Goal: Feedback & Contribution: Submit feedback/report problem

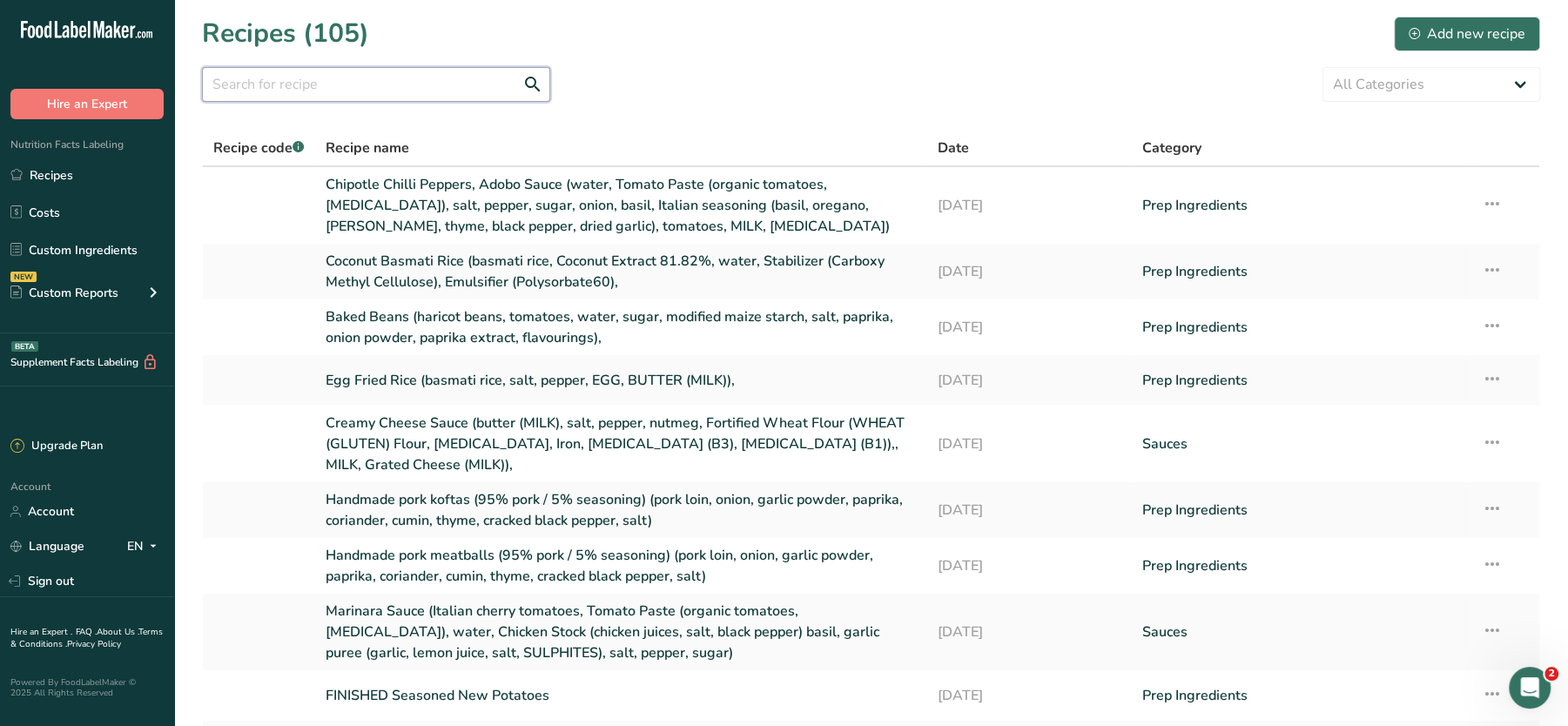
click at [355, 84] on input "text" at bounding box center [376, 84] width 348 height 35
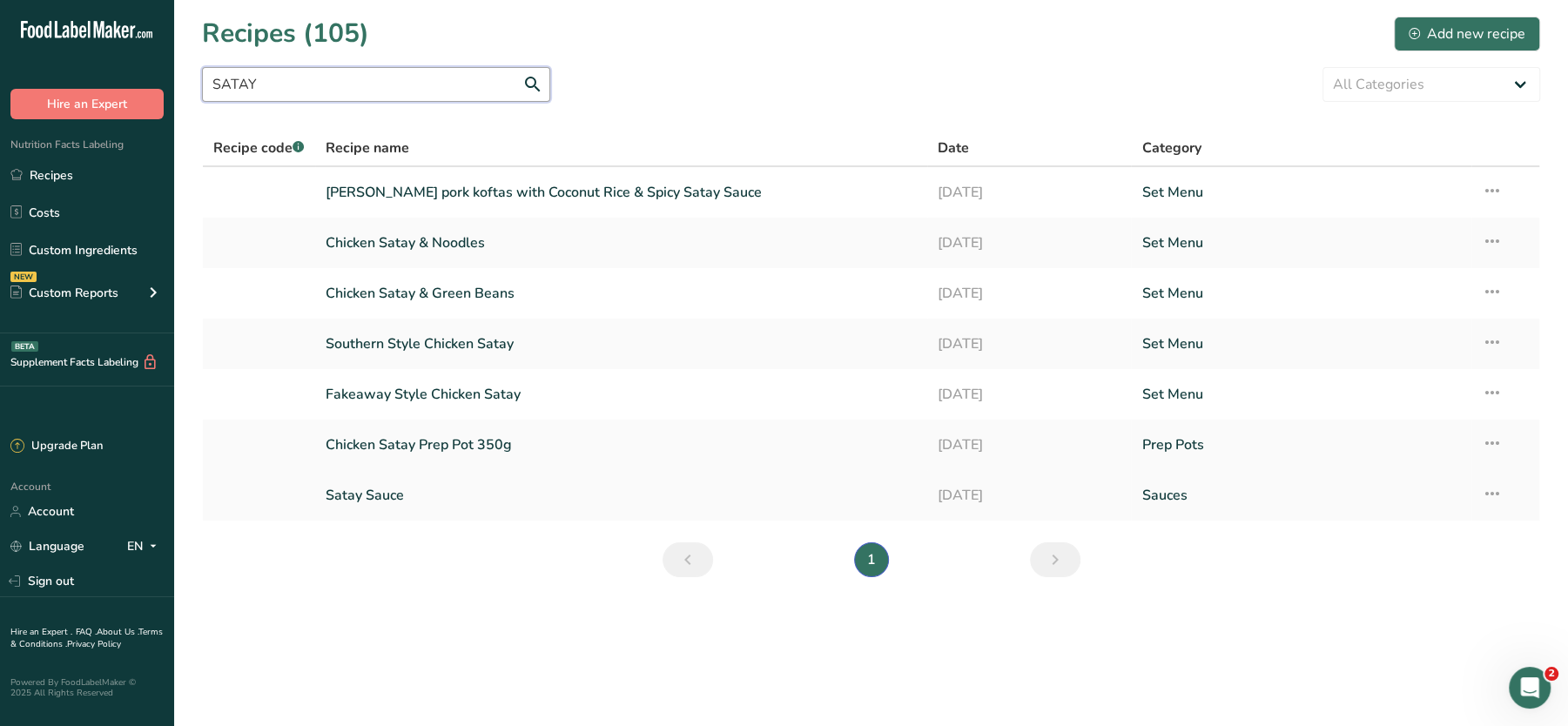
type input "SATAY"
click at [381, 494] on link "Satay Sauce" at bounding box center [621, 495] width 591 height 37
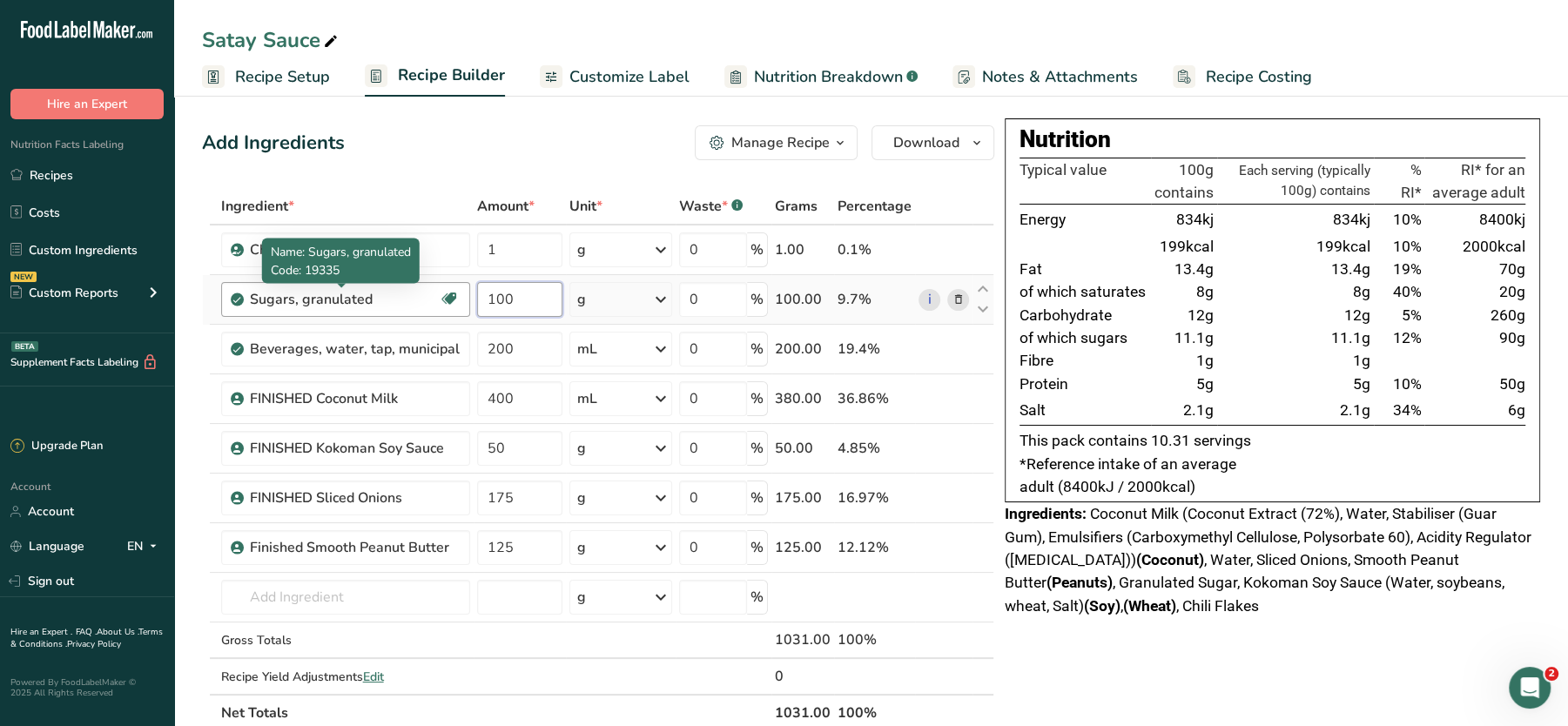
drag, startPoint x: 529, startPoint y: 299, endPoint x: 421, endPoint y: 298, distance: 107.1
click at [421, 298] on tr "Sugars, granulated Dairy free Gluten free Vegan Vegetarian Soy free 100 g Porti…" at bounding box center [598, 300] width 791 height 50
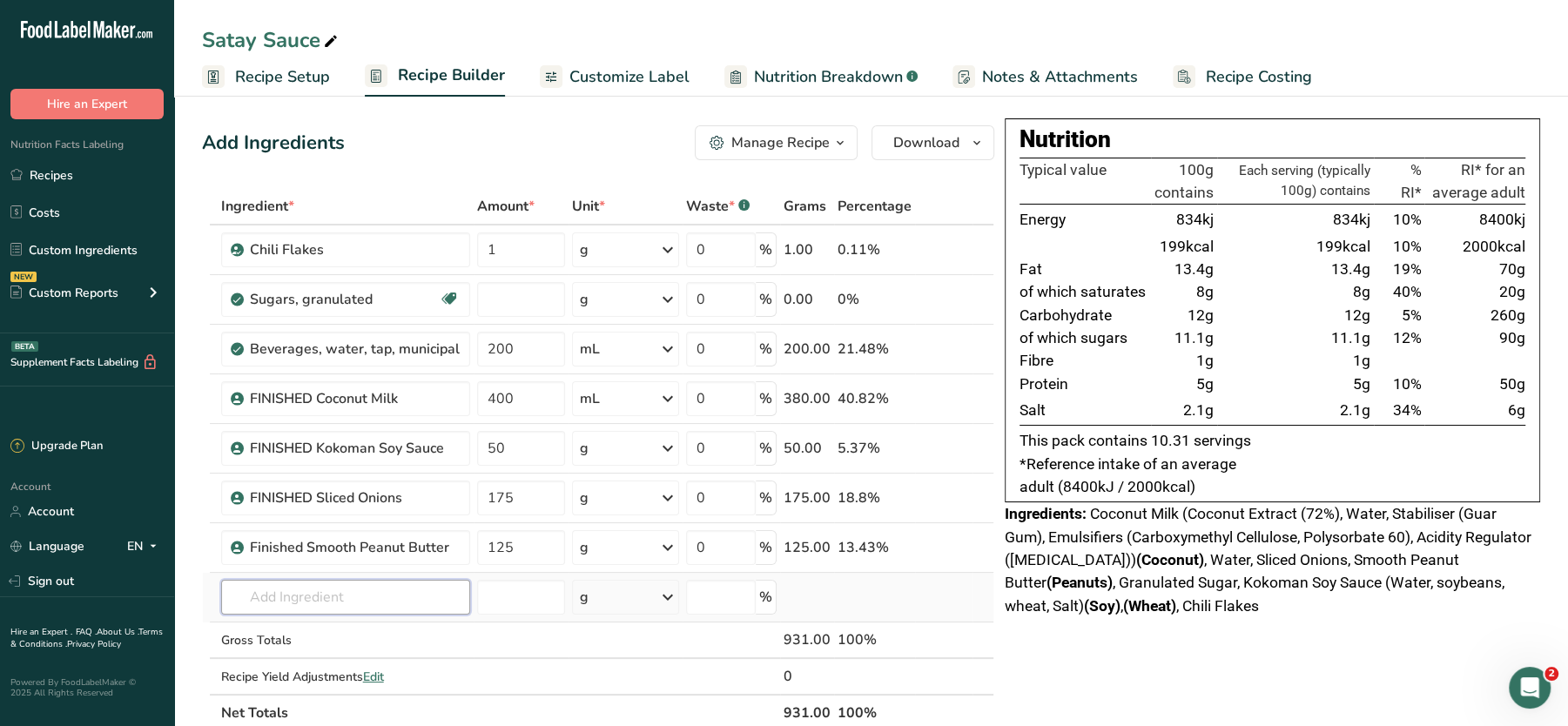
type input "0"
click at [339, 596] on div "Ingredient * Amount * Unit * Waste * .a-a{fill:#347362;}.b-a{fill:#fff;} Grams …" at bounding box center [598, 459] width 792 height 543
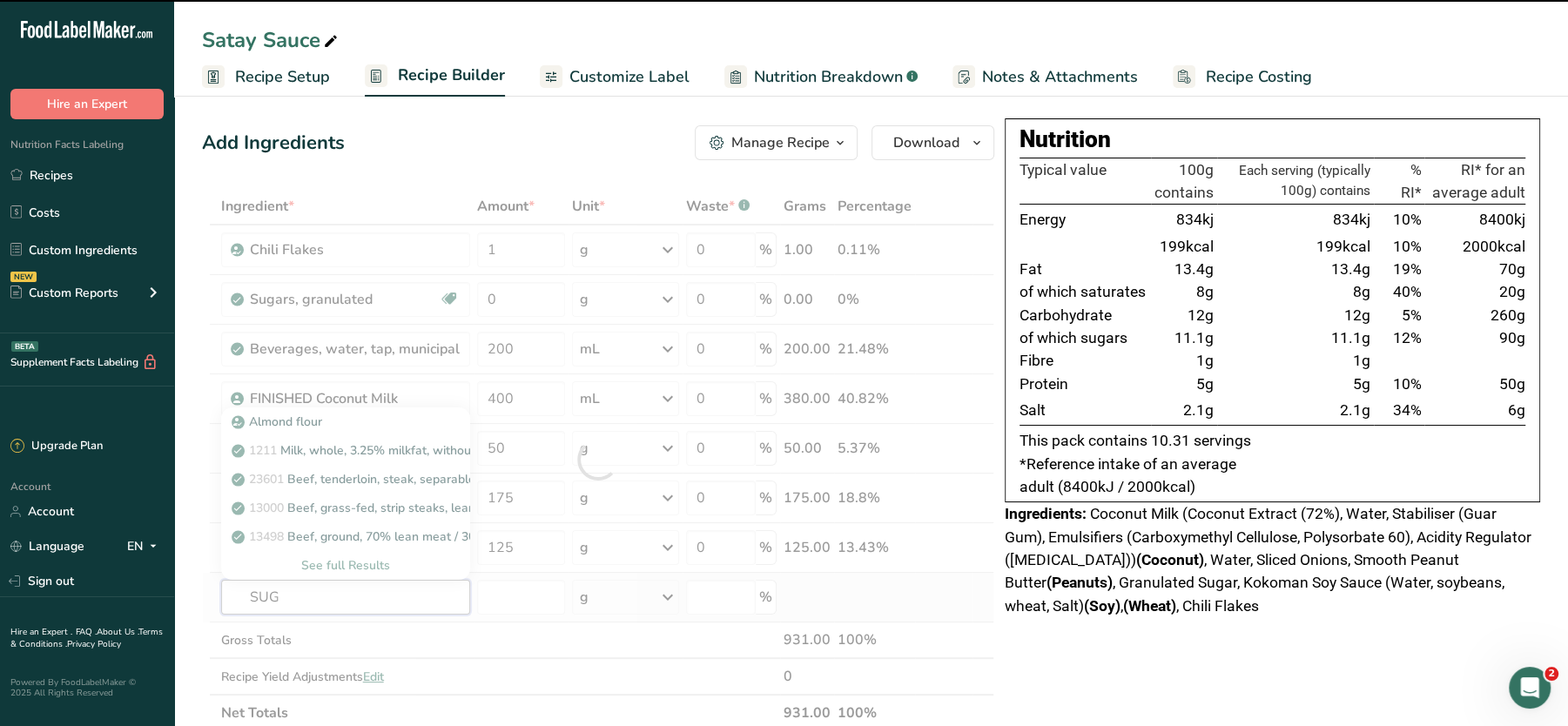
type input "SUGA"
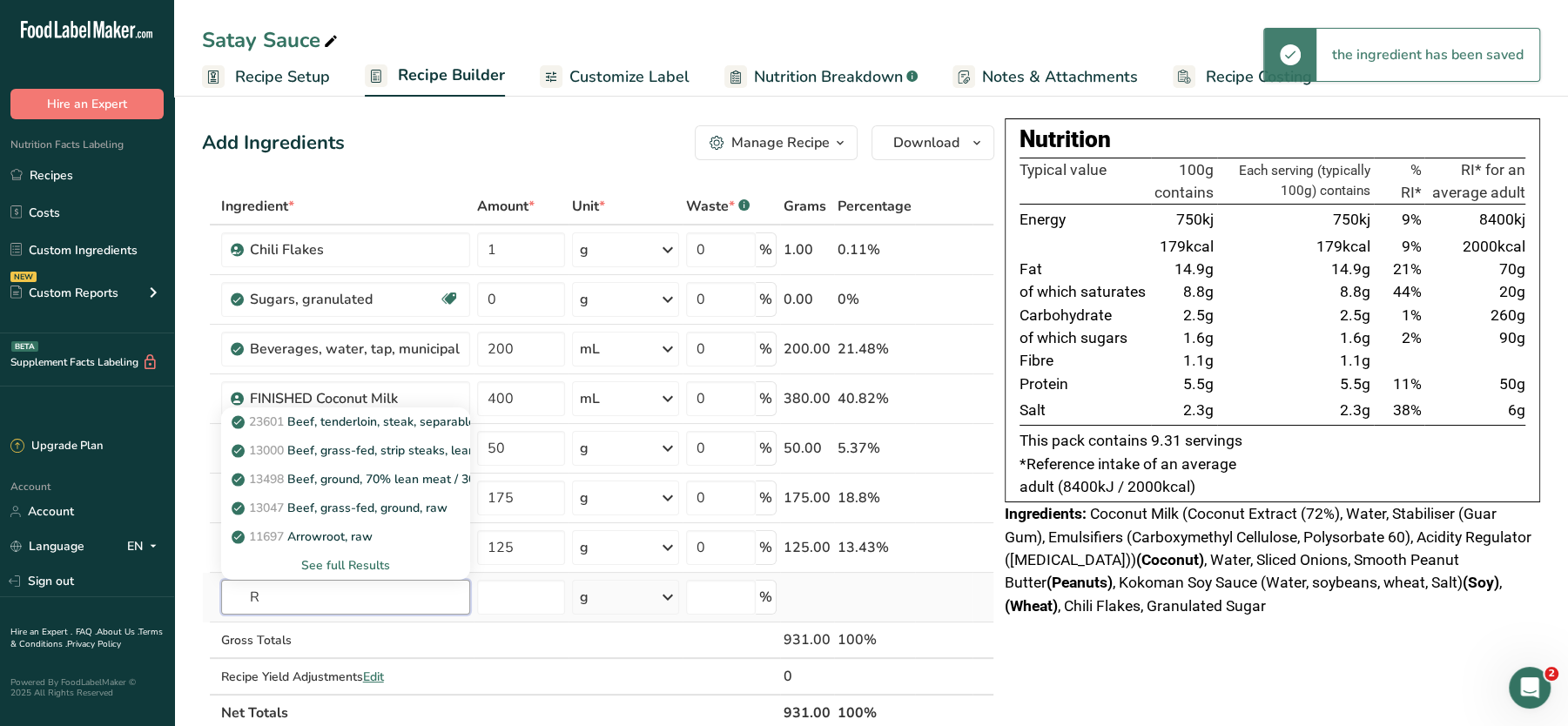
click at [315, 594] on input "R" at bounding box center [345, 597] width 249 height 35
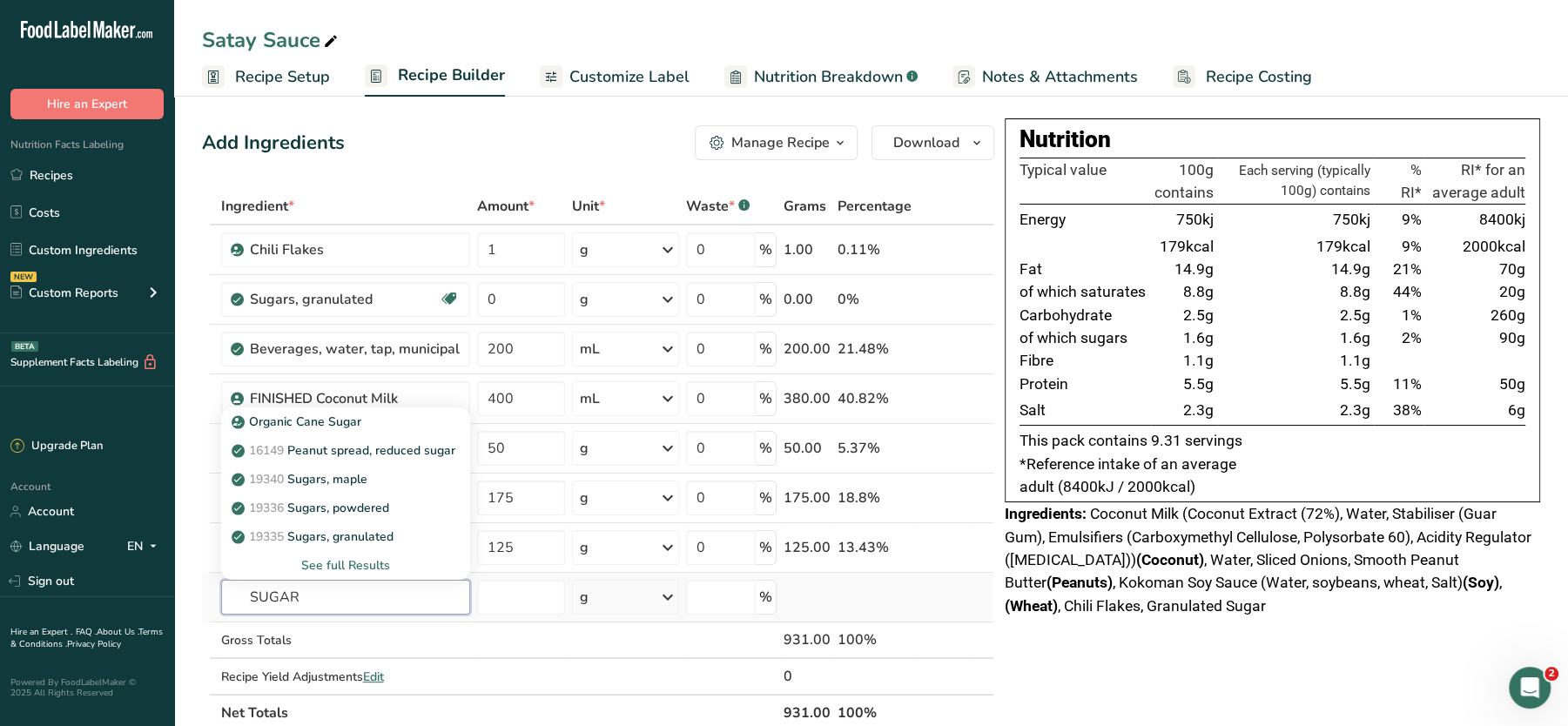
type input "SUGAR"
click at [347, 557] on div "See full Results" at bounding box center [345, 565] width 221 height 18
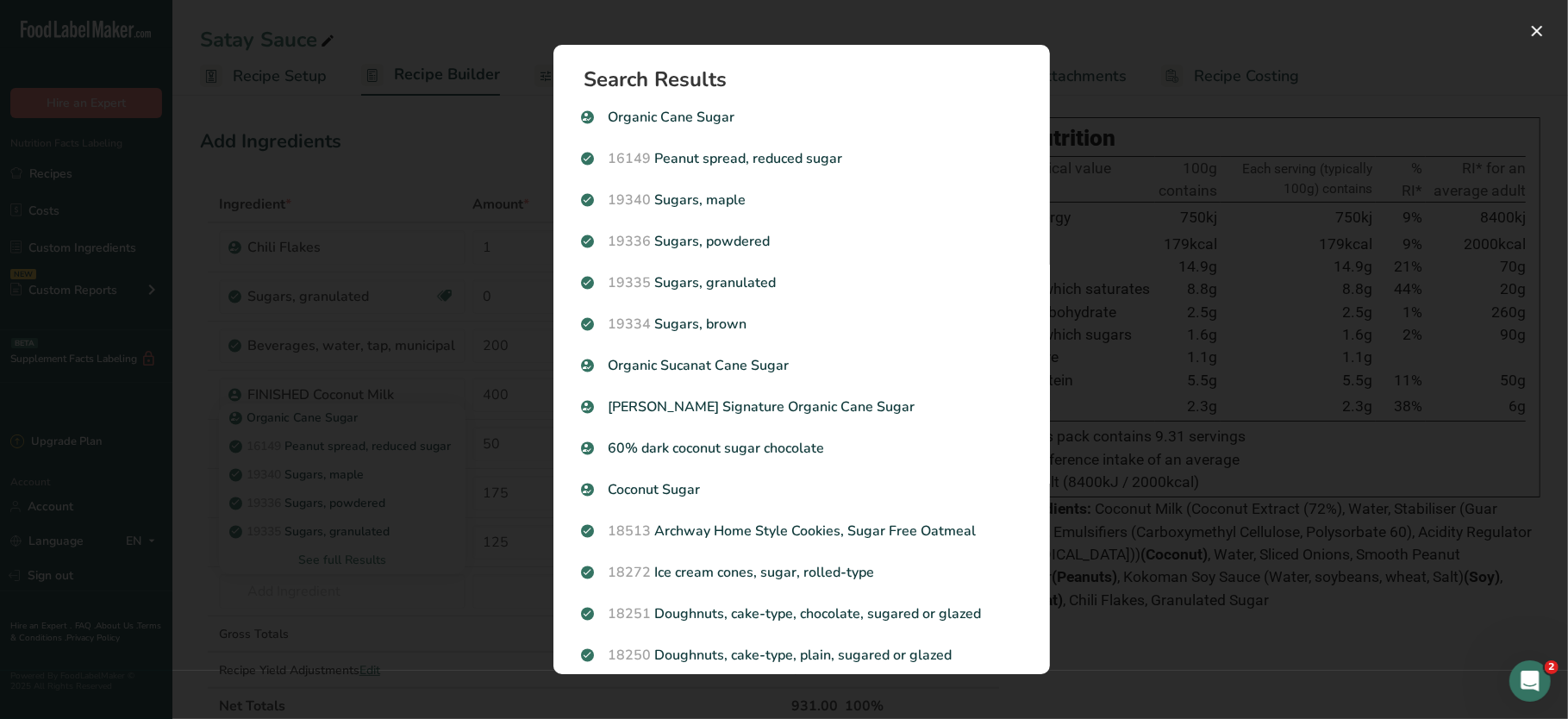
click at [423, 648] on div "Search results modal" at bounding box center [784, 360] width 1568 height 719
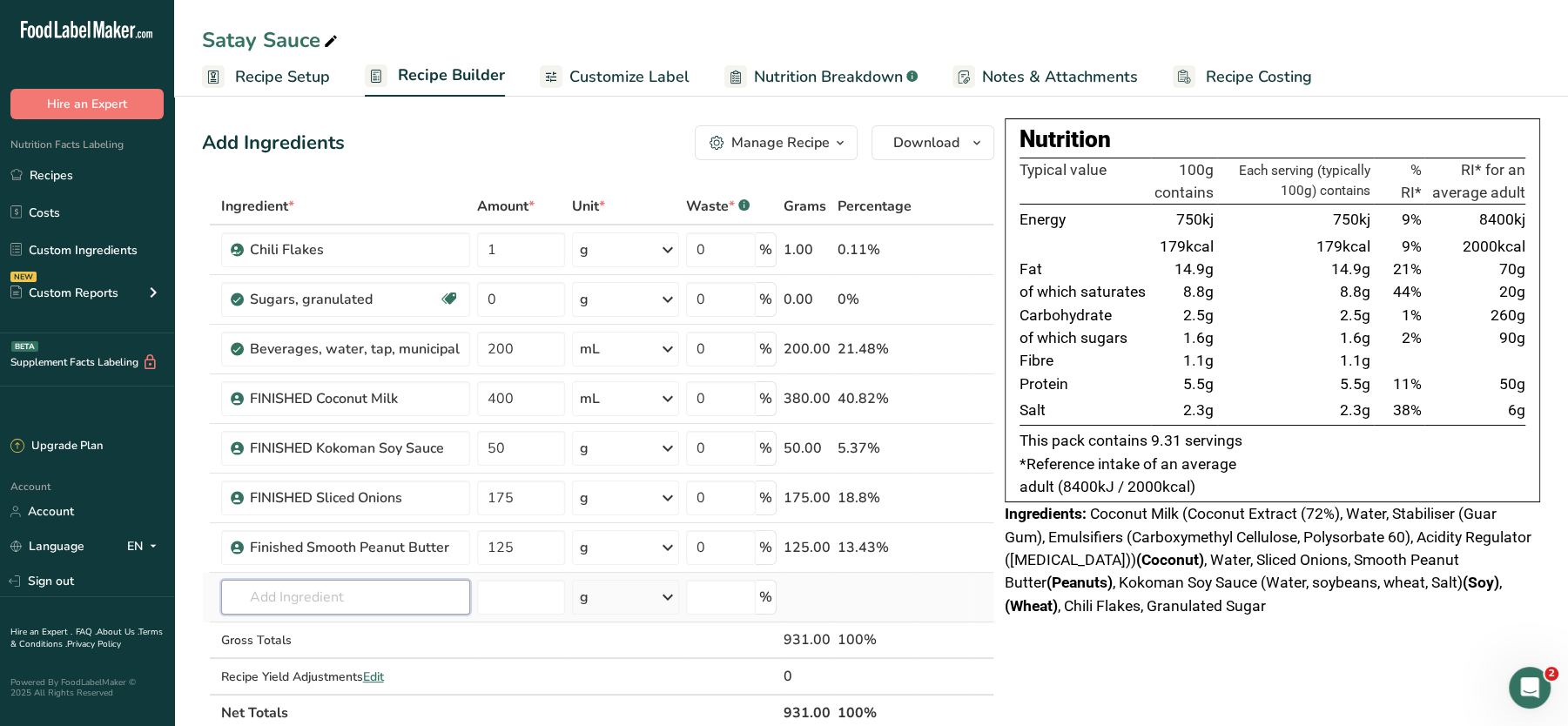
click at [291, 581] on input "text" at bounding box center [345, 597] width 249 height 35
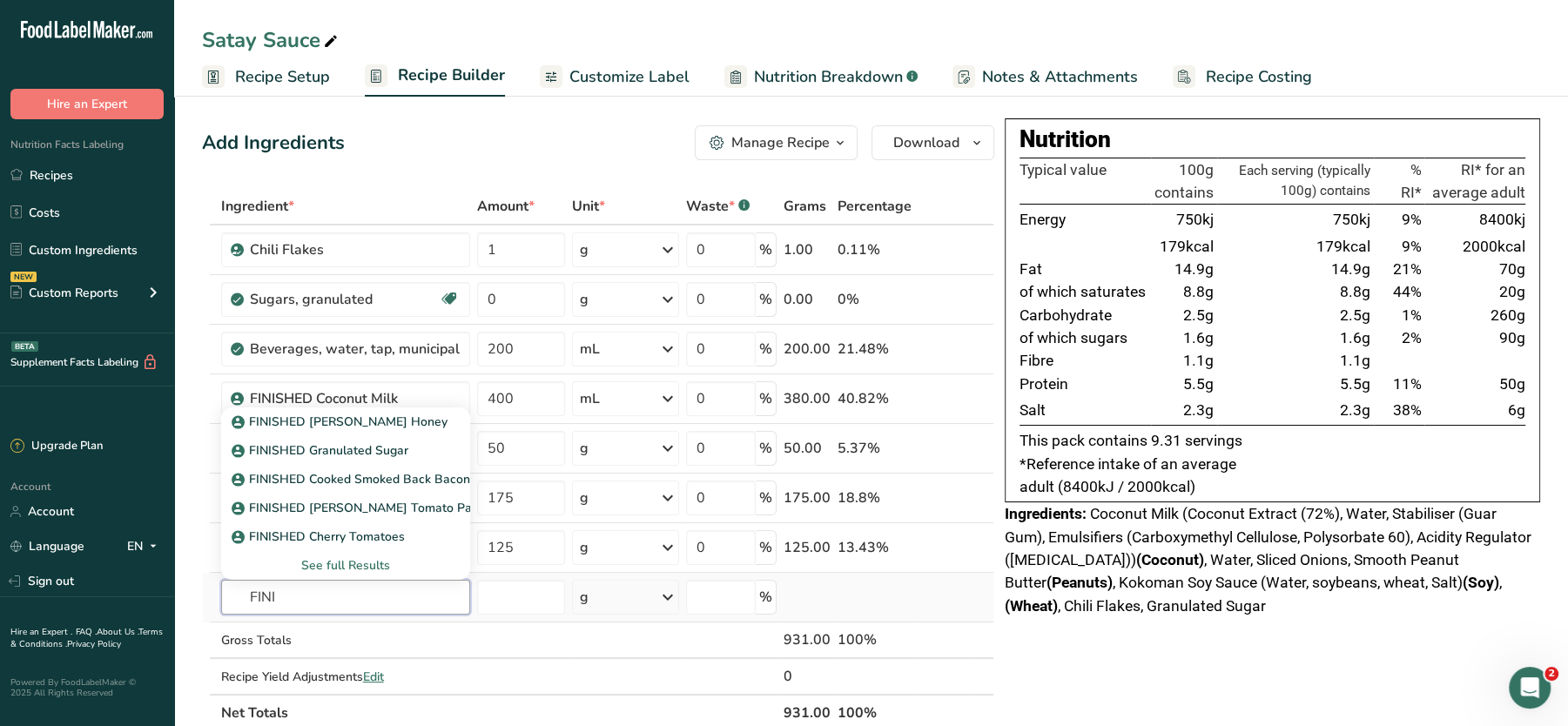
type input "FINI"
click at [351, 558] on div "See full Results" at bounding box center [345, 565] width 221 height 18
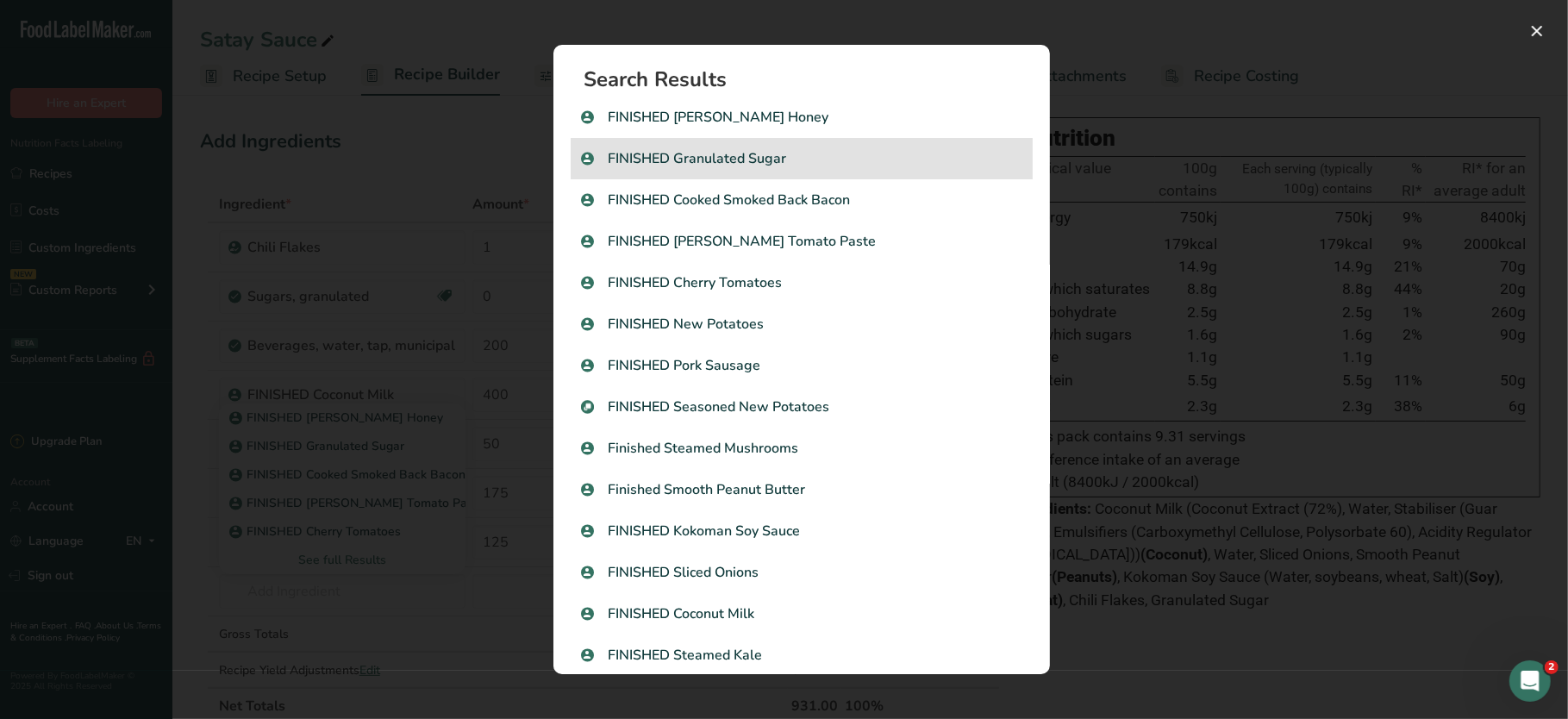
click at [741, 160] on p "FINISHED Granulated Sugar" at bounding box center [802, 158] width 441 height 21
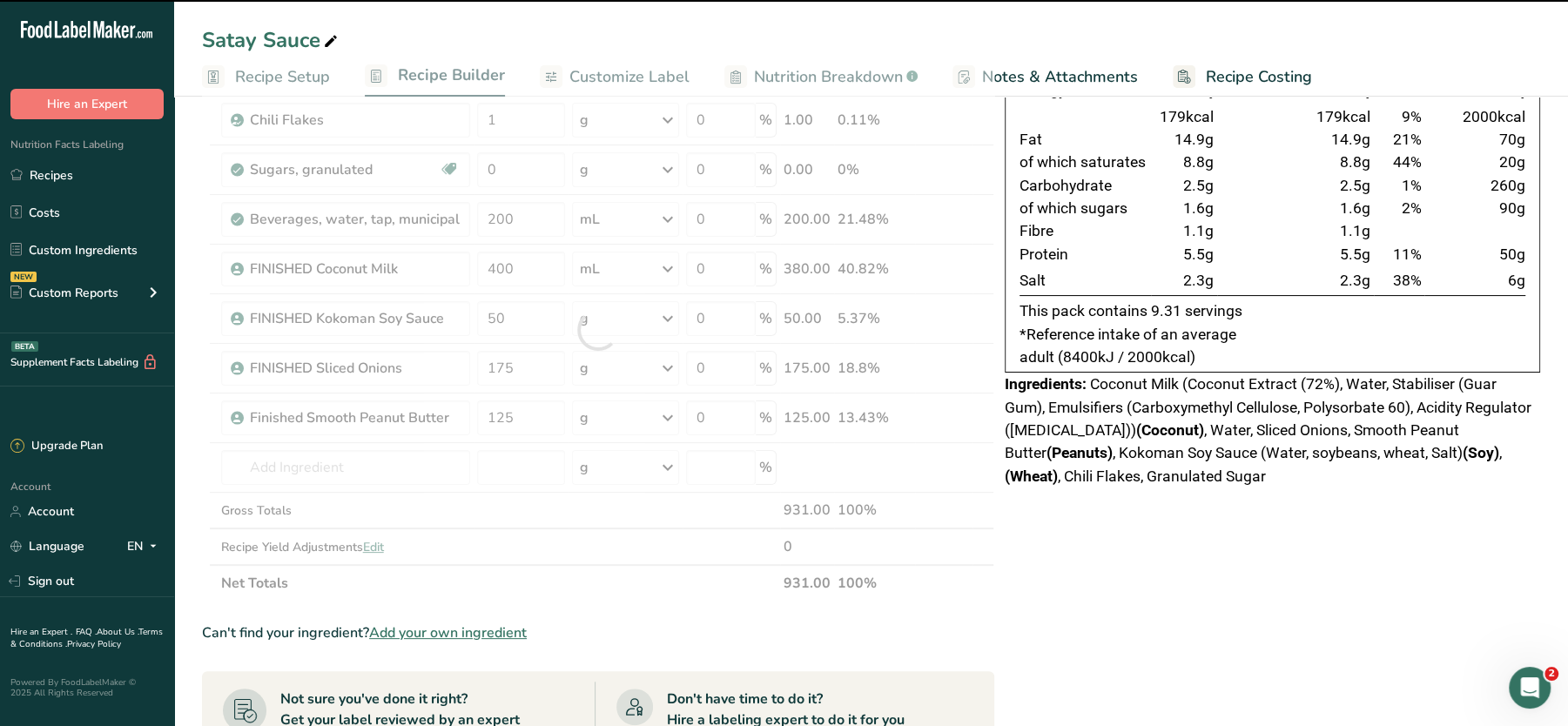
scroll to position [131, 0]
type input "0"
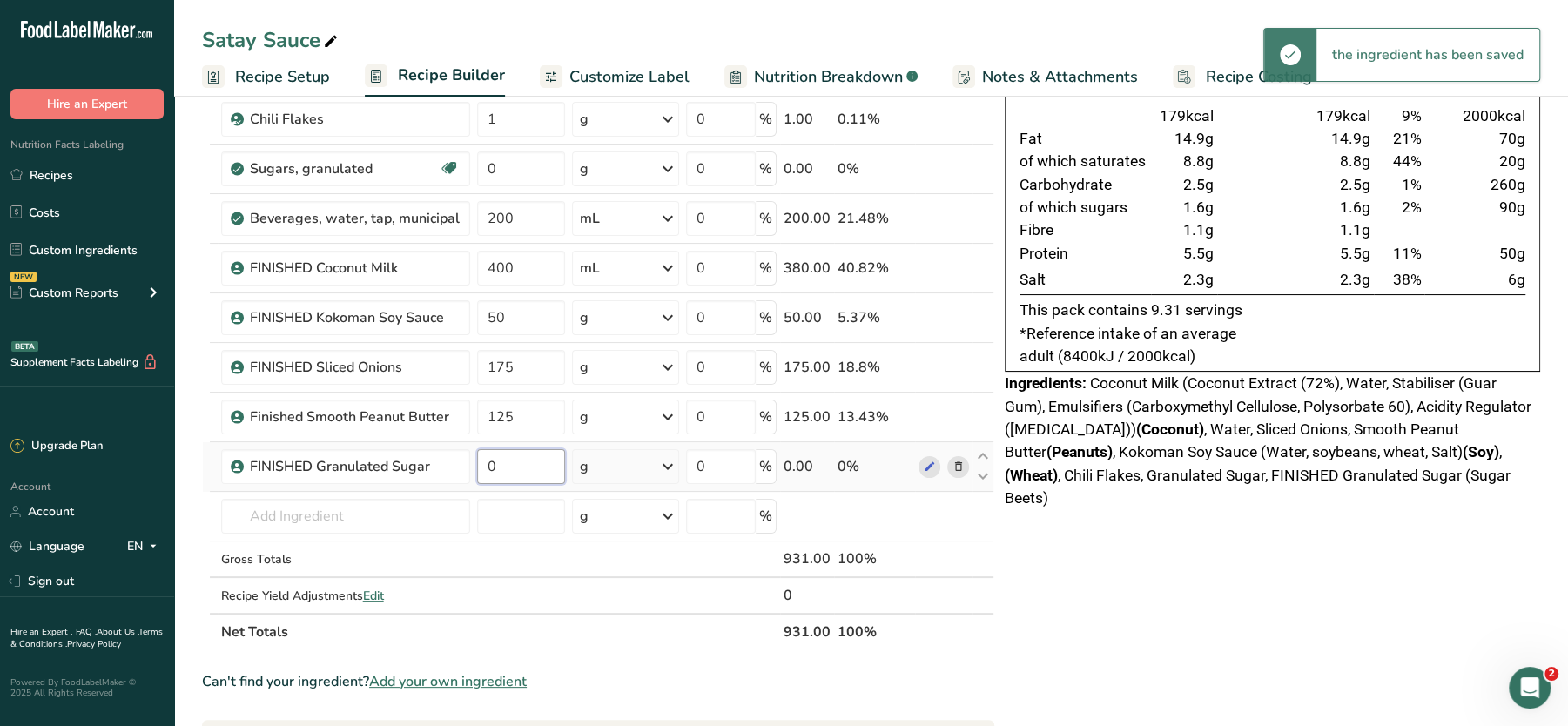
click at [516, 468] on input "0" at bounding box center [521, 466] width 88 height 35
paste input "10"
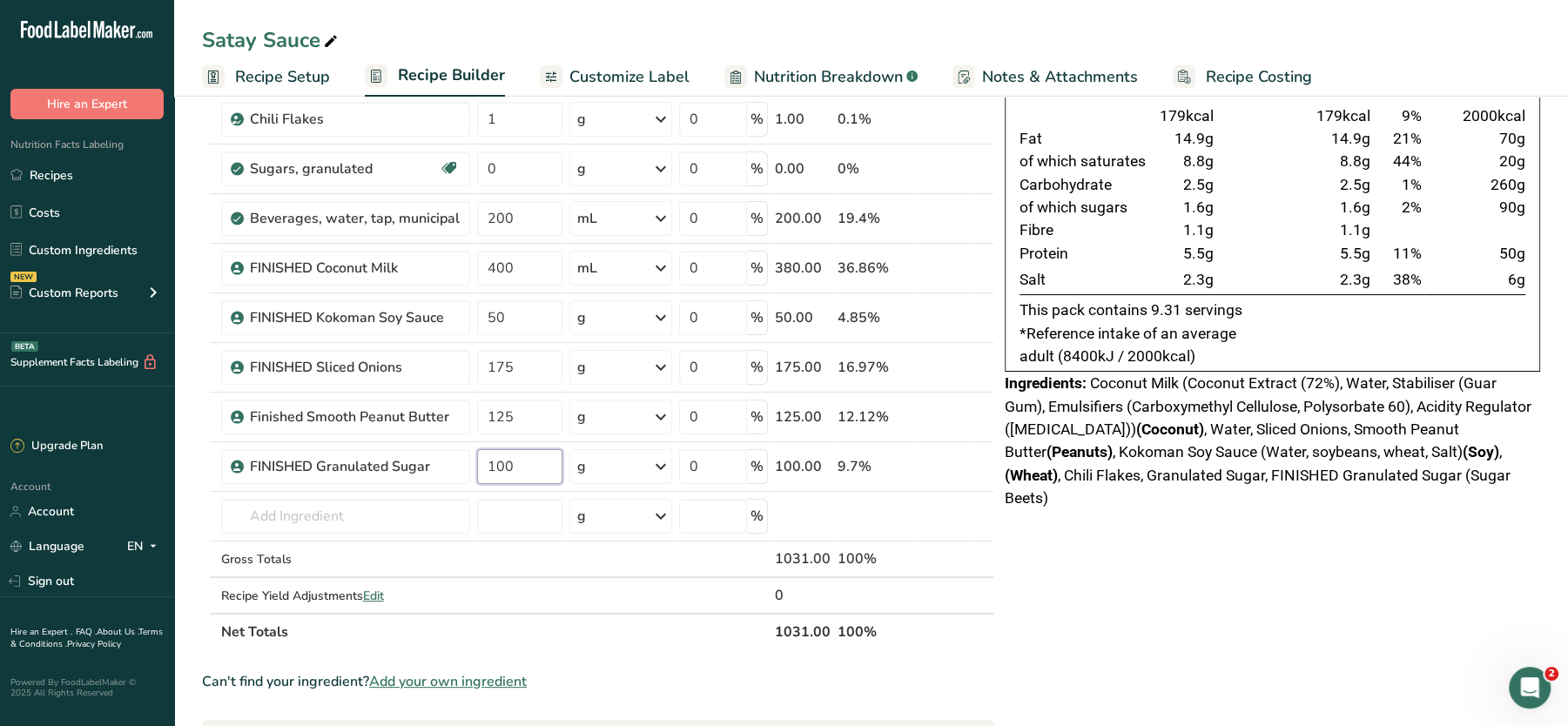
type input "100"
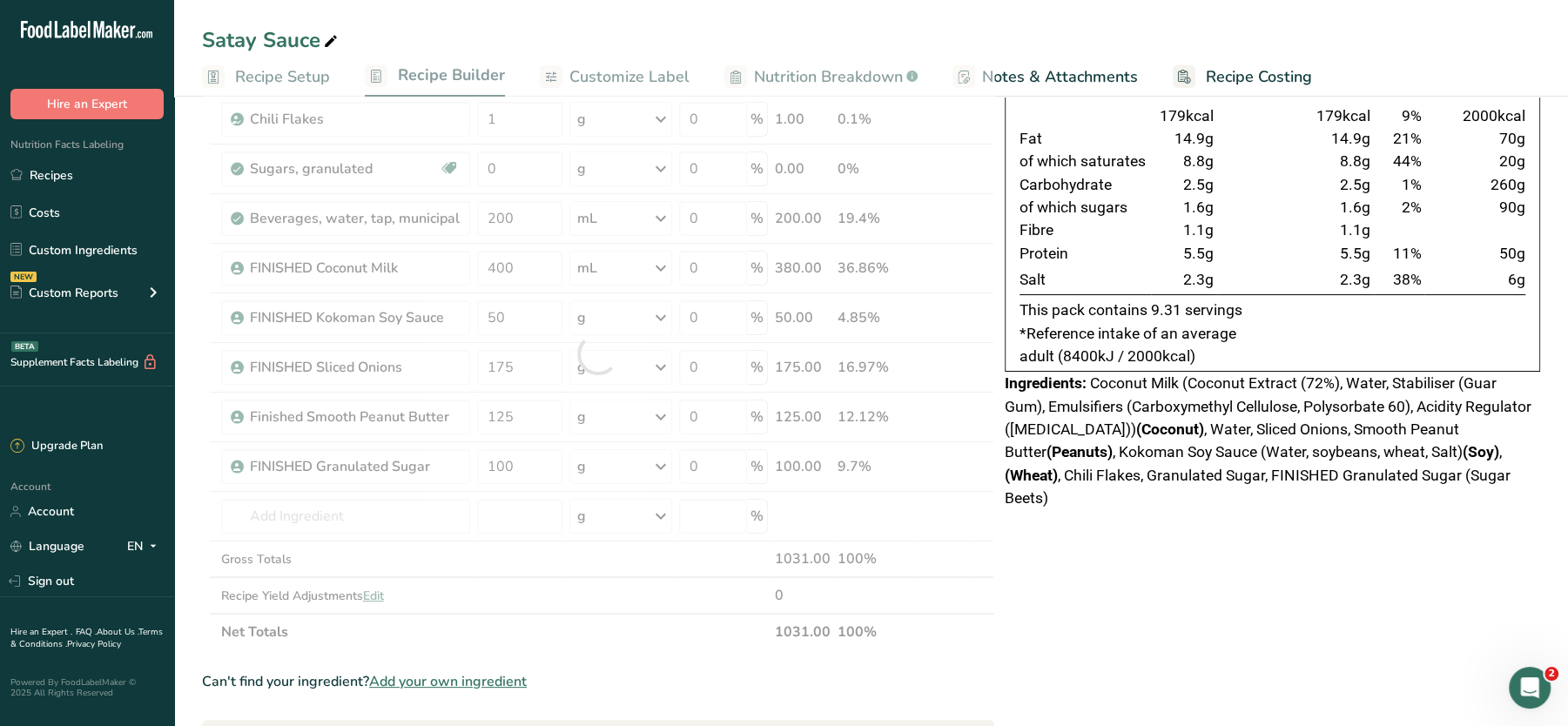
click at [1161, 596] on div "Nutrition Typical value 100g contains Each serving (typically 100g) contains % …" at bounding box center [1273, 613] width 536 height 1250
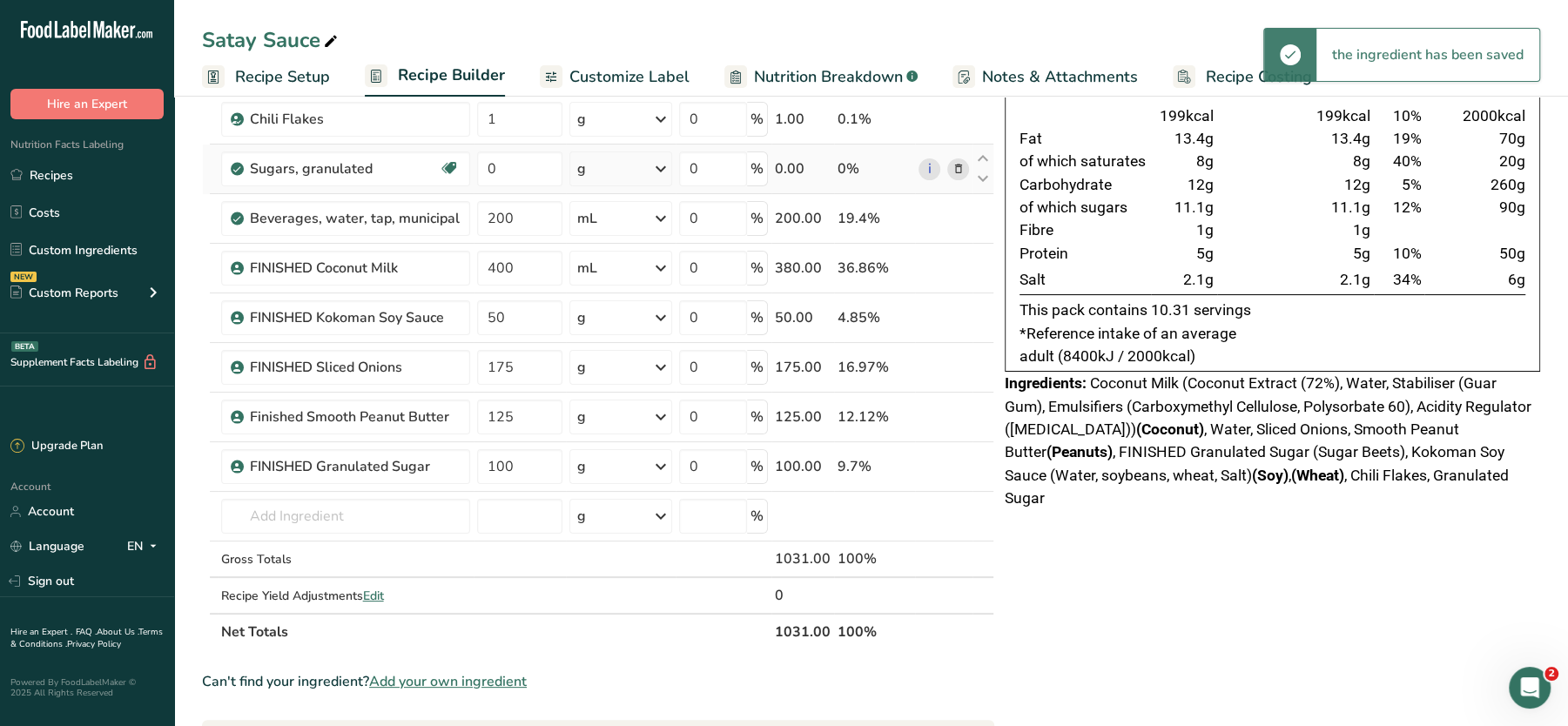
click at [955, 168] on icon at bounding box center [959, 169] width 12 height 18
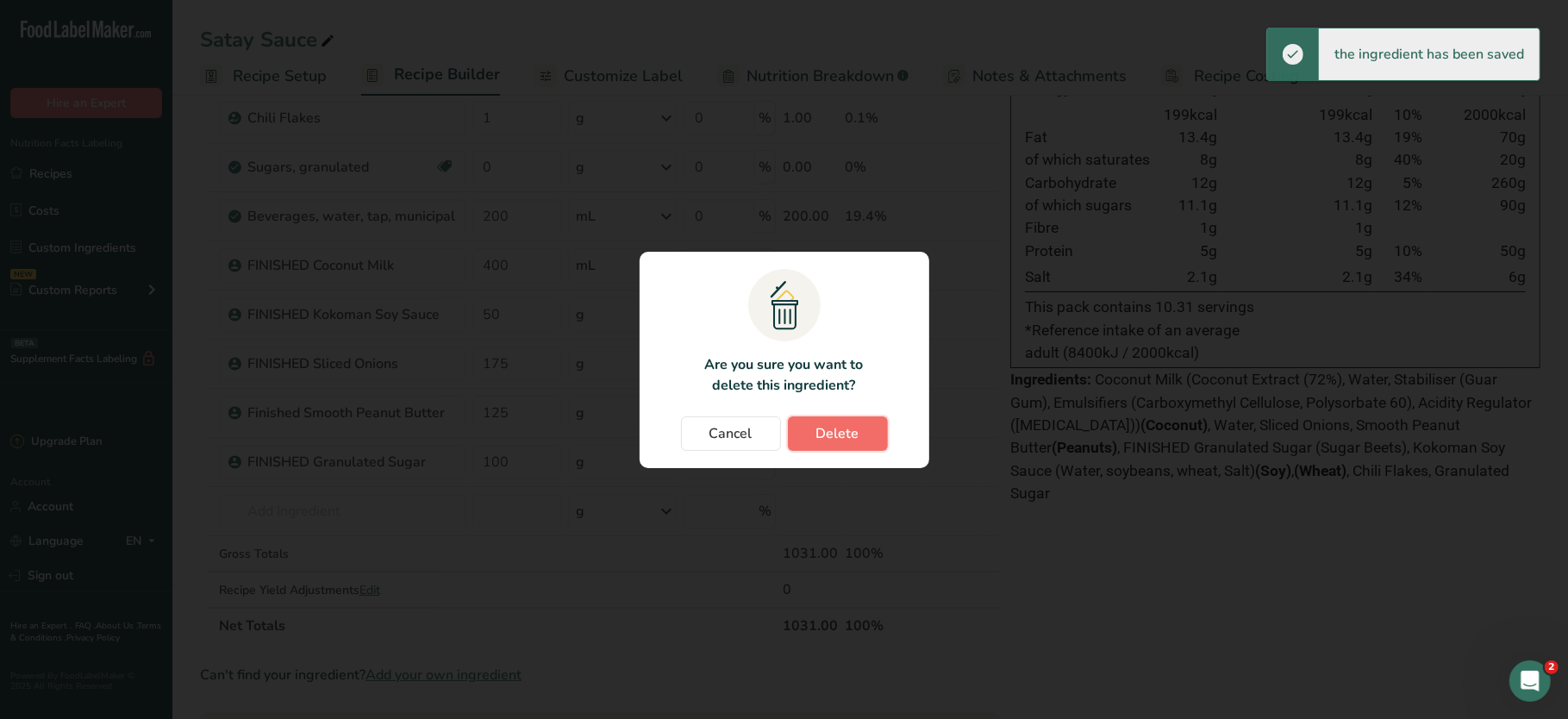
click at [866, 431] on button "Delete" at bounding box center [837, 434] width 100 height 35
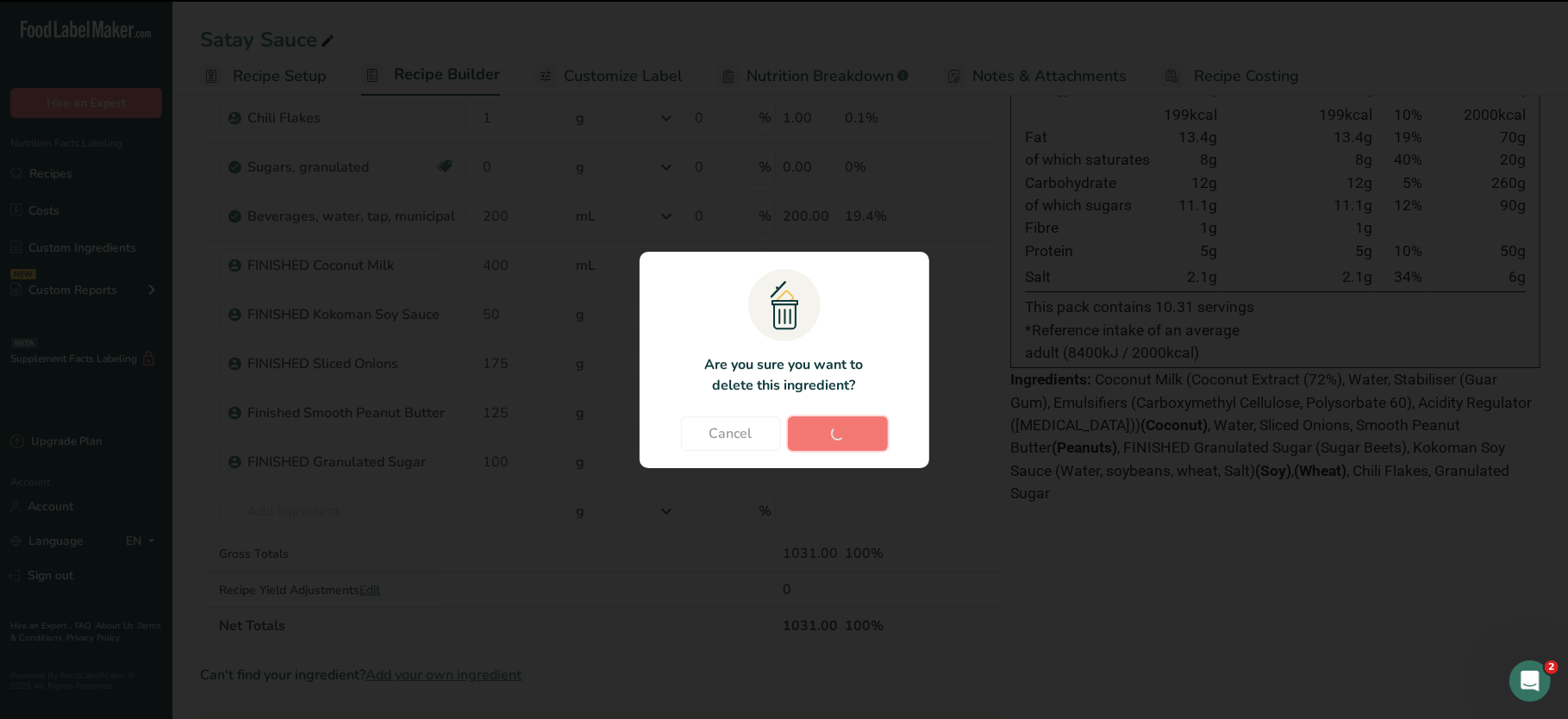
type input "200"
type input "400"
type input "50"
type input "175"
type input "125"
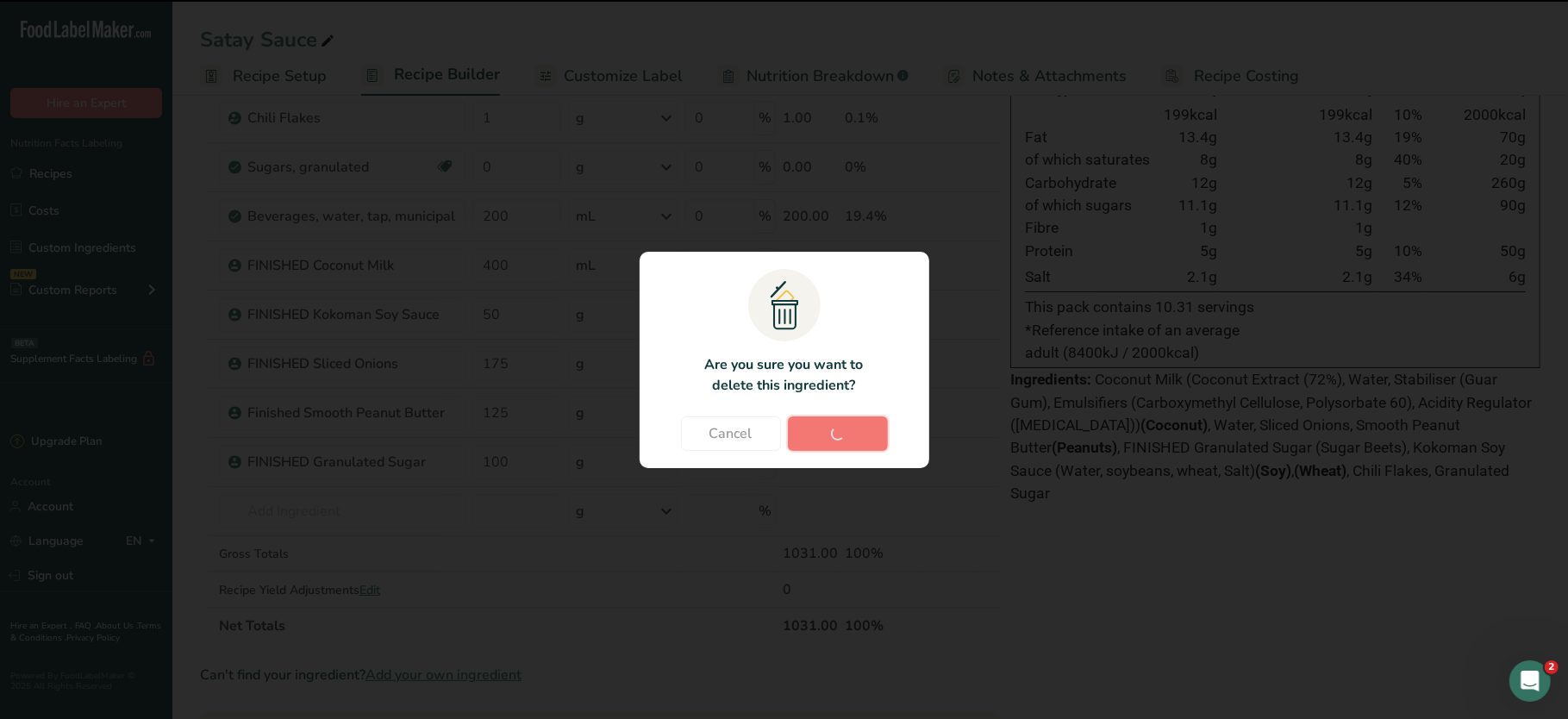
type input "100"
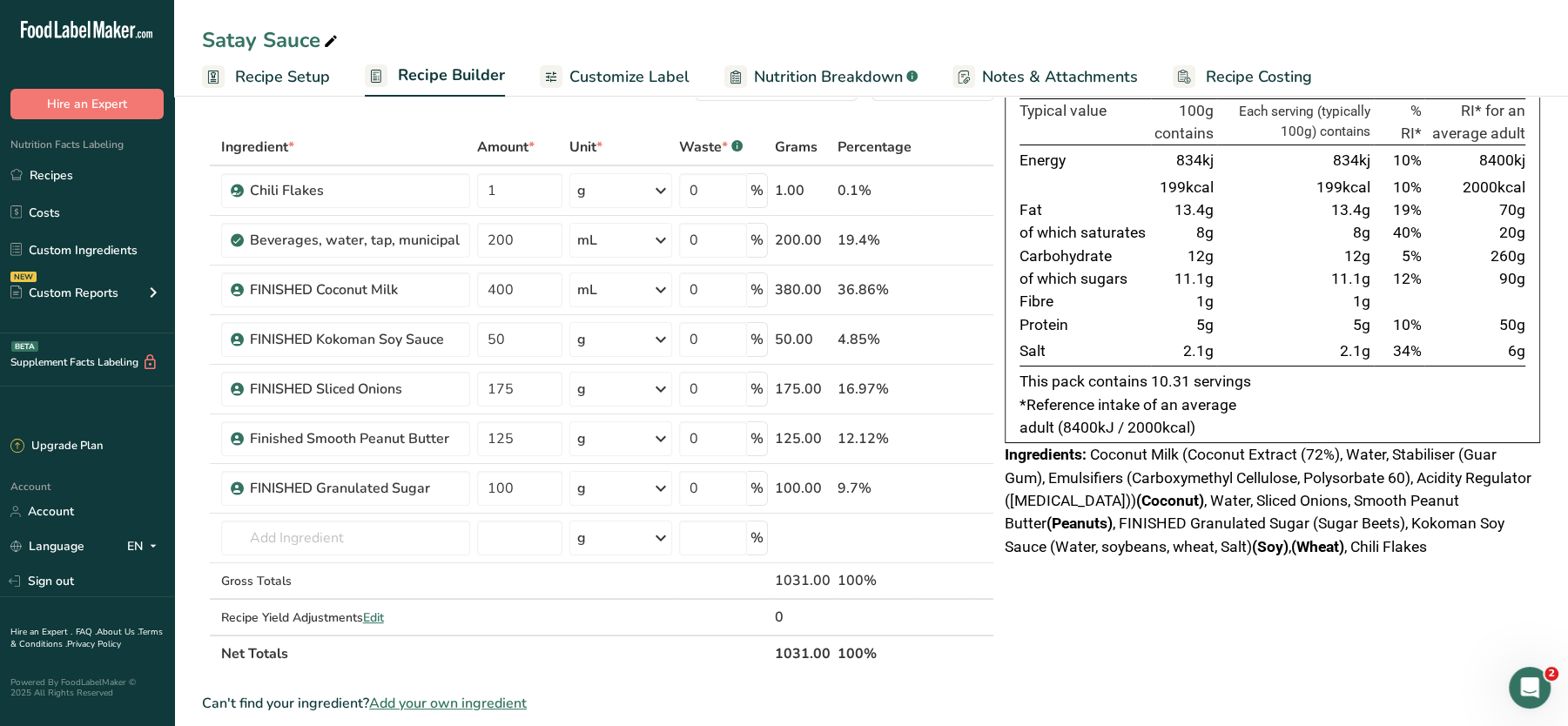
scroll to position [0, 0]
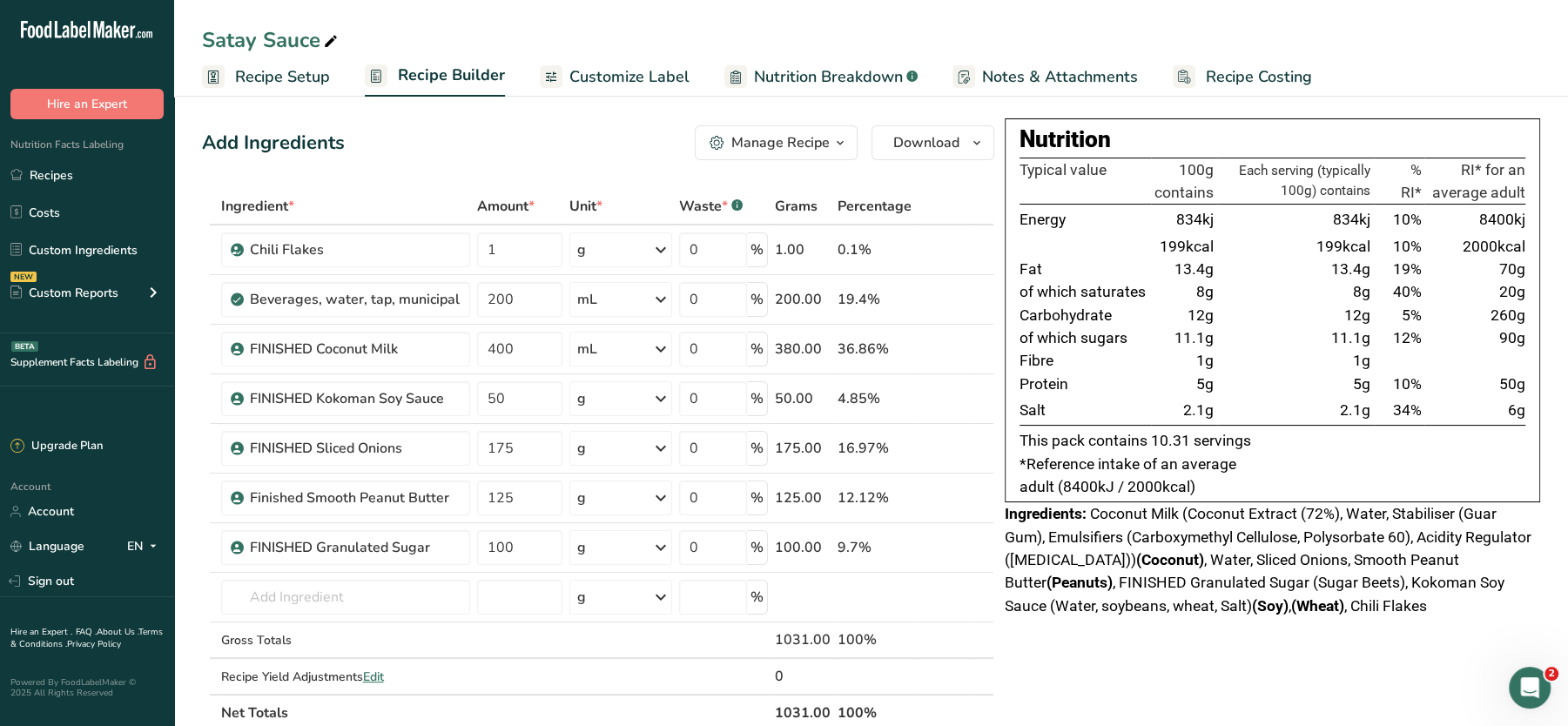
click at [247, 76] on span "Recipe Setup" at bounding box center [282, 77] width 95 height 24
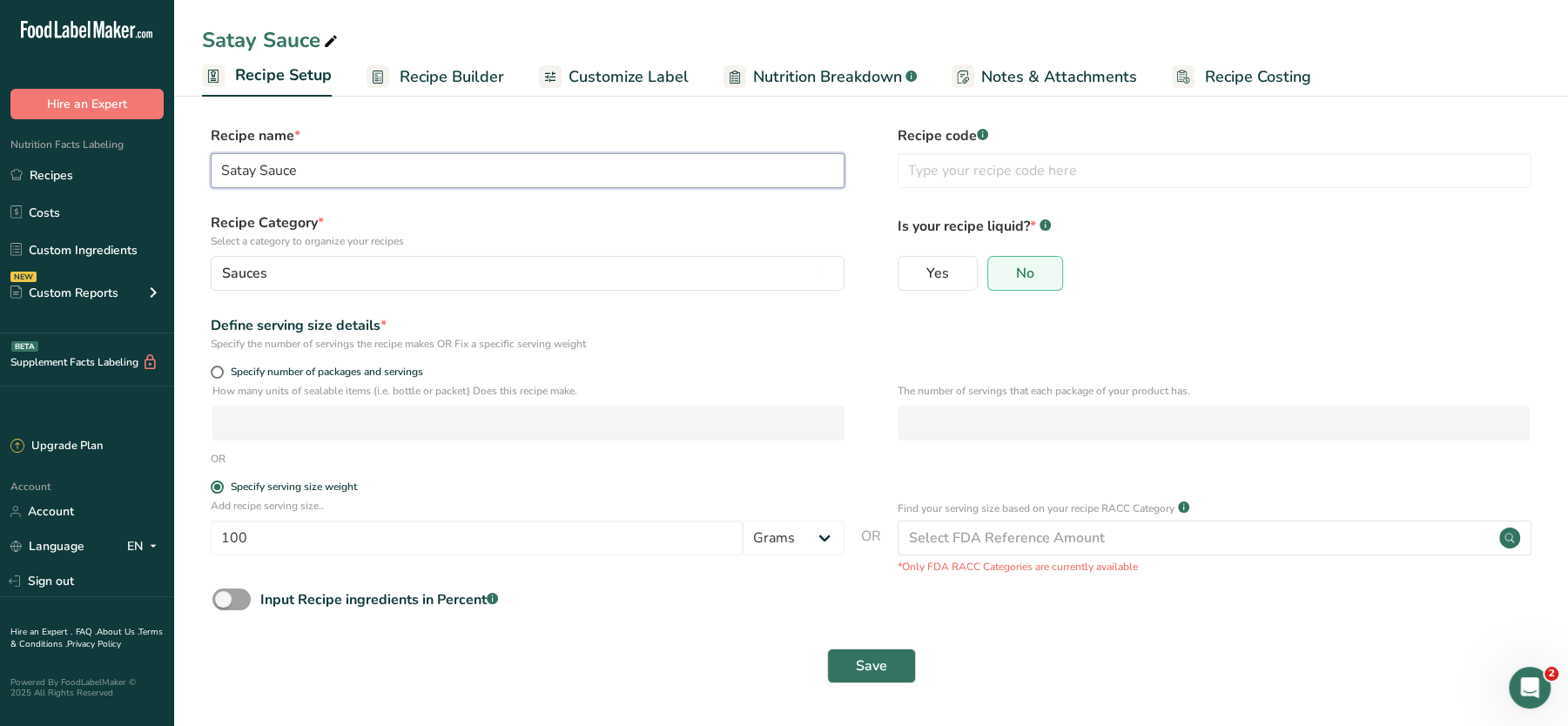
click at [224, 177] on input "Satay Sauce" at bounding box center [528, 170] width 634 height 35
type input "FINISHED Satay Sauce"
click at [866, 663] on span "Save" at bounding box center [871, 666] width 31 height 21
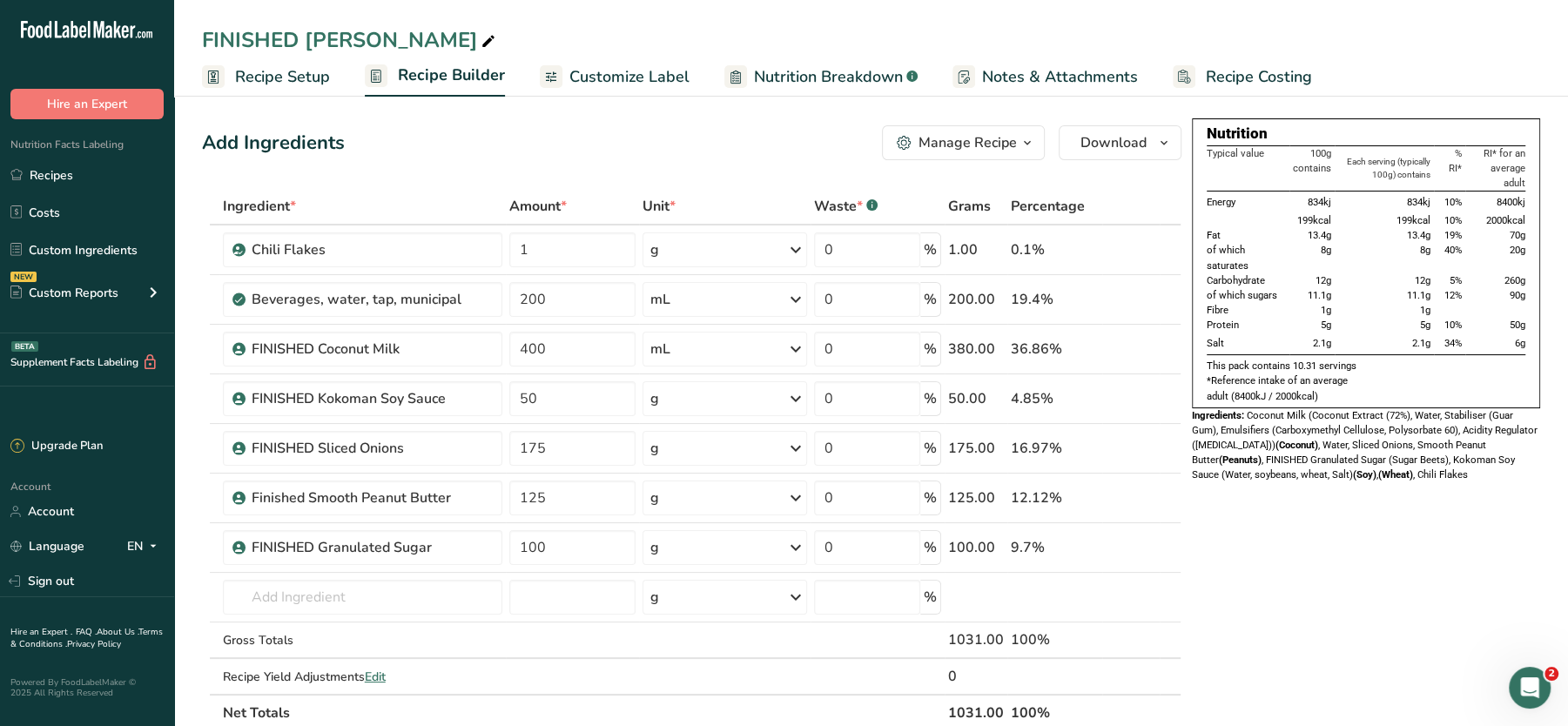
click at [1206, 76] on span "Recipe Costing" at bounding box center [1259, 77] width 106 height 24
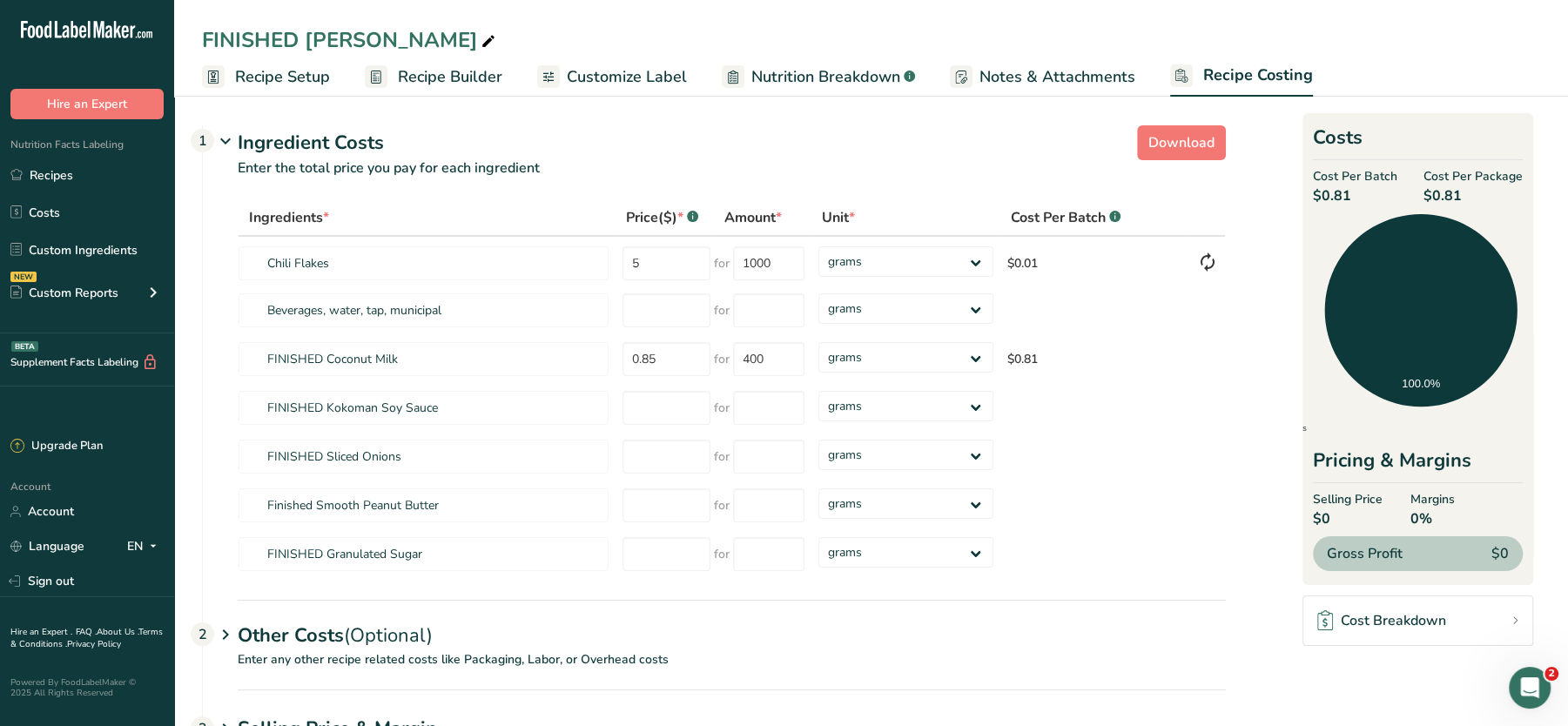
click at [1022, 84] on span "Notes & Attachments" at bounding box center [1058, 77] width 156 height 24
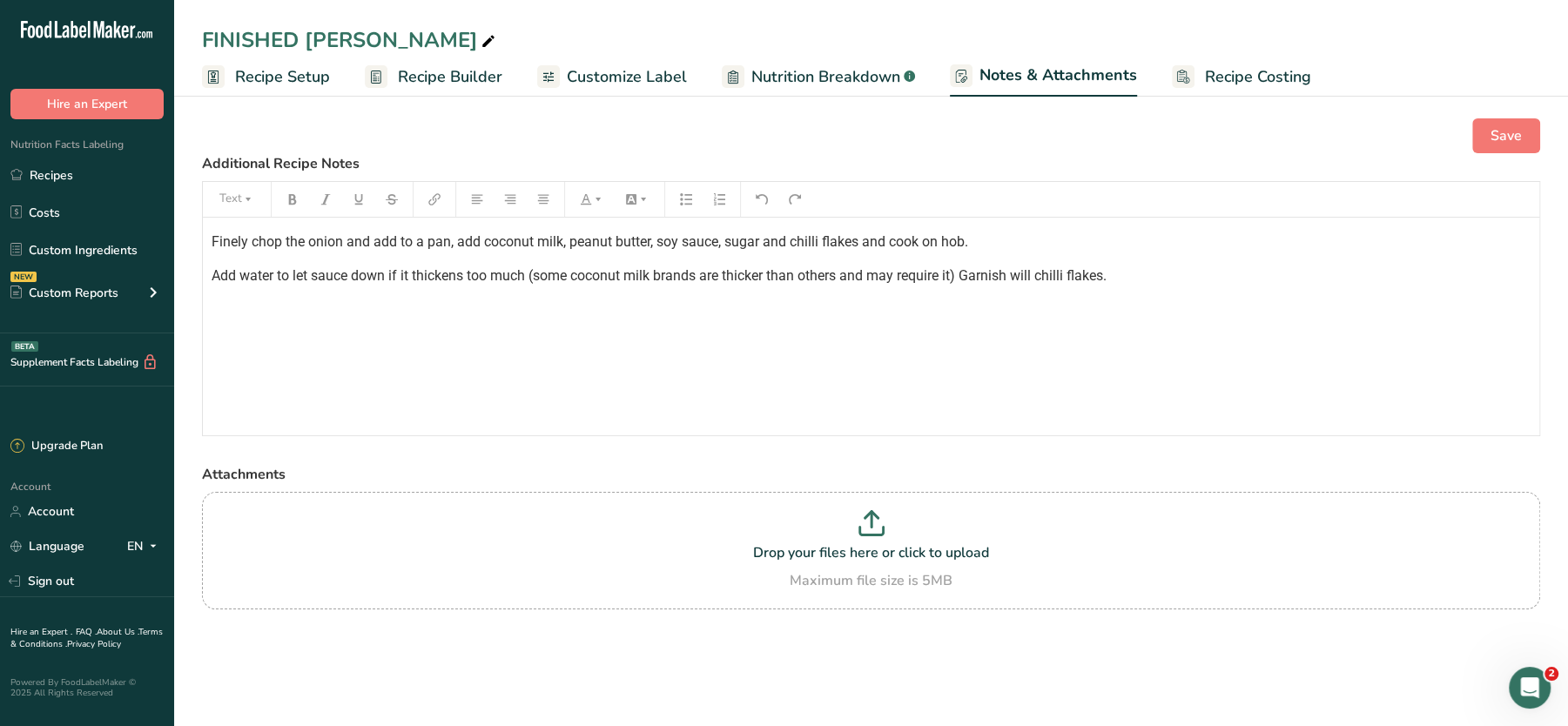
click at [594, 276] on span "Add water to let sauce down if it thickens too much (some coconut milk brands a…" at bounding box center [659, 275] width 895 height 17
click at [838, 78] on span "Nutrition Breakdown" at bounding box center [825, 77] width 149 height 24
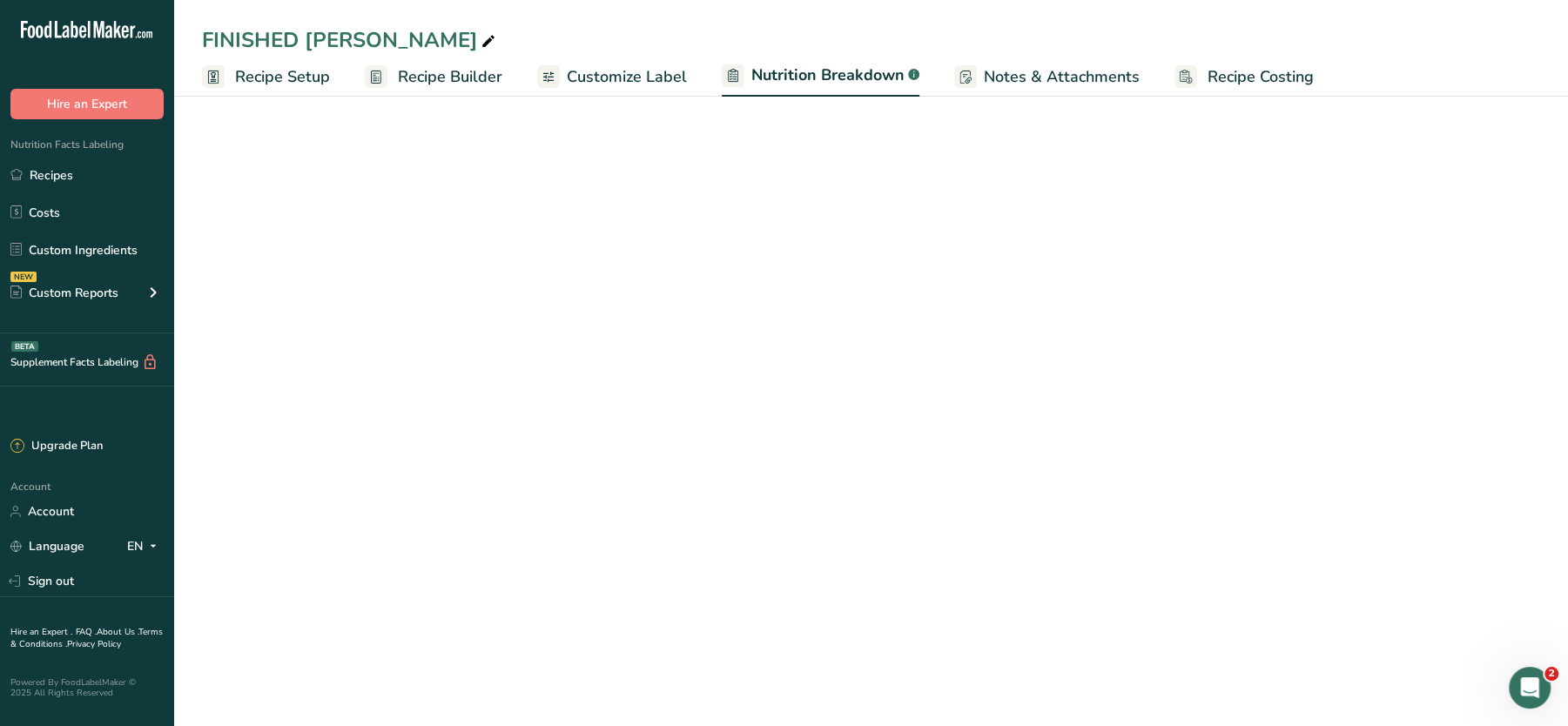
select select "Calories"
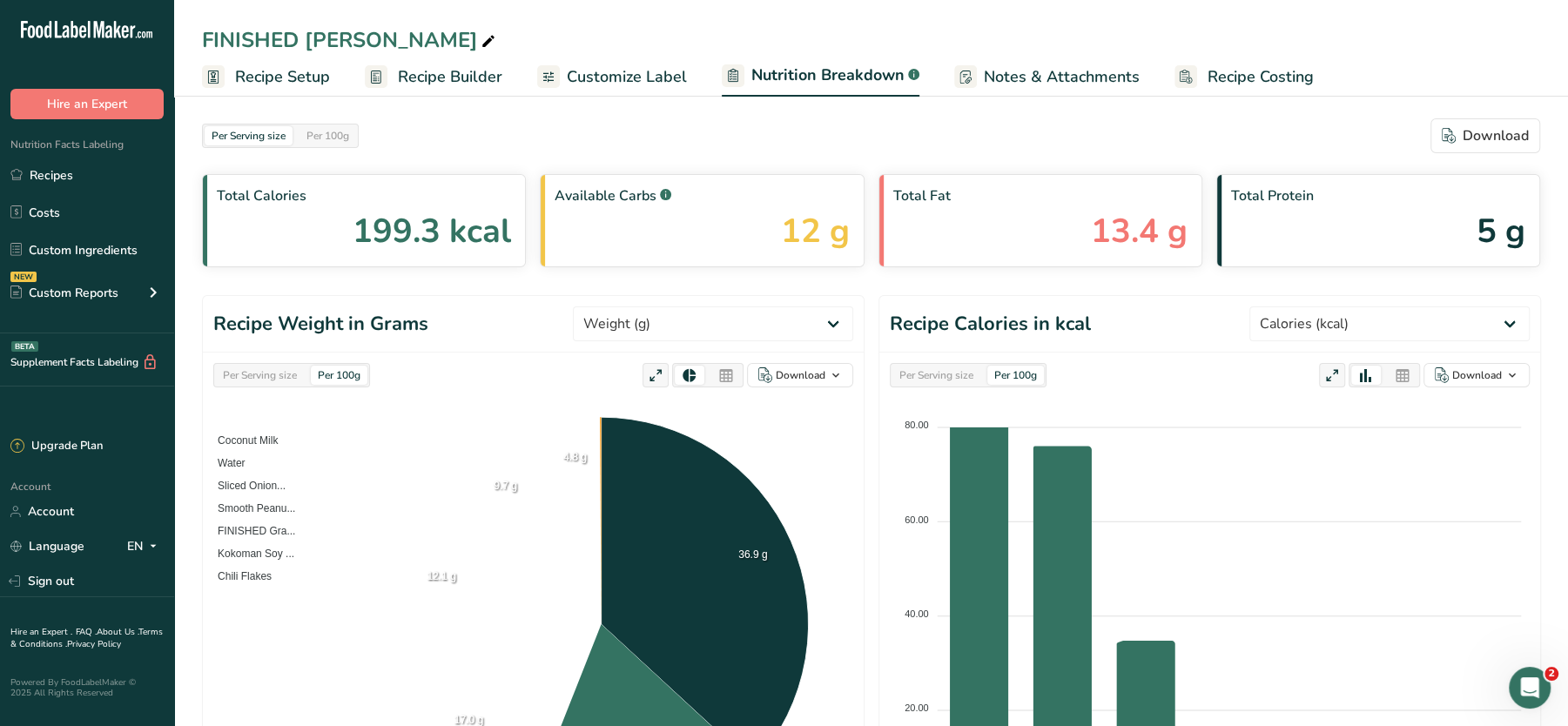
click at [840, 77] on span "Nutrition Breakdown" at bounding box center [827, 76] width 153 height 24
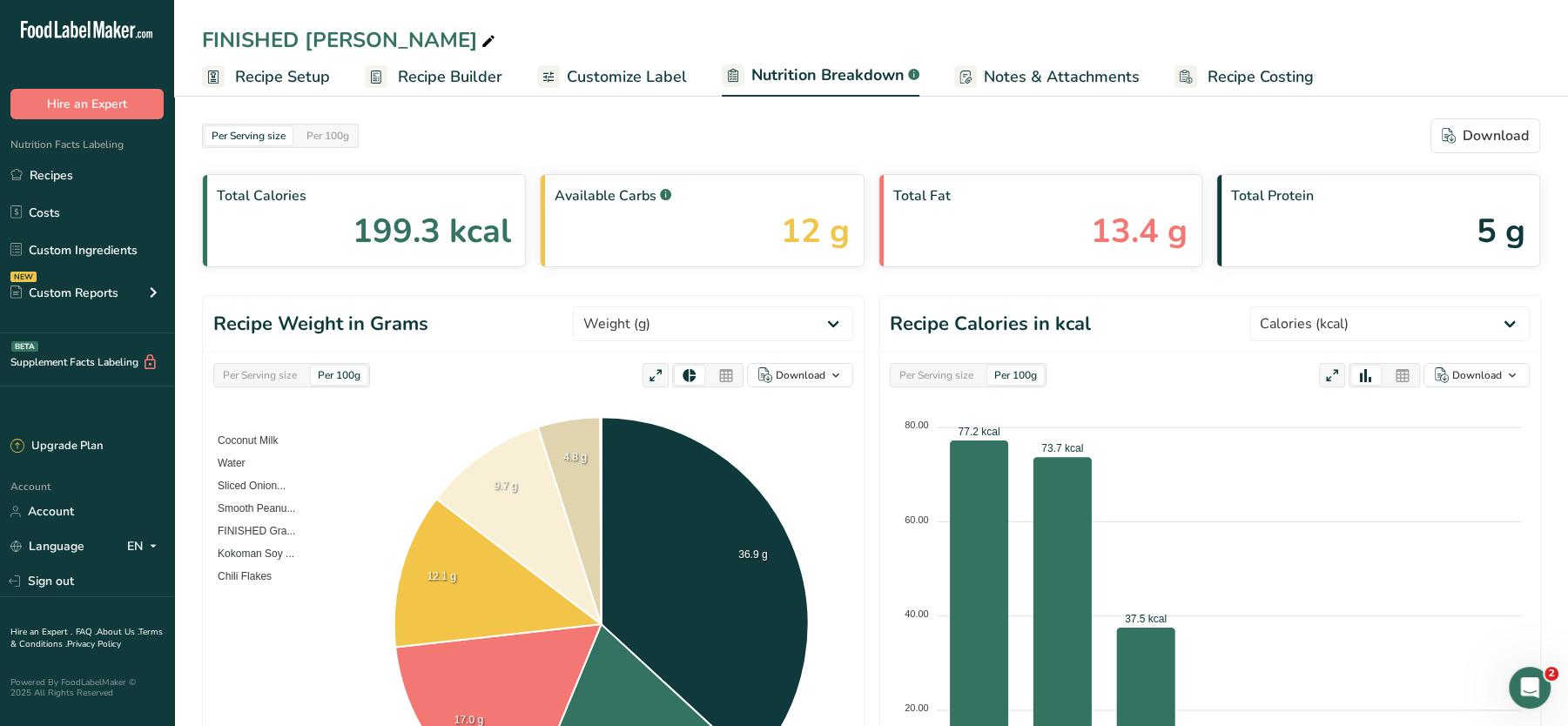
click at [620, 71] on span "Customize Label" at bounding box center [627, 77] width 120 height 24
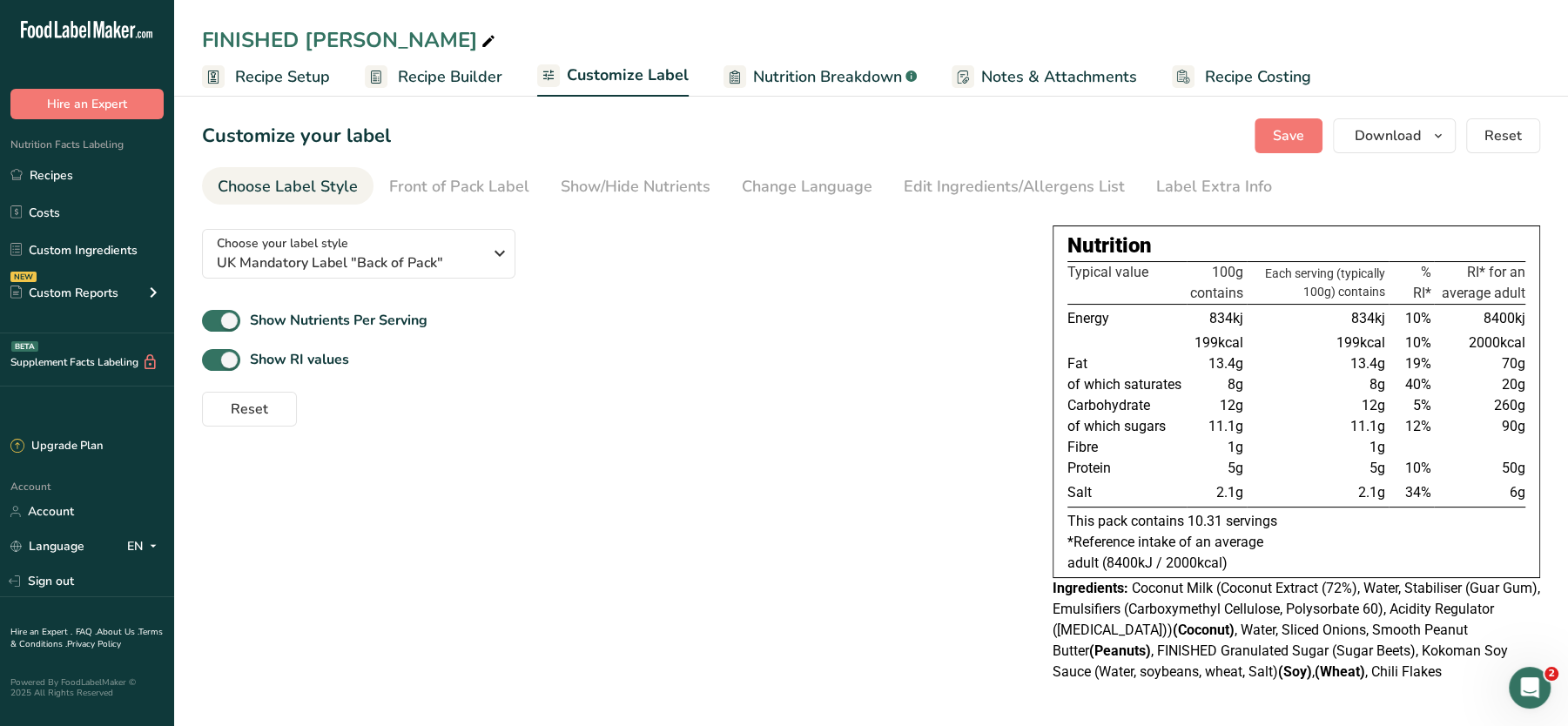
click at [455, 77] on span "Recipe Builder" at bounding box center [450, 77] width 104 height 24
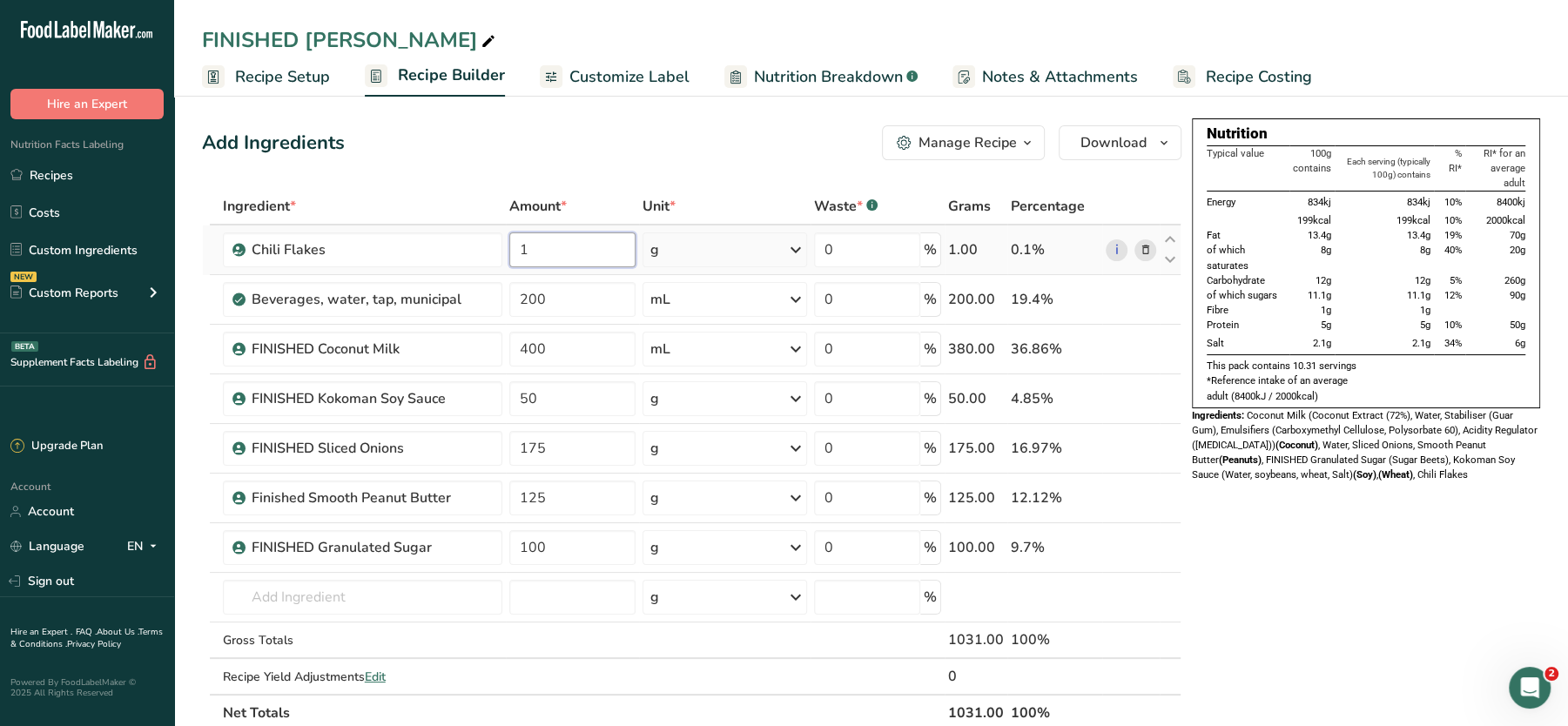
click at [556, 253] on input "1" at bounding box center [571, 249] width 125 height 35
type input "10"
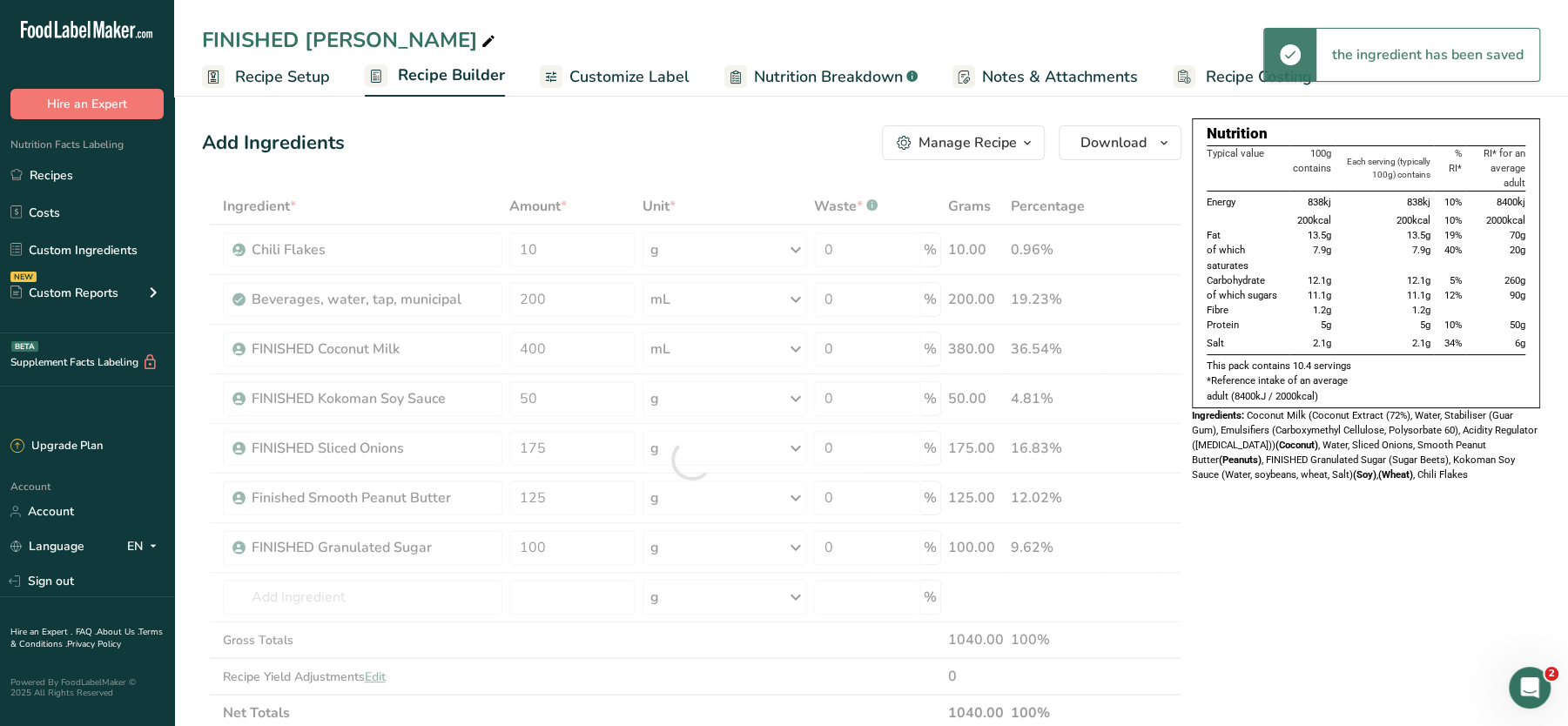
click at [1243, 553] on div "Nutrition Typical value 100g contains Each serving (typically 100g) contains % …" at bounding box center [1366, 709] width 348 height 1183
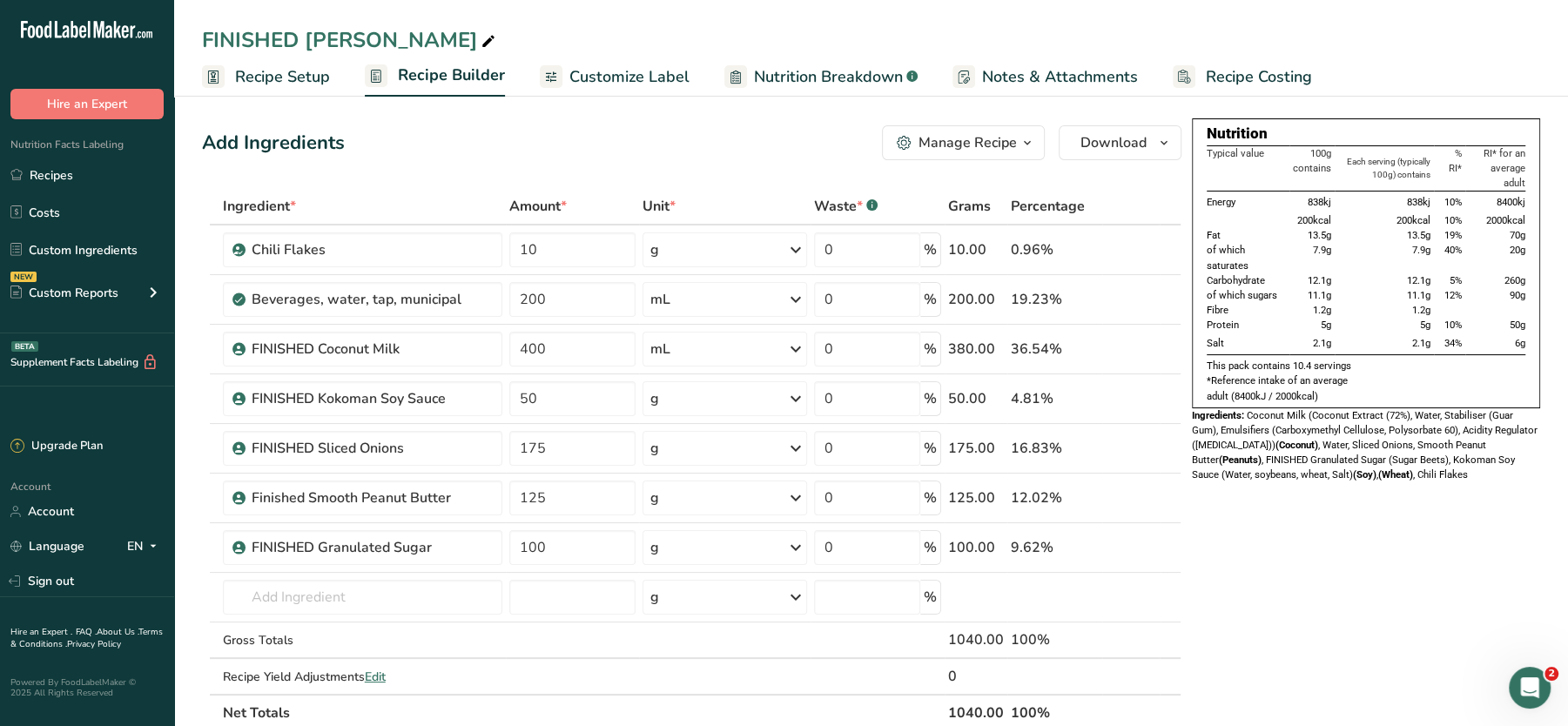
click at [1206, 69] on span "Recipe Costing" at bounding box center [1259, 77] width 106 height 24
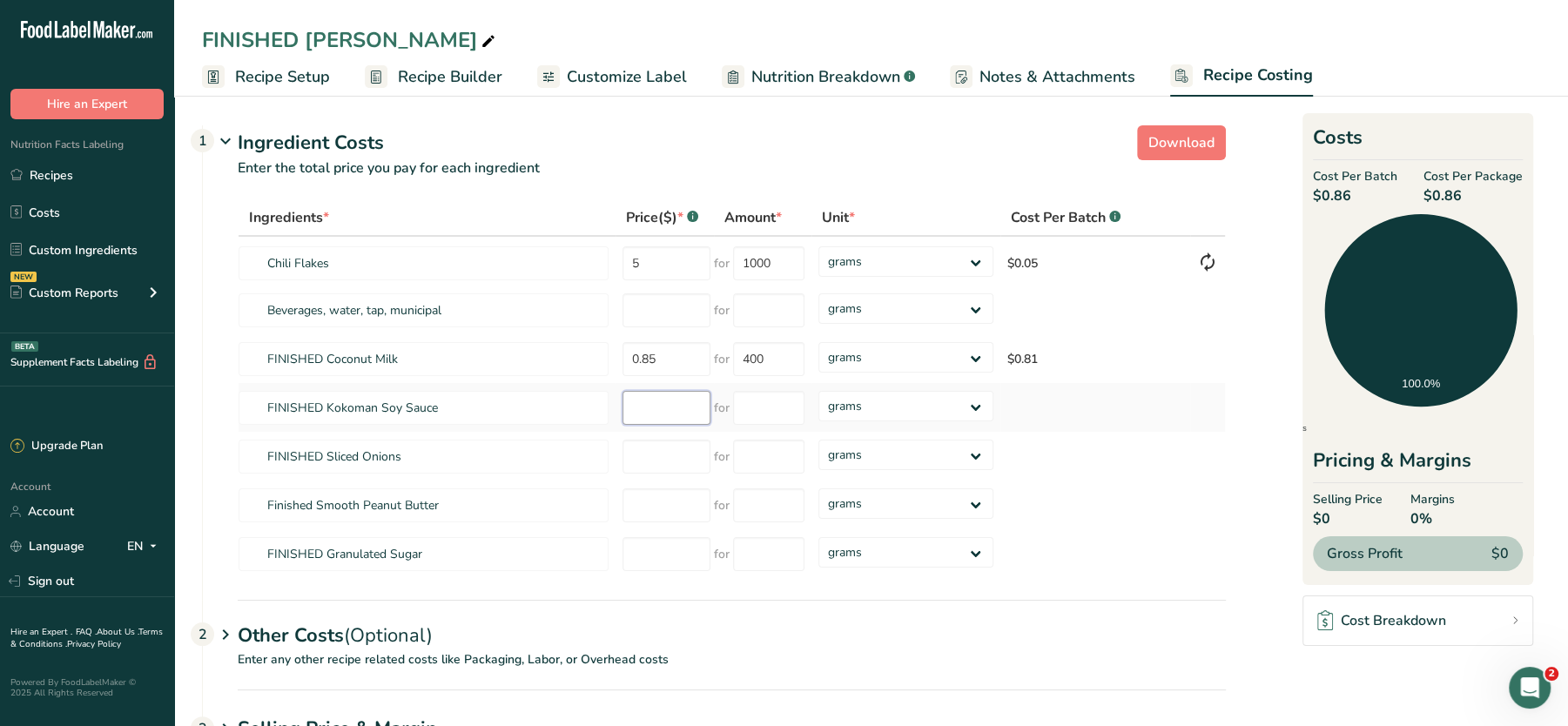
click at [666, 400] on input "number" at bounding box center [667, 408] width 88 height 34
click at [673, 503] on input "number" at bounding box center [667, 506] width 88 height 34
type input "5"
click at [738, 509] on input "number" at bounding box center [768, 506] width 71 height 34
type input "1000"
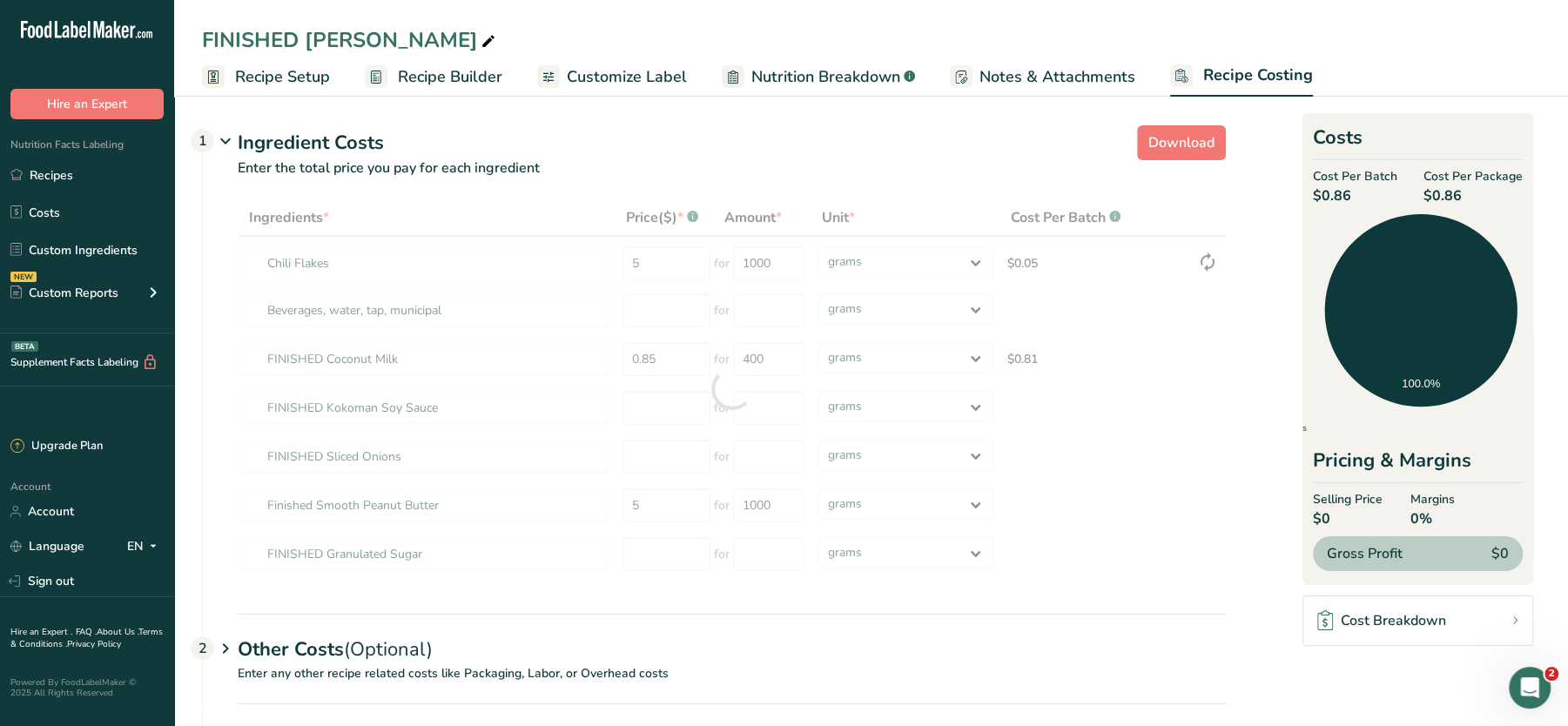
click at [1200, 623] on div "Other Costs (Optional) 2" at bounding box center [732, 639] width 988 height 51
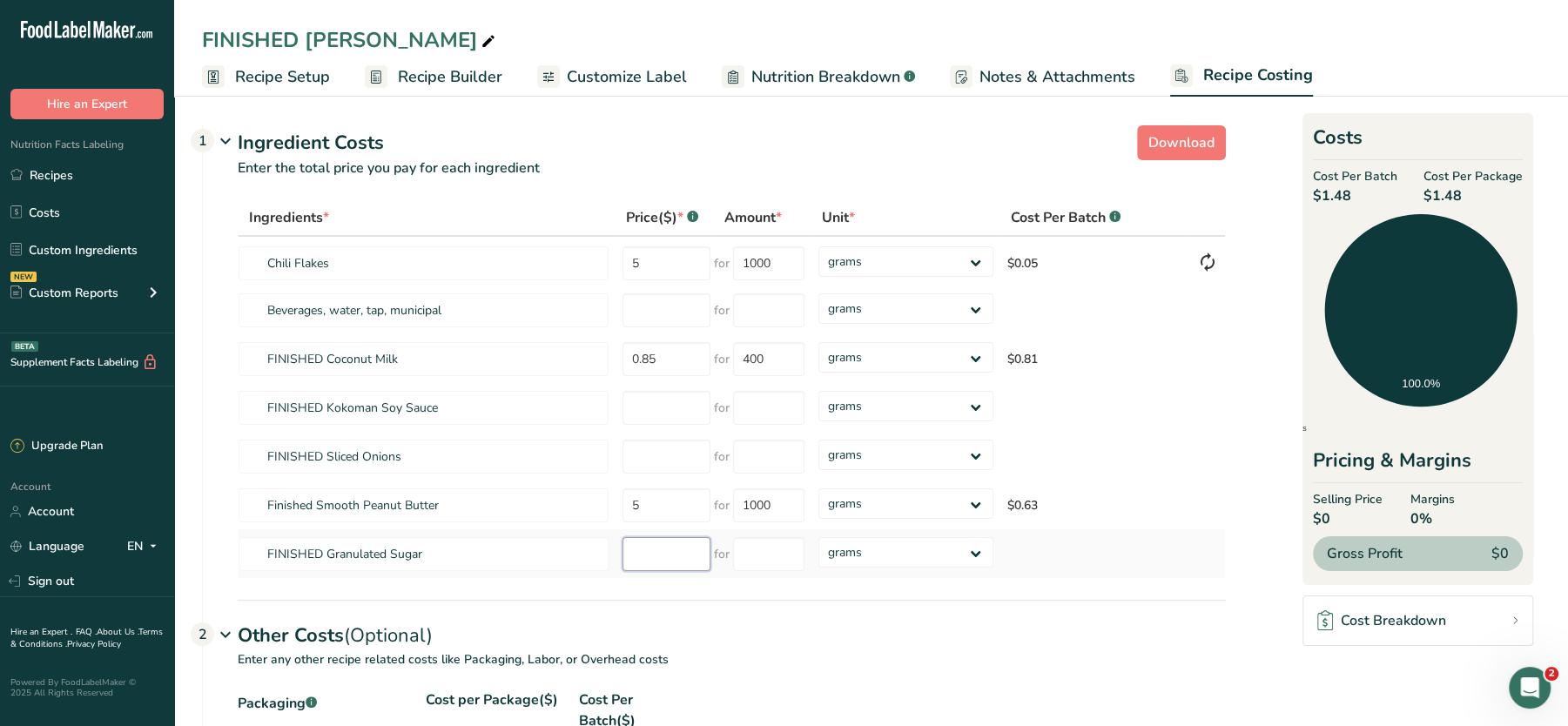
click at [677, 548] on input "number" at bounding box center [667, 554] width 88 height 34
click at [576, 499] on tr "Finished Smooth Peanut Butter 5 for 1000 grams kg mg mcg lb oz $0.63" at bounding box center [732, 505] width 987 height 49
click at [1257, 640] on section "Download Ingredient Costs 1 Enter the total price you pay for each ingredient I…" at bounding box center [871, 622] width 1338 height 1008
drag, startPoint x: 794, startPoint y: 502, endPoint x: 667, endPoint y: 501, distance: 127.1
click at [667, 501] on tr "Finished Smooth Peanut Butter for 1000 grams kg mg mcg lb oz $0.63" at bounding box center [732, 505] width 987 height 49
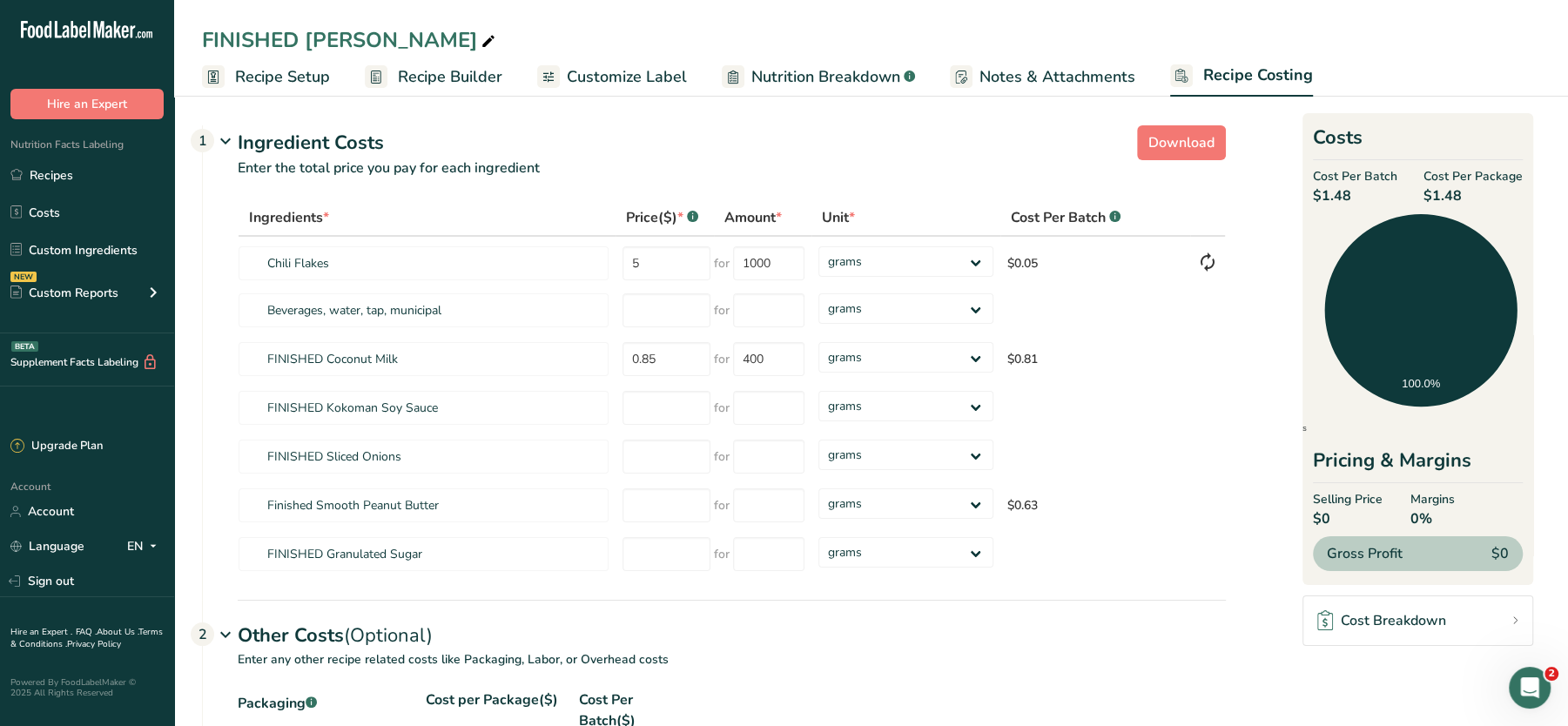
click at [1254, 304] on section "Download Ingredient Costs 1 Enter the total price you pay for each ingredient I…" at bounding box center [871, 622] width 1338 height 1008
click at [1203, 259] on icon at bounding box center [1207, 261] width 21 height 31
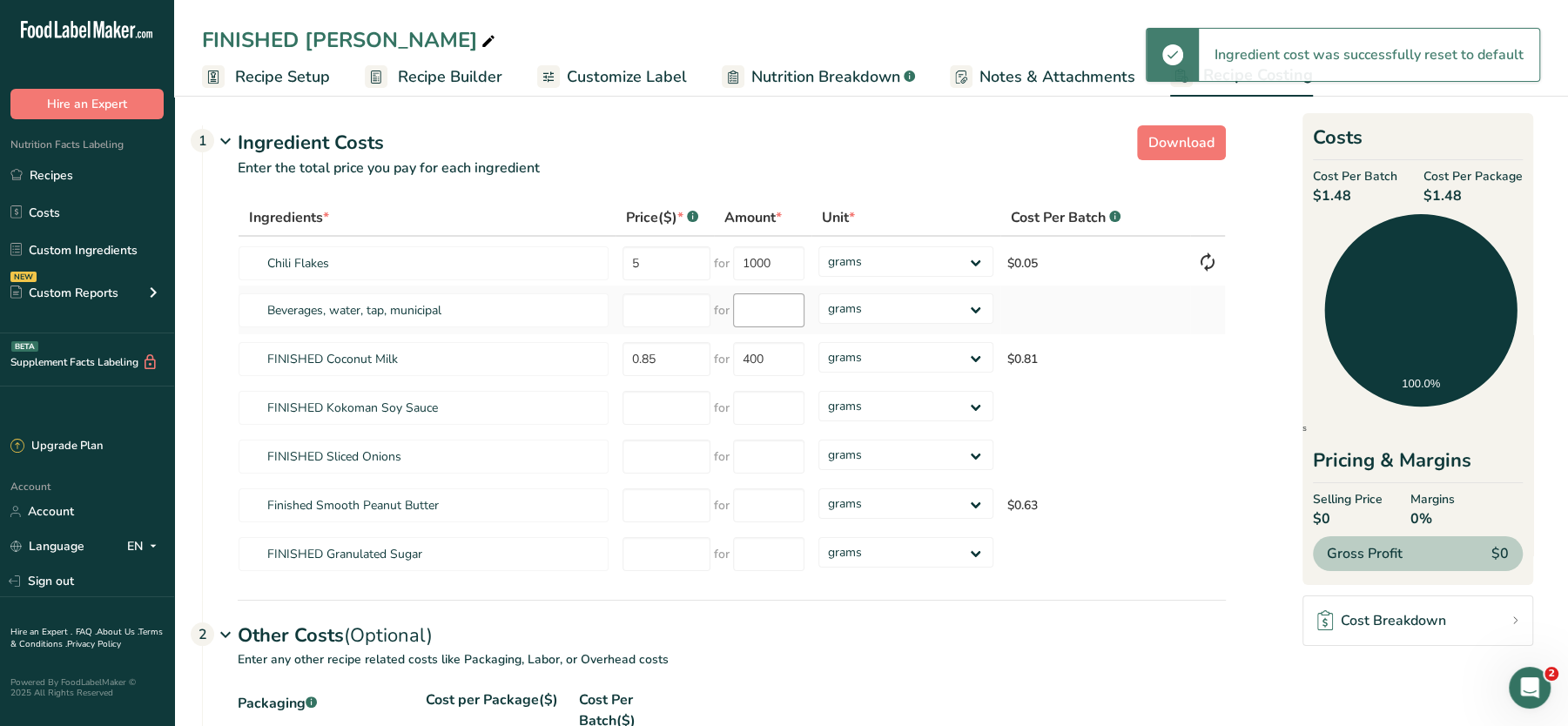
type input "1"
type input "5"
type input "1000"
click at [508, 492] on tr "Finished Smooth Peanut Butter 5 for 1000 grams kg mg mcg lb oz $0.63" at bounding box center [732, 505] width 987 height 49
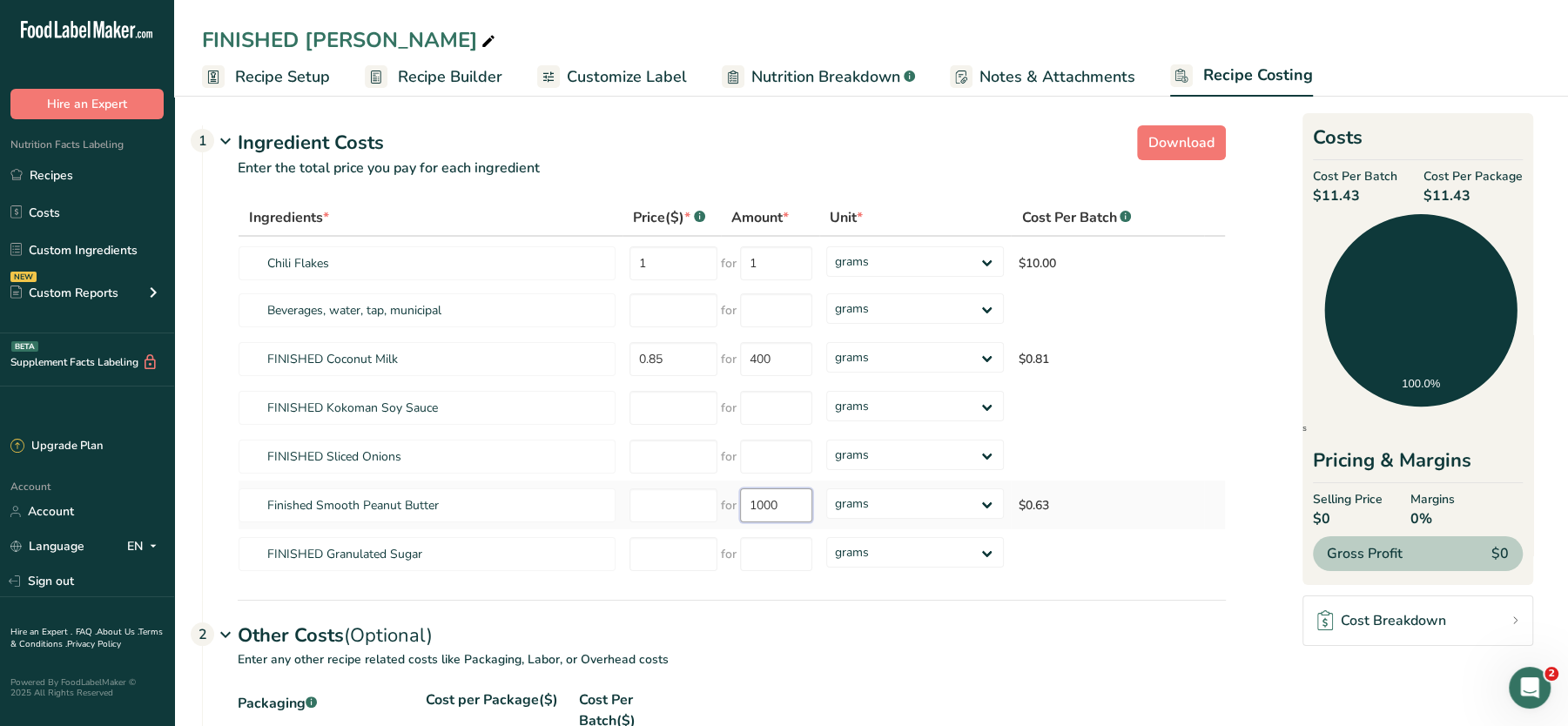
click at [609, 509] on tr "Finished Smooth Peanut Butter for 1000 grams kg mg mcg lb oz $0.63" at bounding box center [732, 505] width 987 height 49
click at [684, 259] on input "1" at bounding box center [674, 263] width 88 height 34
click at [573, 262] on tr "Chili Flakes 1 for 1 grams kg mg mcg lb oz $10.00" at bounding box center [732, 261] width 987 height 49
drag, startPoint x: 684, startPoint y: 259, endPoint x: 807, endPoint y: 296, distance: 128.9
click at [807, 296] on tbody "Chili Flakes for 1 grams kg mg mcg lb oz $10.00 Beverages, water, tap, municipa…" at bounding box center [732, 407] width 987 height 341
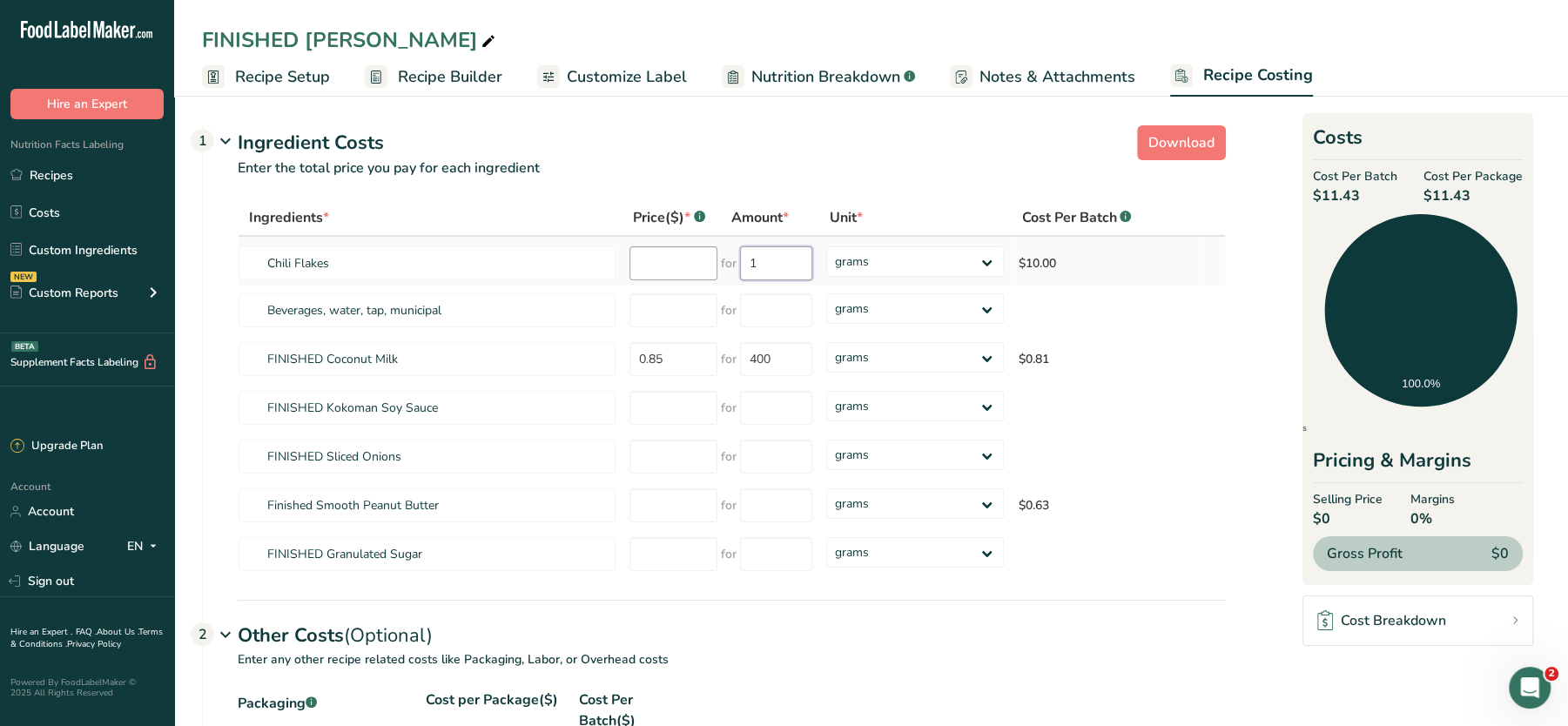
drag, startPoint x: 812, startPoint y: 261, endPoint x: 664, endPoint y: 253, distance: 147.4
click at [664, 253] on tr "Chili Flakes for 1 grams kg mg mcg lb oz $10.00" at bounding box center [732, 261] width 987 height 49
drag, startPoint x: 683, startPoint y: 357, endPoint x: 549, endPoint y: 335, distance: 135.9
click at [549, 335] on tr "FINISHED Coconut Milk 0.85 for 400 grams kg mg mcg lb oz $0.81" at bounding box center [732, 358] width 987 height 49
drag, startPoint x: 801, startPoint y: 358, endPoint x: 631, endPoint y: 340, distance: 170.8
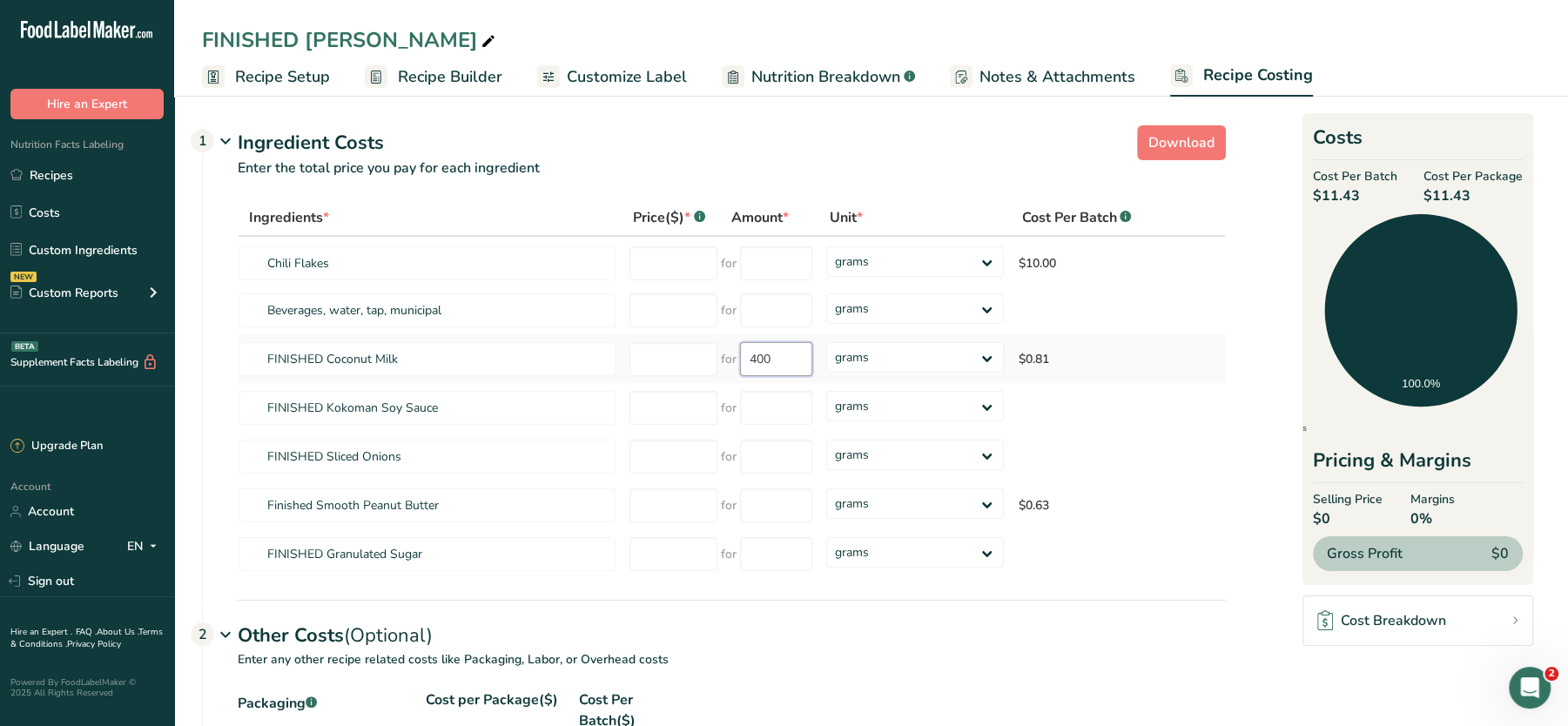
click at [631, 340] on tr "FINISHED Coconut Milk for 400 grams kg mg mcg lb oz $0.81" at bounding box center [732, 358] width 987 height 49
click at [927, 135] on div "Ingredient Costs 1" at bounding box center [732, 143] width 988 height 29
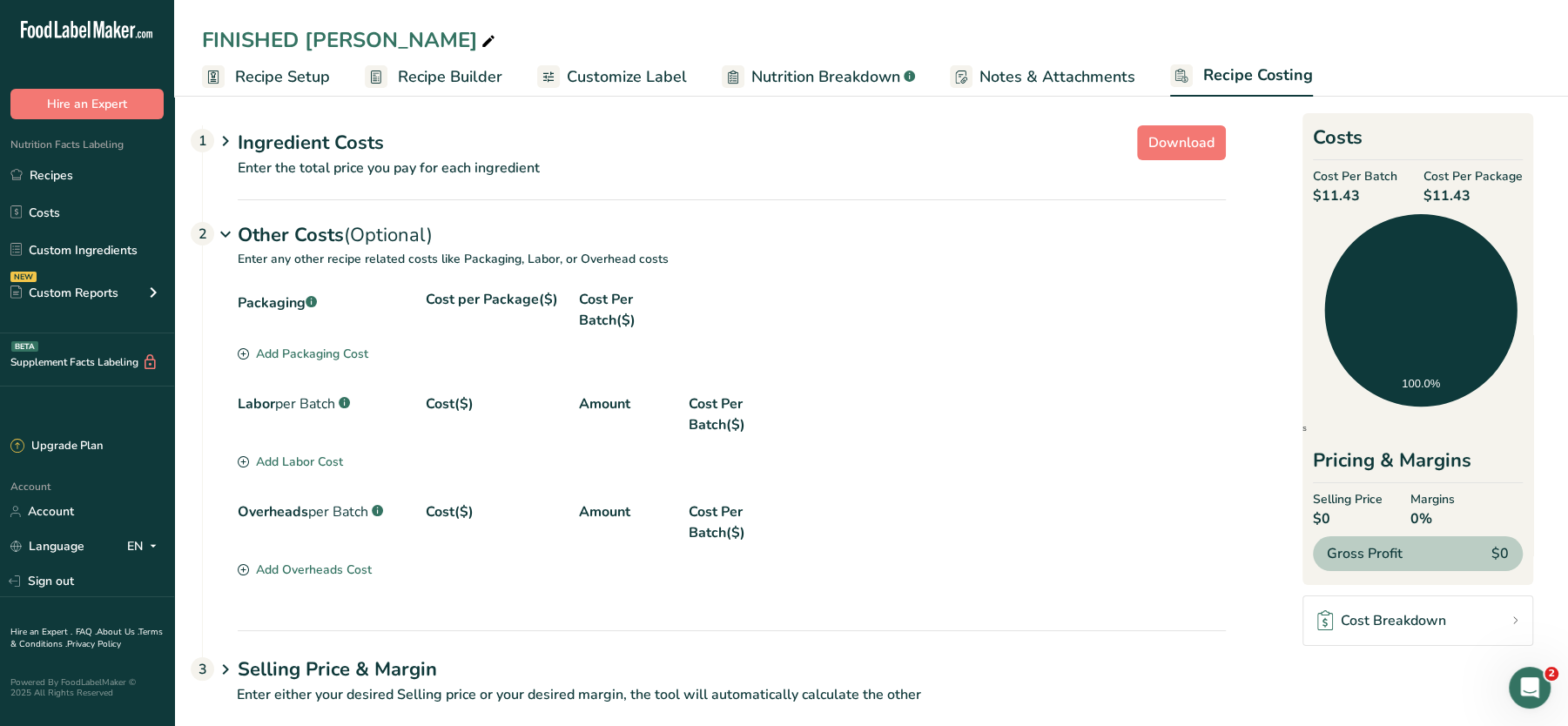
click at [365, 124] on section "Download Ingredient Costs 1 Enter the total price you pay for each ingredient I…" at bounding box center [871, 422] width 1338 height 608
click at [350, 137] on div "Ingredient Costs 1" at bounding box center [732, 143] width 988 height 29
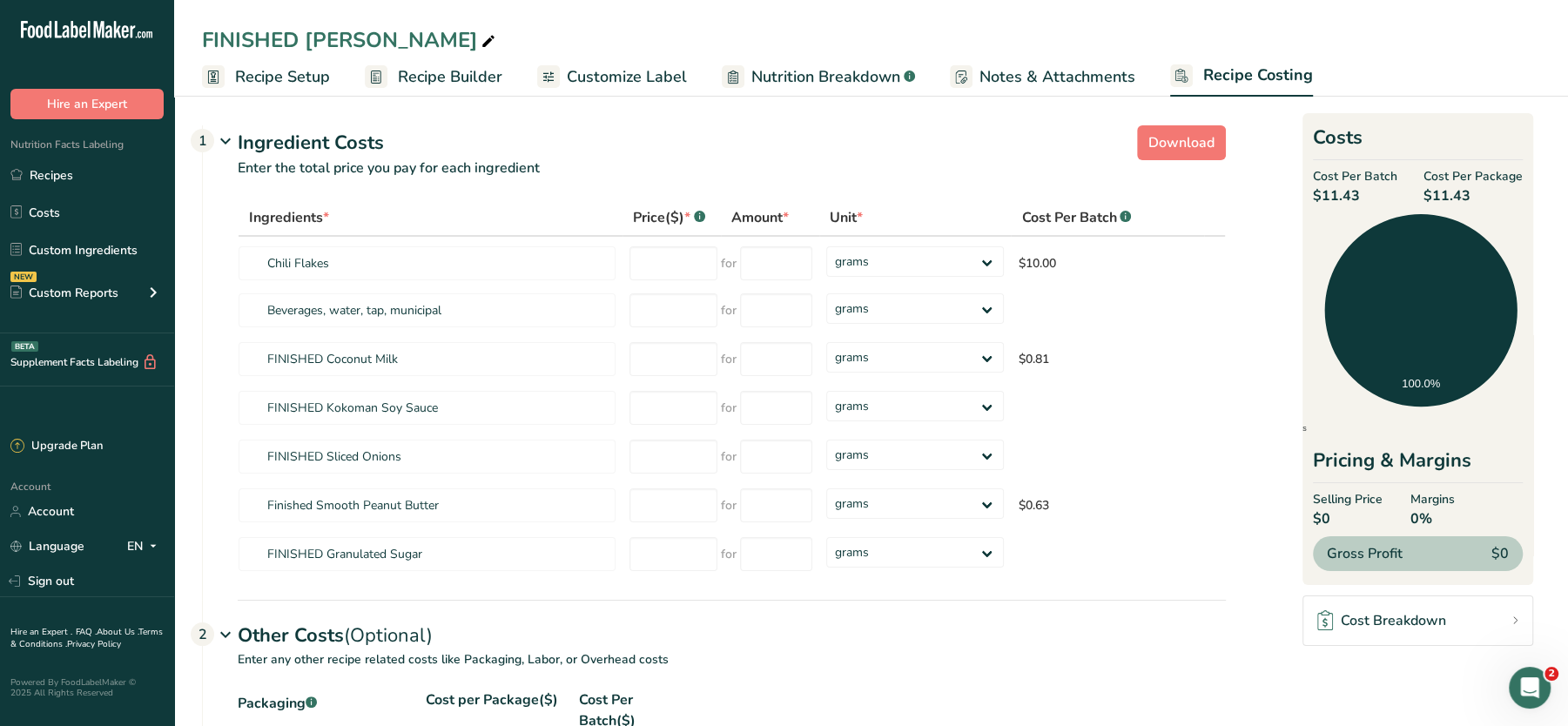
click at [424, 75] on span "Recipe Builder" at bounding box center [450, 77] width 104 height 24
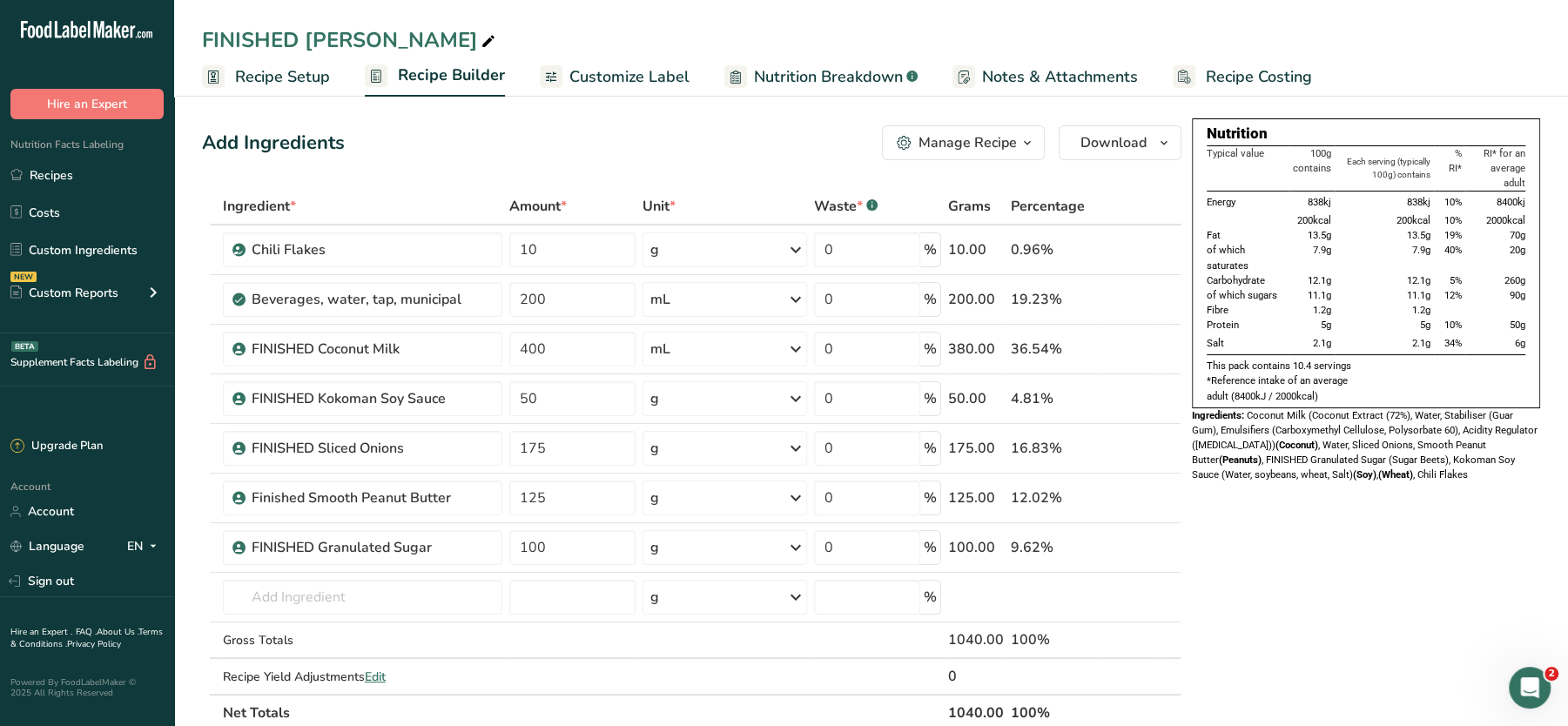
click at [1263, 77] on span "Recipe Costing" at bounding box center [1259, 77] width 106 height 24
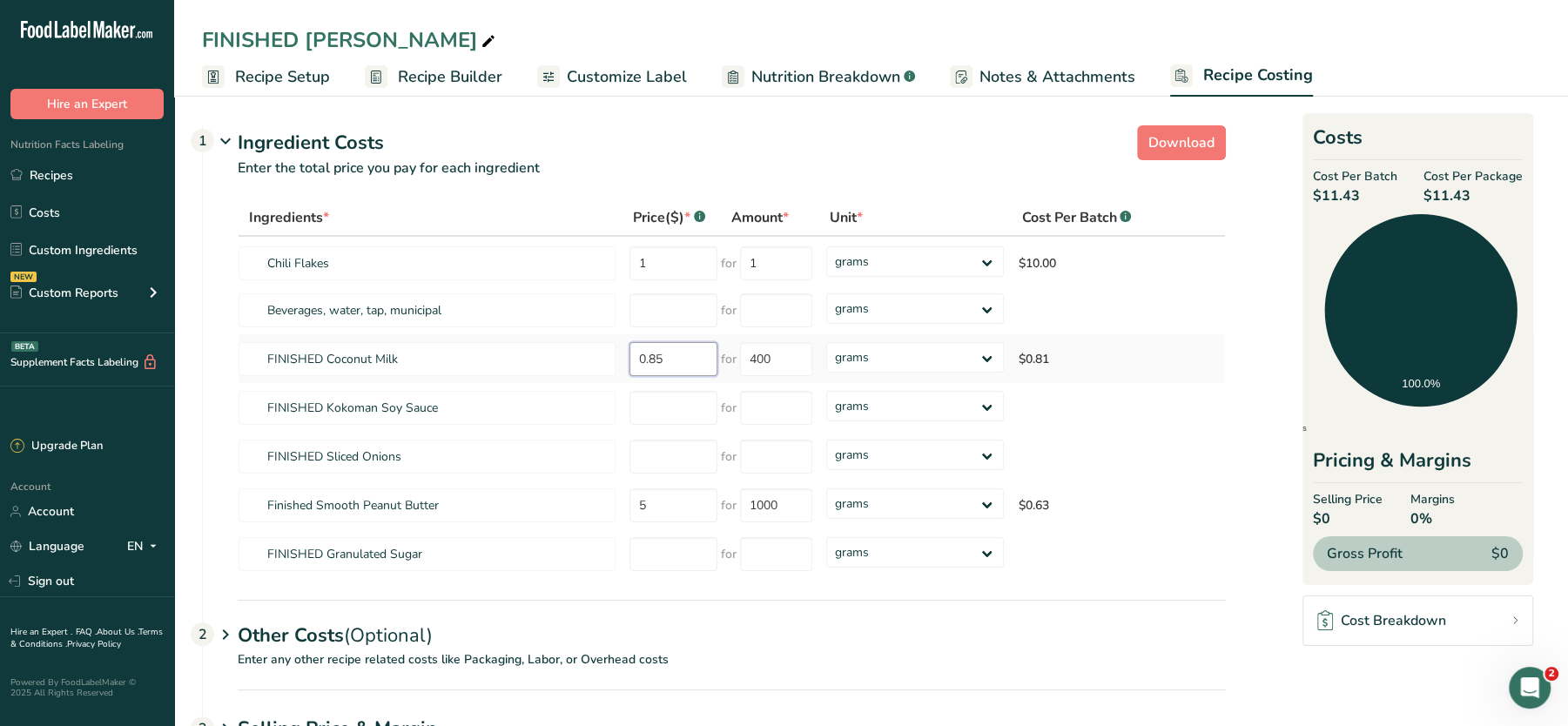
click at [567, 350] on tr "FINISHED Coconut Milk 0.85 for 400 grams kg mg mcg lb oz $0.81" at bounding box center [732, 358] width 987 height 49
click at [1262, 551] on section "Download Ingredient Costs 1 Enter the total price you pay for each ingredient I…" at bounding box center [871, 451] width 1338 height 667
click at [1393, 608] on link "Cost Breakdown" at bounding box center [1418, 621] width 231 height 51
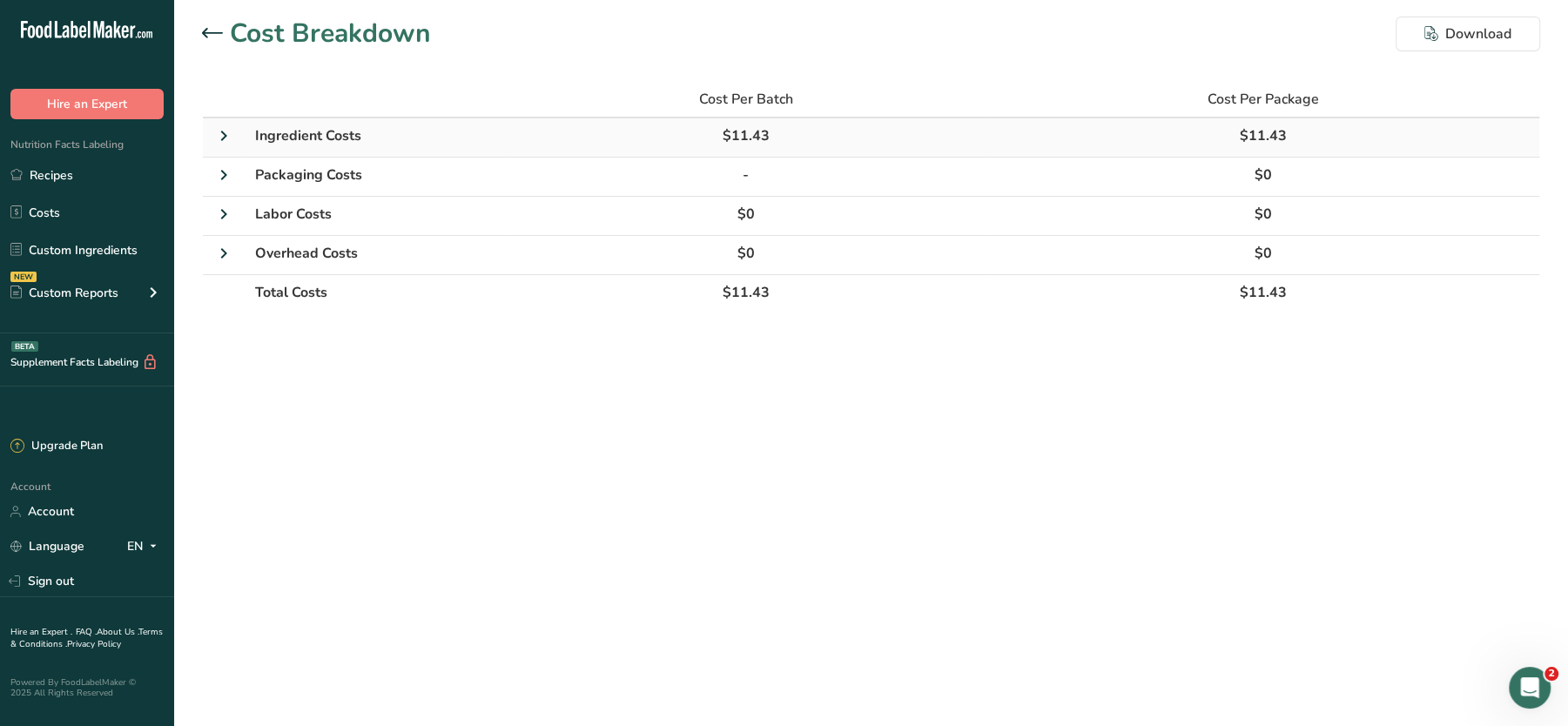
click at [291, 126] on span "Ingredient Costs" at bounding box center [308, 135] width 106 height 19
click at [219, 136] on icon at bounding box center [223, 135] width 21 height 31
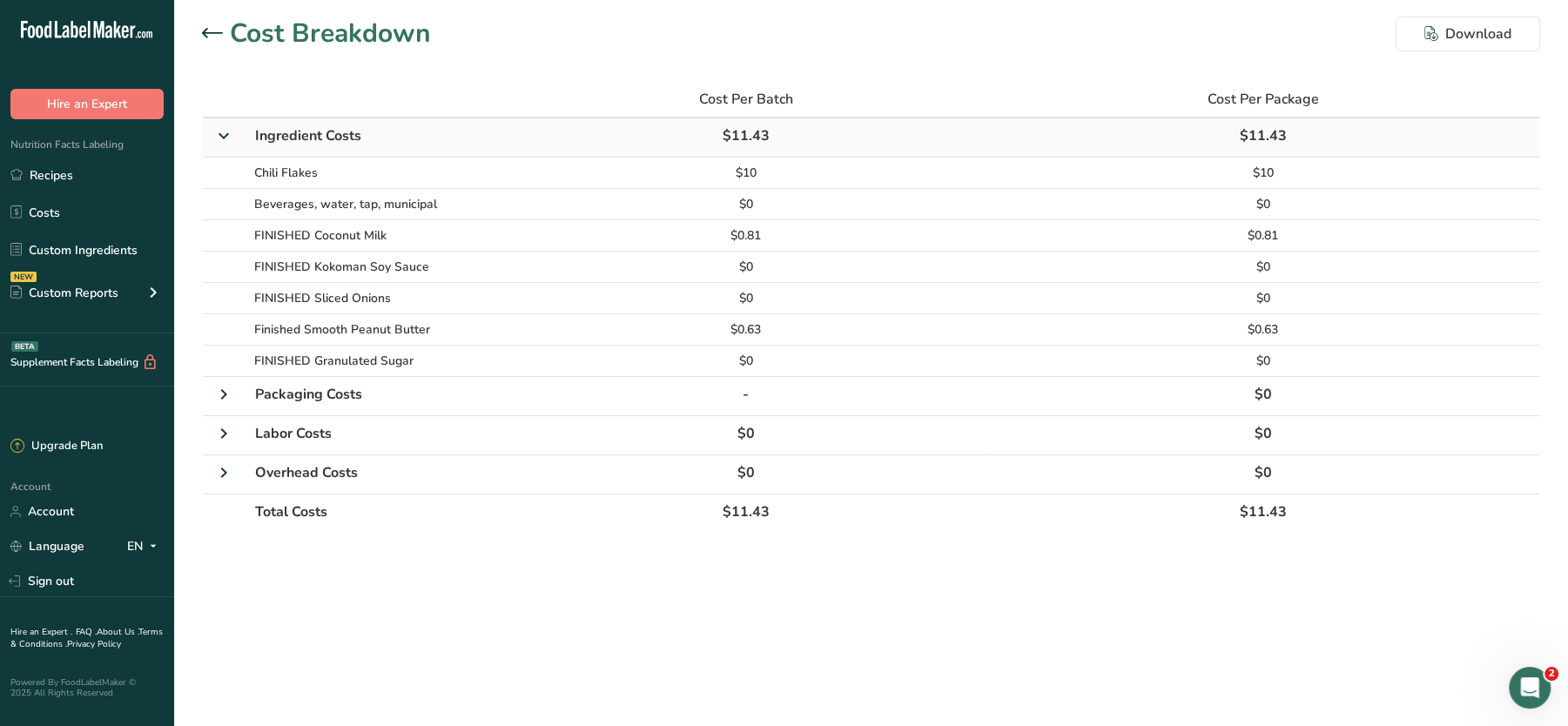
click at [219, 132] on icon at bounding box center [223, 135] width 31 height 21
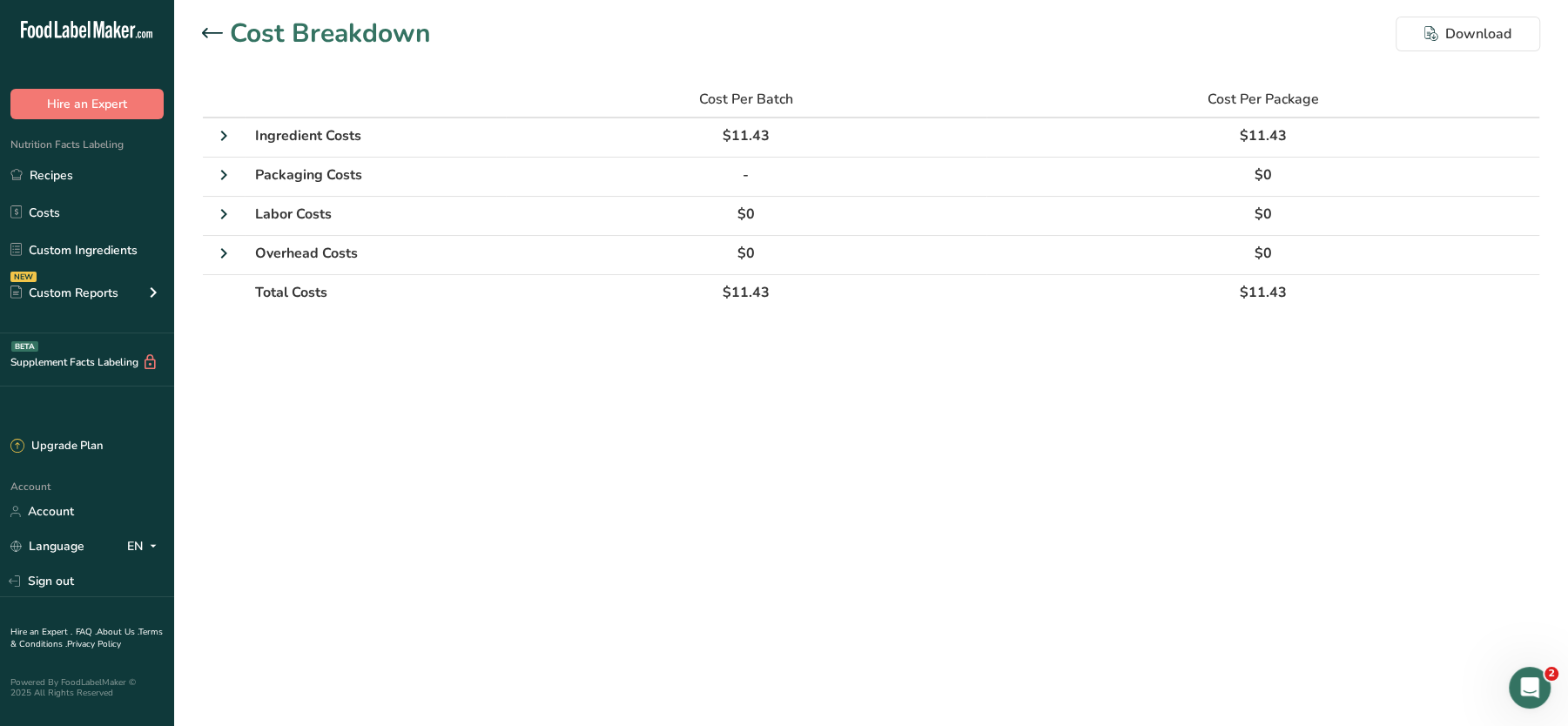
click at [214, 29] on icon at bounding box center [212, 33] width 21 height 10
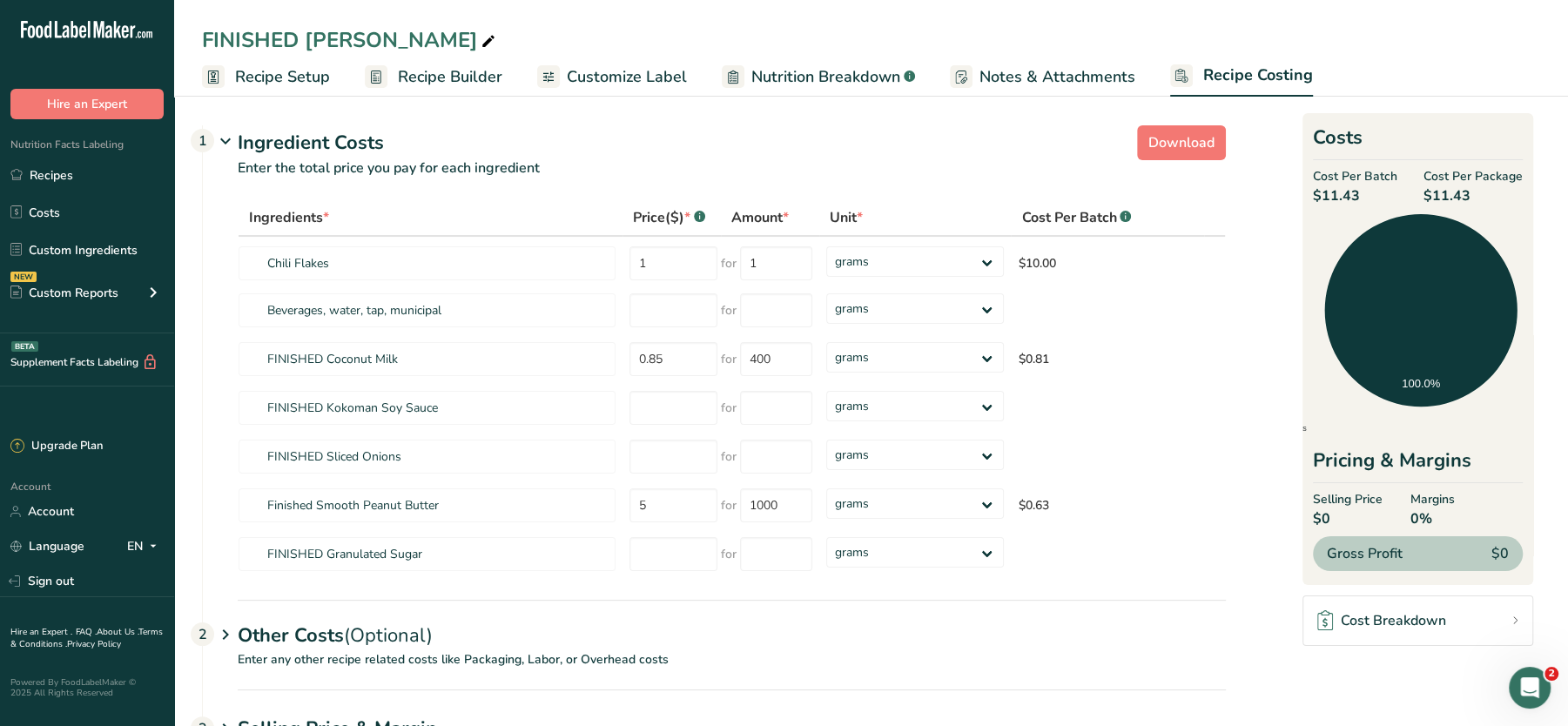
click at [1021, 71] on span "Notes & Attachments" at bounding box center [1058, 77] width 156 height 24
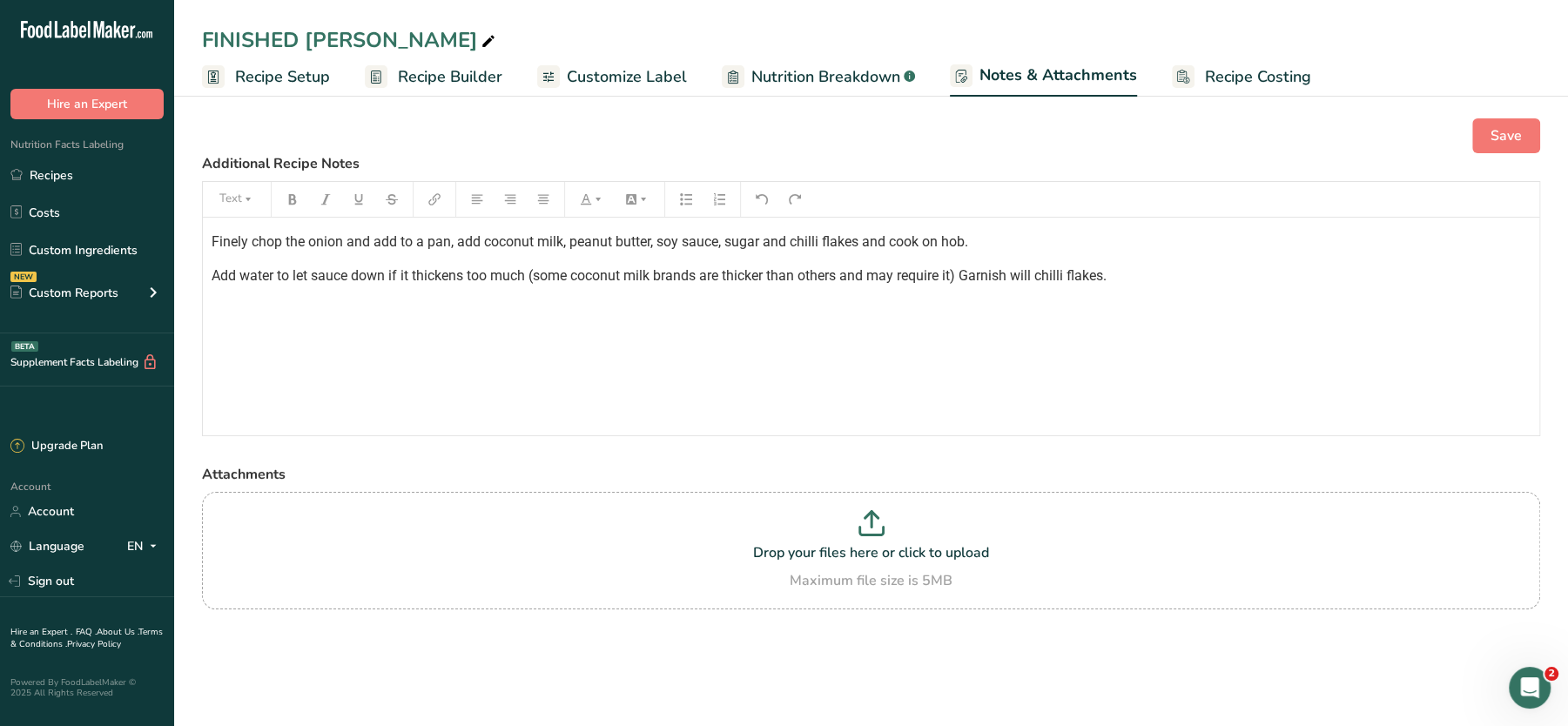
click at [758, 65] on span "Nutrition Breakdown" at bounding box center [825, 77] width 149 height 24
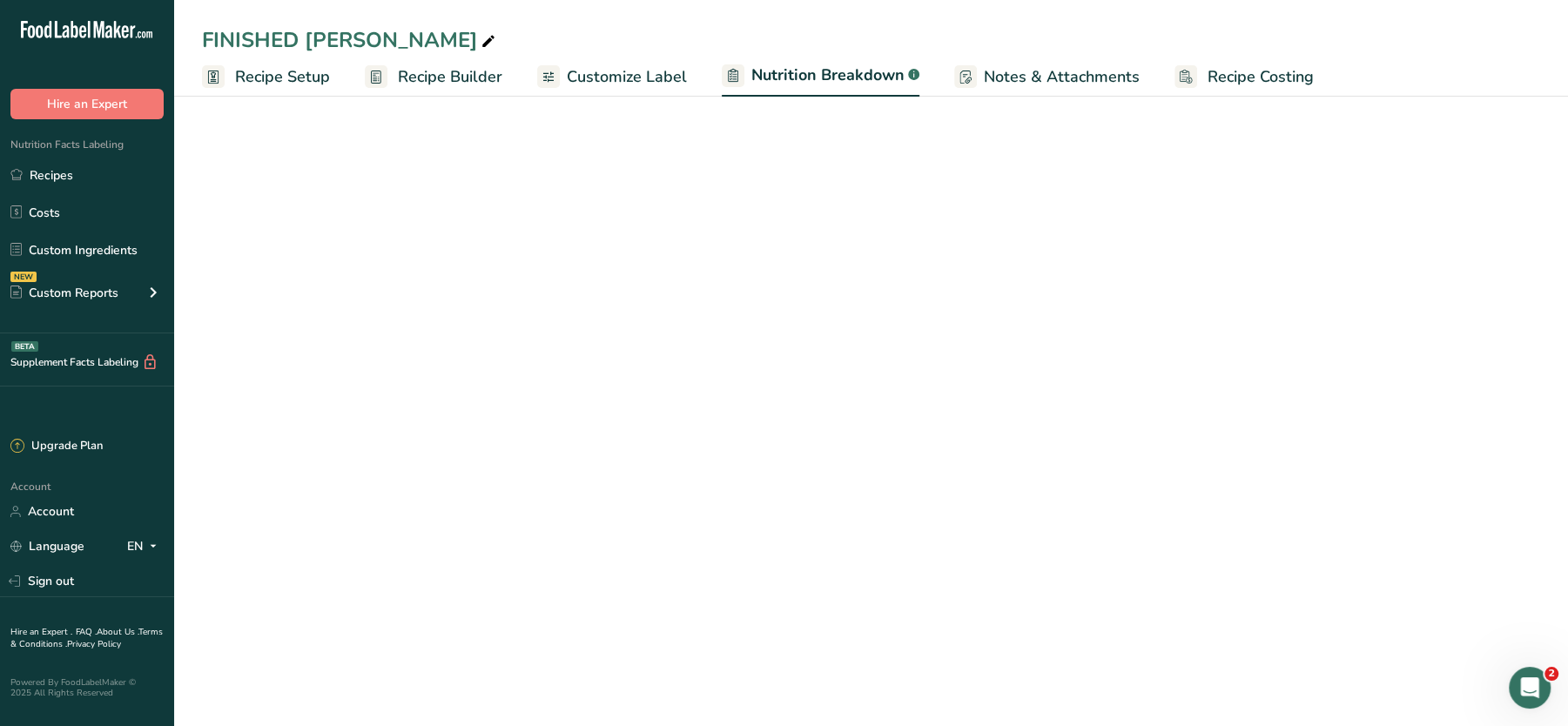
select select "Calories"
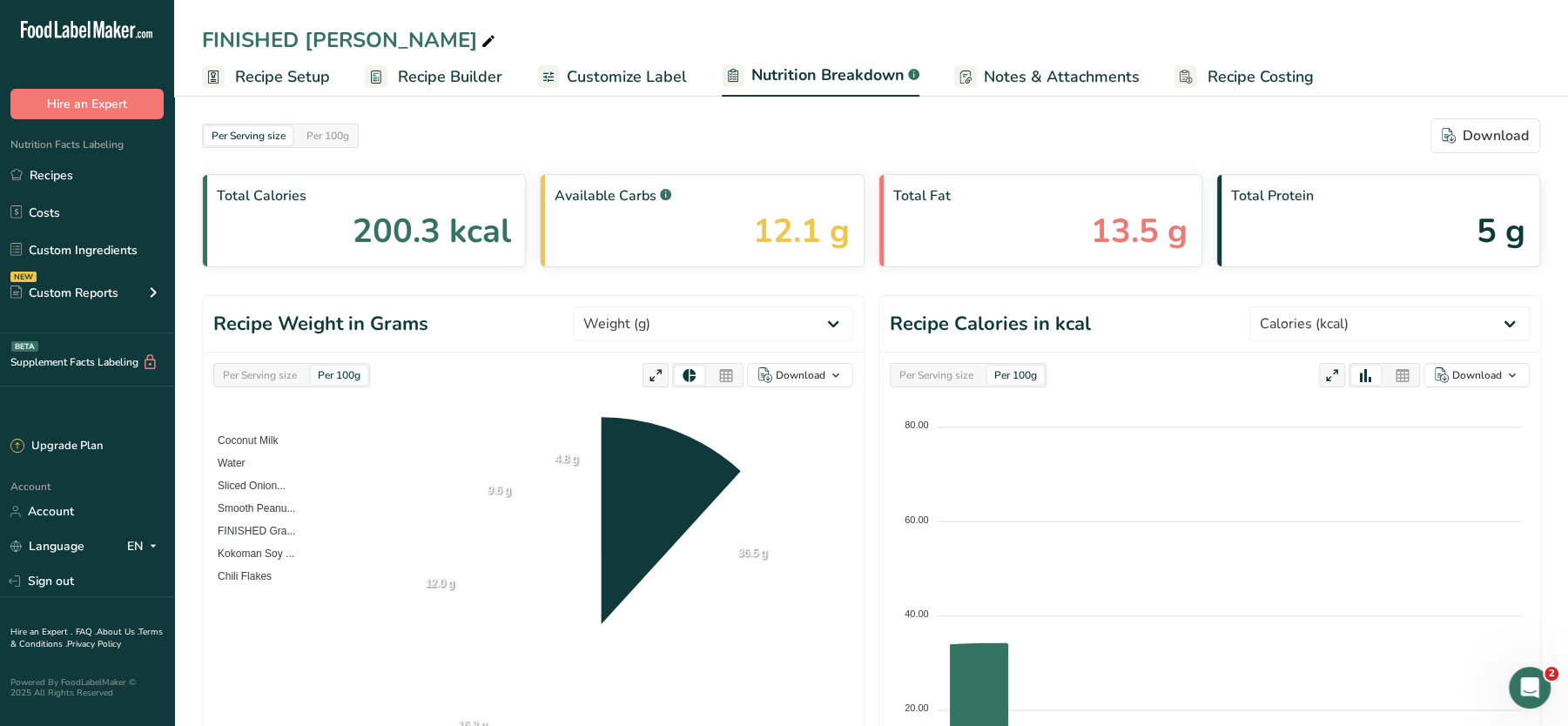
click at [623, 70] on span "Customize Label" at bounding box center [627, 77] width 120 height 24
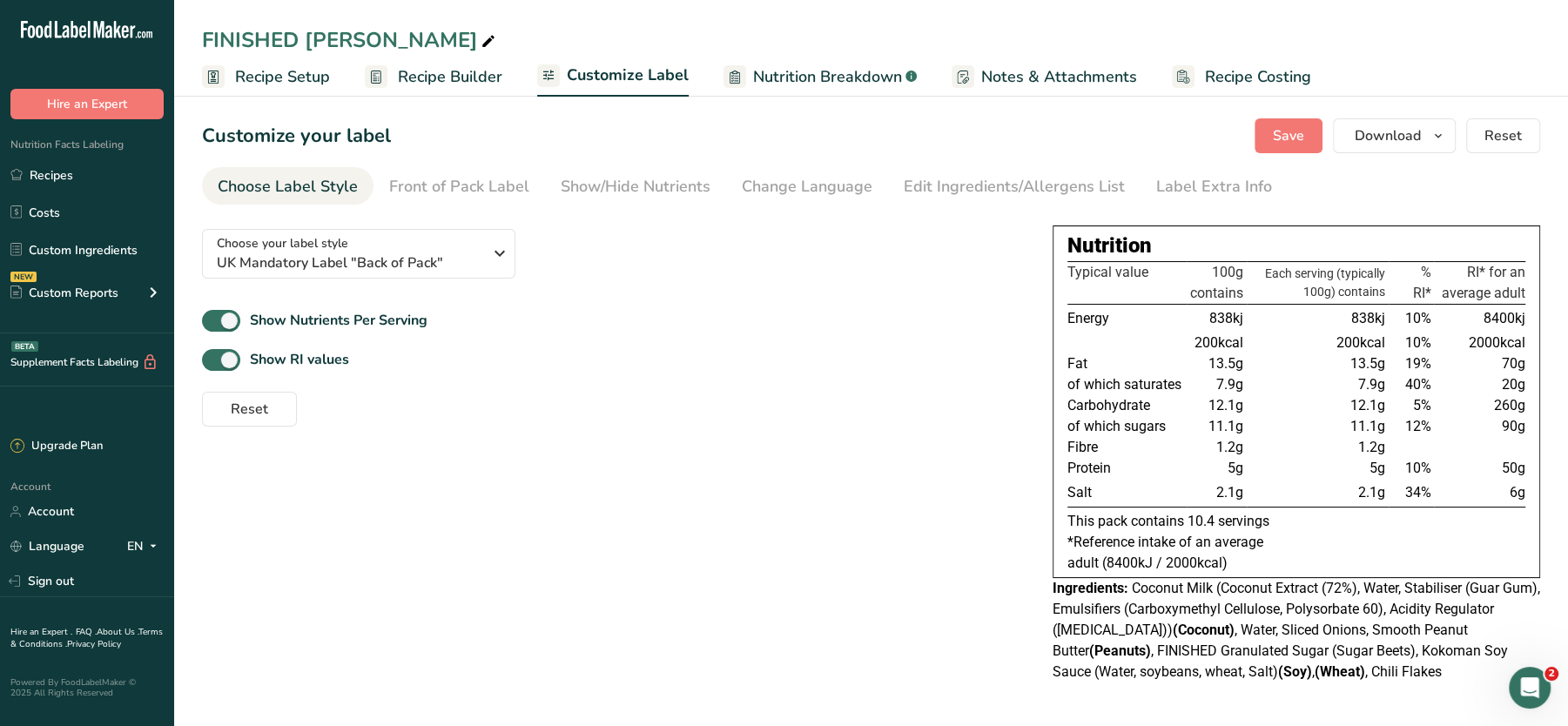
click at [466, 71] on span "Recipe Builder" at bounding box center [450, 77] width 104 height 24
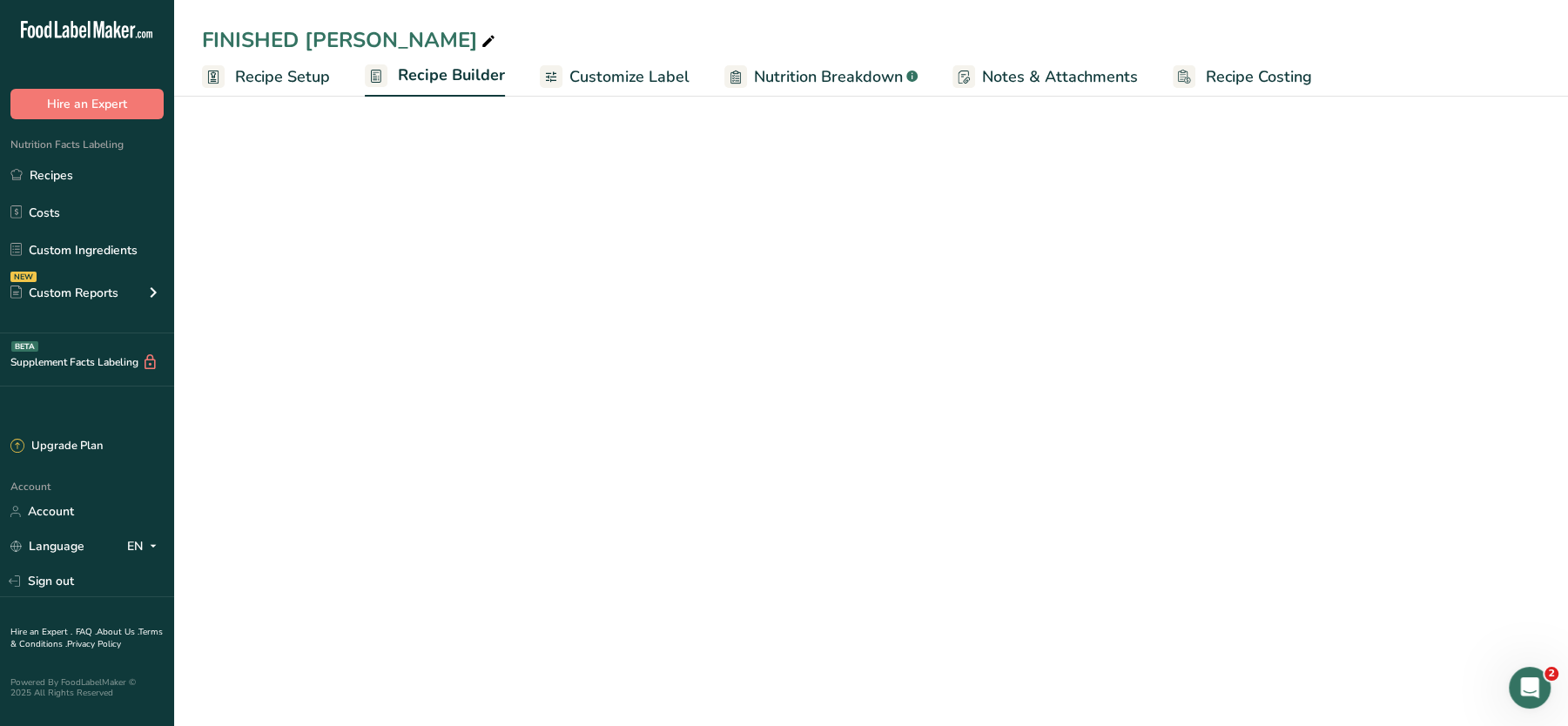
click at [293, 67] on span "Recipe Setup" at bounding box center [282, 77] width 95 height 24
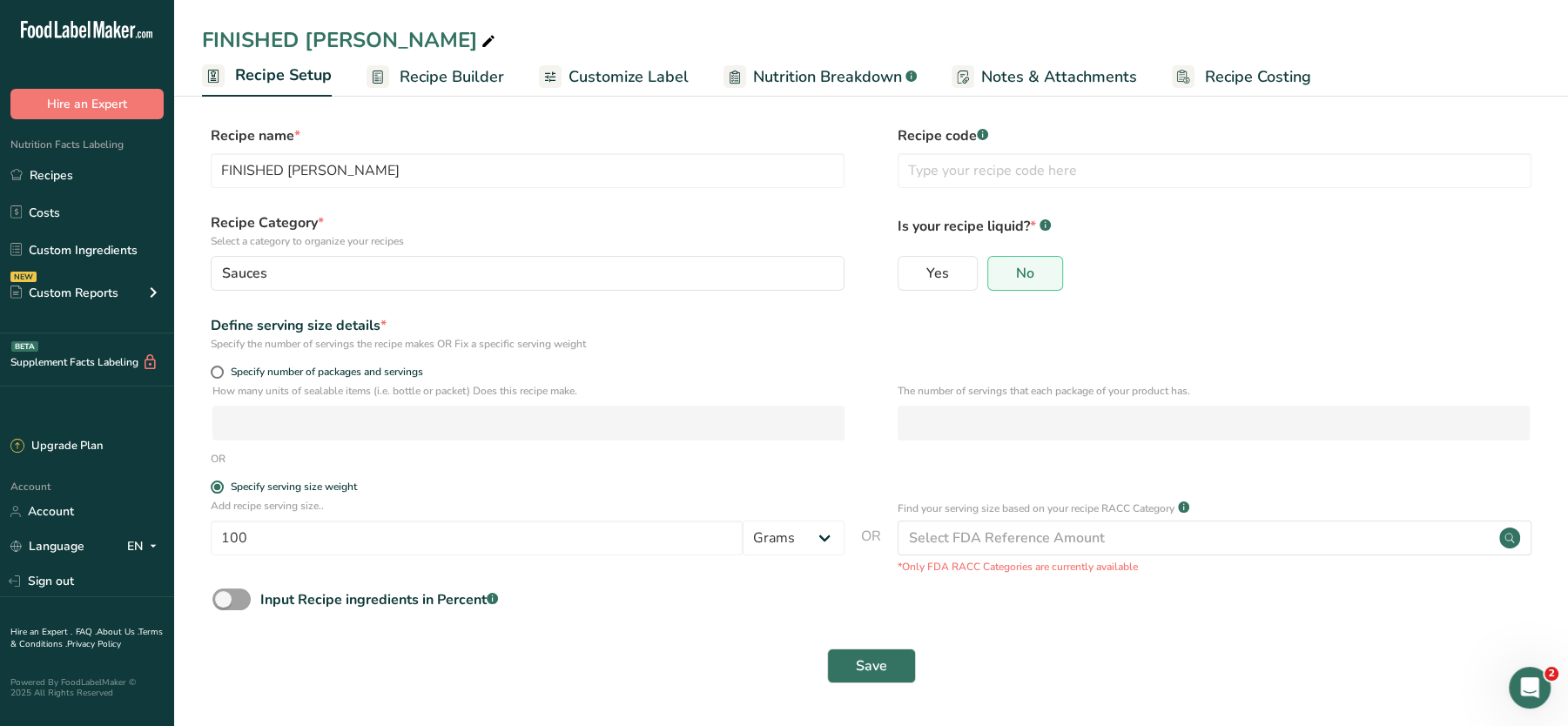
click at [416, 93] on link "Recipe Builder" at bounding box center [436, 76] width 138 height 39
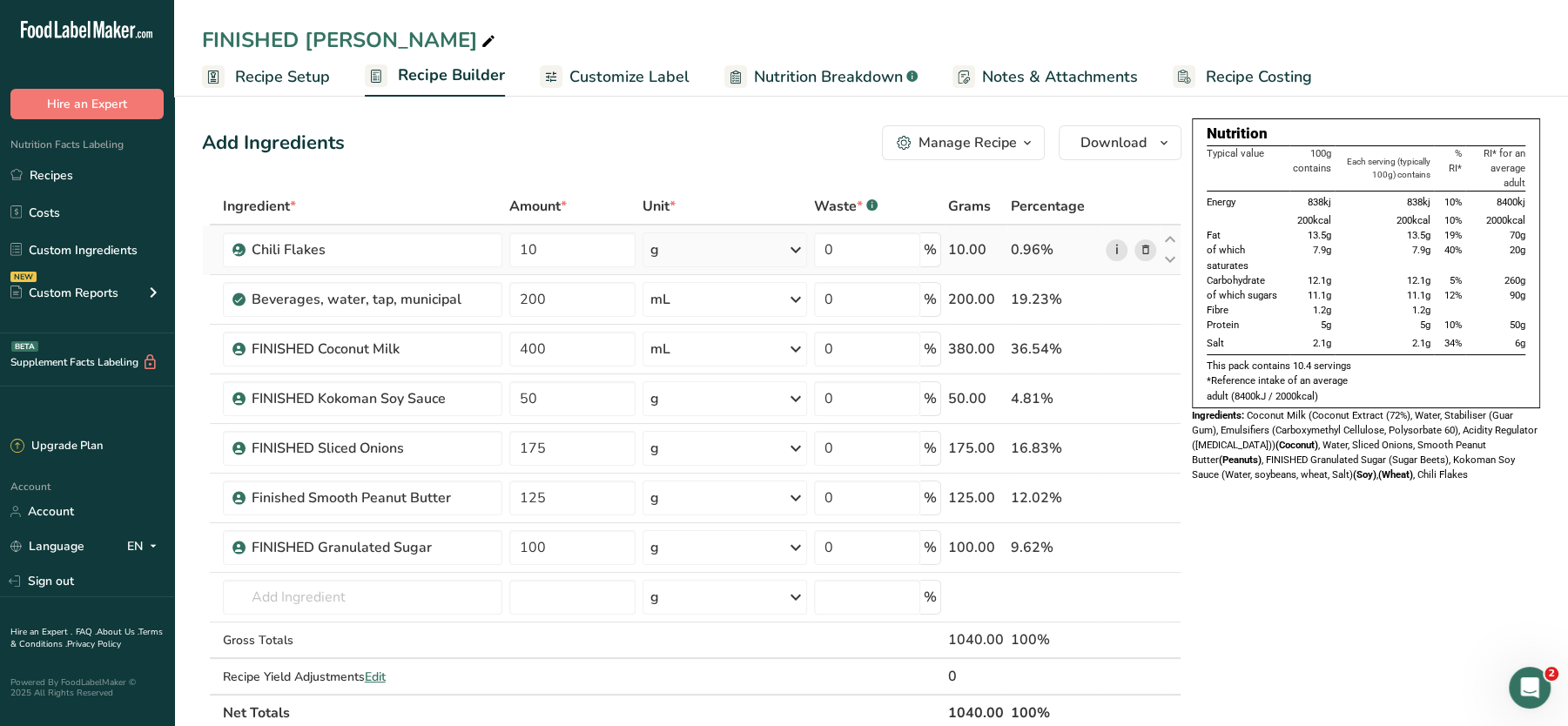
click at [1115, 245] on link "i" at bounding box center [1117, 250] width 22 height 22
click at [78, 185] on link "Recipes" at bounding box center [87, 174] width 174 height 33
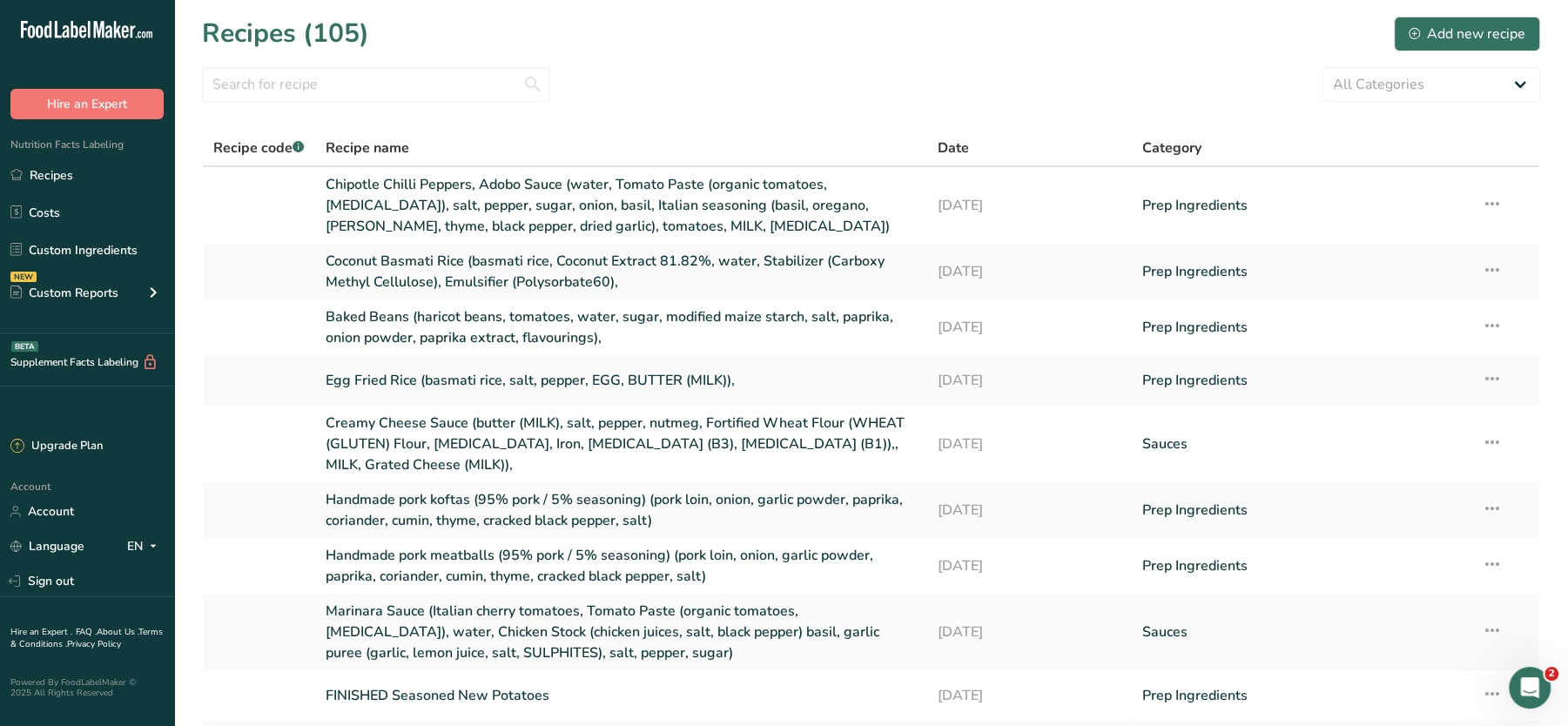
scroll to position [184, 0]
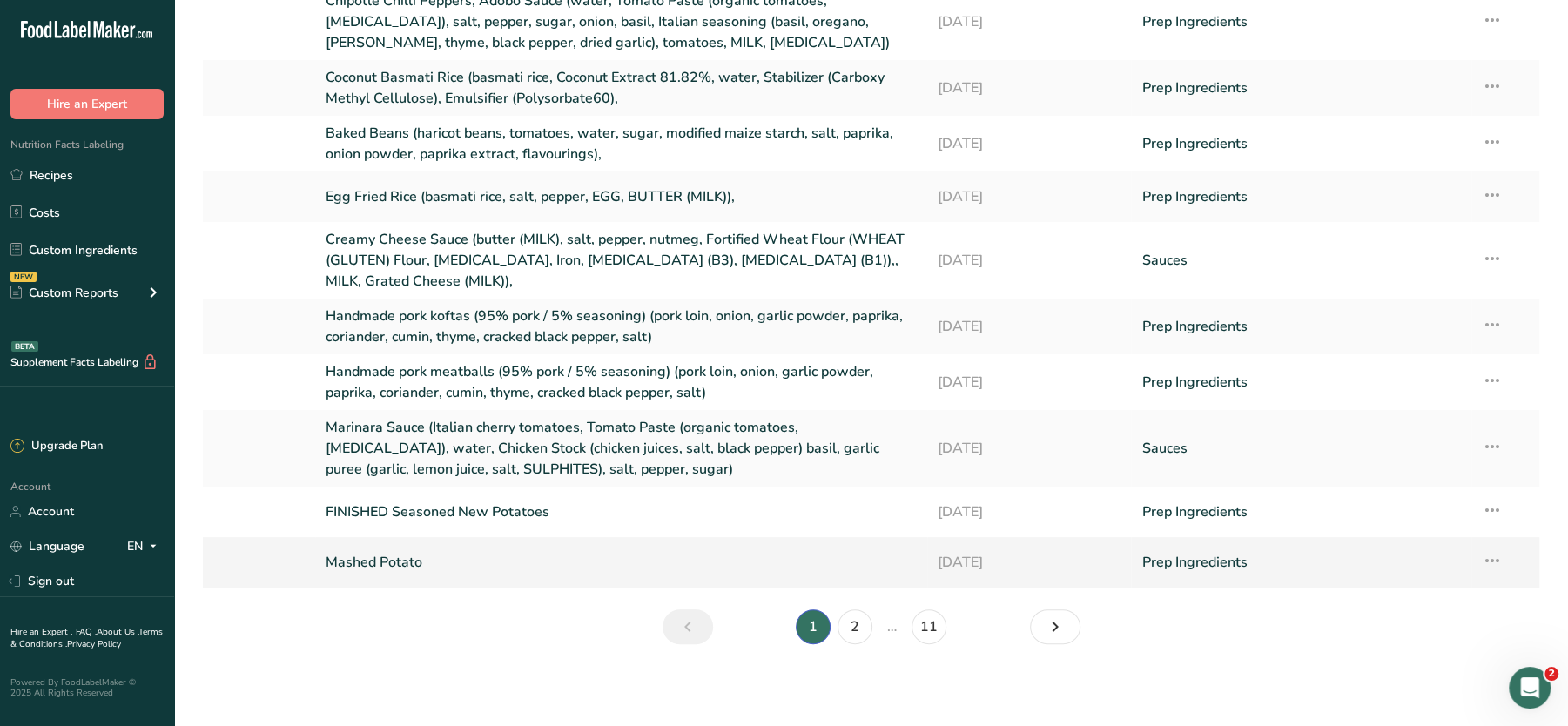
click at [367, 562] on link "Mashed Potato" at bounding box center [621, 562] width 591 height 37
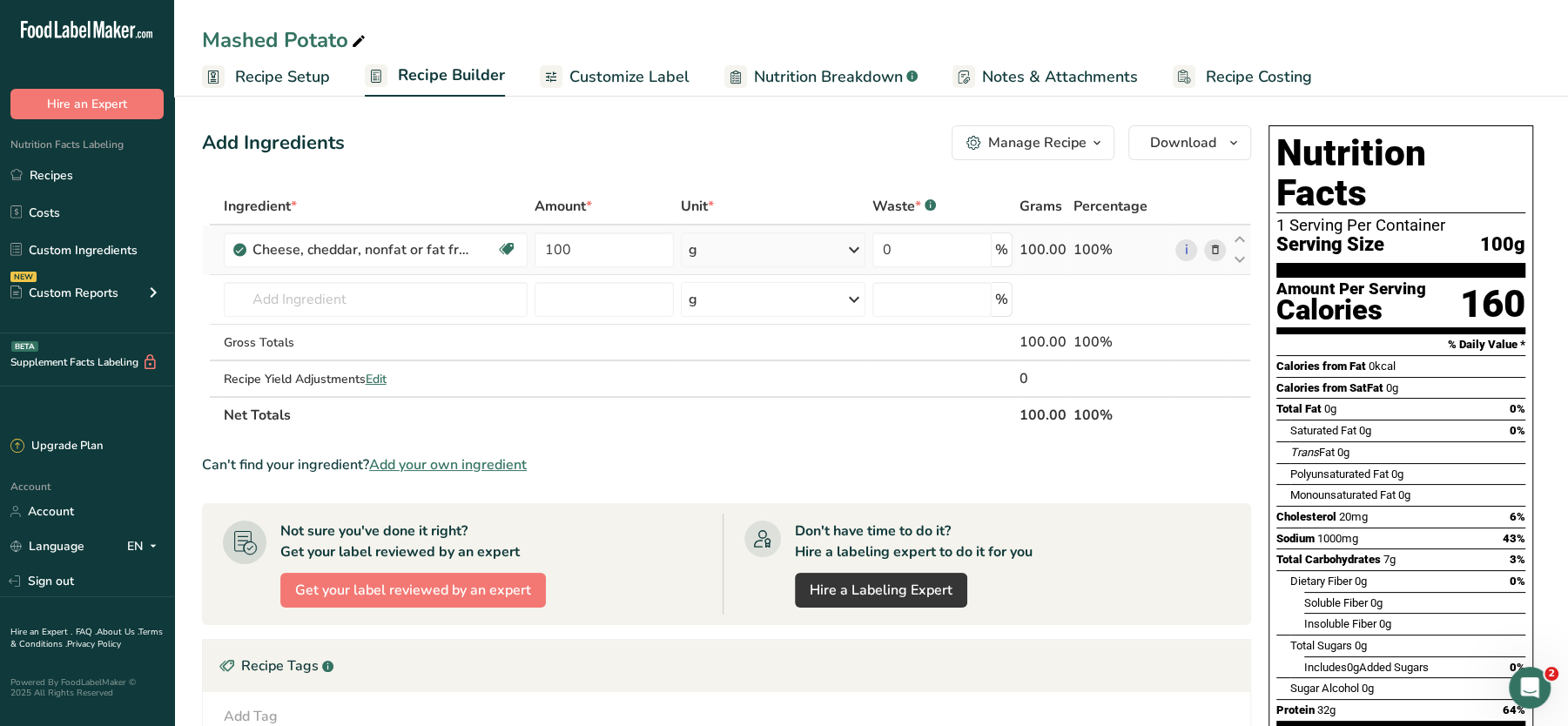
click at [1209, 250] on icon at bounding box center [1215, 250] width 12 height 18
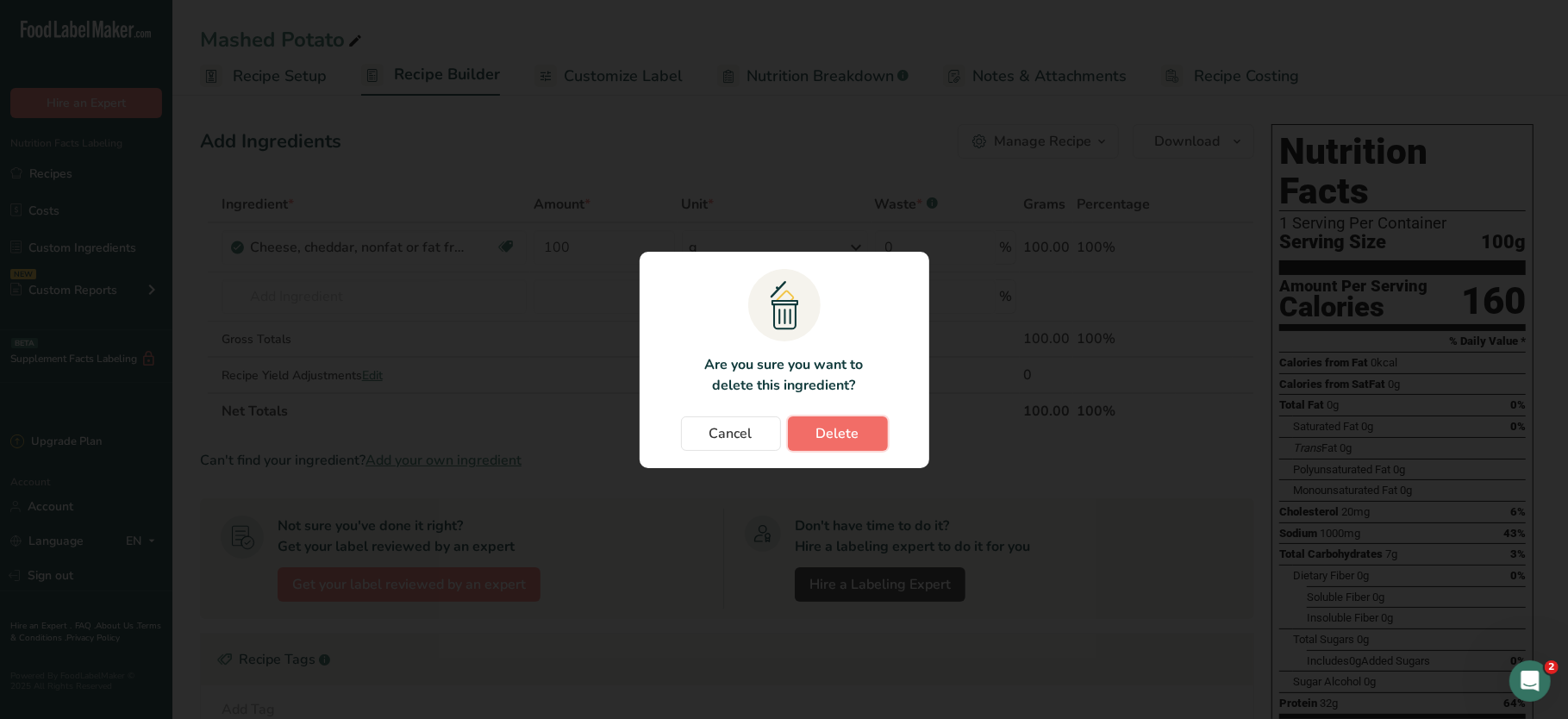
click at [833, 418] on button "Delete" at bounding box center [837, 434] width 100 height 35
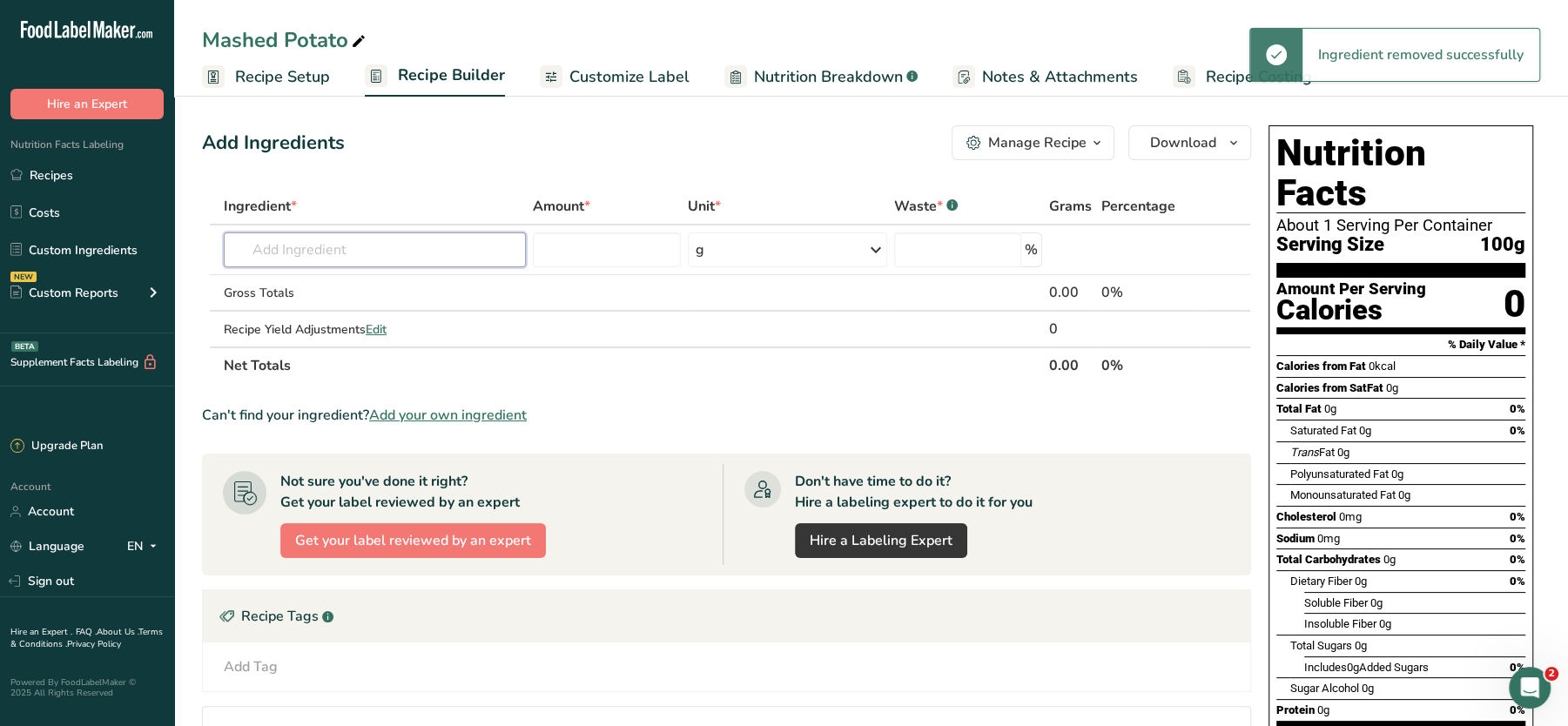
click at [422, 257] on input "text" at bounding box center [375, 249] width 302 height 35
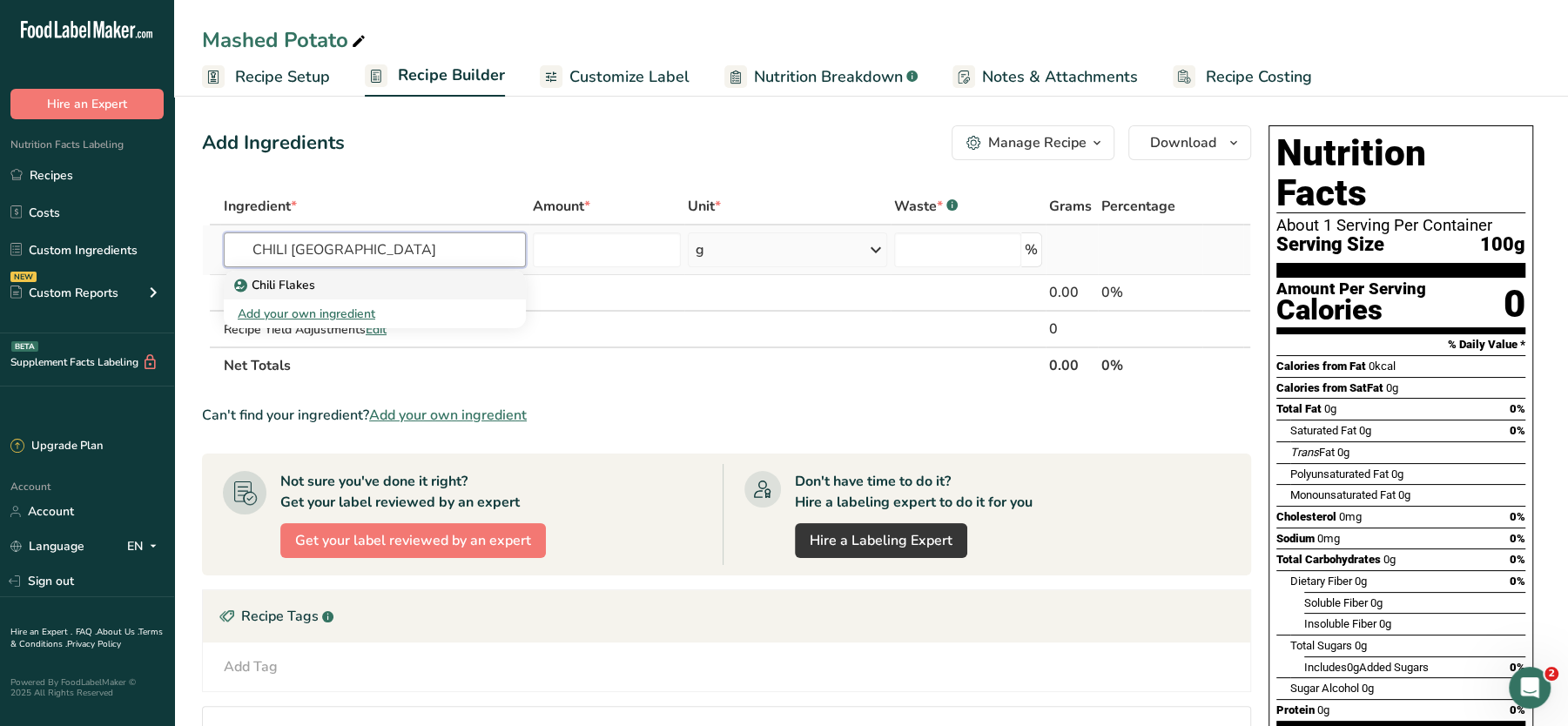
type input "CHILI FL"
click at [349, 286] on div "Chili Flakes" at bounding box center [361, 285] width 246 height 18
type input "Chili Flakes"
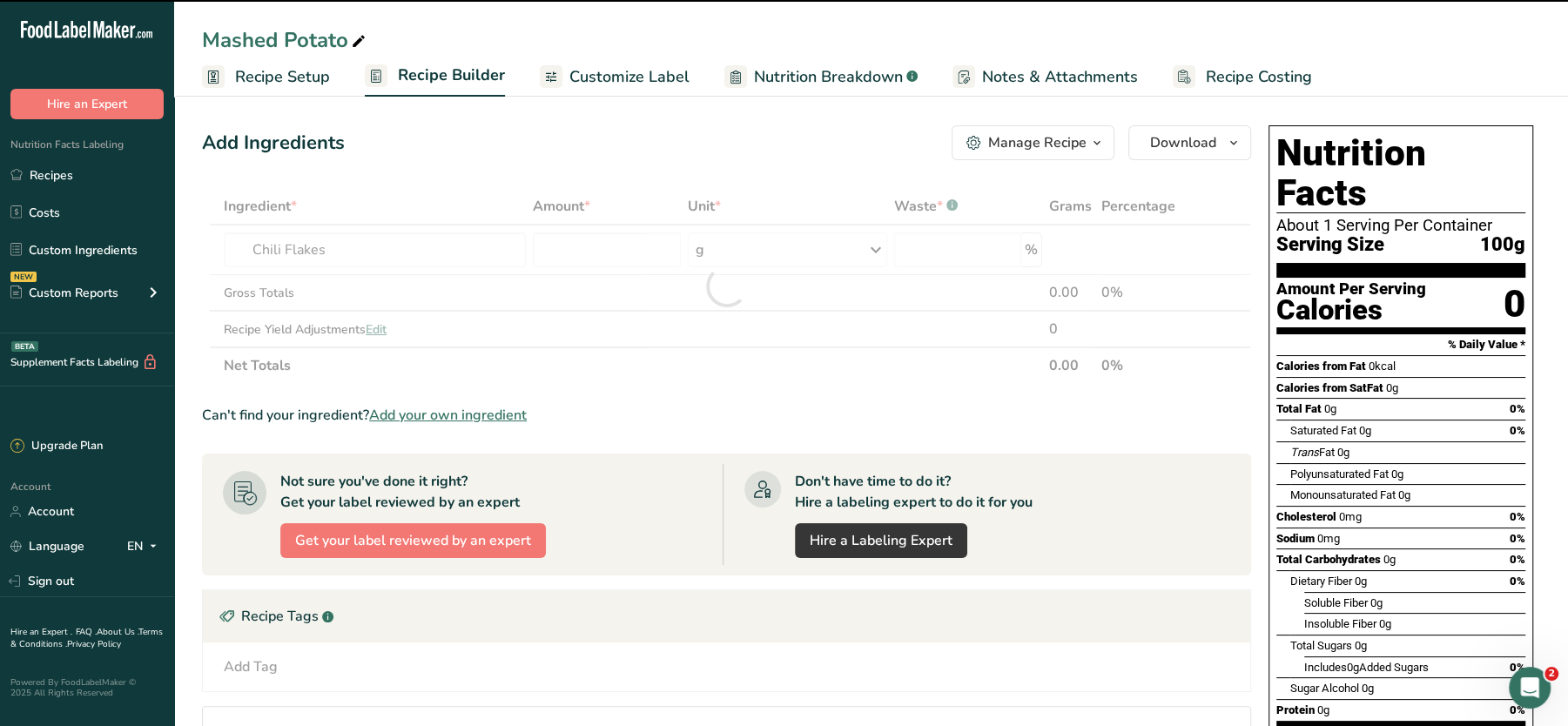
type input "0"
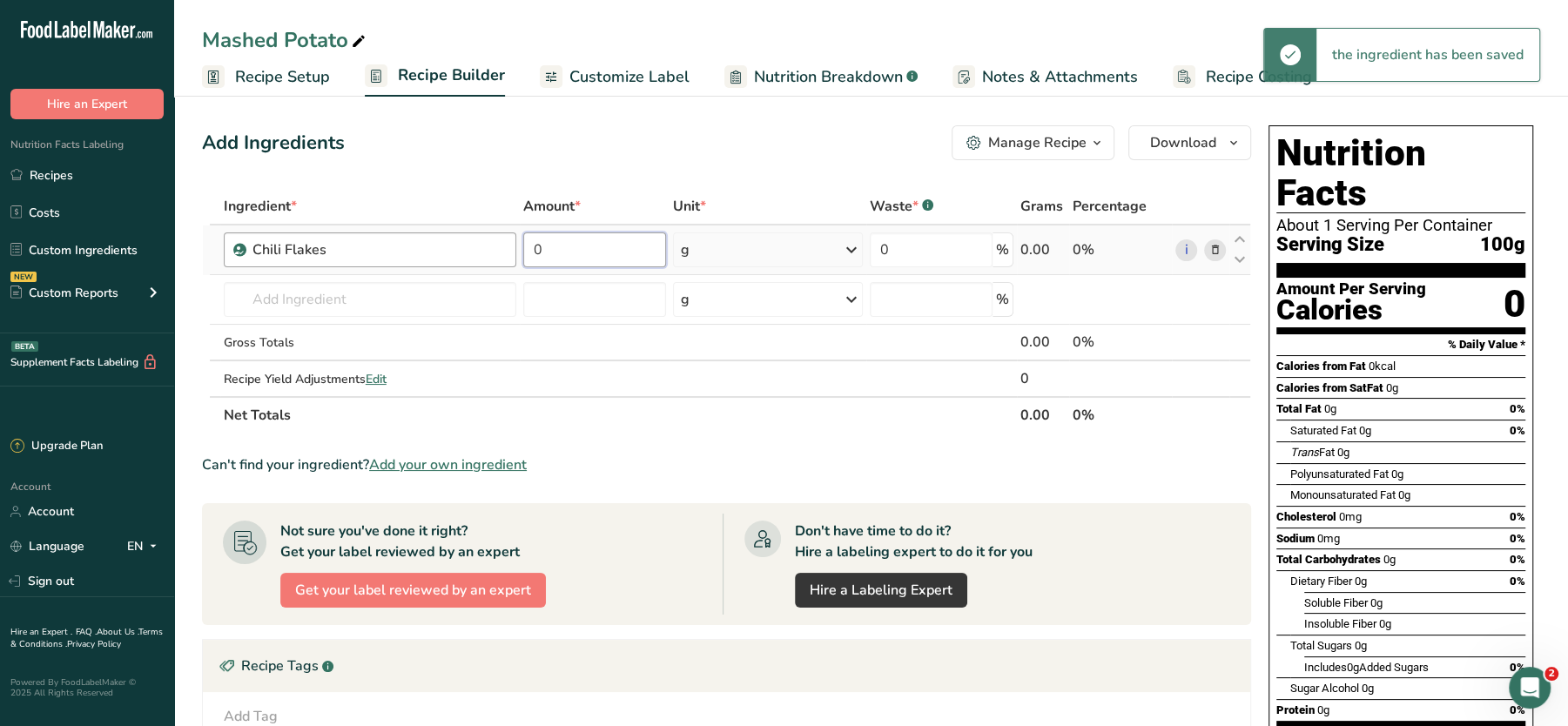
drag, startPoint x: 589, startPoint y: 258, endPoint x: 469, endPoint y: 266, distance: 119.6
click at [469, 266] on tr "Chili Flakes 0 g Weight Units g kg mg See more Volume Units l Volume units requ…" at bounding box center [727, 251] width 1048 height 50
type input "100"
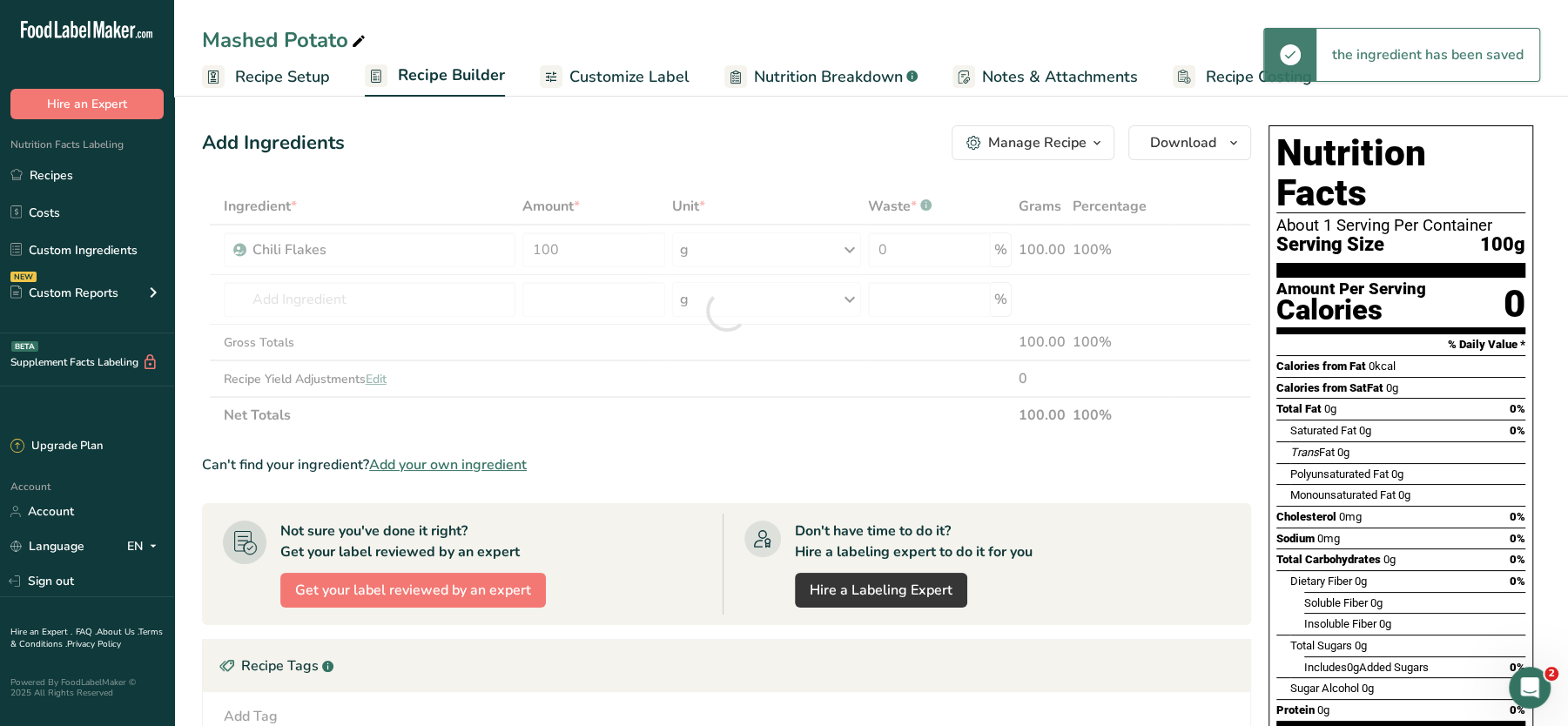
click at [701, 152] on div "Add Ingredients Manage Recipe Delete Recipe Duplicate Recipe Scale Recipe Save …" at bounding box center [726, 142] width 1049 height 35
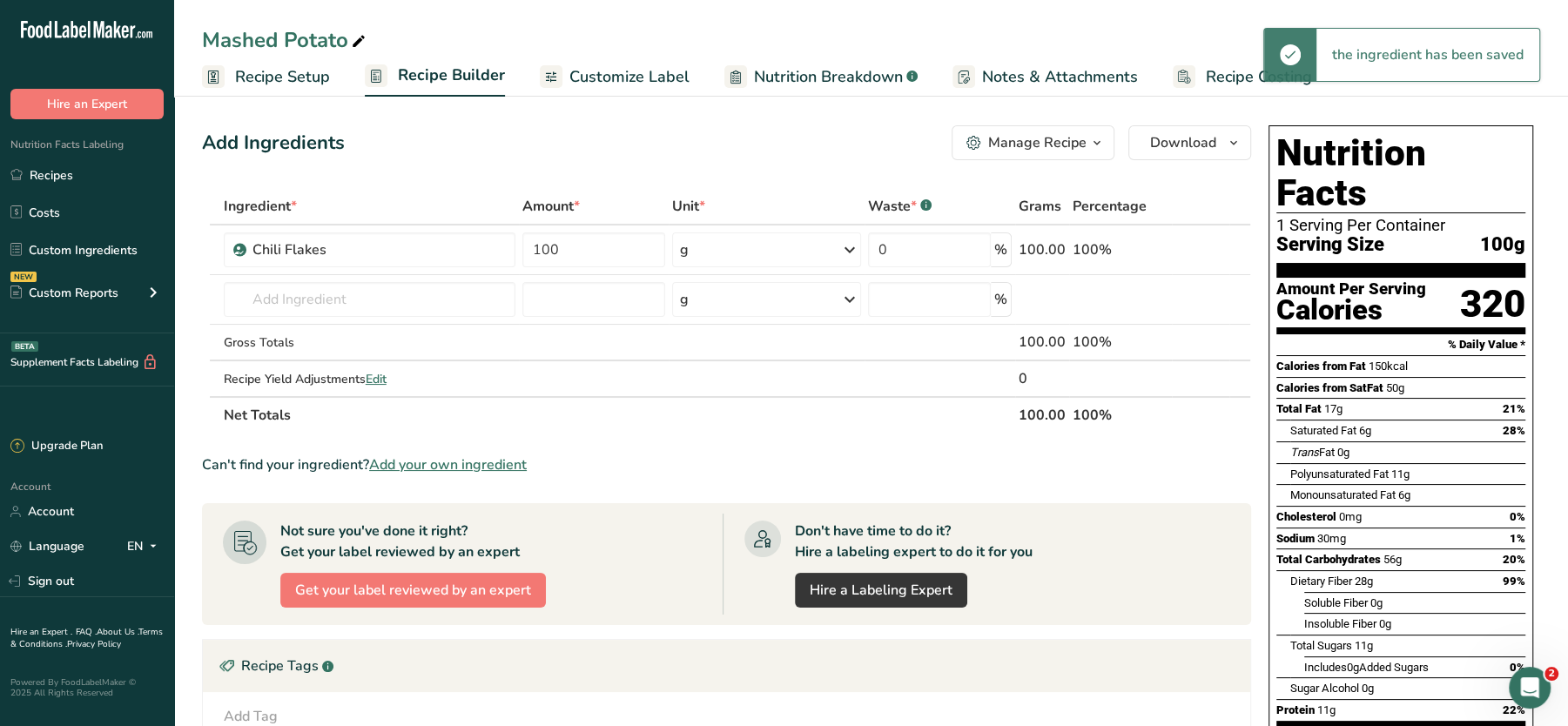
click at [633, 76] on span "Customize Label" at bounding box center [629, 77] width 120 height 24
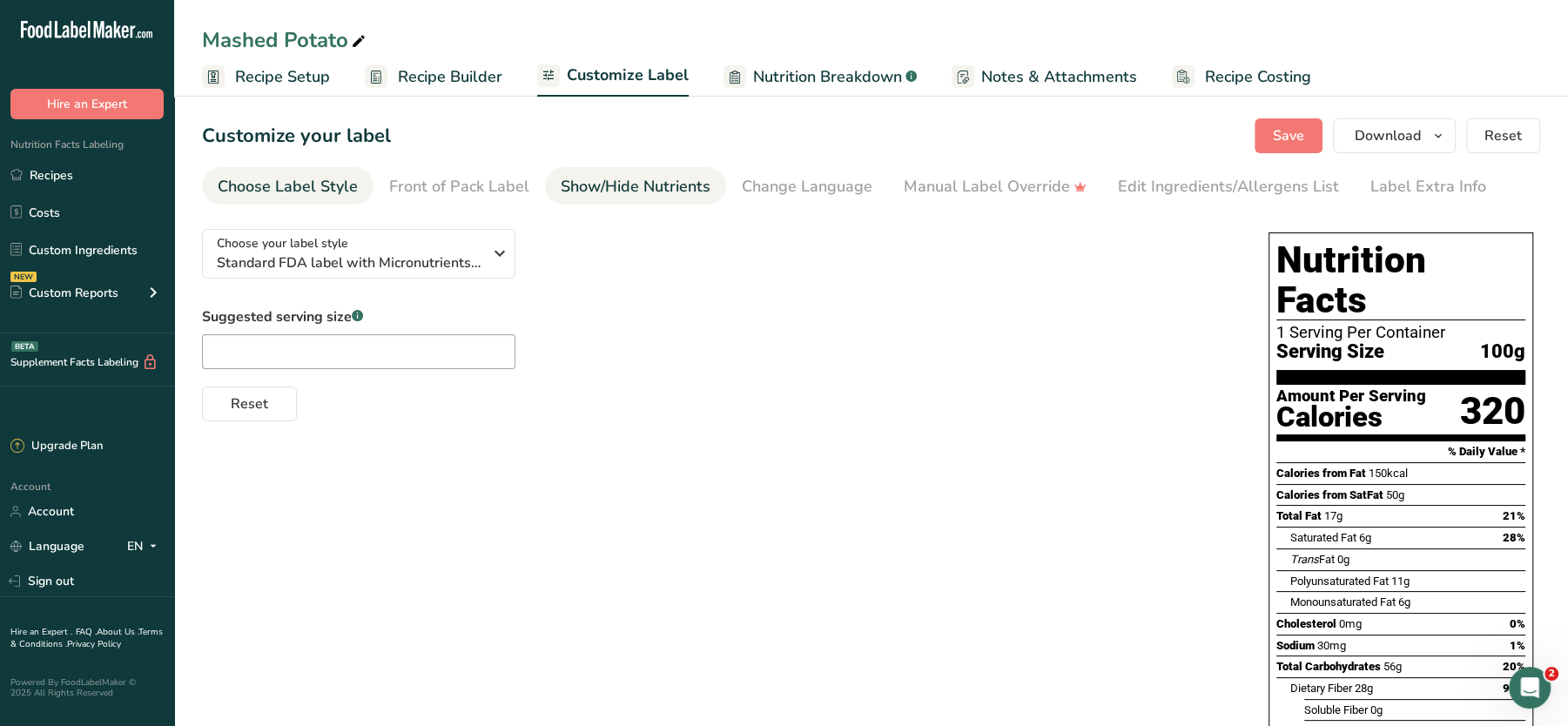
click at [644, 188] on div "Show/Hide Nutrients" at bounding box center [636, 187] width 150 height 24
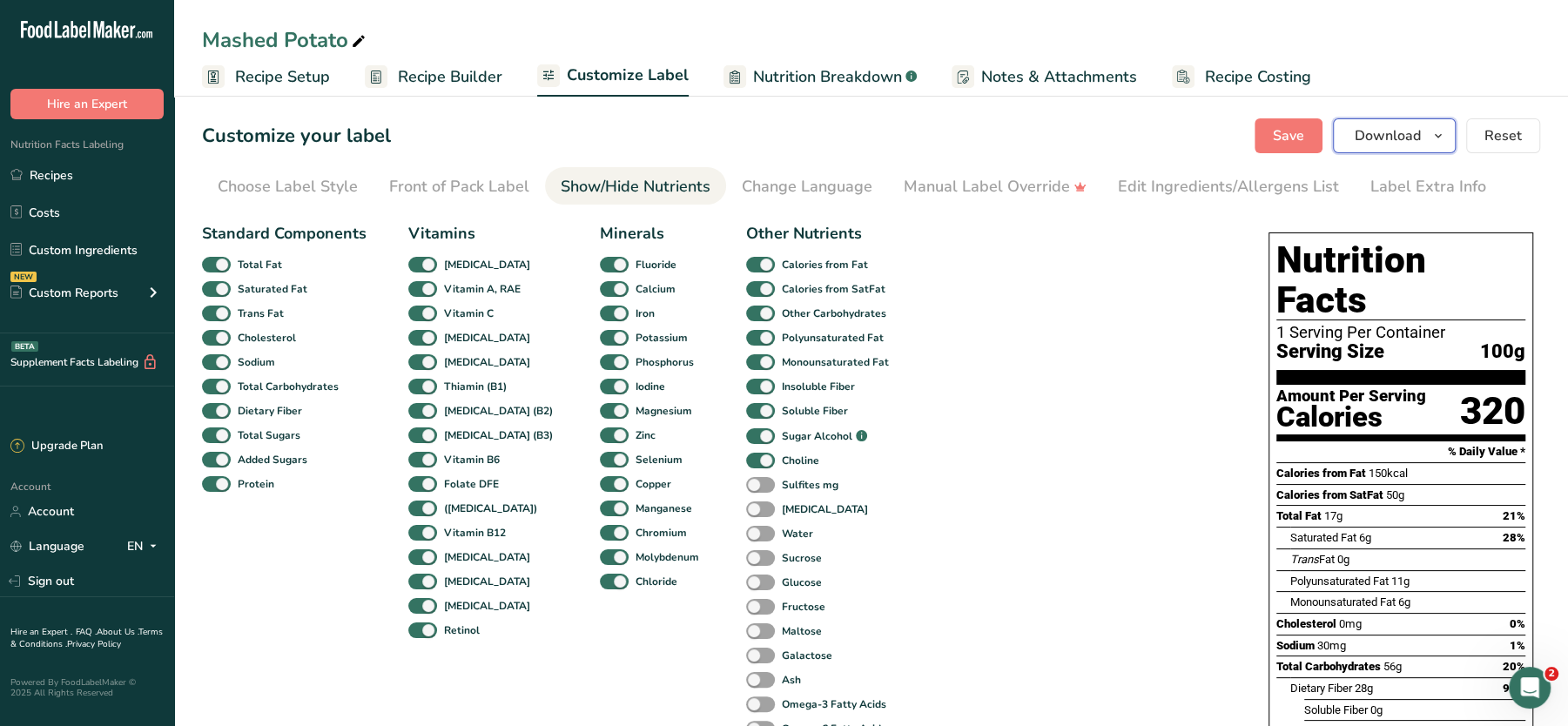
click at [1401, 139] on span "Download" at bounding box center [1388, 135] width 66 height 21
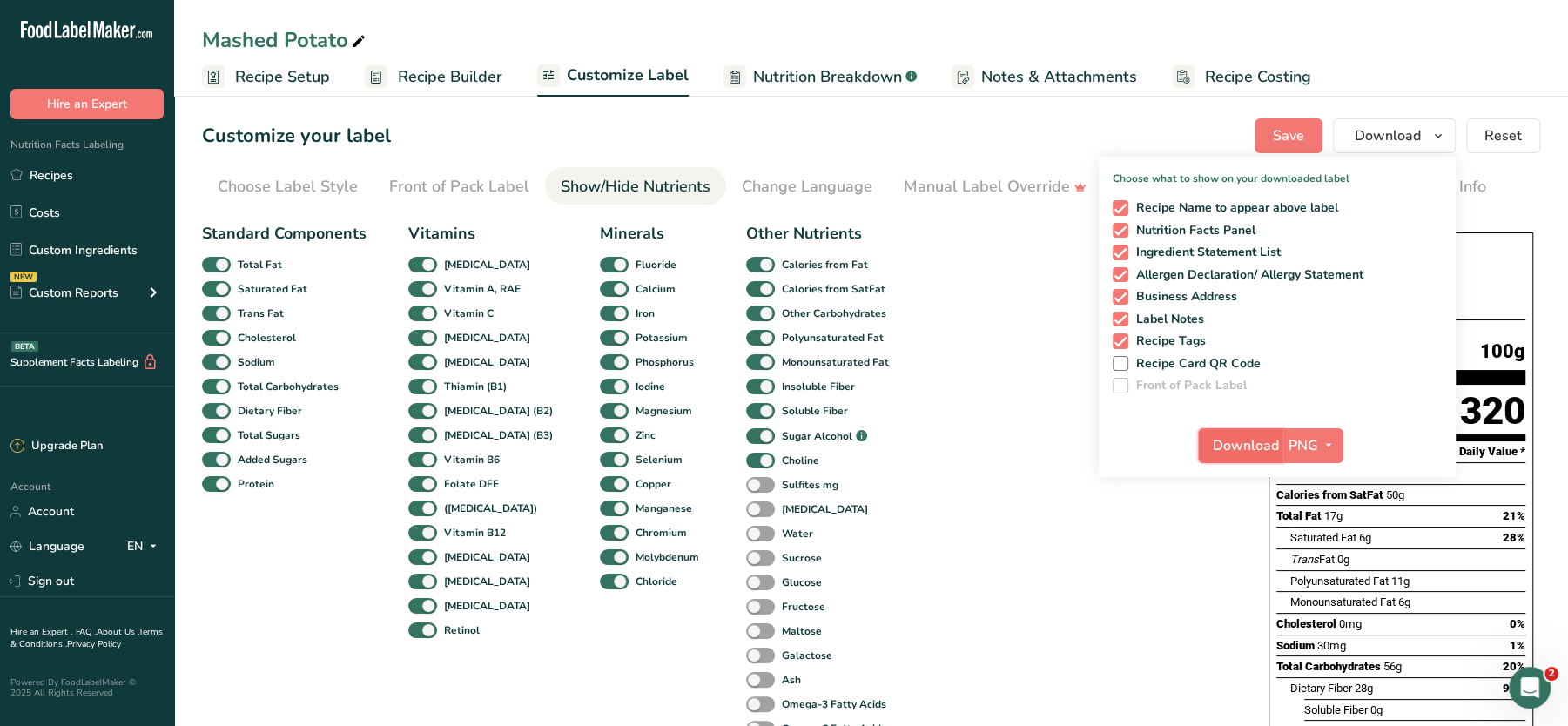
click at [1264, 448] on span "Download" at bounding box center [1246, 445] width 66 height 21
drag, startPoint x: 1157, startPoint y: 598, endPoint x: 1107, endPoint y: 556, distance: 66.1
click at [1157, 598] on div "Standard Components Total Fat Saturated Fat Trans Fat Cholesterol Sodium Total …" at bounding box center [718, 650] width 1032 height 870
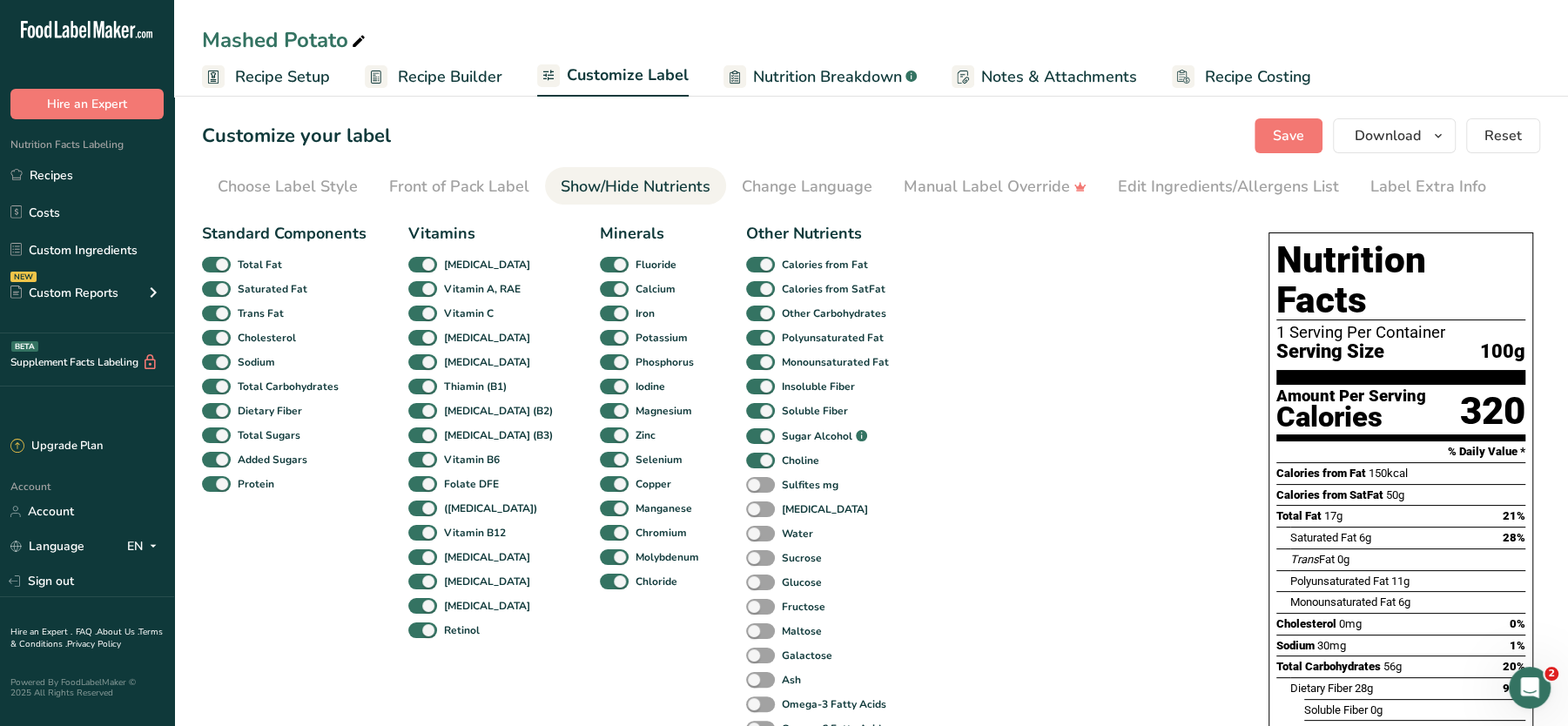
click at [302, 85] on span "Recipe Setup" at bounding box center [282, 77] width 95 height 24
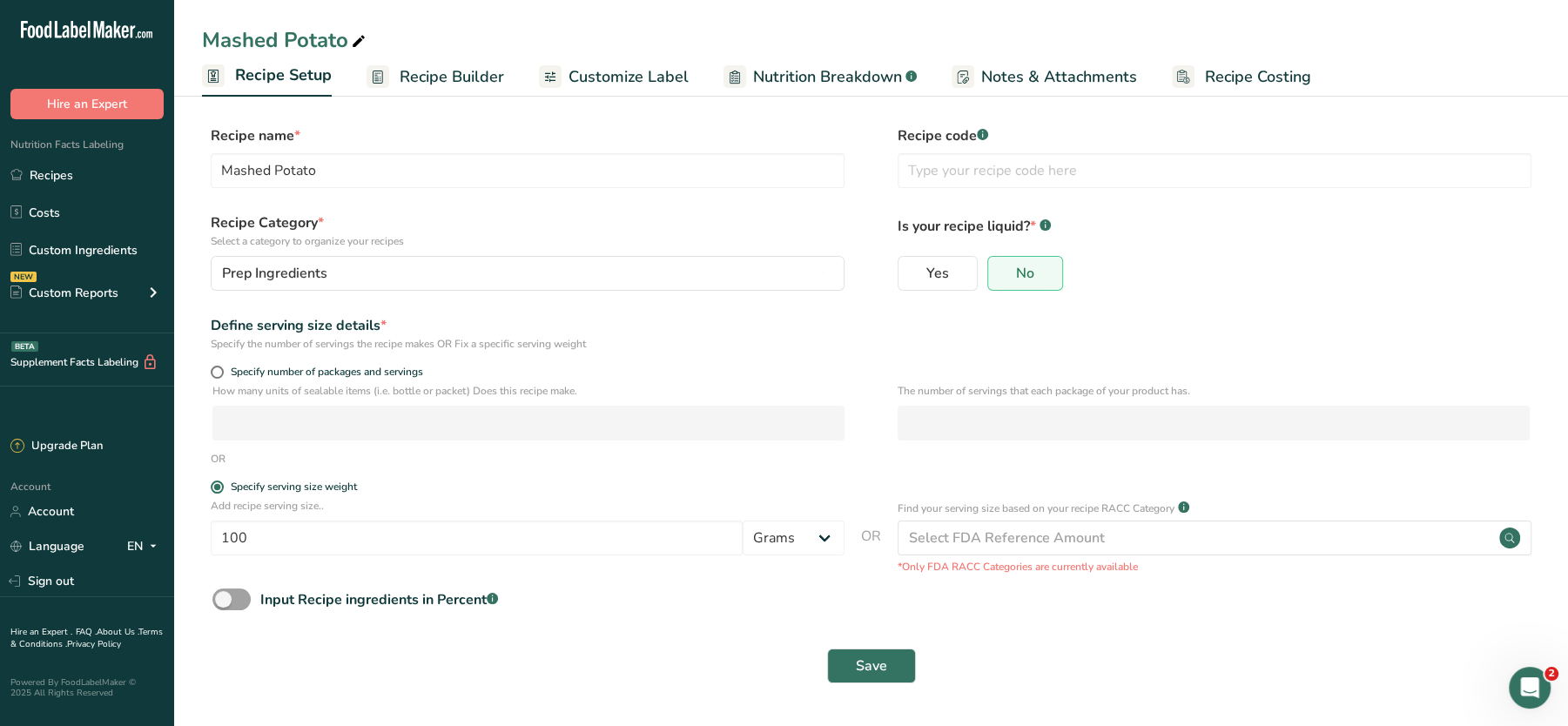
click at [395, 67] on link "Recipe Builder" at bounding box center [436, 76] width 138 height 39
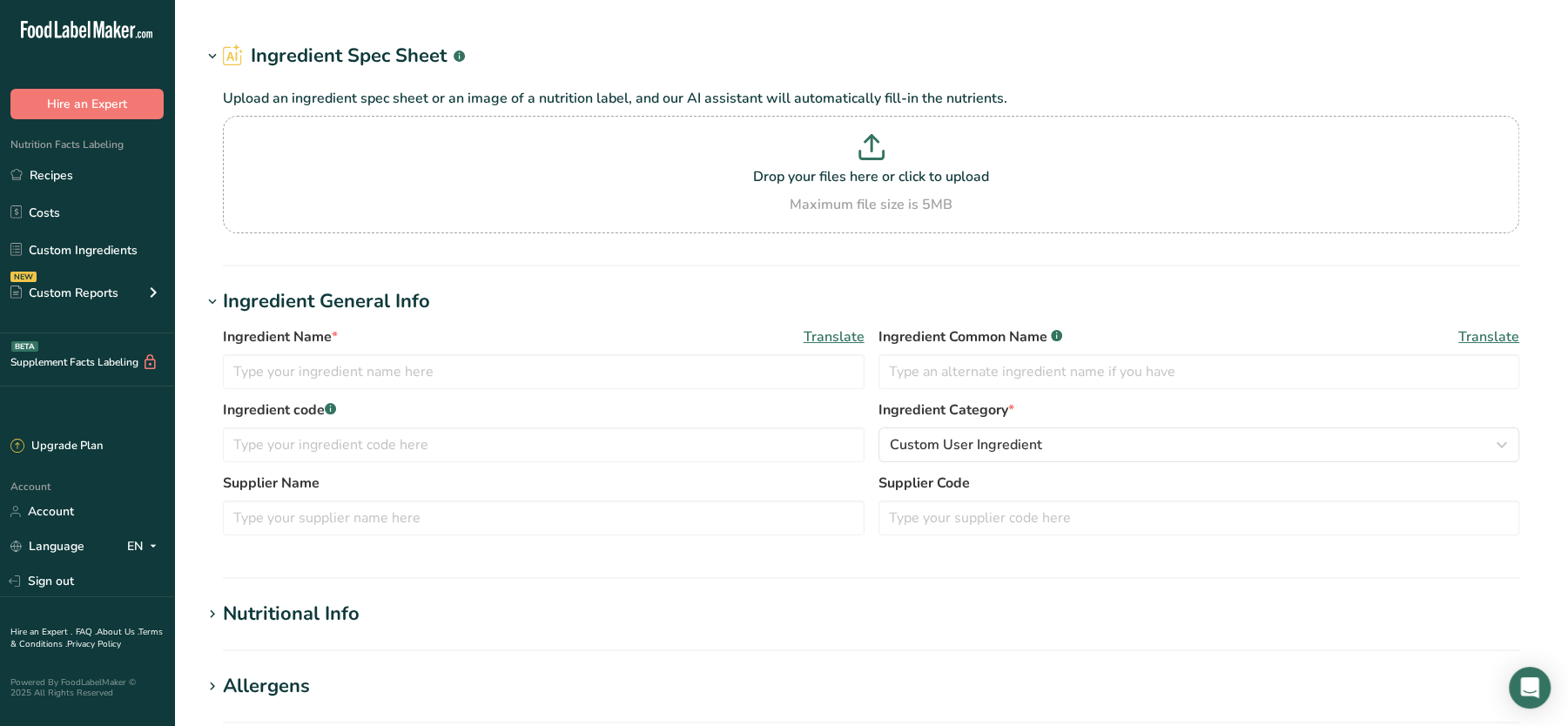
type input "Chili Flakes"
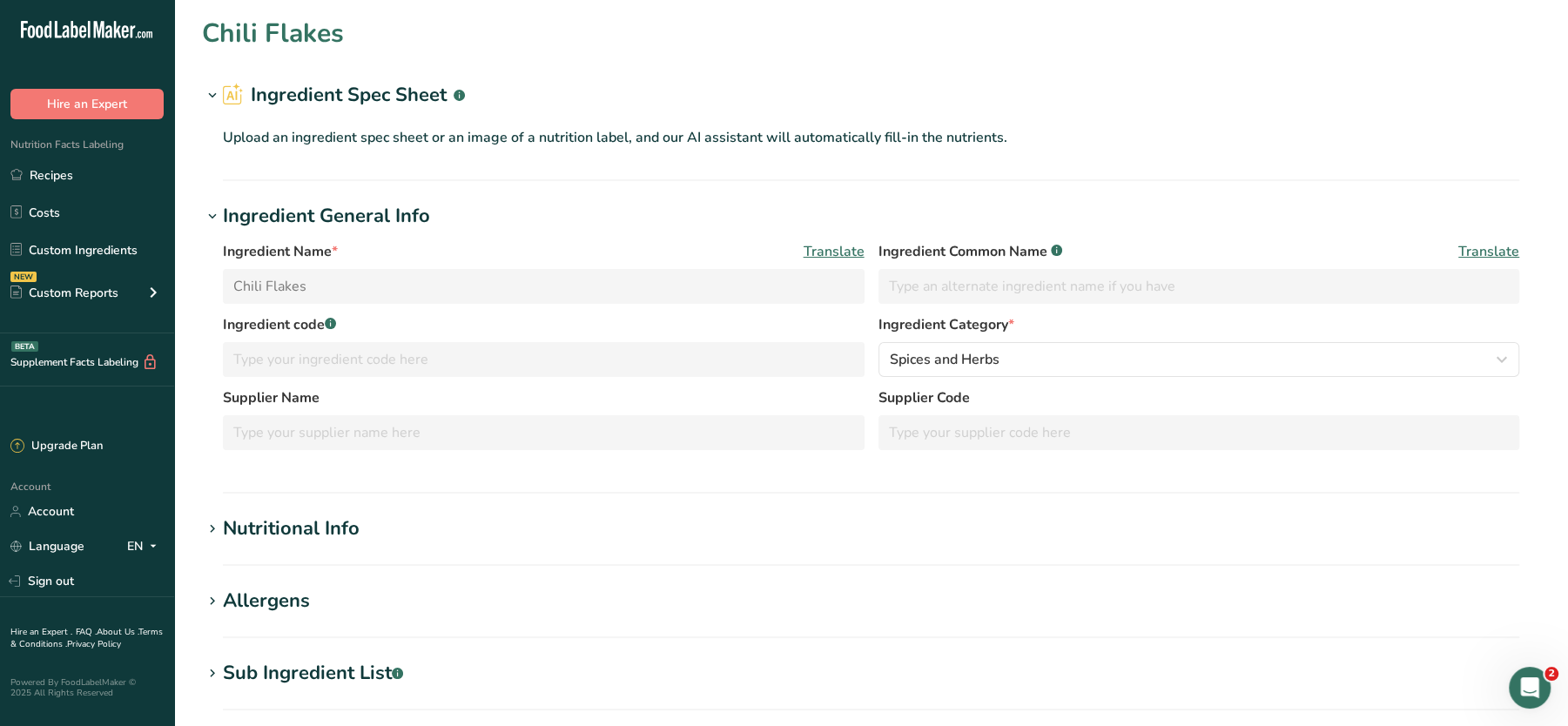
scroll to position [359, 0]
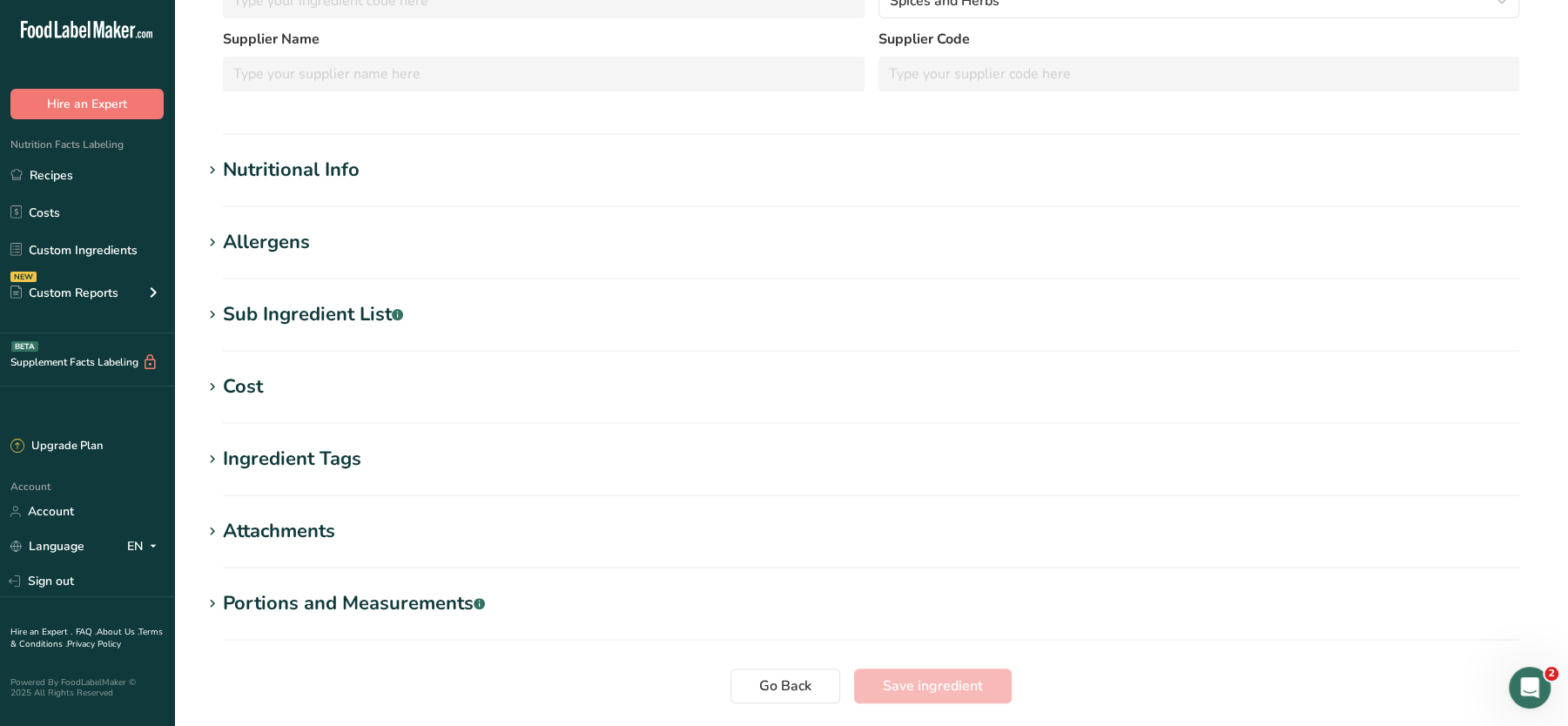
click at [355, 163] on div "Nutritional Info" at bounding box center [291, 170] width 137 height 29
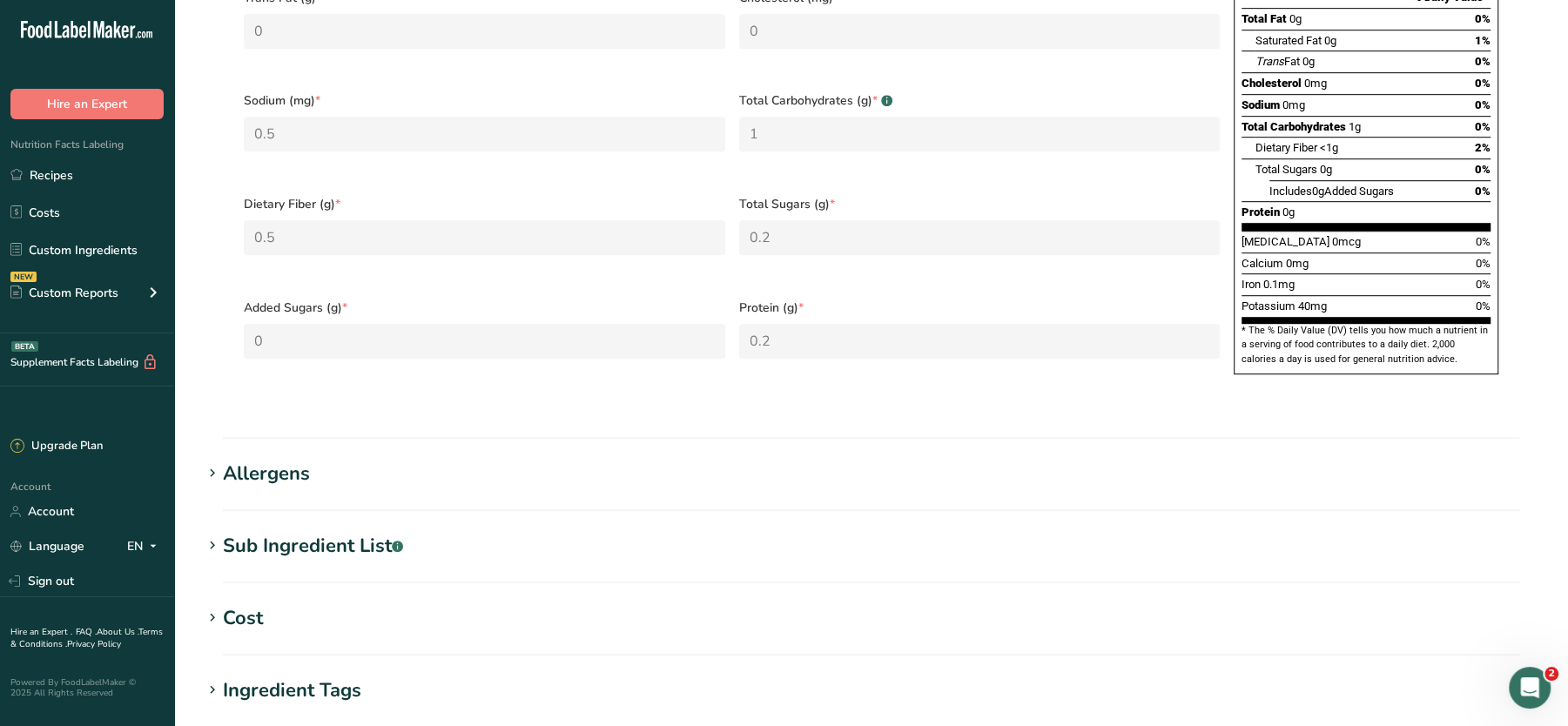
scroll to position [0, 0]
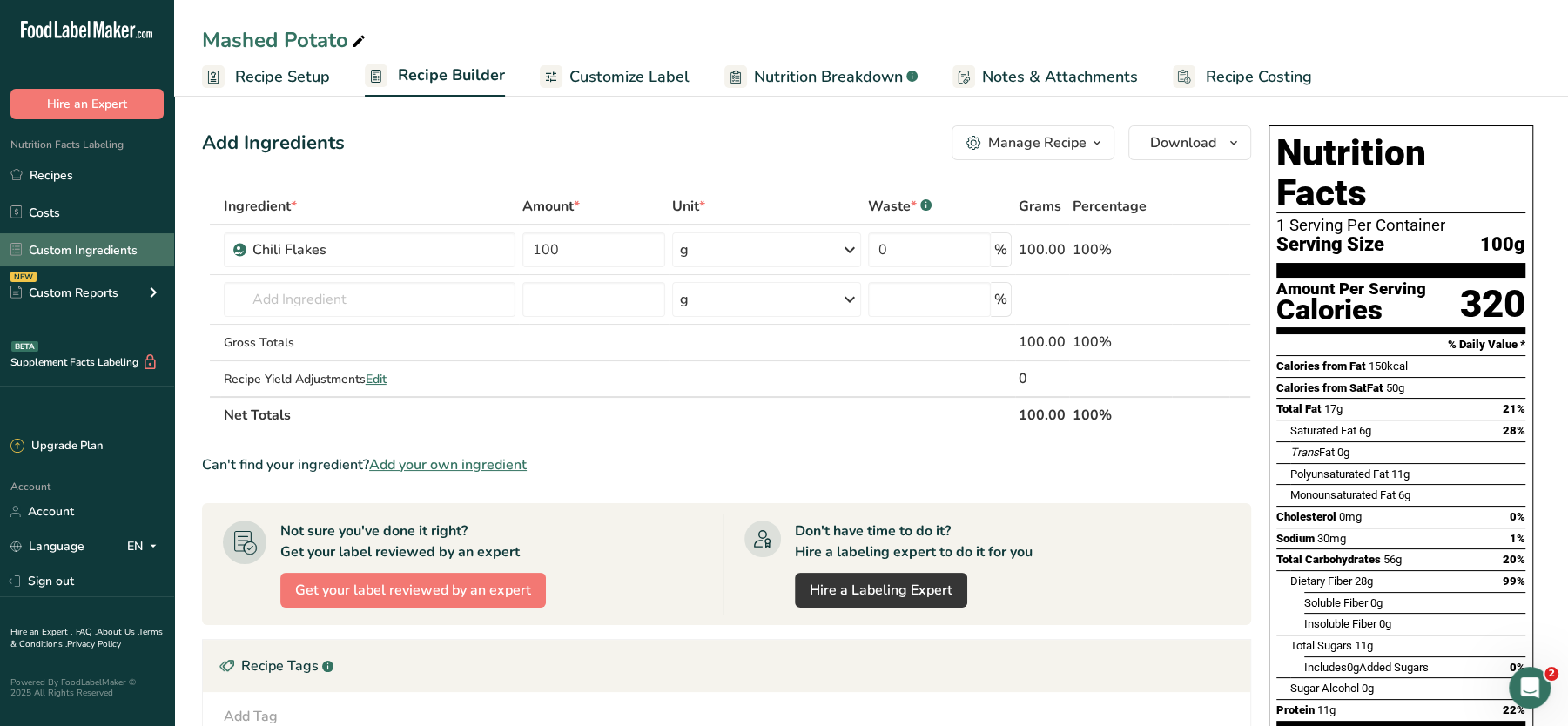
click at [80, 243] on link "Custom Ingredients" at bounding box center [87, 249] width 174 height 33
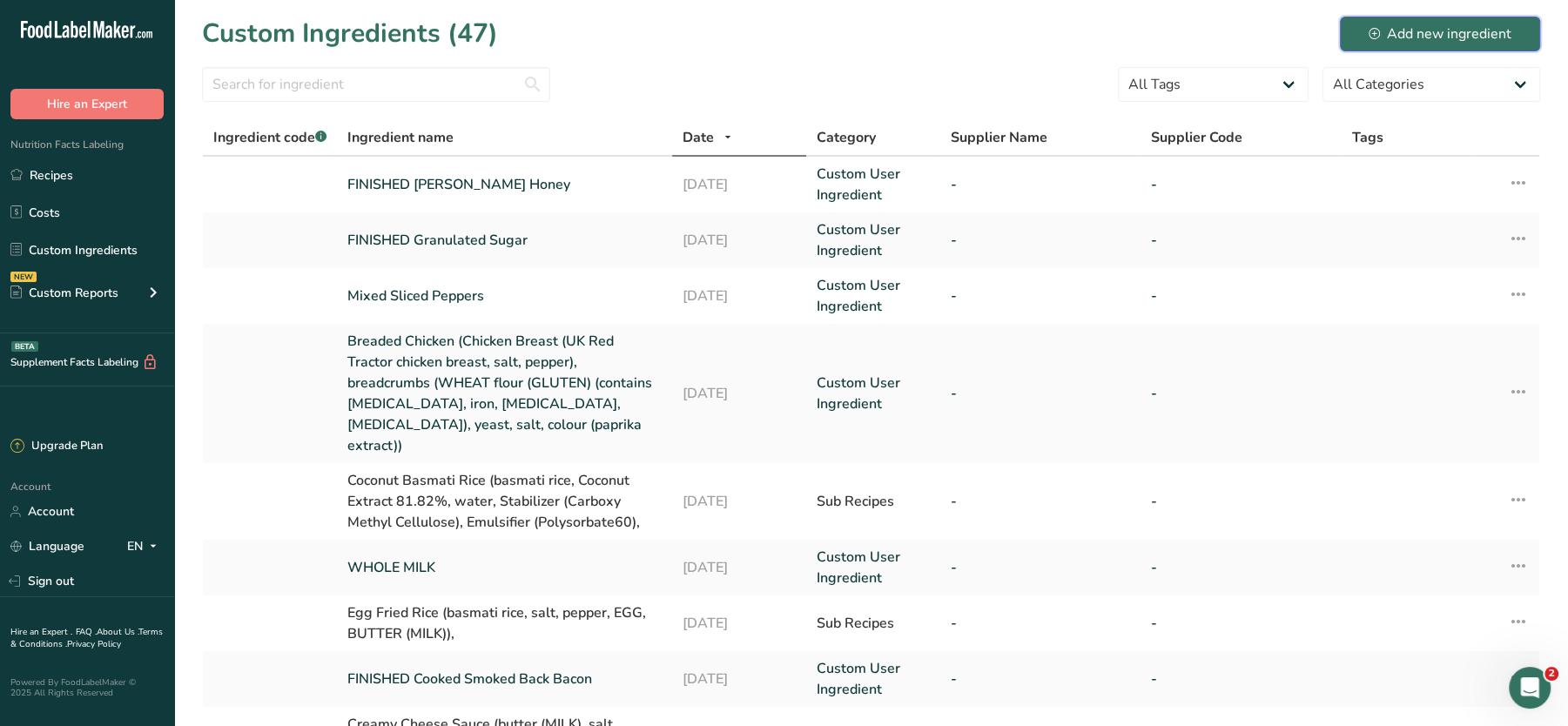
click at [1420, 30] on div "Add new ingredient" at bounding box center [1440, 34] width 143 height 21
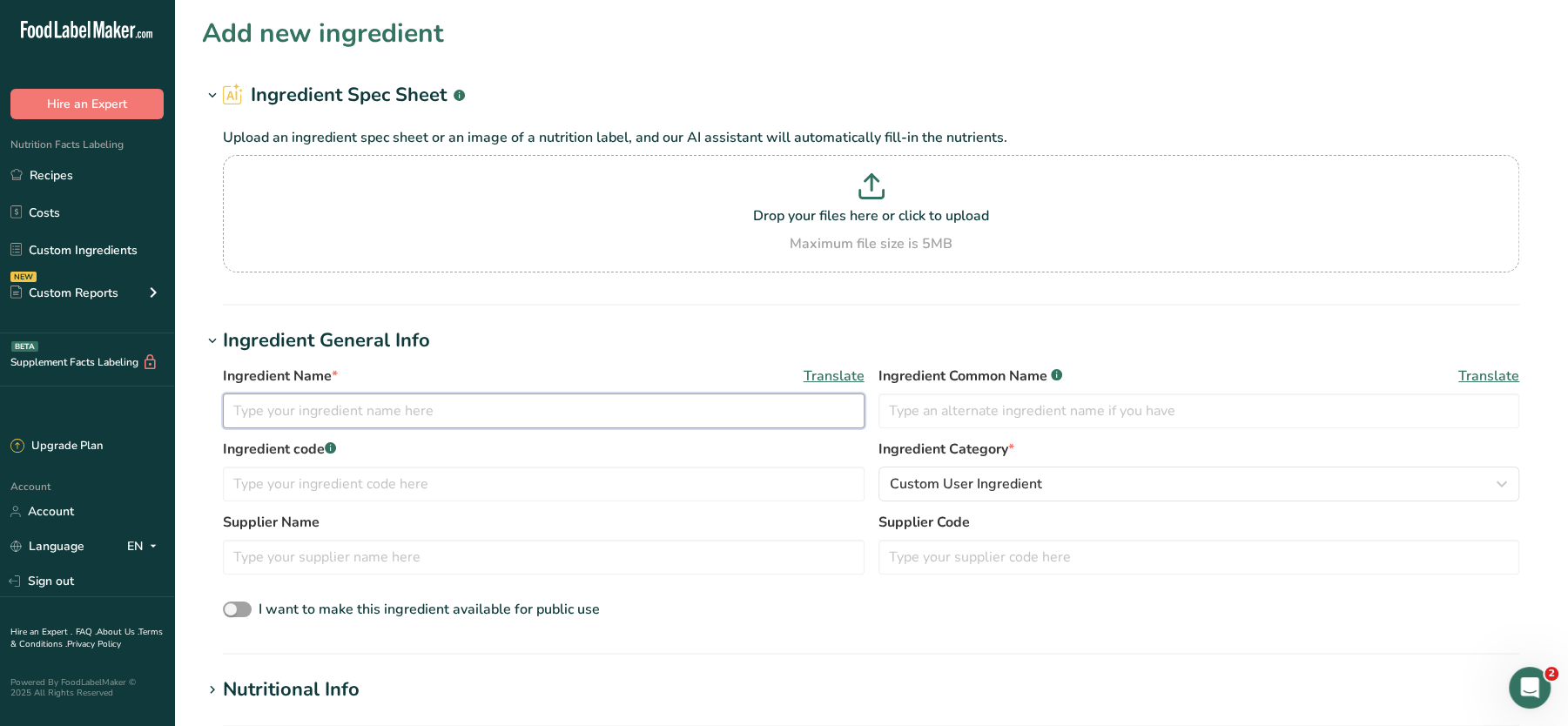
click at [313, 421] on input "text" at bounding box center [544, 411] width 642 height 35
click at [874, 212] on p "Drop your files here or click to upload" at bounding box center [871, 216] width 1288 height 21
click at [874, 212] on input "Drop your files here or click to upload Maximum file size is 5MB" at bounding box center [871, 214] width 1297 height 118
type input "C:\fakepath\Mashed Potato_27_08_2025, 19_40_53.png"
click at [842, 191] on p at bounding box center [871, 189] width 1288 height 32
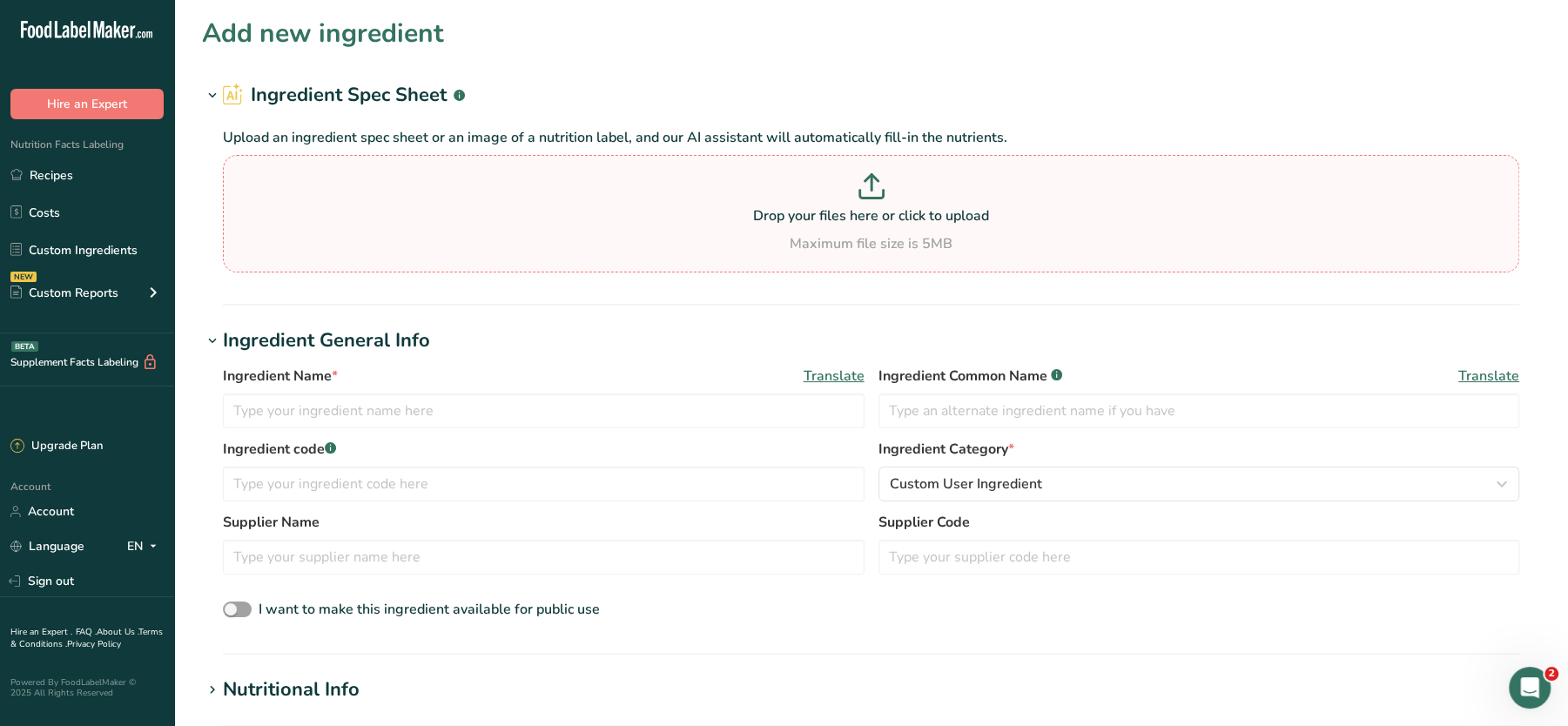
click at [842, 191] on input "Drop your files here or click to upload Maximum file size is 5MB" at bounding box center [871, 214] width 1297 height 118
type input "C:\fakepath\Mashed Potato_27_08_2025, 19_40_53.png"
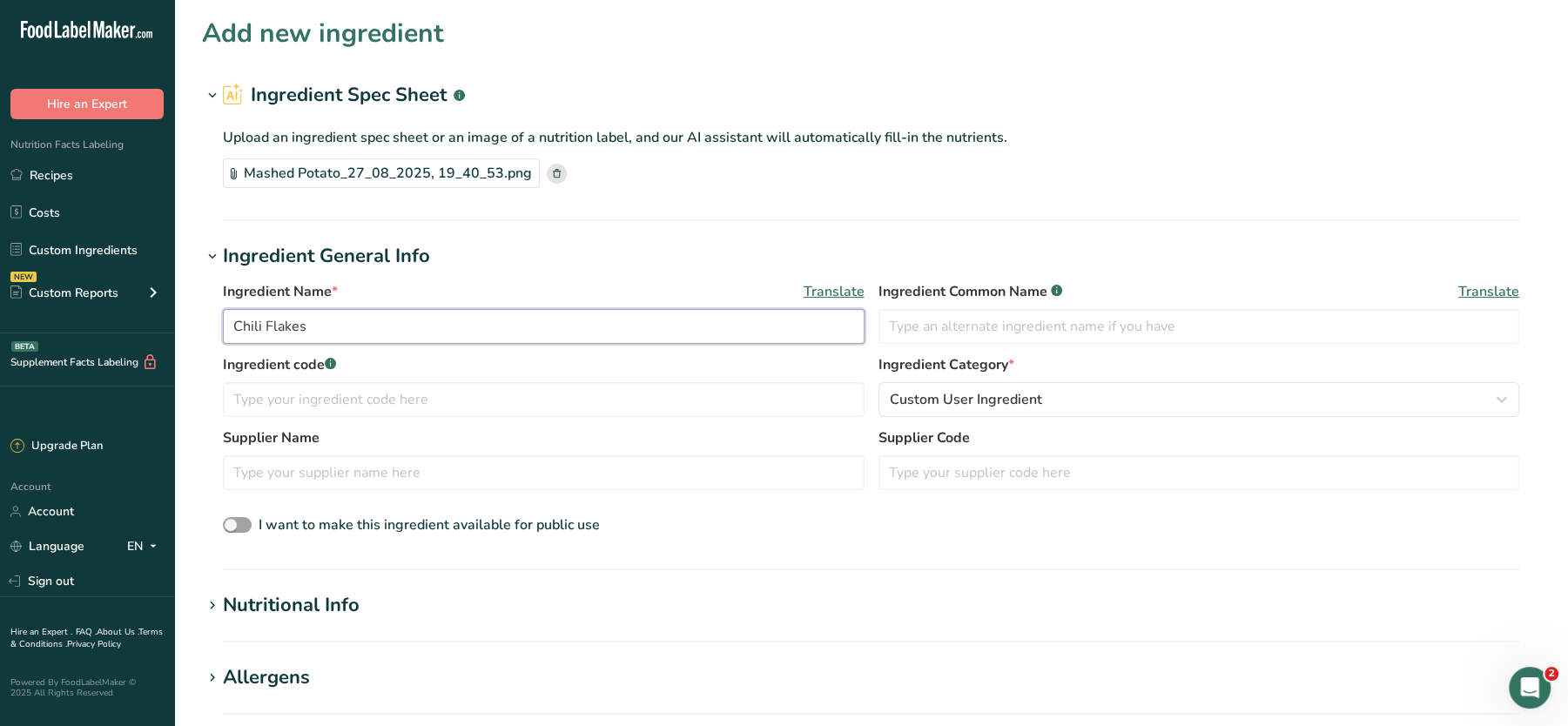
click at [239, 321] on input "Chili Flakes" at bounding box center [544, 326] width 642 height 35
click at [237, 324] on input "Chili Flakes" at bounding box center [544, 326] width 642 height 35
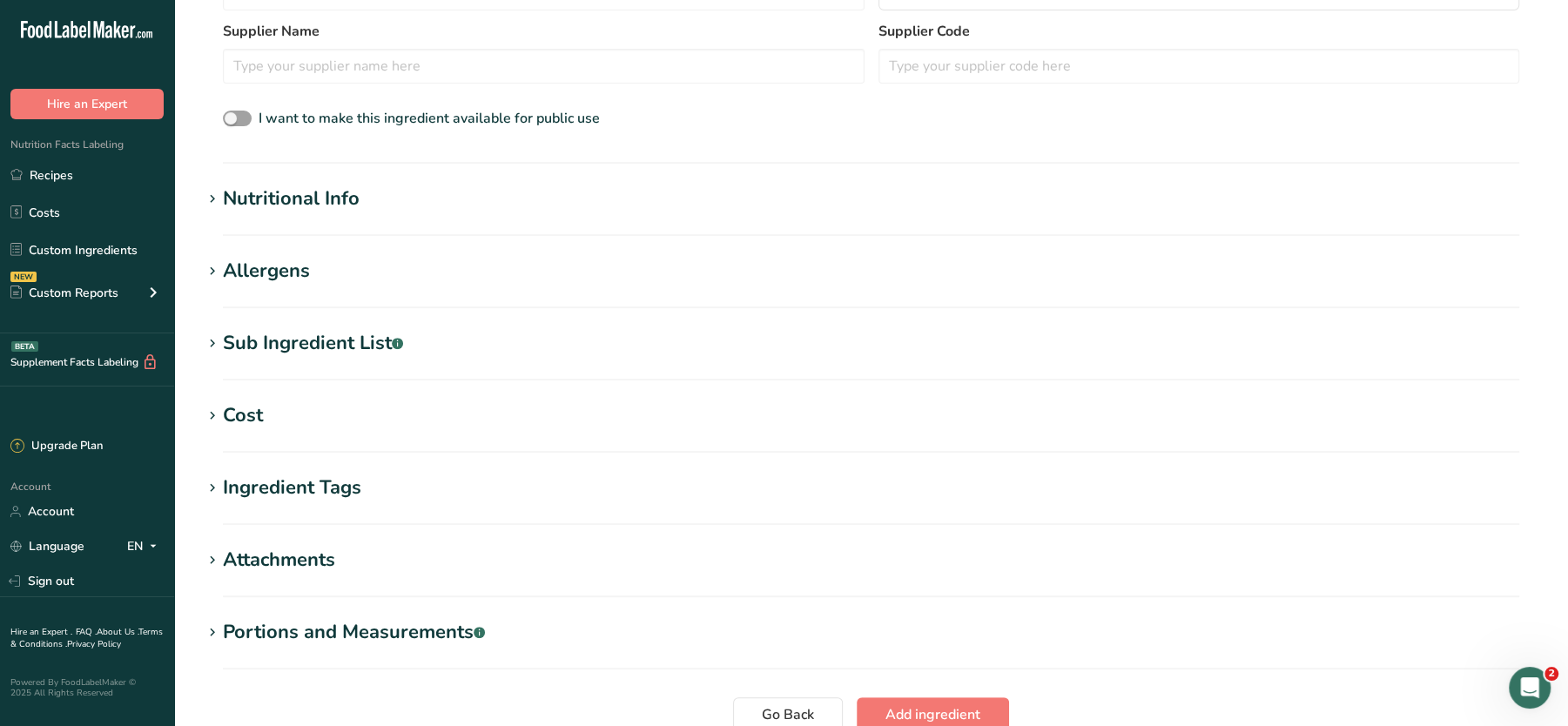
scroll to position [412, 0]
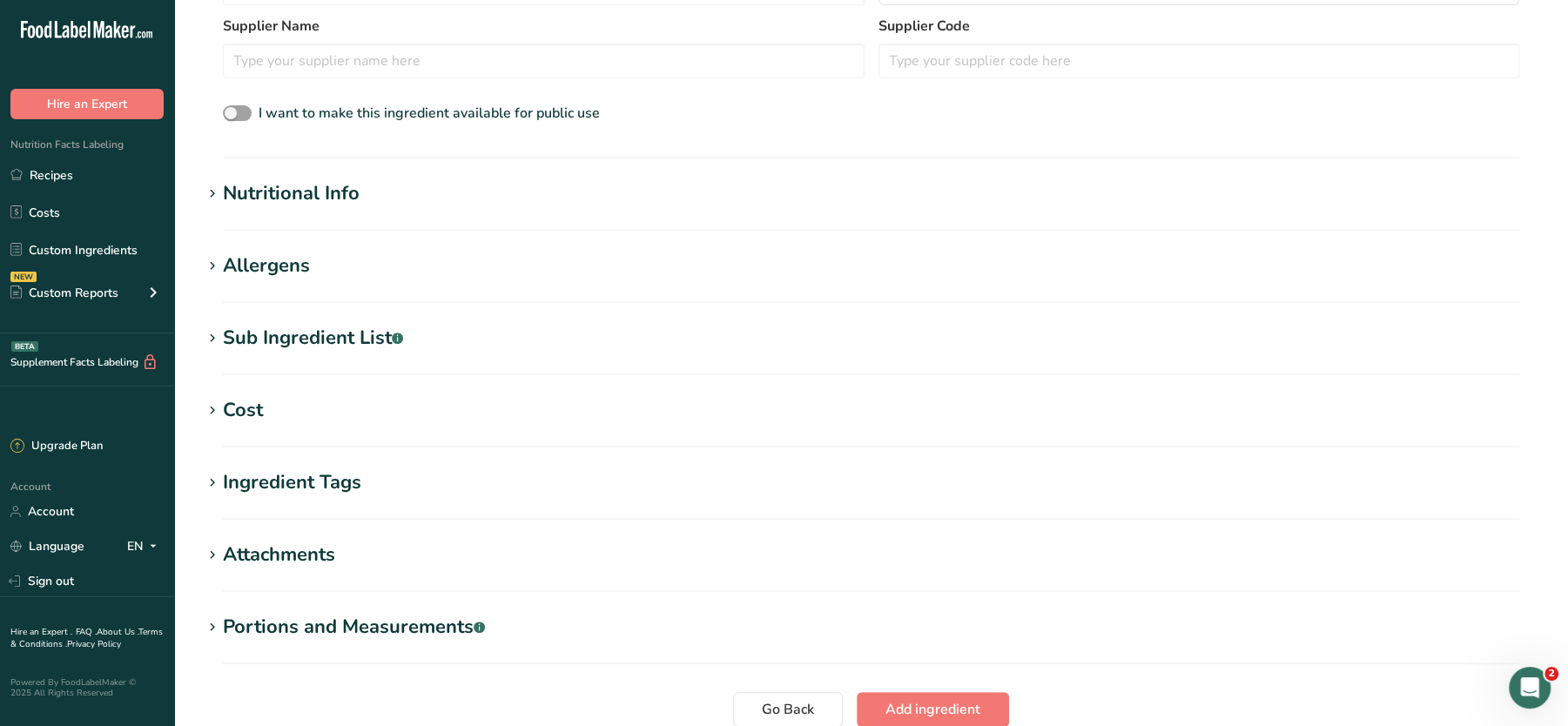
type input "FINISHED Chili Flakes"
click at [335, 190] on div "Nutritional Info" at bounding box center [291, 193] width 137 height 29
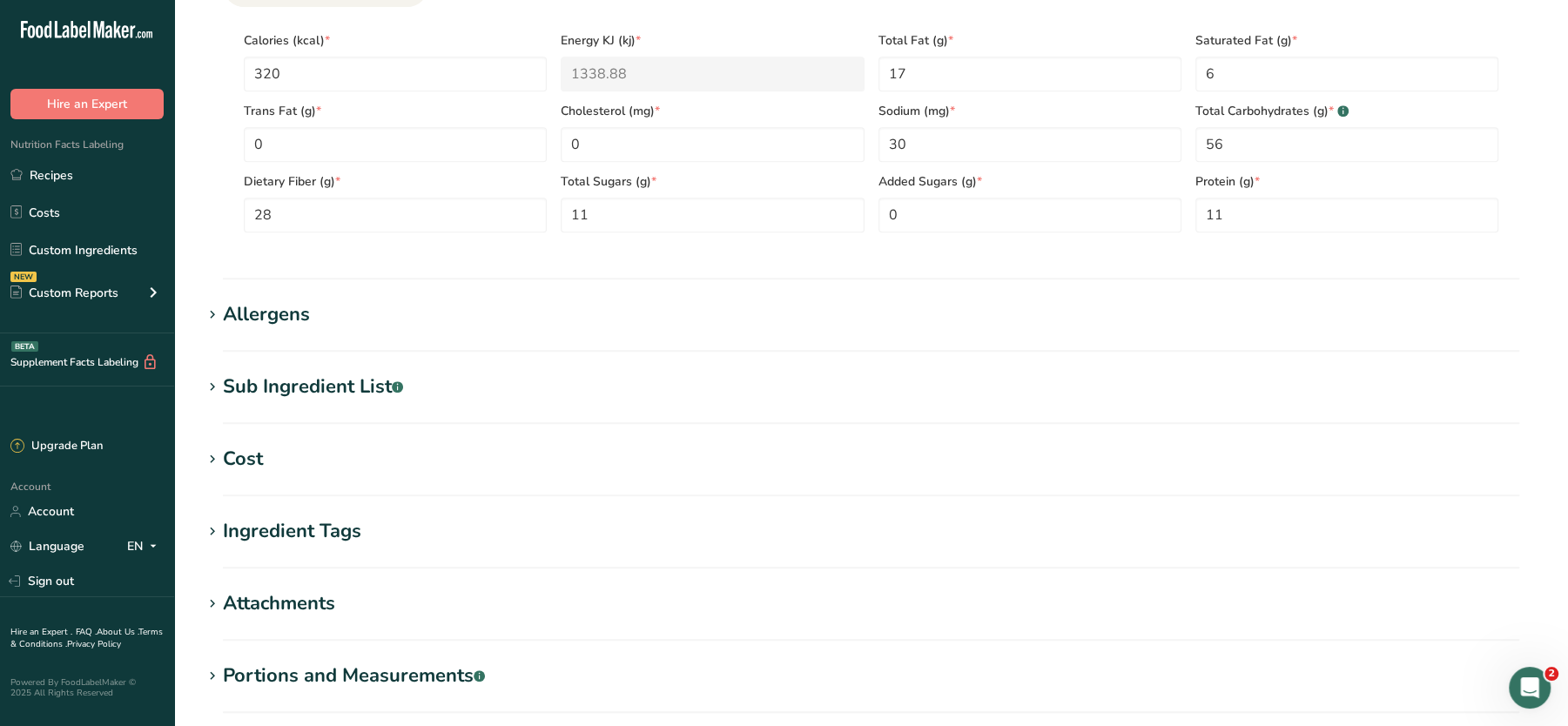
scroll to position [962, 0]
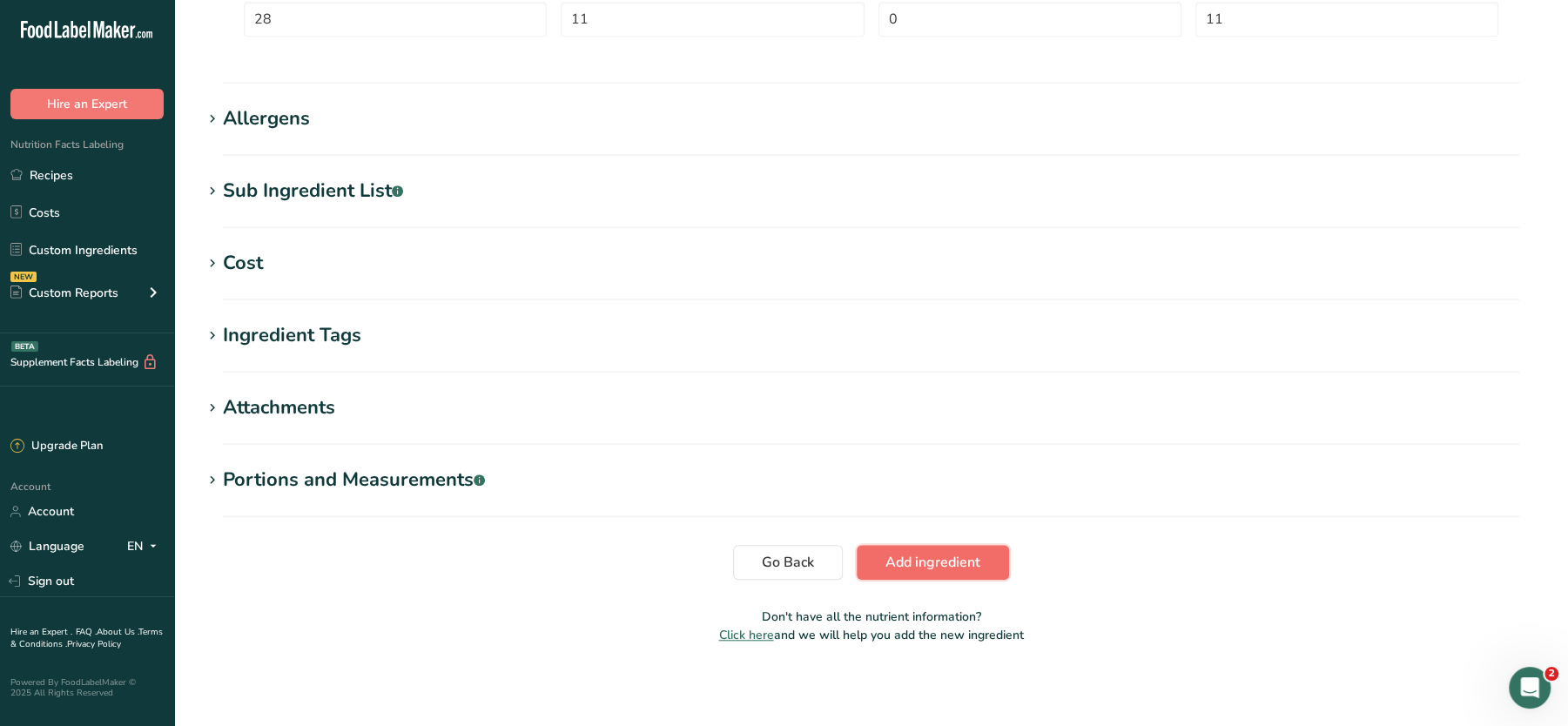
click at [894, 560] on span "Add ingredient" at bounding box center [933, 562] width 95 height 21
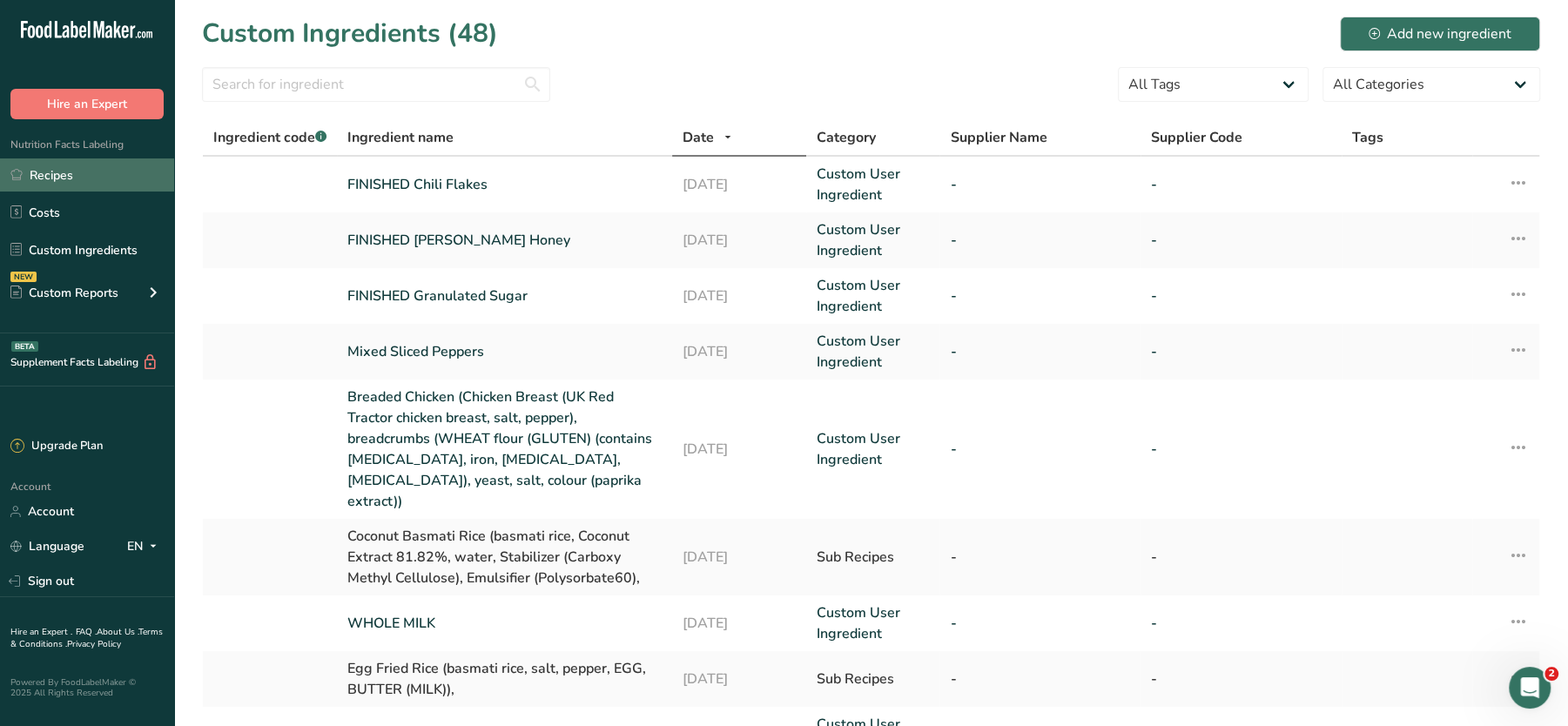
click at [44, 175] on link "Recipes" at bounding box center [87, 174] width 174 height 33
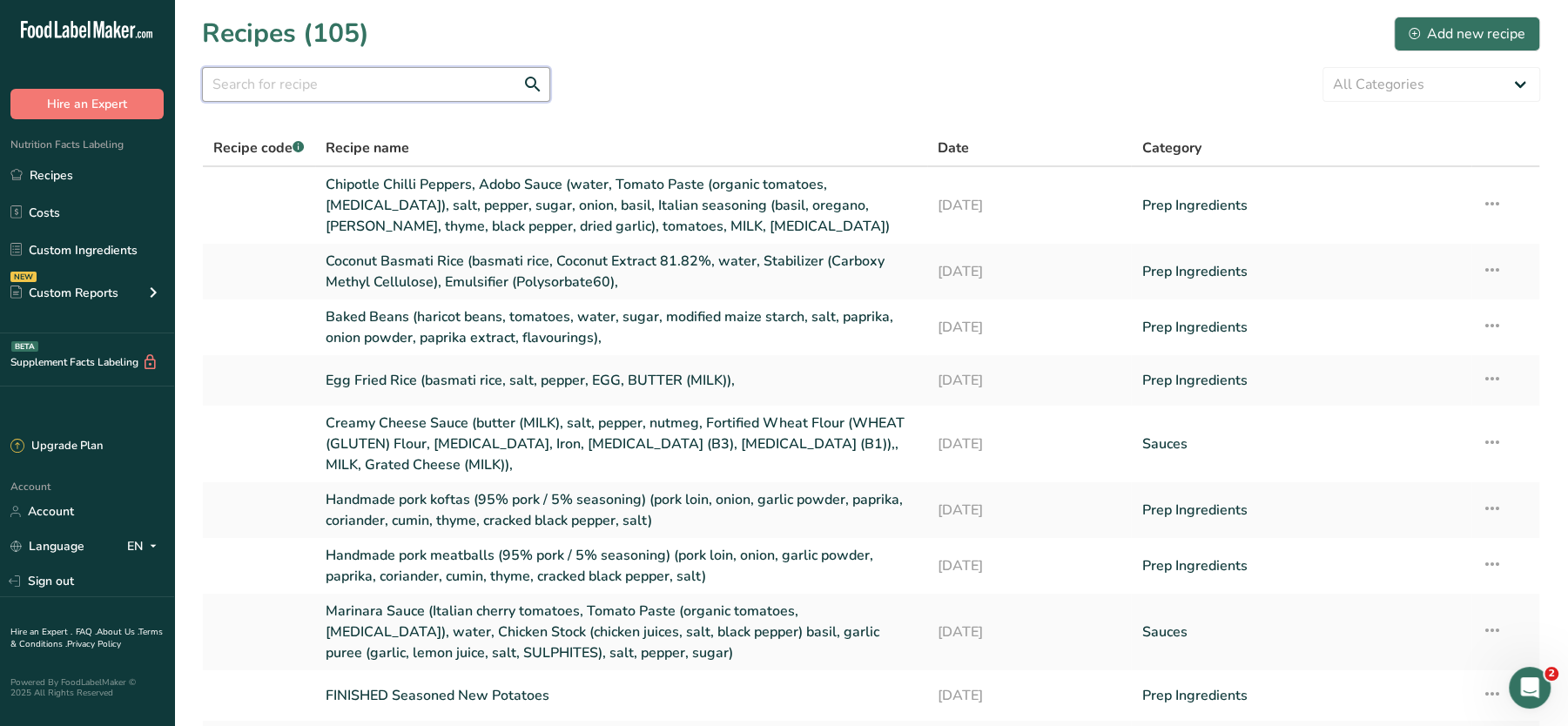
click at [396, 74] on input "text" at bounding box center [376, 84] width 348 height 35
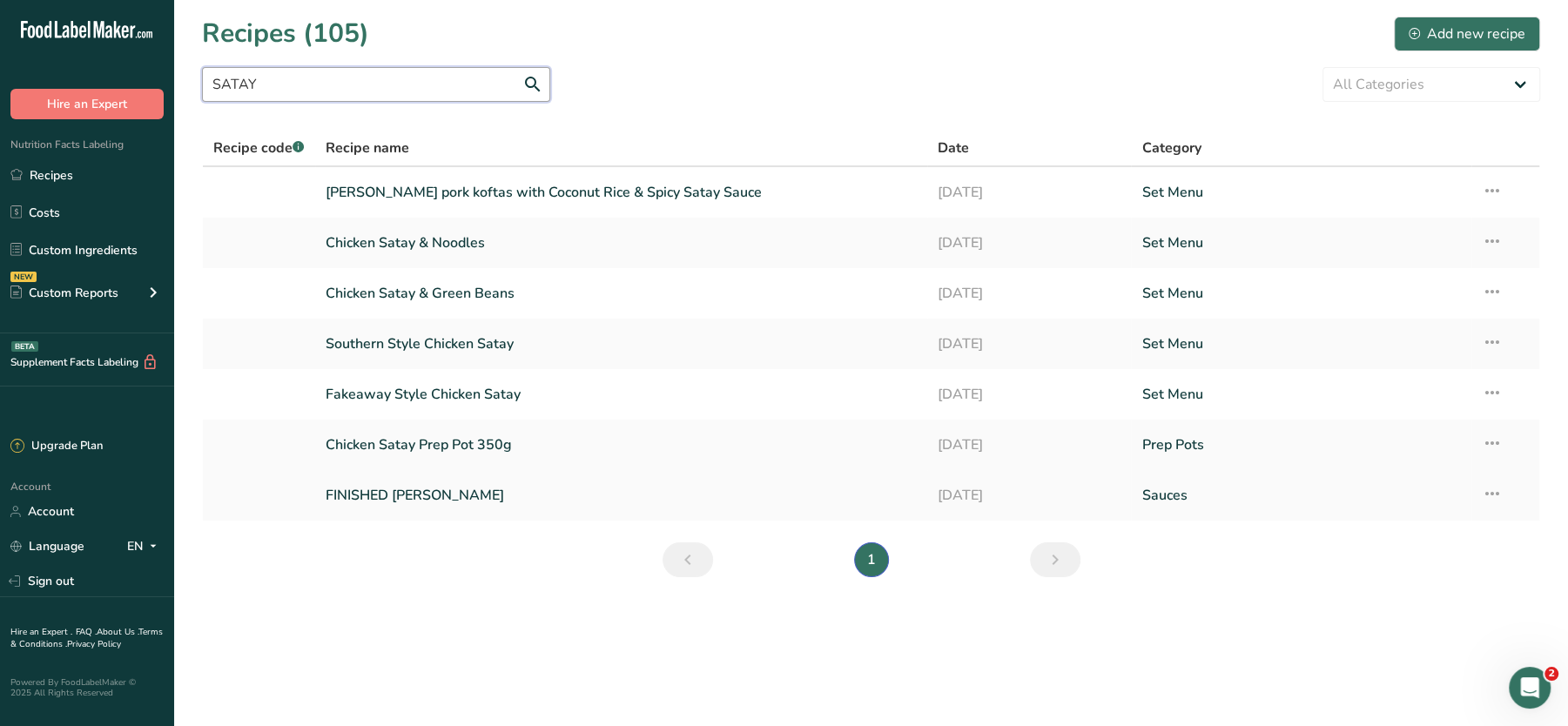
type input "SATAY"
click at [416, 488] on link "FINISHED Satay Sauce" at bounding box center [621, 495] width 591 height 37
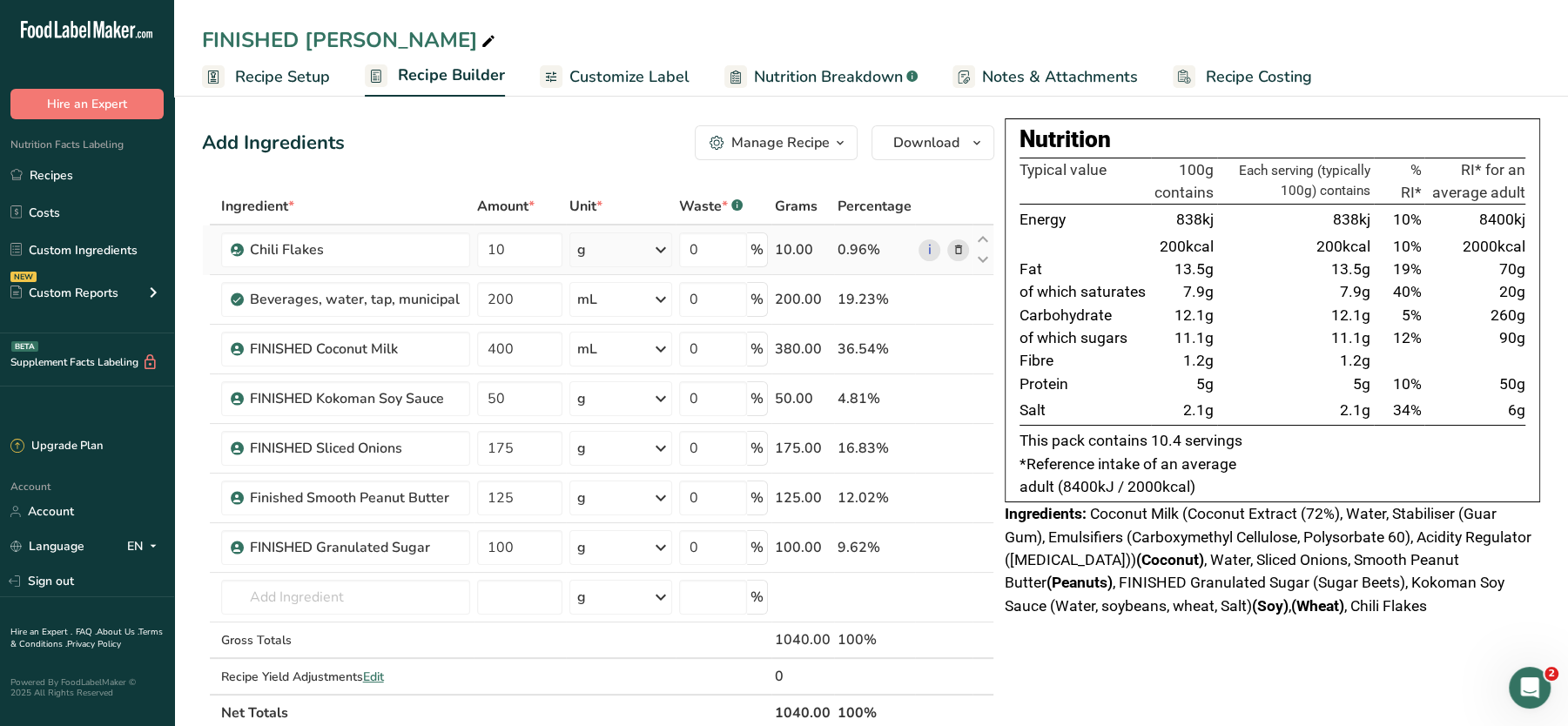
click at [958, 253] on icon at bounding box center [959, 250] width 12 height 18
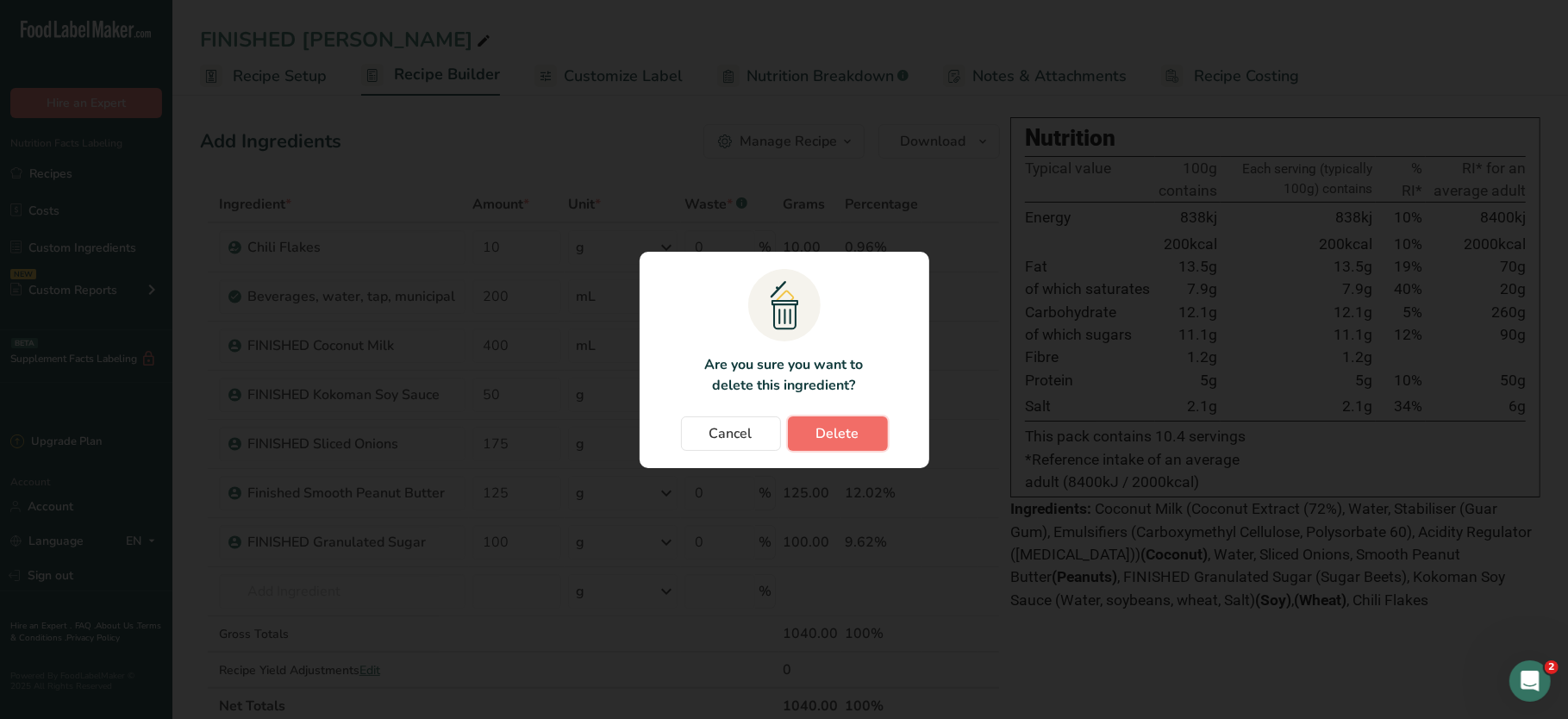
click at [815, 431] on button "Delete" at bounding box center [837, 434] width 100 height 35
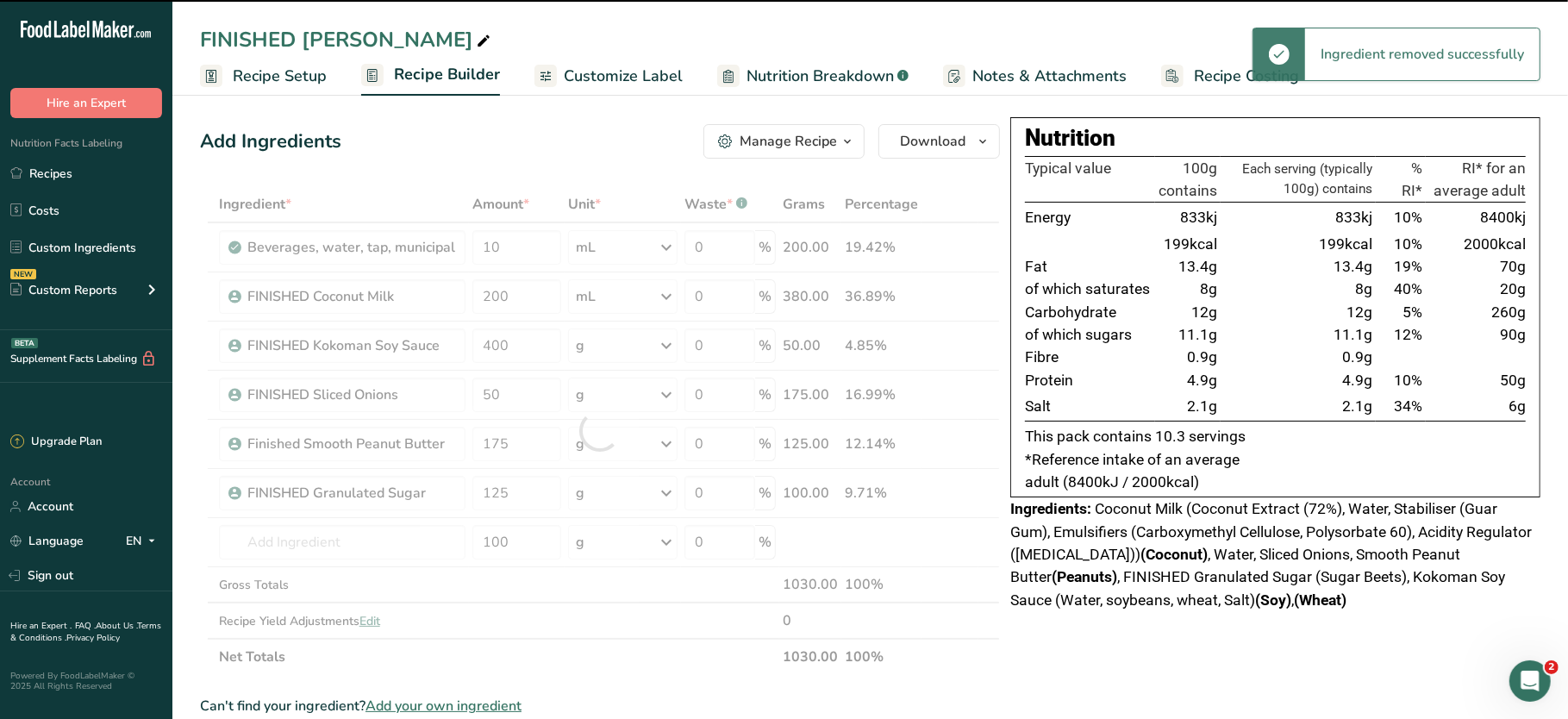
type input "200"
type input "400"
type input "50"
type input "175"
type input "125"
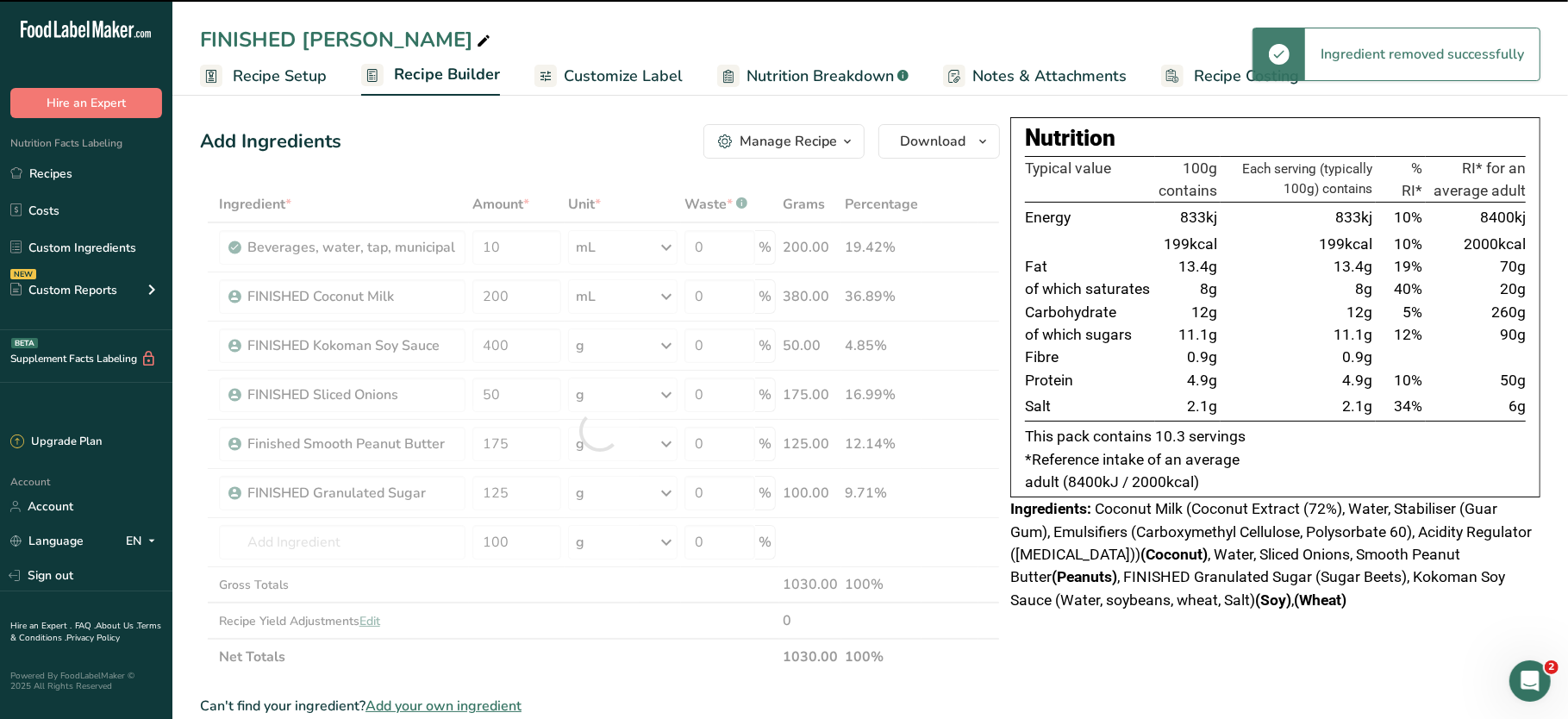
type input "100"
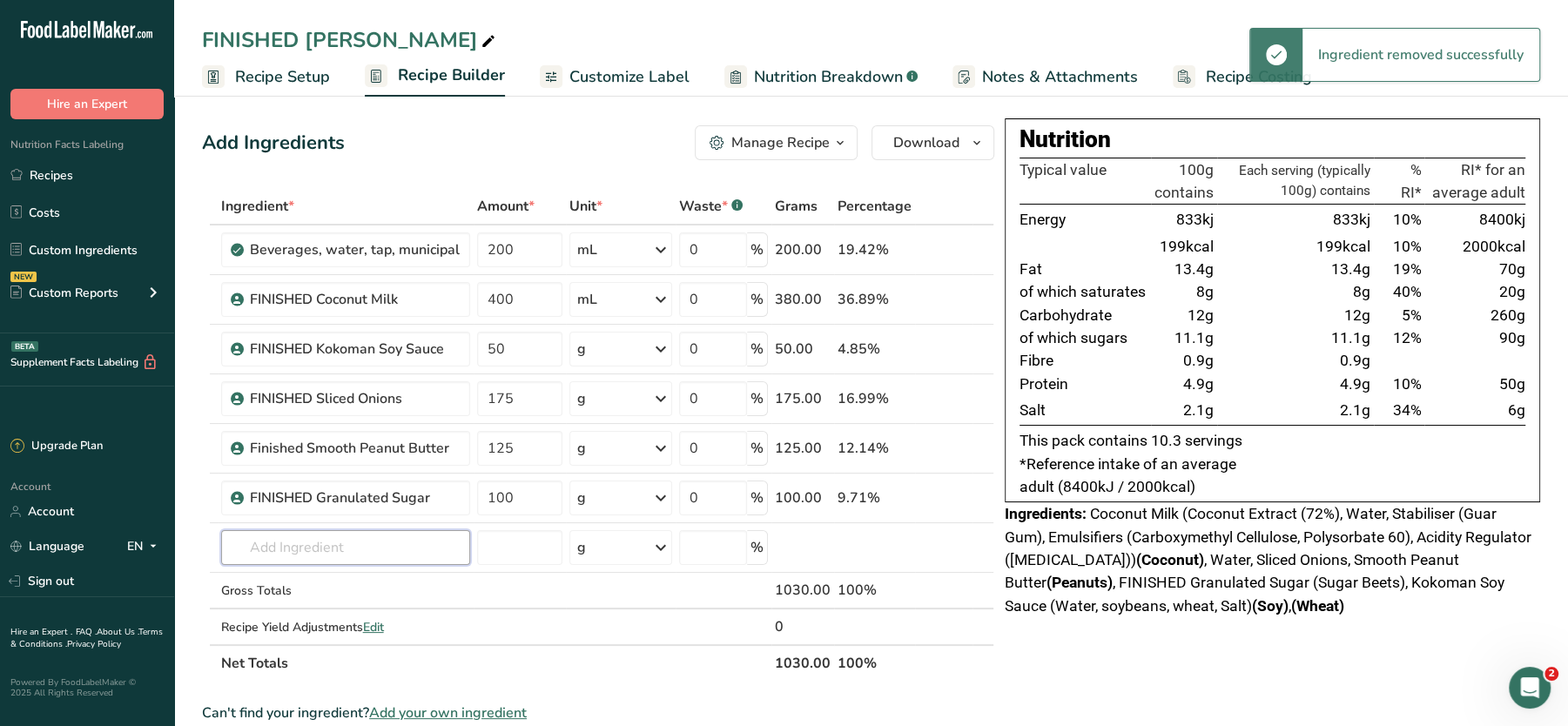
click at [359, 536] on input "text" at bounding box center [345, 547] width 249 height 35
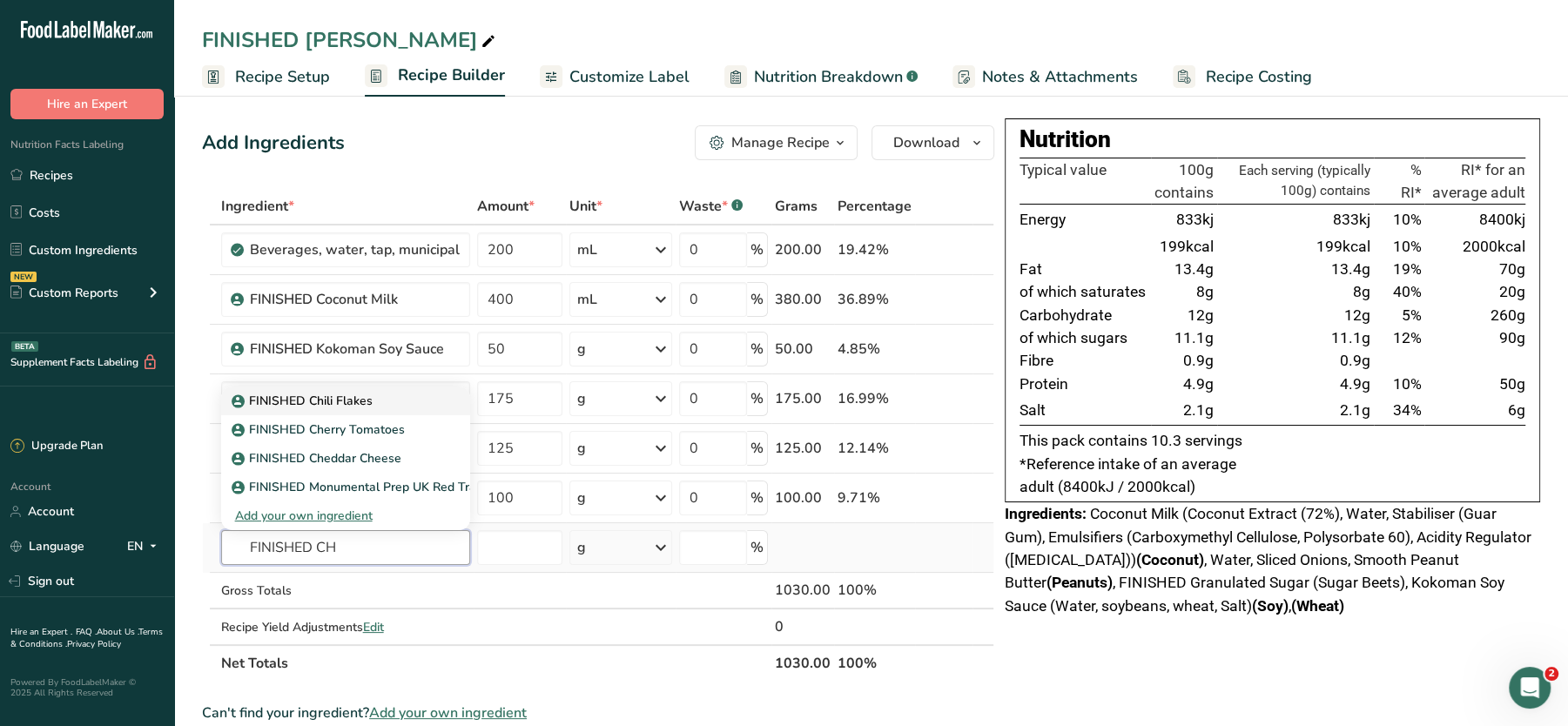
type input "FINISHED CH"
click at [369, 395] on p "FINISHED Chili Flakes" at bounding box center [304, 401] width 138 height 18
type input "FINISHED Chili Flakes"
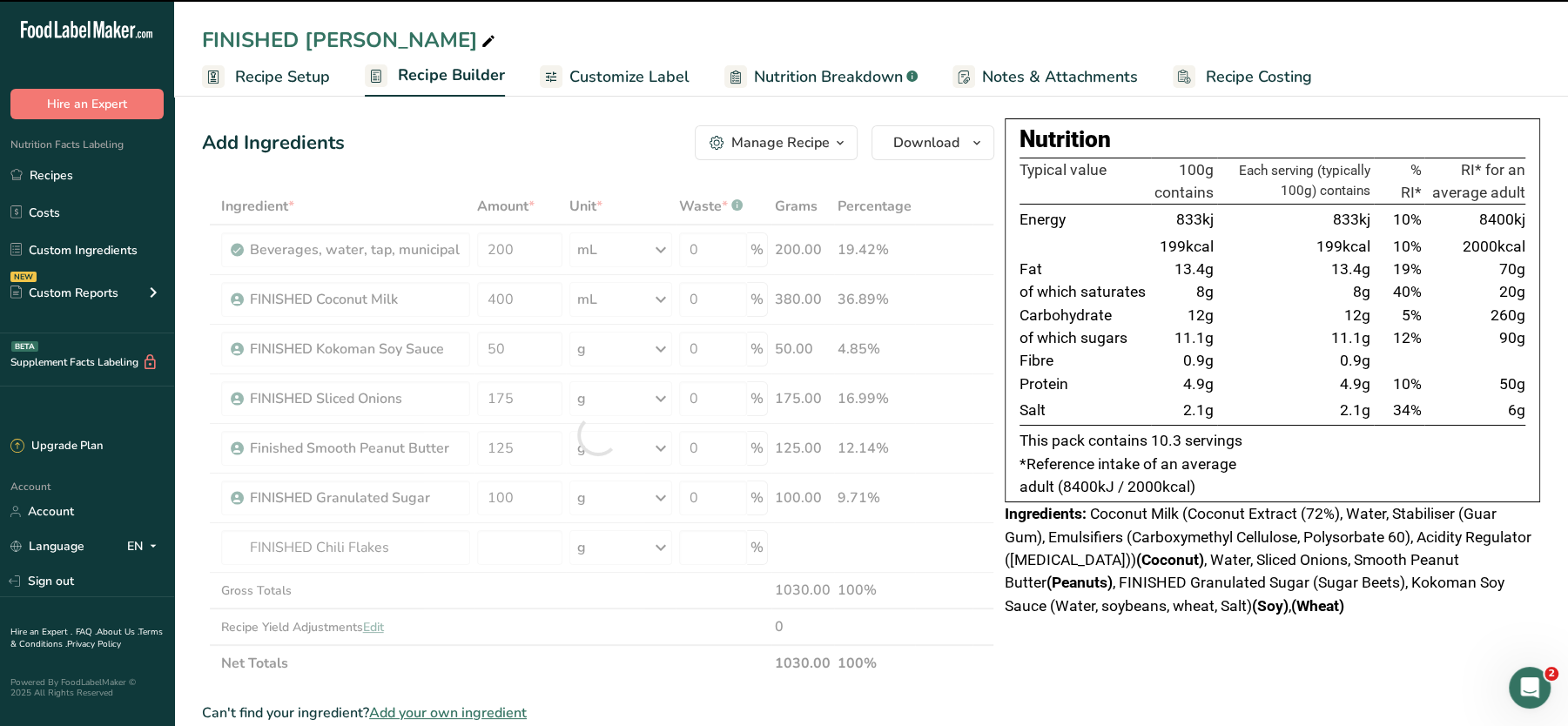
type input "0"
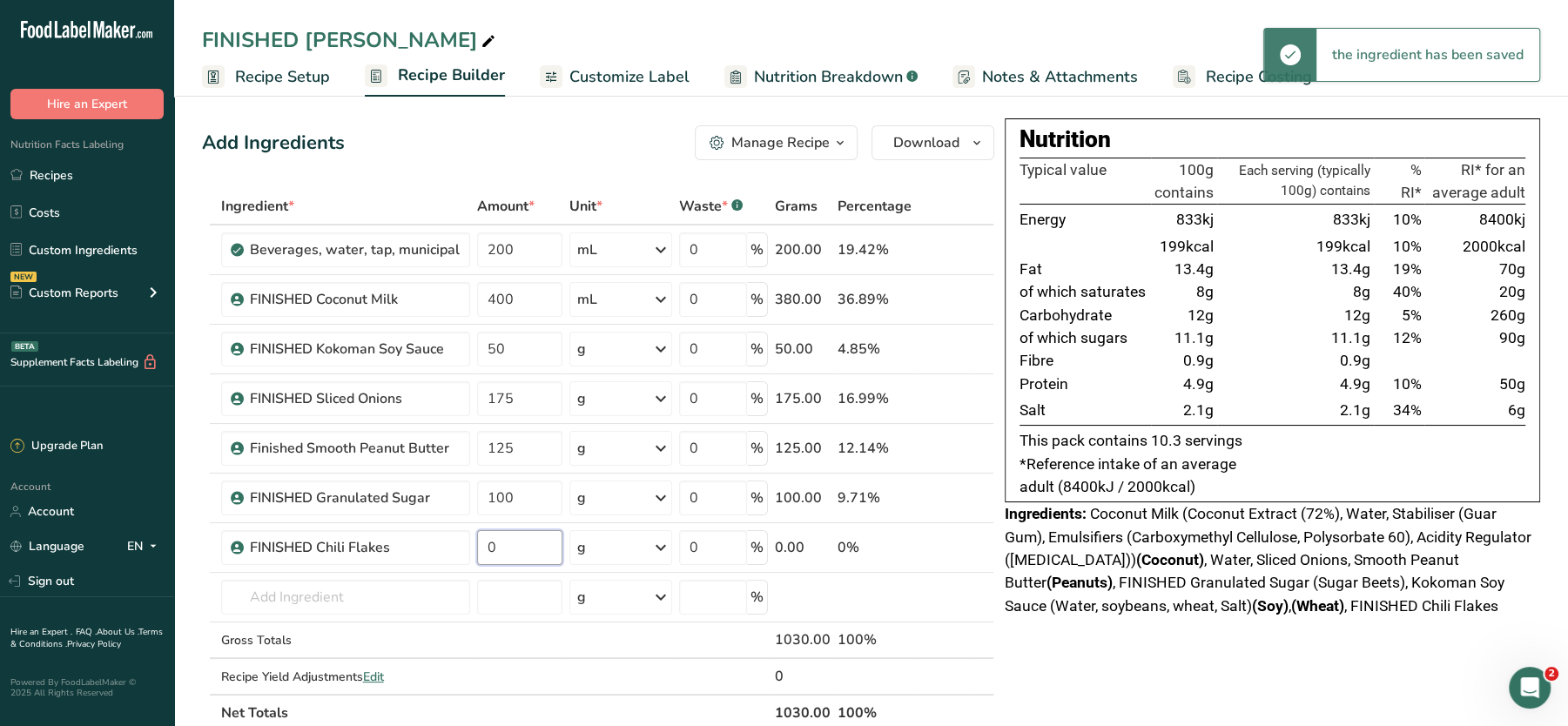
click at [520, 540] on input "0" at bounding box center [520, 547] width 86 height 35
type input "10"
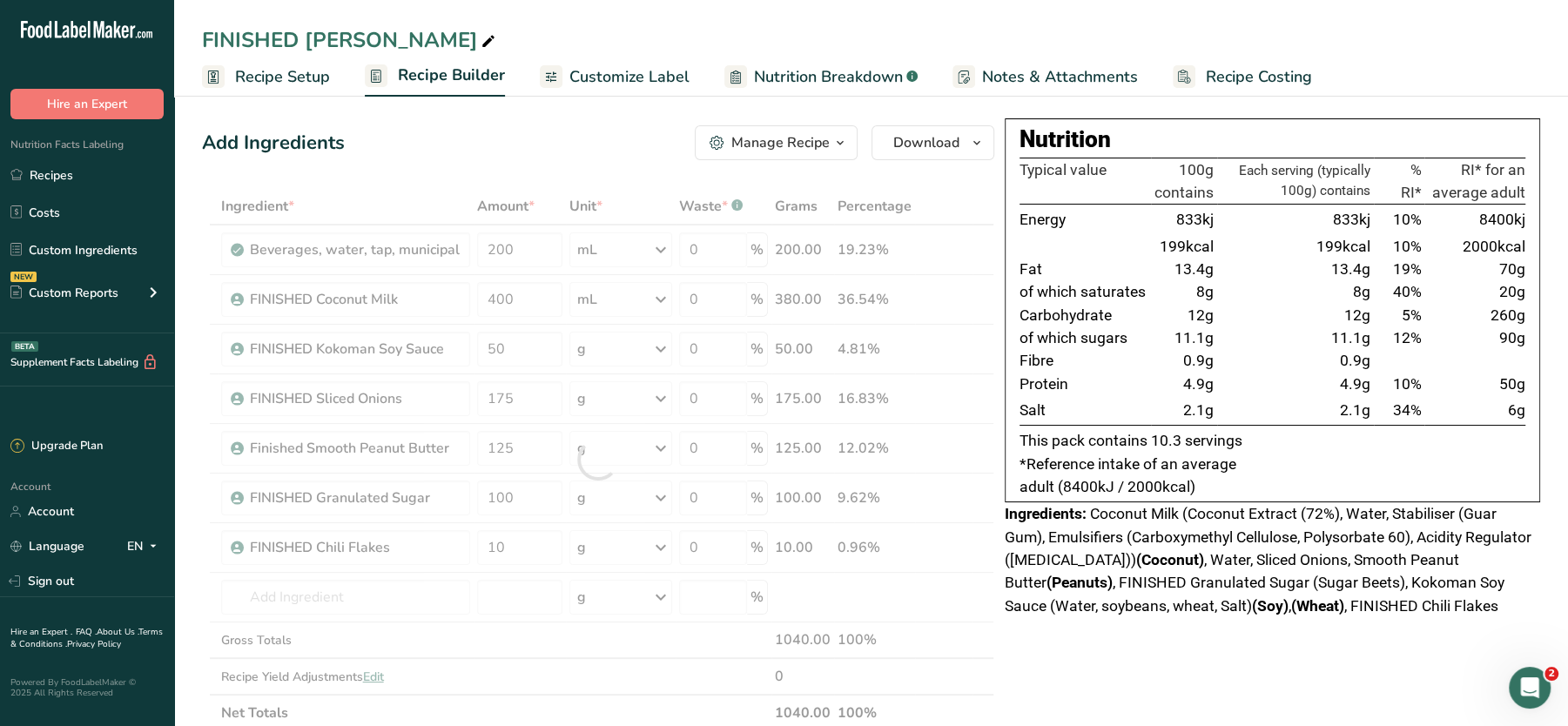
click at [1048, 664] on div "Nutrition Typical value 100g contains Each serving (typically 100g) contains % …" at bounding box center [1273, 718] width 536 height 1201
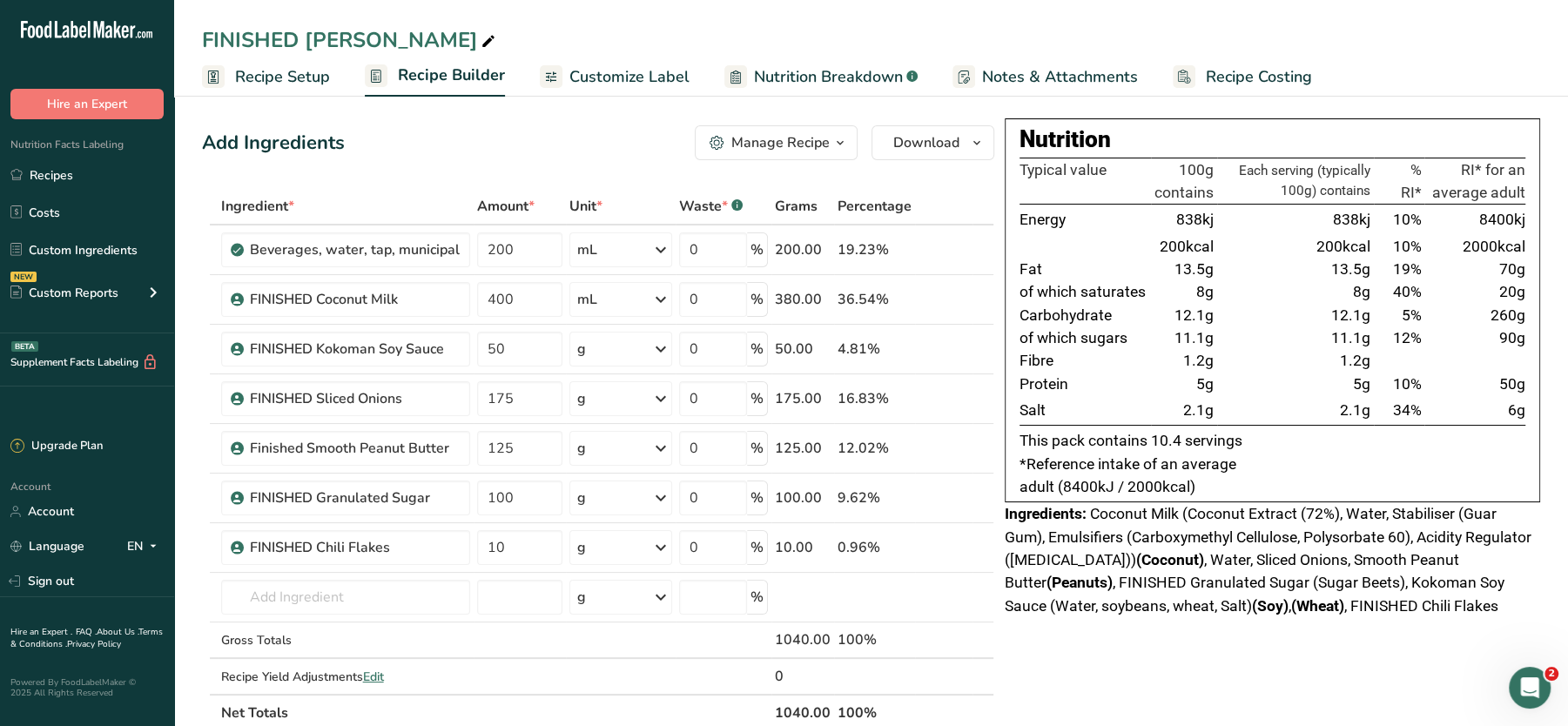
click at [1260, 562] on span "Coconut Milk (Coconut Extract (72%), Water, Stabiliser (Guar Gum), Emulsifiers …" at bounding box center [1268, 559] width 527 height 109
click at [314, 69] on span "Recipe Setup" at bounding box center [282, 77] width 95 height 24
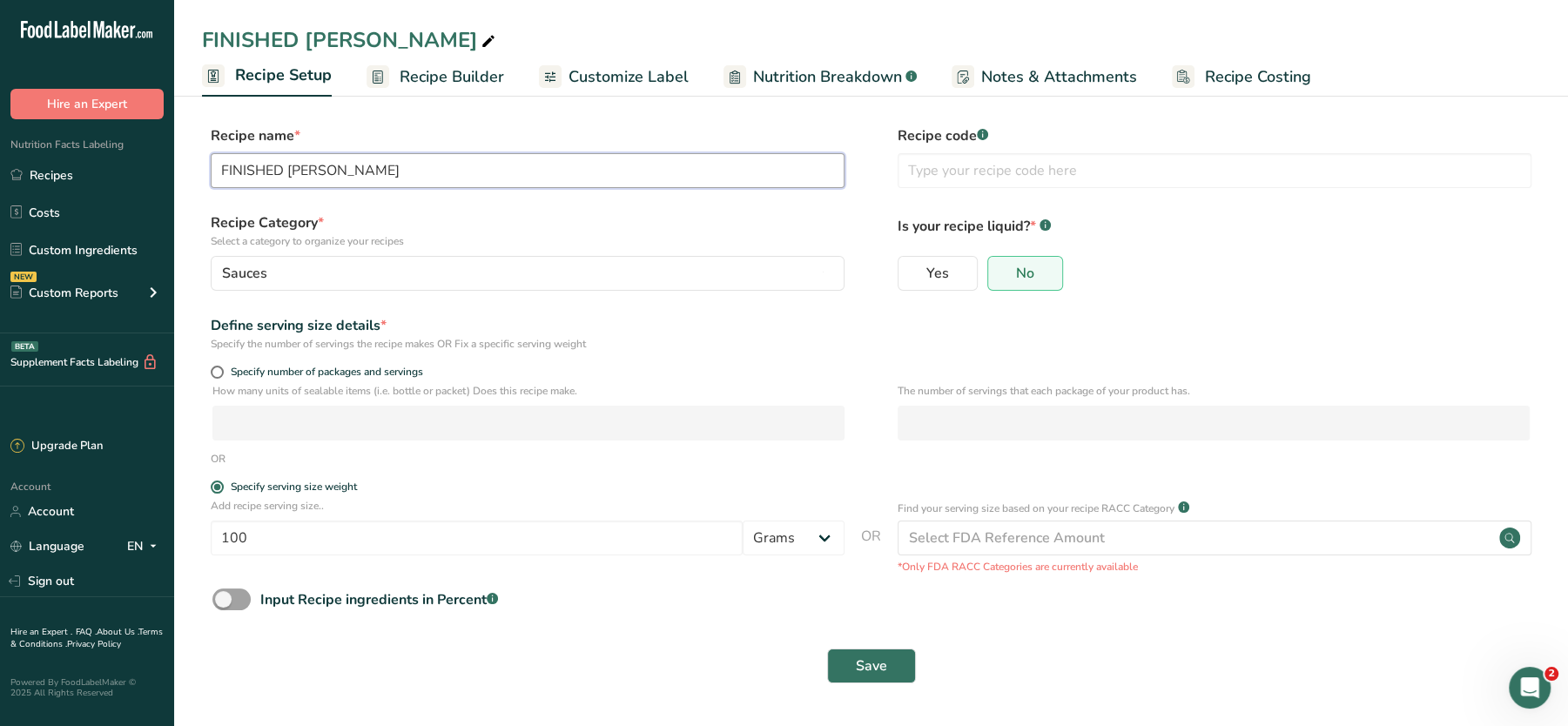
click at [219, 171] on input "FINISHED Satay Sauce" at bounding box center [528, 170] width 634 height 35
type input "MISSING WATER FINISHED [PERSON_NAME]"
click at [771, 129] on label "Recipe name *" at bounding box center [528, 135] width 634 height 21
click at [890, 650] on button "Save" at bounding box center [871, 666] width 89 height 35
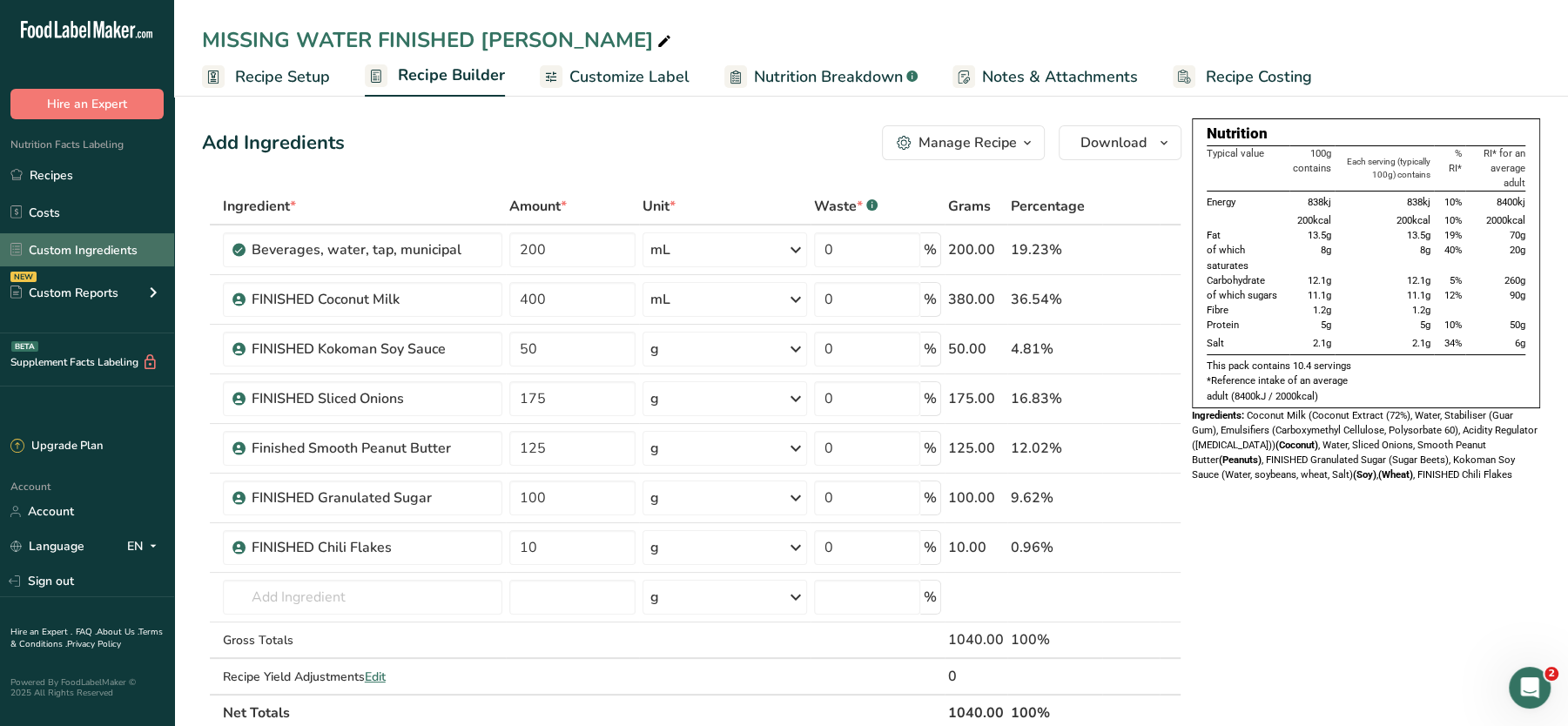
click at [50, 238] on link "Custom Ingredients" at bounding box center [87, 249] width 174 height 33
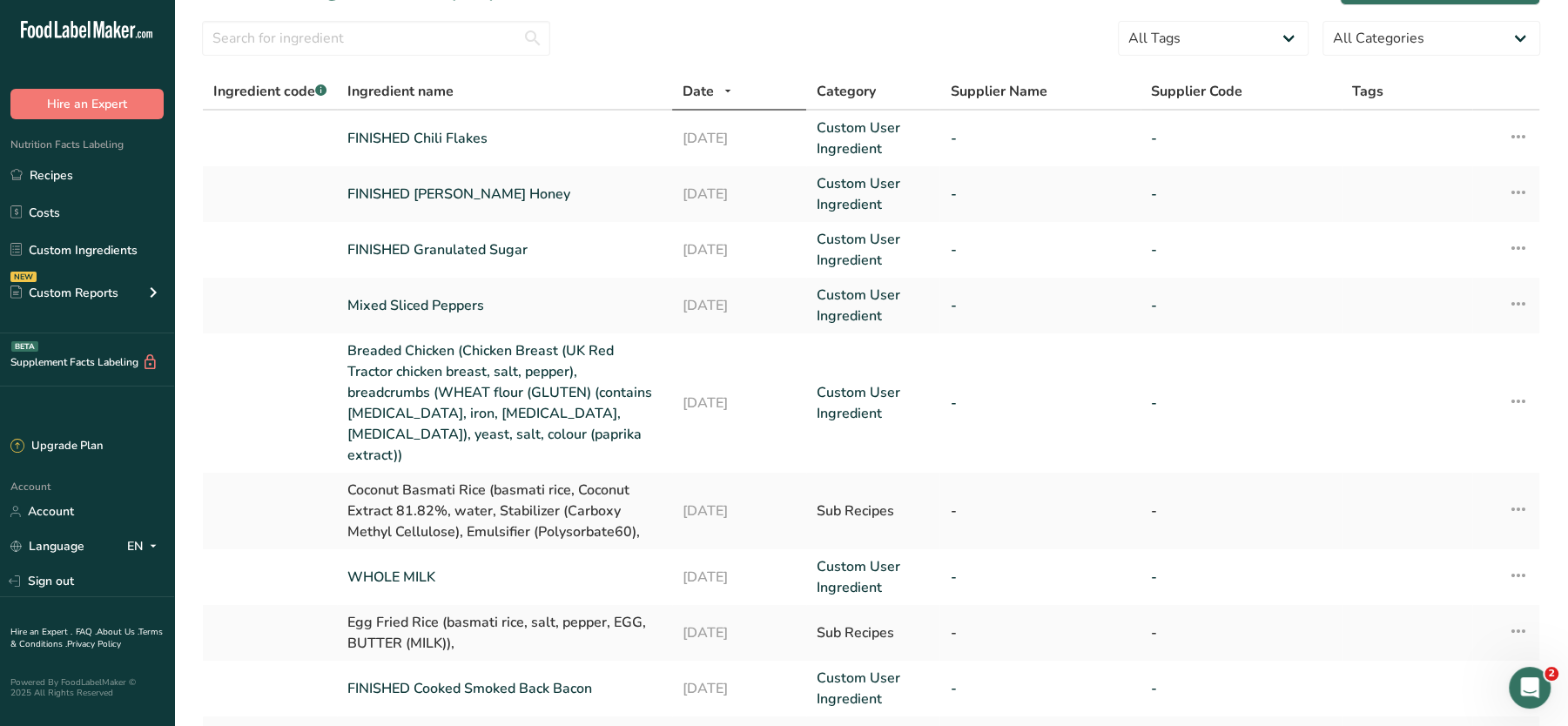
scroll to position [30, 0]
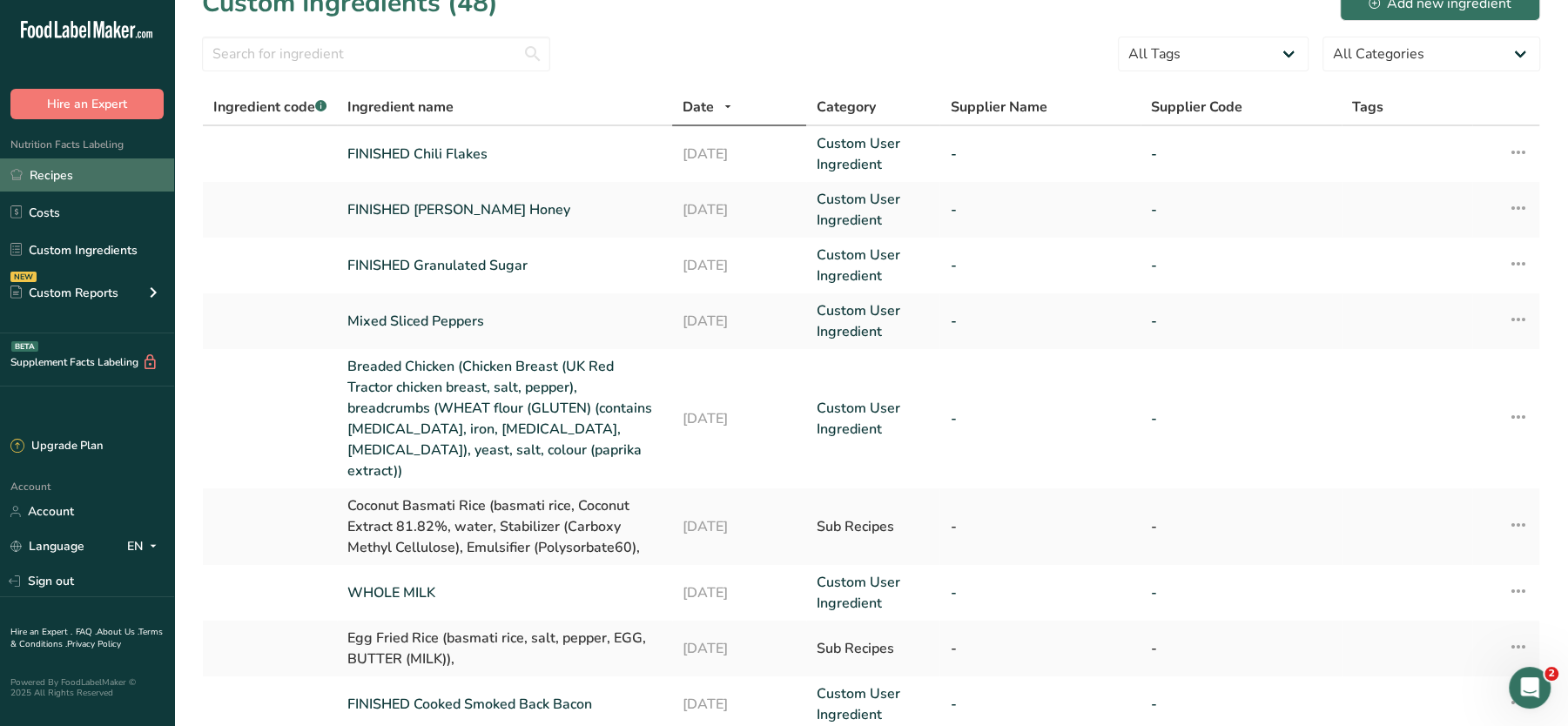
click at [47, 172] on link "Recipes" at bounding box center [87, 174] width 174 height 33
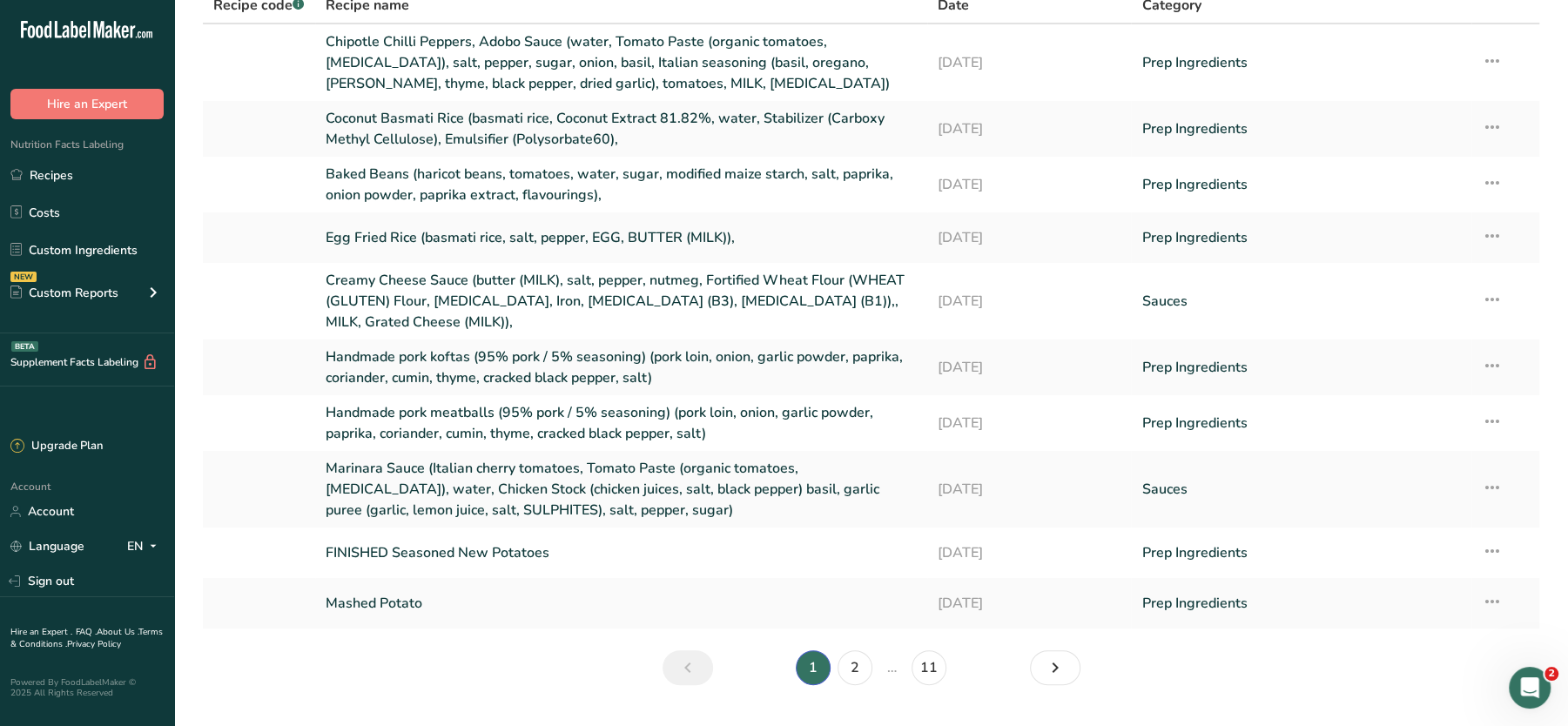
scroll to position [184, 0]
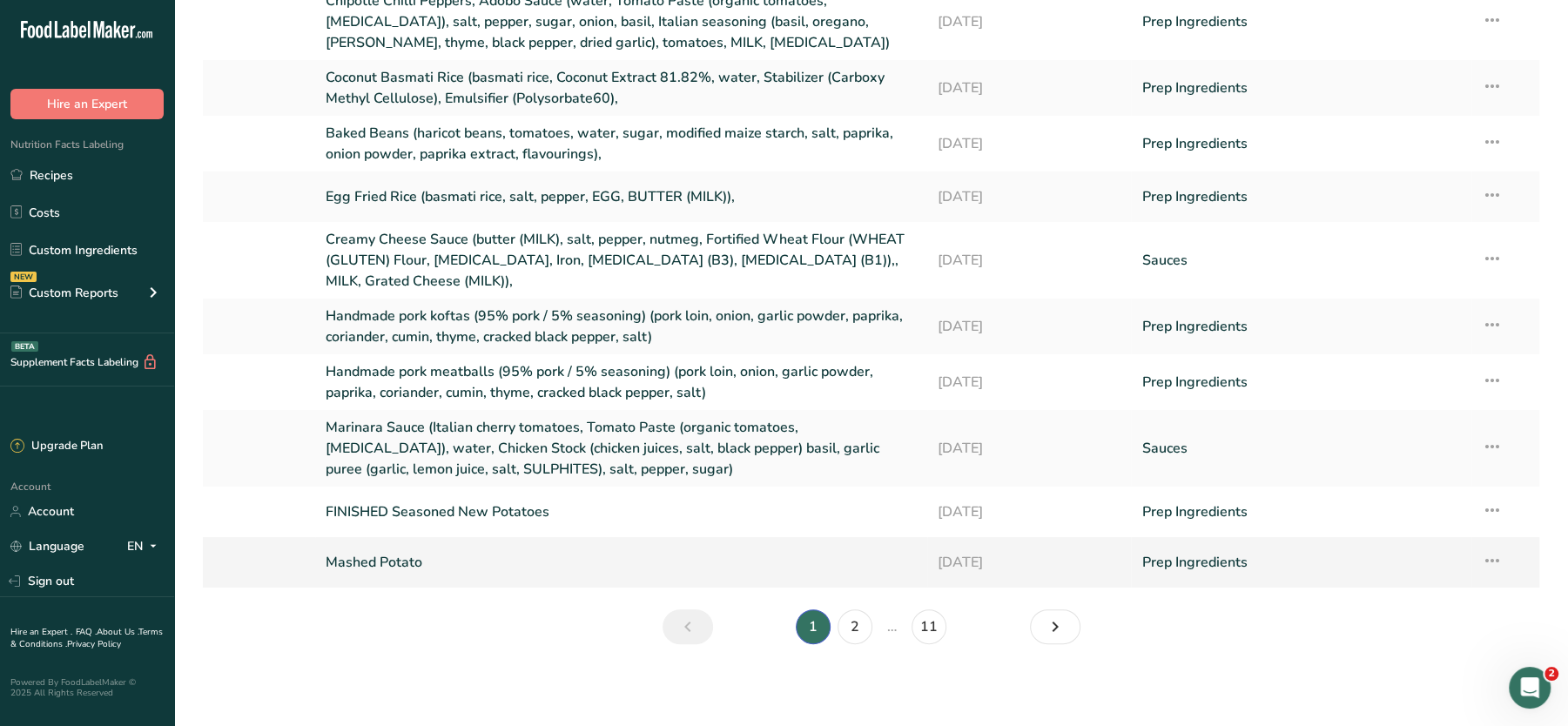
click at [381, 544] on link "Mashed Potato" at bounding box center [621, 562] width 591 height 37
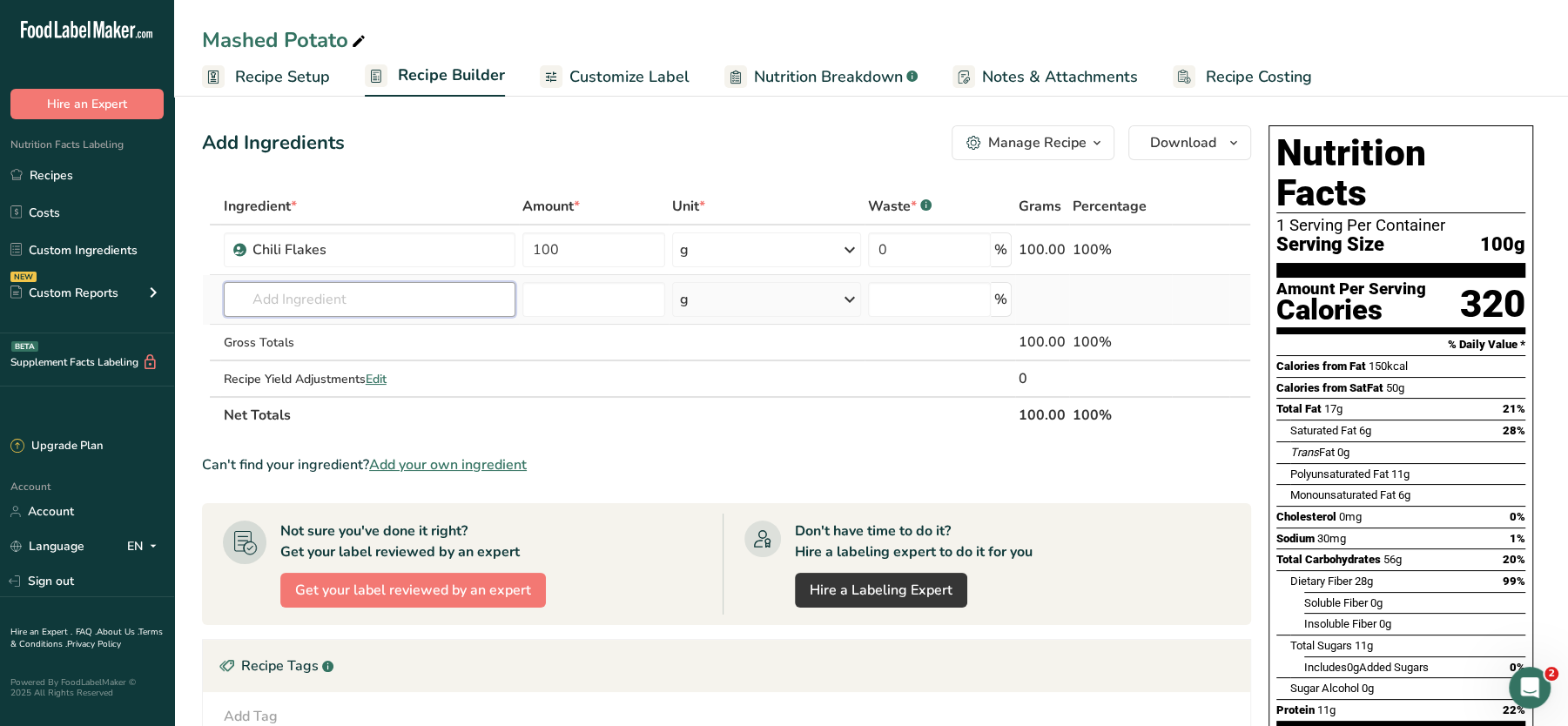
click at [388, 285] on input "text" at bounding box center [370, 299] width 292 height 35
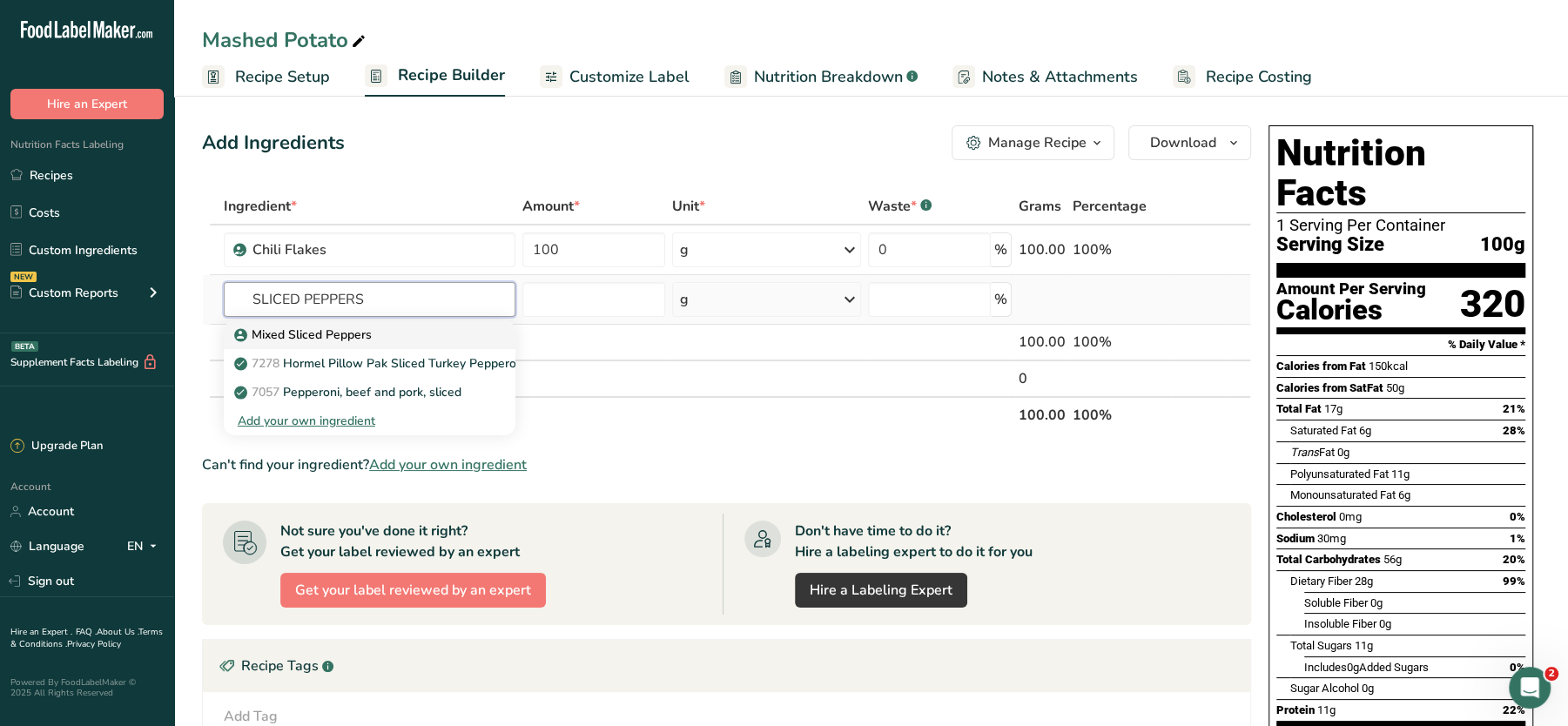
type input "SLICED PEPPERS"
click at [319, 334] on p "Mixed Sliced Peppers" at bounding box center [305, 335] width 134 height 18
type input "Mixed Sliced Peppers"
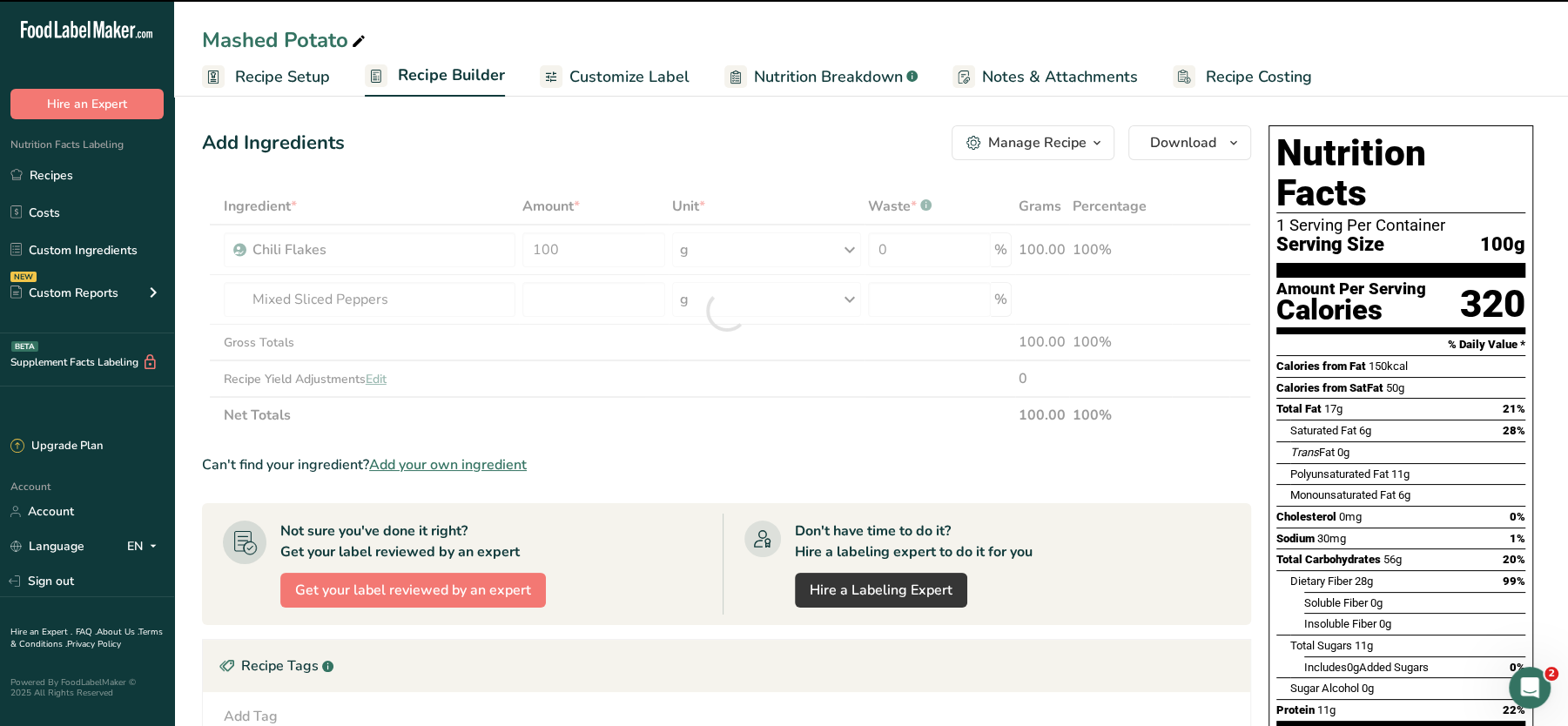
type input "0"
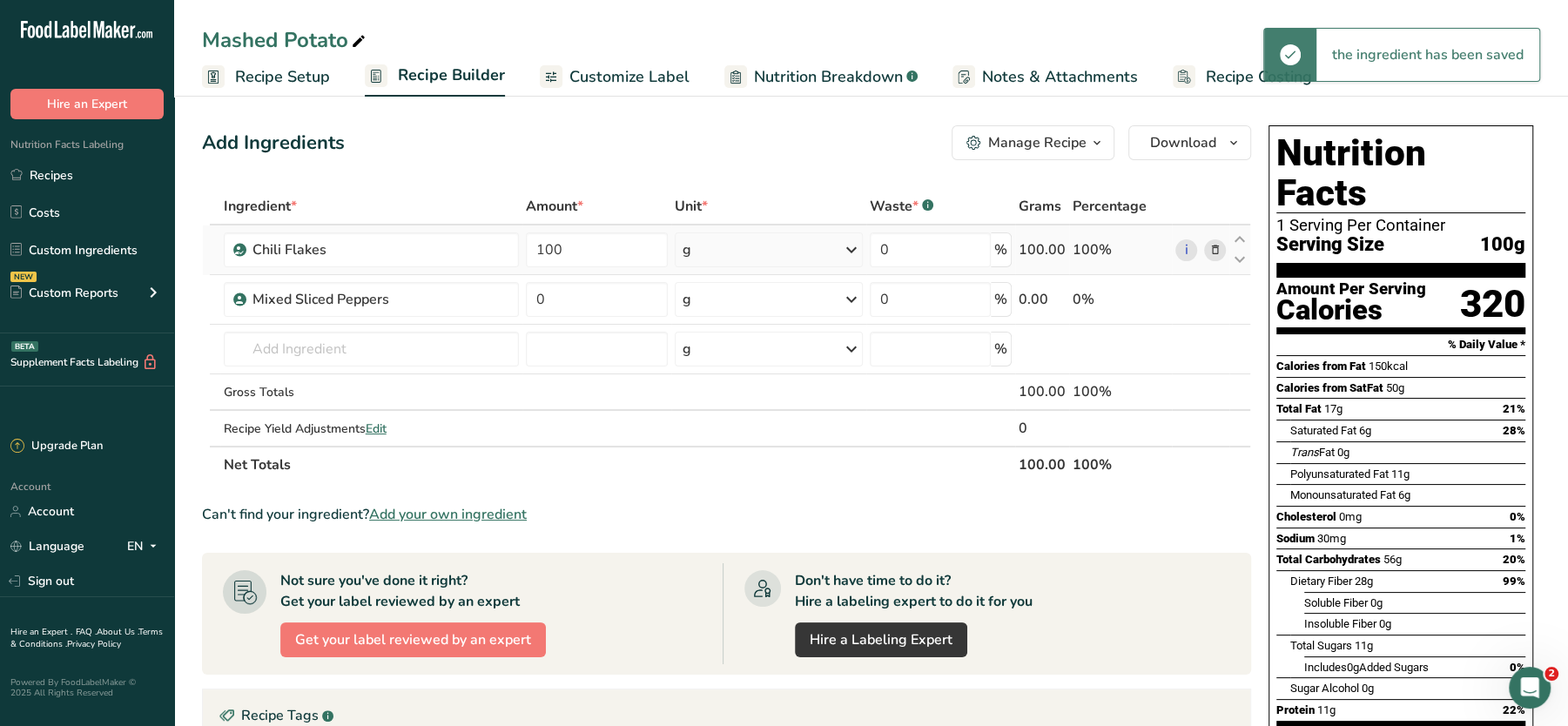
click at [1210, 249] on icon at bounding box center [1215, 250] width 12 height 18
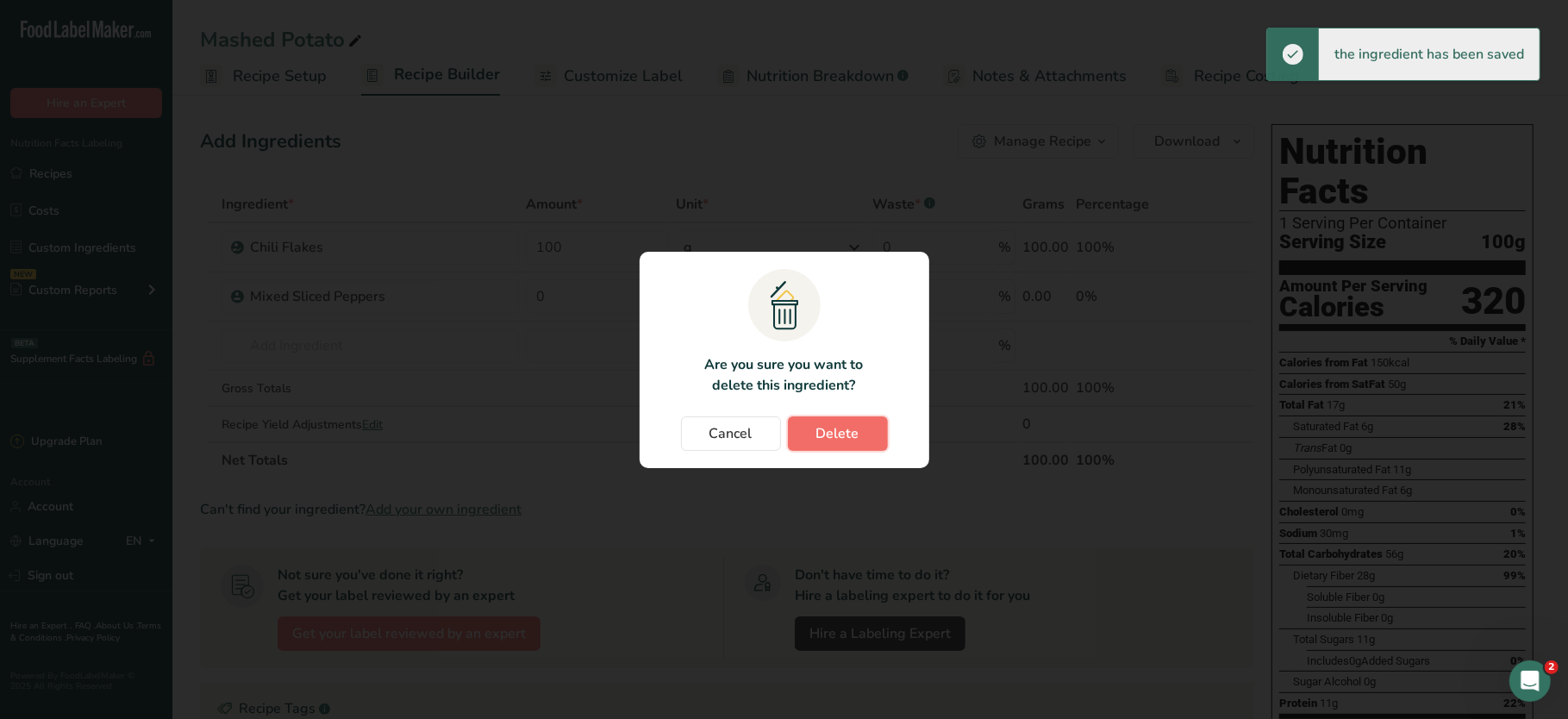
click at [804, 437] on button "Delete" at bounding box center [837, 434] width 100 height 35
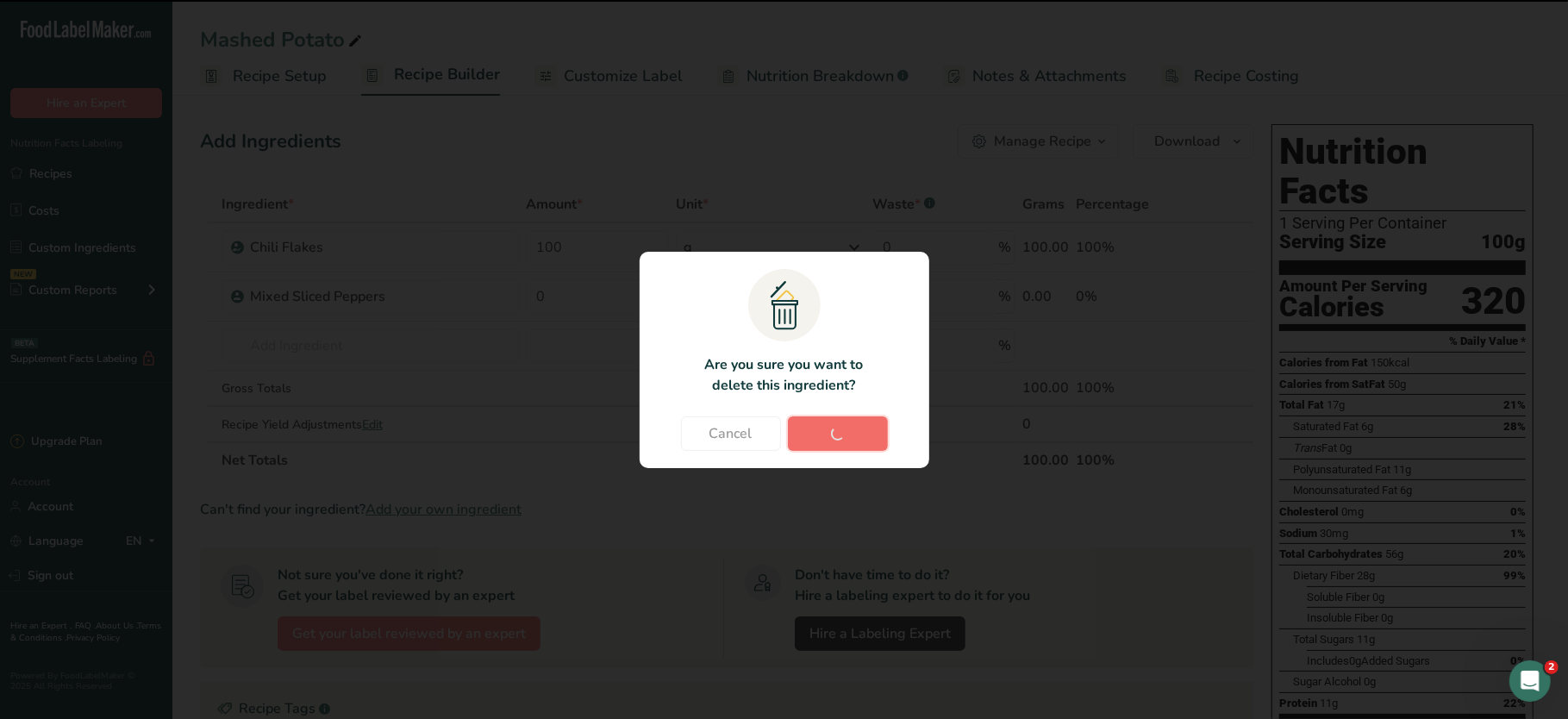
type input "0"
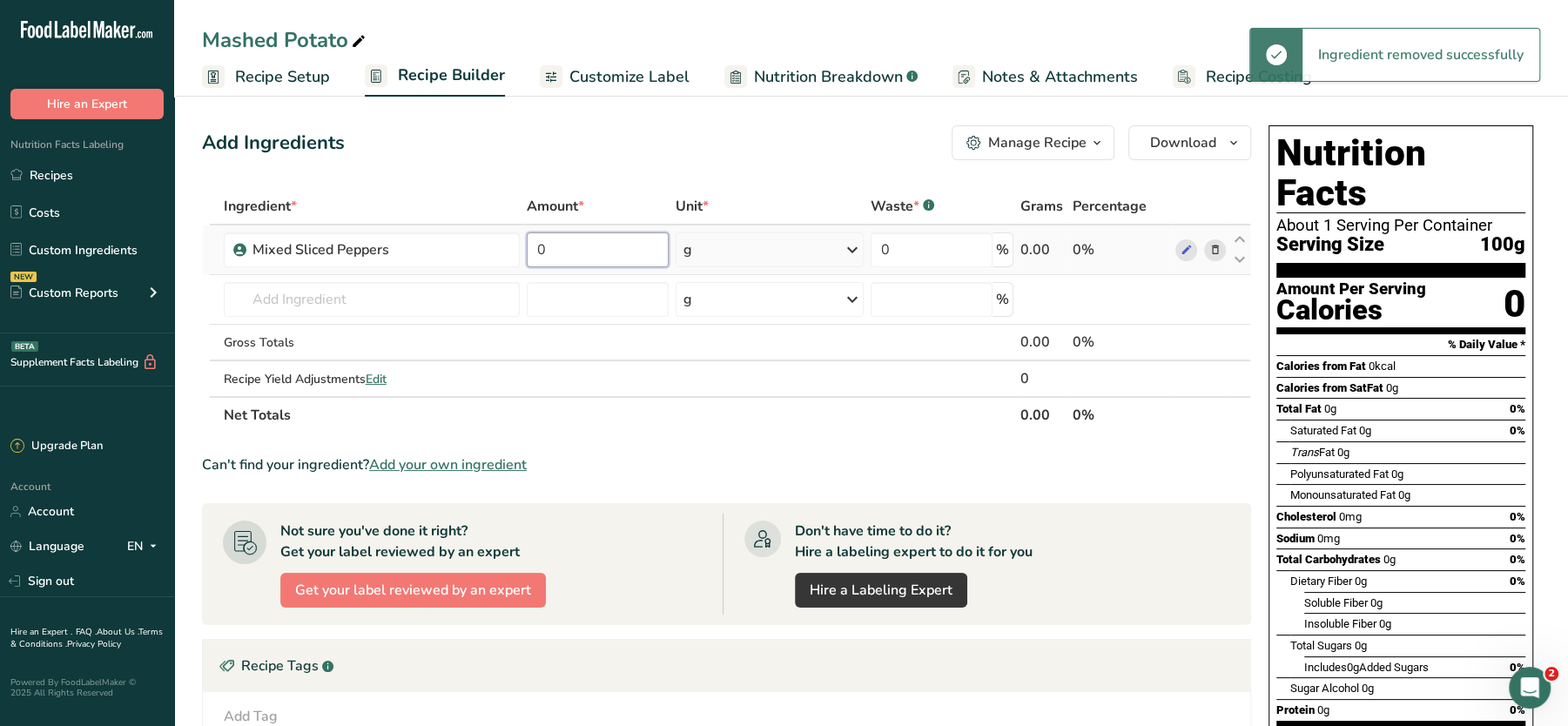
click at [539, 239] on input "0" at bounding box center [598, 249] width 142 height 35
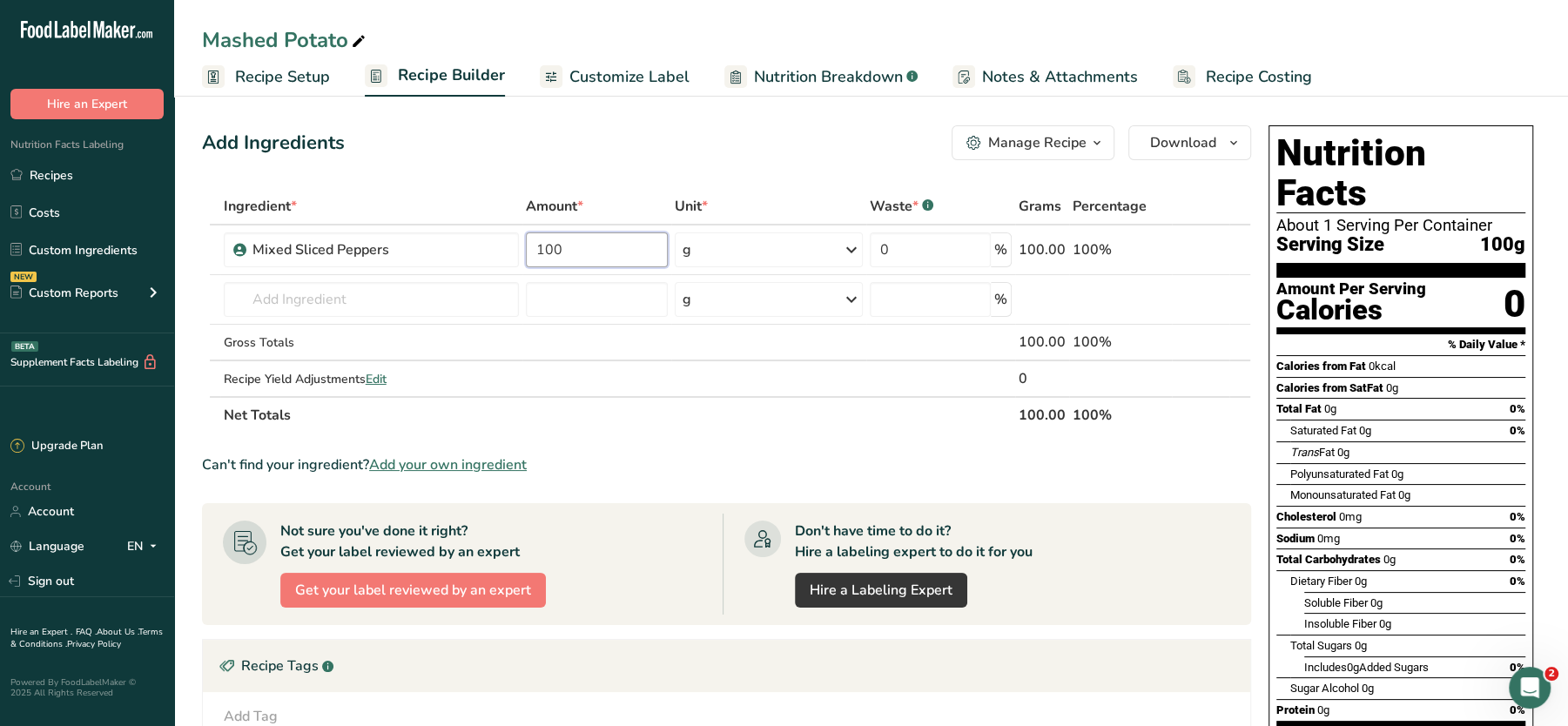
type input "100"
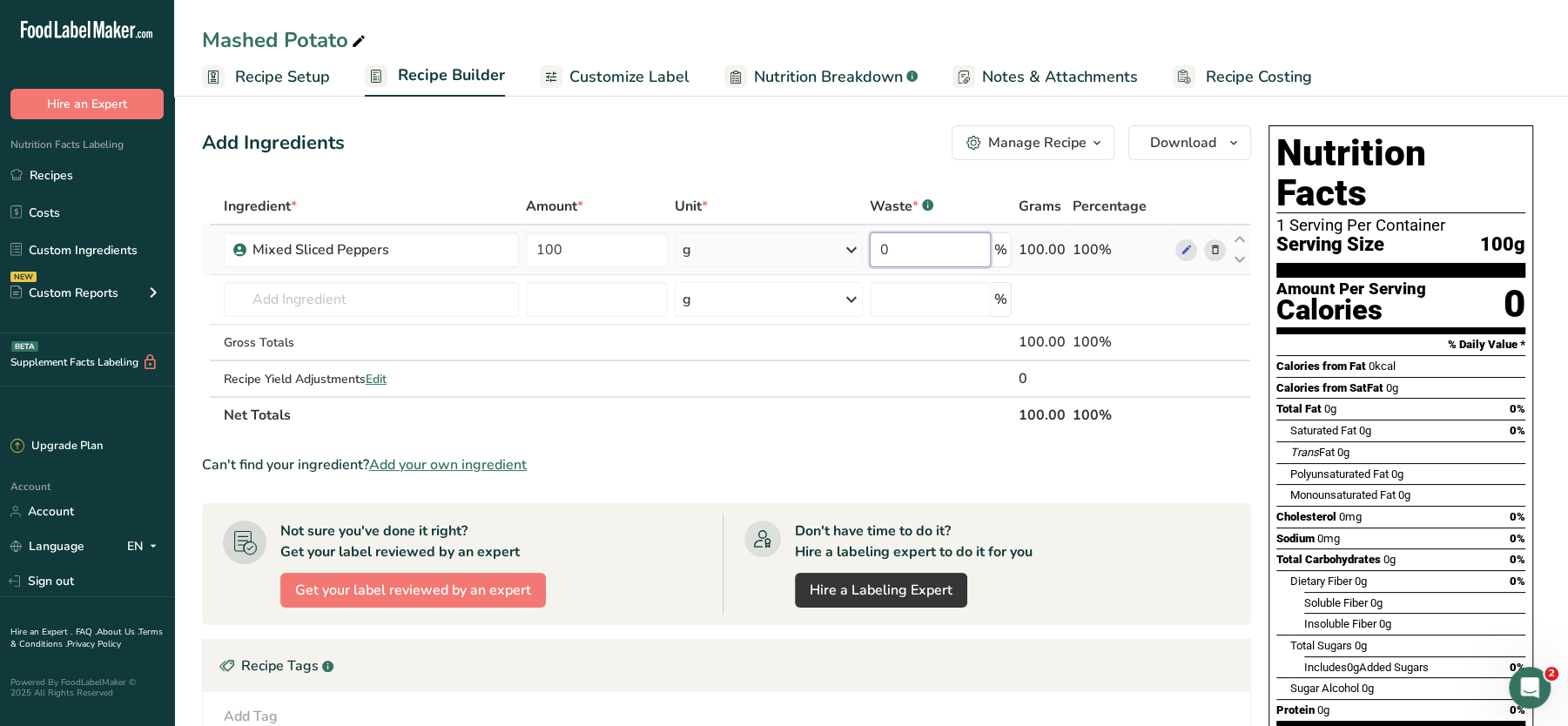
click at [937, 237] on input "0" at bounding box center [931, 249] width 122 height 35
click at [890, 154] on div "Add Ingredients Manage Recipe Delete Recipe Duplicate Recipe Scale Recipe Save …" at bounding box center [726, 142] width 1049 height 35
drag, startPoint x: 901, startPoint y: 253, endPoint x: 785, endPoint y: 253, distance: 115.8
click at [785, 253] on tr "Mixed Sliced Peppers 100 g Weight Units g kg mg See more Volume Units l Volume …" at bounding box center [727, 251] width 1048 height 50
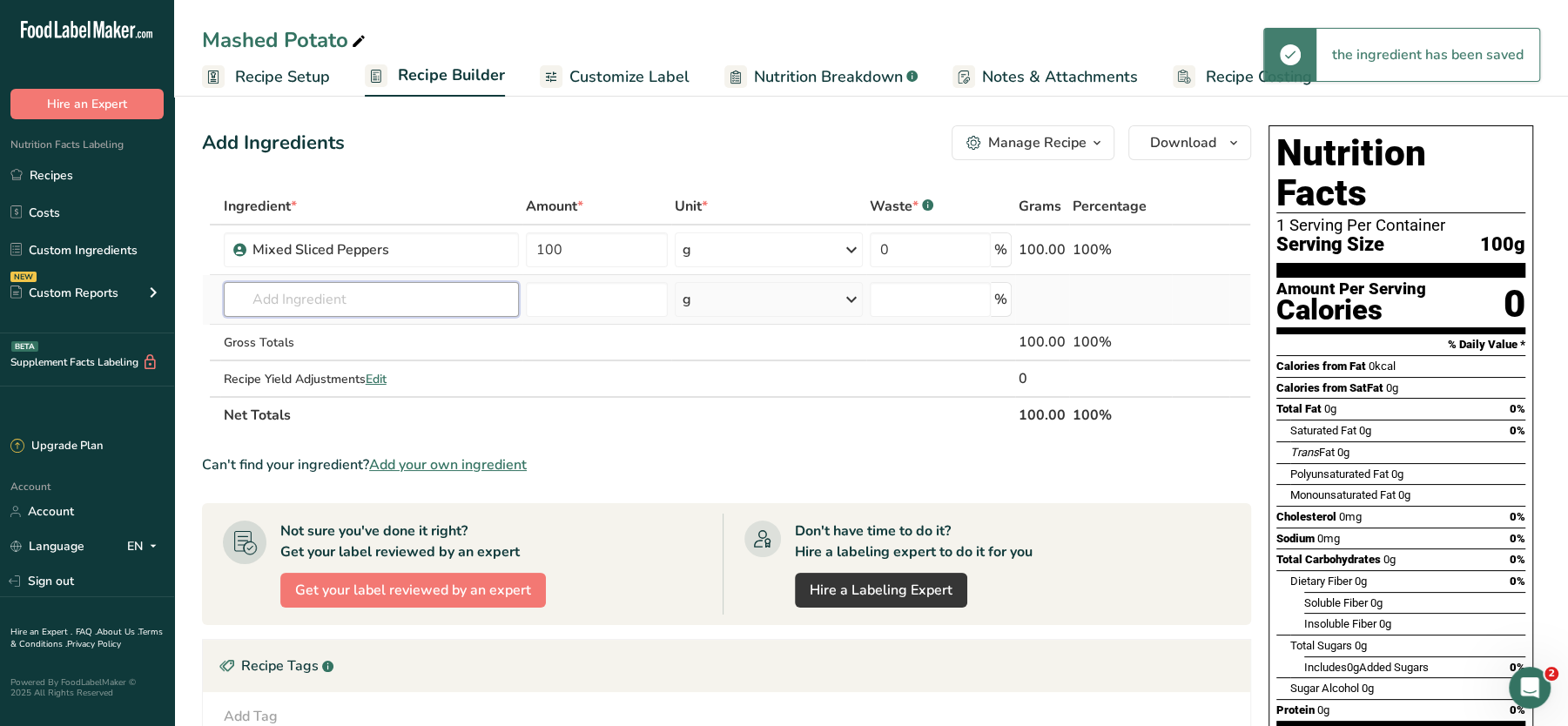
click at [354, 295] on input "text" at bounding box center [371, 299] width 295 height 35
click at [365, 301] on input "text" at bounding box center [371, 299] width 295 height 35
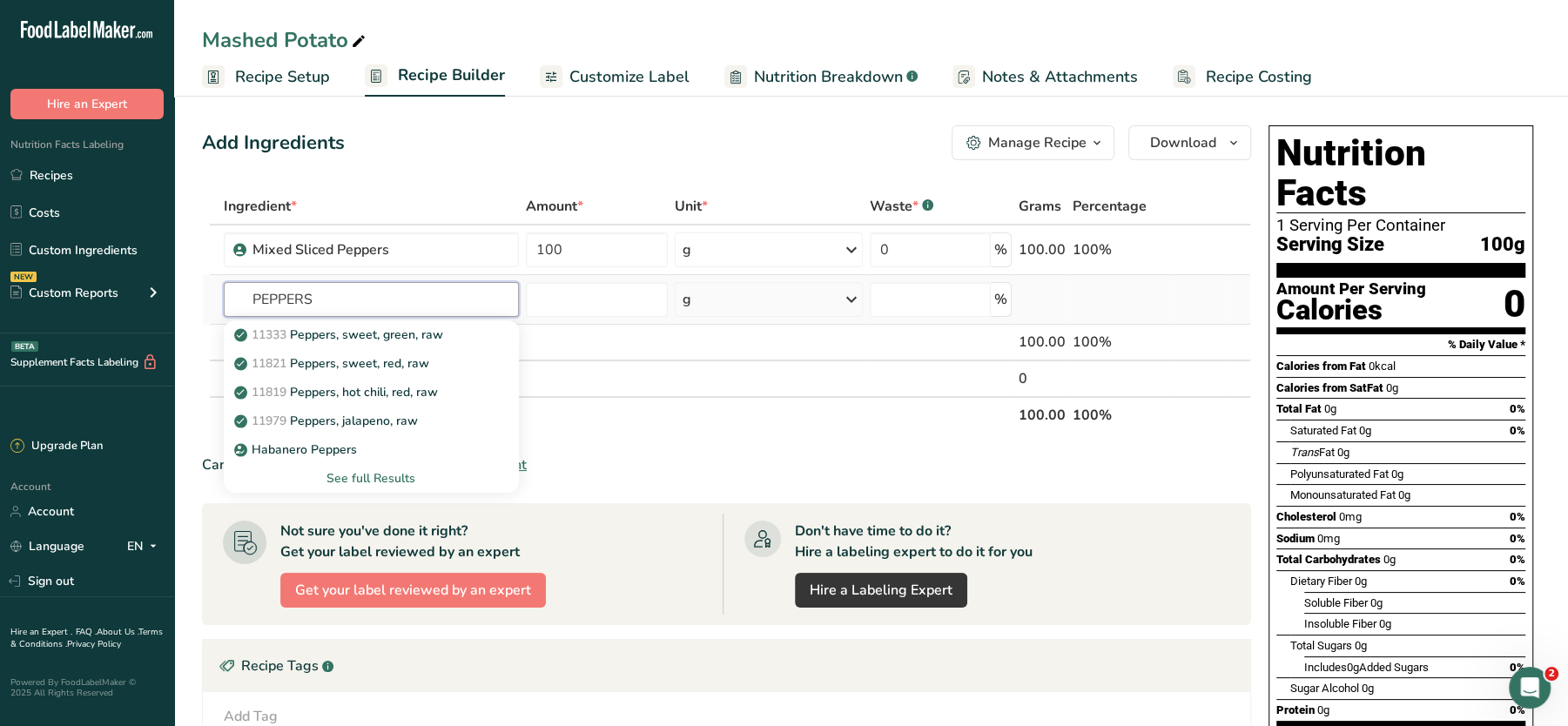
type input "PEPPERS"
click at [358, 476] on div "See full Results" at bounding box center [371, 478] width 267 height 18
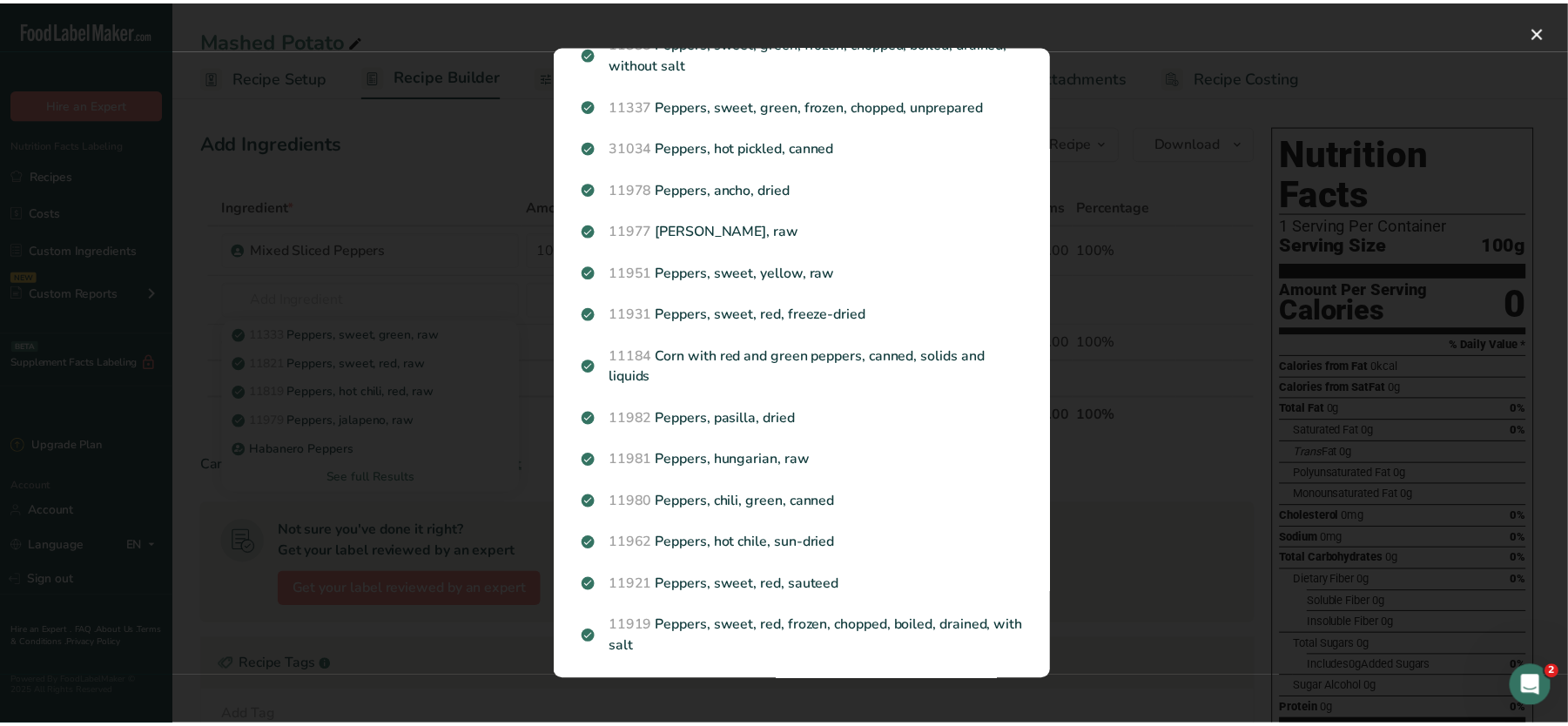
scroll to position [1014, 0]
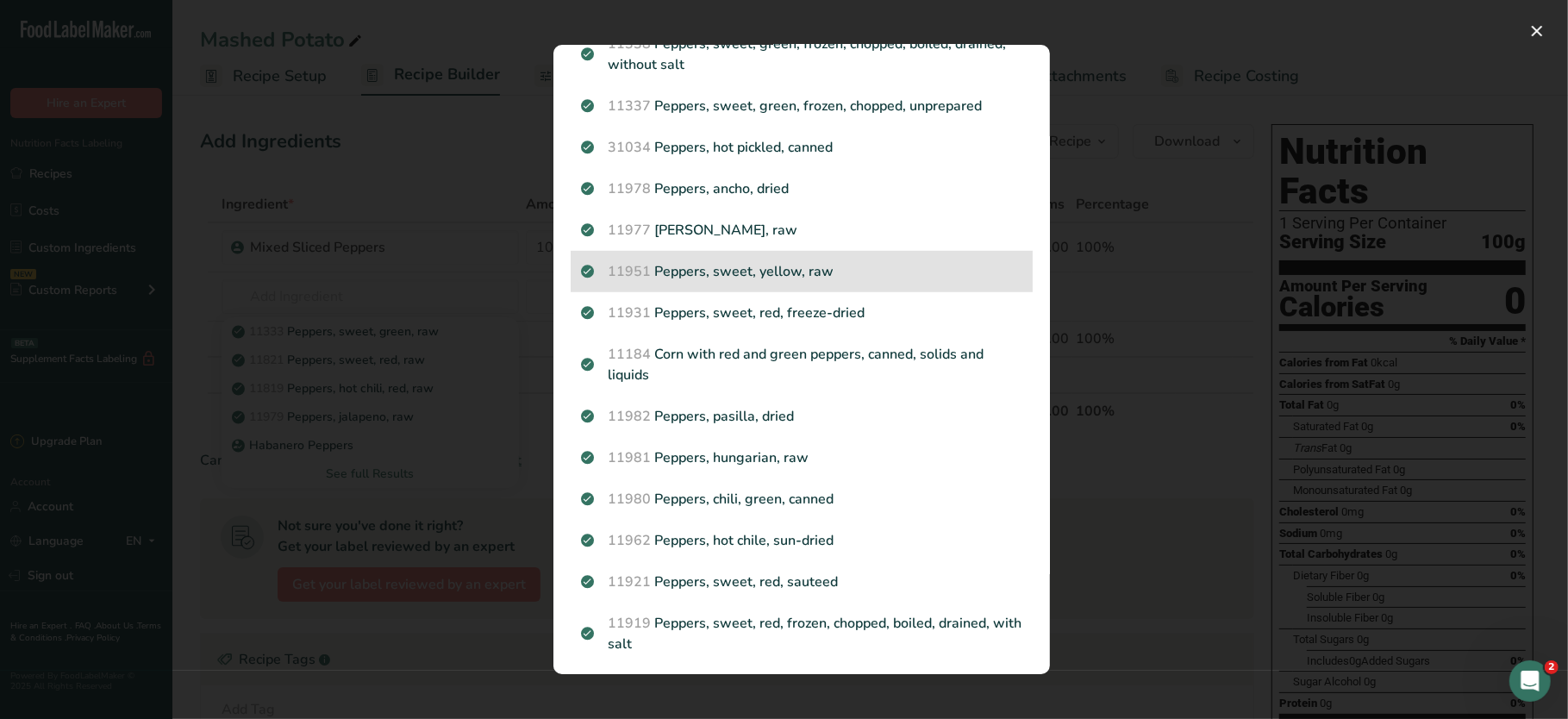
click at [795, 282] on p "11951 Peppers, sweet, yellow, raw" at bounding box center [802, 271] width 441 height 21
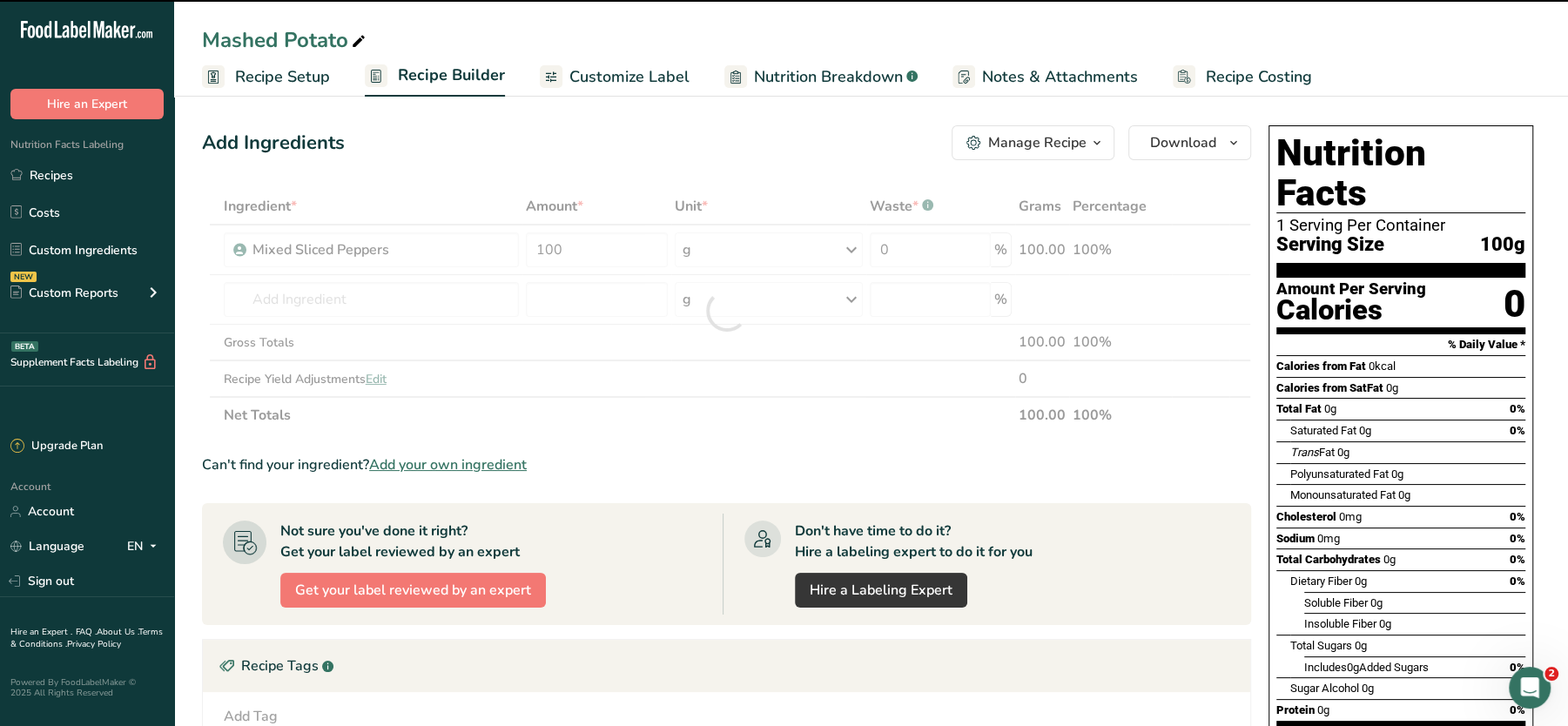
type input "0"
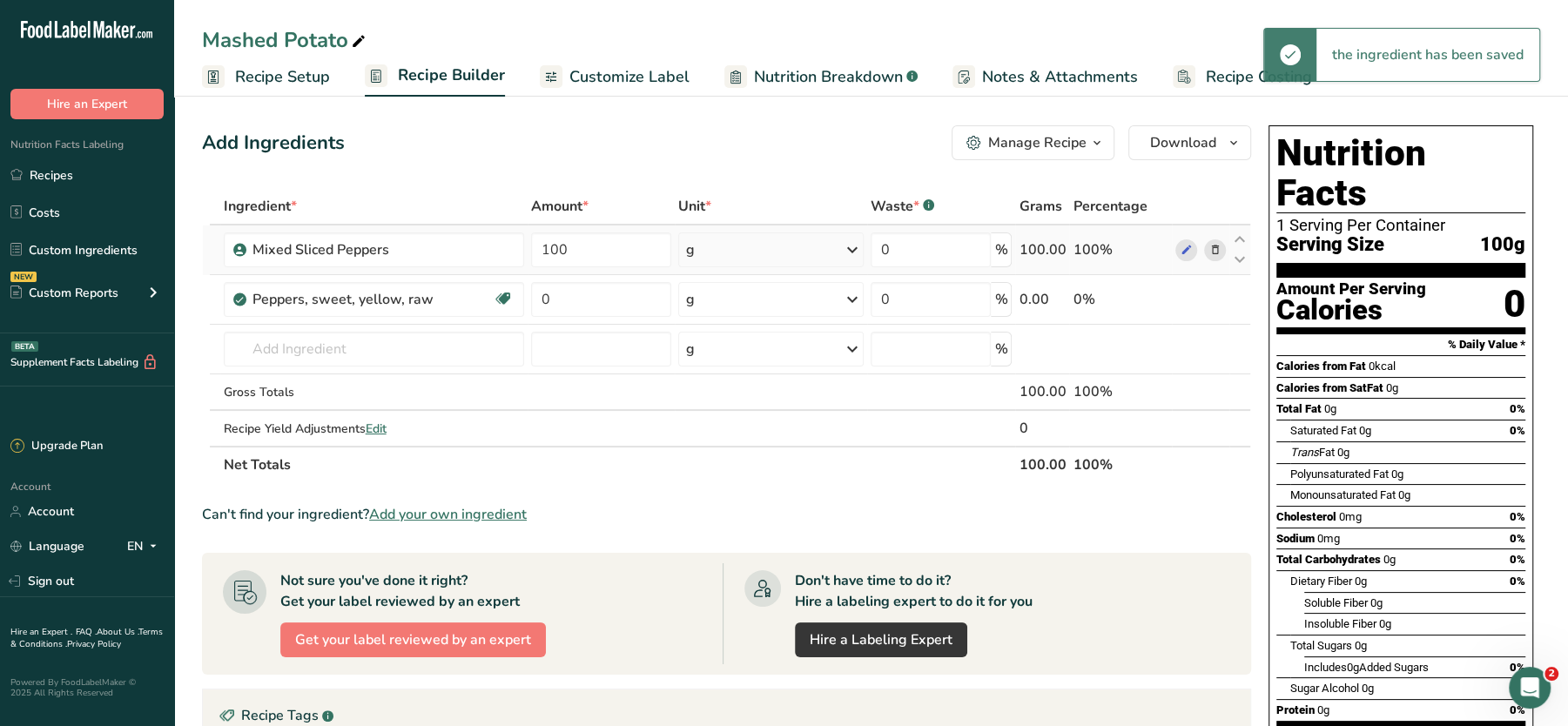
click at [1212, 257] on icon at bounding box center [1215, 250] width 12 height 18
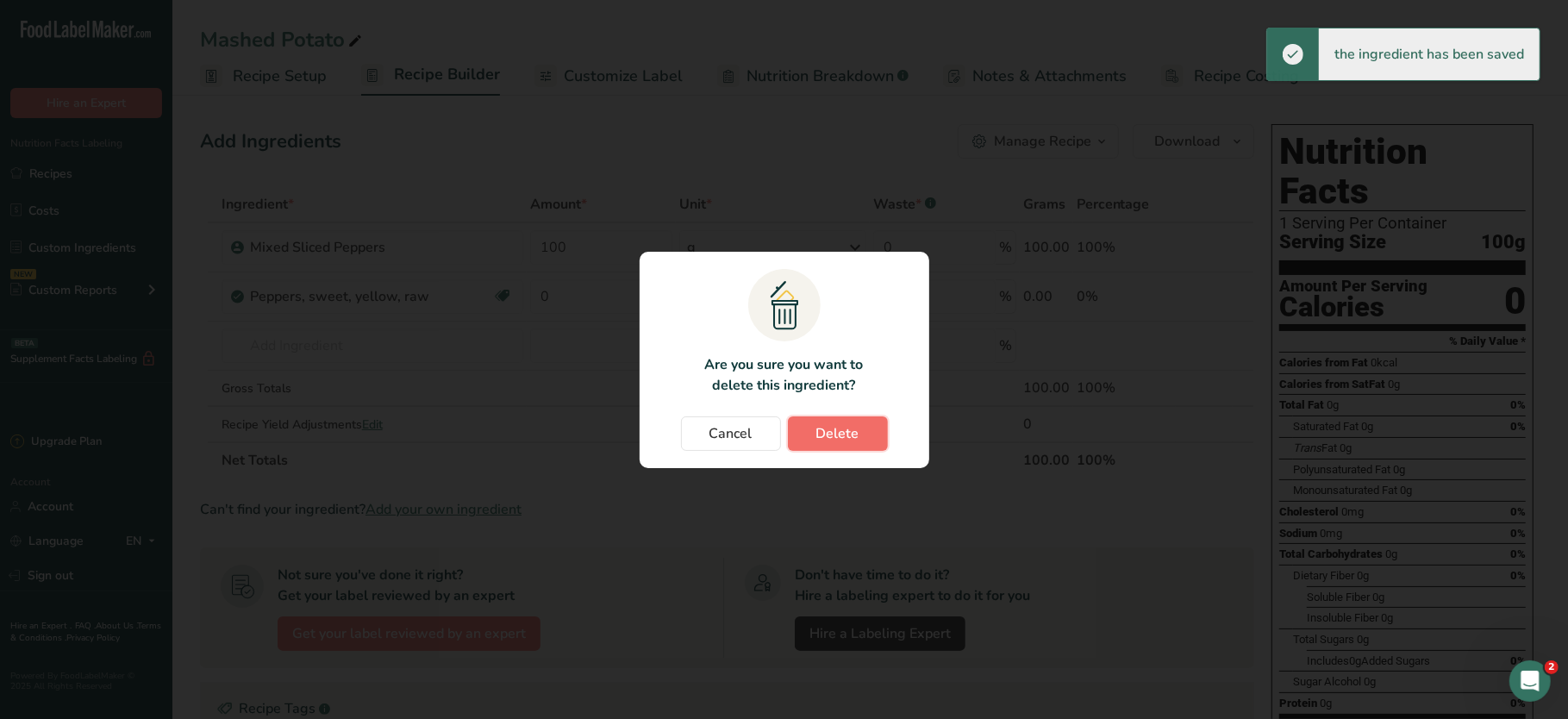
click at [844, 436] on span "Delete" at bounding box center [838, 434] width 44 height 21
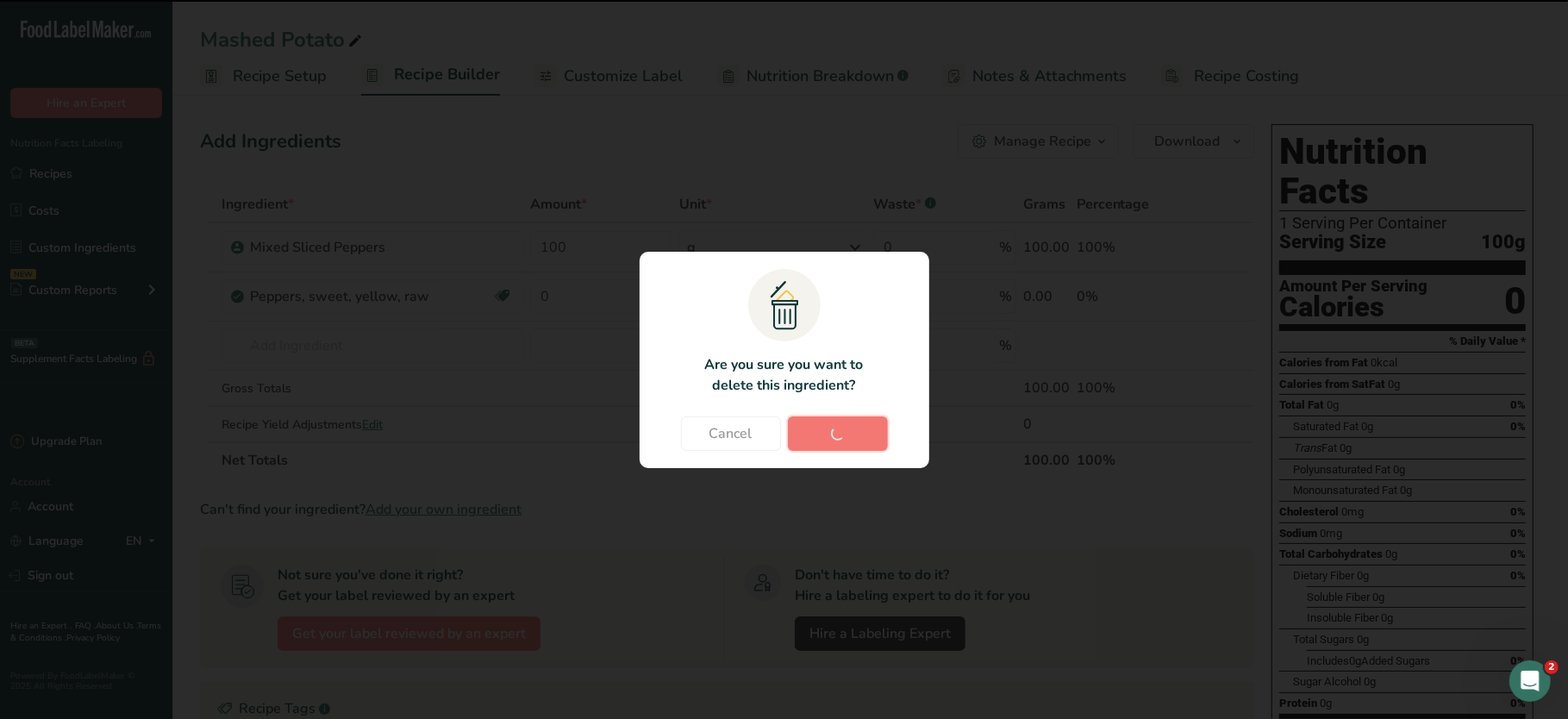
type input "0"
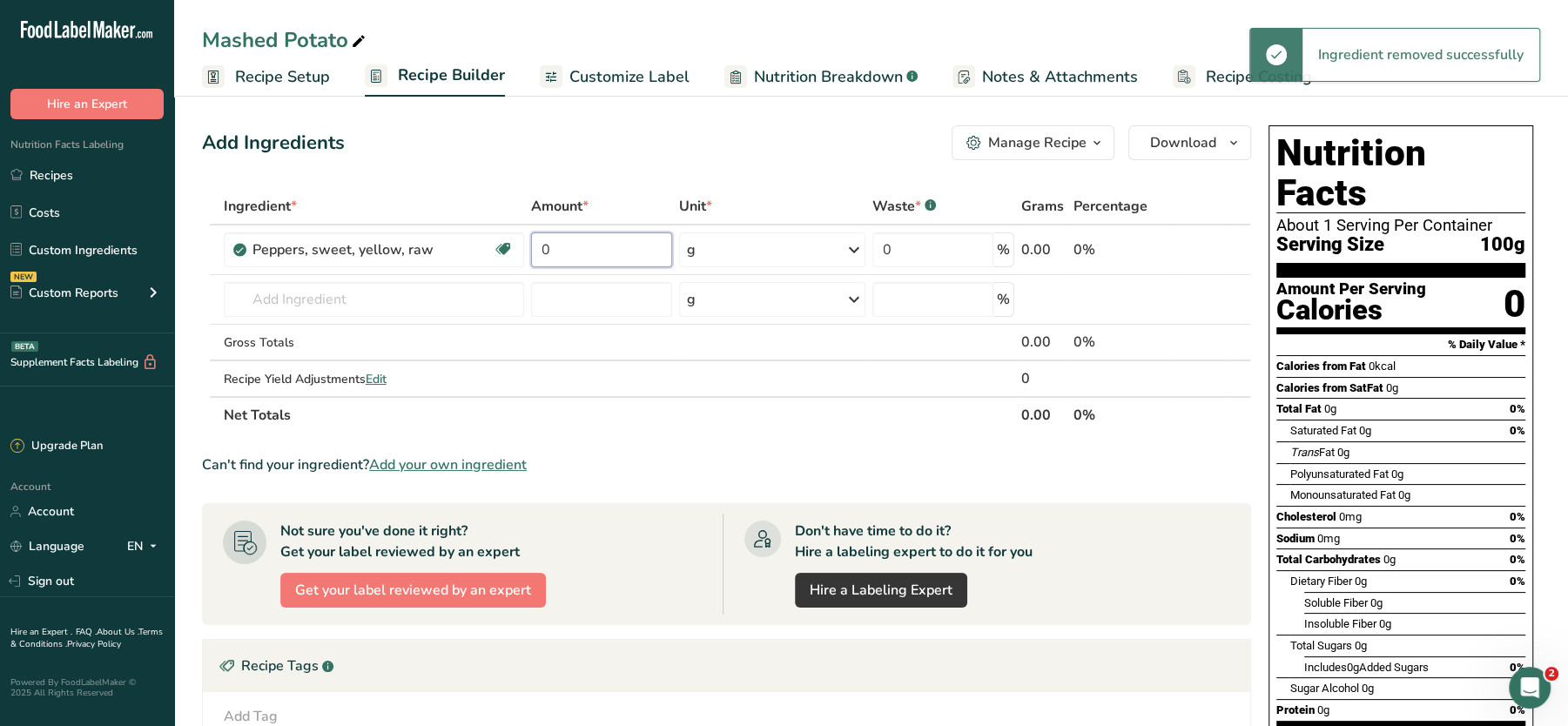
drag, startPoint x: 602, startPoint y: 240, endPoint x: 493, endPoint y: 219, distance: 111.0
click at [493, 219] on table "Ingredient * Amount * Unit * Waste * .a-a{fill:#347362;}.b-a{fill:#fff;} Grams …" at bounding box center [726, 311] width 1049 height 246
type input "100"
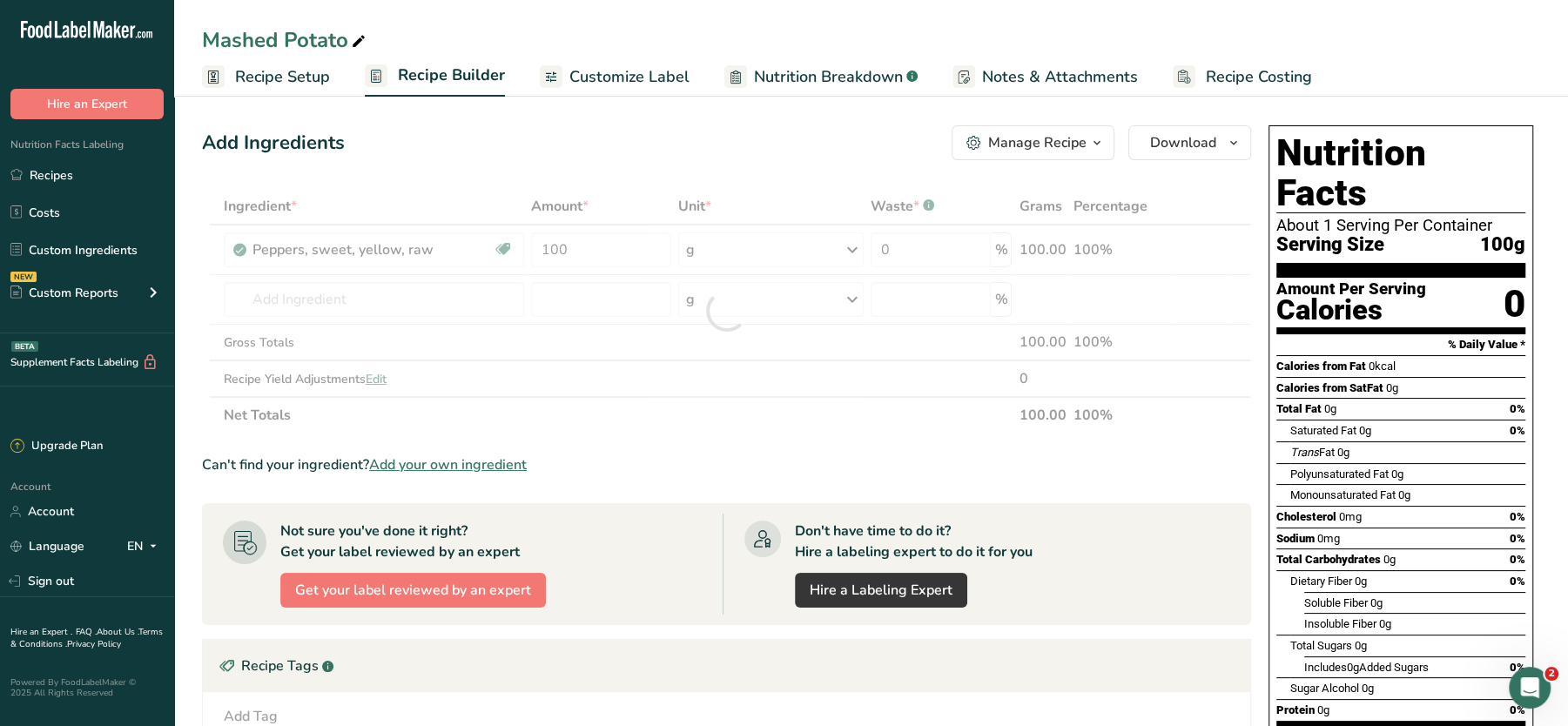
click at [668, 145] on div "Add Ingredients Manage Recipe Delete Recipe Duplicate Recipe Scale Recipe Save …" at bounding box center [726, 142] width 1049 height 35
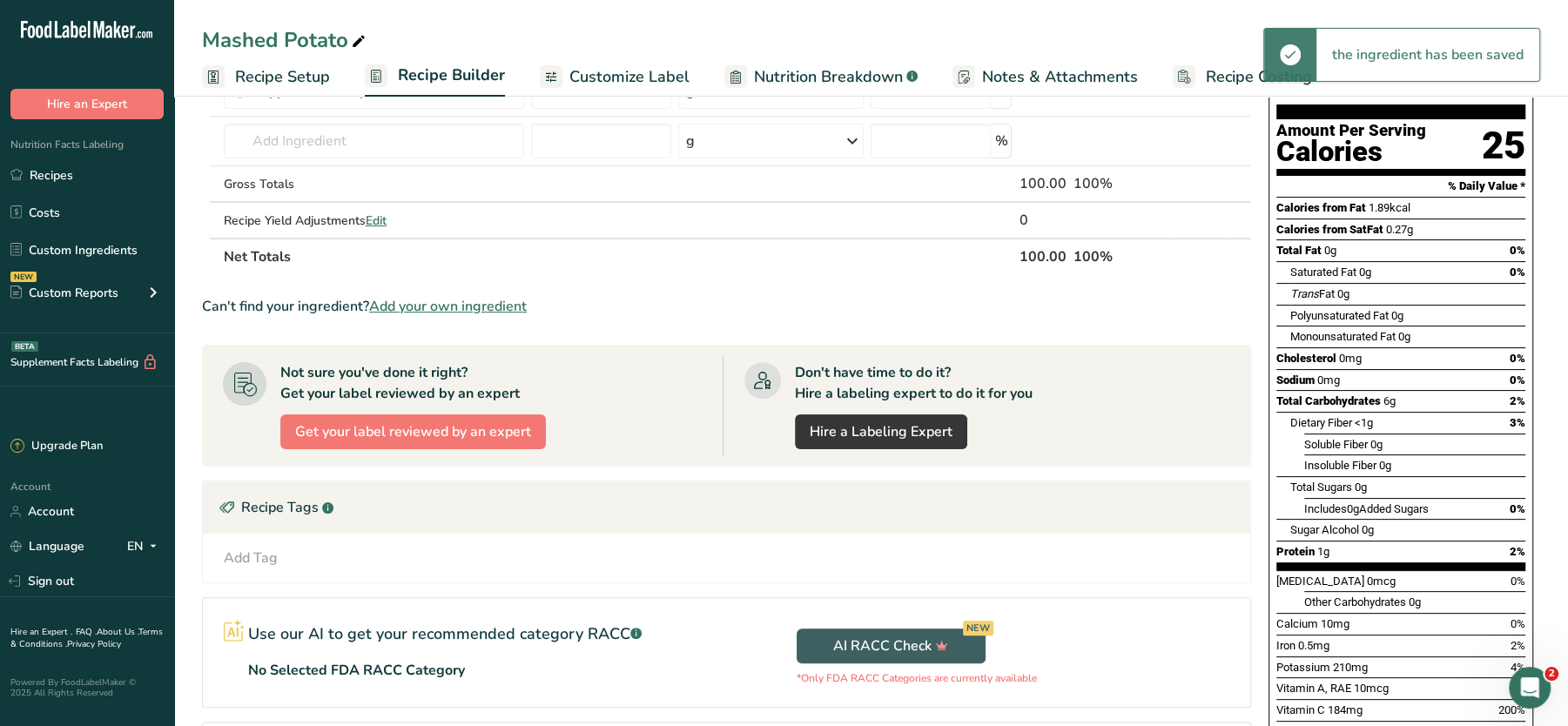
scroll to position [0, 0]
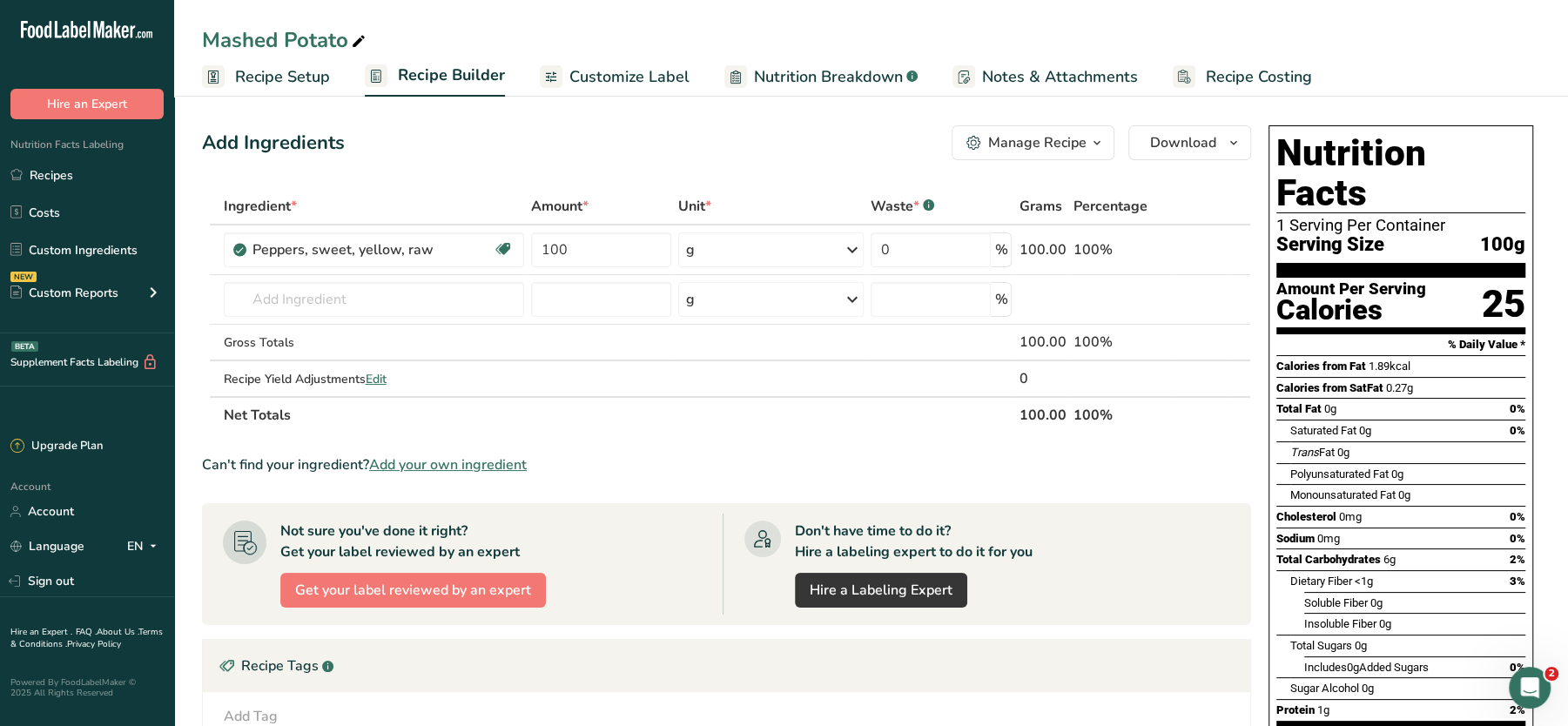
click at [602, 79] on span "Customize Label" at bounding box center [629, 77] width 120 height 24
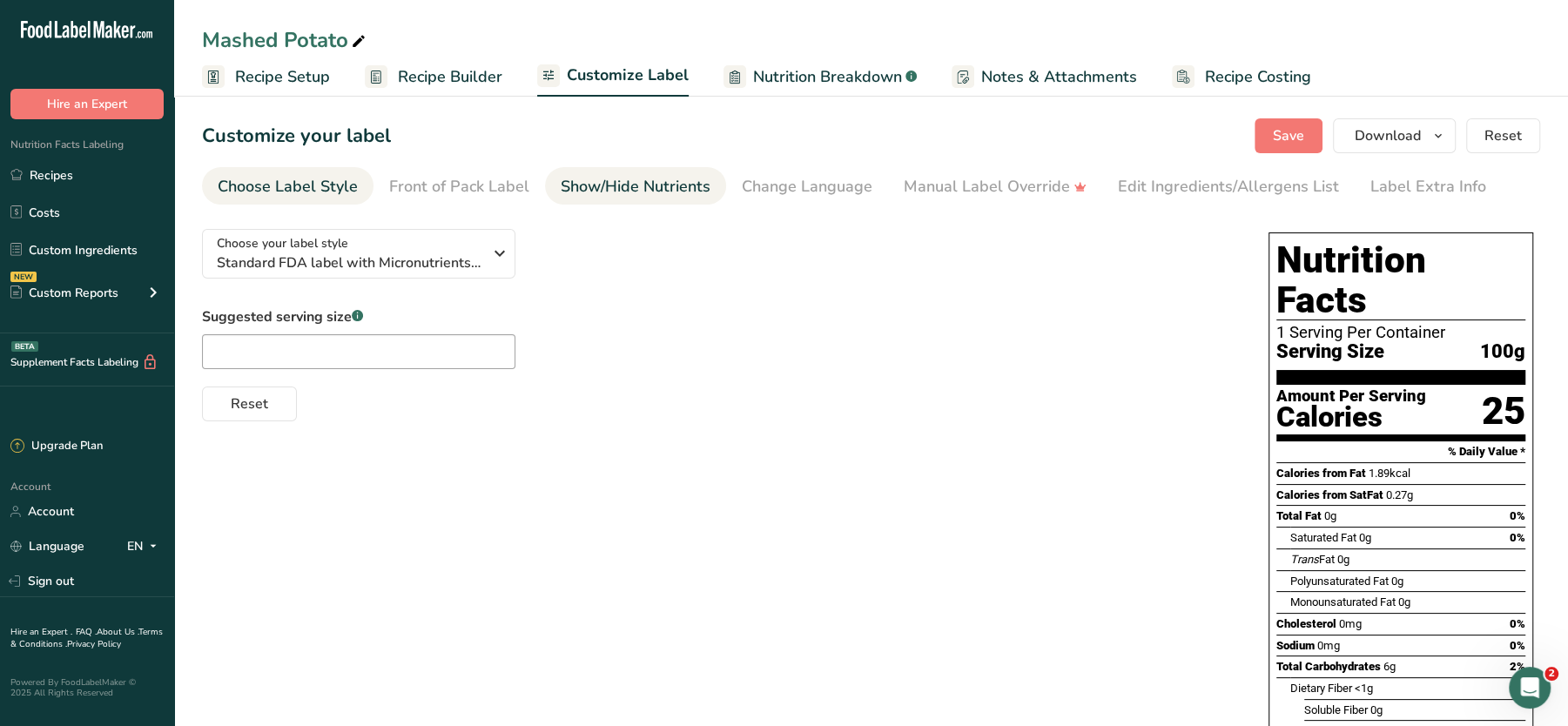
click at [613, 182] on div "Show/Hide Nutrients" at bounding box center [636, 187] width 150 height 24
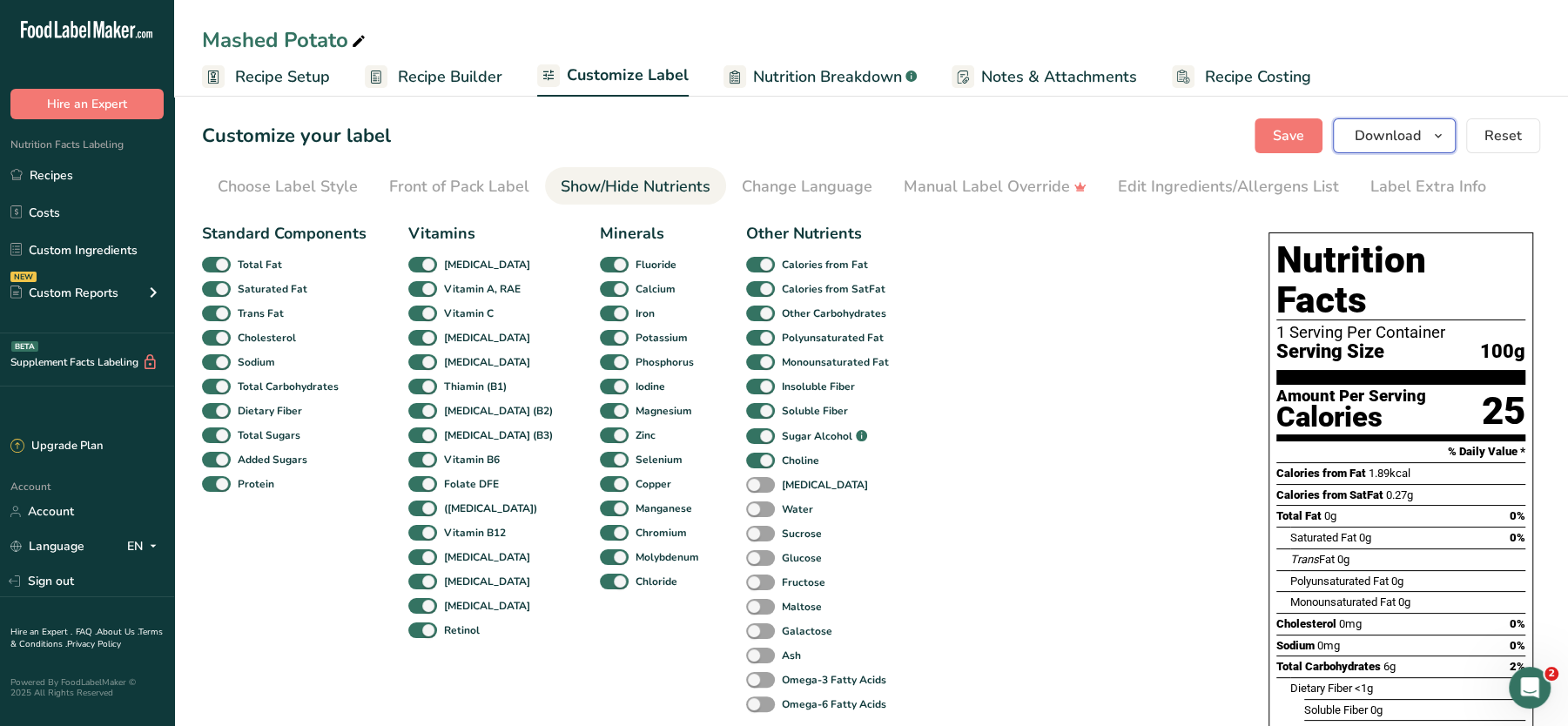
click at [1388, 128] on span "Download" at bounding box center [1388, 135] width 66 height 21
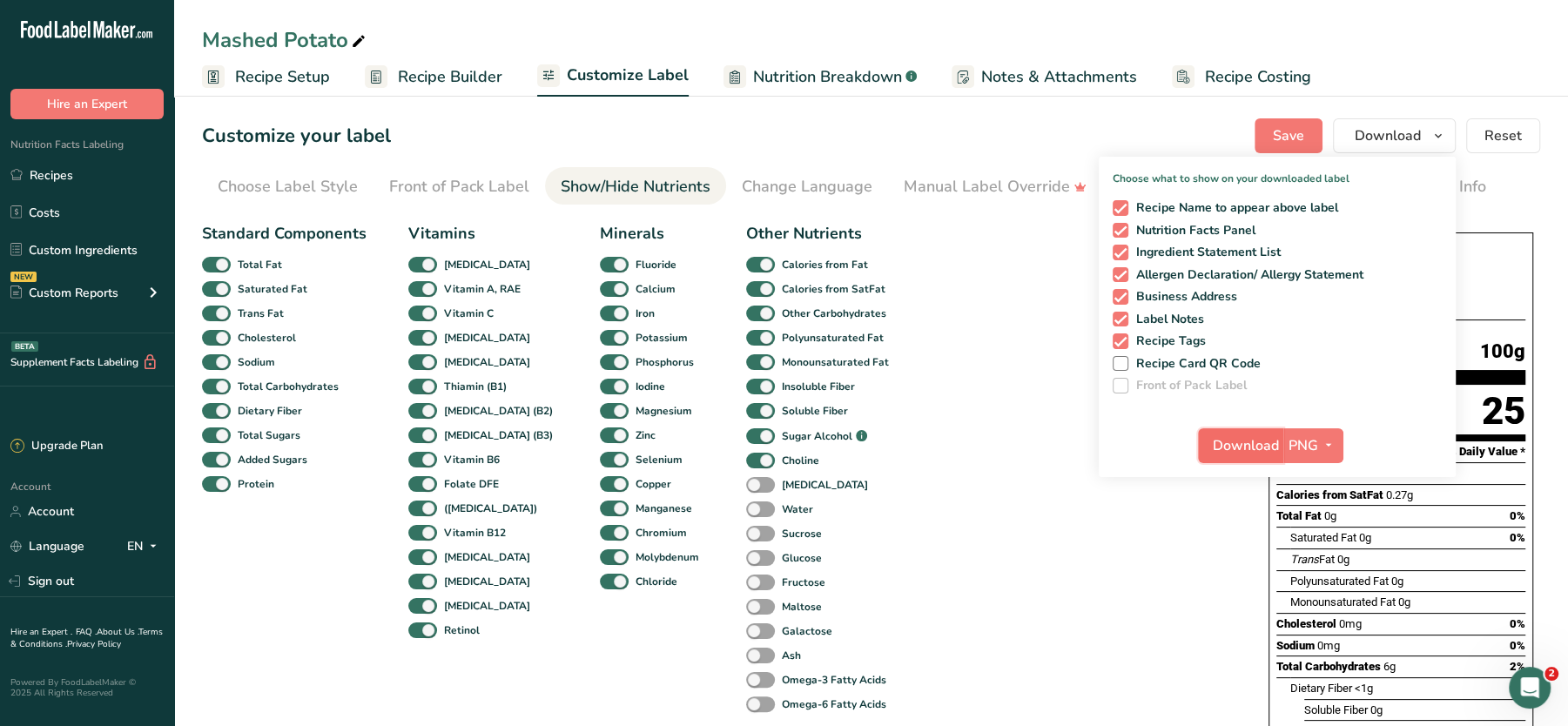
click at [1254, 441] on span "Download" at bounding box center [1246, 445] width 66 height 21
click at [40, 241] on link "Custom Ingredients" at bounding box center [87, 249] width 174 height 33
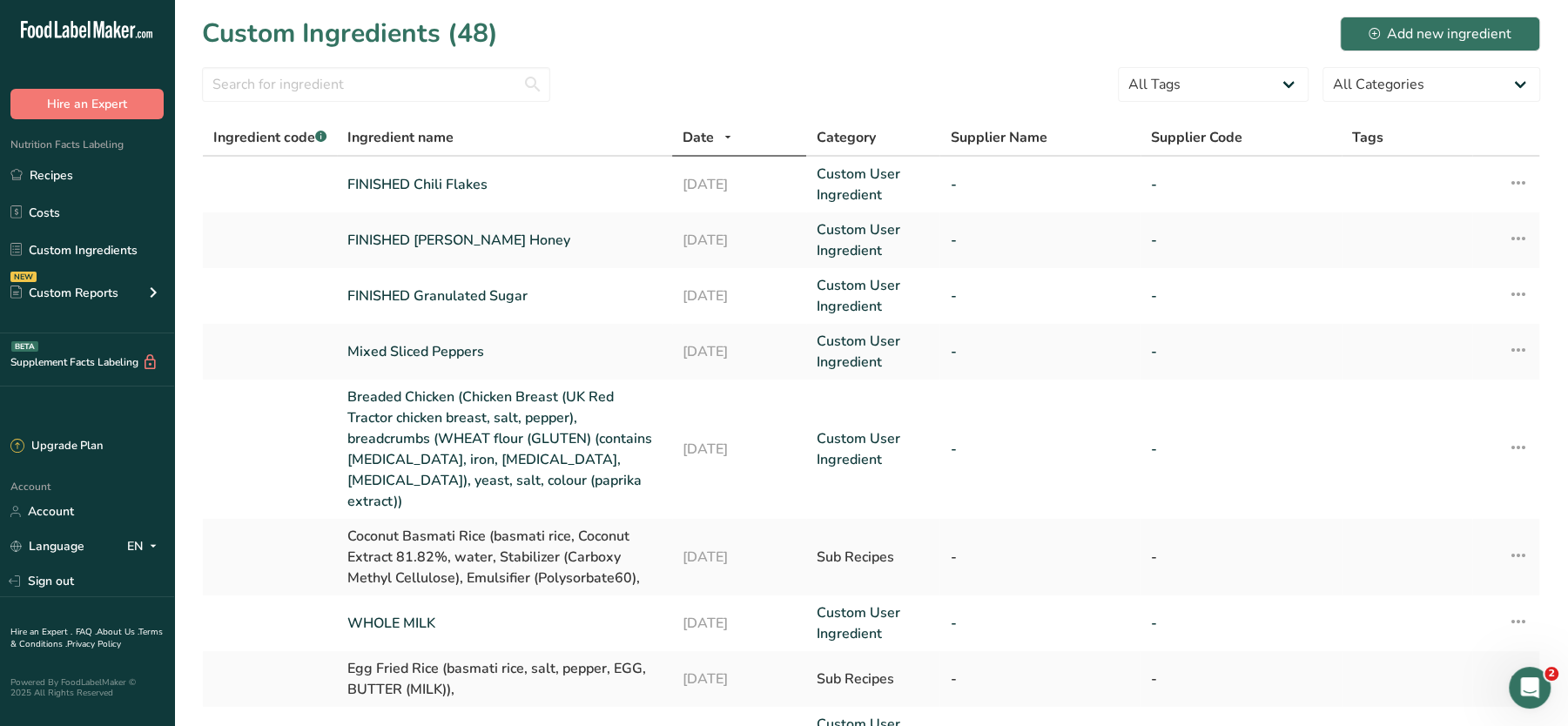
scroll to position [87, 0]
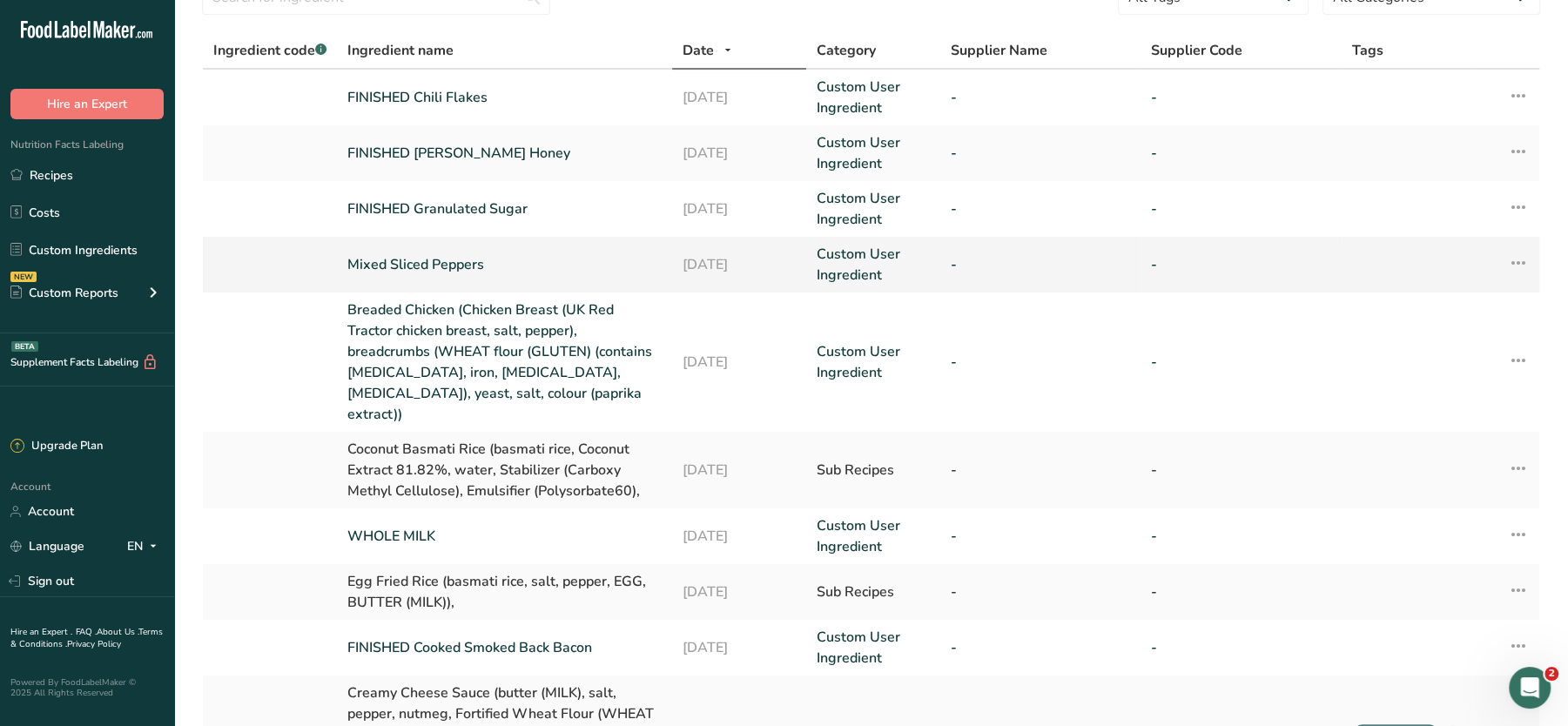
click at [429, 265] on link "Mixed Sliced Peppers" at bounding box center [504, 264] width 314 height 21
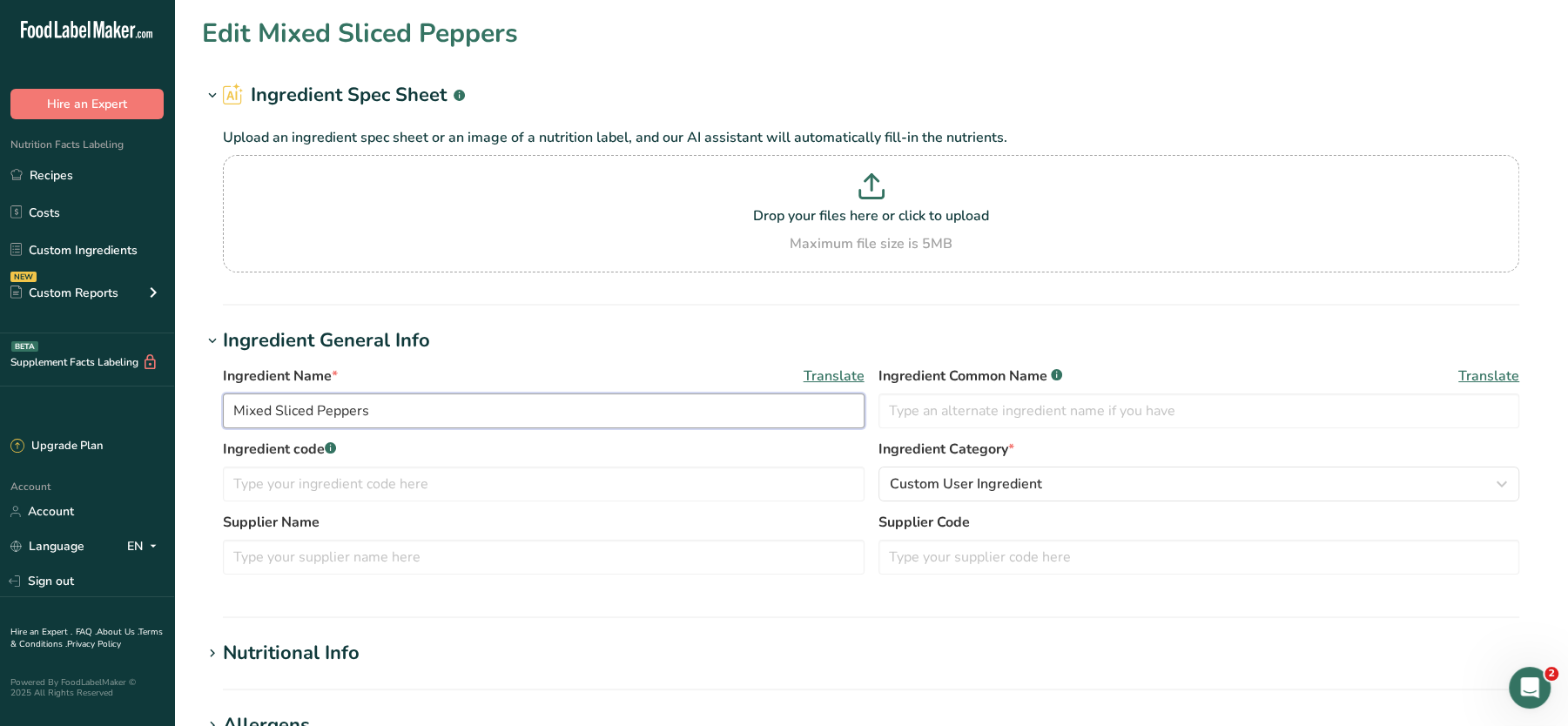
click at [232, 404] on input "Mixed Sliced Peppers" at bounding box center [544, 411] width 642 height 35
type input "FINISHED Mixed Sliced Peppers"
click at [887, 224] on p "Drop your files here or click to upload" at bounding box center [871, 216] width 1288 height 21
click at [887, 224] on input "Drop your files here or click to upload Maximum file size is 5MB" at bounding box center [871, 214] width 1297 height 118
type input "C:\fakepath\Mashed Potato_27_08_2025, 19_52_58.png"
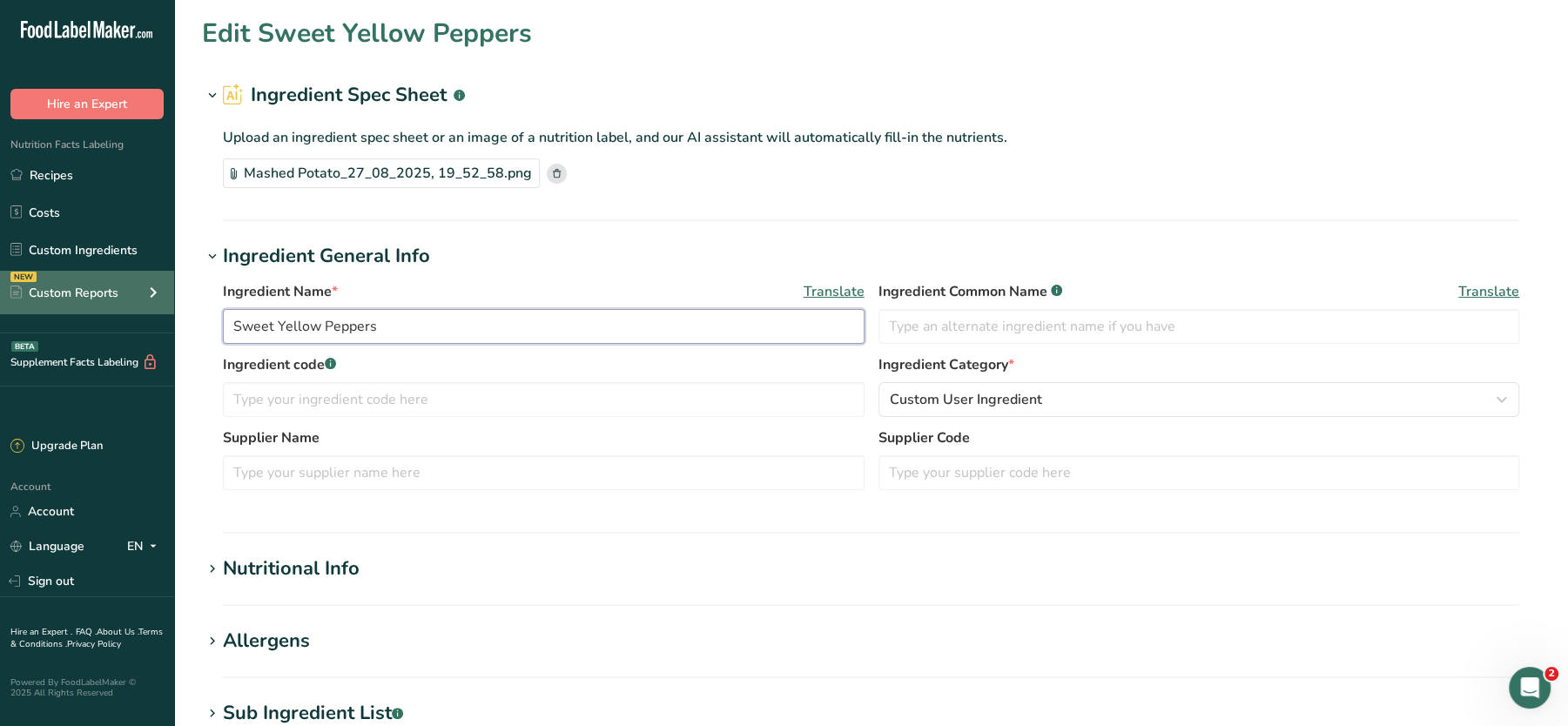
drag, startPoint x: 428, startPoint y: 321, endPoint x: 157, endPoint y: 302, distance: 272.4
click at [157, 302] on div ".a-20{fill:#fff;} Hire an Expert Nutrition Facts Labeling Recipes Costs Custom …" at bounding box center [784, 625] width 1568 height 1250
type input "M"
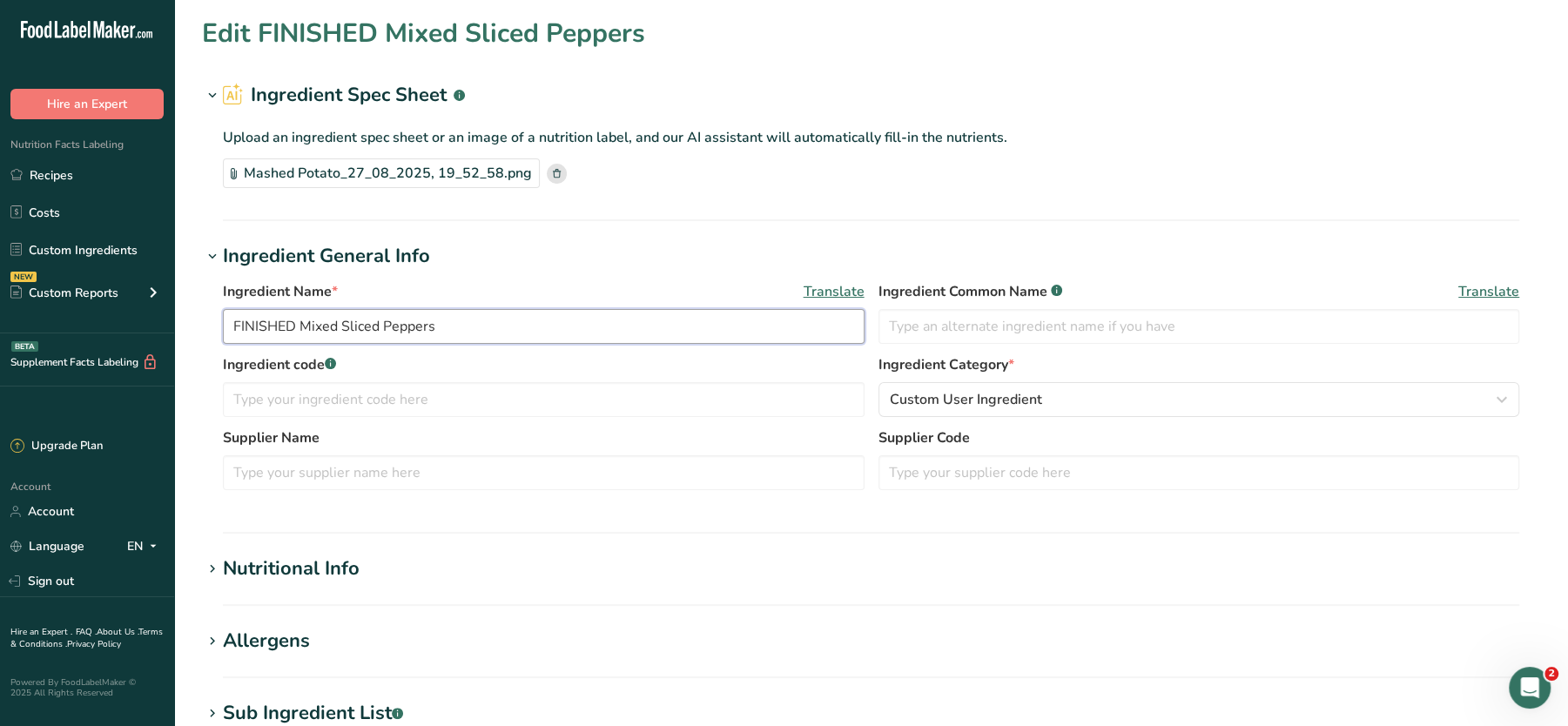
scroll to position [522, 0]
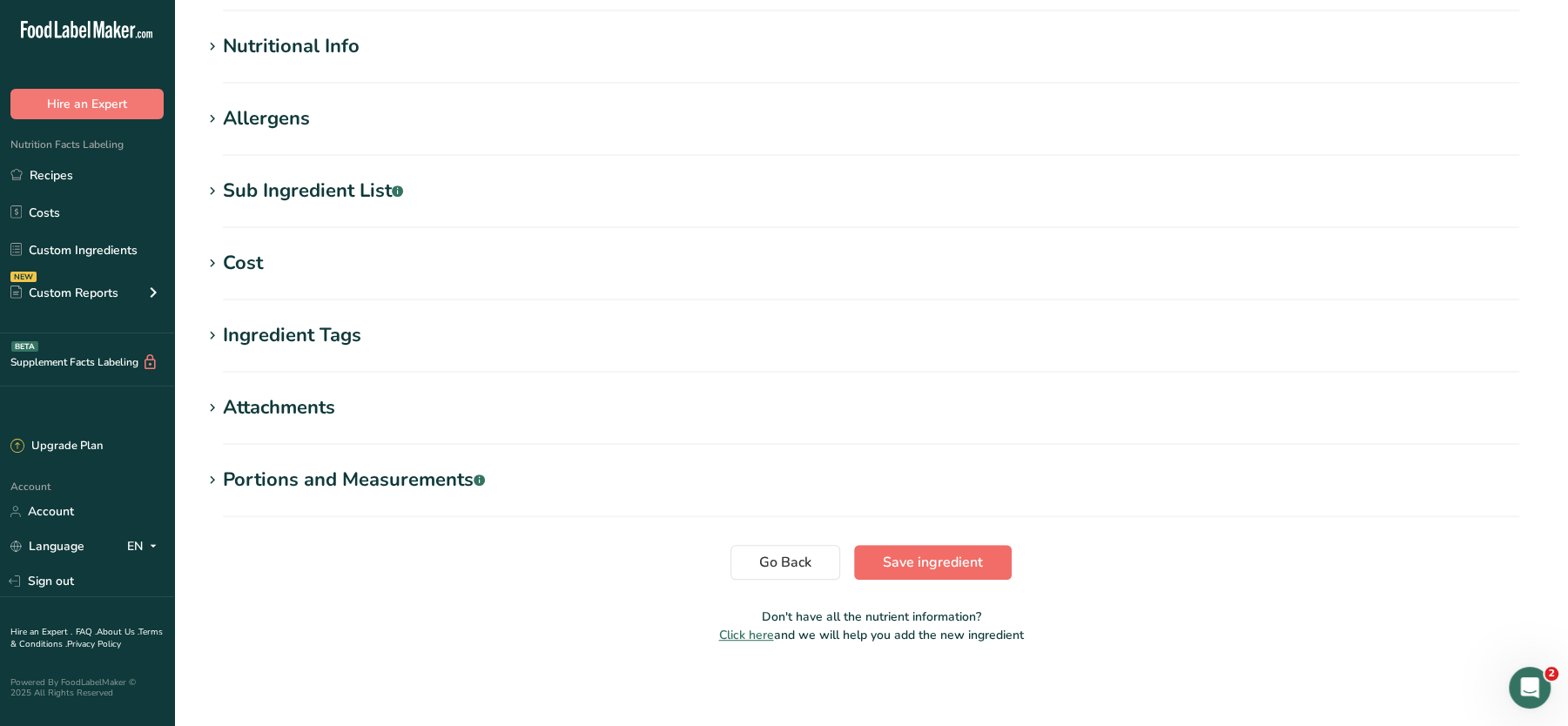
type input "FINISHED Mixed Sliced Peppers"
click at [934, 553] on span "Save ingredient" at bounding box center [933, 562] width 100 height 21
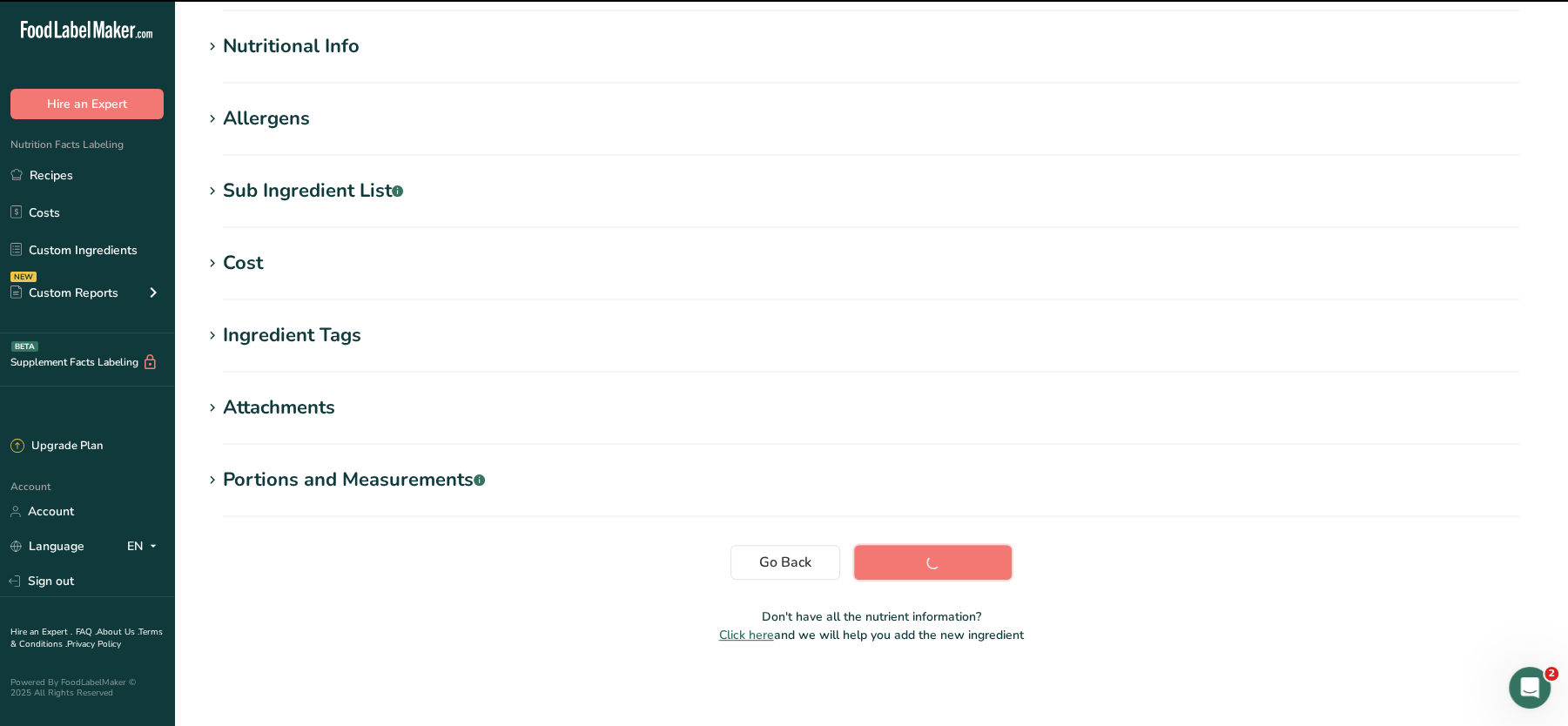
scroll to position [0, 0]
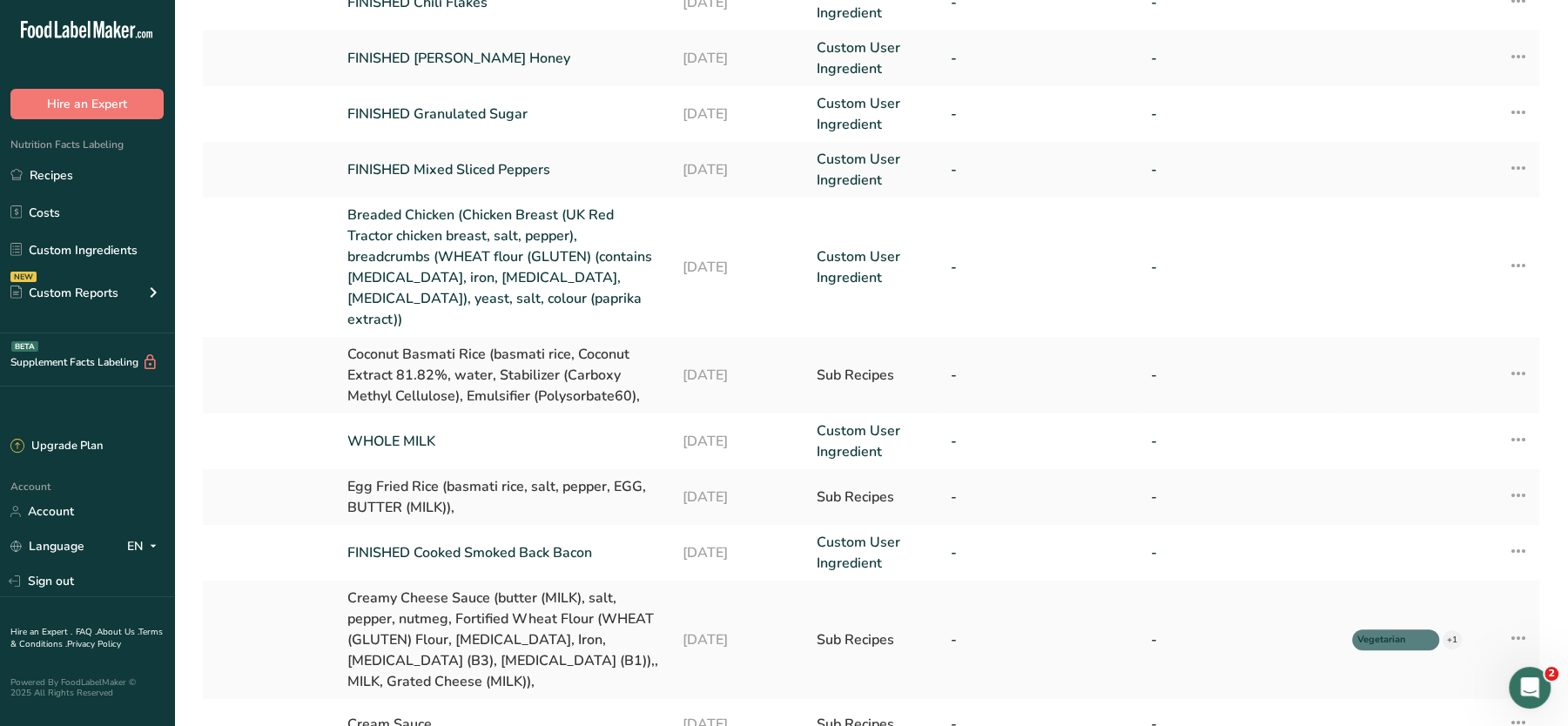
scroll to position [183, 0]
click at [408, 430] on link "WHOLE MILK" at bounding box center [504, 440] width 314 height 21
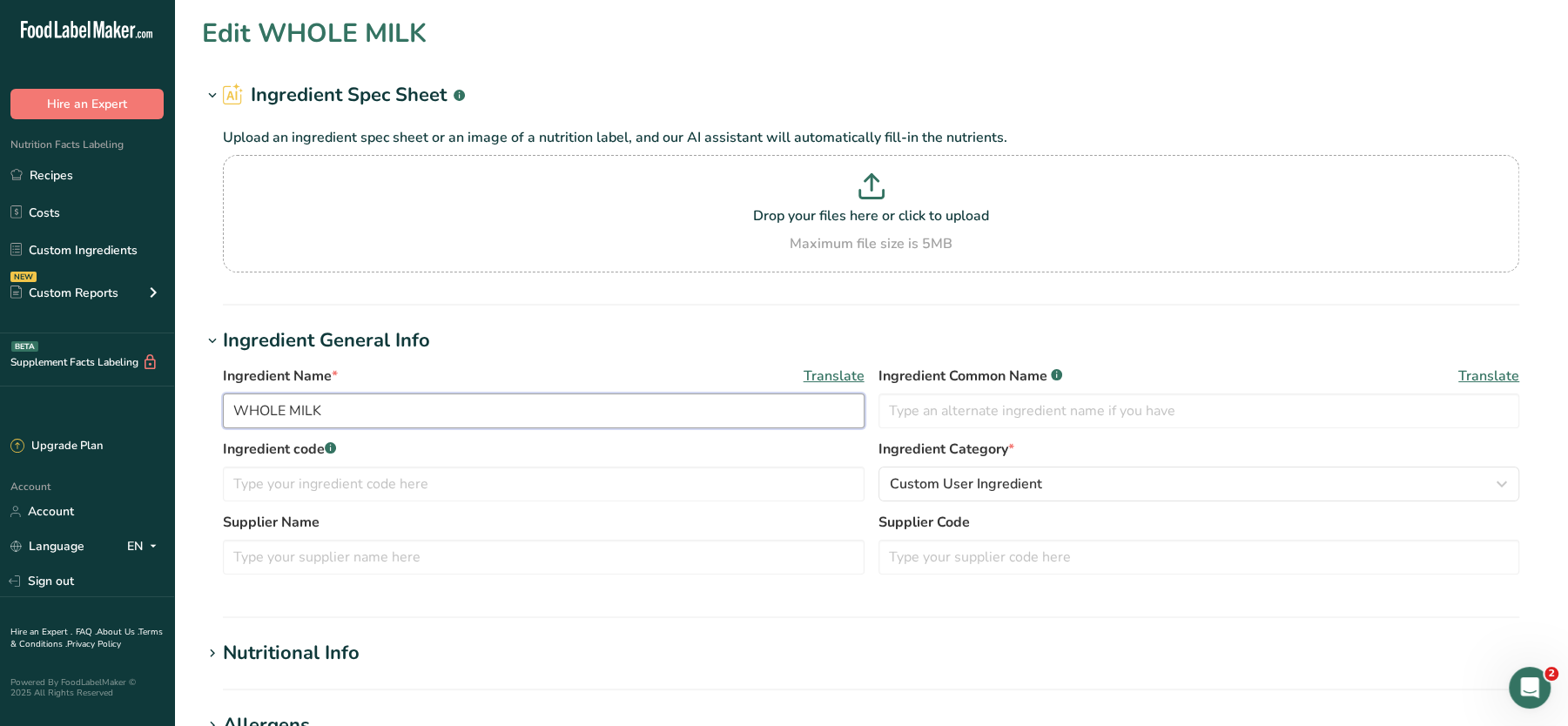
click at [233, 412] on input "WHOLE MILK" at bounding box center [544, 411] width 642 height 35
type input "FINISHED Whole Milk"
click at [881, 223] on p "Drop your files here or click to upload" at bounding box center [871, 216] width 1288 height 21
click at [881, 223] on input "Drop your files here or click to upload Maximum file size is 5MB" at bounding box center [871, 214] width 1297 height 118
type input "C:\fakepath\Mashed Potato_27_08_2025, 20_07_35.png"
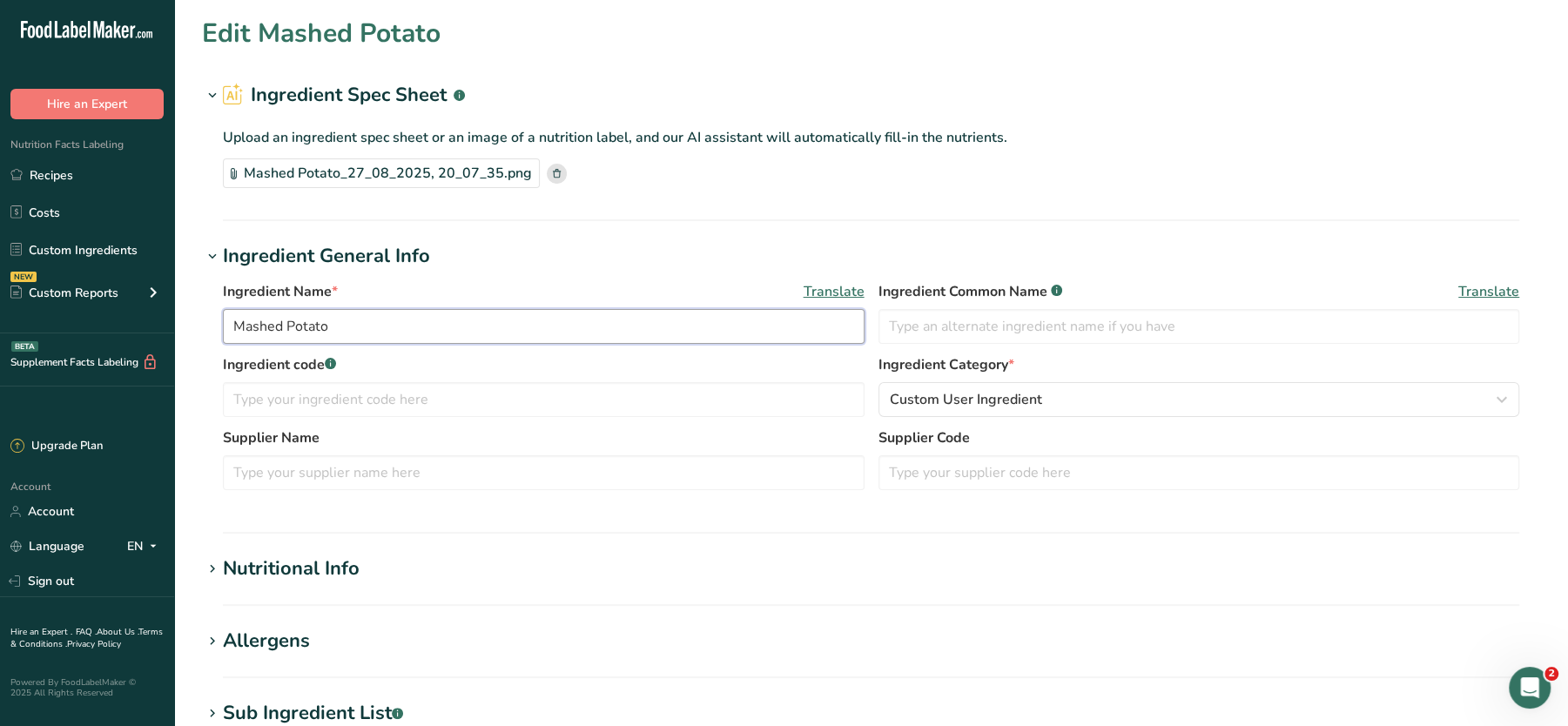
click at [318, 321] on input "Mashed Potato" at bounding box center [544, 326] width 642 height 35
paste input "FINISHED Whole Milk"
type input "FINISHED Whole Milk"
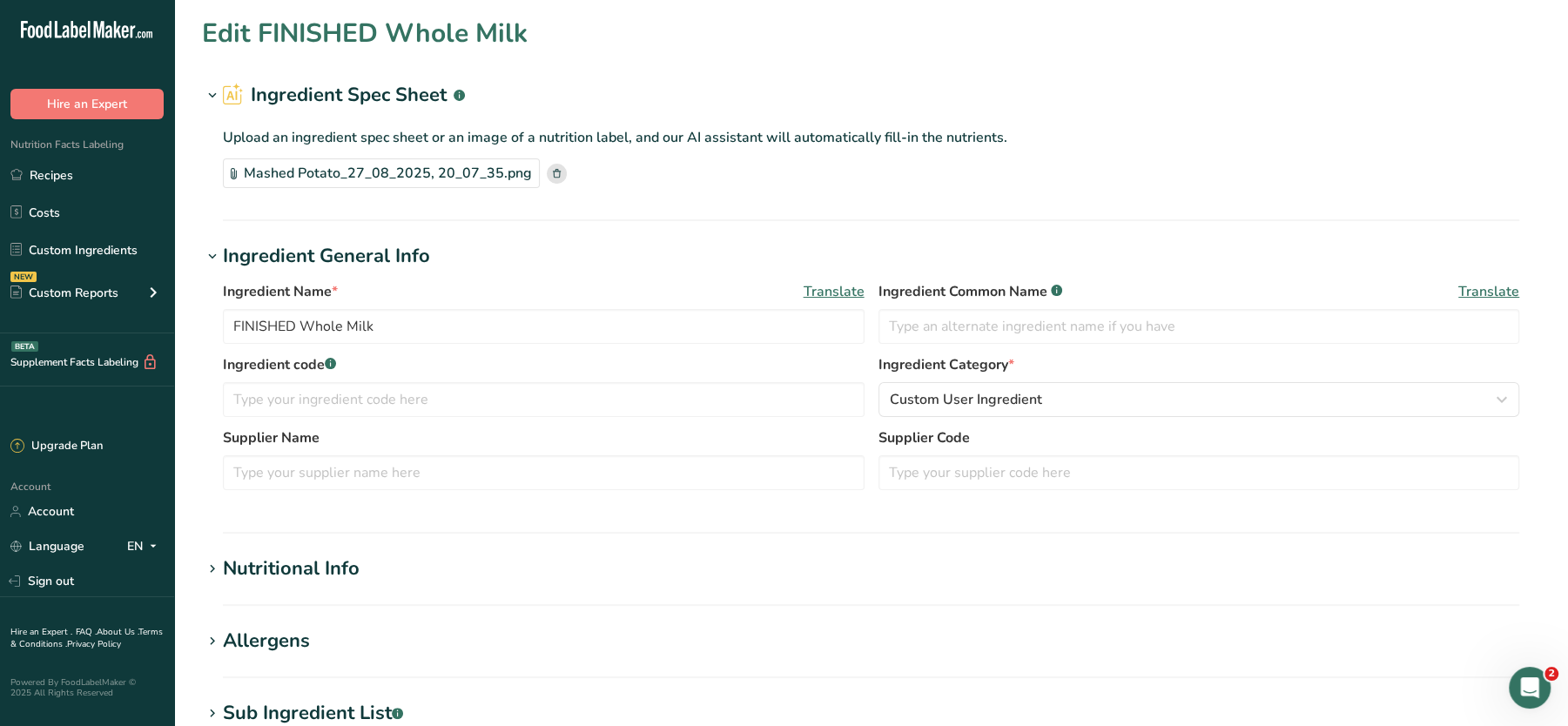
drag, startPoint x: 584, startPoint y: 248, endPoint x: 1088, endPoint y: 268, distance: 504.6
click at [1088, 268] on h1 "Ingredient General Info" at bounding box center [871, 256] width 1338 height 29
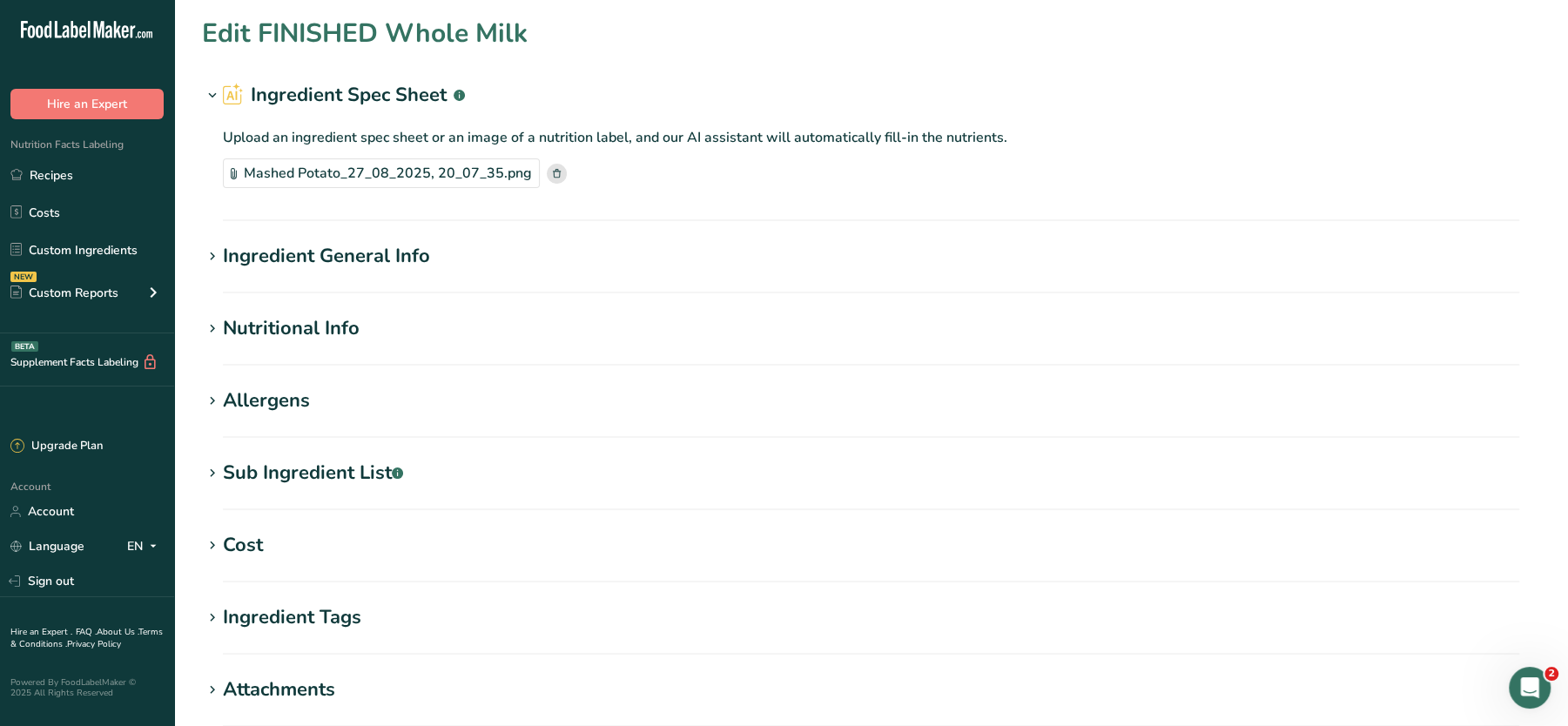
click at [348, 272] on section "Ingredient General Info Ingredient Name * Translate FINISHED Whole Milk Ingredi…" at bounding box center [871, 267] width 1338 height 51
click at [342, 264] on div "Ingredient General Info" at bounding box center [326, 256] width 207 height 29
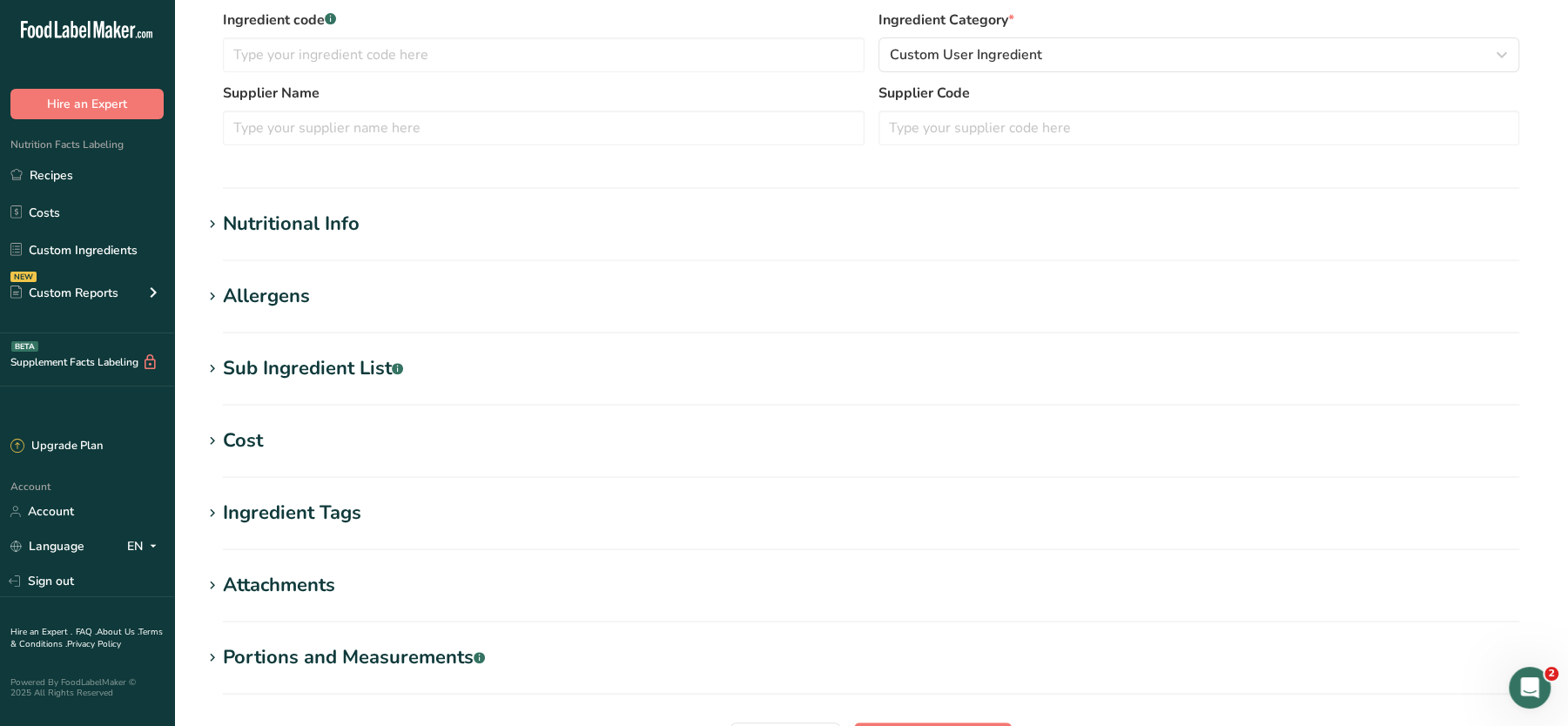
scroll to position [346, 0]
click at [357, 224] on div "Nutritional Info" at bounding box center [291, 223] width 137 height 29
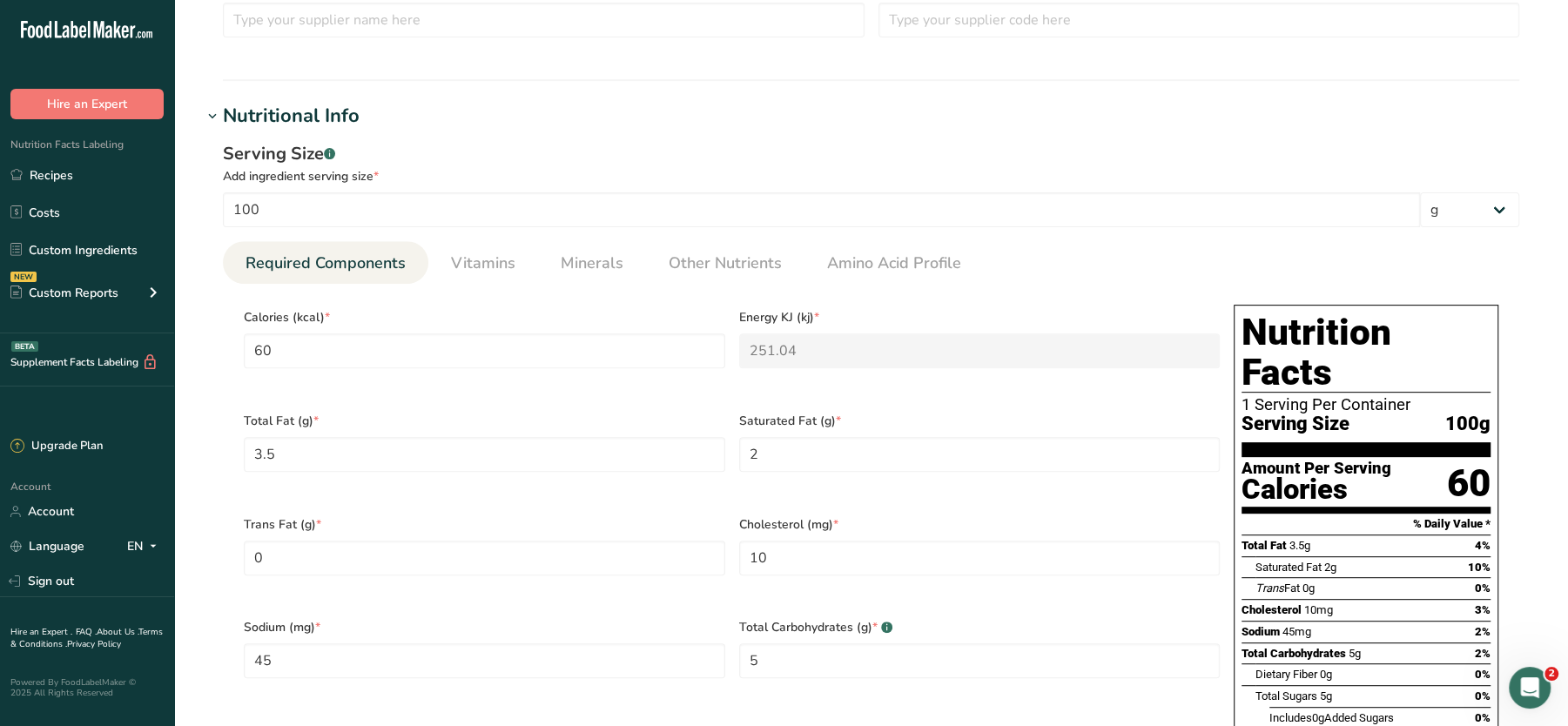
scroll to position [441, 0]
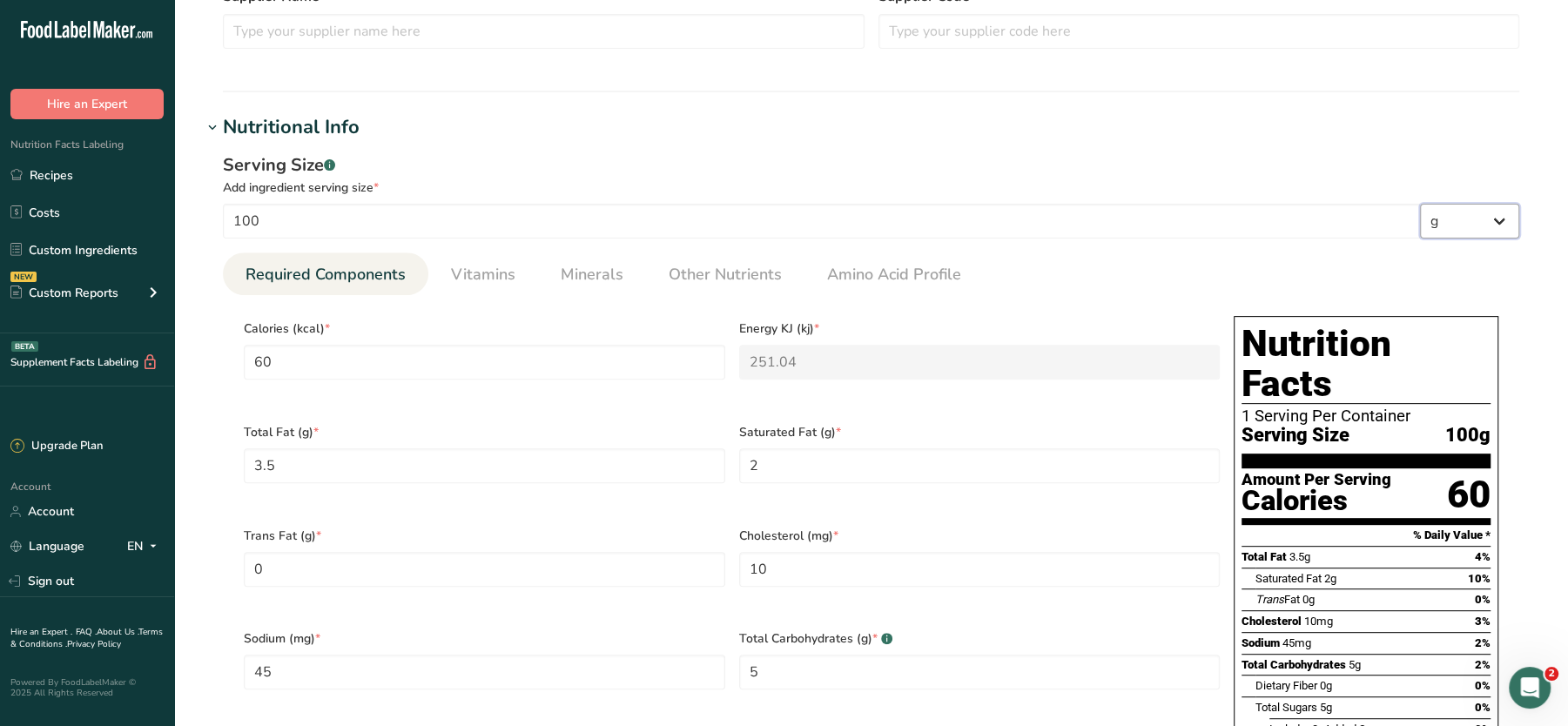
click at [1499, 223] on select "g kg mg mcg lb oz l mL fl oz tbsp tsp cup qt gallon" at bounding box center [1469, 221] width 99 height 35
select select "17"
click at [1420, 204] on select "g kg mg mcg lb oz l mL fl oz tbsp tsp cup qt gallon" at bounding box center [1469, 221] width 99 height 35
type input "0"
type KJ "0"
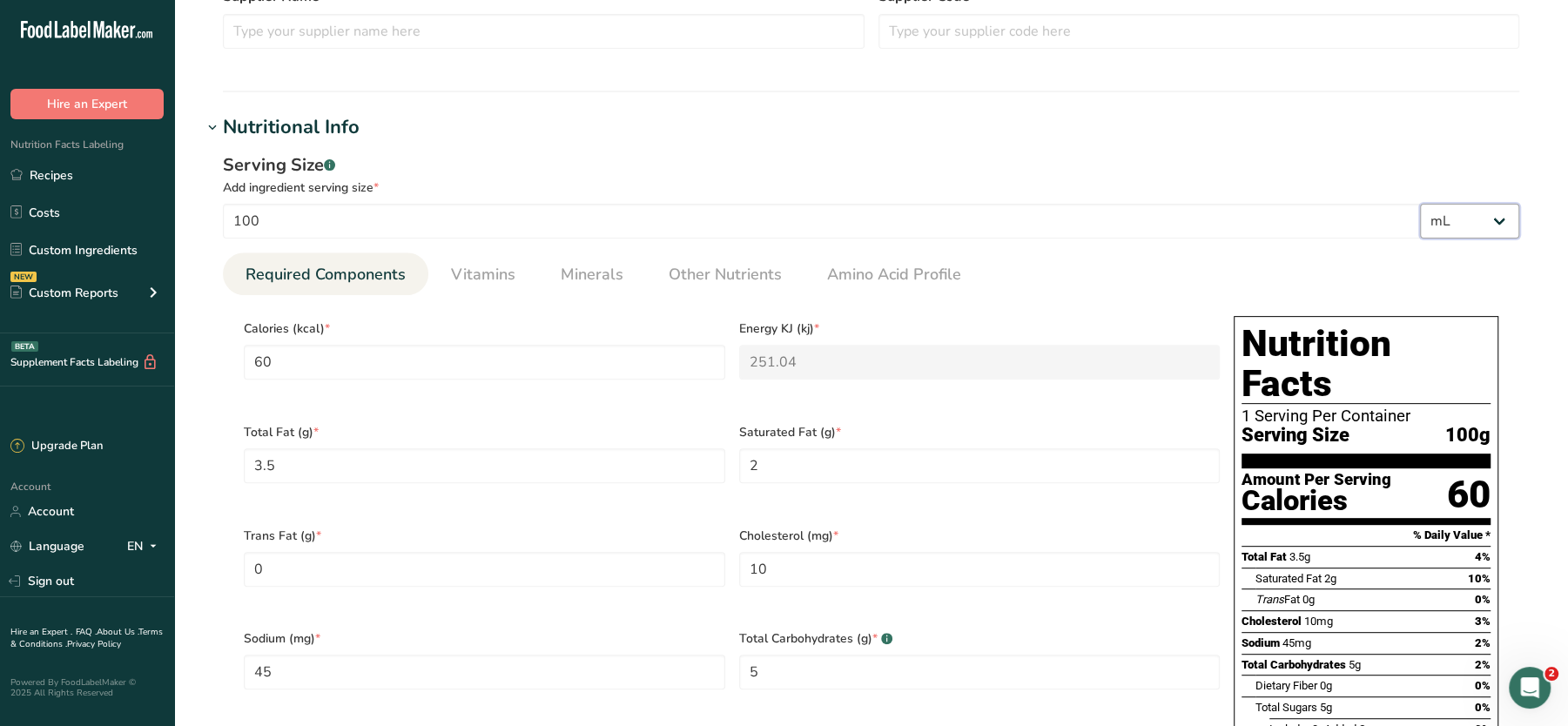
type Fat "0"
type input "0"
type Carbohydrates "0"
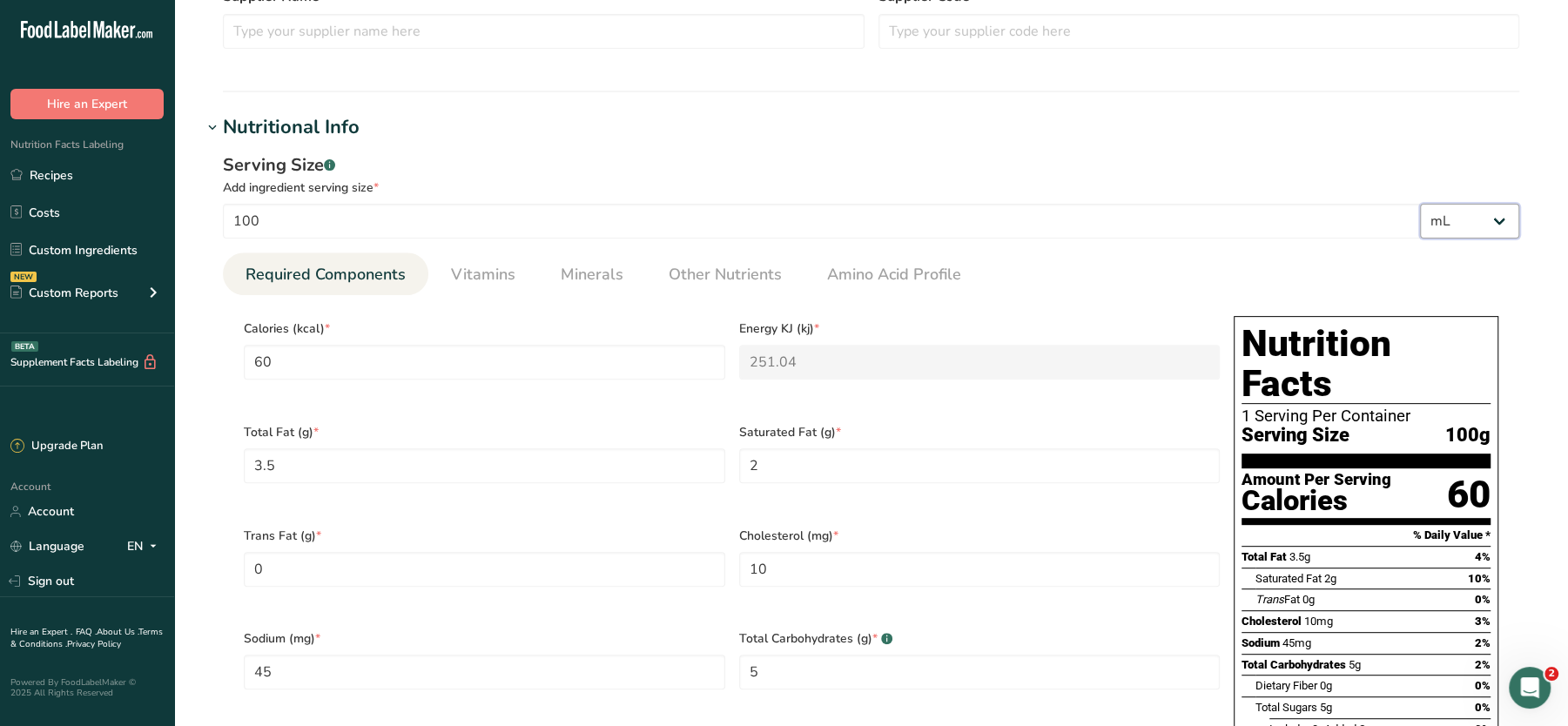
type Sugars "0"
type input "0"
select select "22"
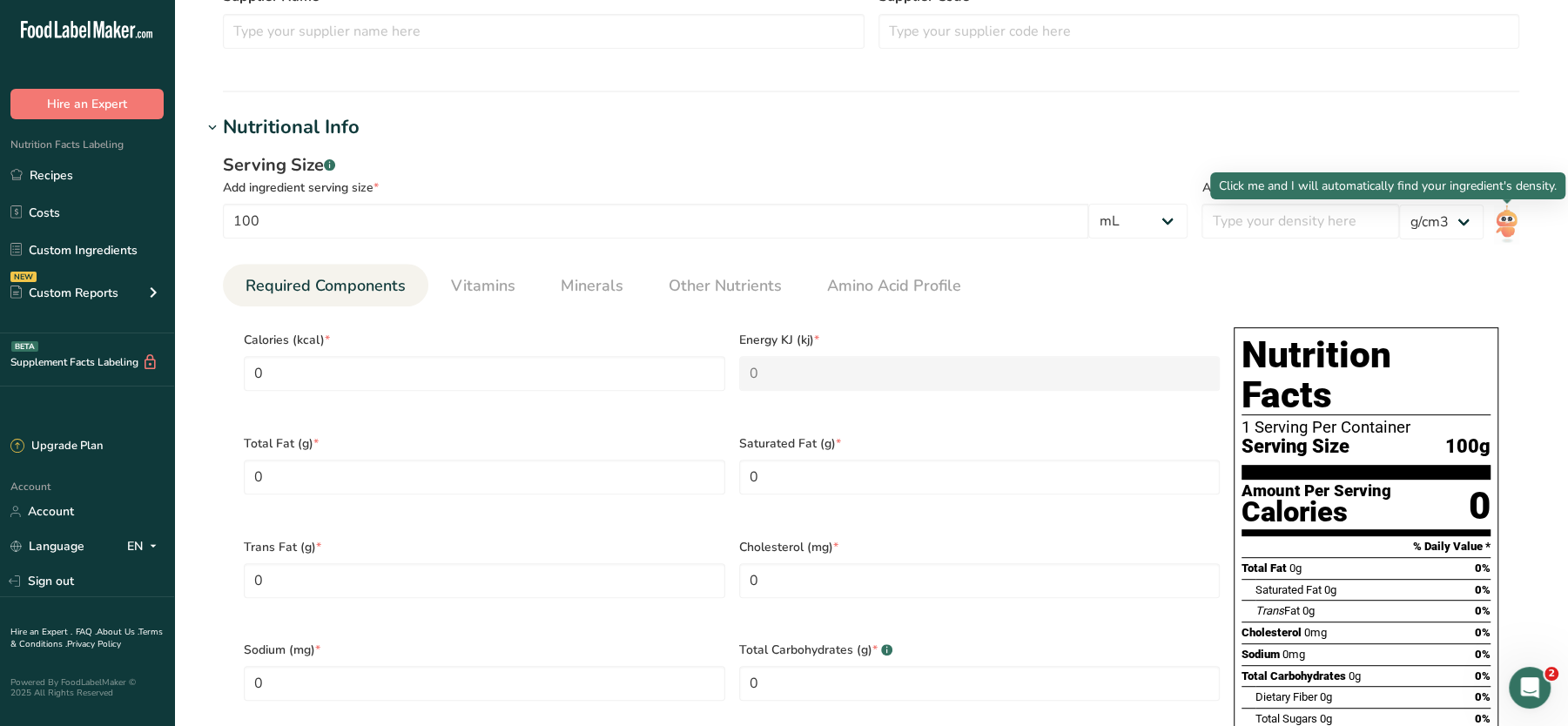
click at [1503, 214] on img at bounding box center [1506, 224] width 25 height 39
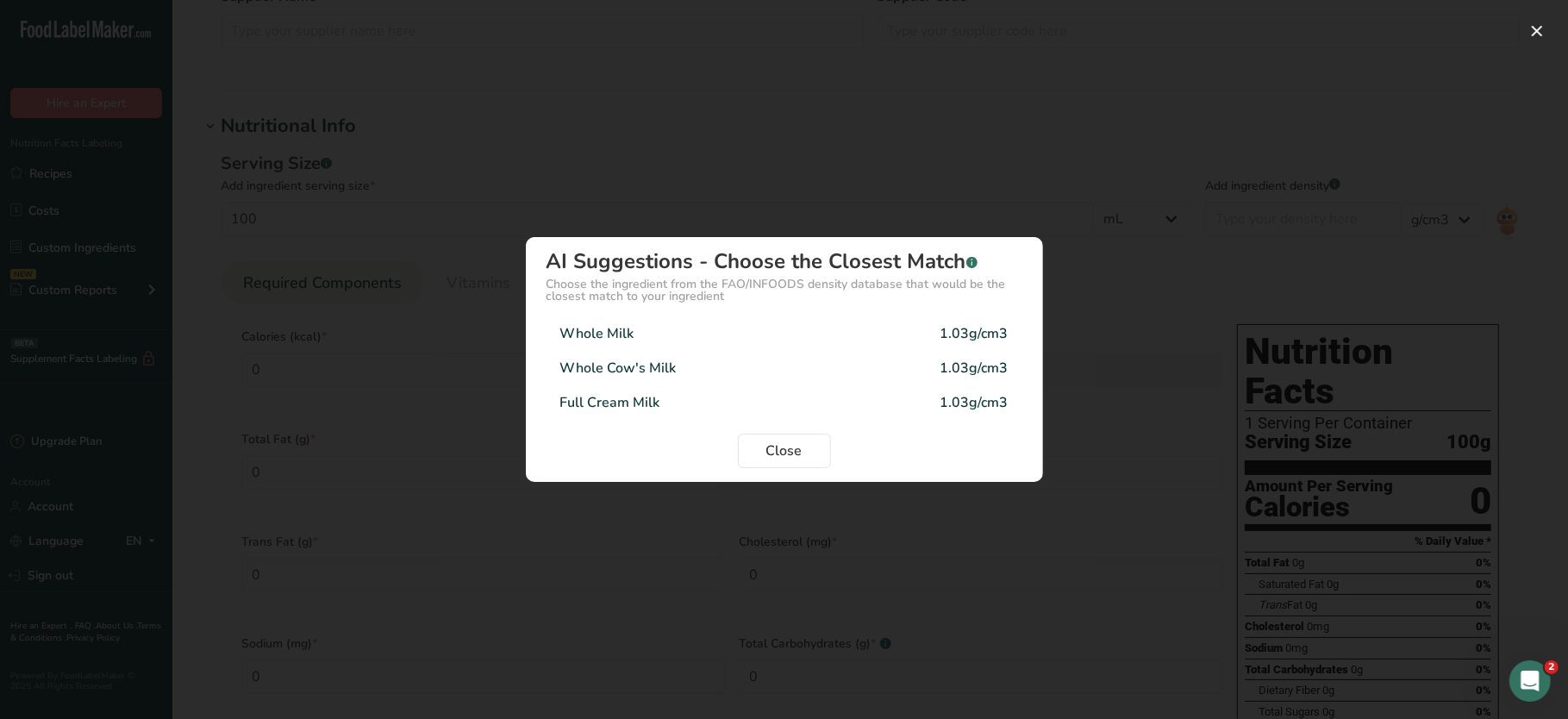
click at [653, 333] on div "Whole Milk 1.03g/cm3" at bounding box center [784, 334] width 476 height 35
type input "1.03"
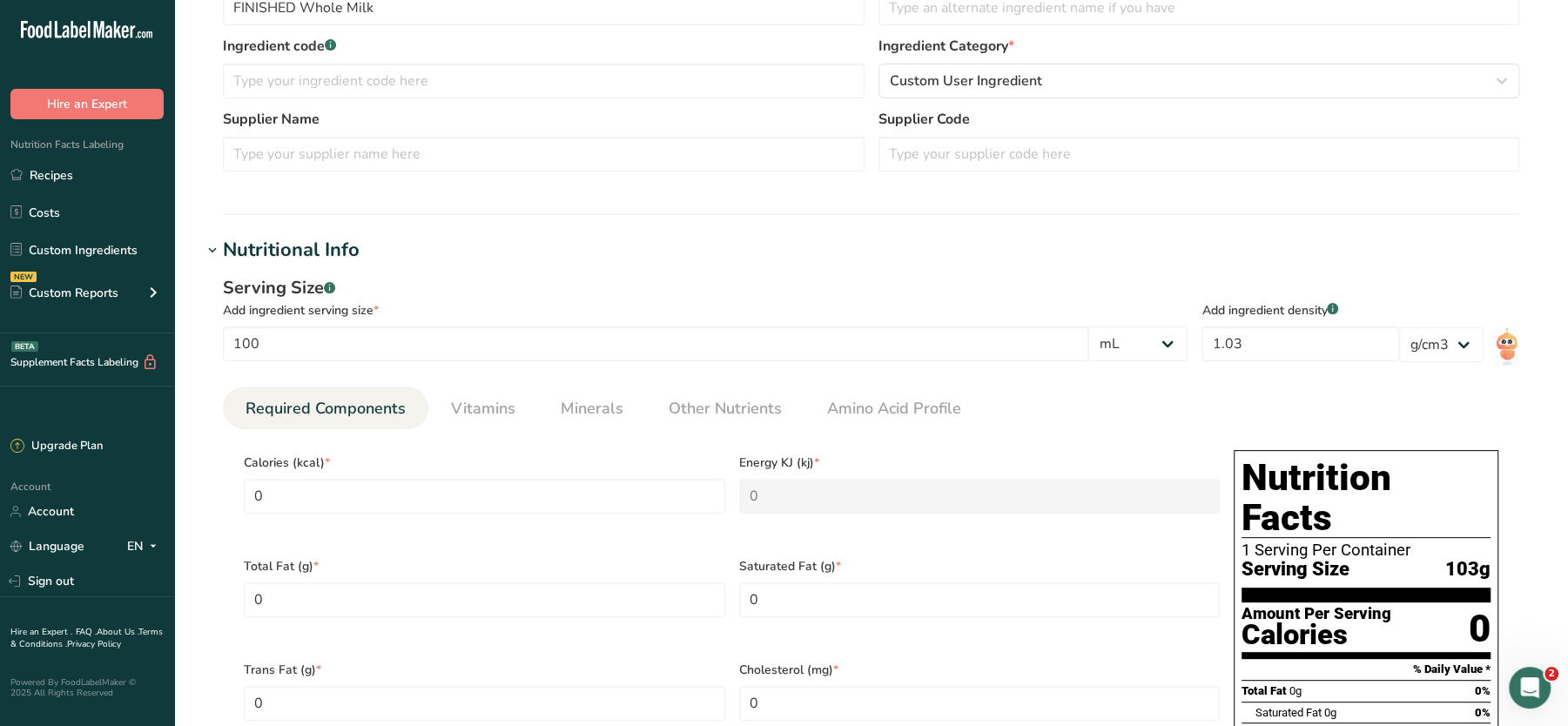
scroll to position [320, 0]
click at [1431, 350] on select "lb/ft3 g/cm3" at bounding box center [1441, 343] width 84 height 35
drag, startPoint x: 1431, startPoint y: 350, endPoint x: 1161, endPoint y: 331, distance: 270.6
click at [1431, 350] on select "lb/ft3 g/cm3" at bounding box center [1441, 343] width 84 height 35
click at [1160, 331] on select "g kg mg mcg lb oz l mL fl oz tbsp tsp cup qt gallon" at bounding box center [1137, 342] width 99 height 35
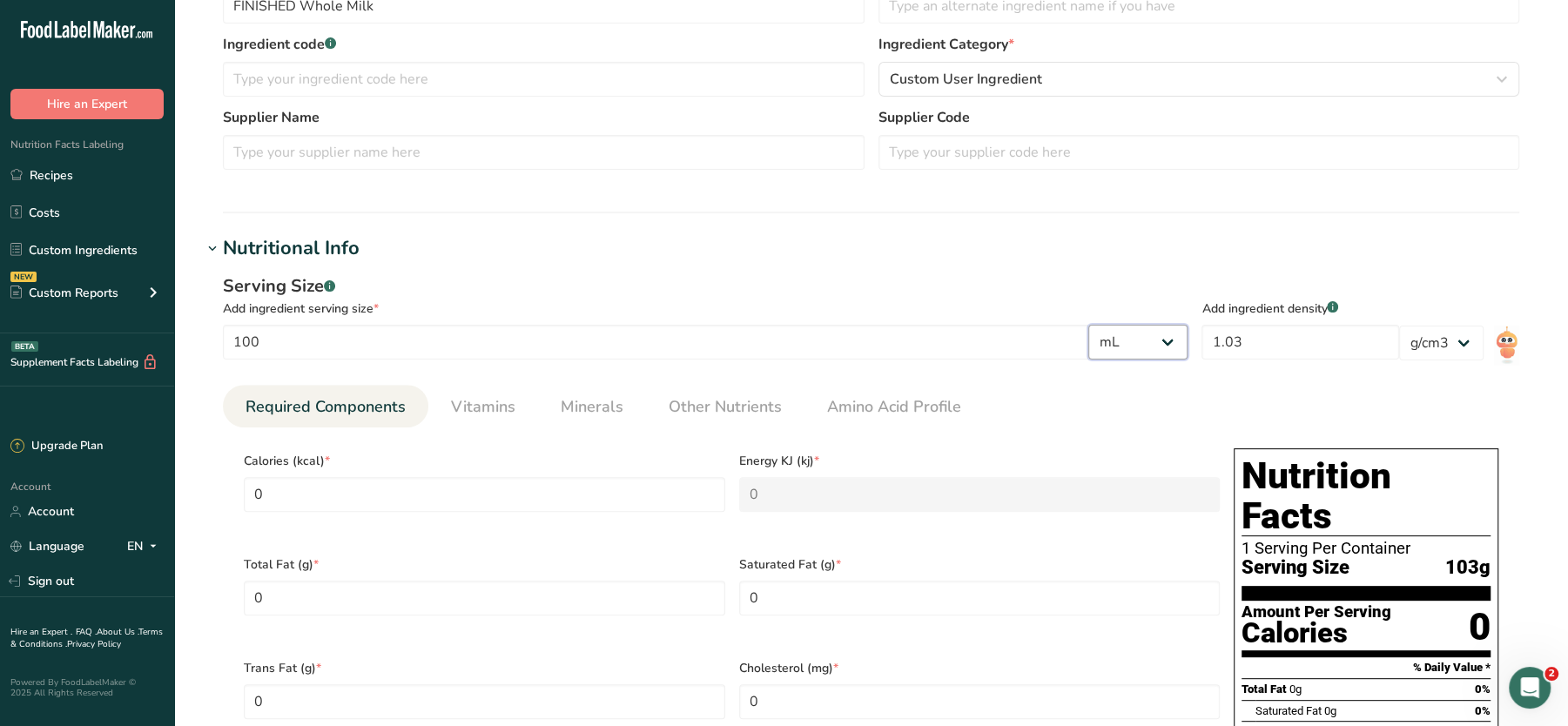
select select "0"
click at [1188, 325] on select "g kg mg mcg lb oz l mL fl oz tbsp tsp cup qt gallon" at bounding box center [1137, 342] width 99 height 35
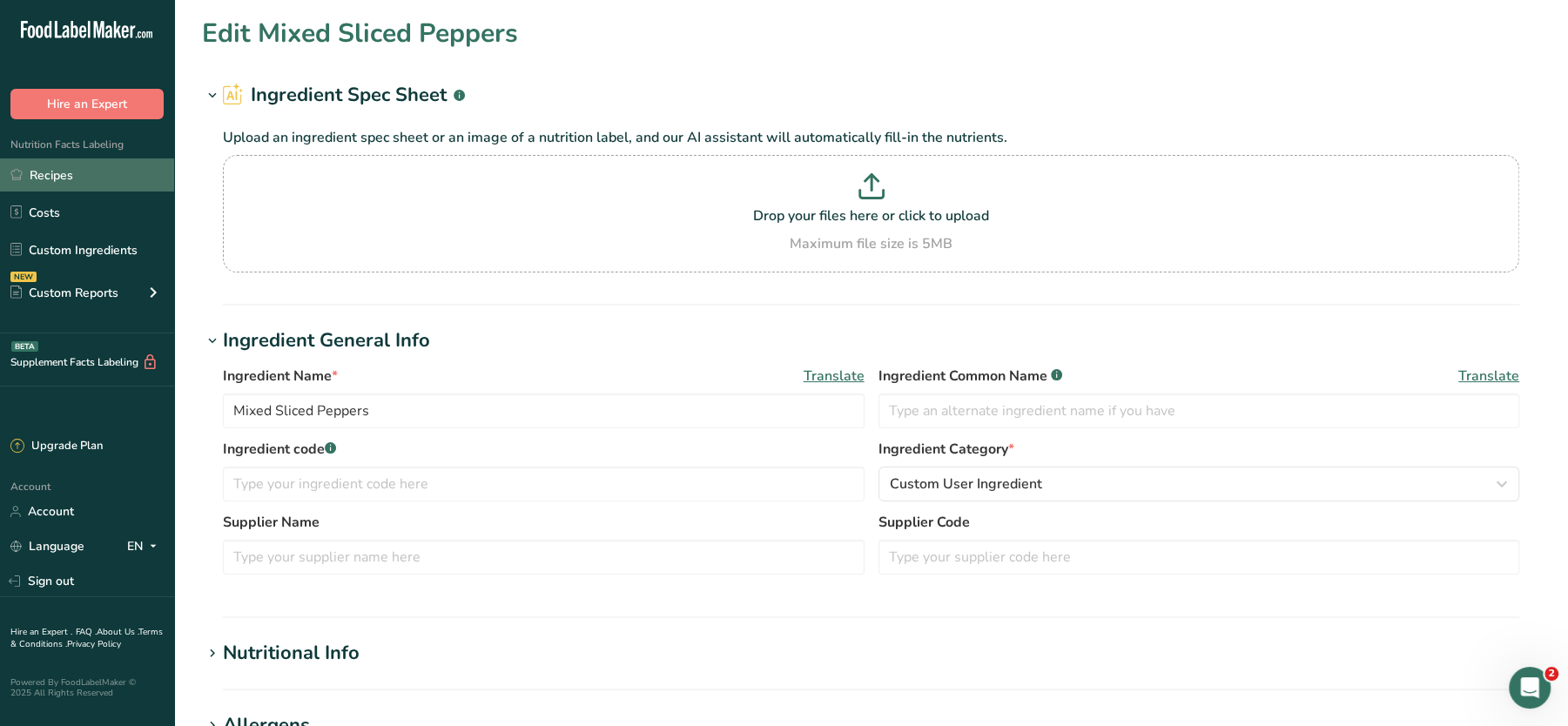
click at [66, 179] on link "Recipes" at bounding box center [87, 174] width 174 height 33
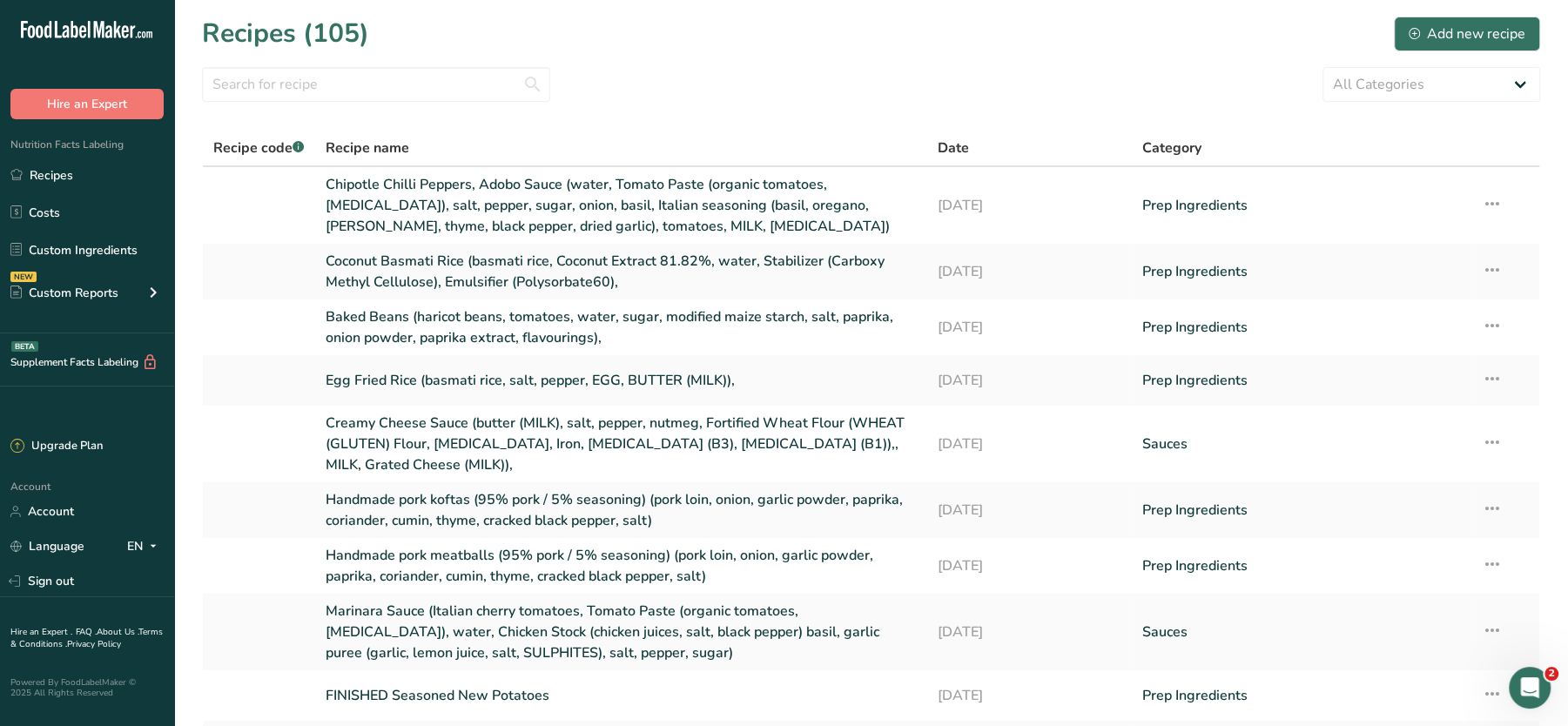
scroll to position [184, 0]
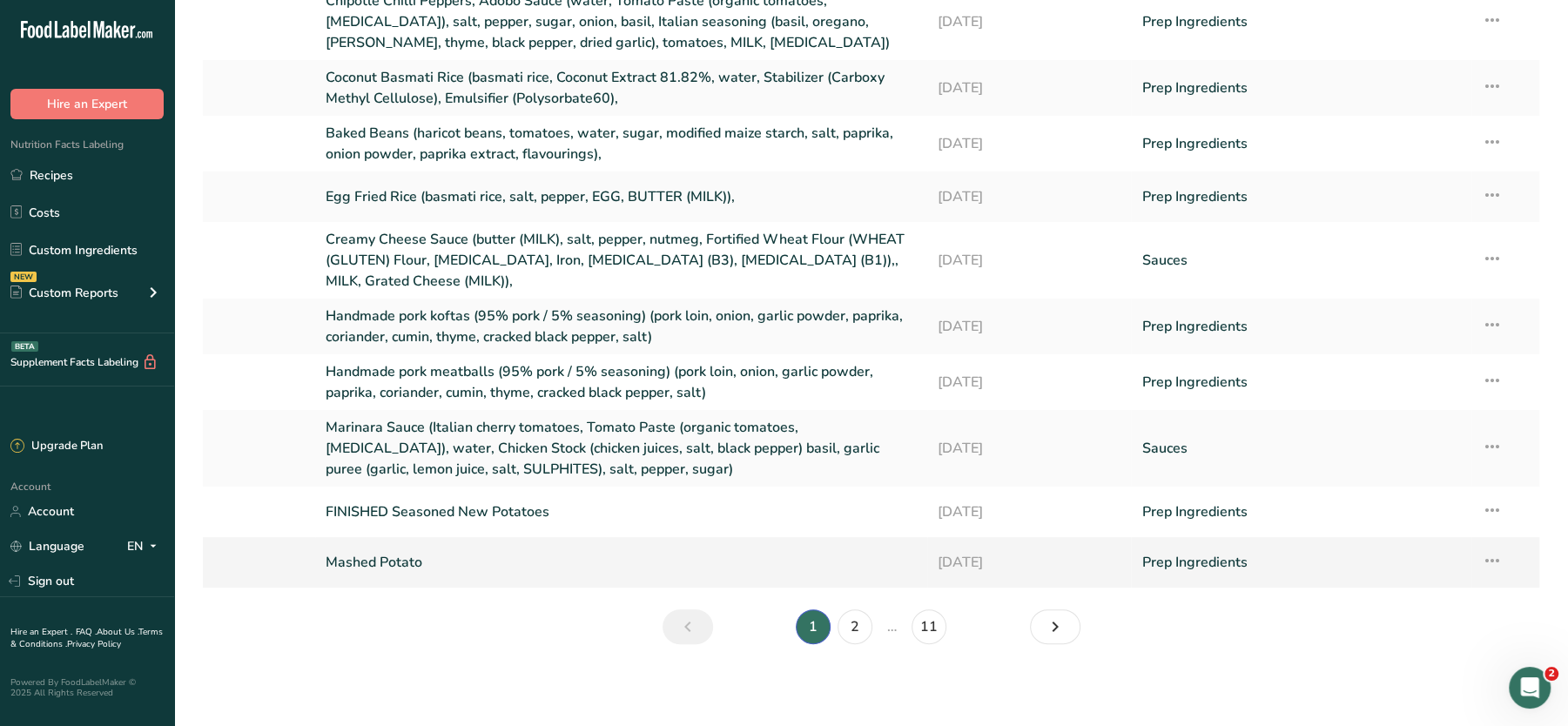
click at [422, 556] on link "Mashed Potato" at bounding box center [621, 562] width 591 height 37
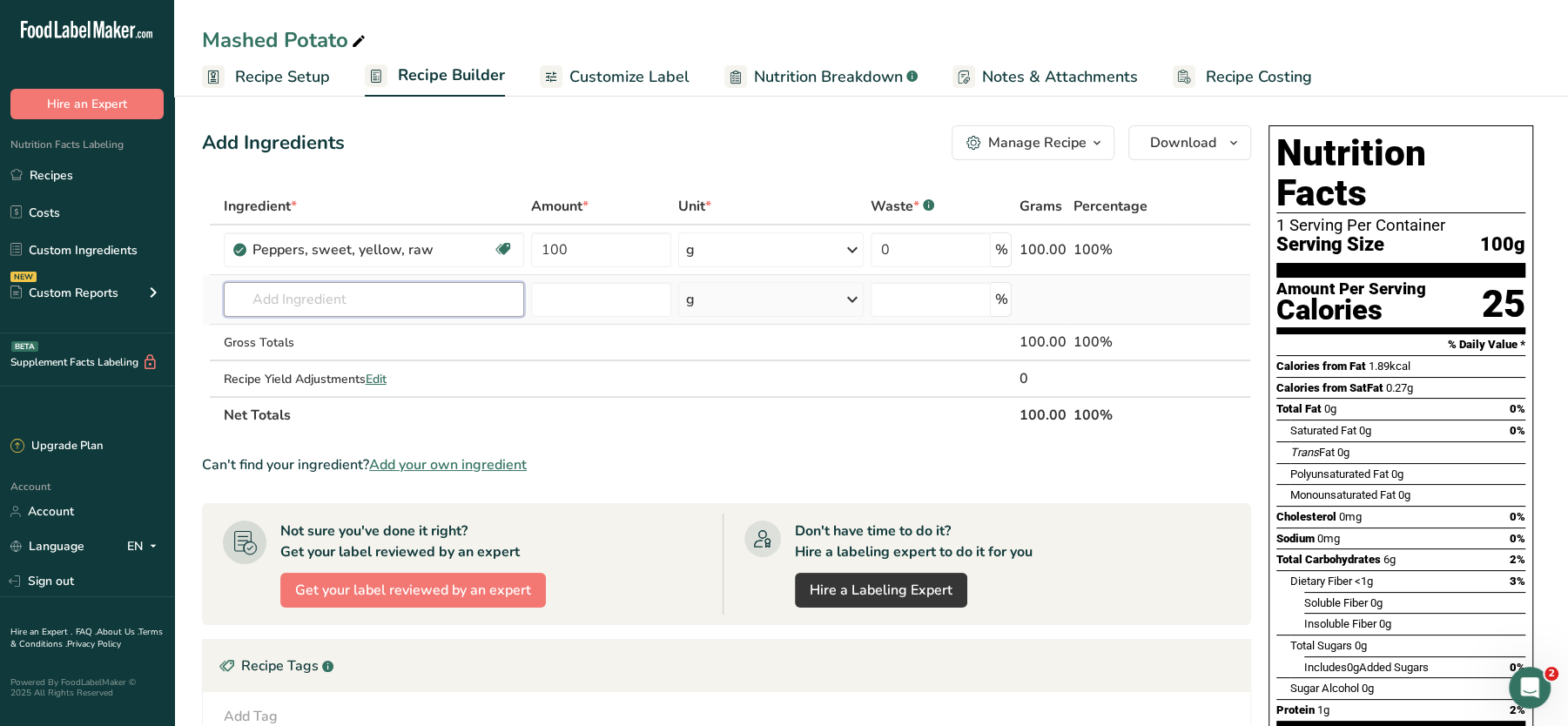
click at [383, 311] on input "text" at bounding box center [374, 299] width 300 height 35
click at [1213, 251] on icon at bounding box center [1215, 250] width 12 height 18
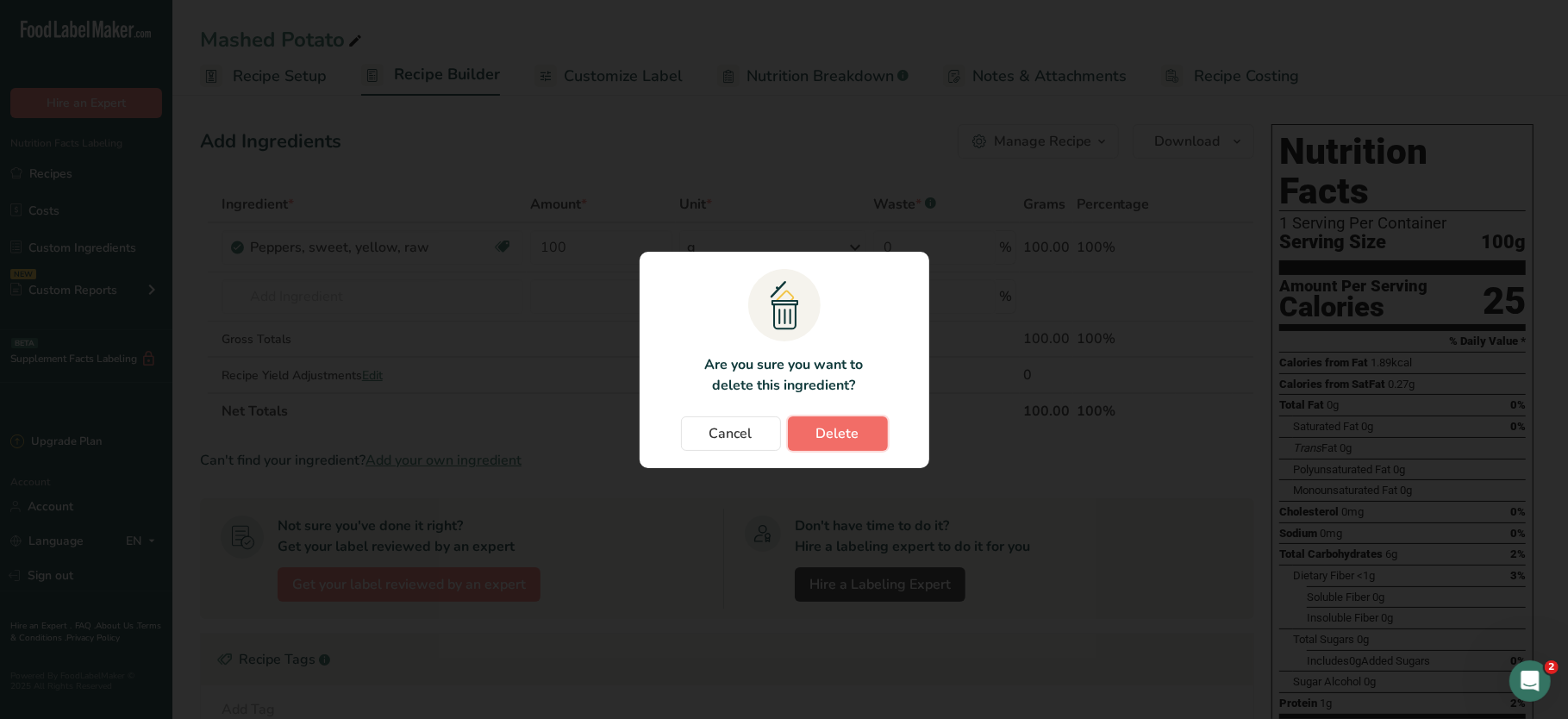
click at [843, 436] on span "Delete" at bounding box center [838, 434] width 44 height 21
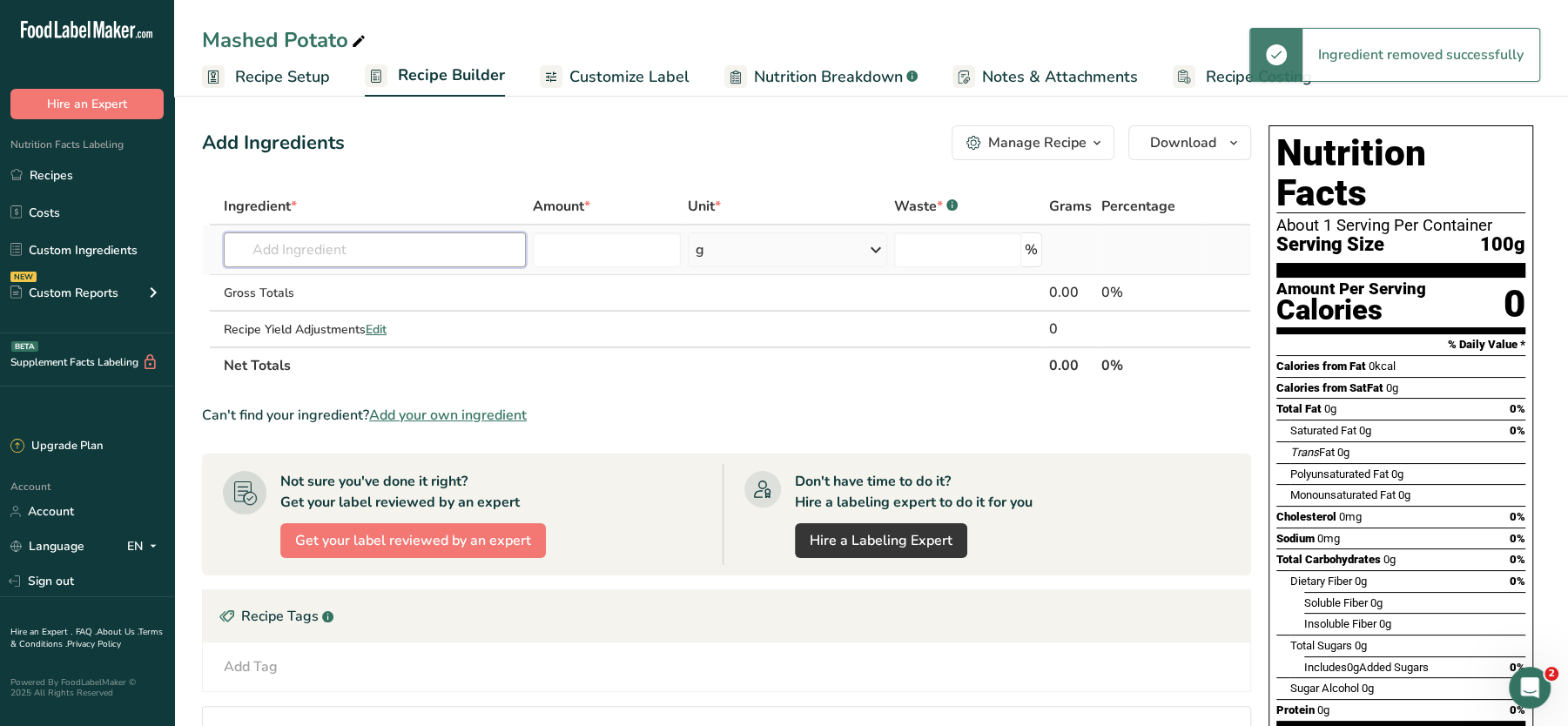
click at [311, 254] on input "text" at bounding box center [375, 249] width 302 height 35
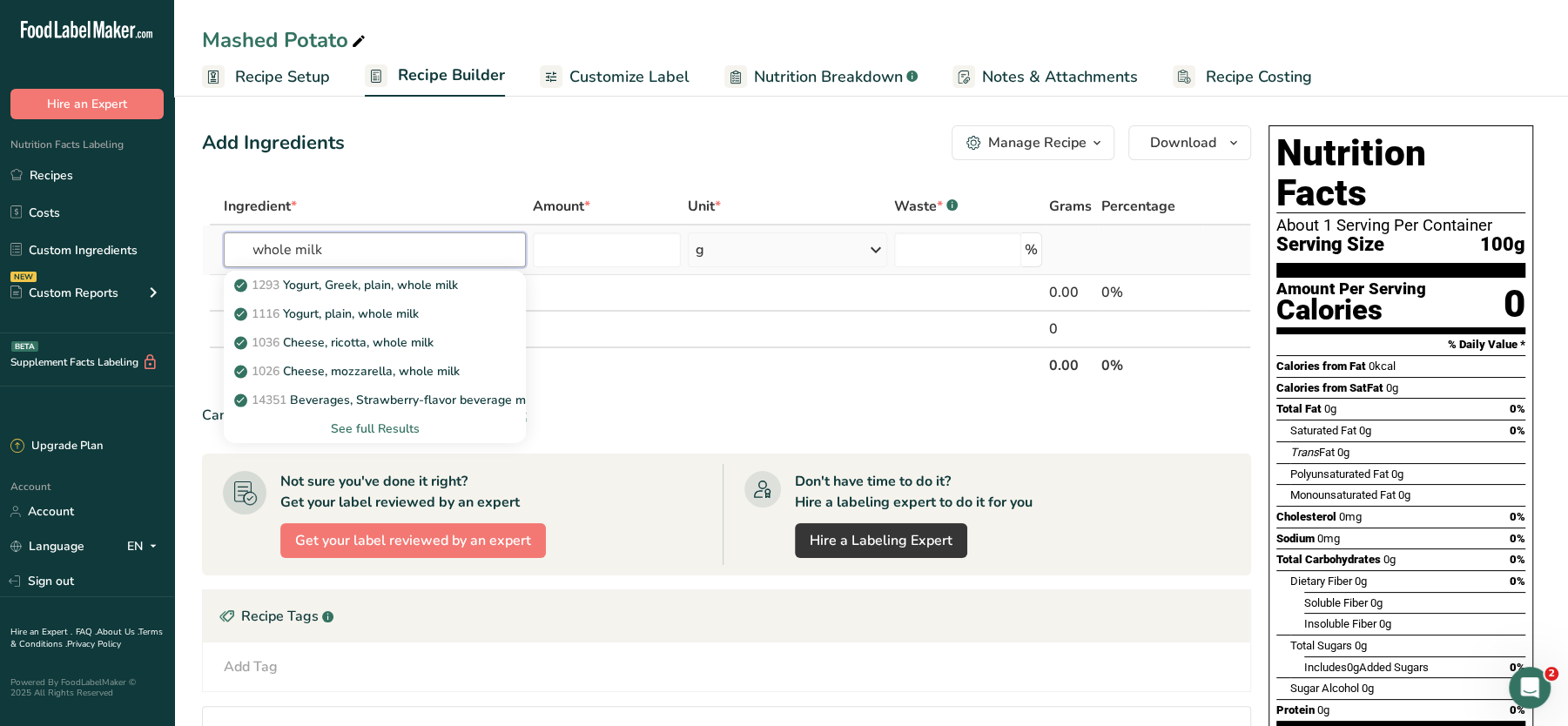
drag, startPoint x: 353, startPoint y: 250, endPoint x: 228, endPoint y: 241, distance: 124.8
click at [228, 241] on input "whole milk" at bounding box center [375, 249] width 302 height 35
type input "milk"
click at [363, 427] on div "See full Results" at bounding box center [375, 429] width 274 height 18
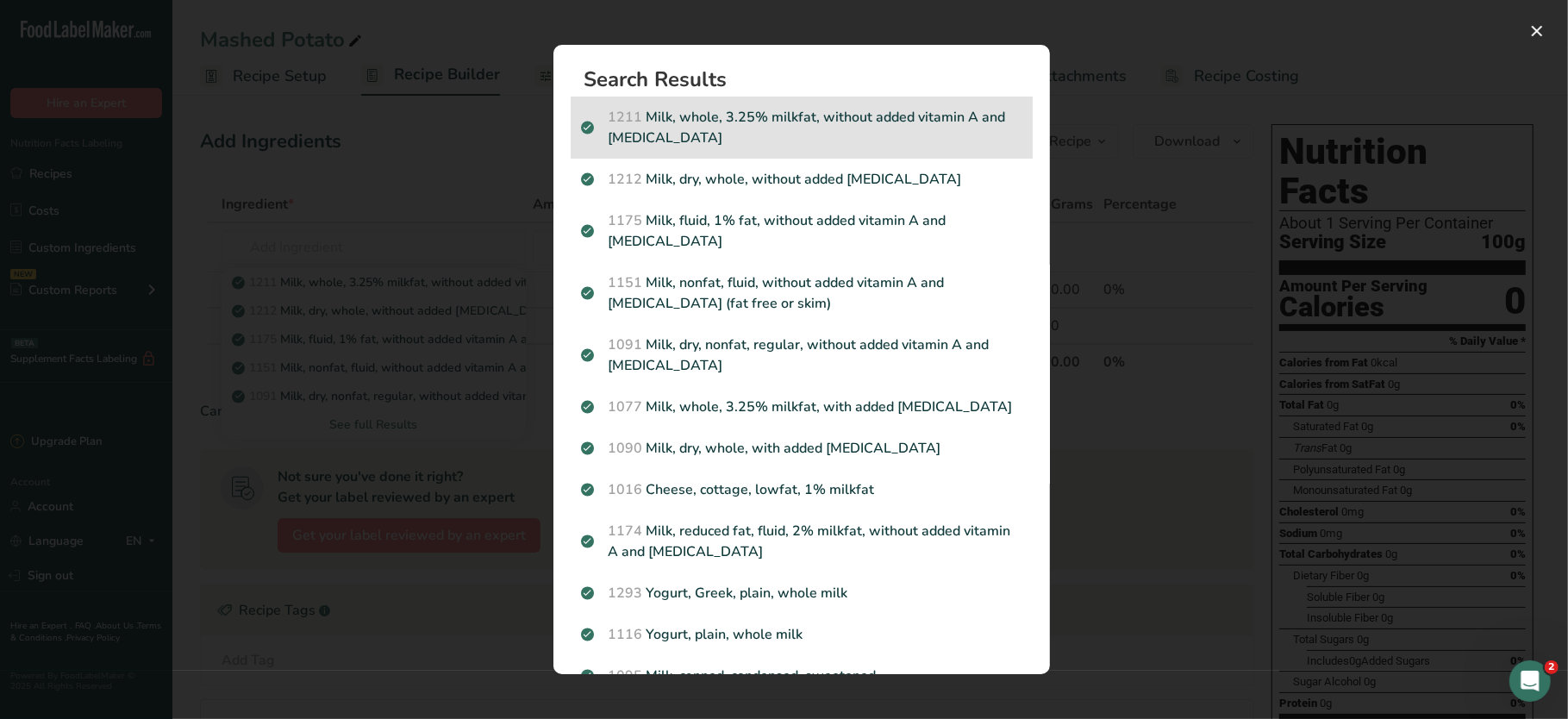
click at [686, 109] on p "1211 Milk, whole, 3.25% milkfat, without added vitamin A and vitamin D" at bounding box center [802, 128] width 441 height 42
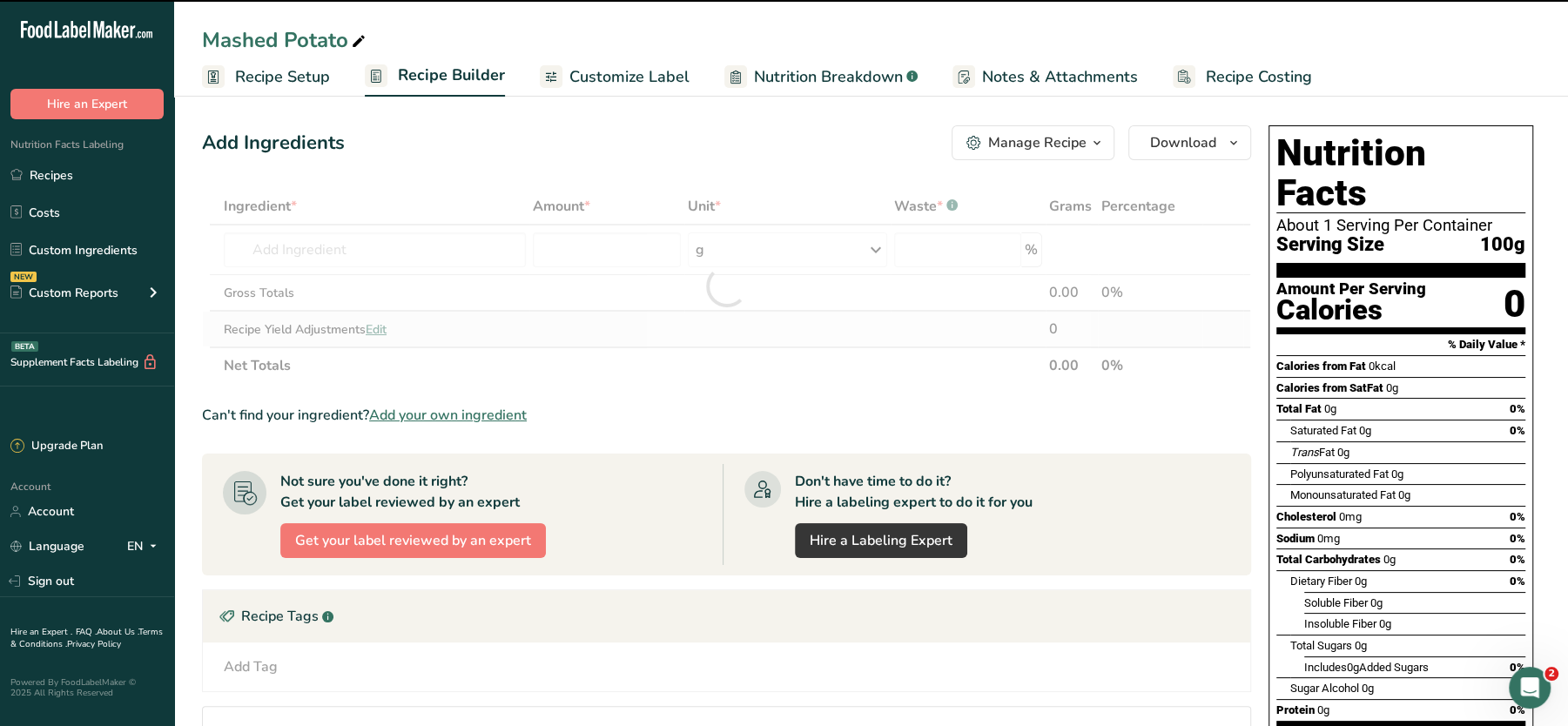
type input "0"
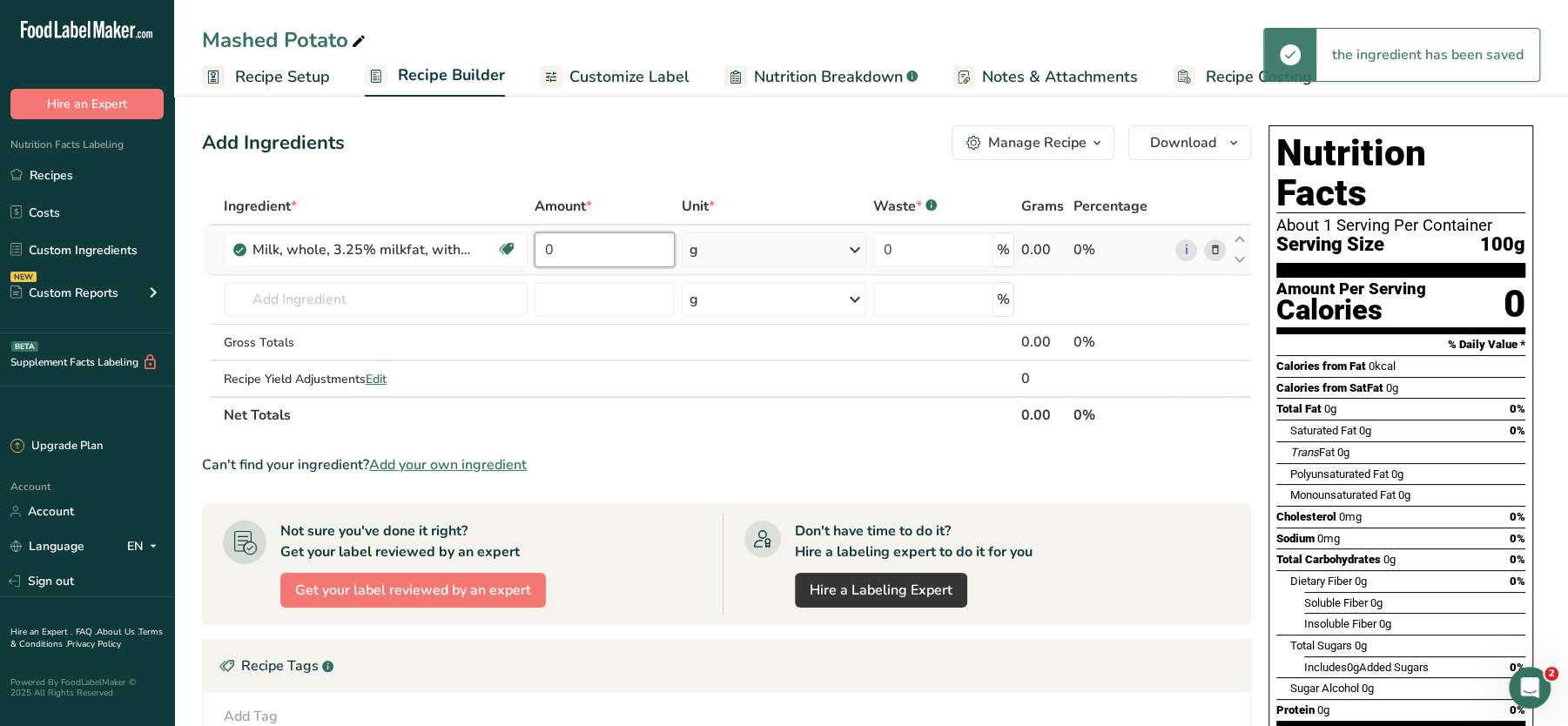
click at [567, 250] on input "0" at bounding box center [605, 249] width 140 height 35
type input "100"
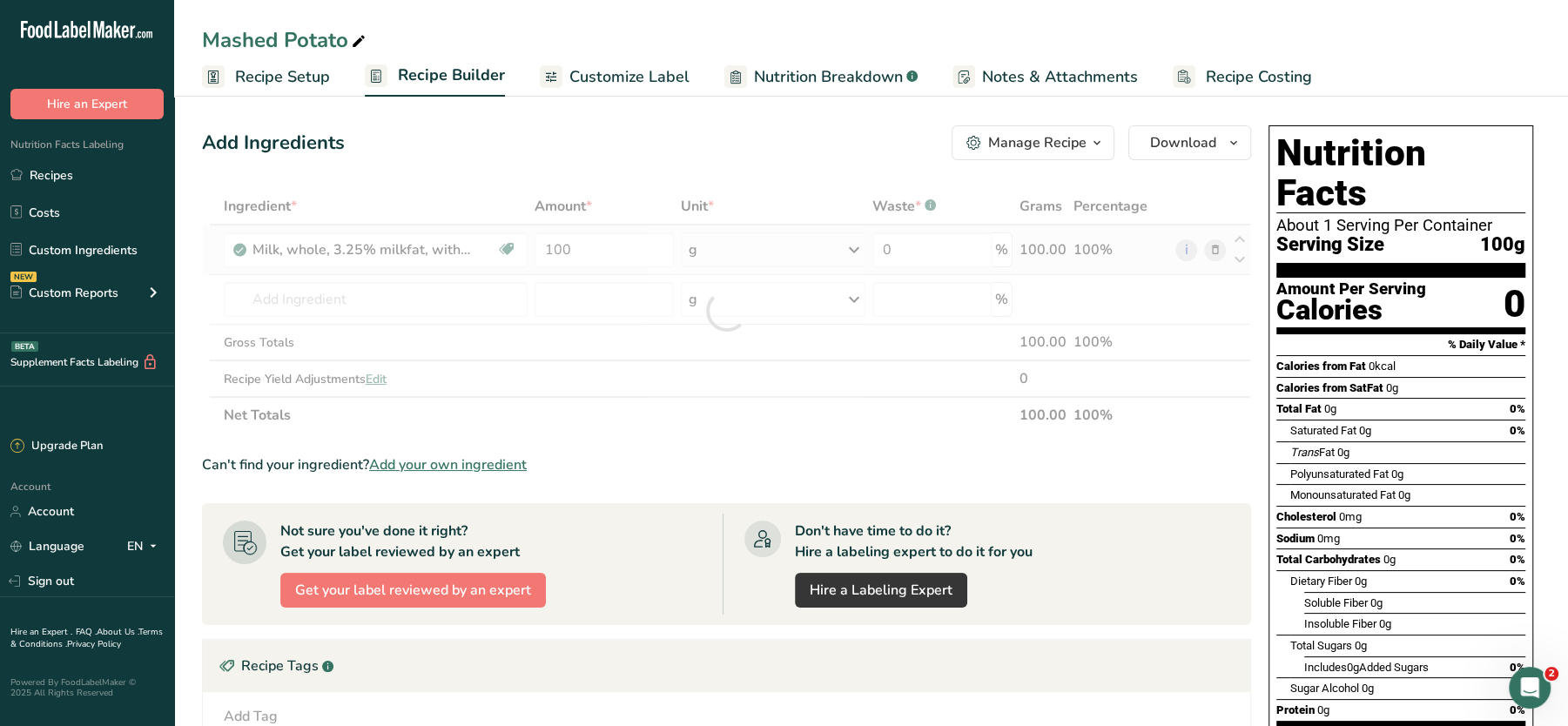
click at [739, 240] on div "Ingredient * Amount * Unit * Waste * .a-a{fill:#347362;}.b-a{fill:#fff;} Grams …" at bounding box center [726, 311] width 1049 height 246
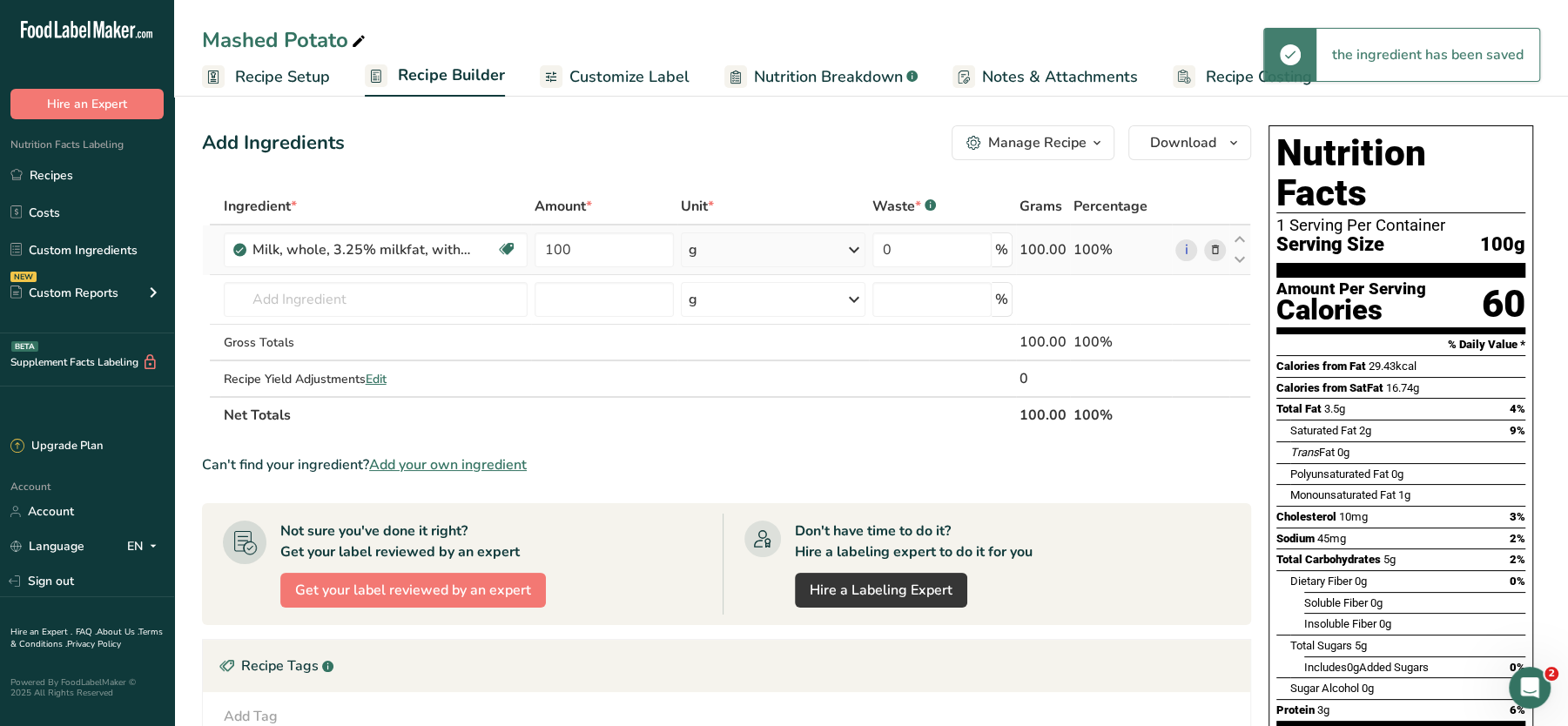
click at [792, 244] on div "g" at bounding box center [773, 249] width 184 height 35
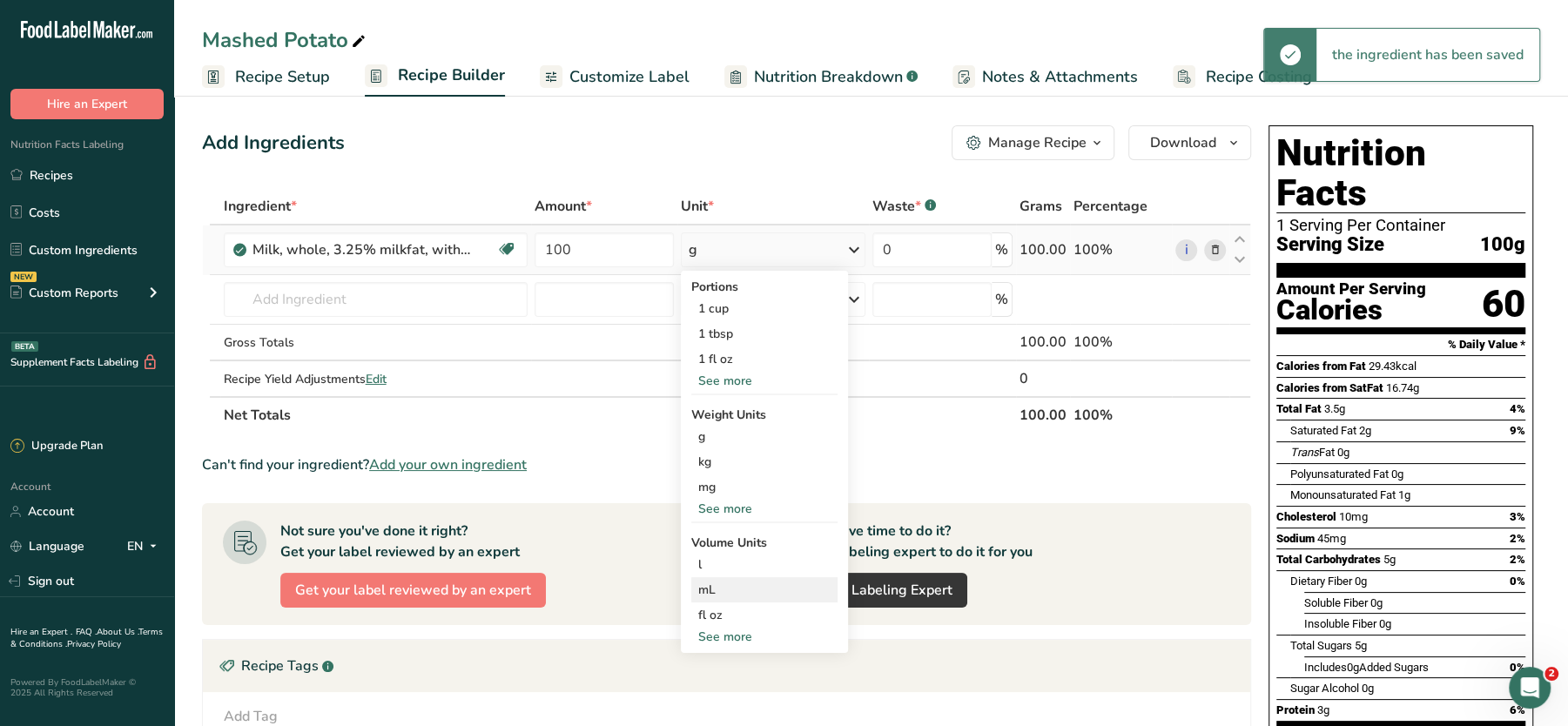
click at [708, 582] on div "mL" at bounding box center [764, 590] width 132 height 18
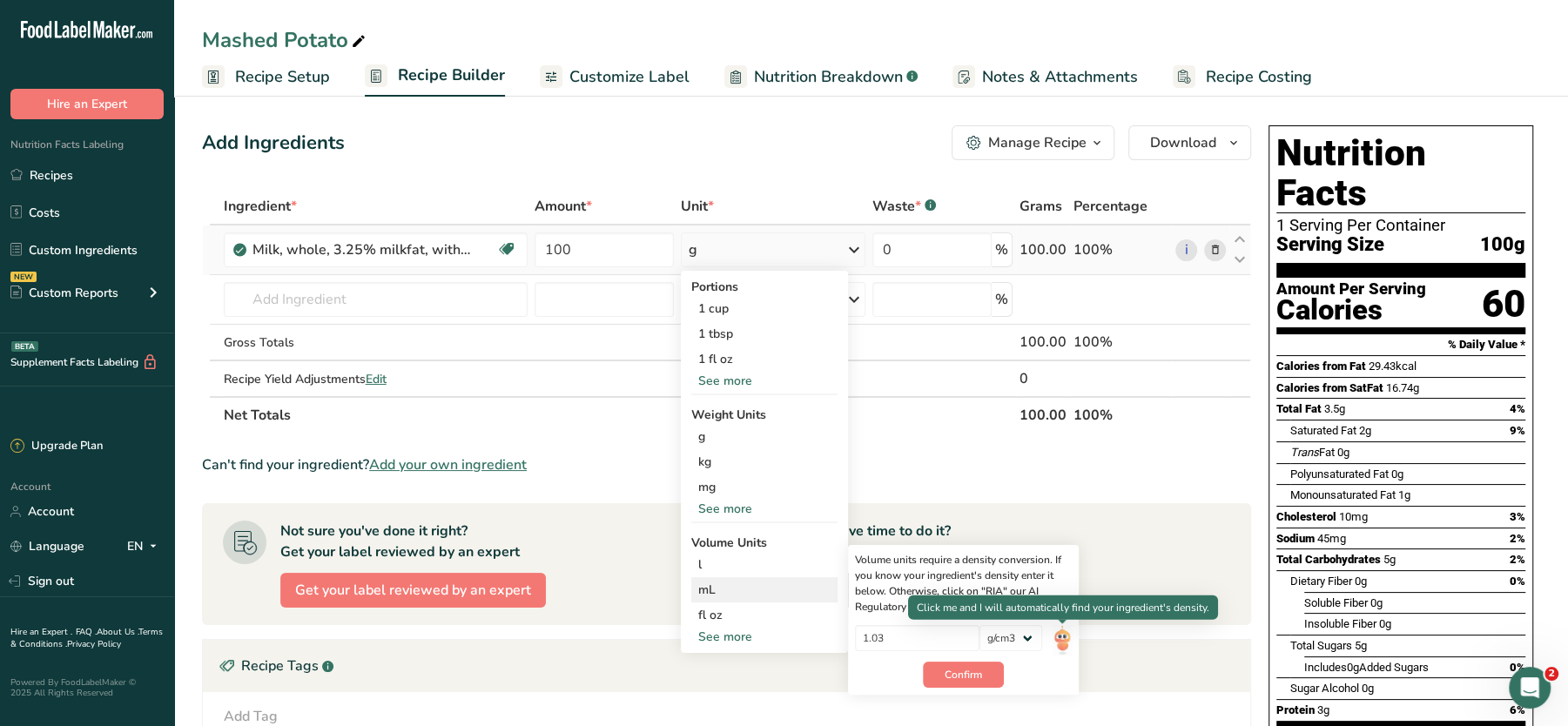
click at [1058, 639] on img at bounding box center [1062, 640] width 19 height 30
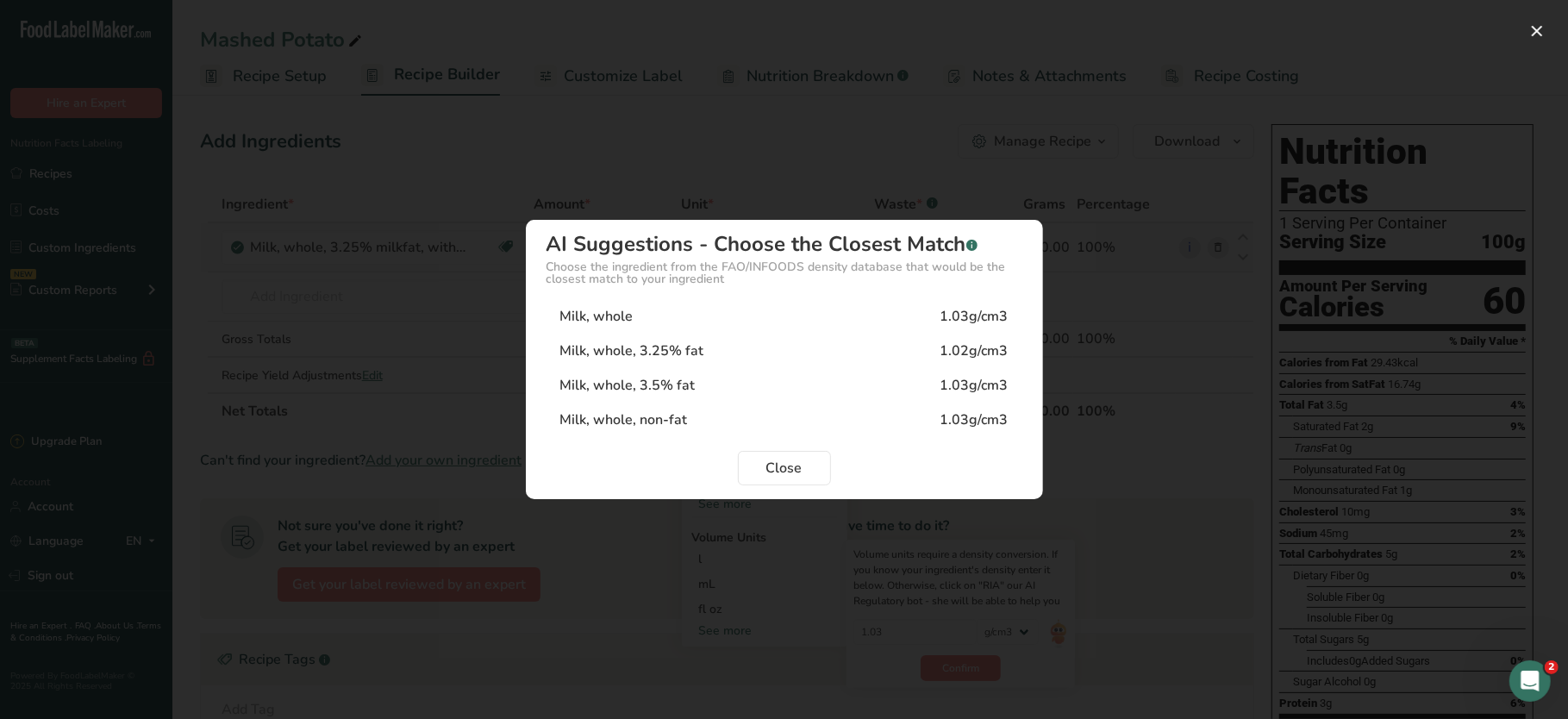
click at [683, 318] on div "Milk, whole 1.03g/cm3" at bounding box center [784, 316] width 476 height 35
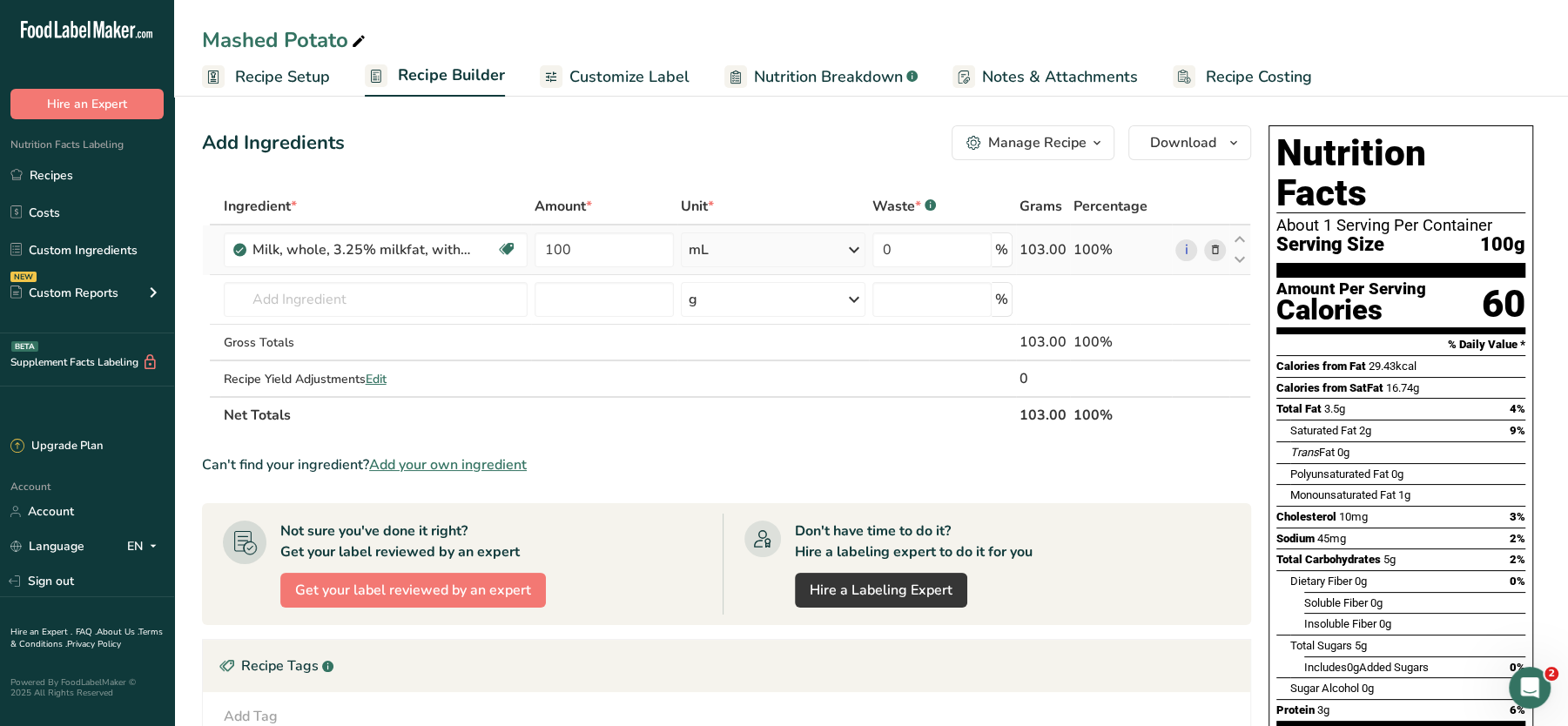
click at [586, 71] on span "Customize Label" at bounding box center [629, 77] width 120 height 24
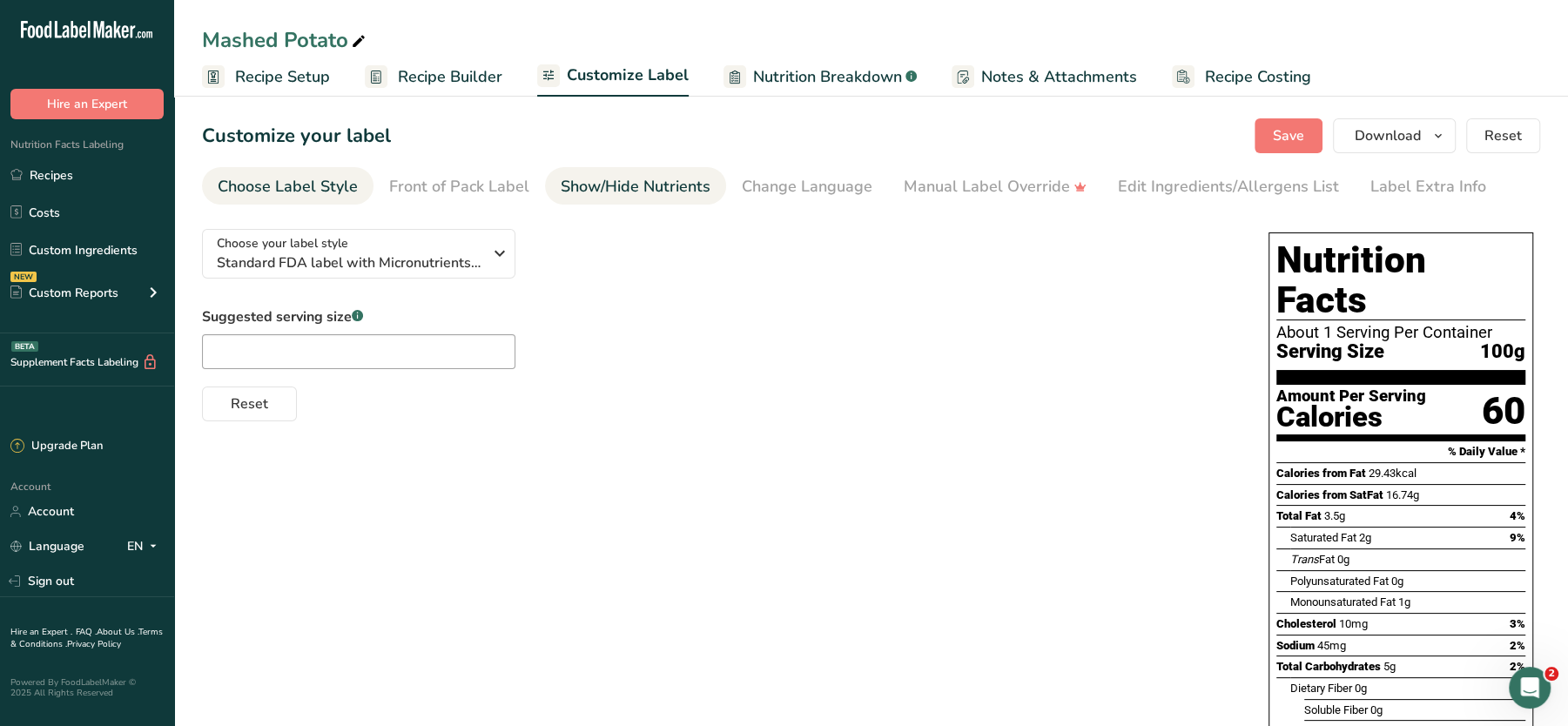
click at [610, 189] on div "Show/Hide Nutrients" at bounding box center [636, 187] width 150 height 24
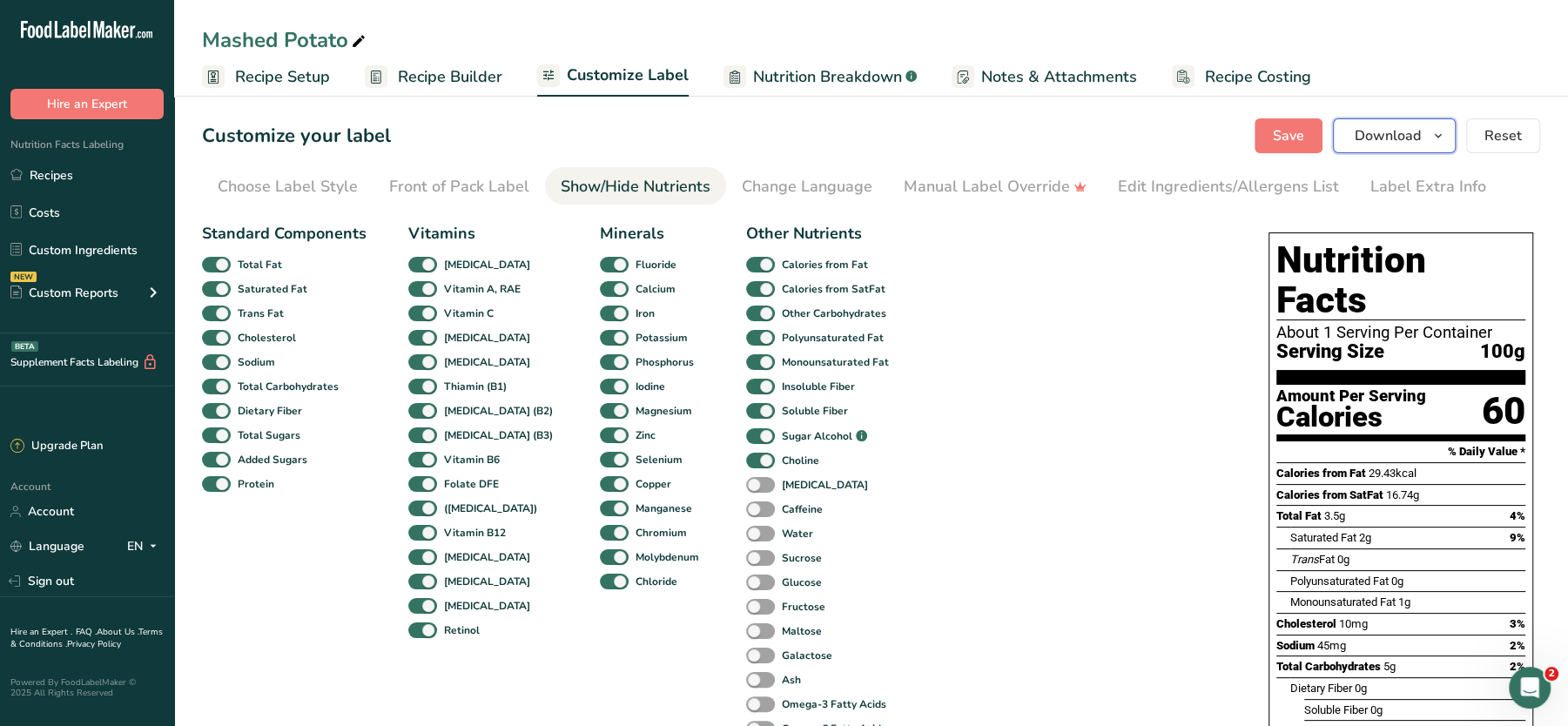
click at [1412, 144] on span "Download" at bounding box center [1388, 135] width 66 height 21
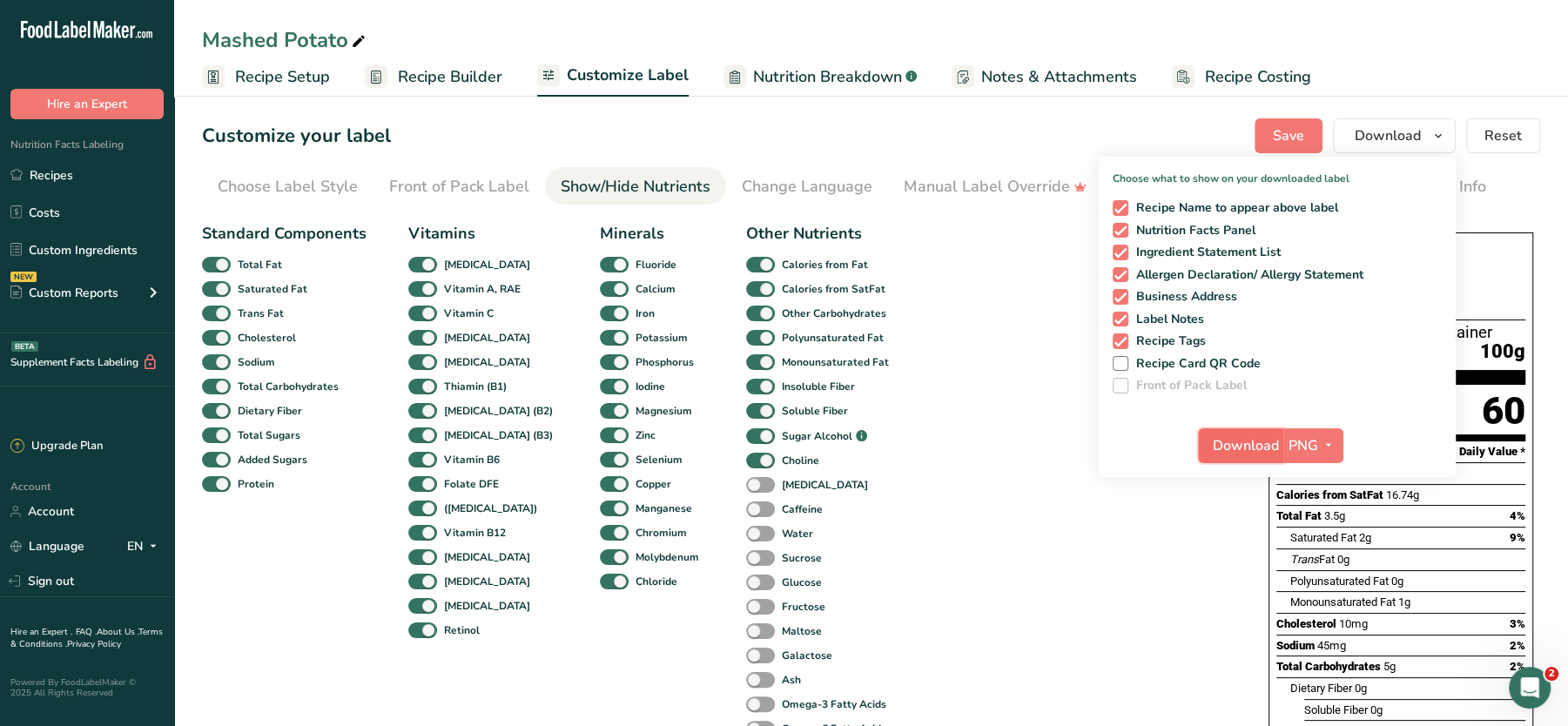
click at [1241, 442] on span "Download" at bounding box center [1246, 445] width 66 height 21
click at [76, 179] on link "Recipes" at bounding box center [87, 174] width 174 height 33
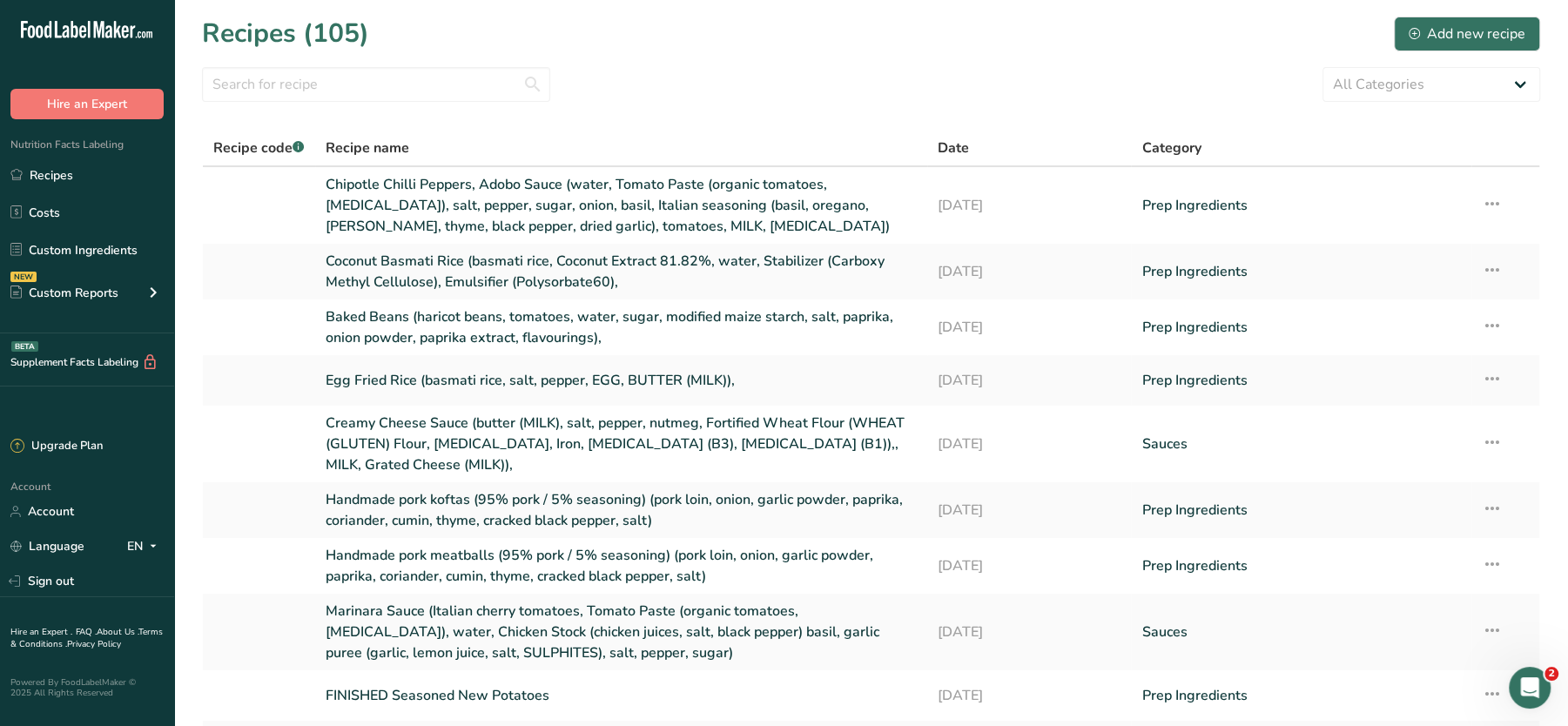
scroll to position [184, 0]
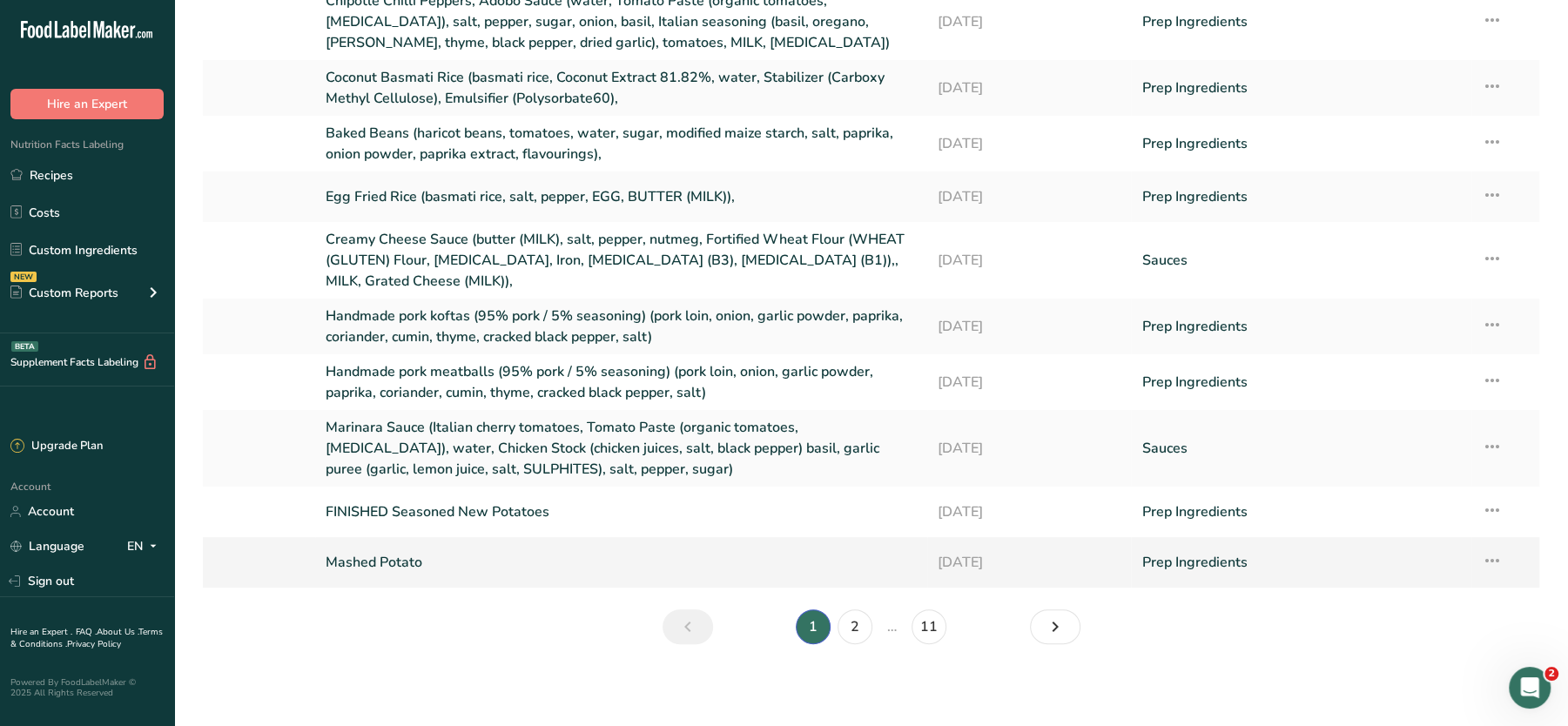
click at [381, 557] on link "Mashed Potato" at bounding box center [621, 562] width 591 height 37
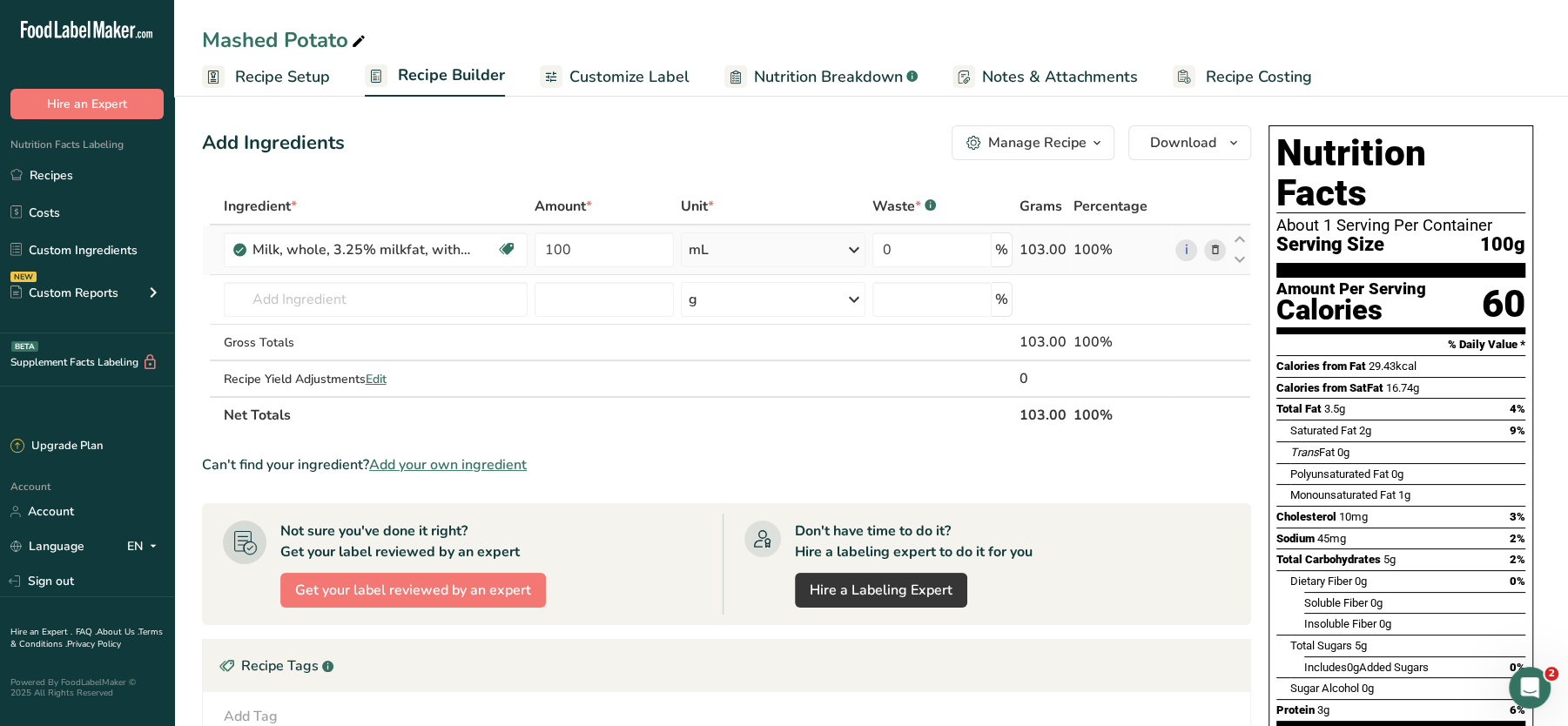
click at [1223, 246] on span at bounding box center [1214, 249] width 21 height 21
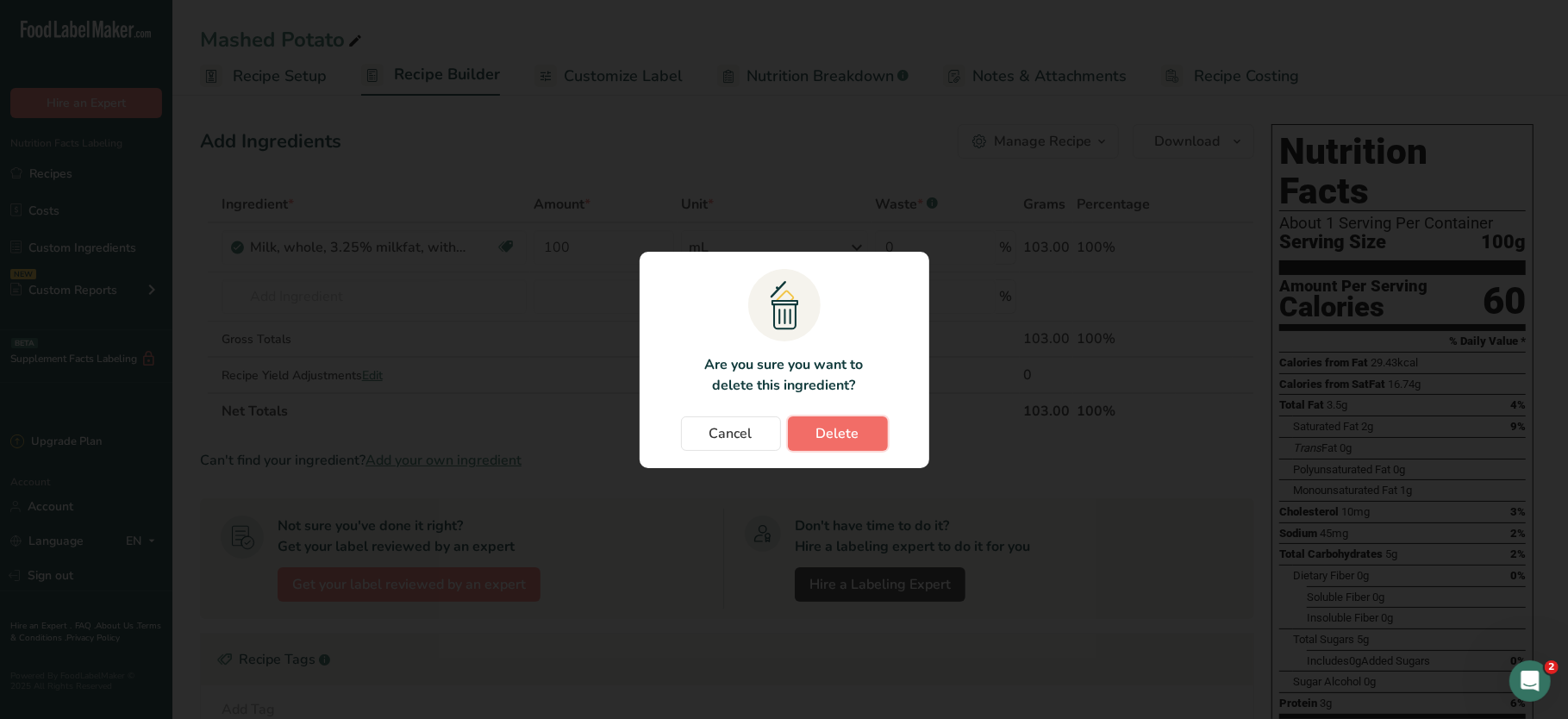
click at [859, 436] on button "Delete" at bounding box center [837, 434] width 100 height 35
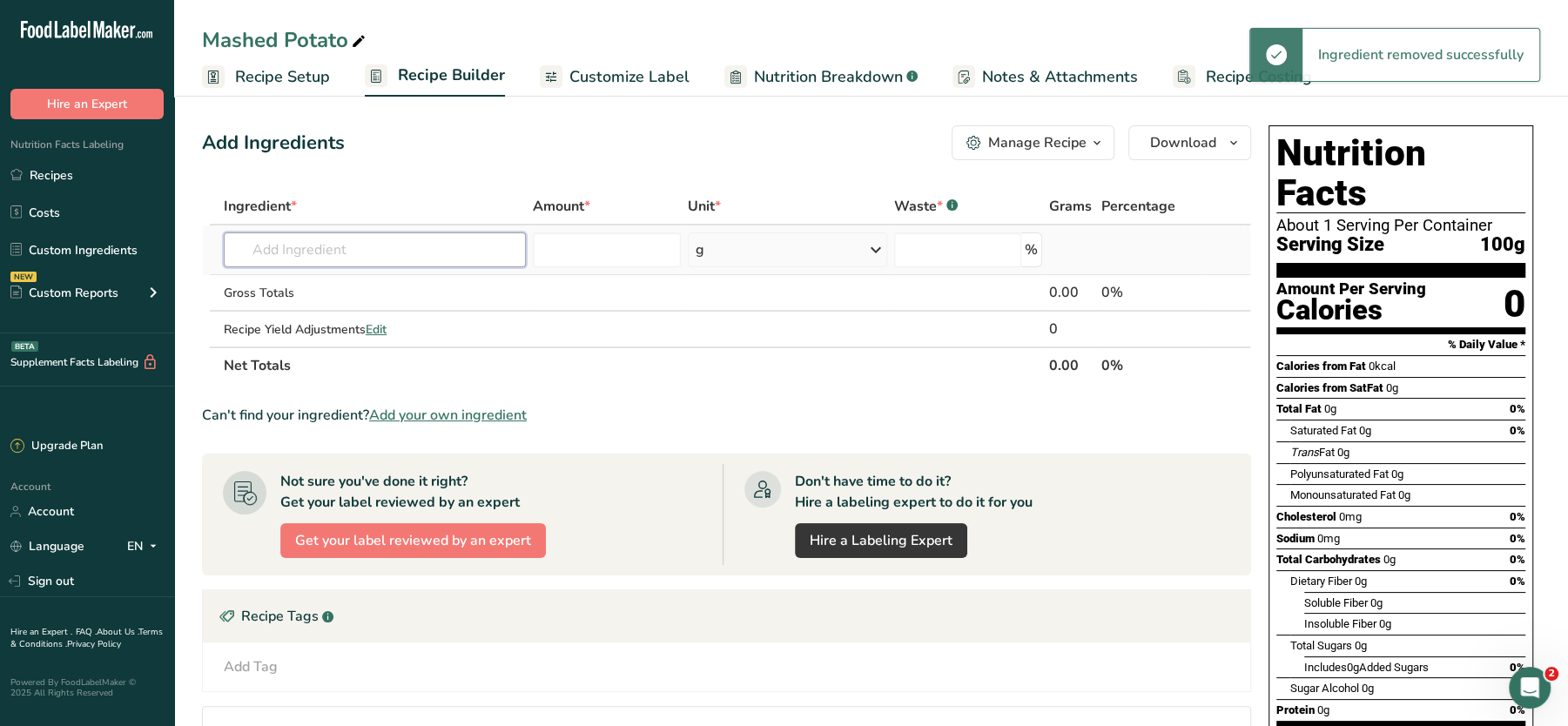
click at [334, 246] on input "text" at bounding box center [375, 249] width 302 height 35
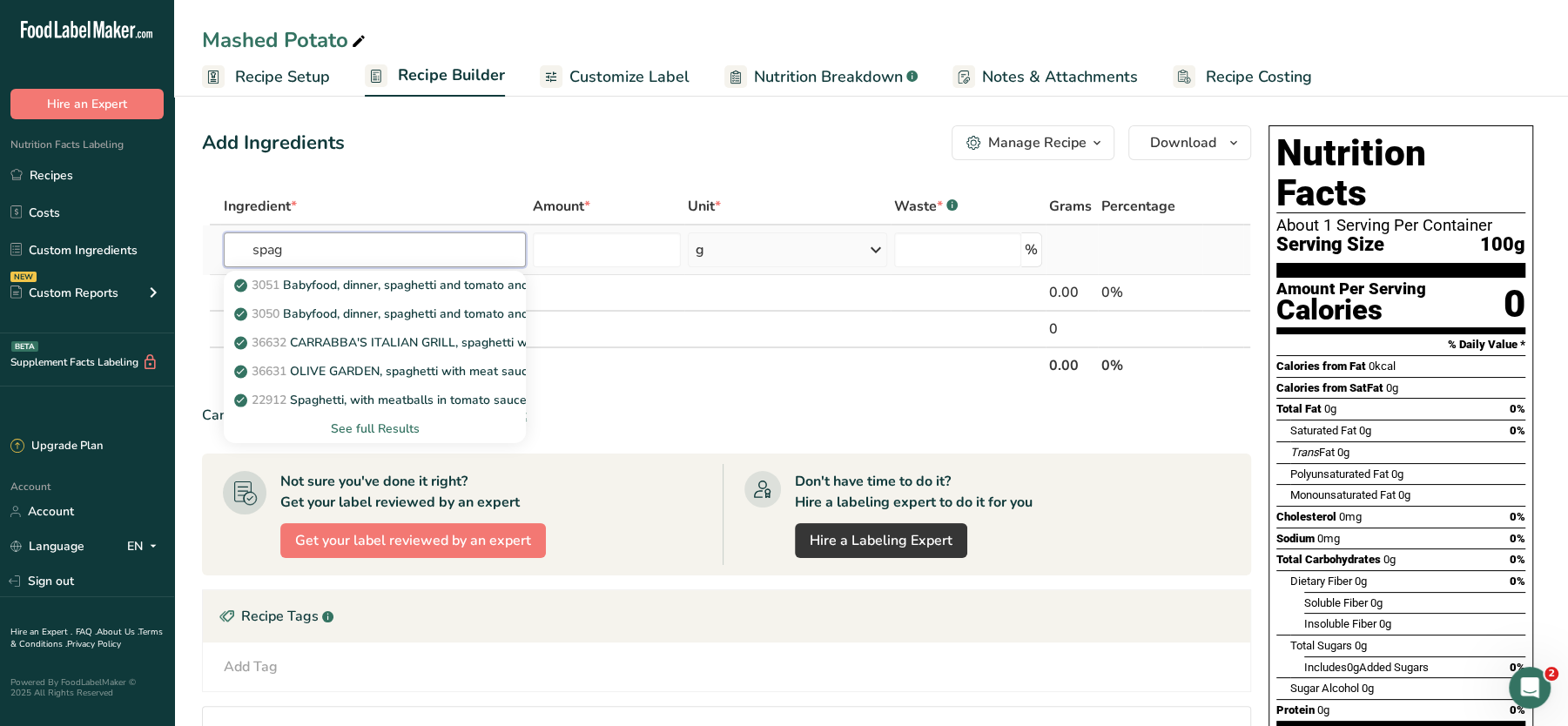
type input "spag"
click at [359, 424] on div "See full Results" at bounding box center [375, 429] width 274 height 18
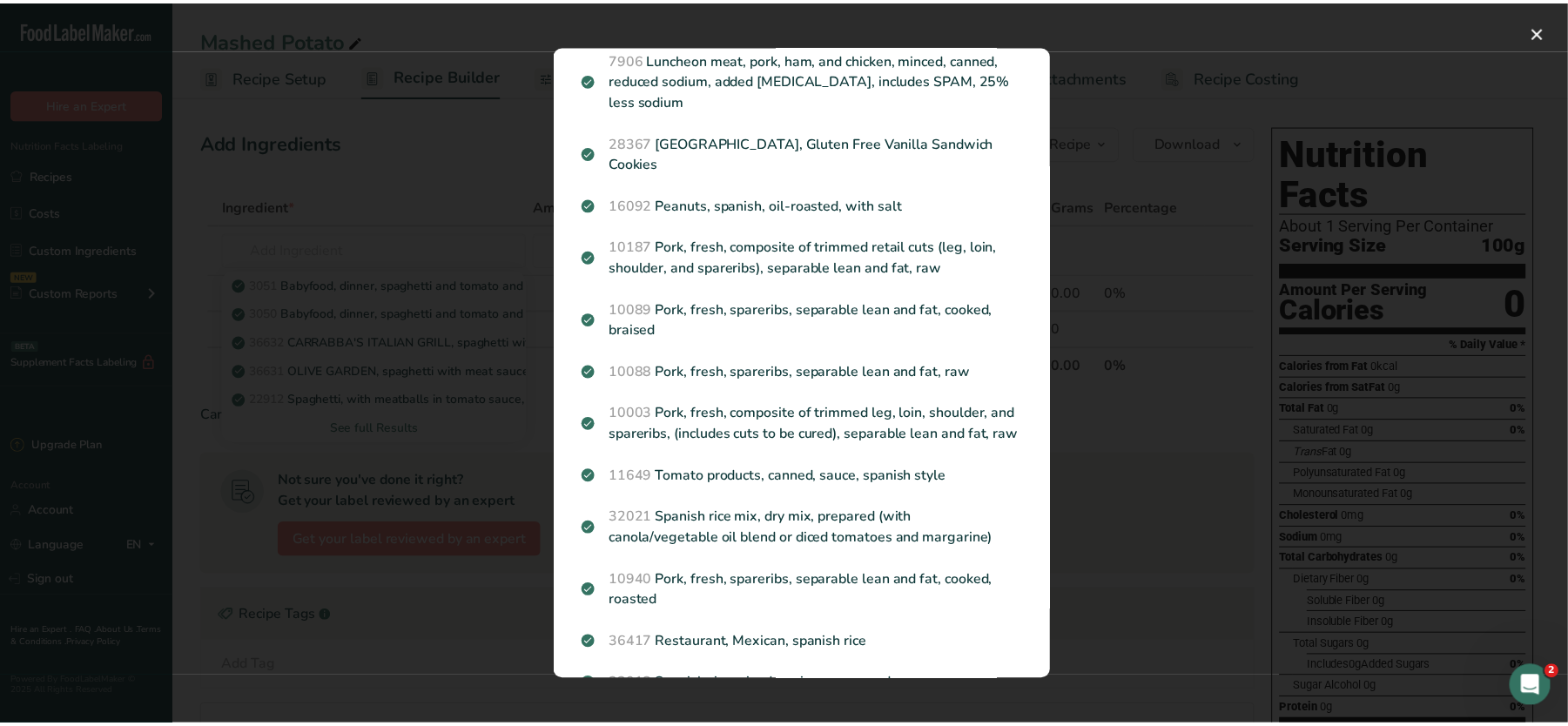
scroll to position [1675, 0]
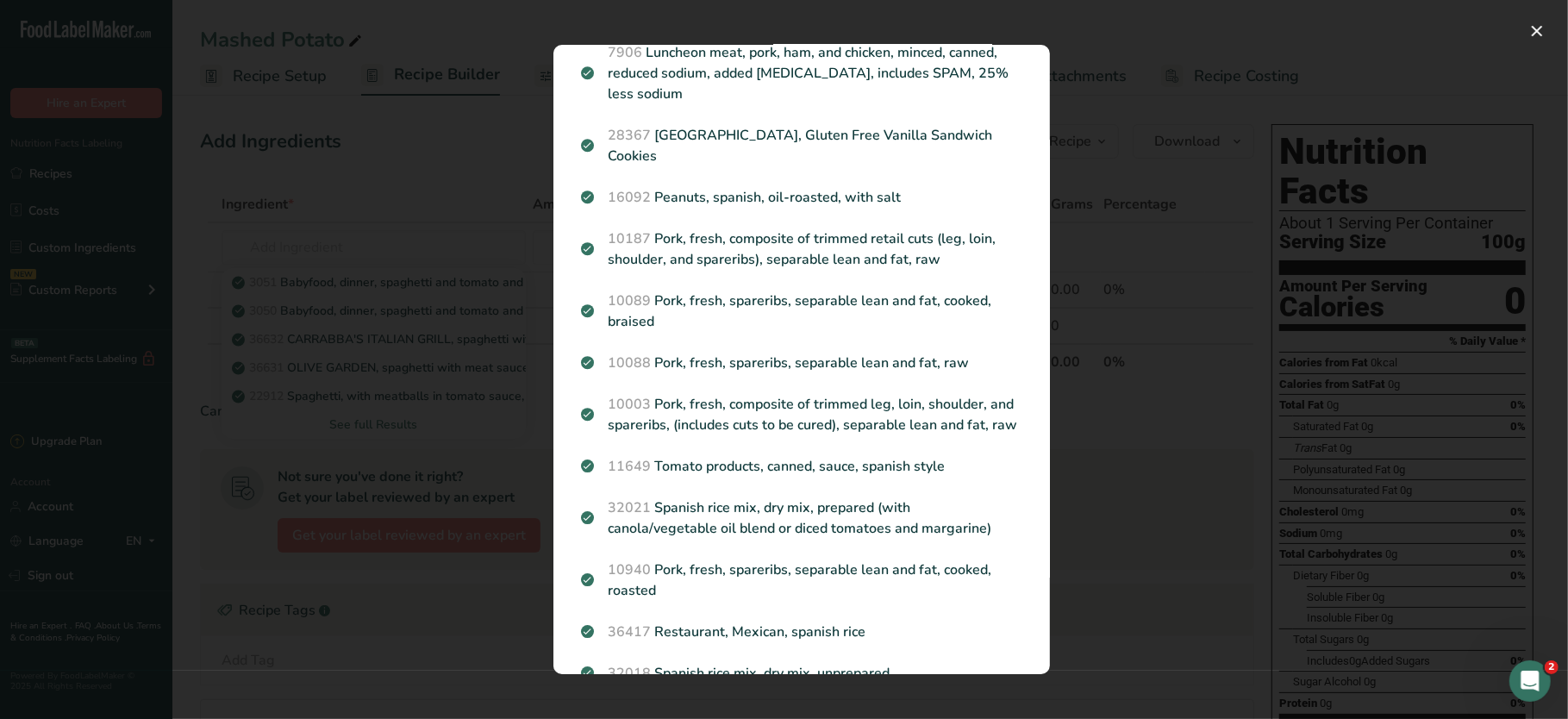
click at [1134, 531] on div "Search results modal" at bounding box center [784, 360] width 1568 height 719
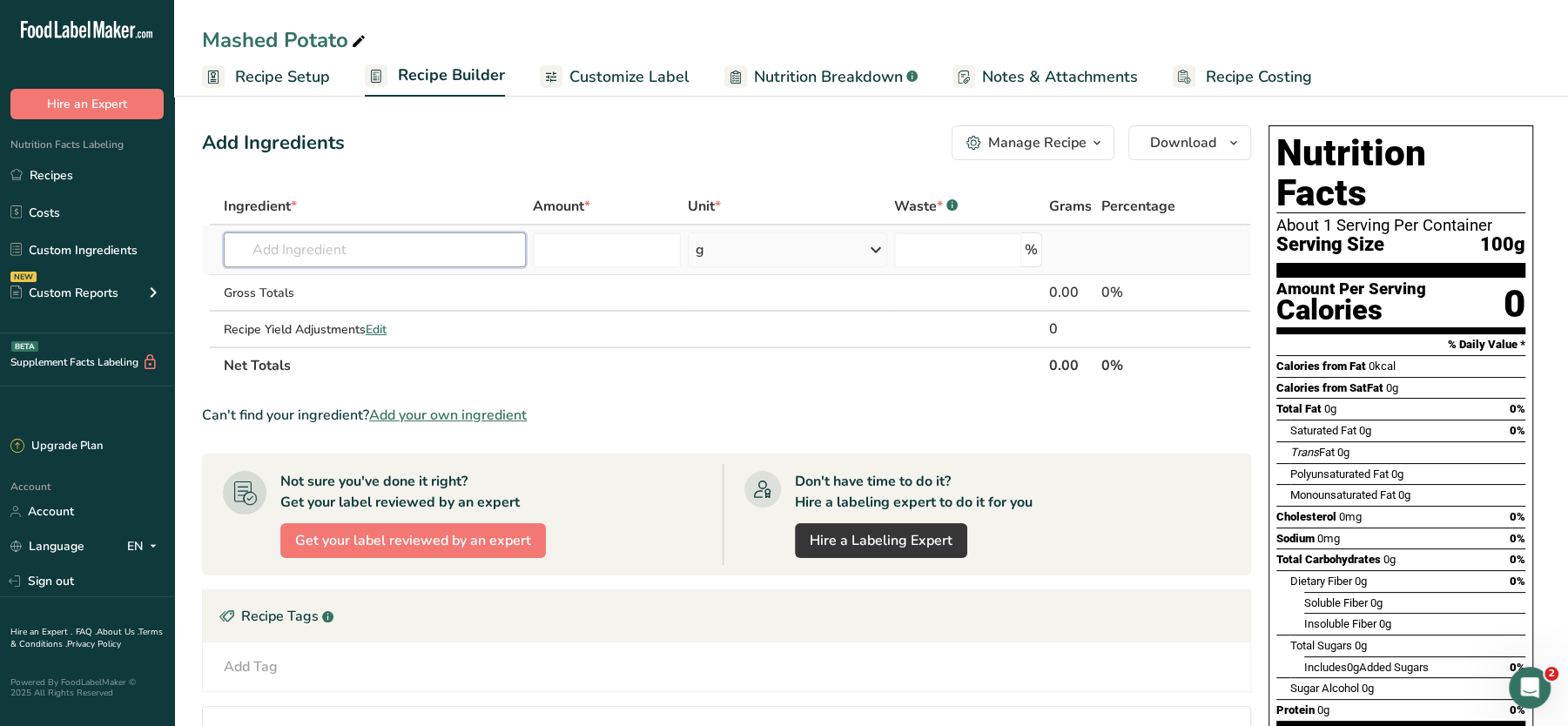
click at [332, 261] on input "text" at bounding box center [375, 249] width 302 height 35
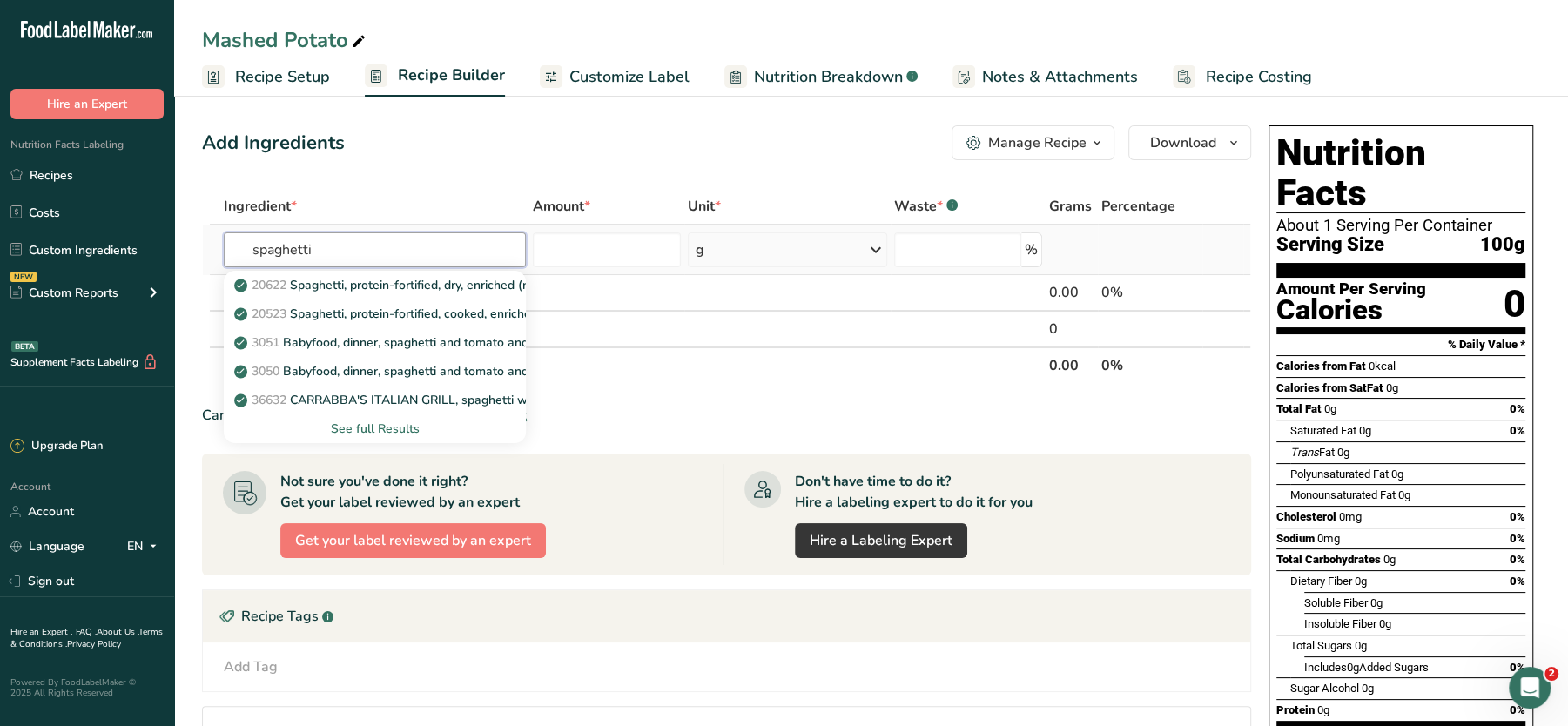
type input "spaghetti"
click at [357, 426] on div "See full Results" at bounding box center [375, 429] width 274 height 18
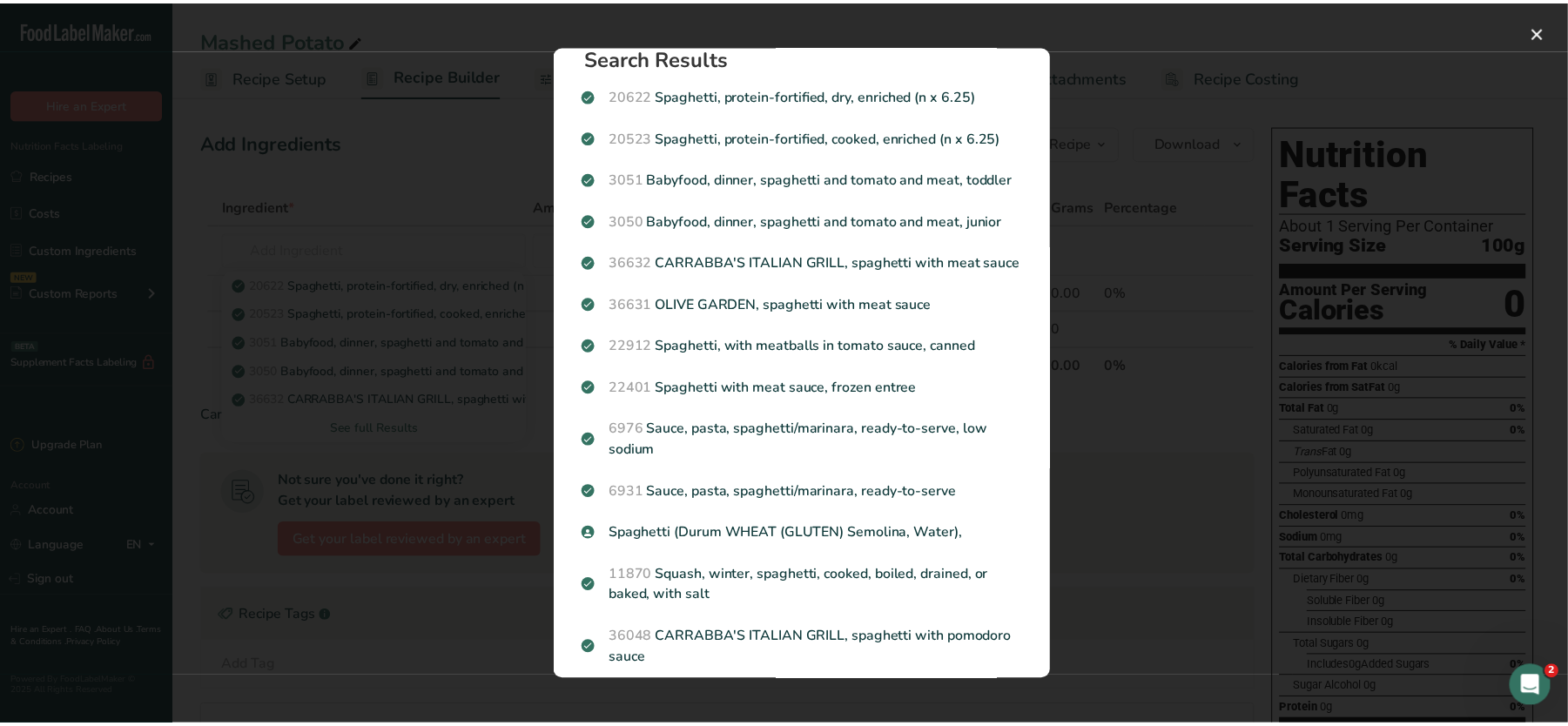
scroll to position [0, 0]
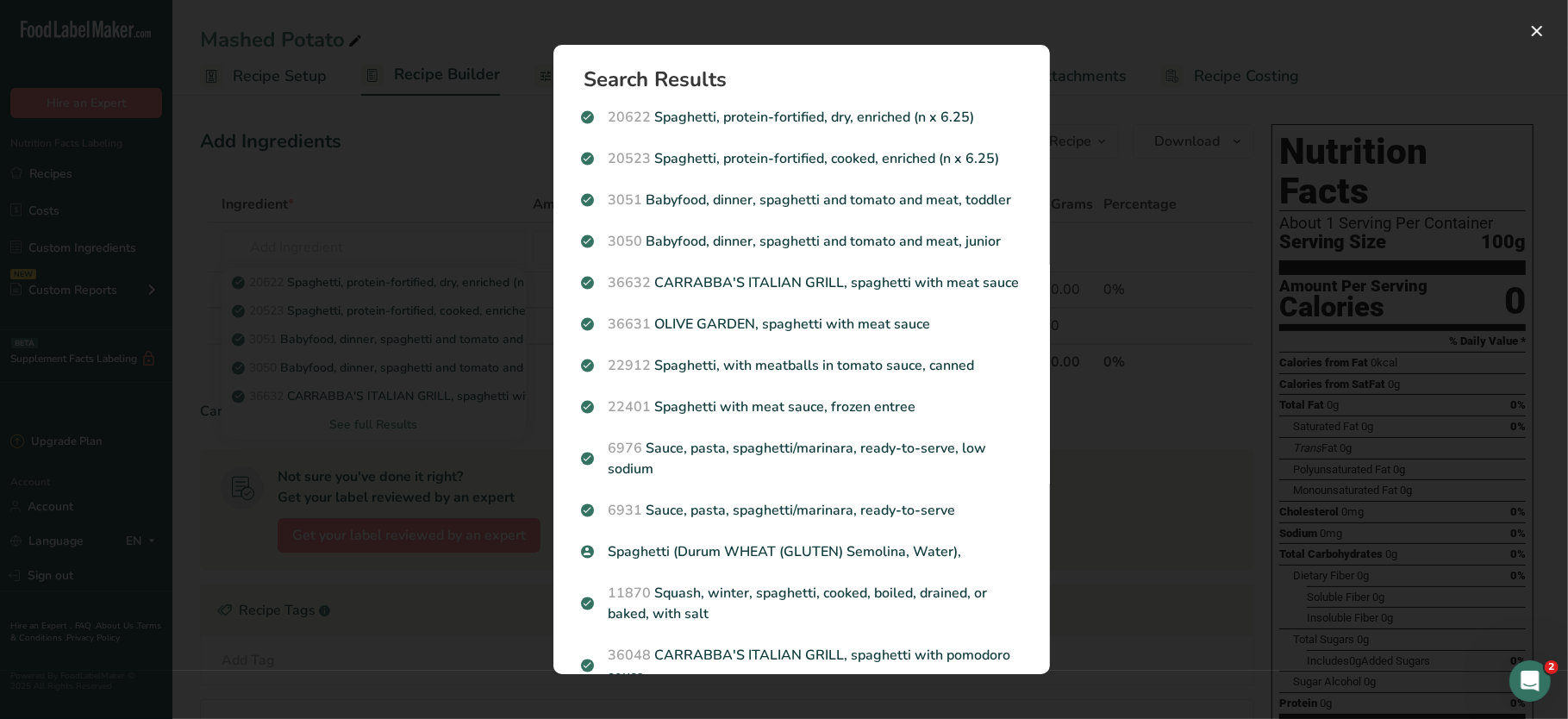
click at [448, 234] on div "Search results modal" at bounding box center [784, 360] width 1568 height 719
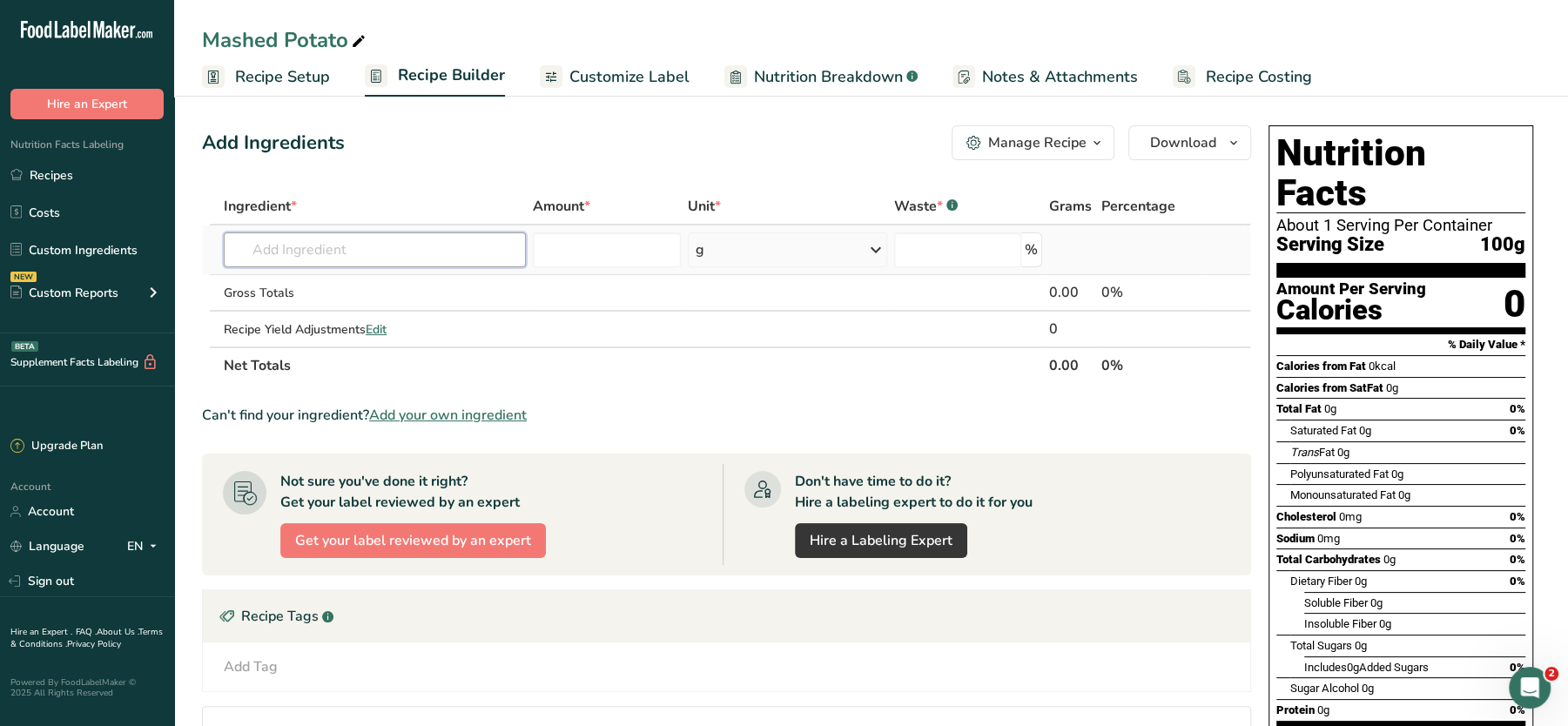
click at [352, 258] on input "text" at bounding box center [375, 249] width 302 height 35
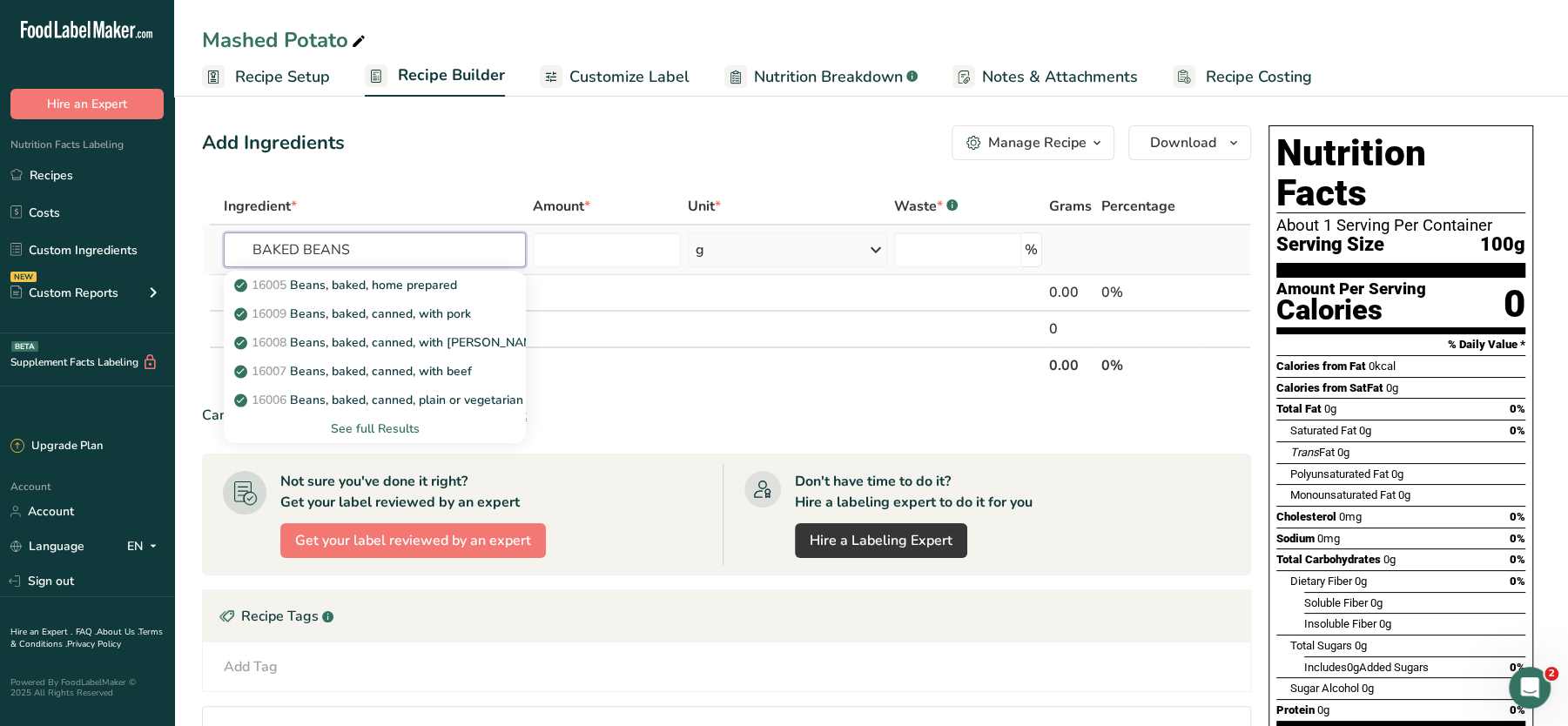
type input "BAKED BEANS"
click at [370, 422] on div "See full Results" at bounding box center [375, 429] width 274 height 18
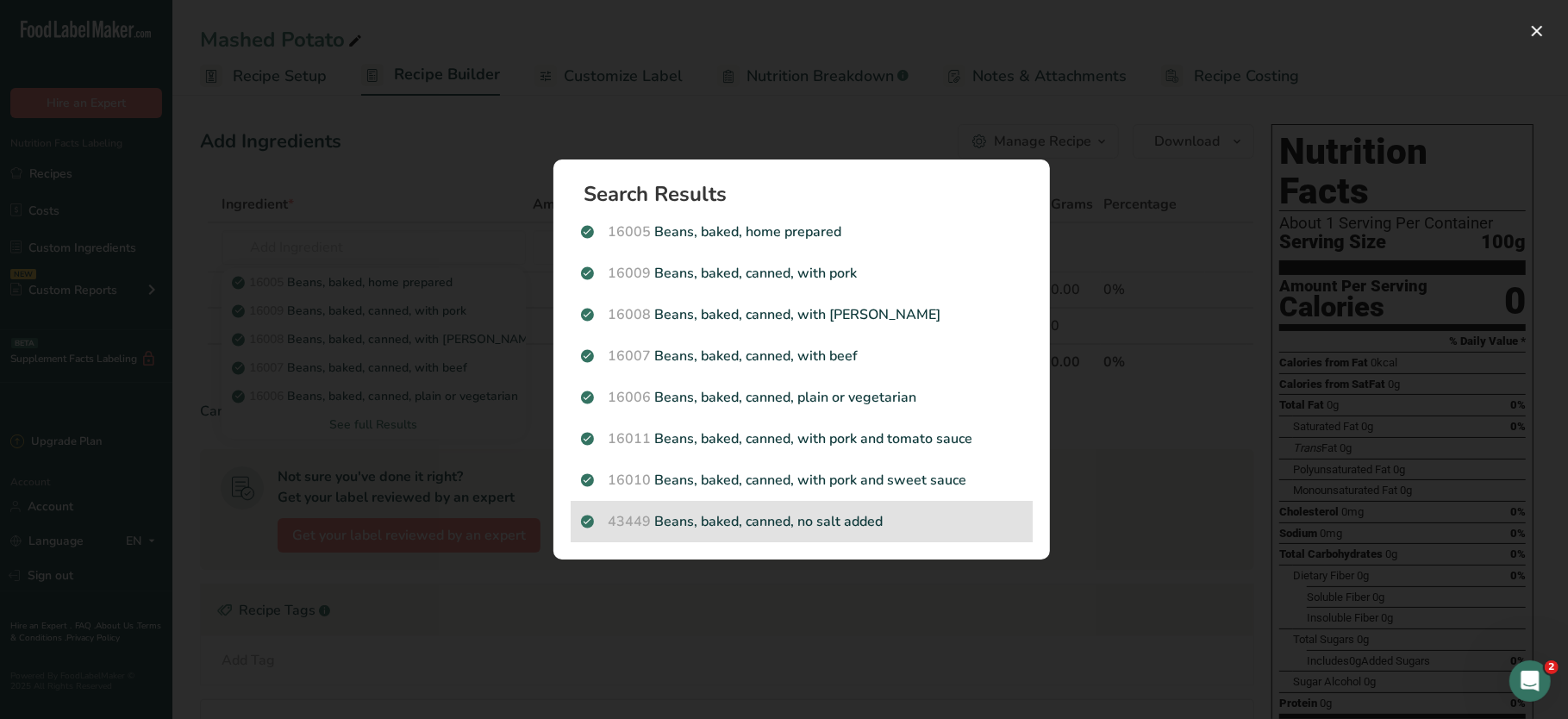
click at [757, 520] on p "43449 Beans, baked, canned, no salt added" at bounding box center [802, 521] width 441 height 21
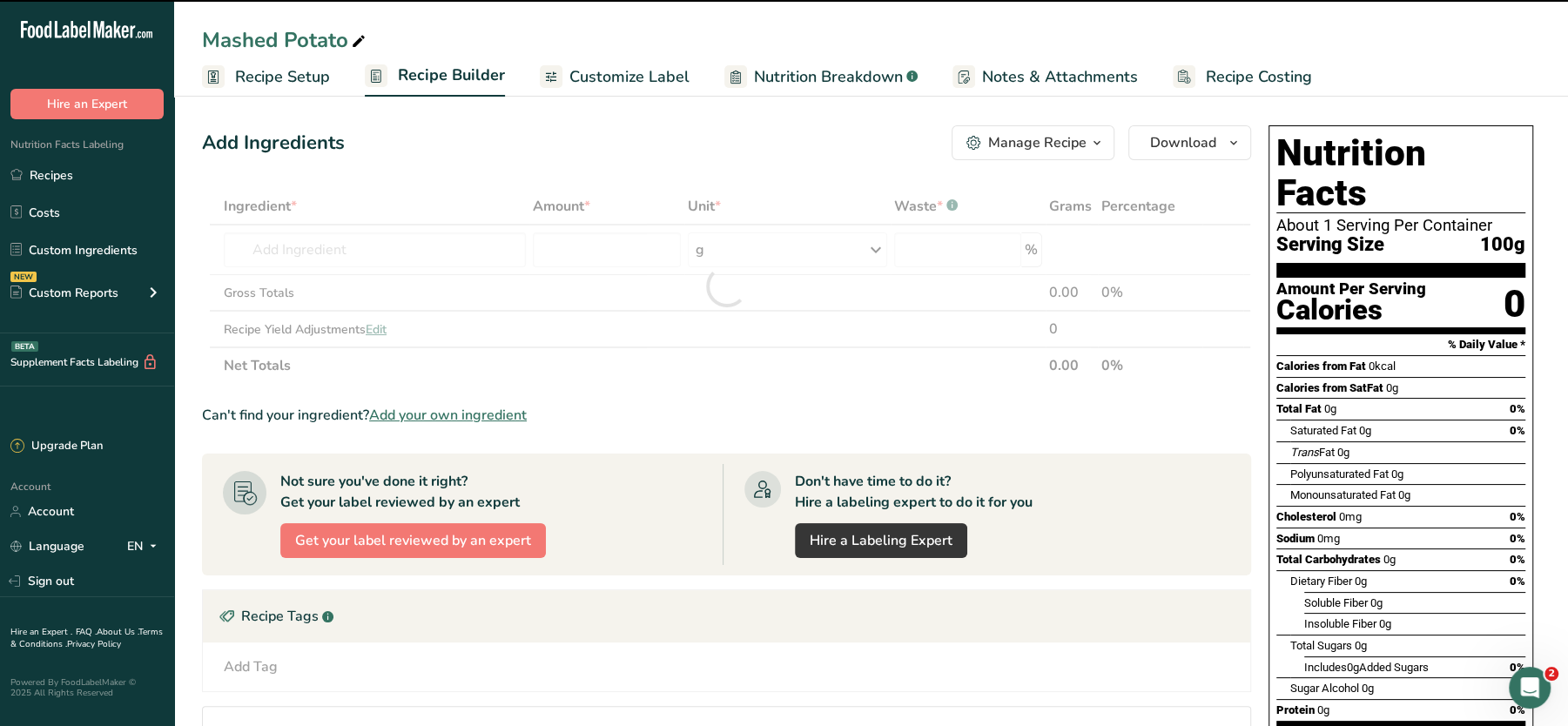
type input "0"
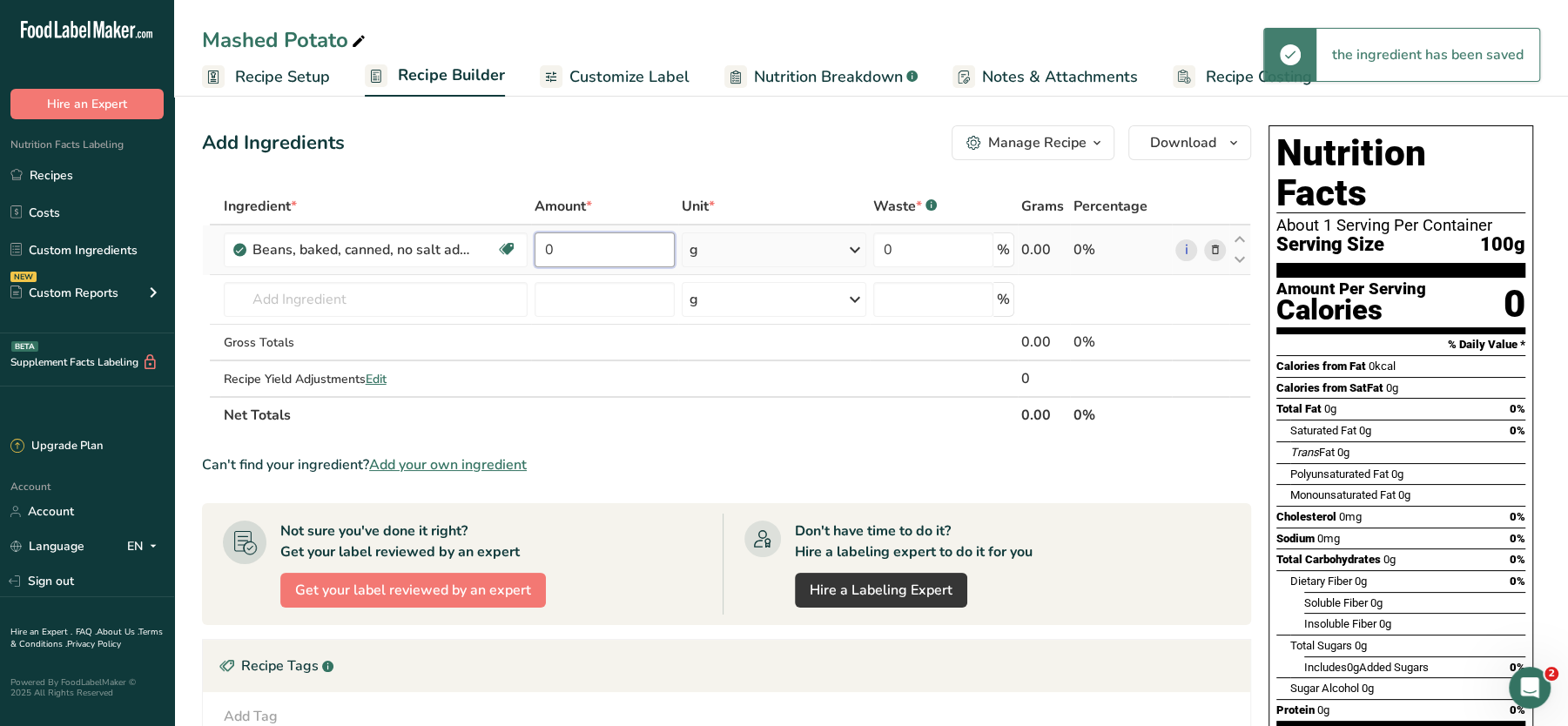
click at [572, 232] on input "0" at bounding box center [605, 249] width 140 height 35
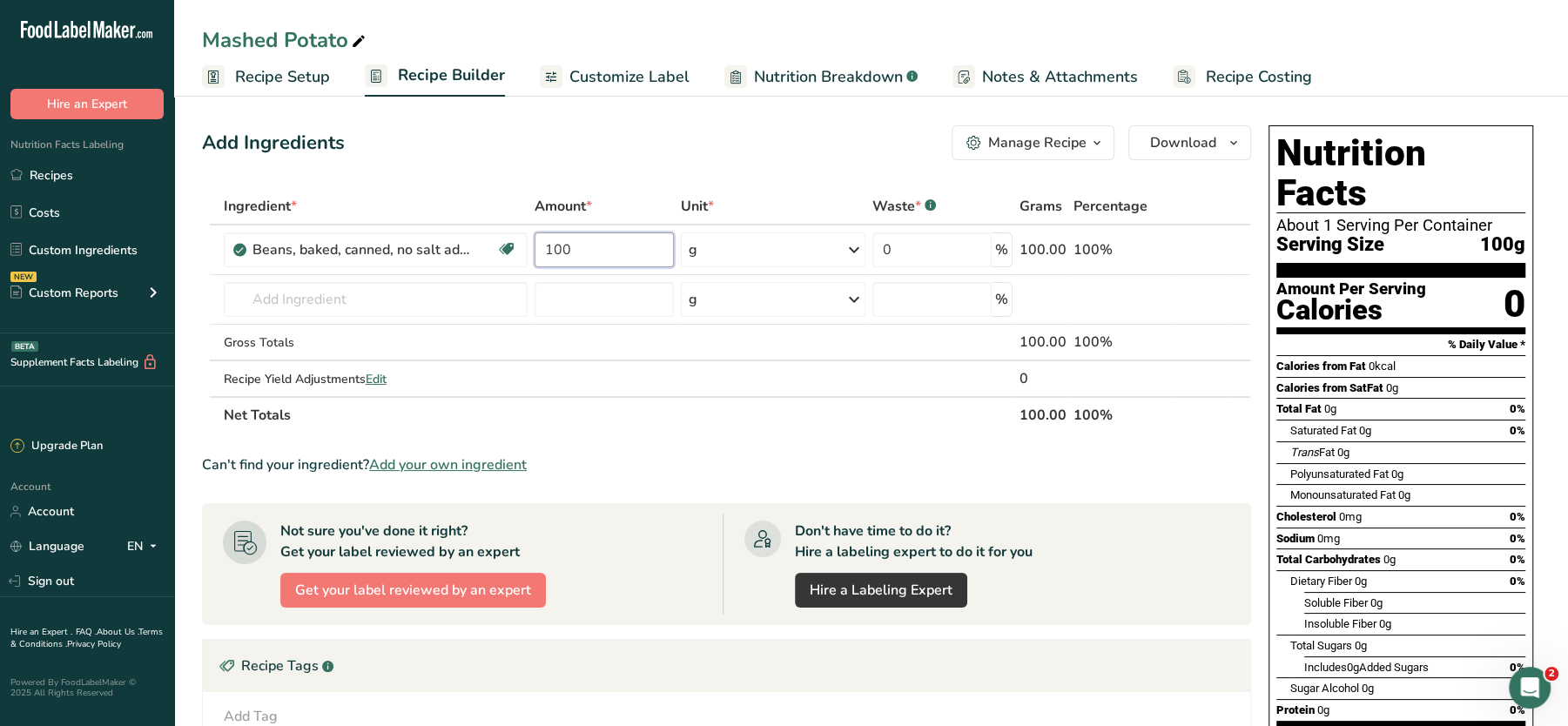
type input "100"
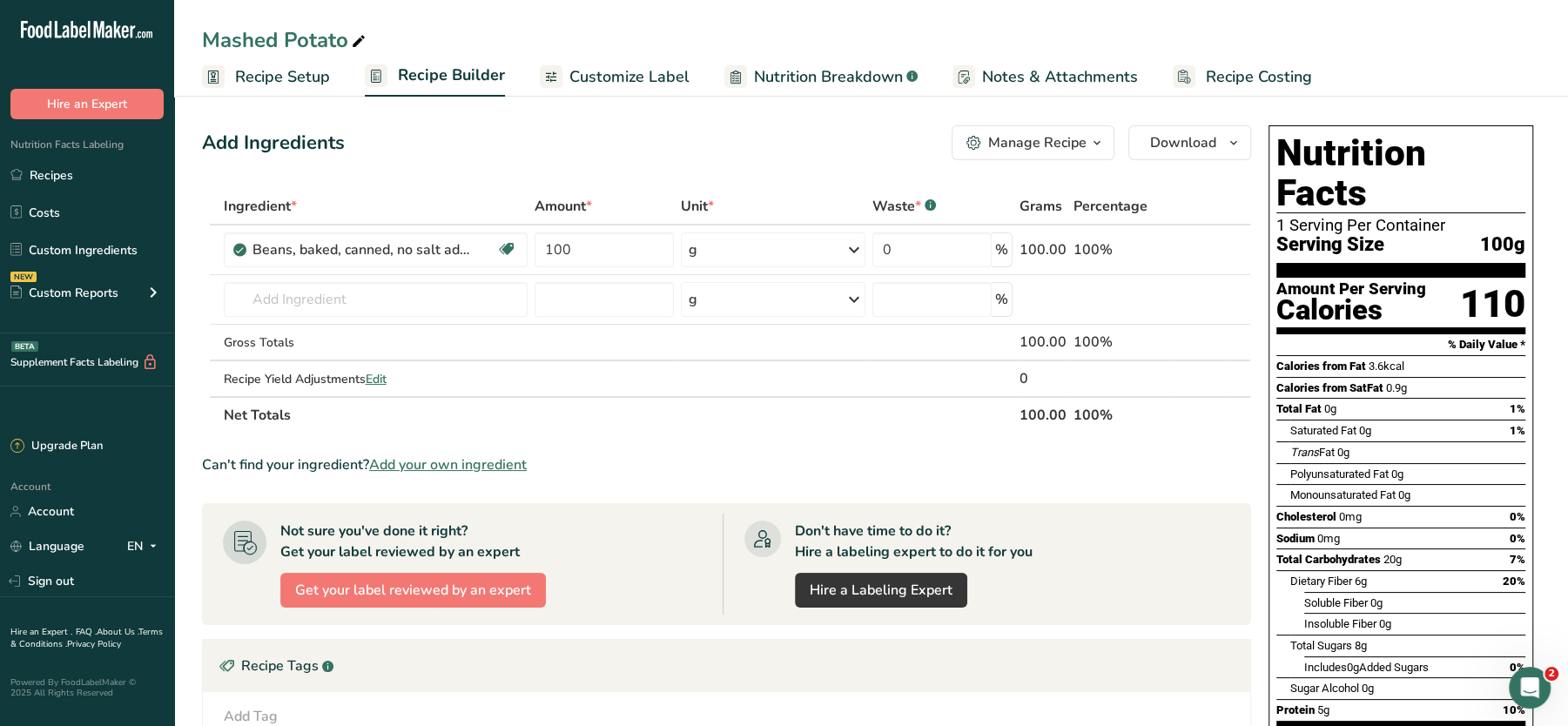
click at [625, 58] on link "Customize Label" at bounding box center [615, 76] width 150 height 39
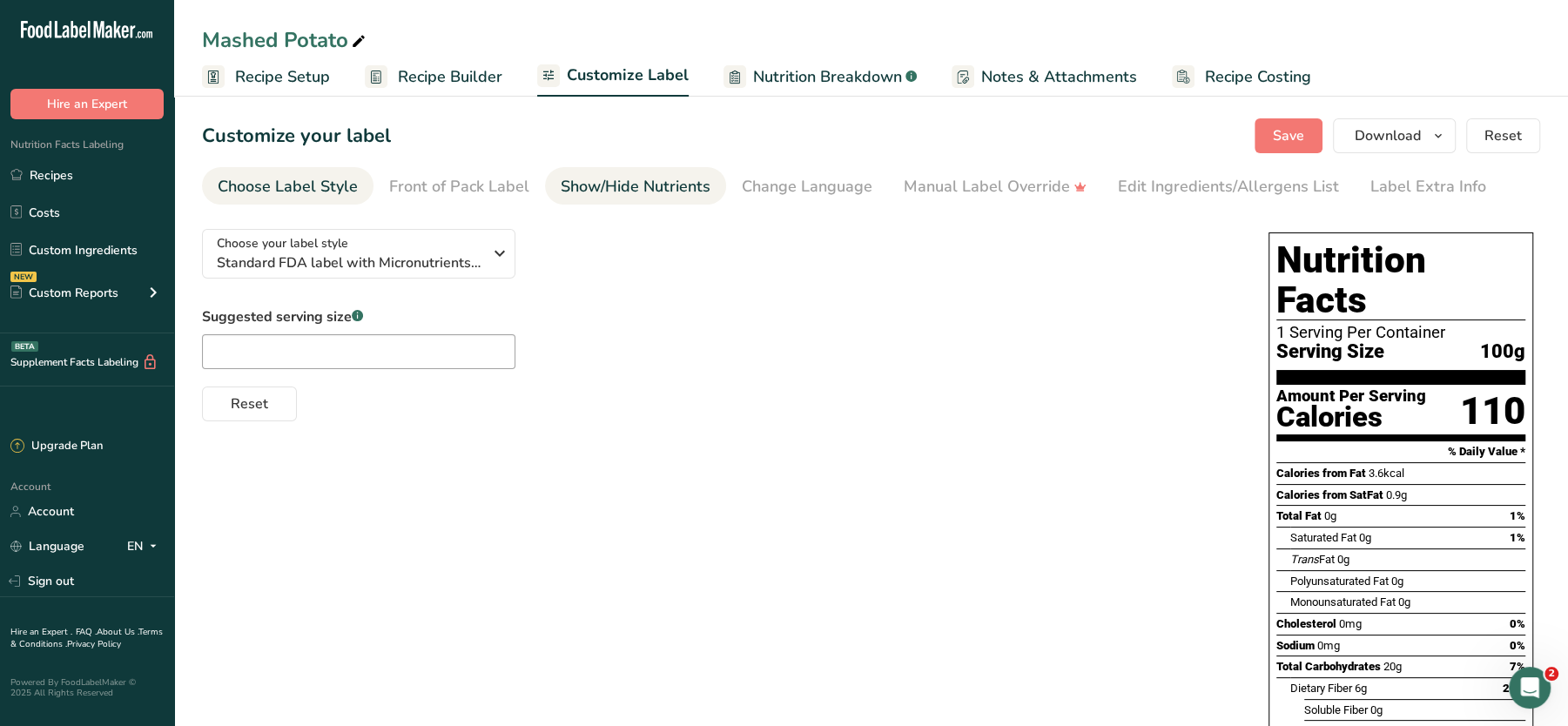
click at [636, 186] on div "Show/Hide Nutrients" at bounding box center [636, 187] width 150 height 24
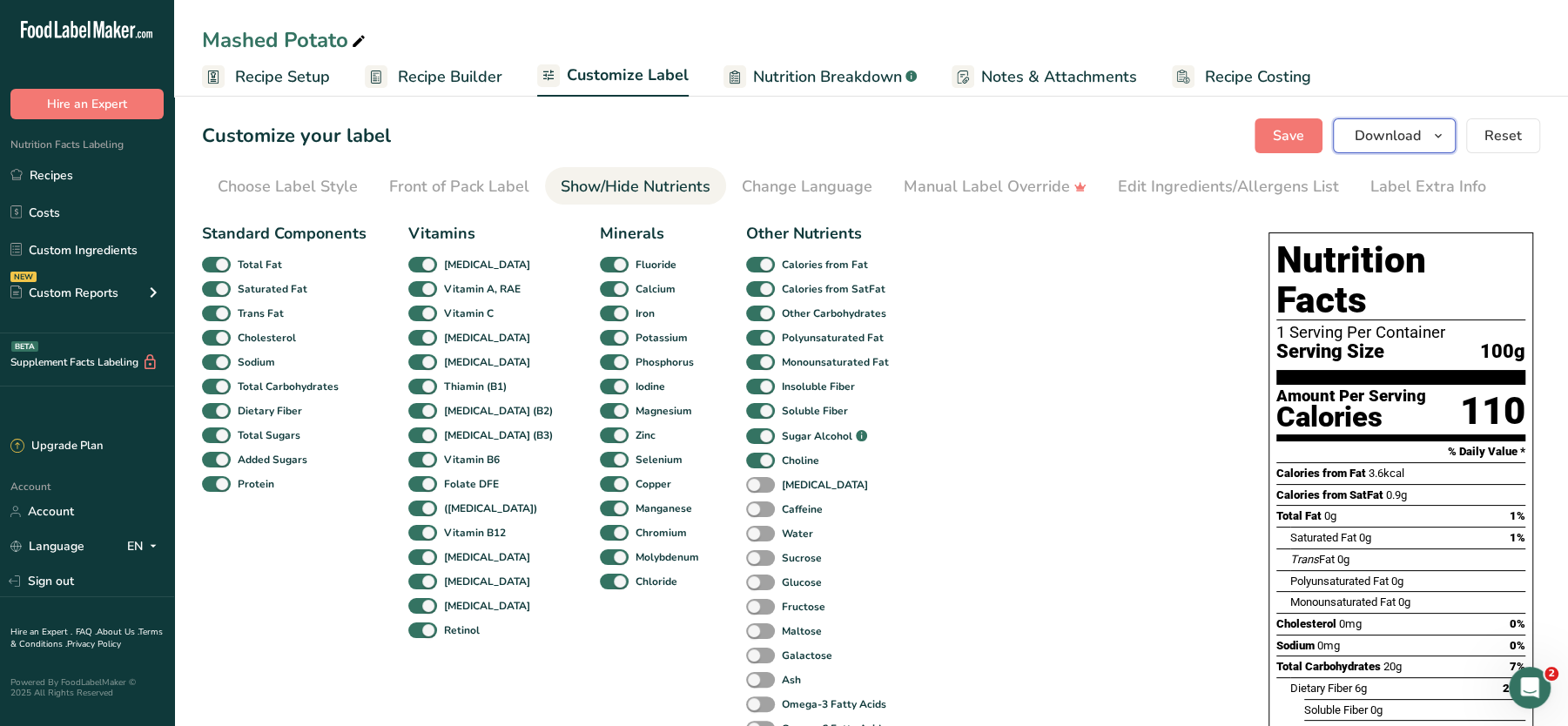
click at [1415, 133] on span "Download" at bounding box center [1388, 135] width 66 height 21
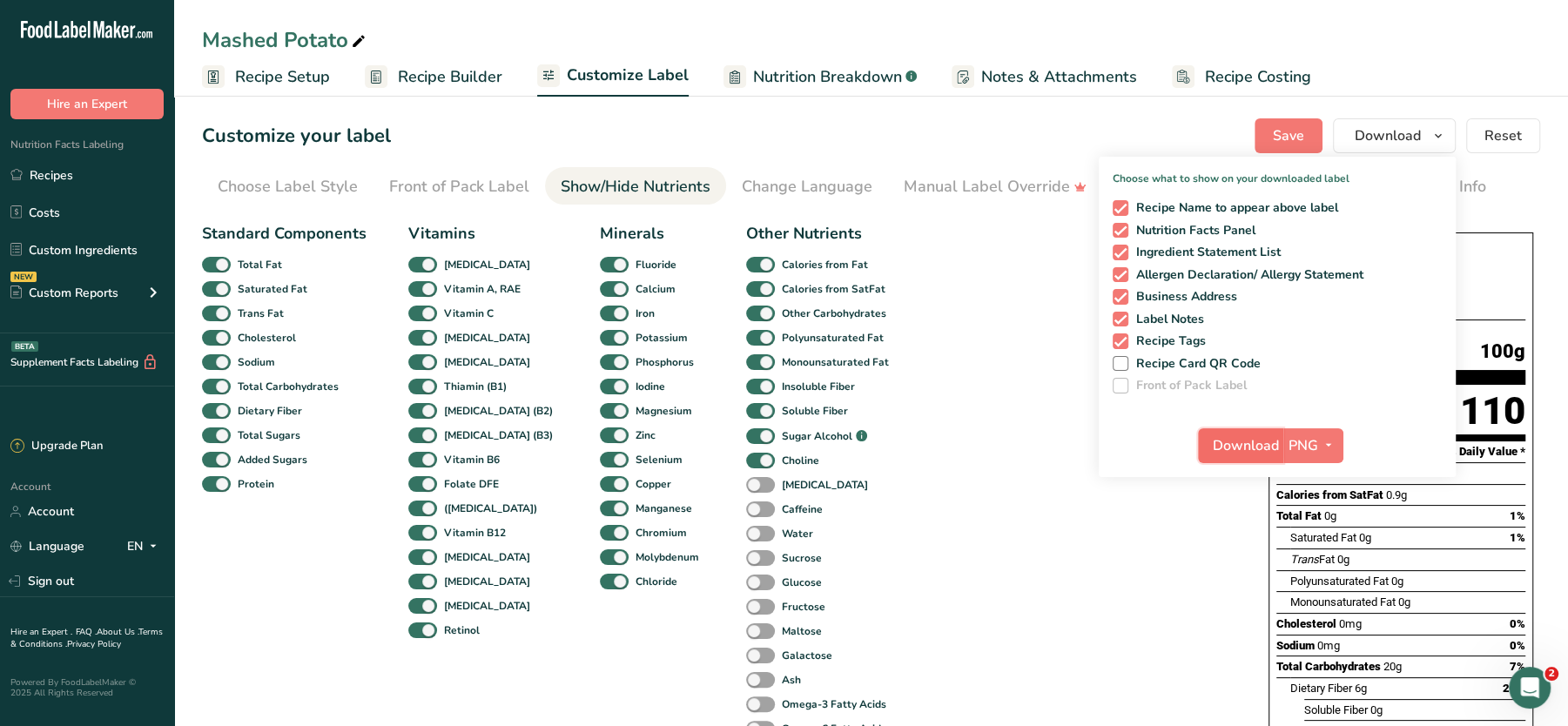
click at [1244, 443] on span "Download" at bounding box center [1246, 445] width 66 height 21
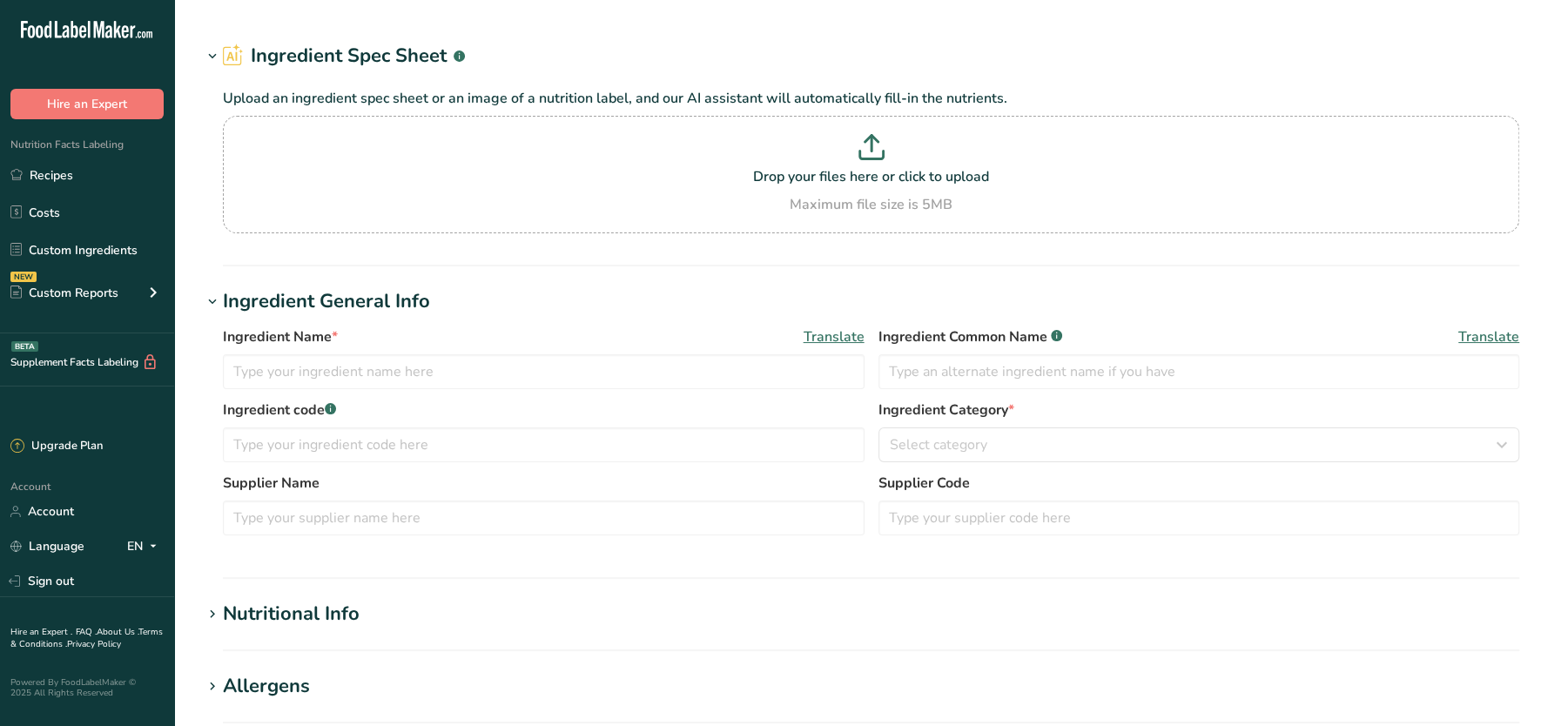
type input "WHOLE MILK"
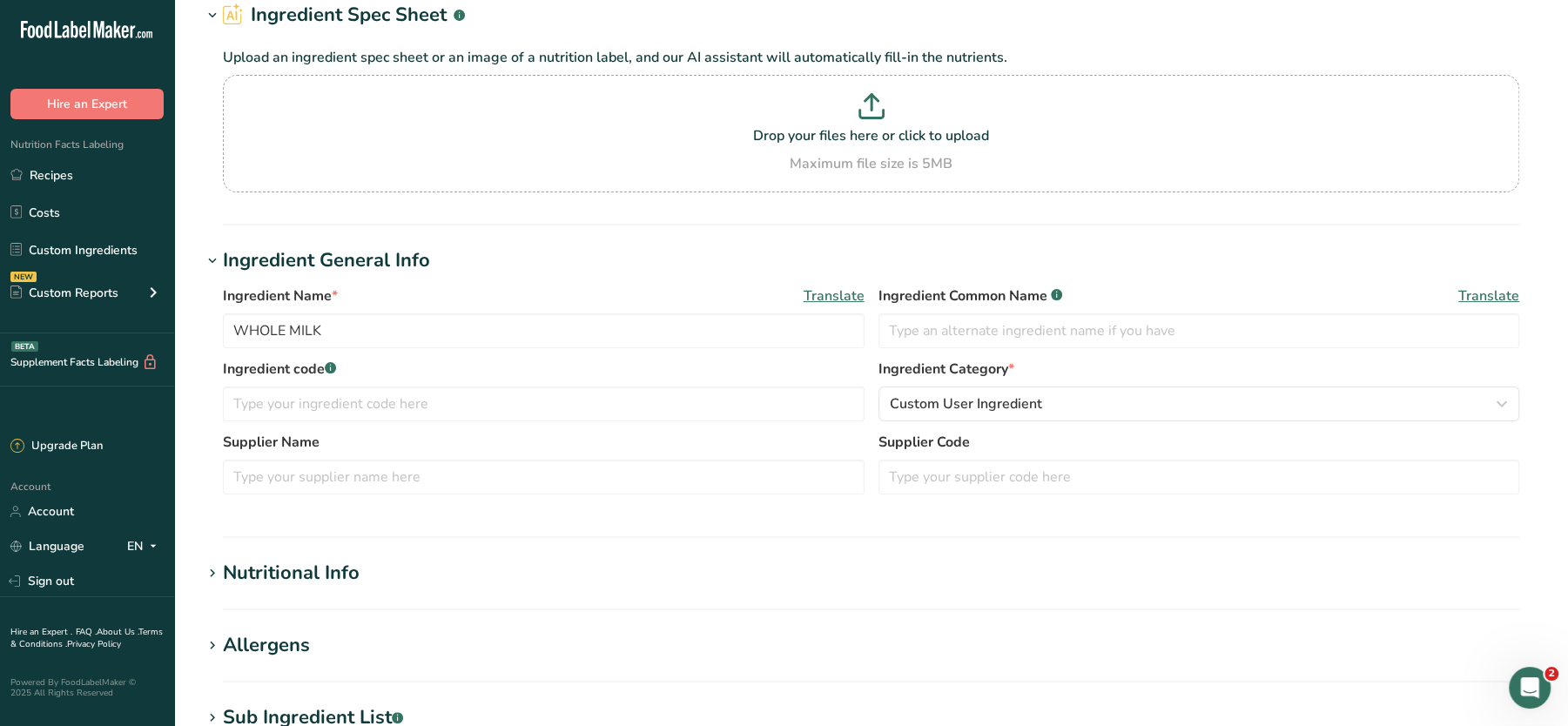
scroll to position [77, 0]
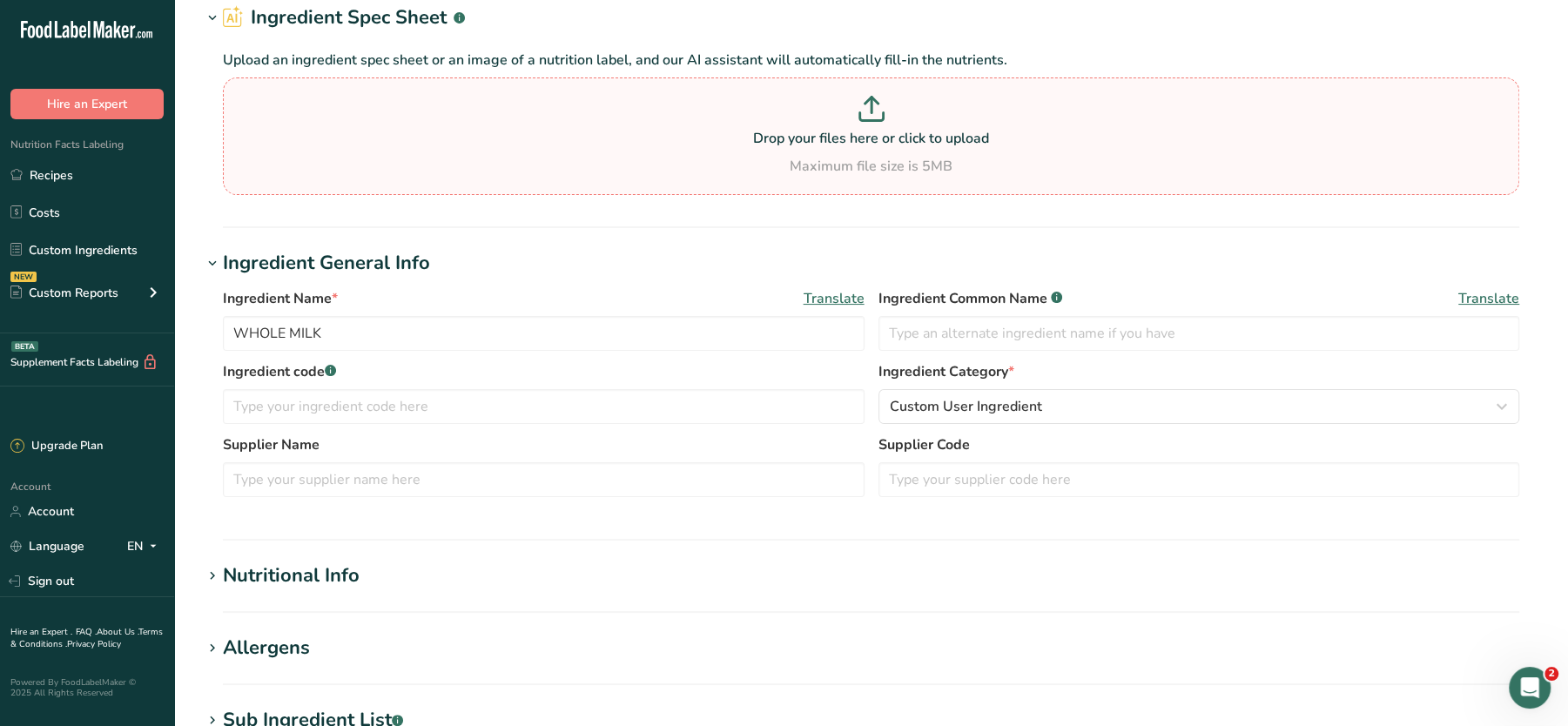
click at [859, 153] on div "Drop your files here or click to upload Maximum file size is 5MB" at bounding box center [871, 136] width 1288 height 81
click at [859, 153] on input "Drop your files here or click to upload Maximum file size is 5MB" at bounding box center [871, 136] width 1297 height 118
type input "C:\fakepath\Mashed Potato_27_08_2025, 20_07_35.png"
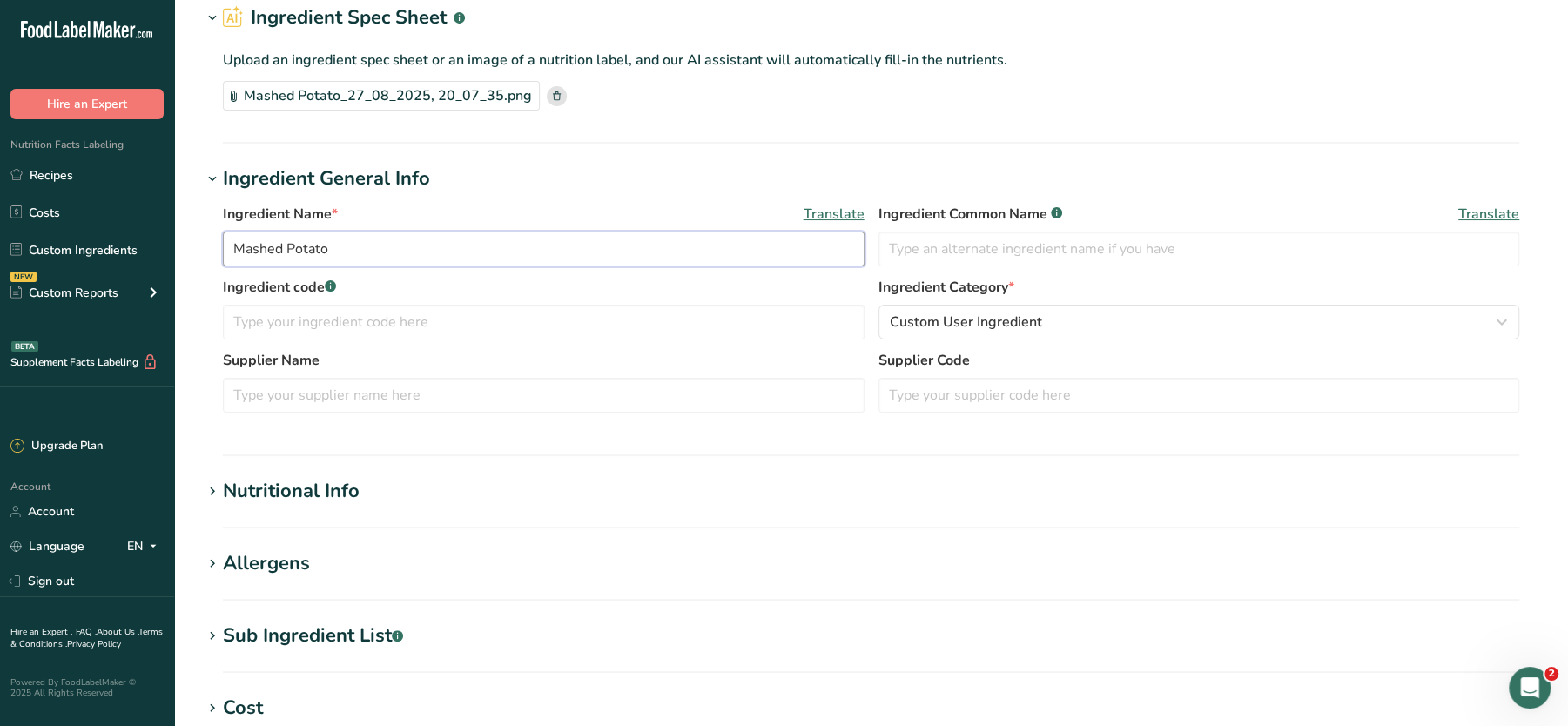
click at [296, 253] on input "Mashed Potato" at bounding box center [544, 249] width 642 height 35
paste input "FINISHED Whole Milk"
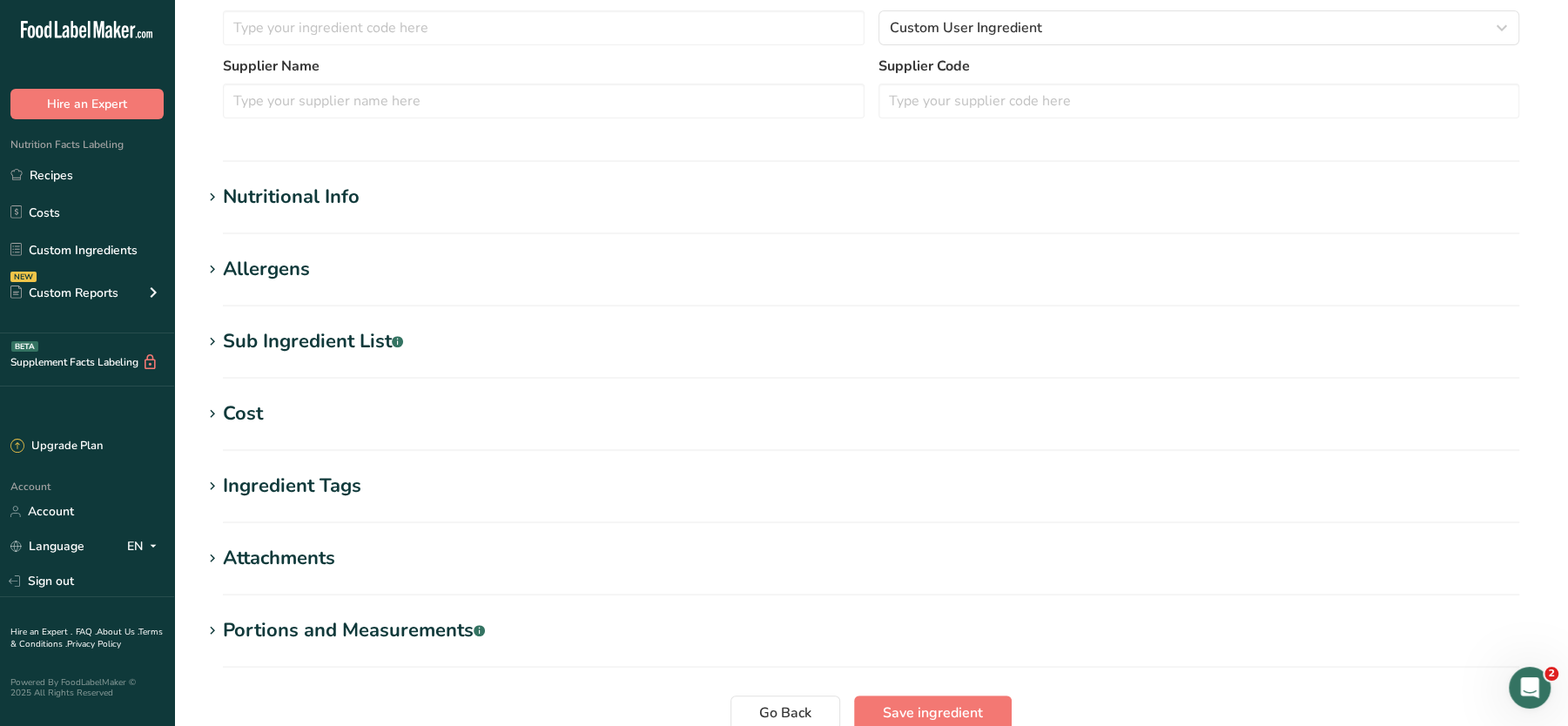
scroll to position [373, 0]
type input "FINISHED Whole Milk"
click at [598, 197] on h1 "Nutritional Info" at bounding box center [871, 196] width 1338 height 29
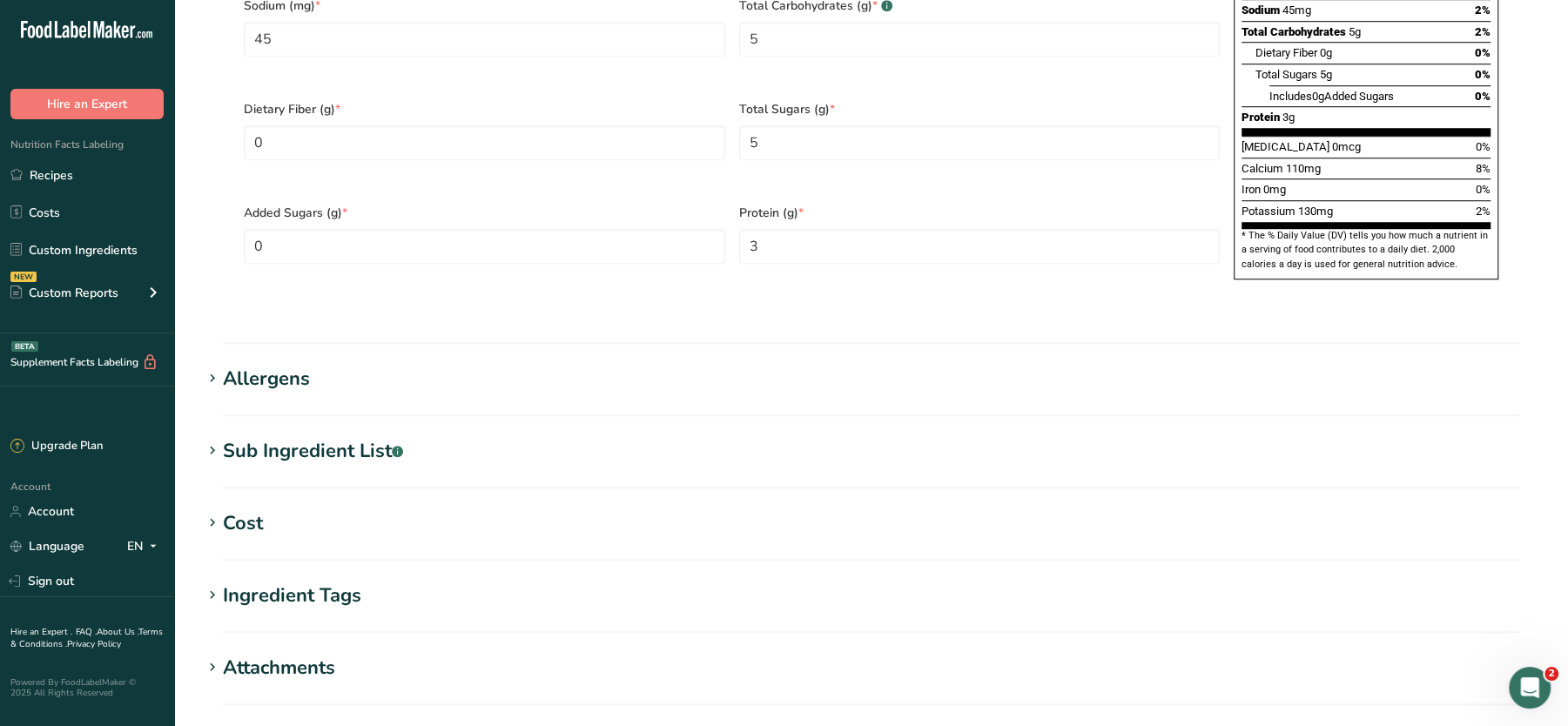
scroll to position [1291, 0]
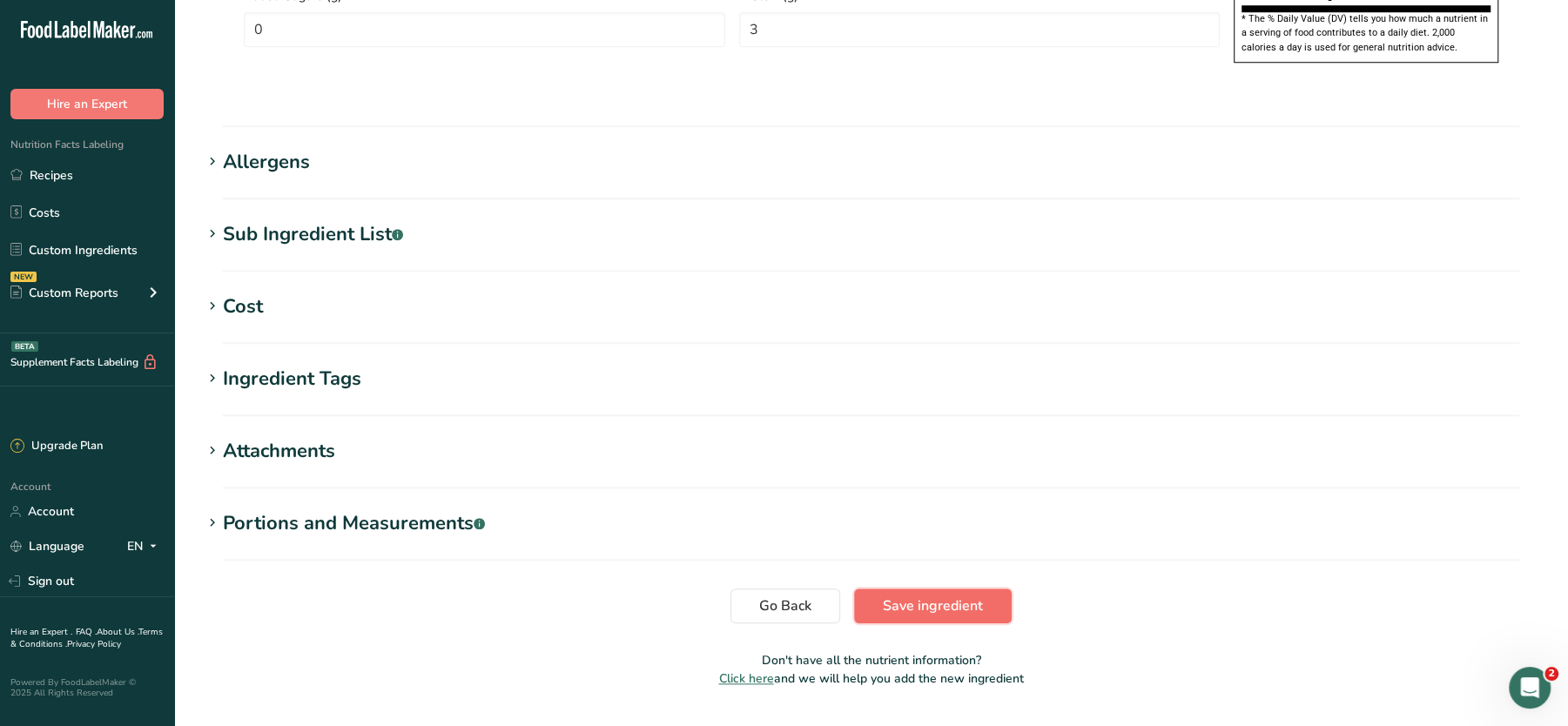
click at [906, 596] on span "Save ingredient" at bounding box center [933, 606] width 100 height 21
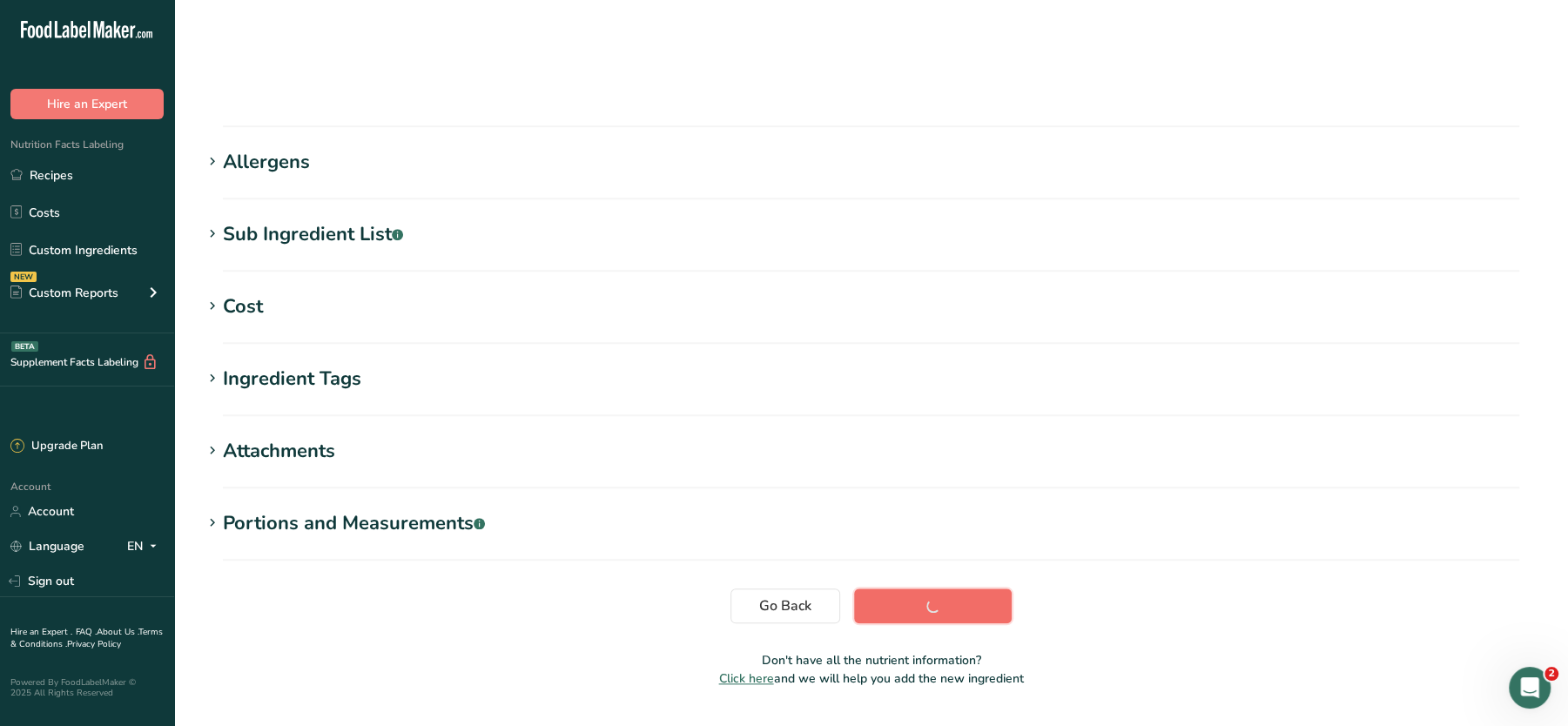
scroll to position [194, 0]
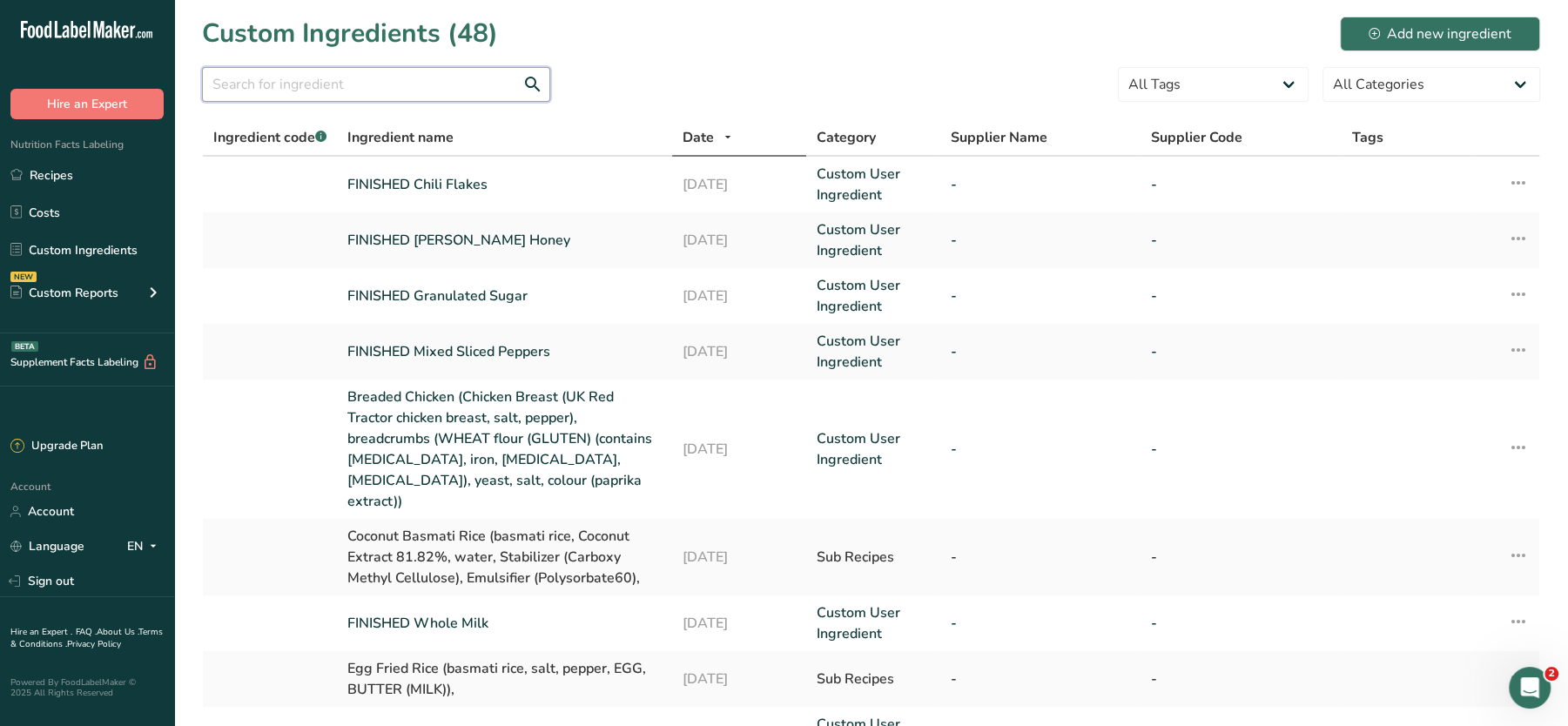
click at [354, 91] on input "text" at bounding box center [376, 84] width 348 height 35
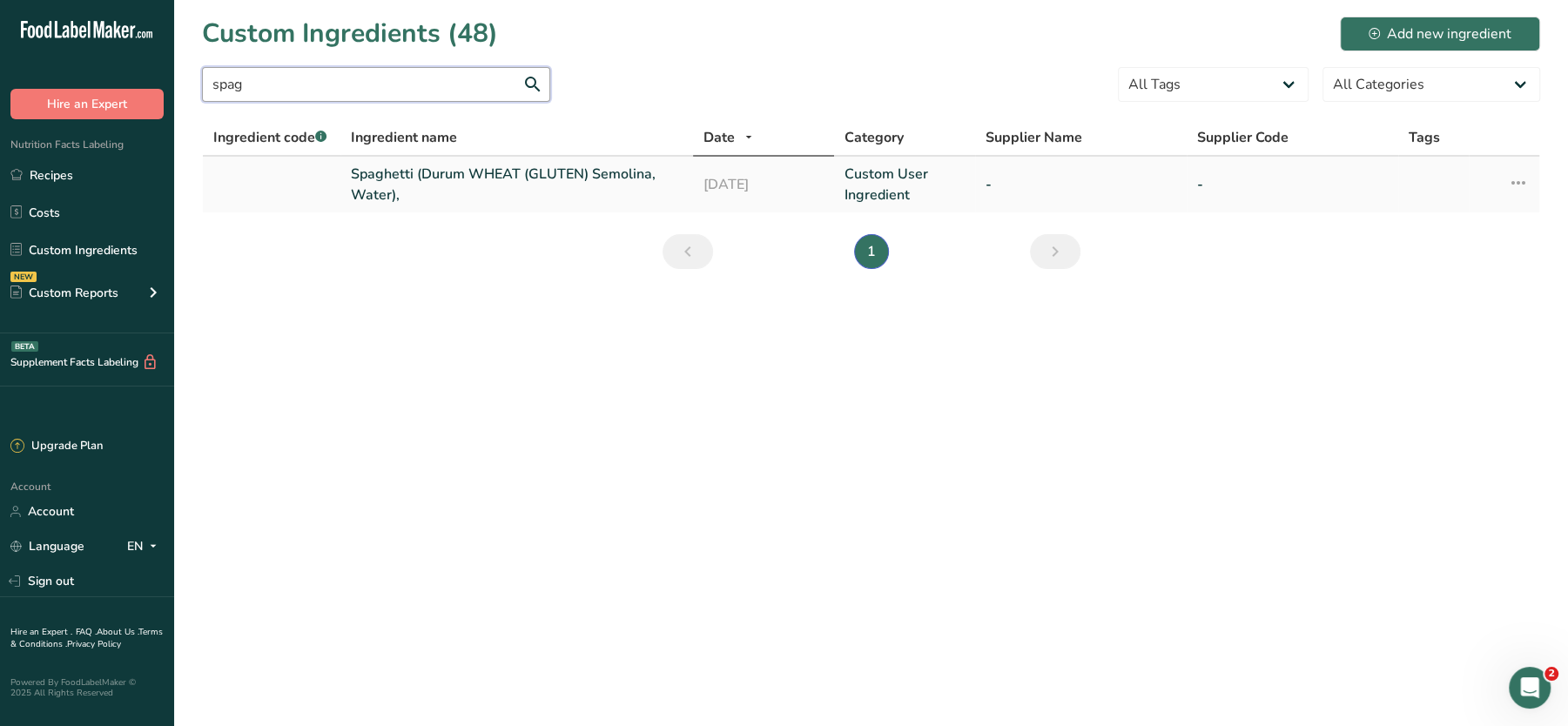
type input "spag"
click at [387, 182] on link "Spaghetti (Durum WHEAT (GLUTEN) Semolina, Water)," at bounding box center [517, 185] width 332 height 42
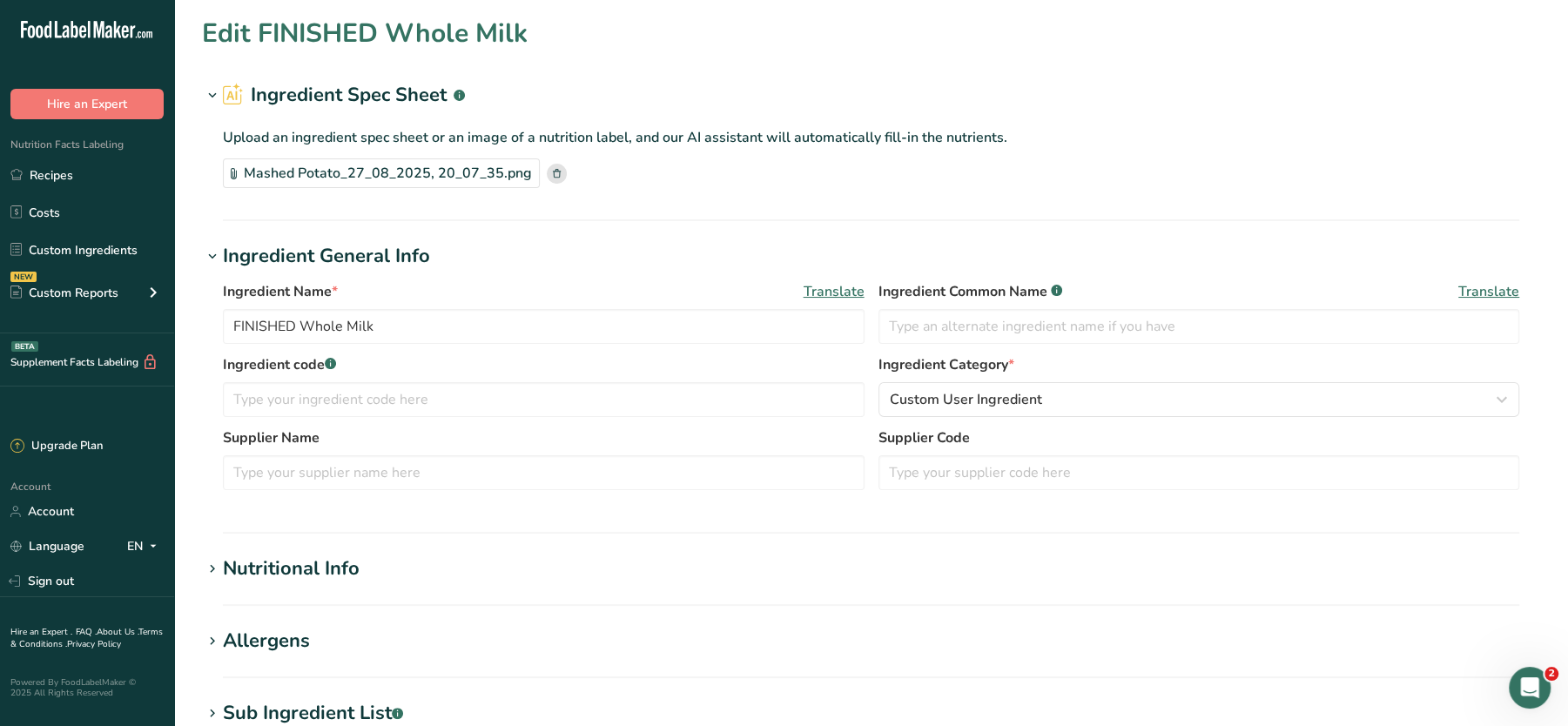
type input "Spaghetti (Durum WHEAT (GLUTEN) Semolina, Water),"
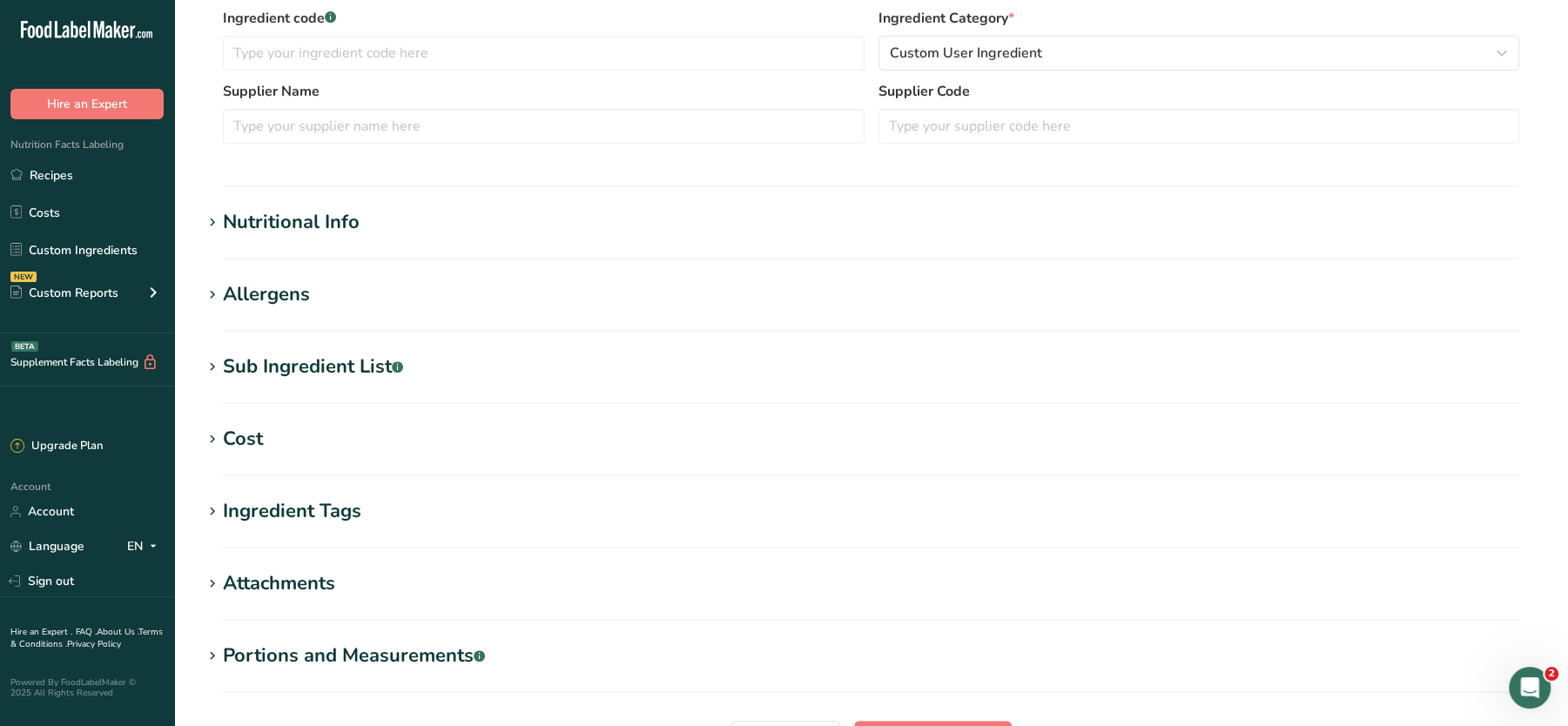
scroll to position [433, 0]
click at [313, 218] on div "Nutritional Info" at bounding box center [291, 220] width 137 height 29
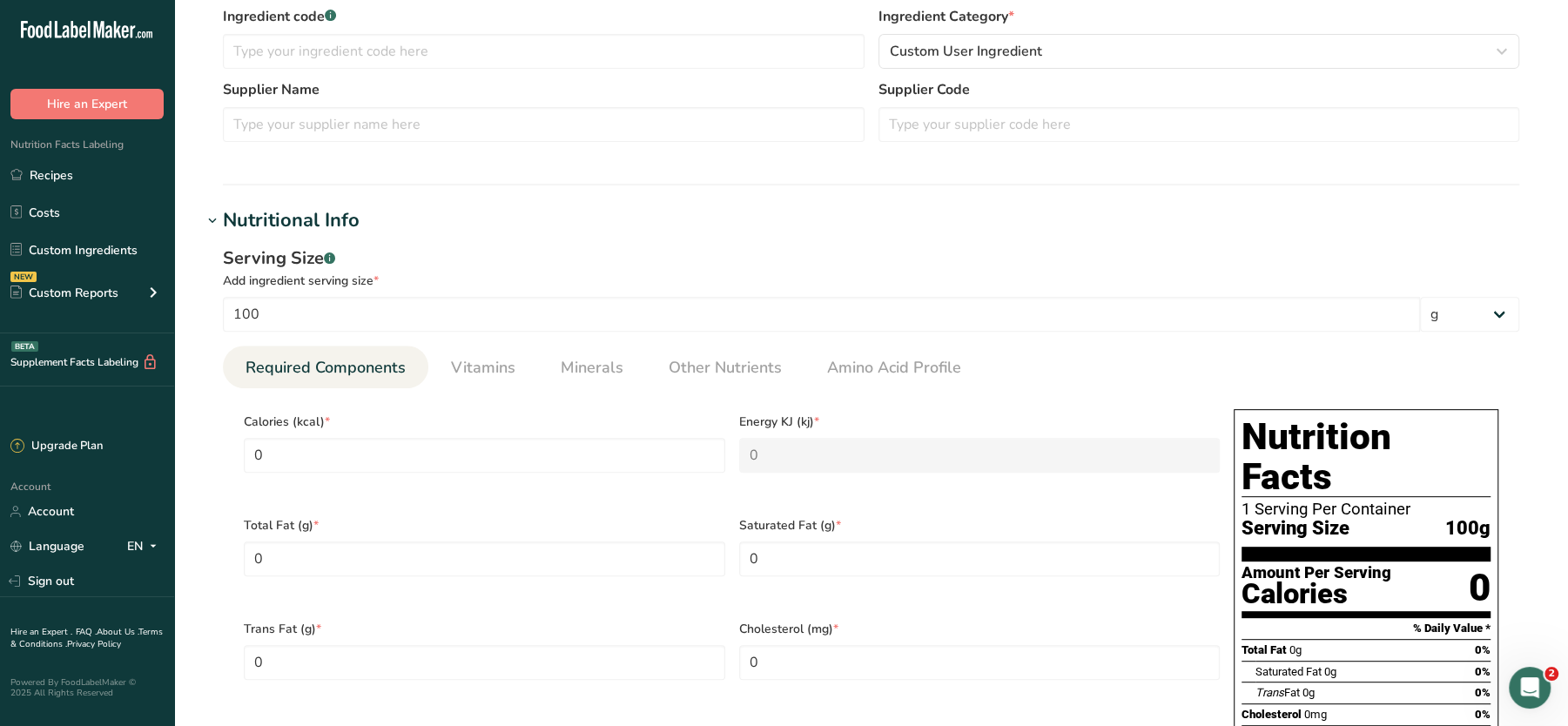
click at [313, 218] on div "Nutritional Info" at bounding box center [291, 220] width 137 height 29
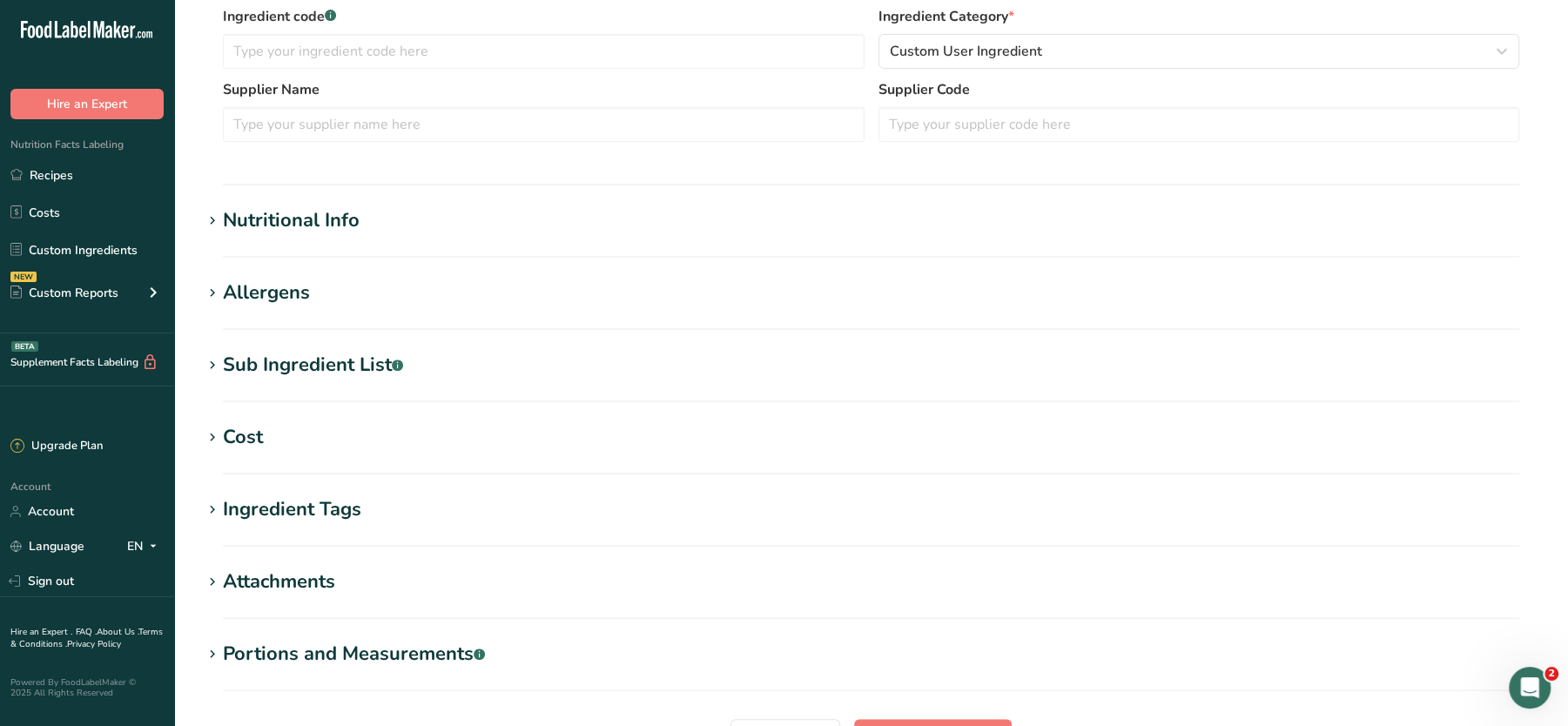
scroll to position [0, 0]
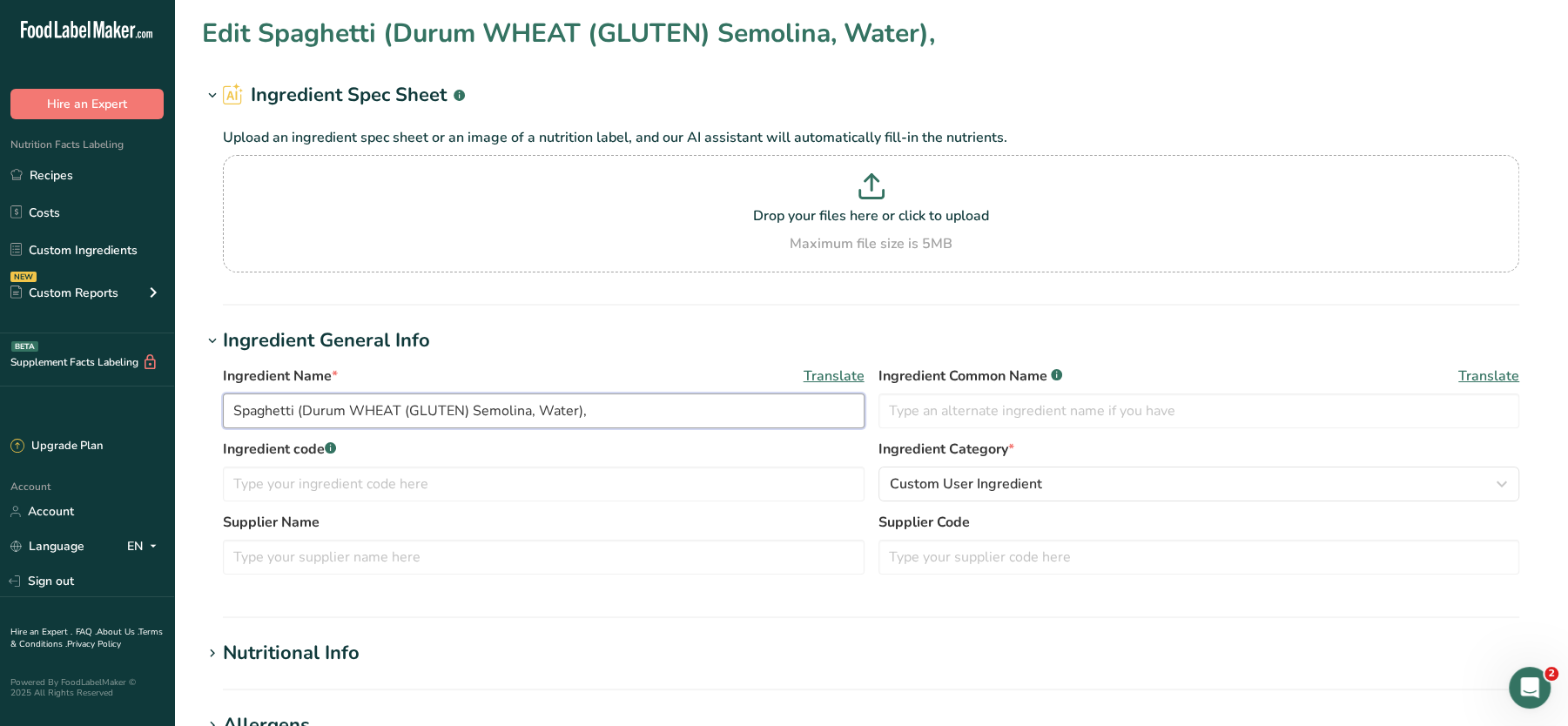
click at [532, 411] on input "Spaghetti (Durum WHEAT (GLUTEN) Semolina, Water)," at bounding box center [544, 411] width 642 height 35
click at [934, 196] on p at bounding box center [871, 189] width 1288 height 32
click at [934, 196] on input "Drop your files here or click to upload Maximum file size is 5MB" at bounding box center [871, 214] width 1297 height 118
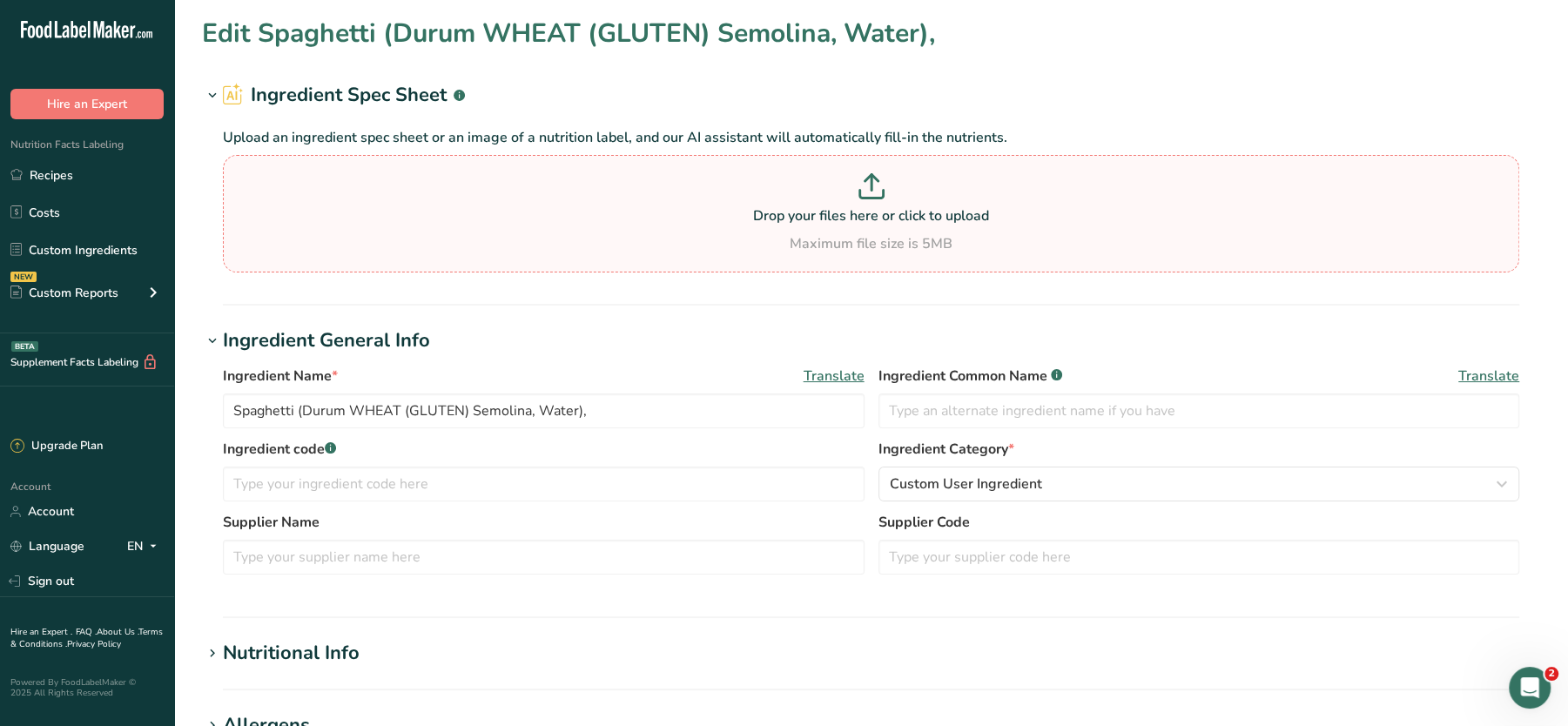
type input "C:\fakepath\Book1.pdf"
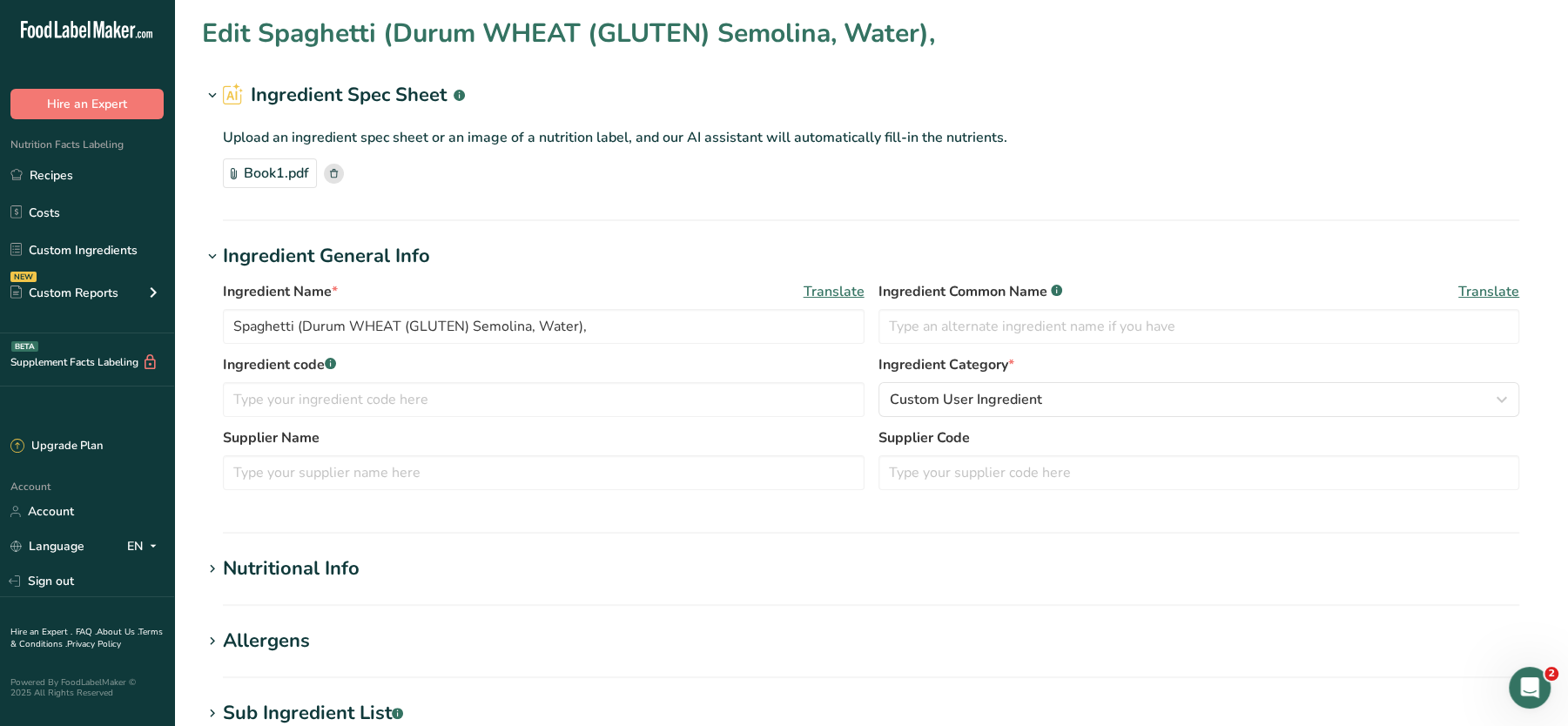
drag, startPoint x: 1391, startPoint y: 198, endPoint x: 1401, endPoint y: 190, distance: 13.1
click at [1401, 190] on div "Upload an ingredient spec sheet or an image of a nutrition label, and our AI as…" at bounding box center [871, 154] width 1338 height 89
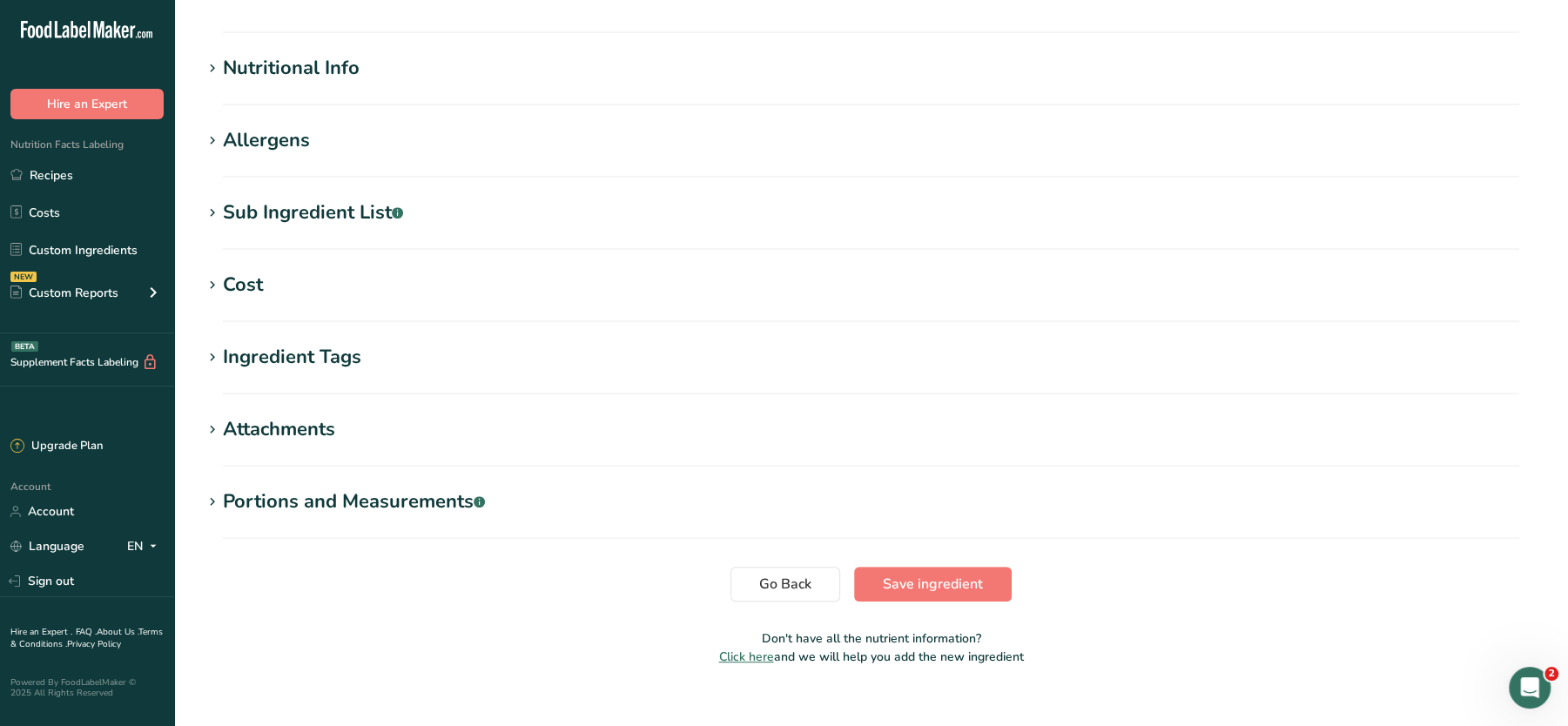
scroll to position [522, 0]
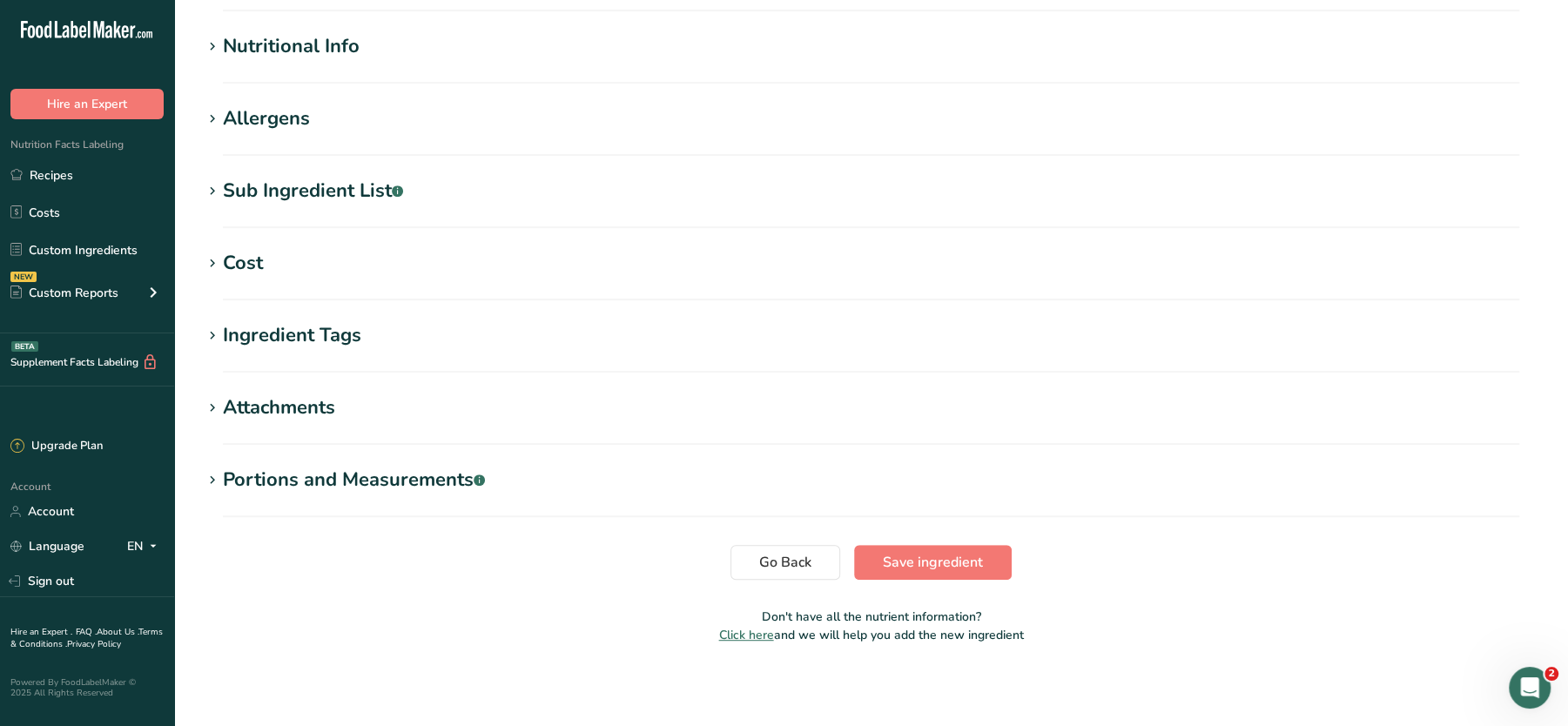
click at [231, 138] on section "Allergens Add any known allergens associated with your ingredient Soy Tree Nuts…" at bounding box center [871, 129] width 1338 height 51
click at [315, 47] on div "Nutritional Info" at bounding box center [291, 46] width 137 height 29
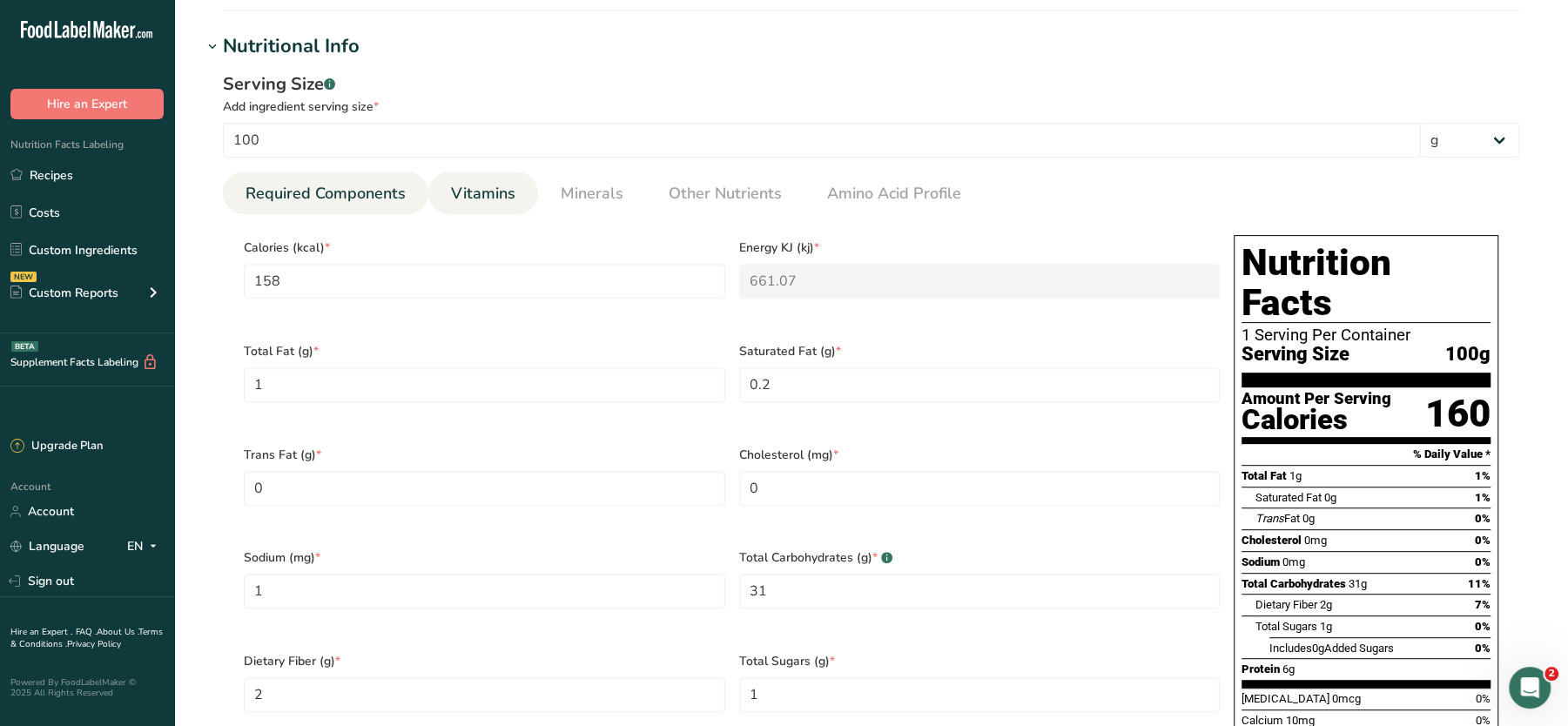
click at [485, 187] on span "Vitamins" at bounding box center [483, 194] width 64 height 24
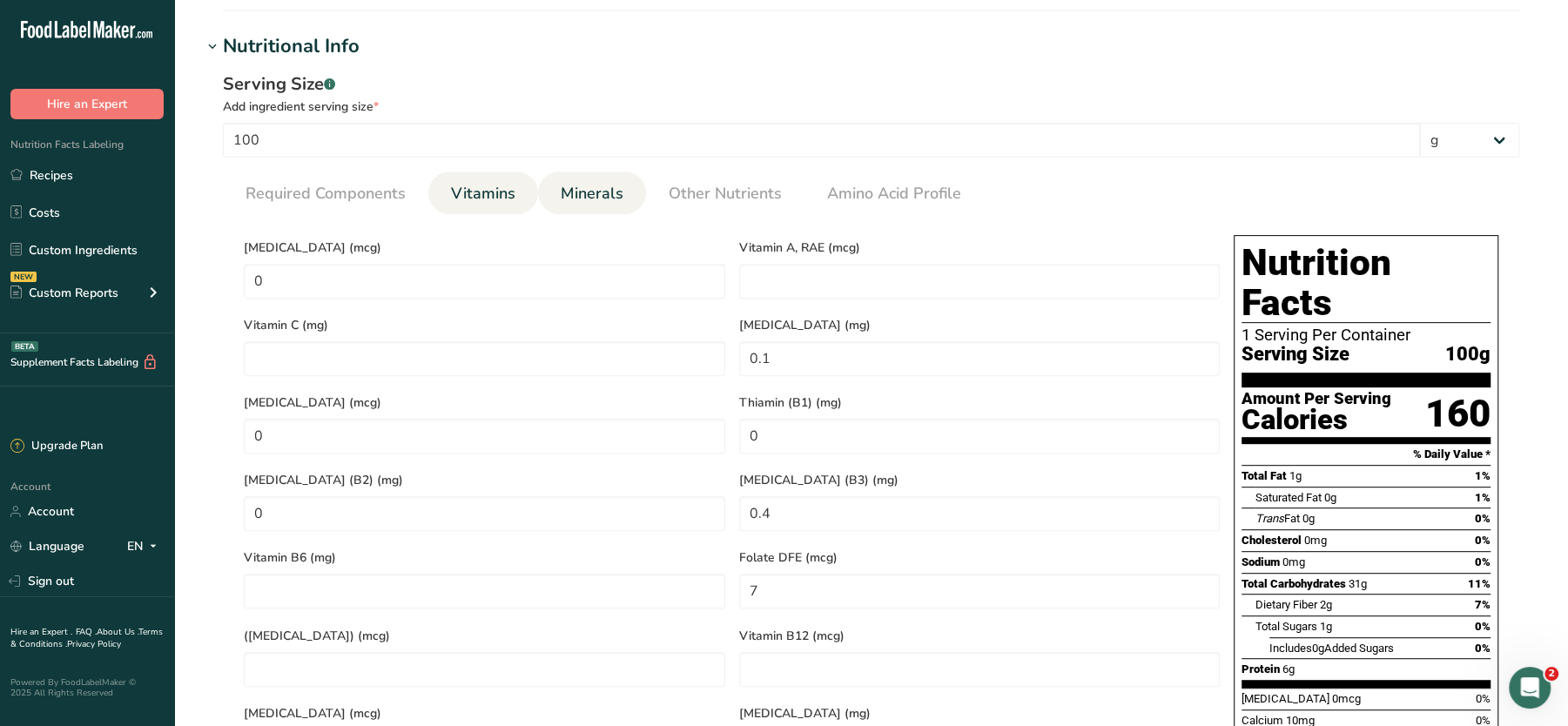
click at [577, 185] on span "Minerals" at bounding box center [592, 194] width 63 height 24
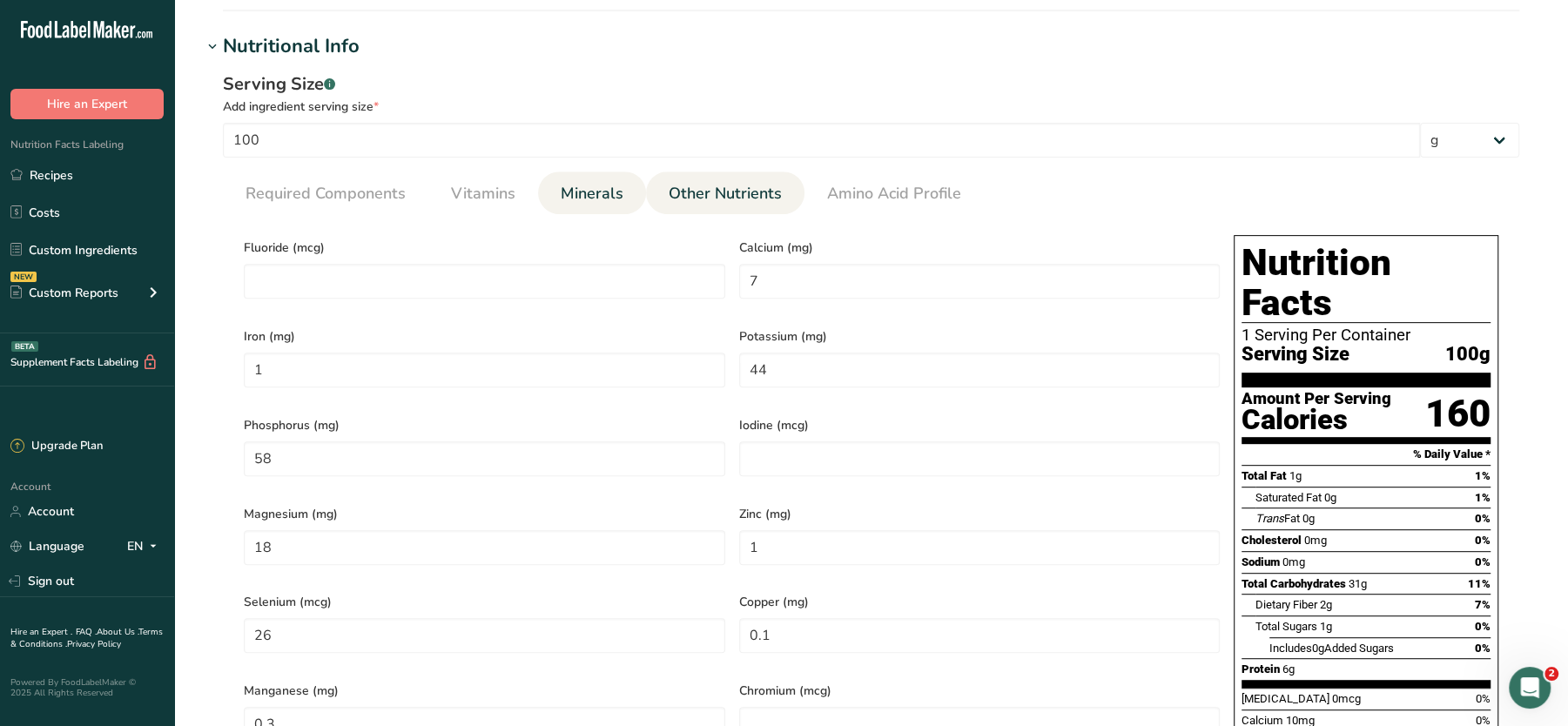
click at [713, 178] on link "Other Nutrients" at bounding box center [725, 194] width 127 height 44
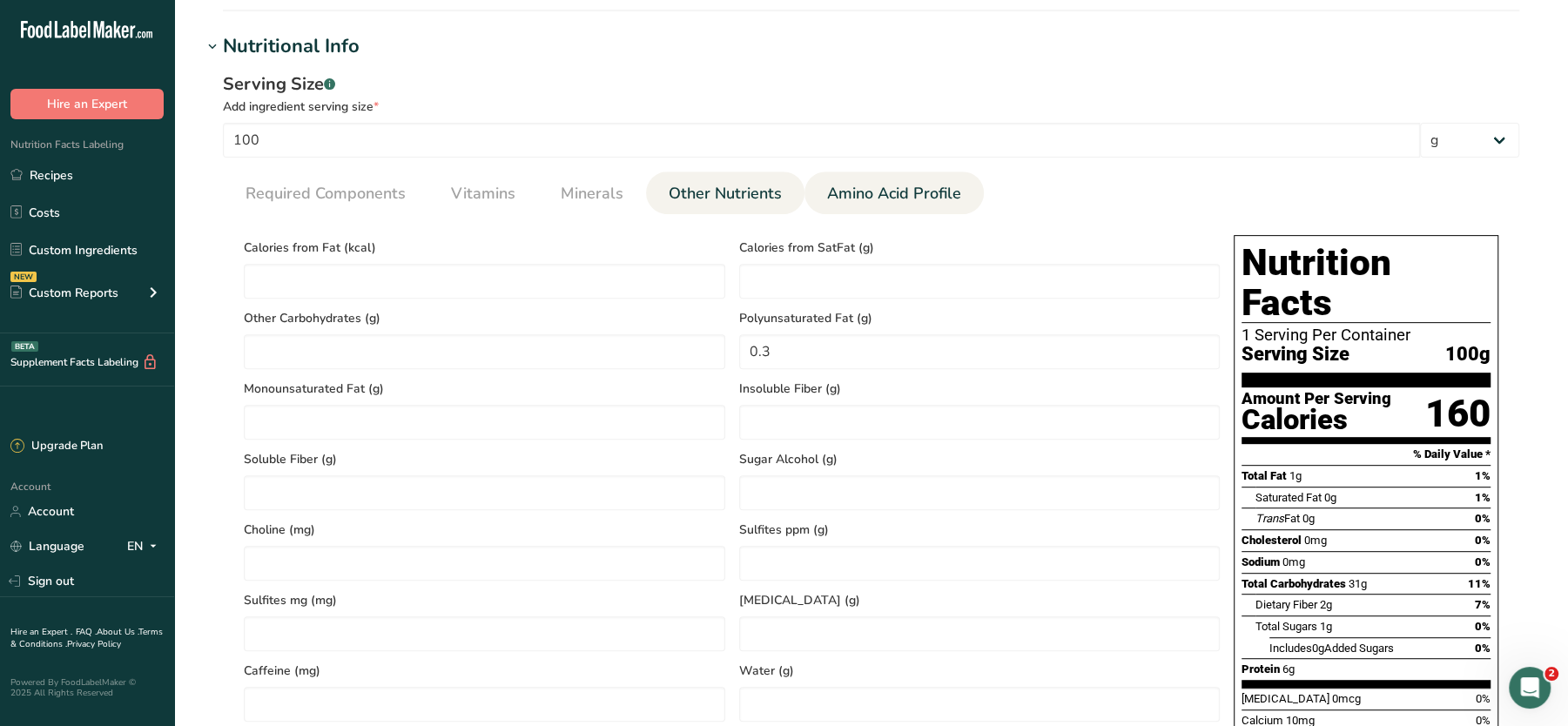
click at [864, 191] on span "Amino Acid Profile" at bounding box center [894, 194] width 134 height 24
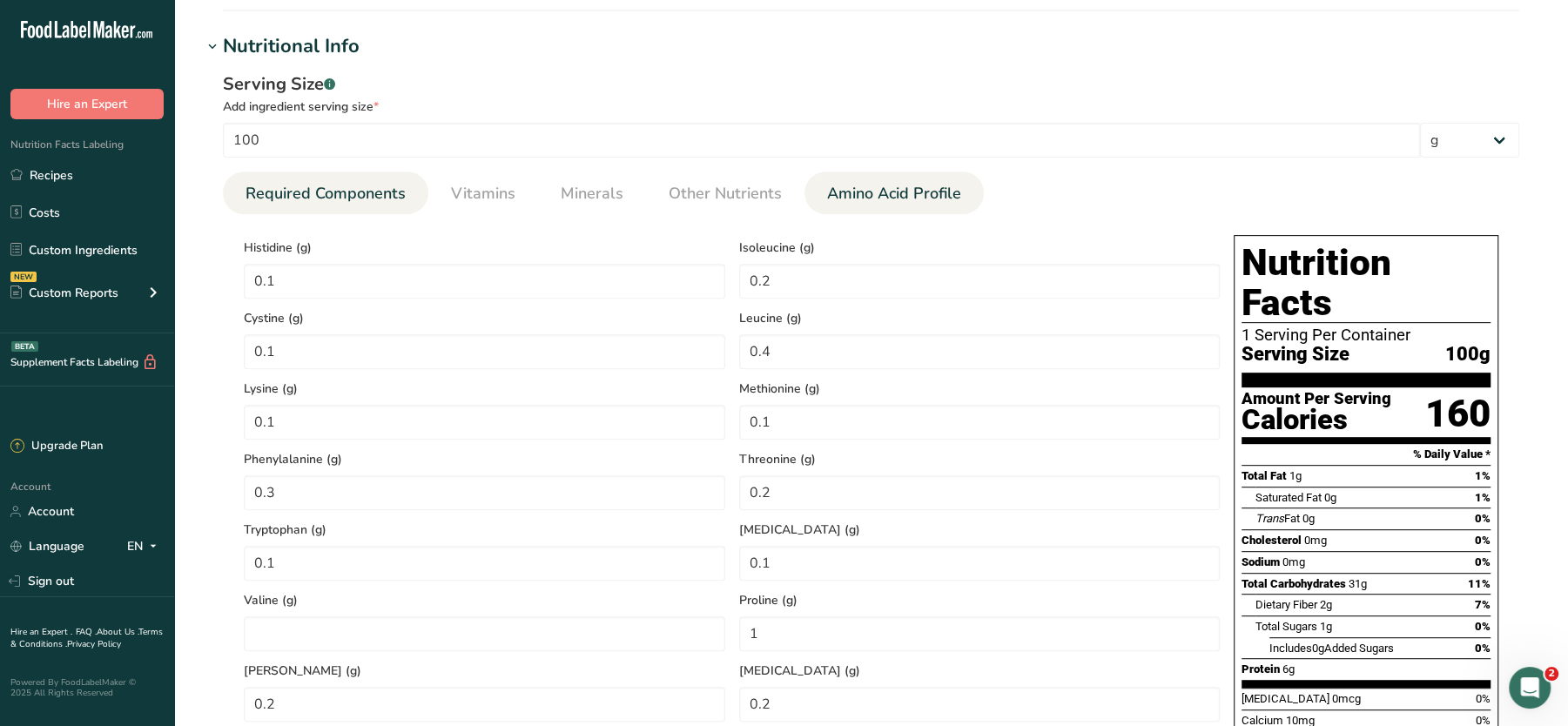
click at [290, 186] on span "Required Components" at bounding box center [326, 194] width 160 height 24
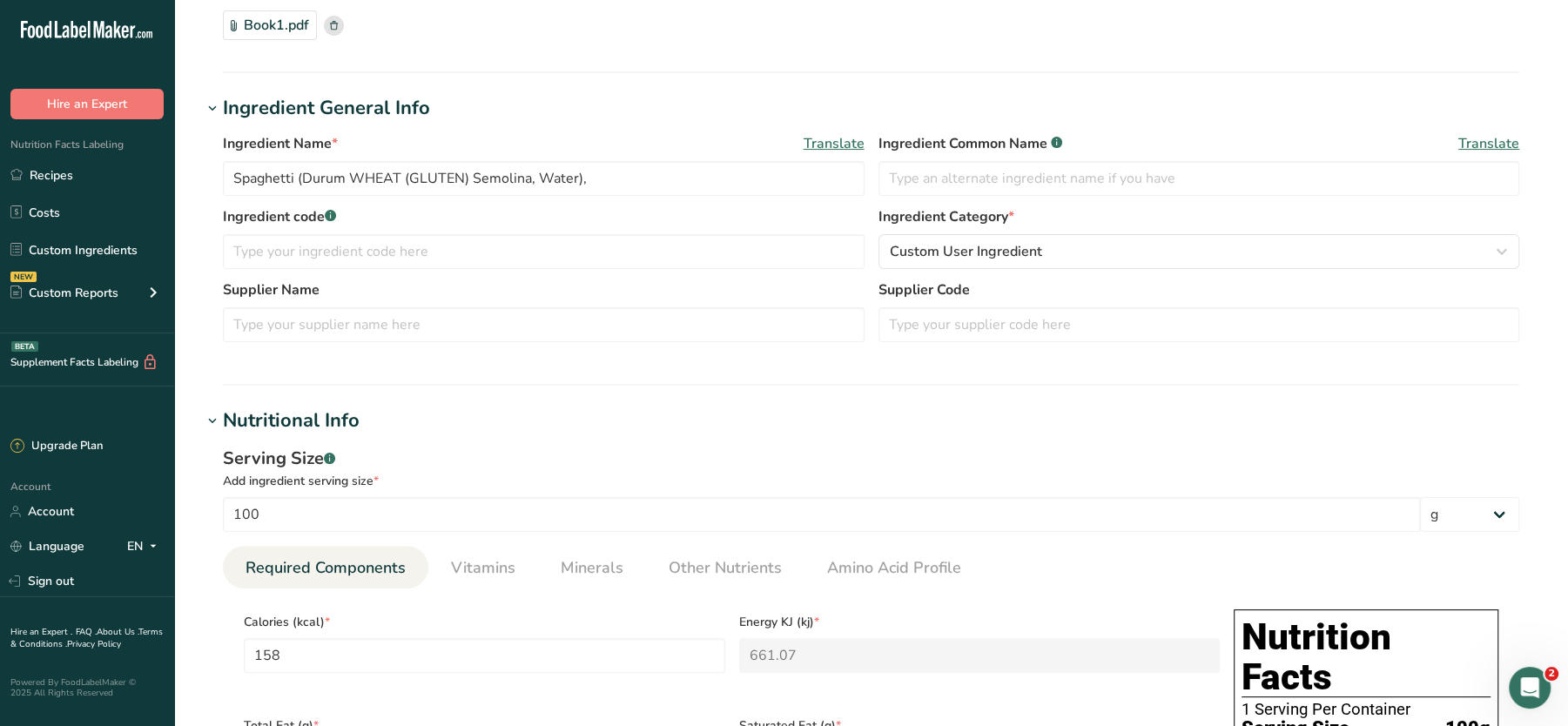
scroll to position [150, 0]
drag, startPoint x: 296, startPoint y: 176, endPoint x: 698, endPoint y: 174, distance: 402.3
click at [698, 174] on input "Spaghetti (Durum WHEAT (GLUTEN) Semolina, Water)," at bounding box center [544, 176] width 642 height 35
click at [236, 174] on input "Spaghetti" at bounding box center [544, 176] width 642 height 35
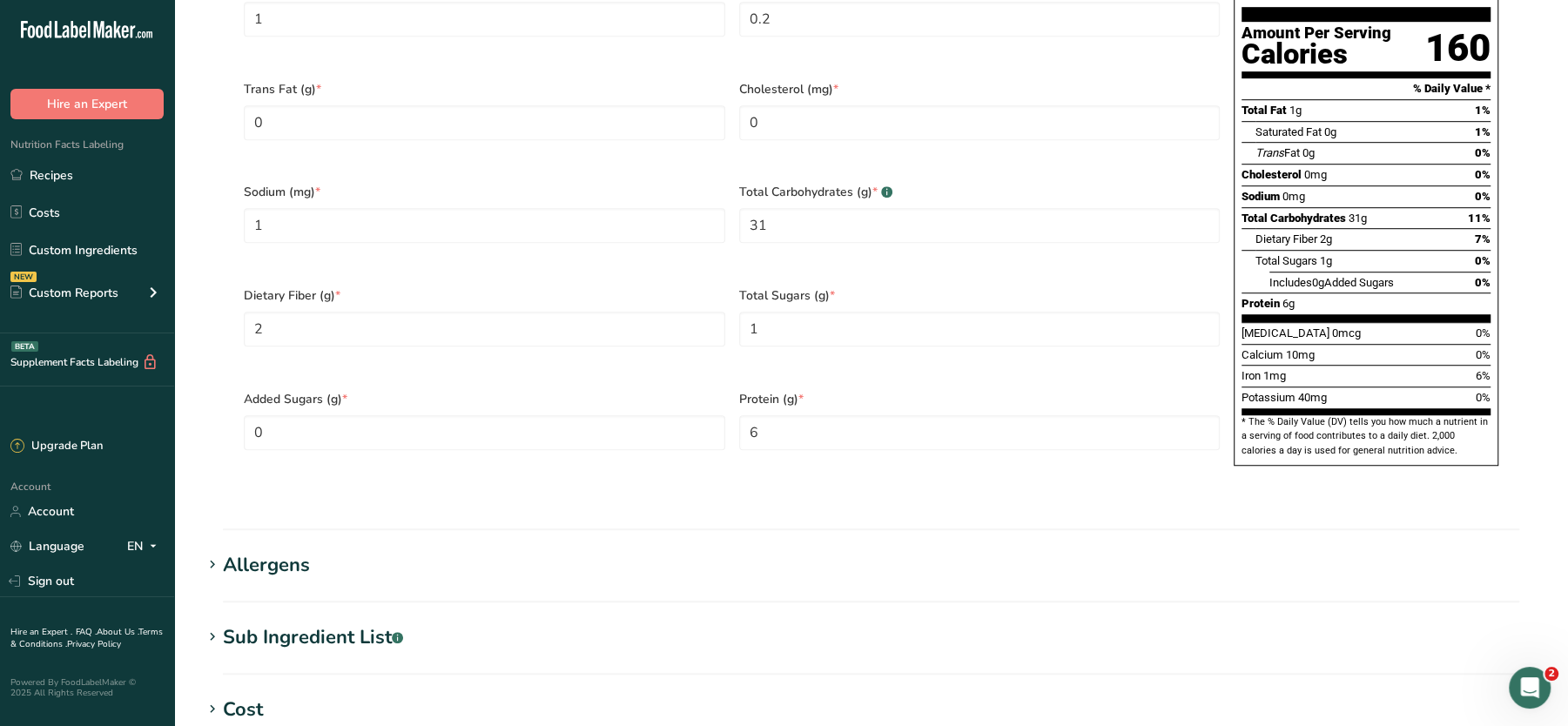
scroll to position [1284, 0]
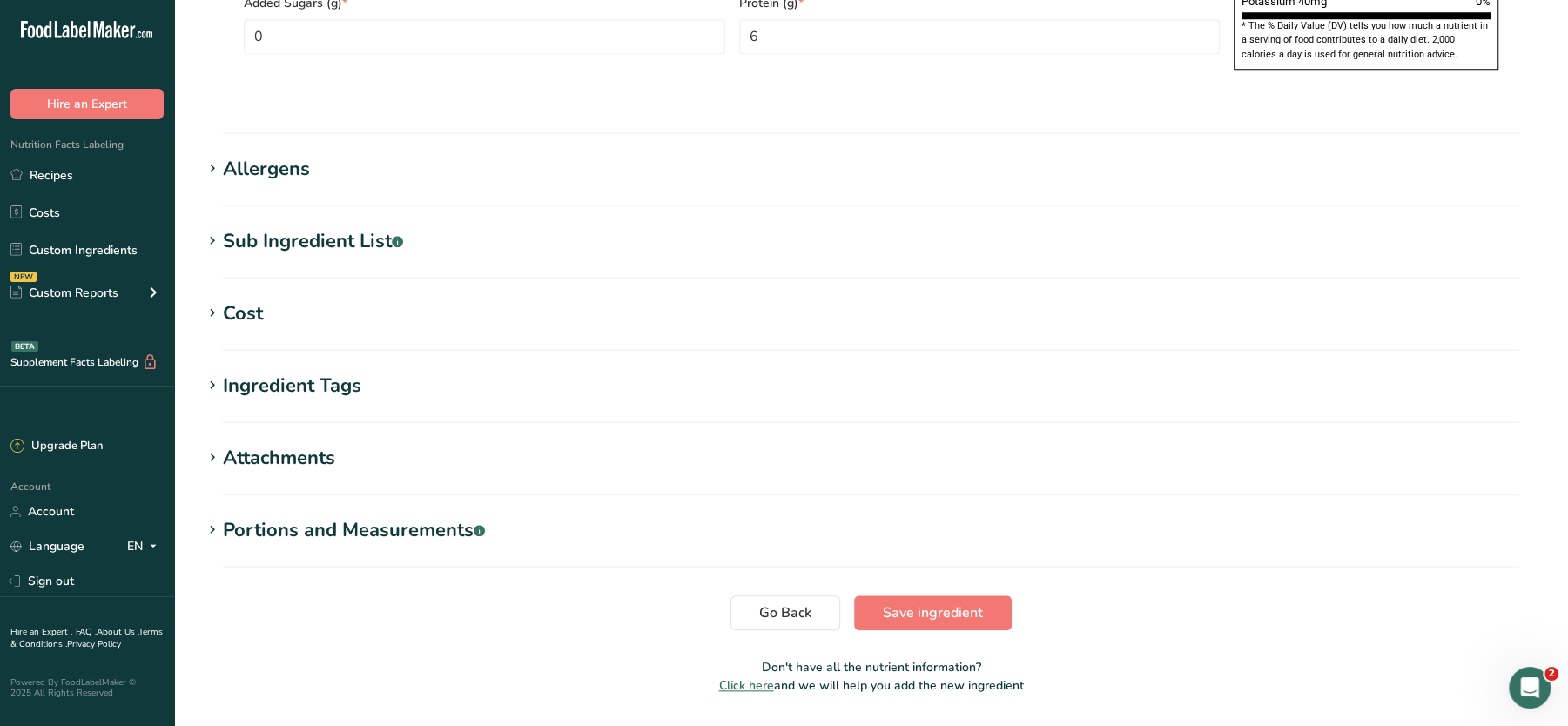
type input "FINISHED Spaghetti"
click at [287, 227] on div "Sub Ingredient List .a-a{fill:#347362;}.b-a{fill:#fff;}" at bounding box center [313, 241] width 180 height 29
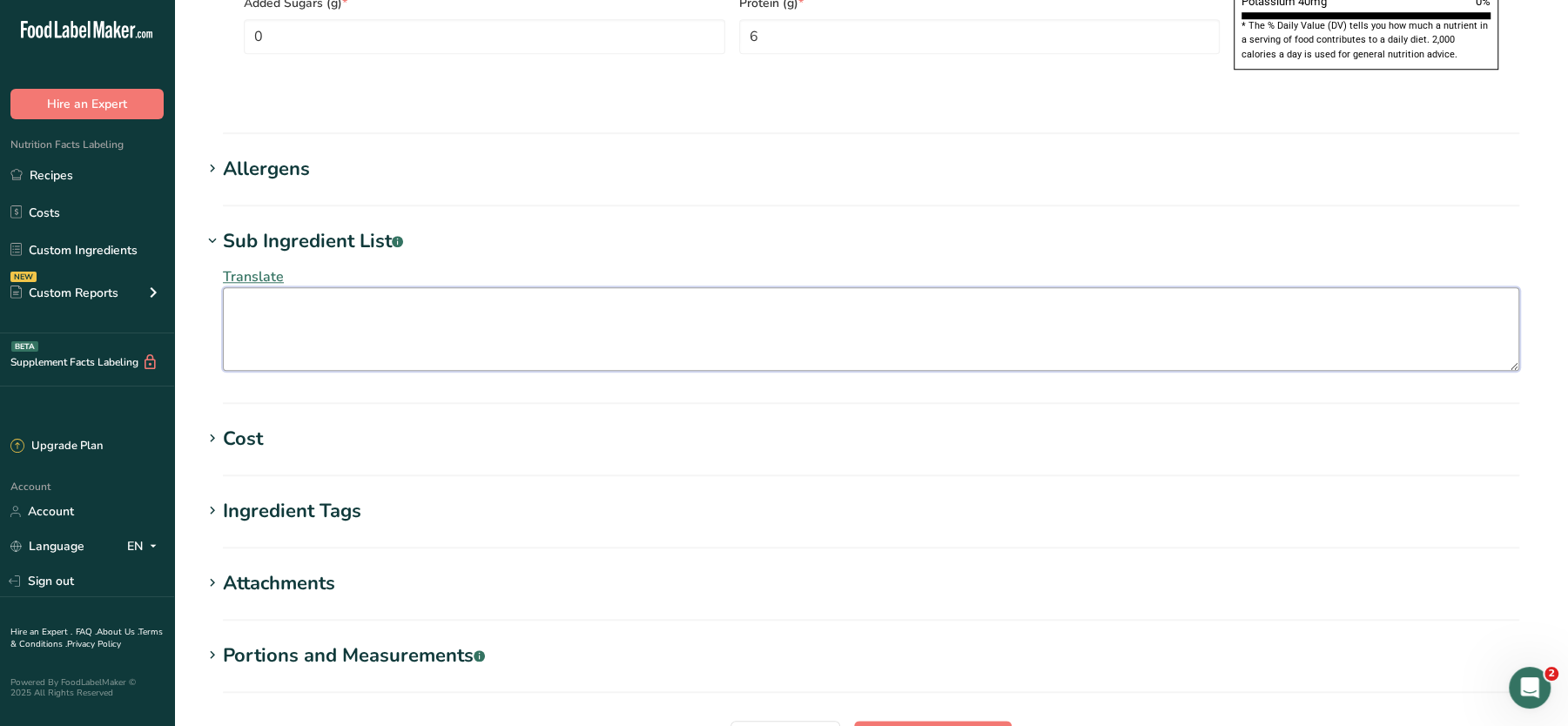
click at [306, 287] on textarea at bounding box center [871, 329] width 1297 height 84
paste textarea "(Durum WHEAT (GLUTEN) Semolina, Water),"
click at [242, 287] on textarea "(Durum WHEAT (GLUTEN) Semolina, Water)," at bounding box center [871, 329] width 1297 height 84
click at [514, 287] on textarea "Durum WHEAT (GLUTEN) Semolina, Water)," at bounding box center [871, 329] width 1297 height 84
click at [576, 227] on h1 "Sub Ingredient List .a-a{fill:#347362;}.b-a{fill:#fff;}" at bounding box center [871, 241] width 1338 height 29
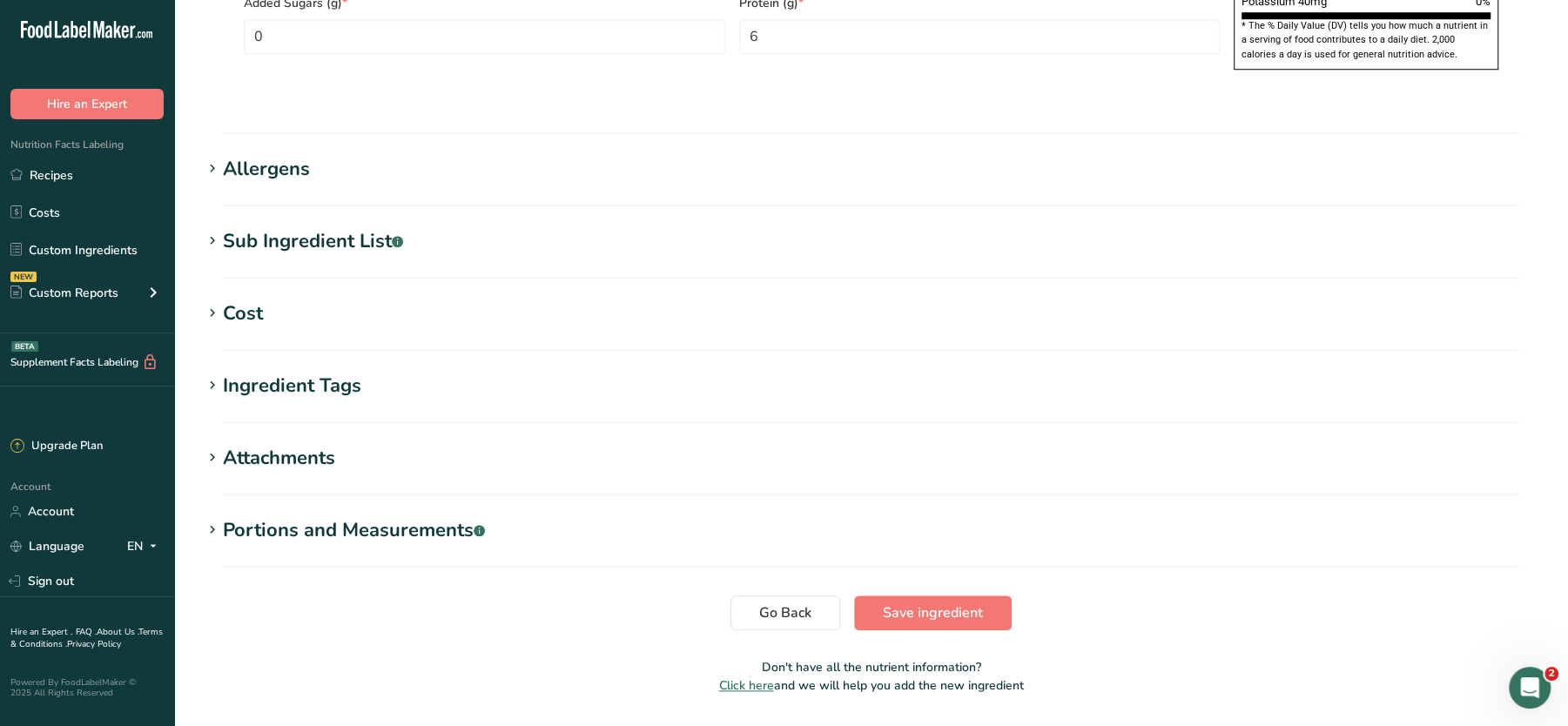
click at [389, 155] on h1 "Allergens" at bounding box center [871, 169] width 1338 height 29
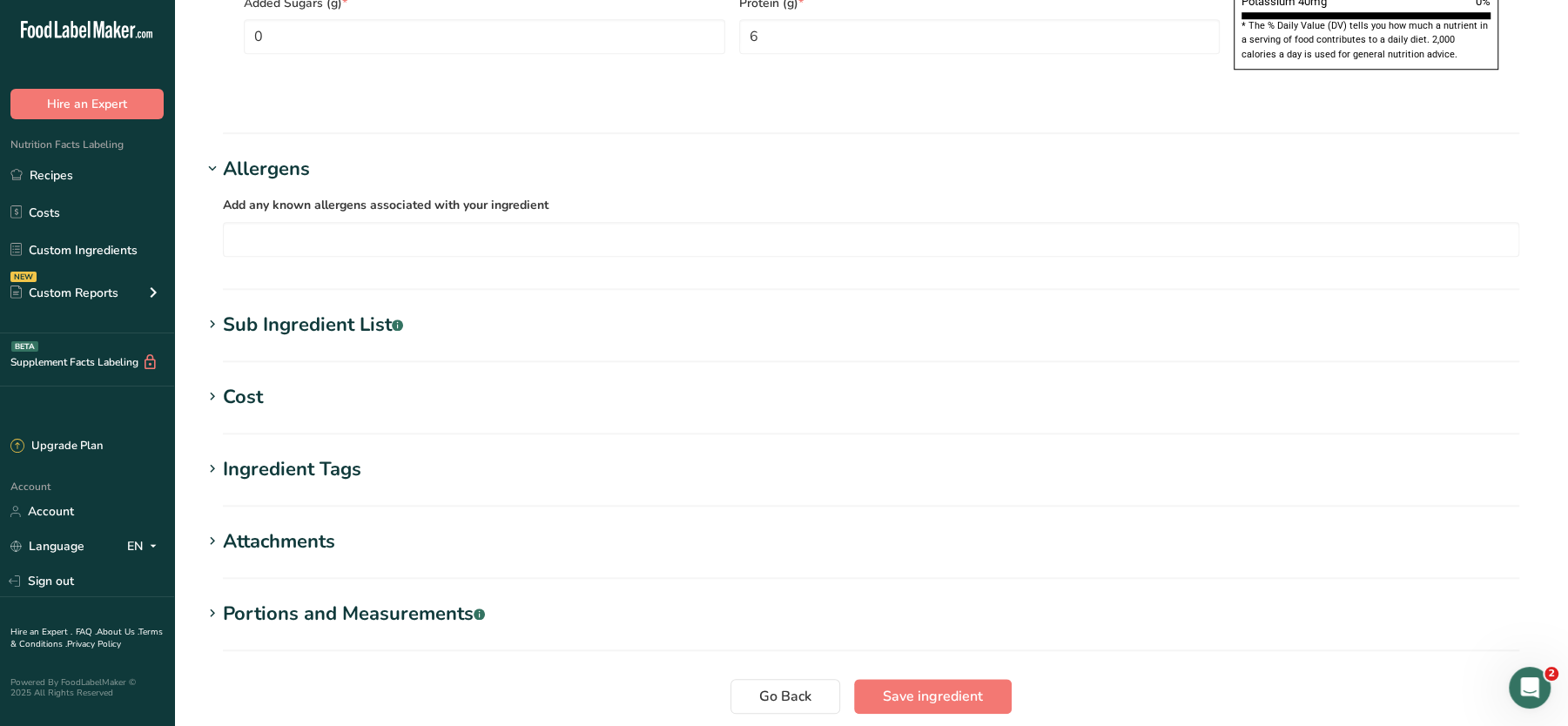
click at [260, 311] on div "Sub Ingredient List .a-a{fill:#347362;}.b-a{fill:#fff;}" at bounding box center [313, 325] width 180 height 29
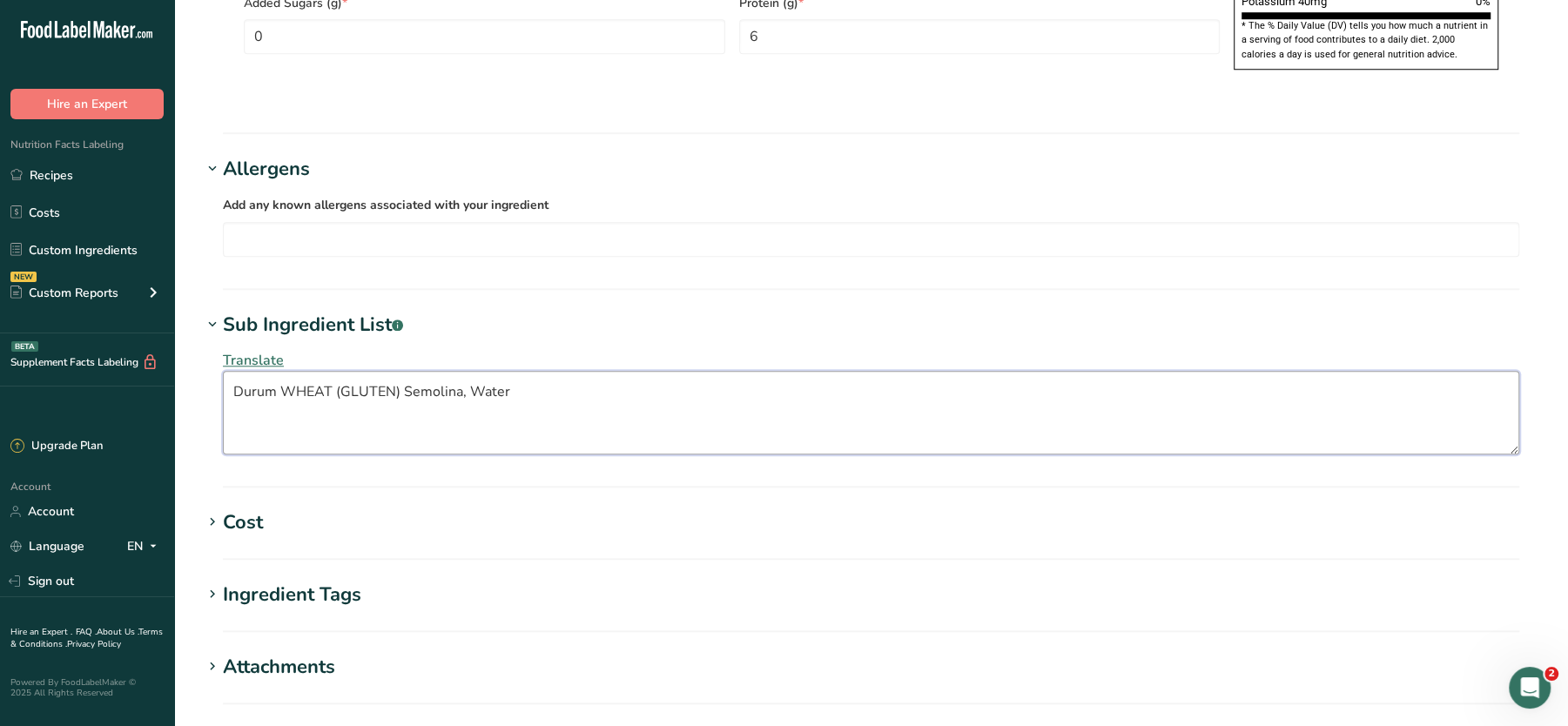
click at [401, 371] on textarea "Durum WHEAT (GLUTEN) Semolina, Water" at bounding box center [871, 413] width 1297 height 84
click at [287, 371] on textarea "Durum wheat, Semolina, Water" at bounding box center [871, 413] width 1297 height 84
type textarea "Durum Wheat, Semolina, Water"
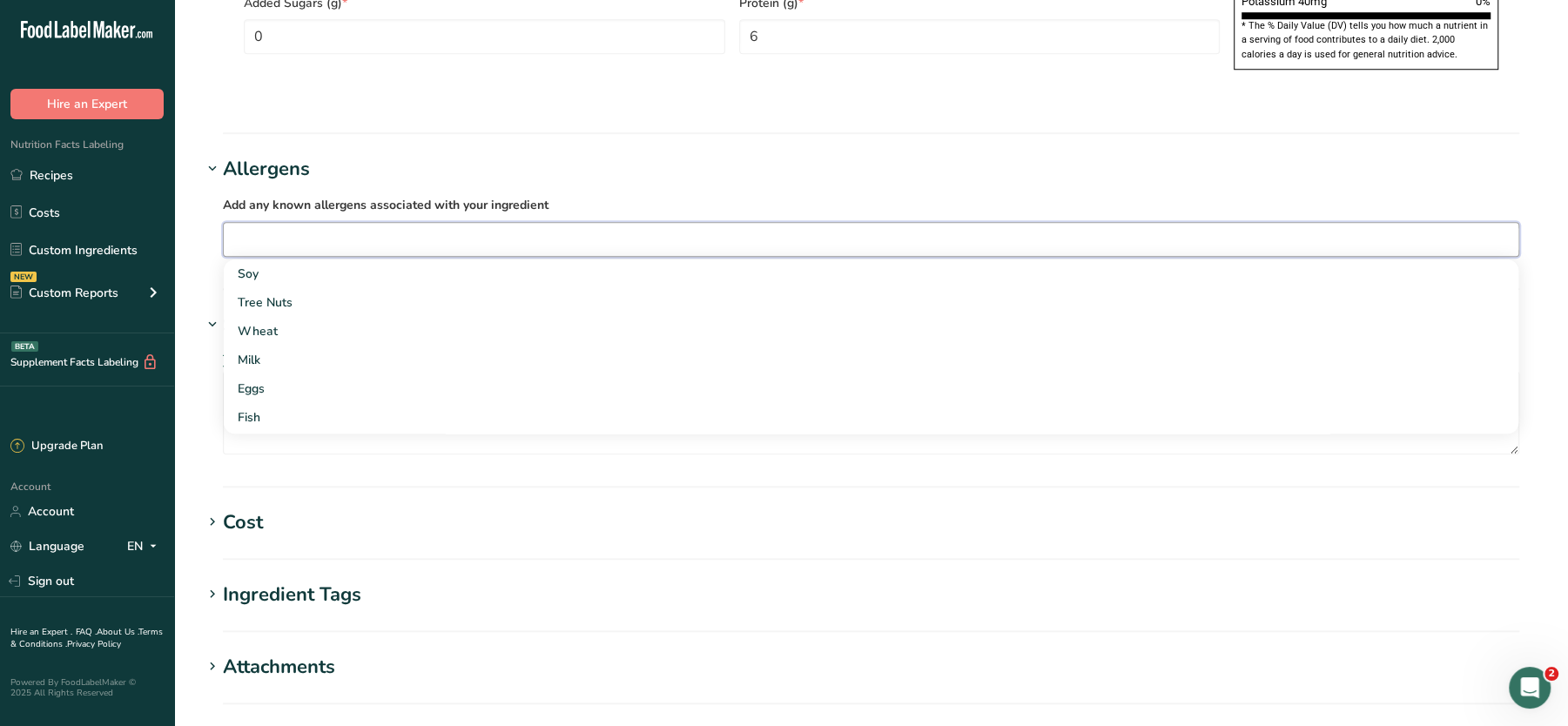
click at [275, 226] on input "text" at bounding box center [871, 239] width 1295 height 27
click at [268, 322] on div "Wheat" at bounding box center [857, 331] width 1239 height 18
click at [385, 226] on input "text" at bounding box center [909, 239] width 1218 height 27
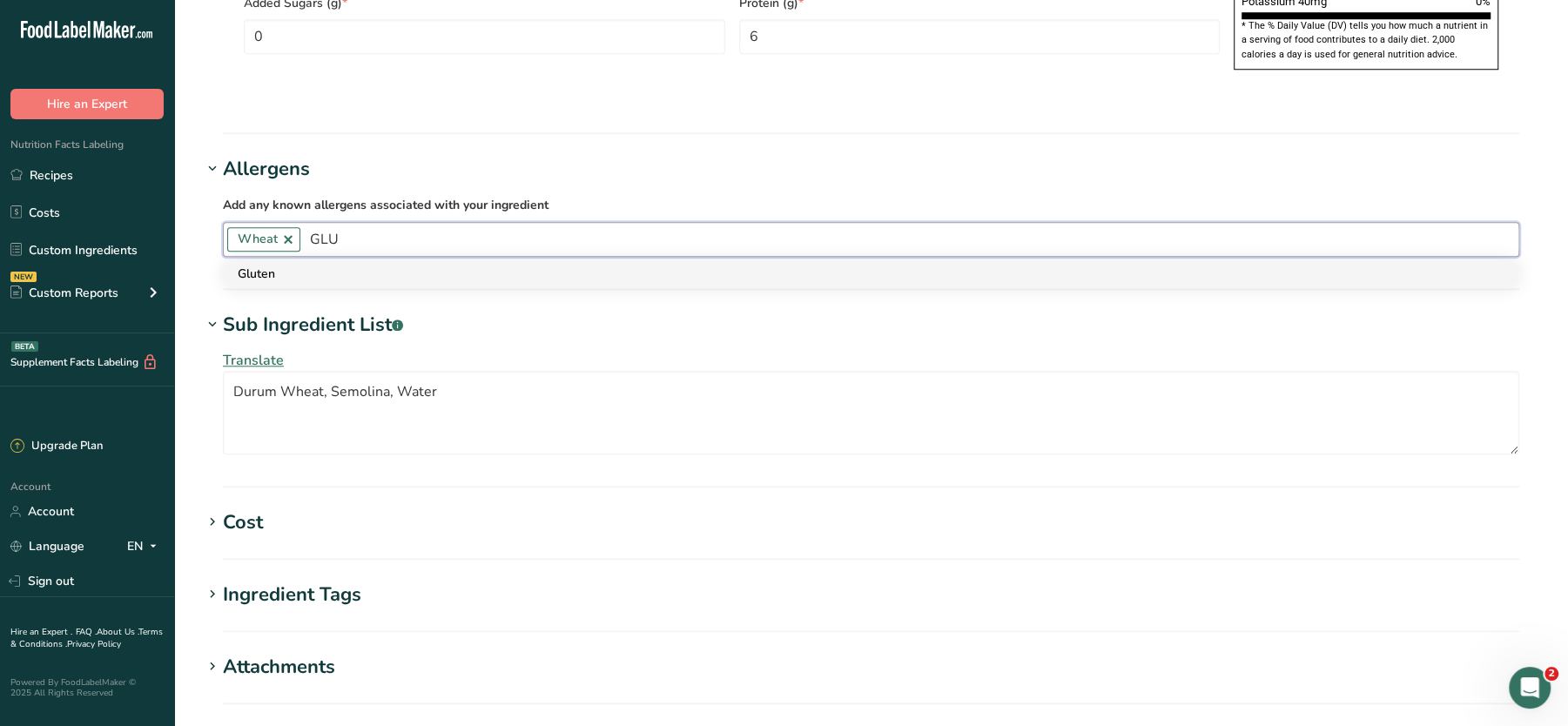
type input "GLU"
click at [303, 265] on div "Gluten" at bounding box center [857, 274] width 1239 height 18
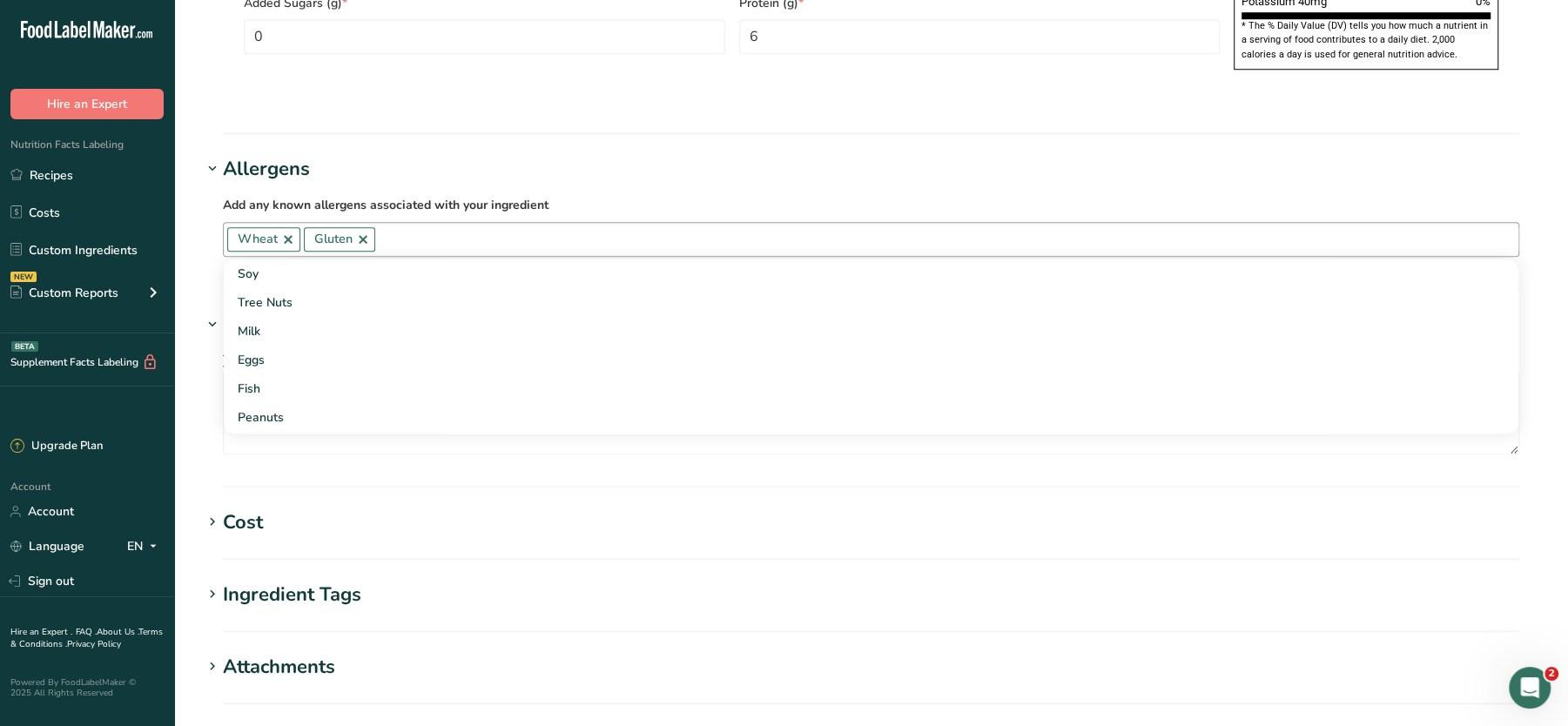
click at [1232, 194] on label "Add any known allergens associated with your ingredient" at bounding box center [871, 204] width 1297 height 21
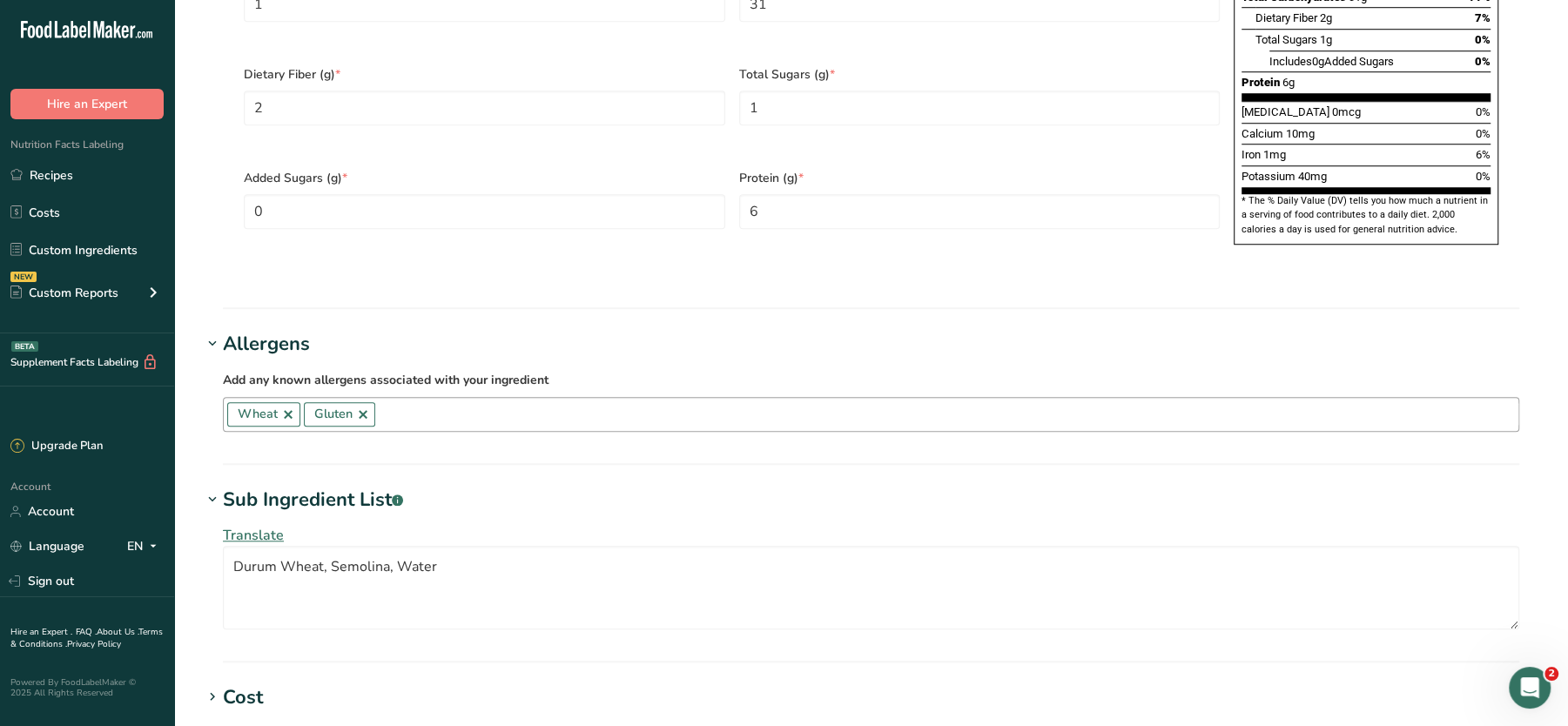
scroll to position [1493, 0]
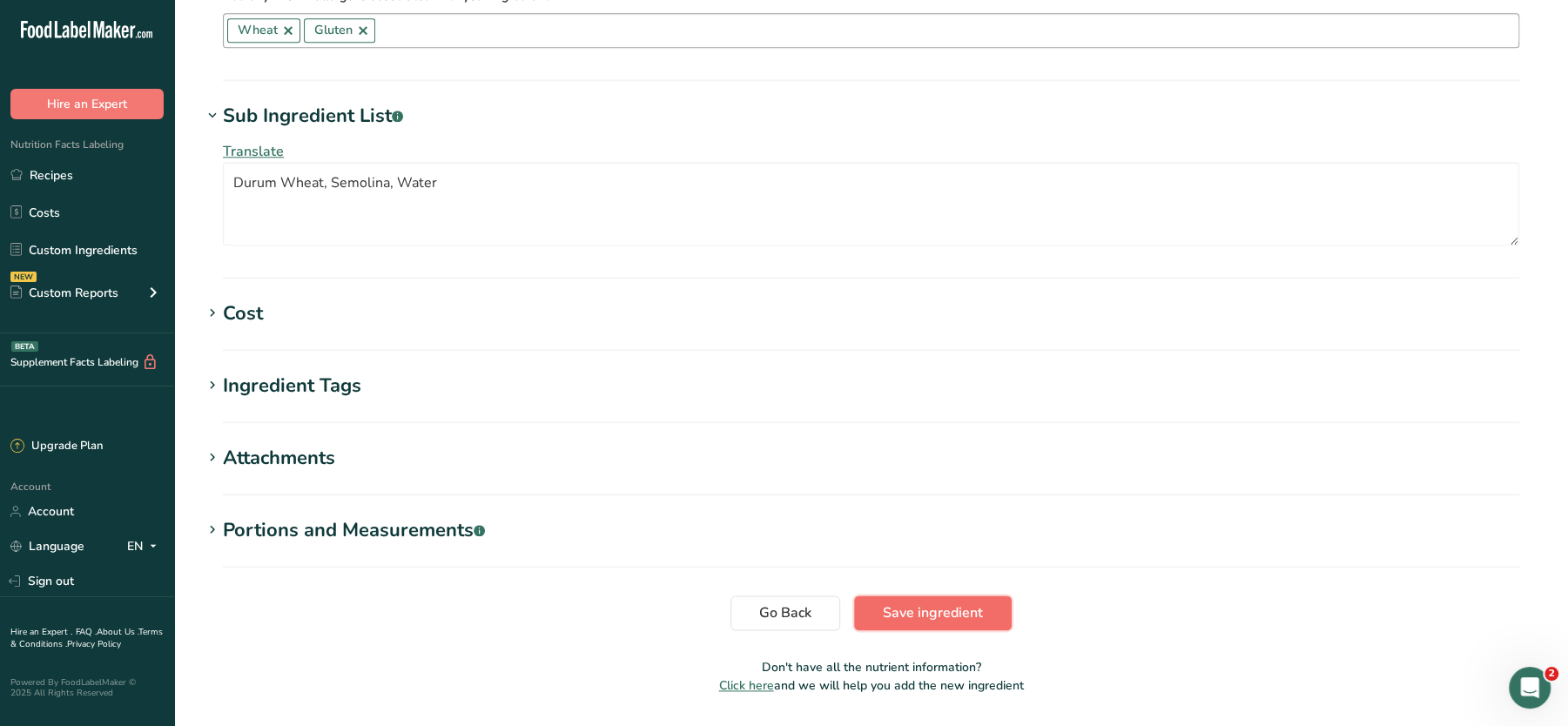
click at [912, 603] on span "Save ingredient" at bounding box center [933, 613] width 100 height 21
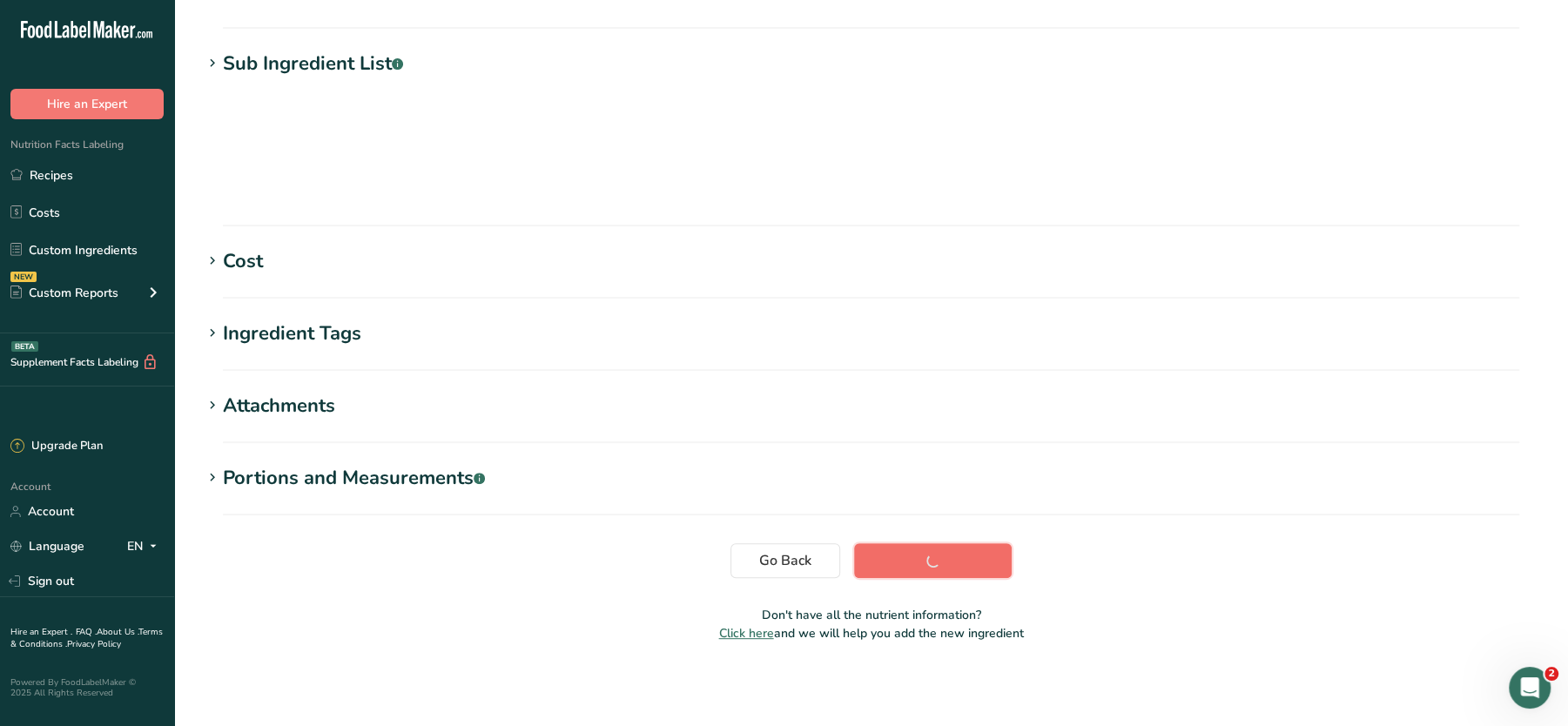
scroll to position [194, 0]
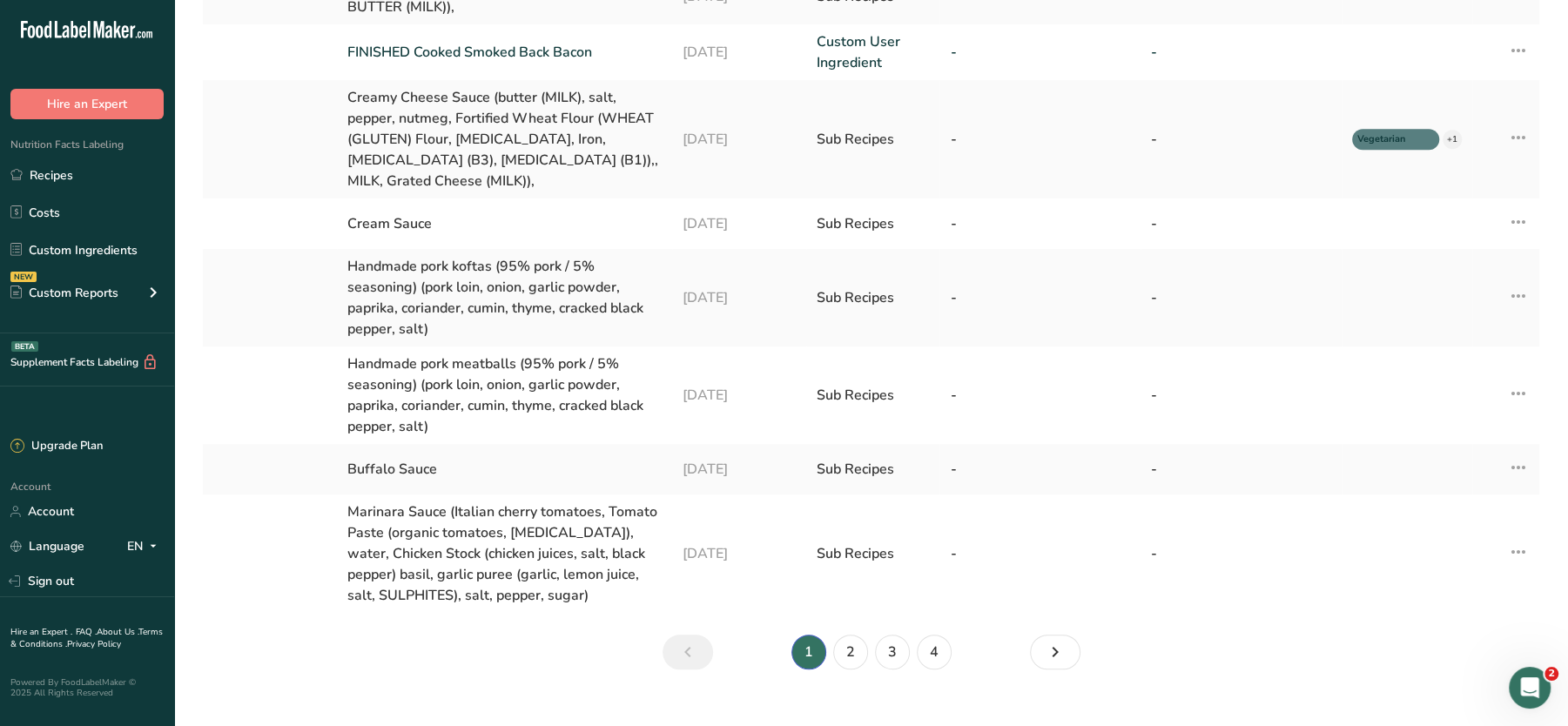
scroll to position [687, 0]
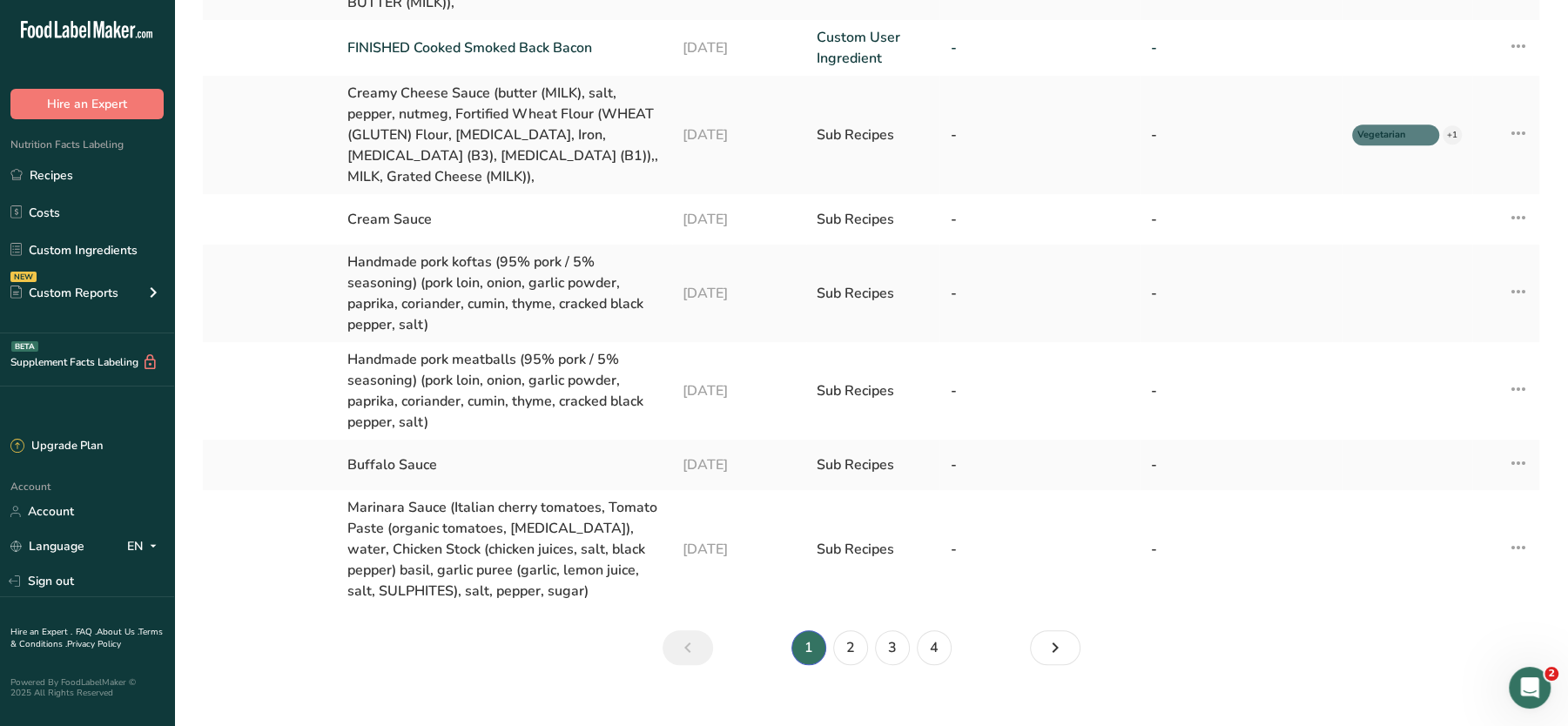
click at [953, 630] on li "4" at bounding box center [934, 647] width 42 height 35
click at [936, 630] on link "4" at bounding box center [934, 647] width 35 height 35
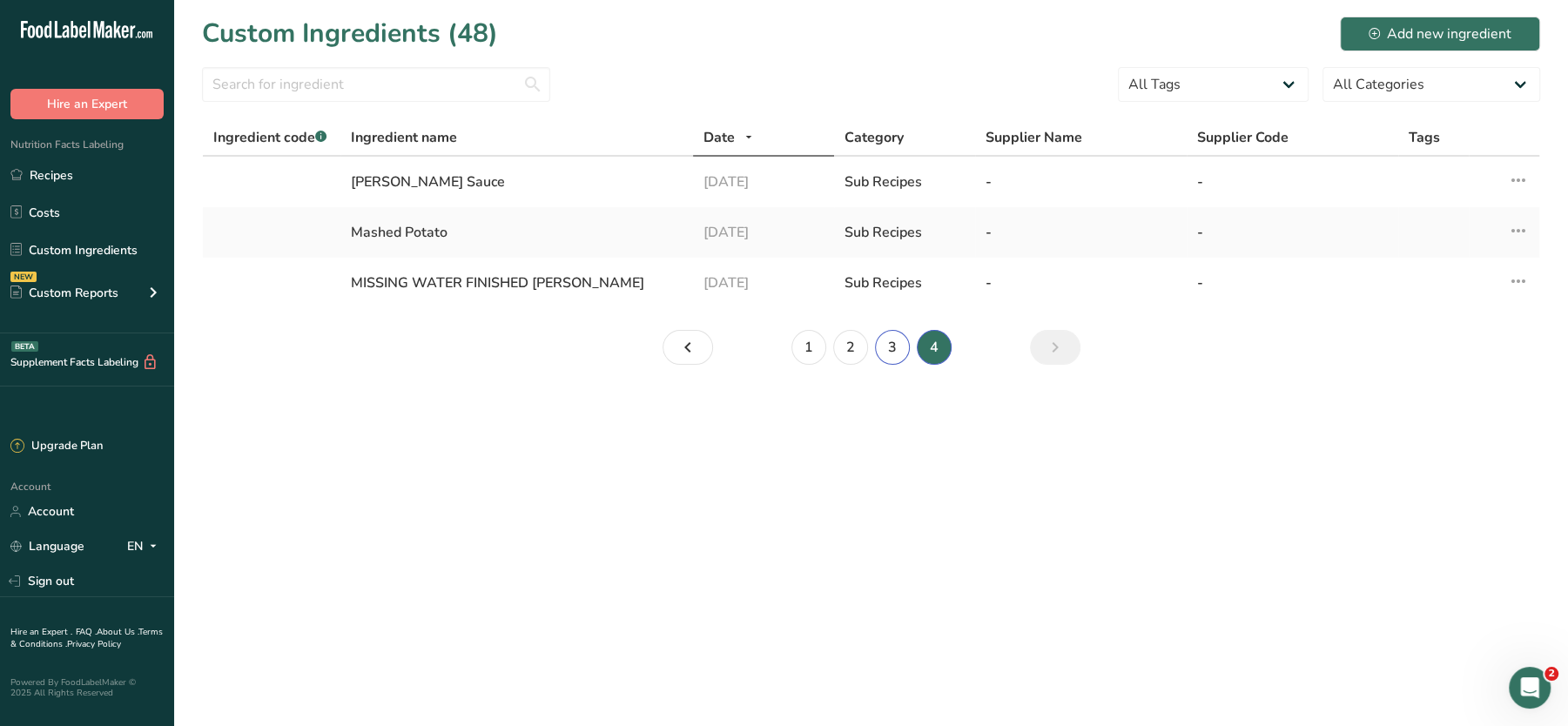
click at [885, 348] on link "3" at bounding box center [892, 347] width 35 height 35
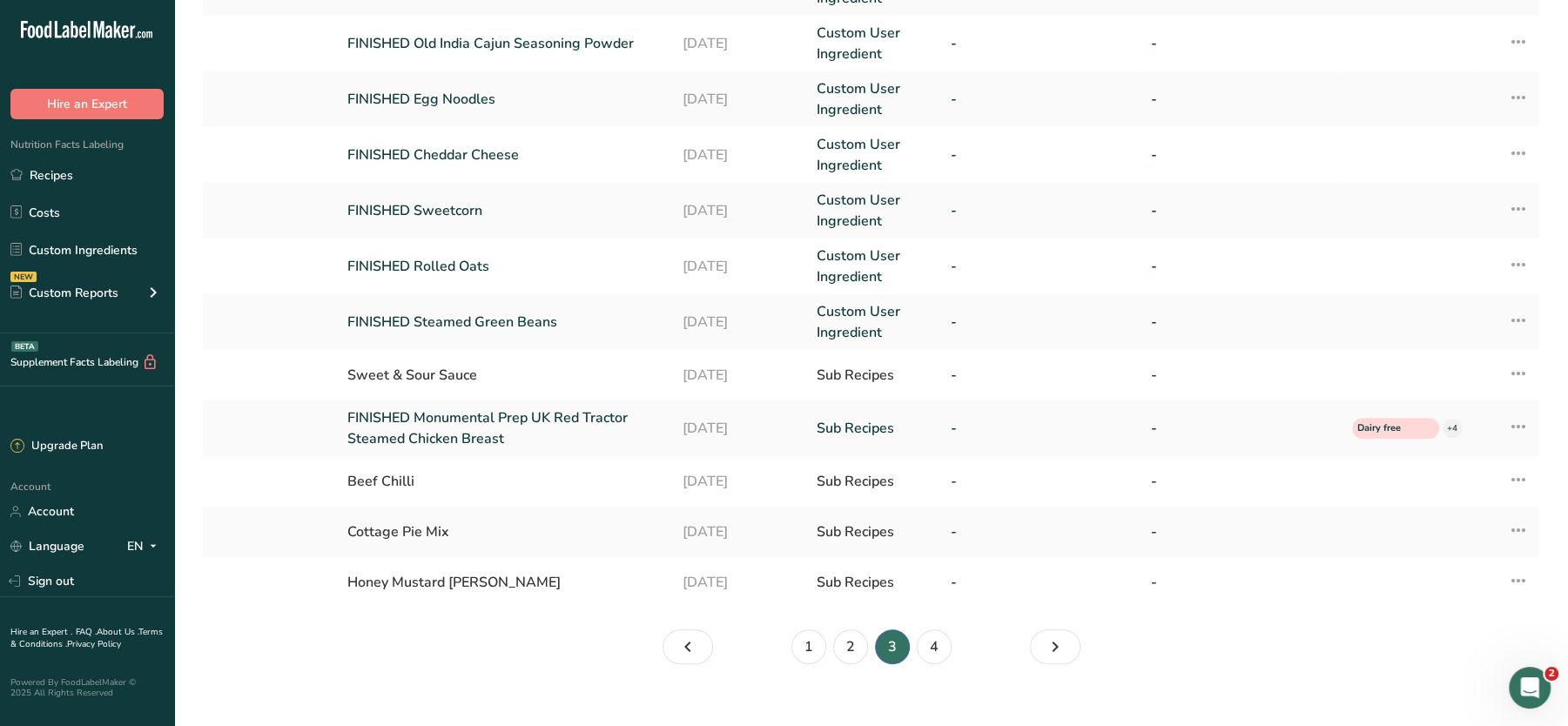
scroll to position [384, 0]
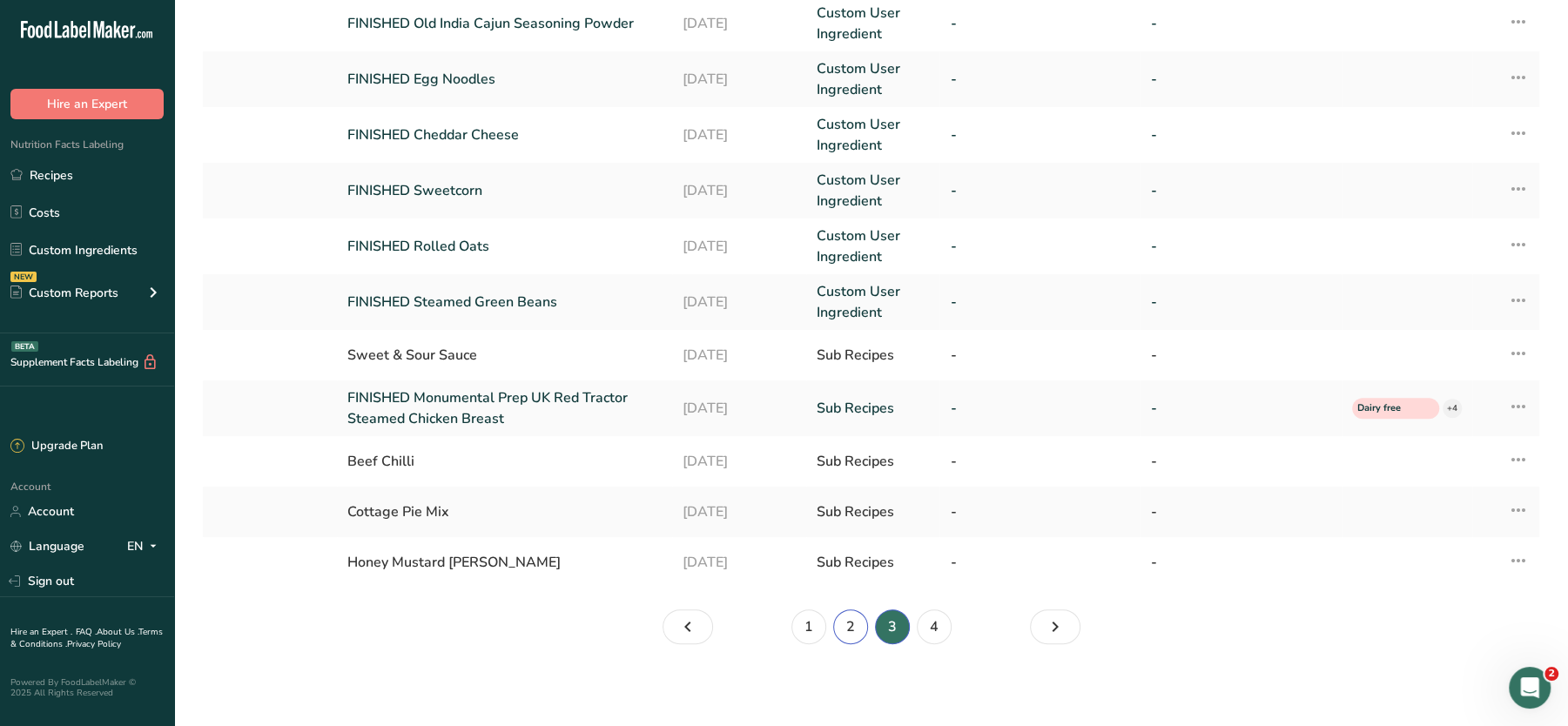
click at [851, 631] on link "2" at bounding box center [850, 627] width 35 height 35
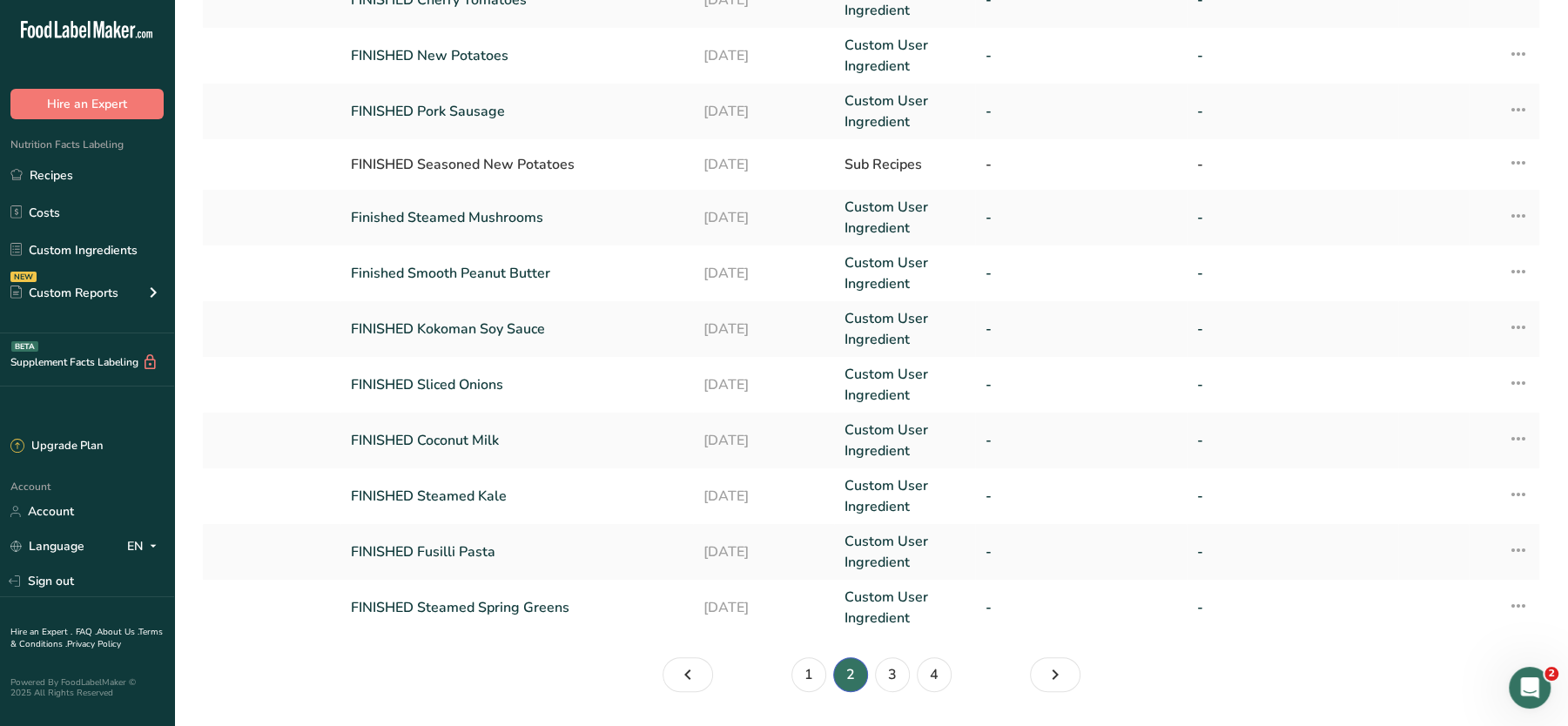
scroll to position [400, 0]
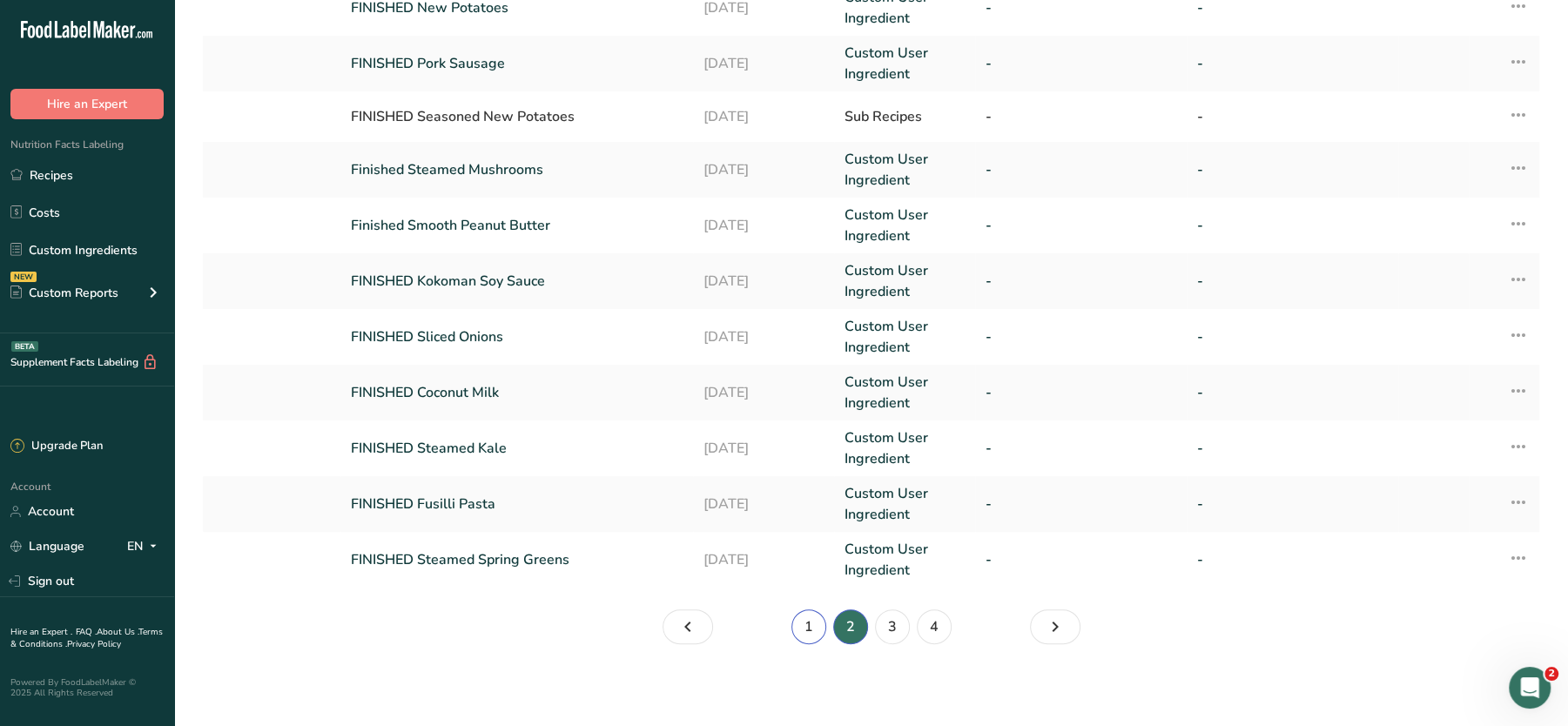
click at [810, 628] on link "1" at bounding box center [809, 627] width 35 height 35
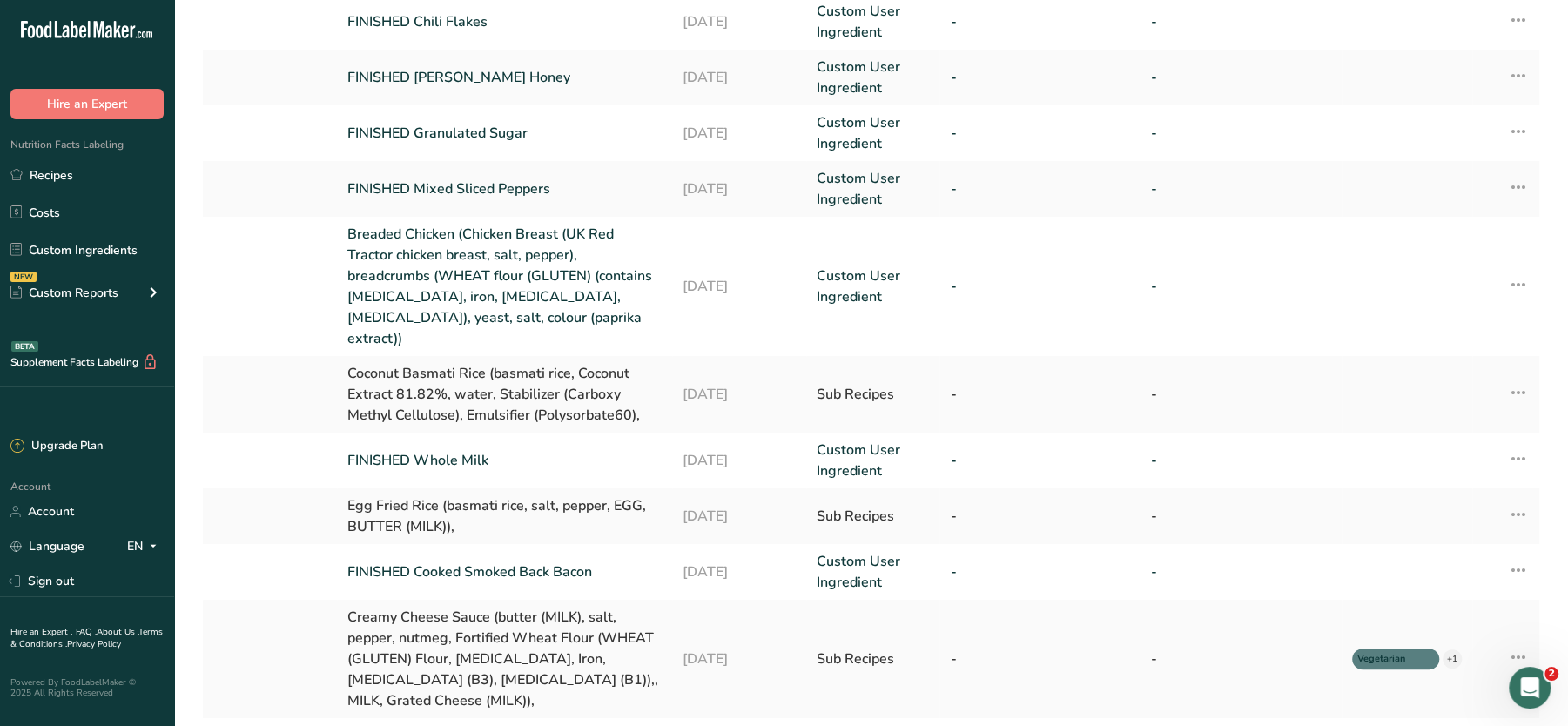
scroll to position [164, 0]
click at [1510, 270] on icon at bounding box center [1518, 283] width 21 height 31
click at [547, 257] on link "Breaded Chicken (Chicken Breast (UK Red Tractor chicken breast, salt, pepper), …" at bounding box center [504, 285] width 314 height 125
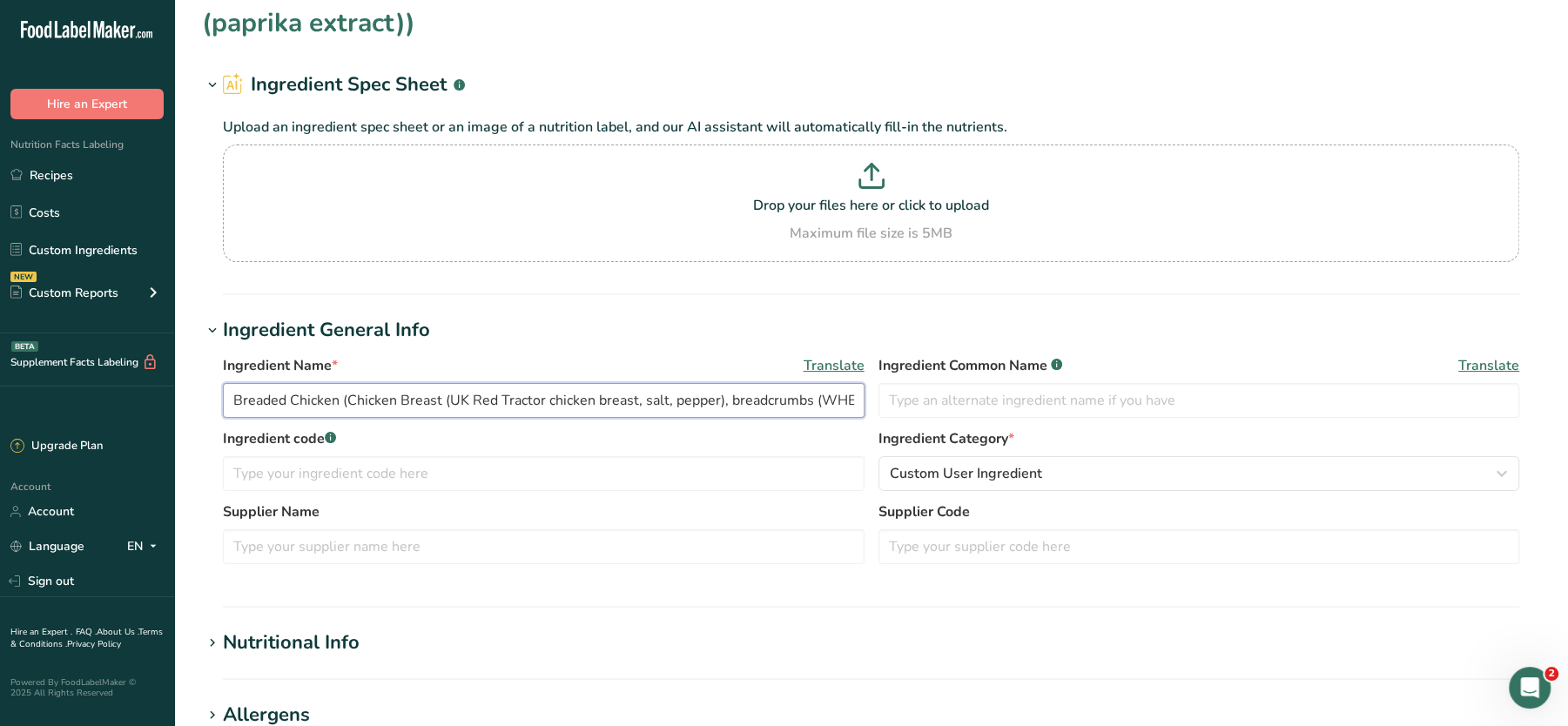
scroll to position [0, 649]
drag, startPoint x: 341, startPoint y: 361, endPoint x: 952, endPoint y: 387, distance: 611.0
click at [952, 387] on div "Ingredient Name * Translate Breaded Chicken (Chicken Breast (UK Red Tractor chi…" at bounding box center [871, 465] width 1338 height 240
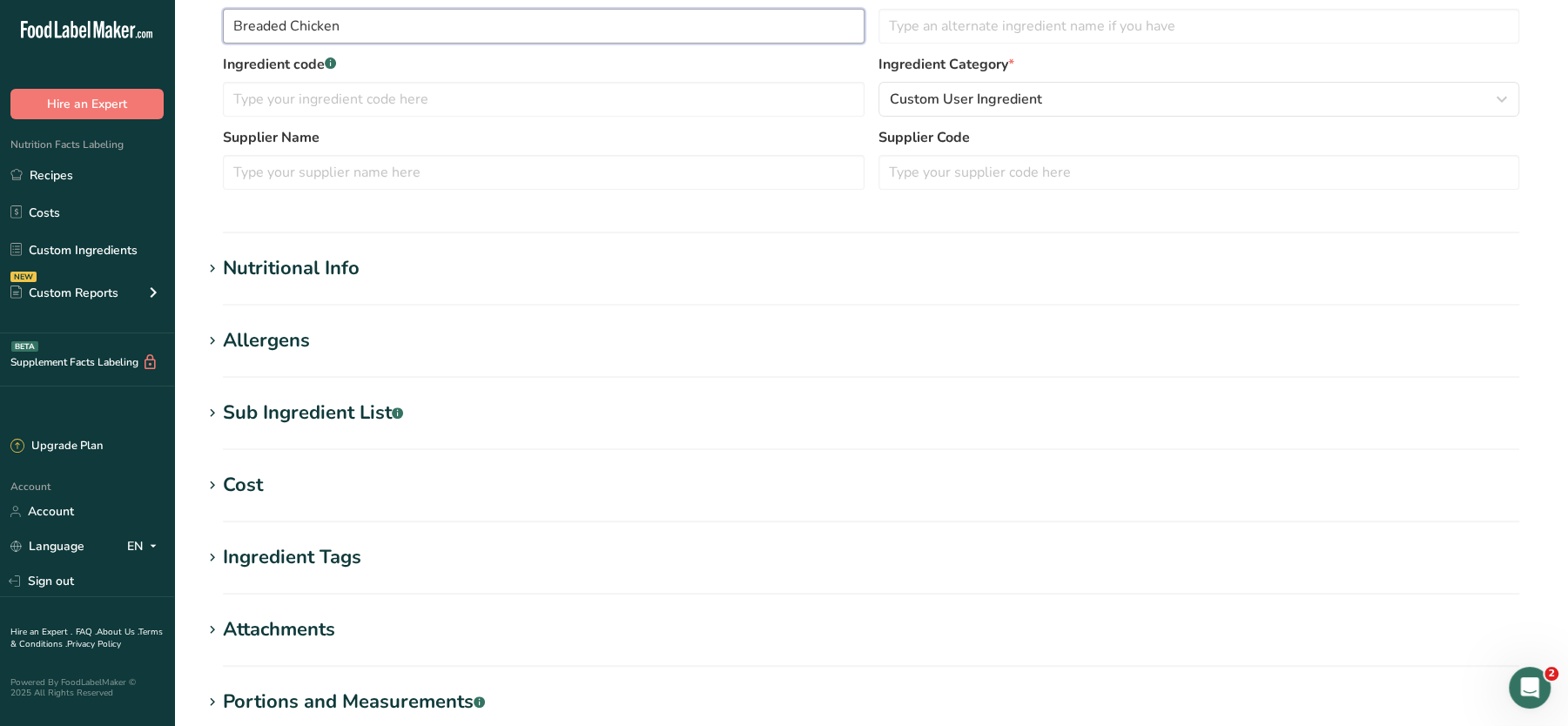
scroll to position [389, 0]
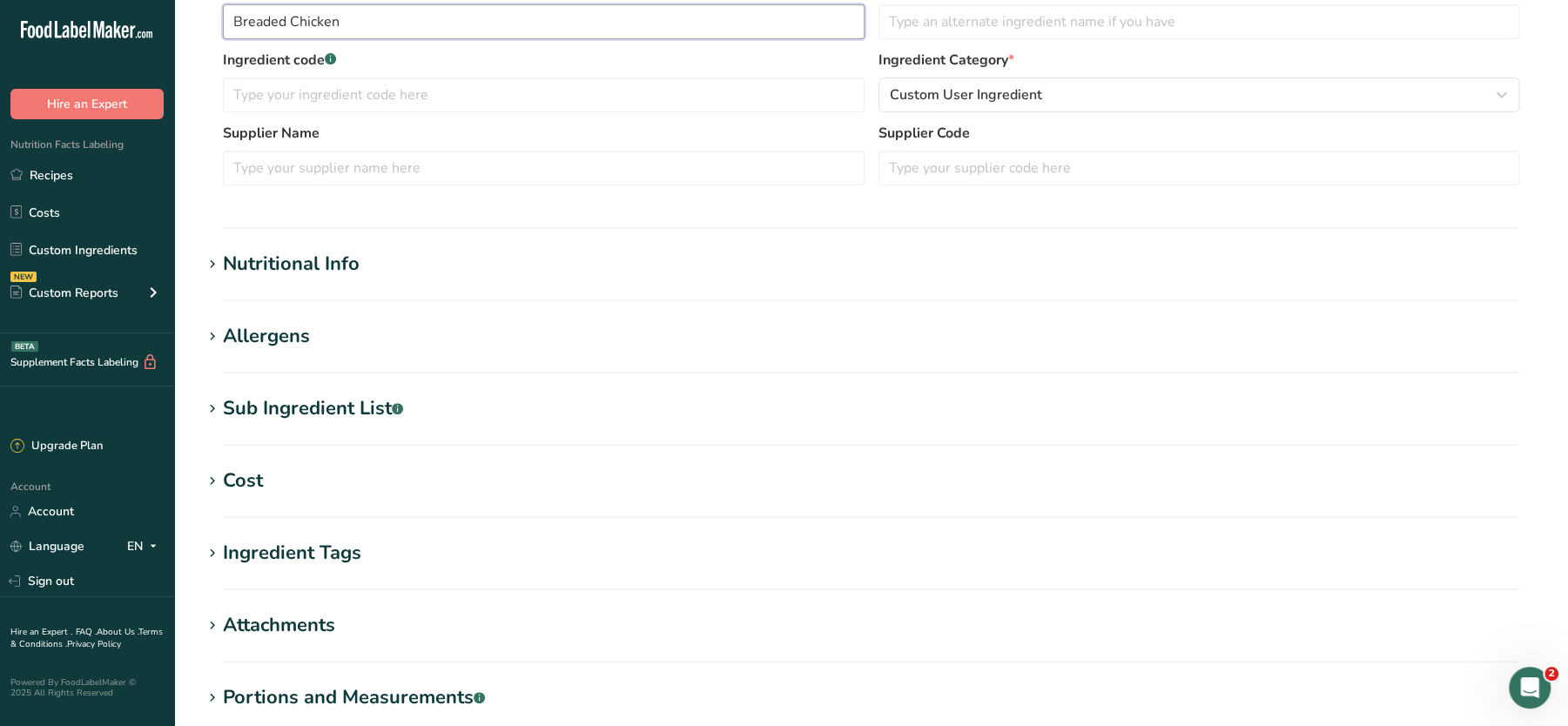
type input "Breaded Chicken"
click at [329, 411] on div "Sub Ingredient List .a-a{fill:#347362;}.b-a{fill:#fff;}" at bounding box center [313, 408] width 180 height 29
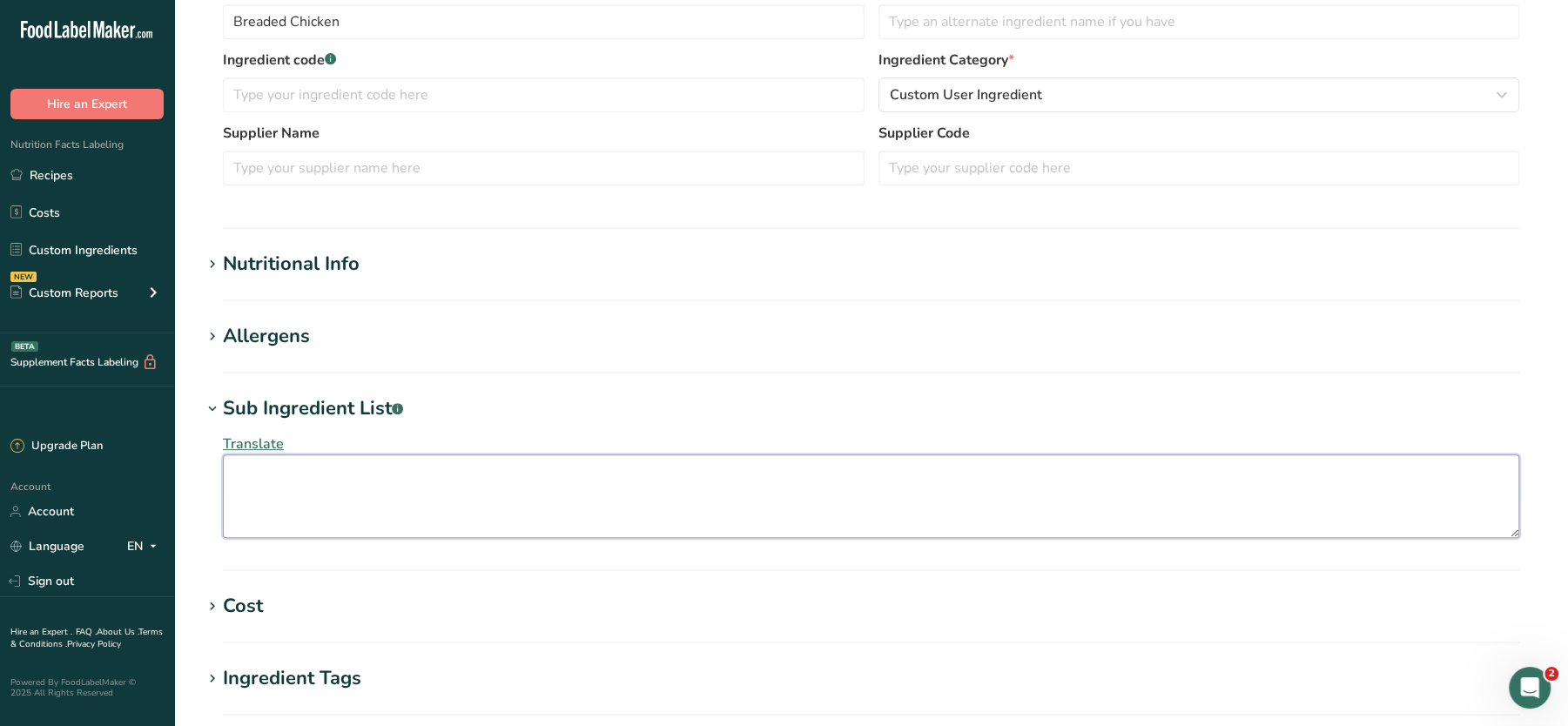
click at [308, 488] on textarea at bounding box center [871, 497] width 1297 height 84
paste textarea "(Chicken Breast (UK Red Tractor chicken breast, salt, pepper), breadcrumbs (WHE…"
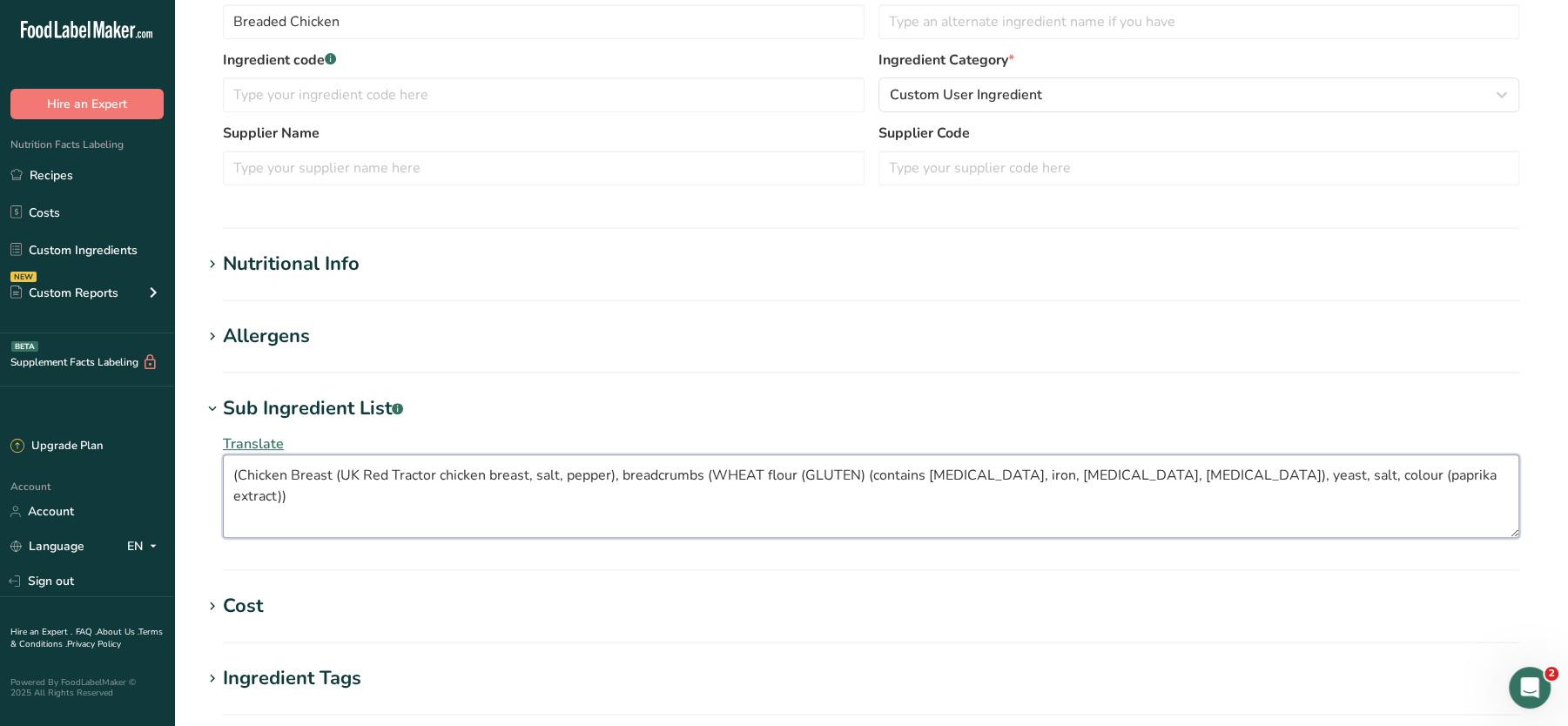
click at [239, 476] on textarea "(Chicken Breast (UK Red Tractor chicken breast, salt, pepper), breadcrumbs (WHE…" at bounding box center [871, 497] width 1297 height 84
click at [1415, 485] on textarea "Chicken Breast (UK Red Tractor chicken breast, salt, pepper), breadcrumbs (WHEA…" at bounding box center [871, 497] width 1297 height 84
type textarea "Chicken Breast (UK Red Tractor chicken breast, salt, pepper), breadcrumbs (WHEA…"
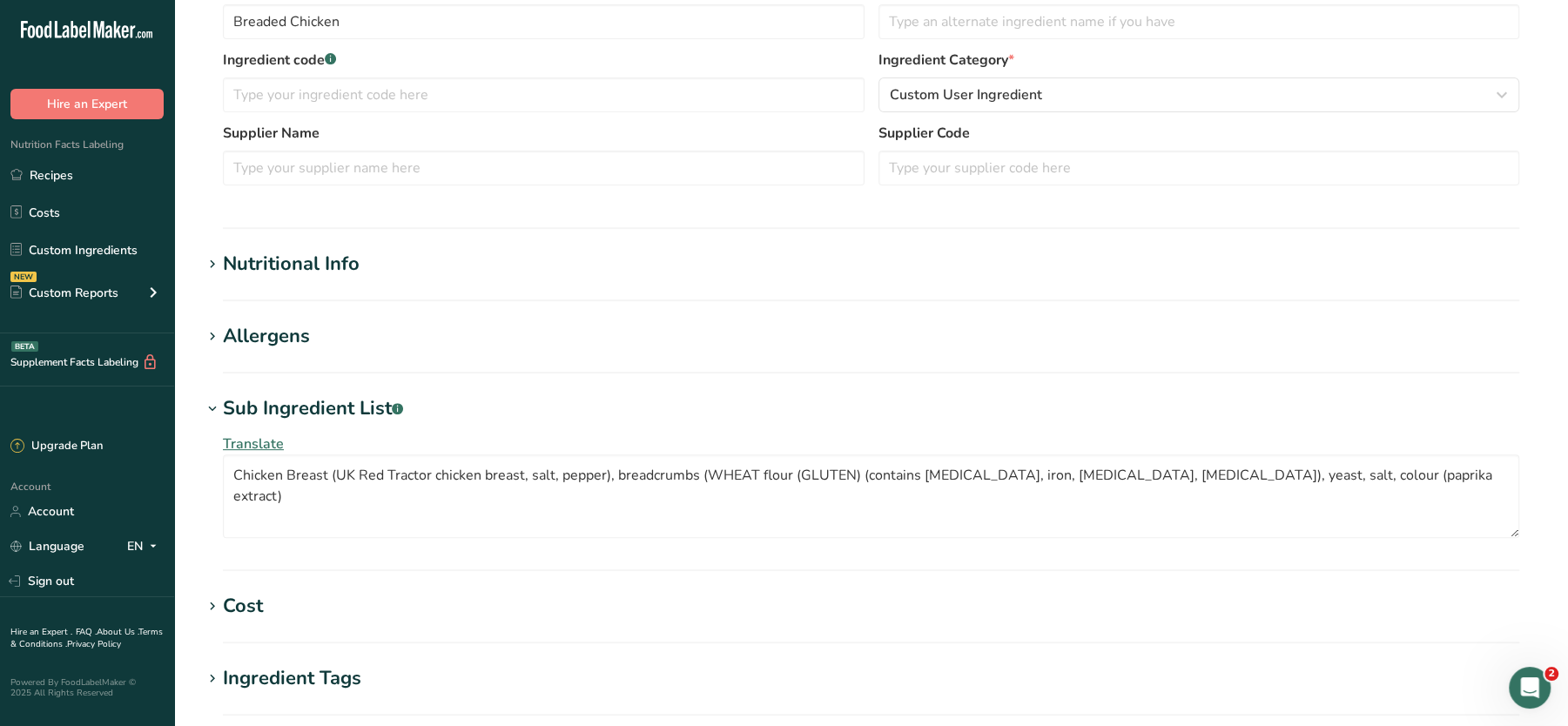
drag, startPoint x: 1565, startPoint y: 407, endPoint x: 1587, endPoint y: 599, distance: 193.7
click at [1567, 599] on html ".a-20{fill:#fff;} Hire an Expert Nutrition Facts Labeling Recipes Costs Custom …" at bounding box center [784, 341] width 1568 height 1460
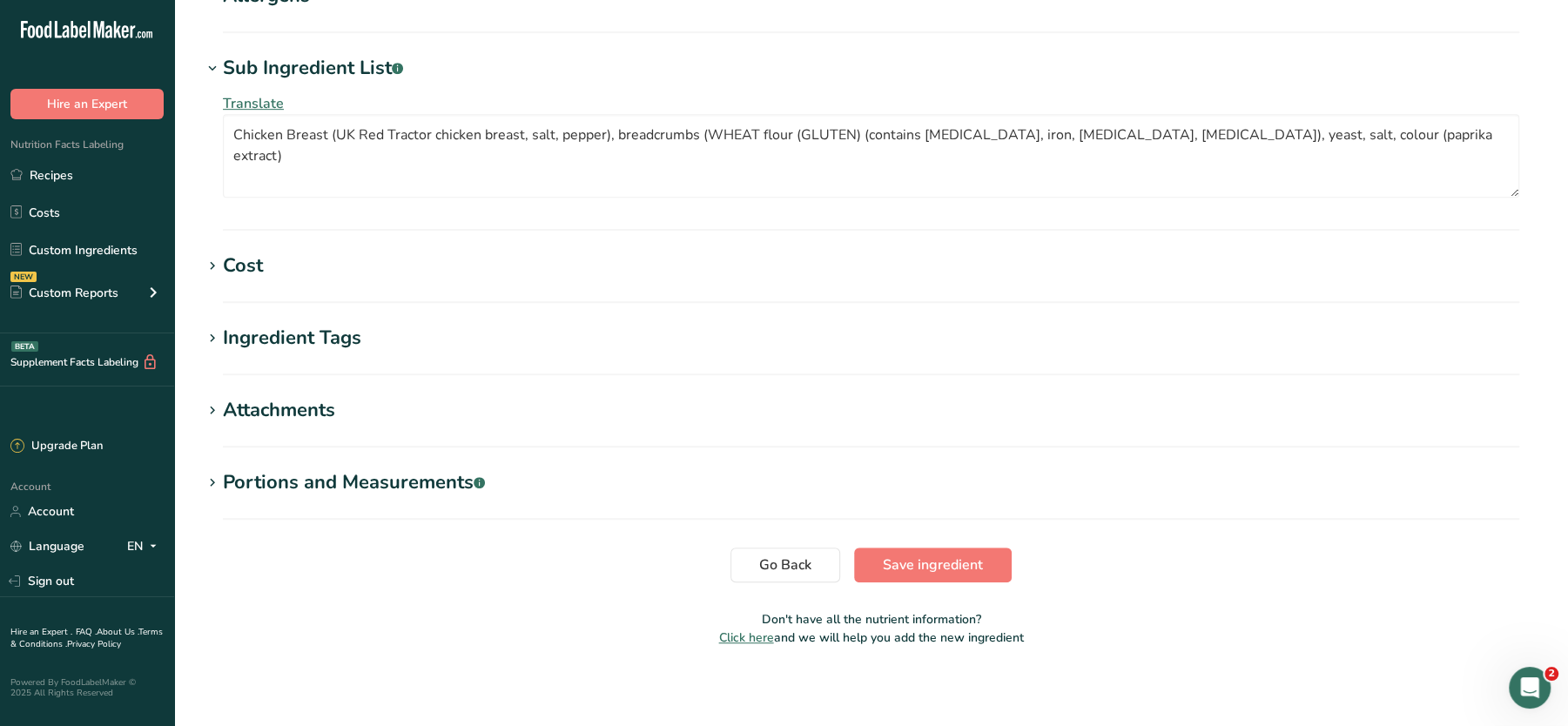
scroll to position [732, 0]
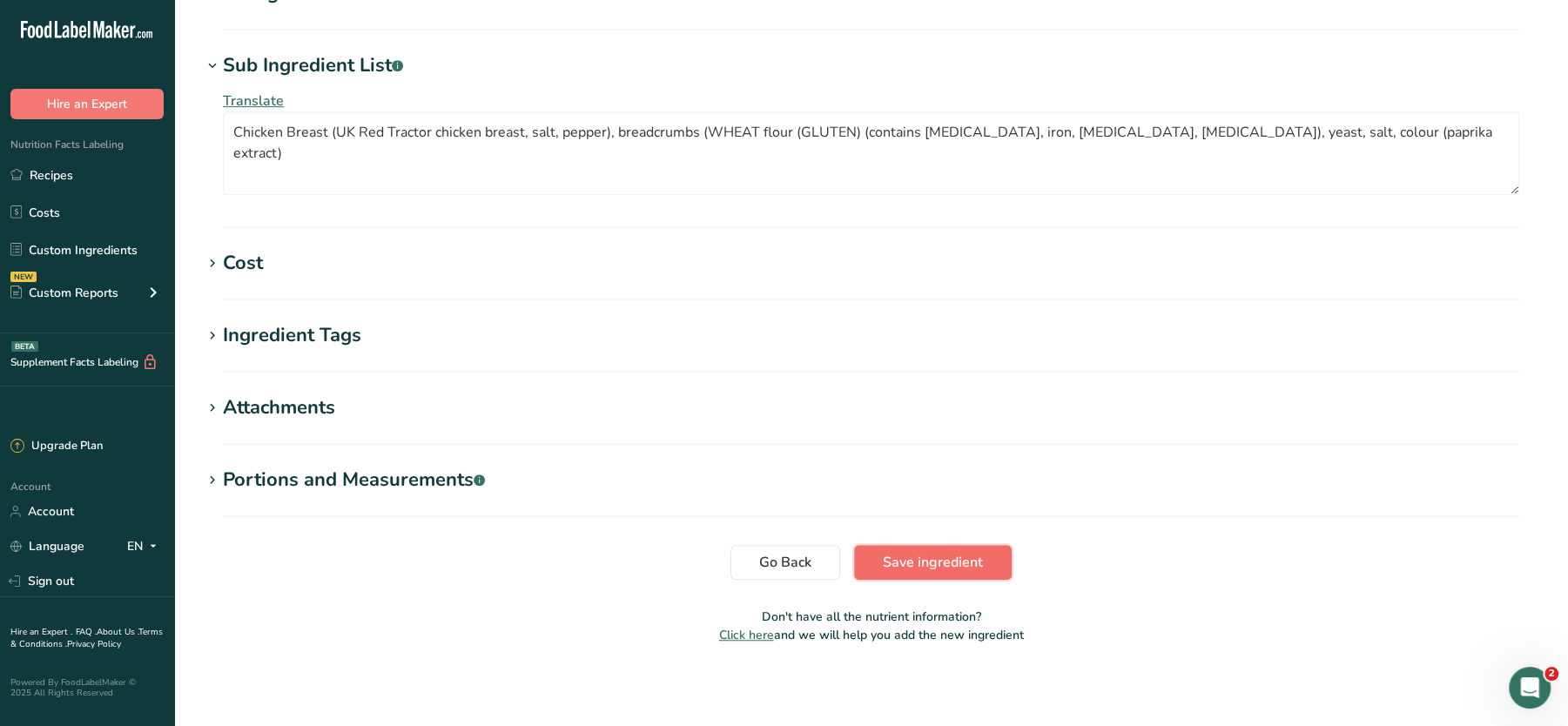
click at [879, 556] on button "Save ingredient" at bounding box center [933, 562] width 158 height 35
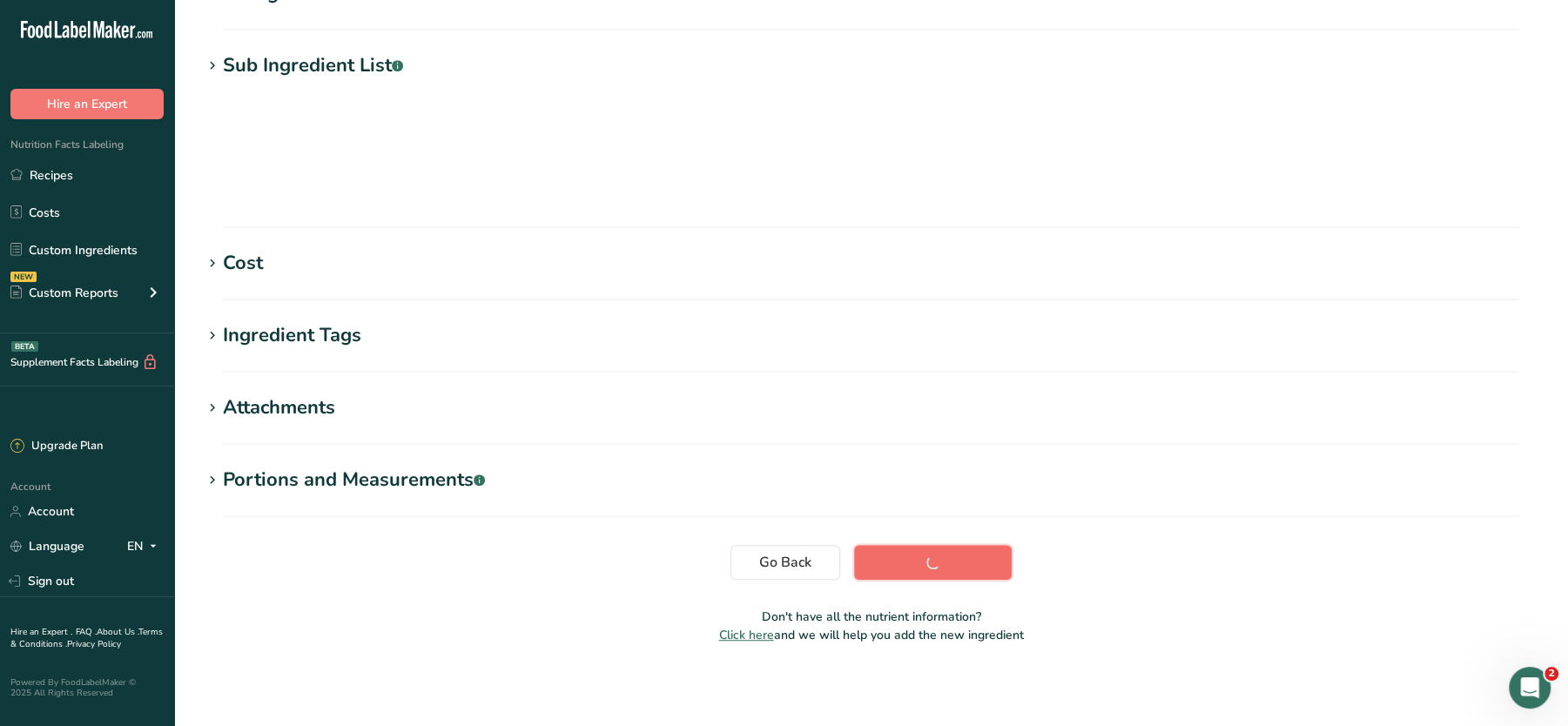
scroll to position [194, 0]
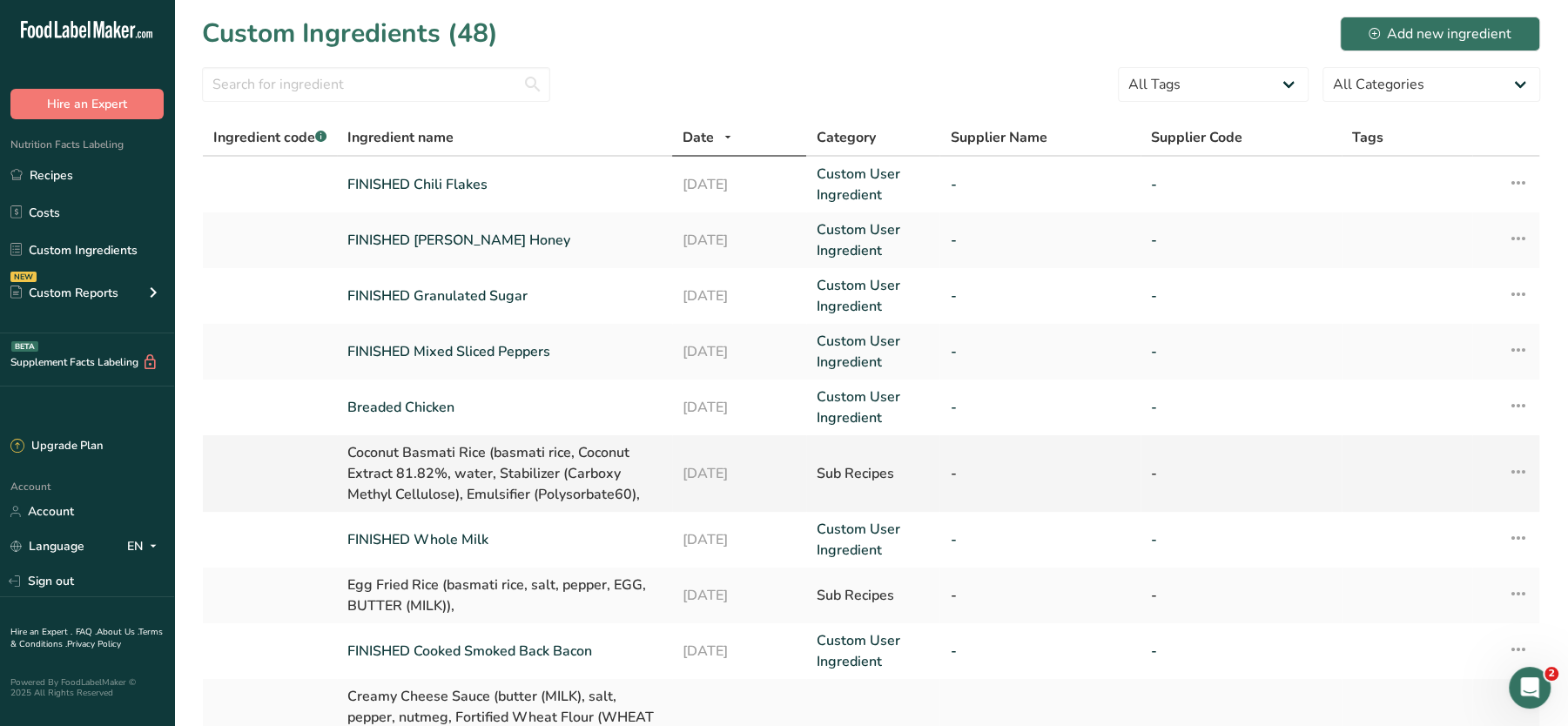
click at [1513, 475] on icon at bounding box center [1518, 471] width 21 height 31
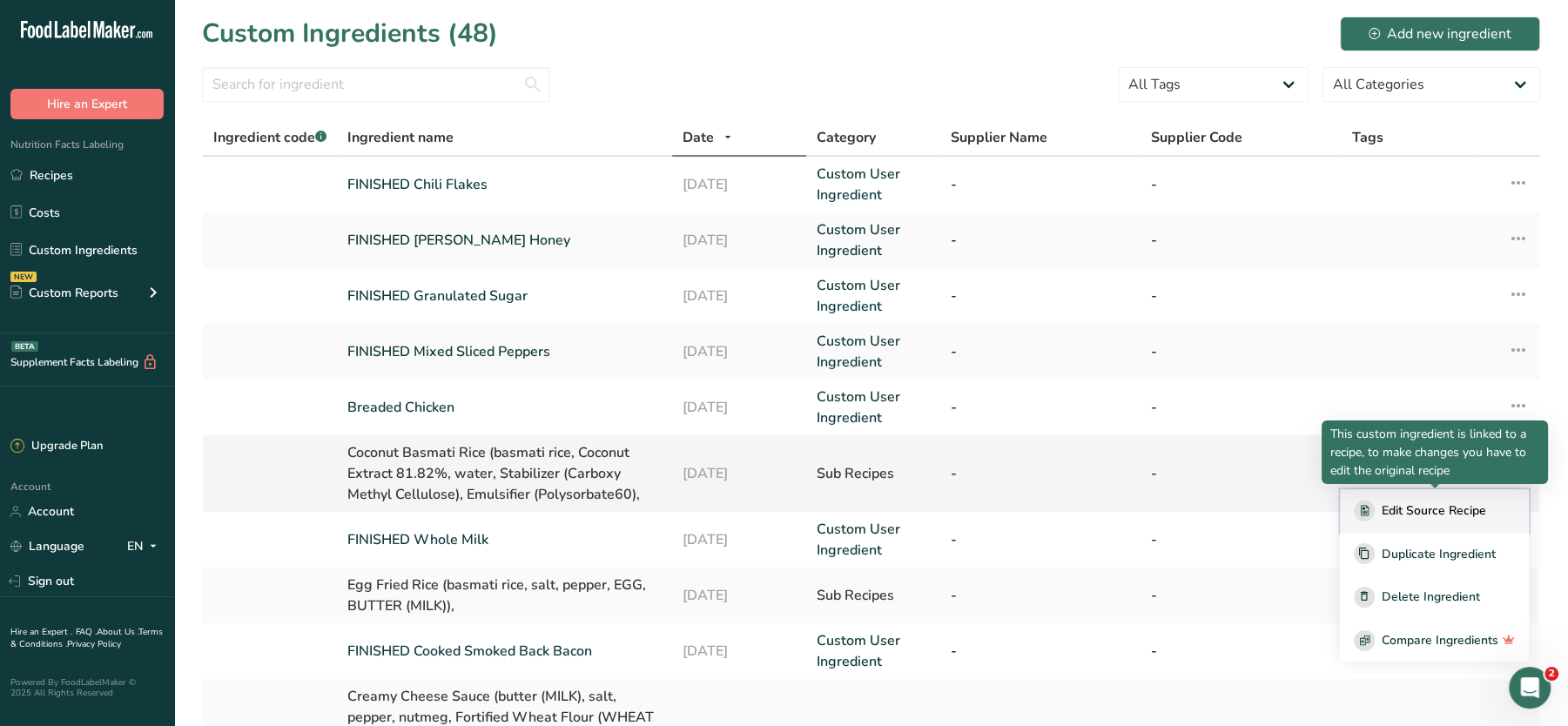
click at [1443, 501] on div "Edit Source Recipe" at bounding box center [1434, 511] width 161 height 21
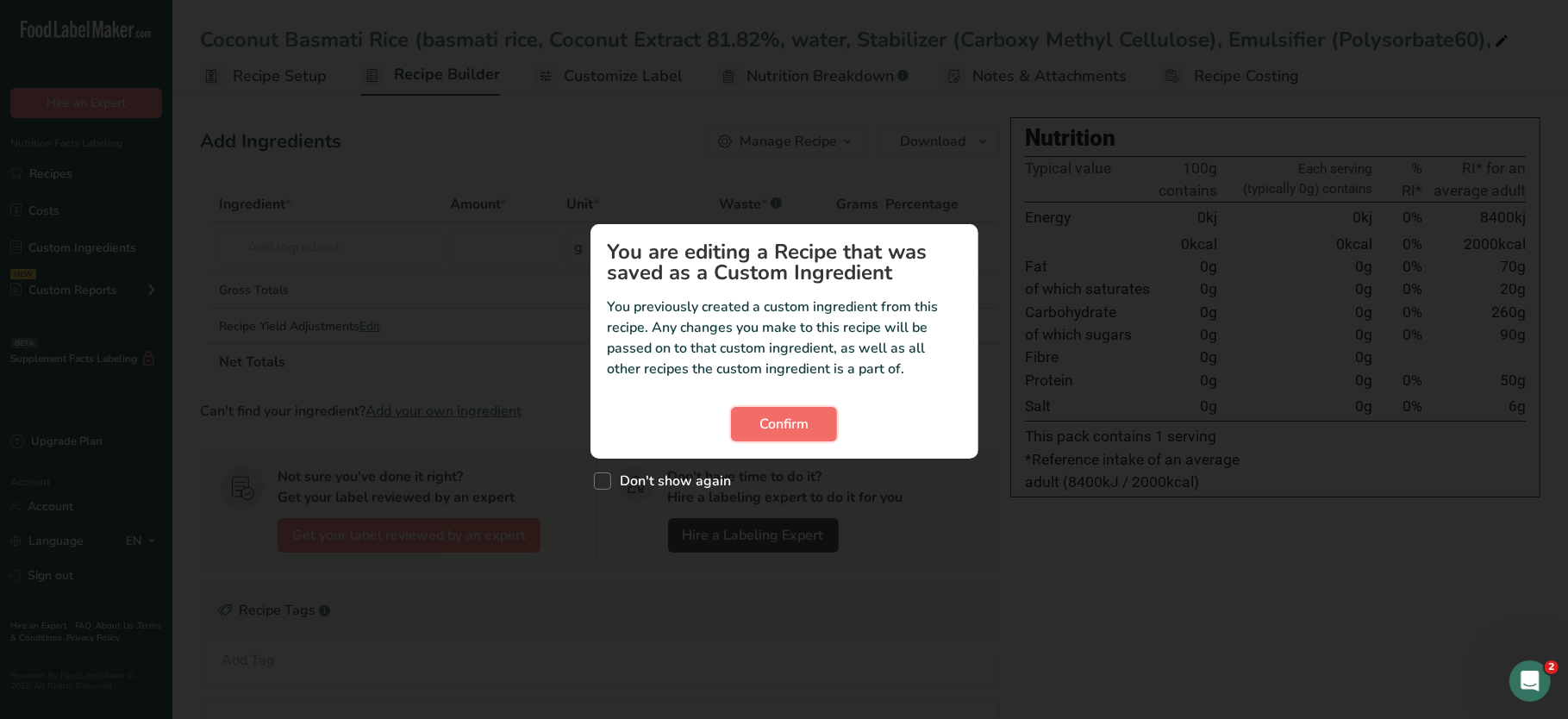
click at [807, 427] on span "Confirm" at bounding box center [784, 424] width 49 height 21
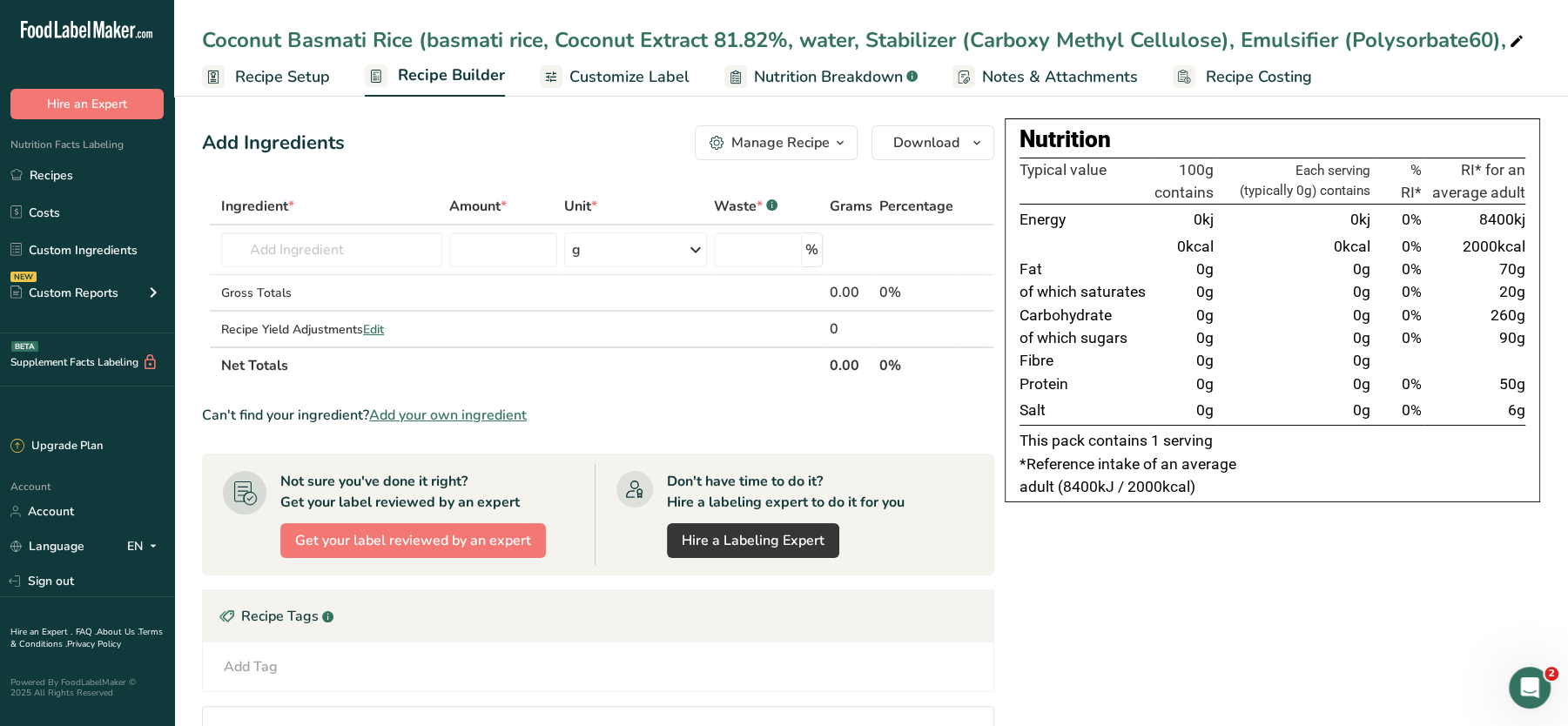
click at [305, 41] on div "Coconut Basmati Rice (basmati rice, Coconut Extract 81.82%, water, Stabilizer (…" at bounding box center [864, 39] width 1325 height 31
click at [305, 41] on input "Coconut Basmati Rice (basmati rice, Coconut Extract 81.82%, water, Stabilizer (…" at bounding box center [871, 39] width 1338 height 31
click at [276, 84] on span "Recipe Setup" at bounding box center [282, 77] width 95 height 24
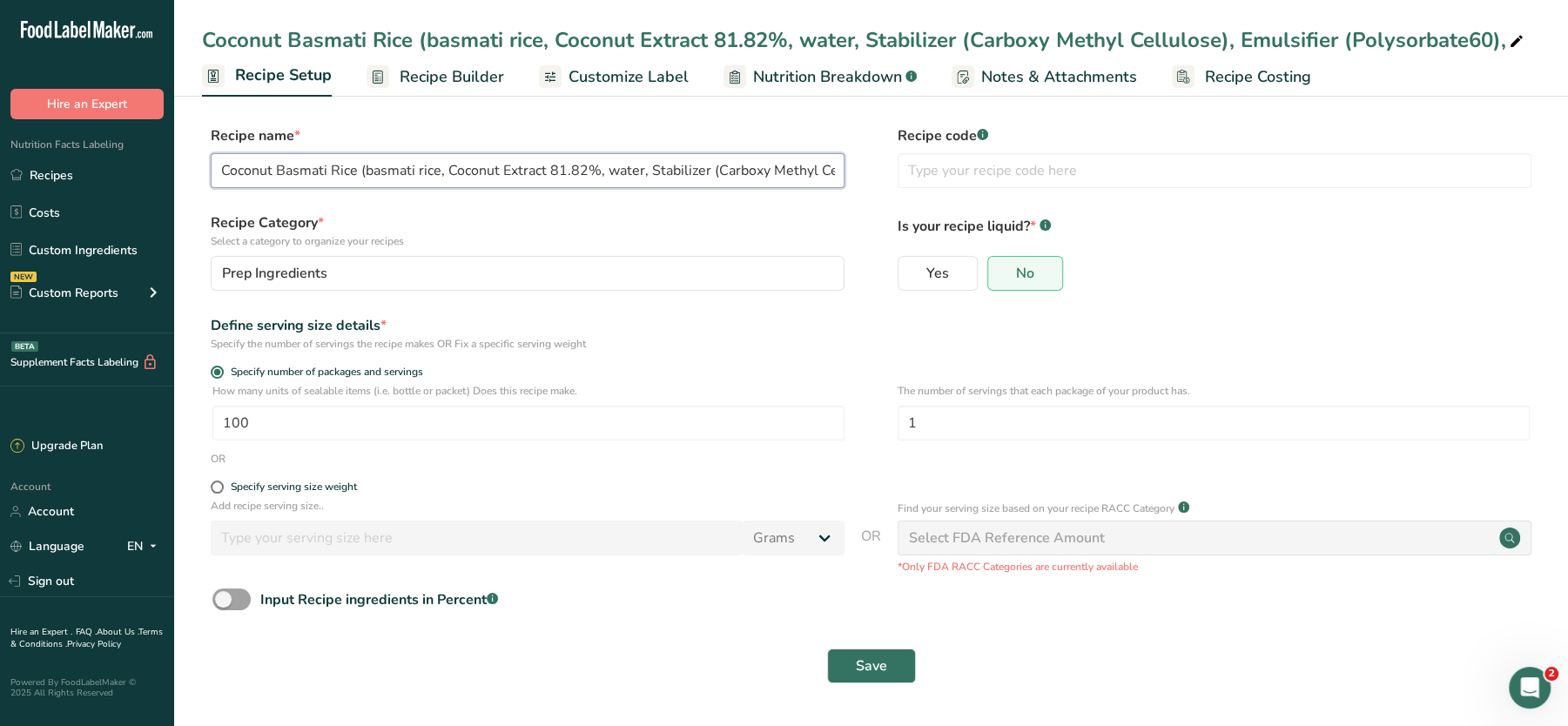
scroll to position [0, 219]
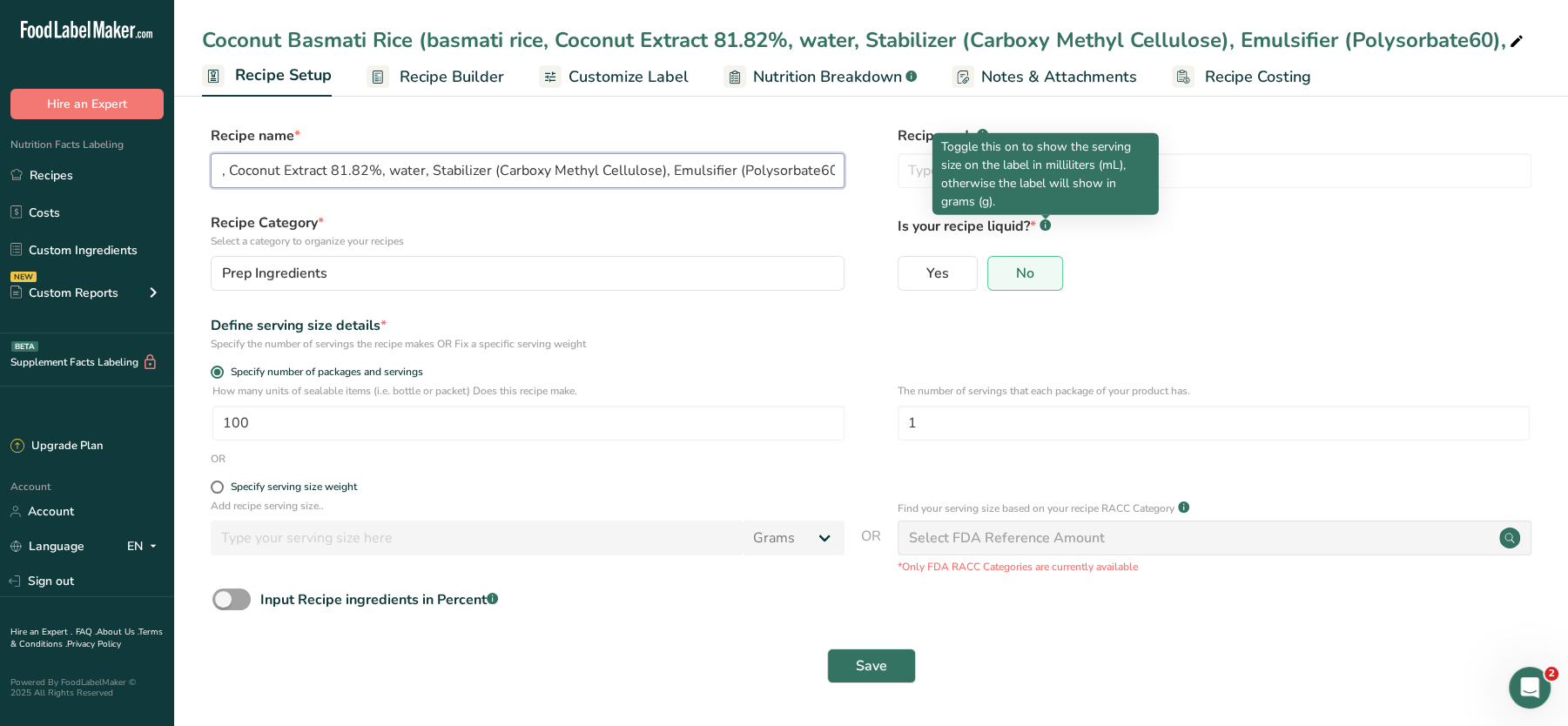
drag, startPoint x: 361, startPoint y: 167, endPoint x: 1048, endPoint y: 232, distance: 690.1
click at [1048, 232] on form "Recipe name * Coconut Basmati Rice (basmati rice, Coconut Extract 81.82%, water…" at bounding box center [871, 409] width 1338 height 569
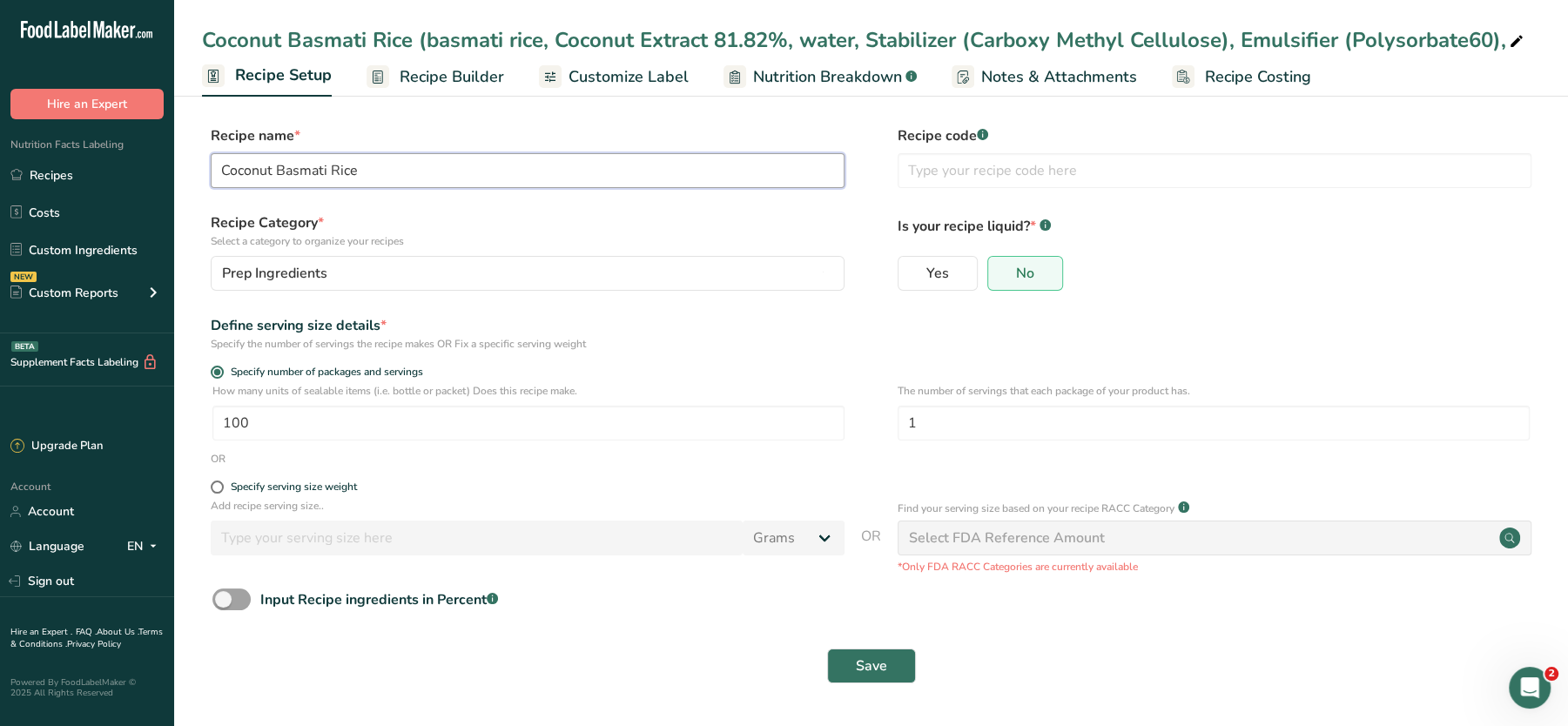
scroll to position [0, 0]
type input "Coconut Basmati Rice"
click at [866, 205] on form "Recipe name * Coconut Basmati Rice Recipe code .a-a{fill:#347362;}.b-a{fill:#ff…" at bounding box center [871, 409] width 1338 height 569
click at [1068, 73] on span "Notes & Attachments" at bounding box center [1059, 77] width 156 height 24
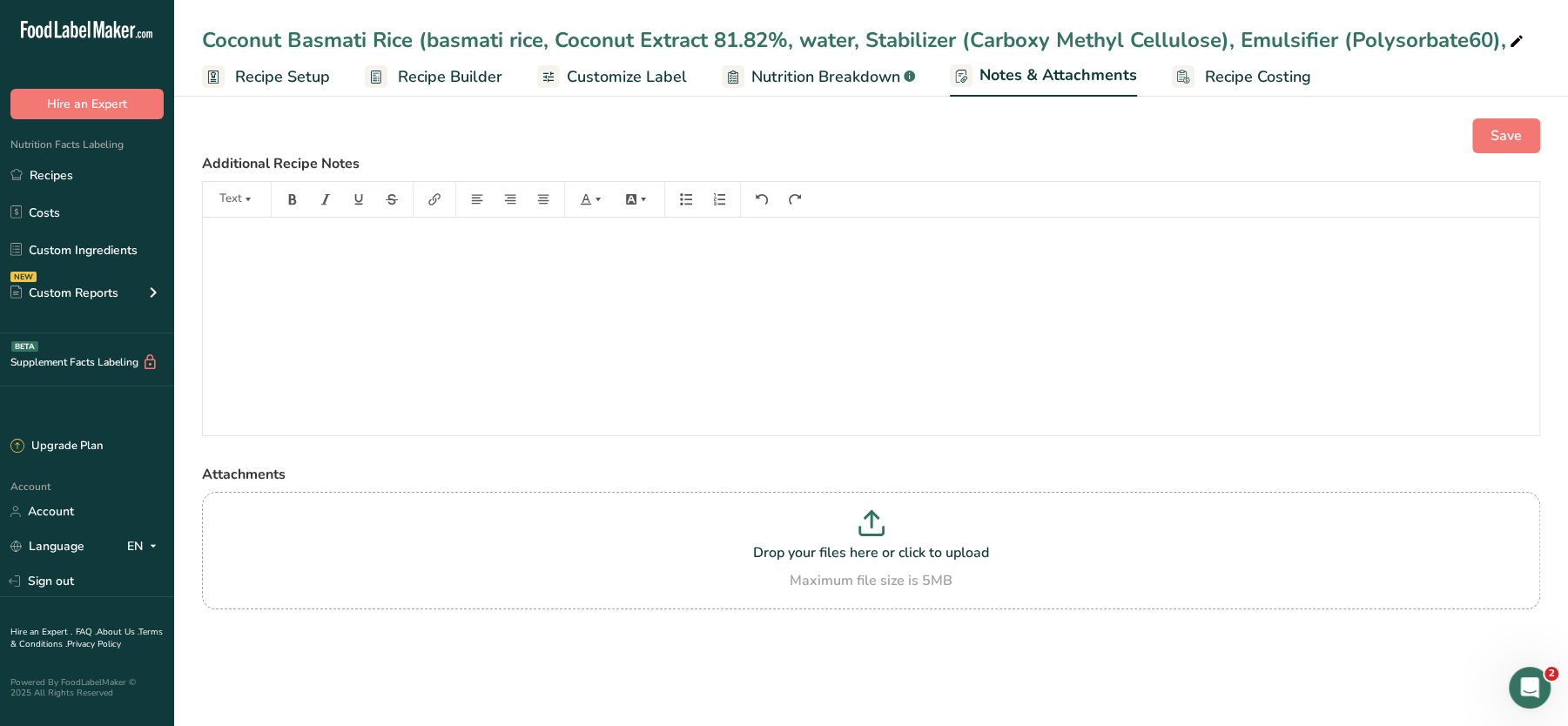
click at [313, 71] on span "Recipe Setup" at bounding box center [282, 77] width 95 height 24
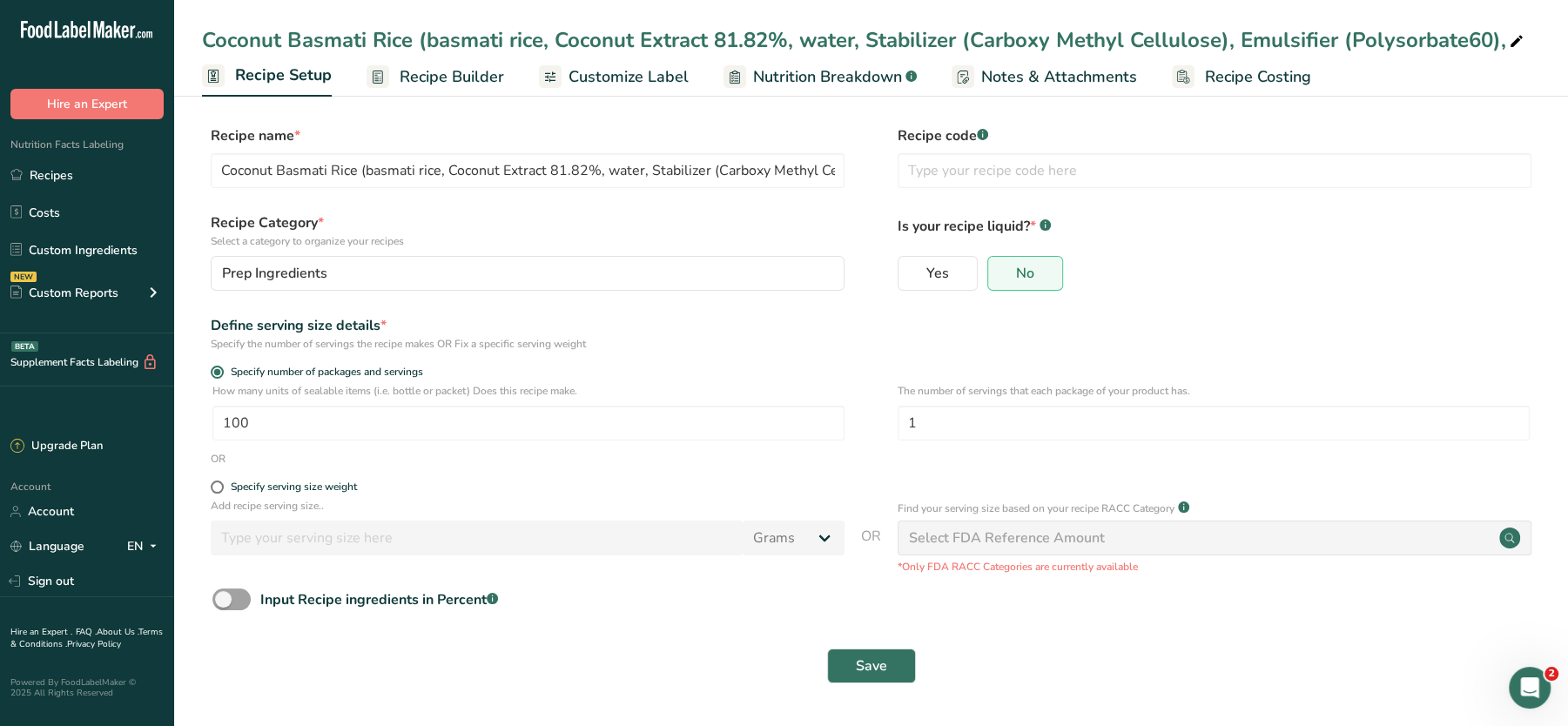
click at [428, 74] on span "Recipe Builder" at bounding box center [452, 77] width 104 height 24
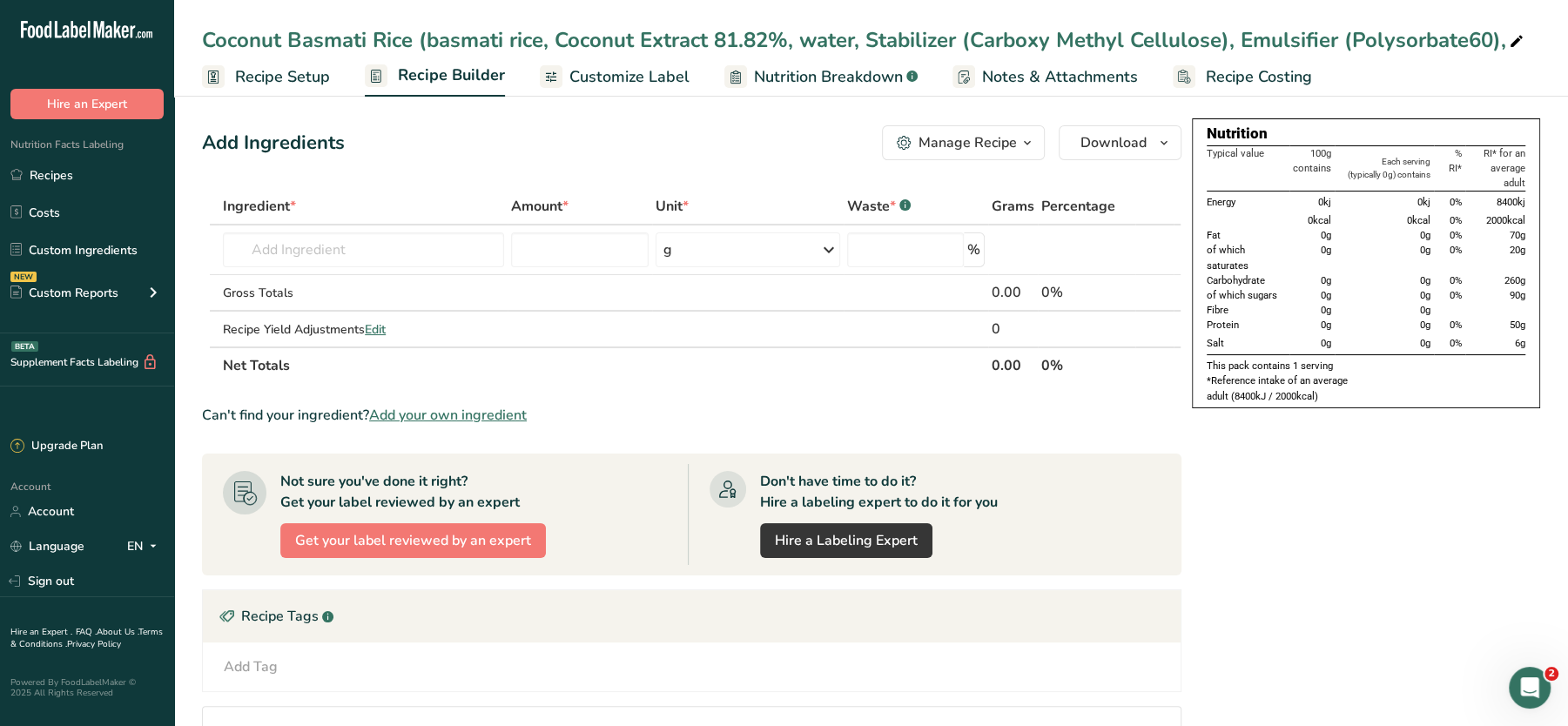
click at [1016, 82] on span "Notes & Attachments" at bounding box center [1060, 77] width 156 height 24
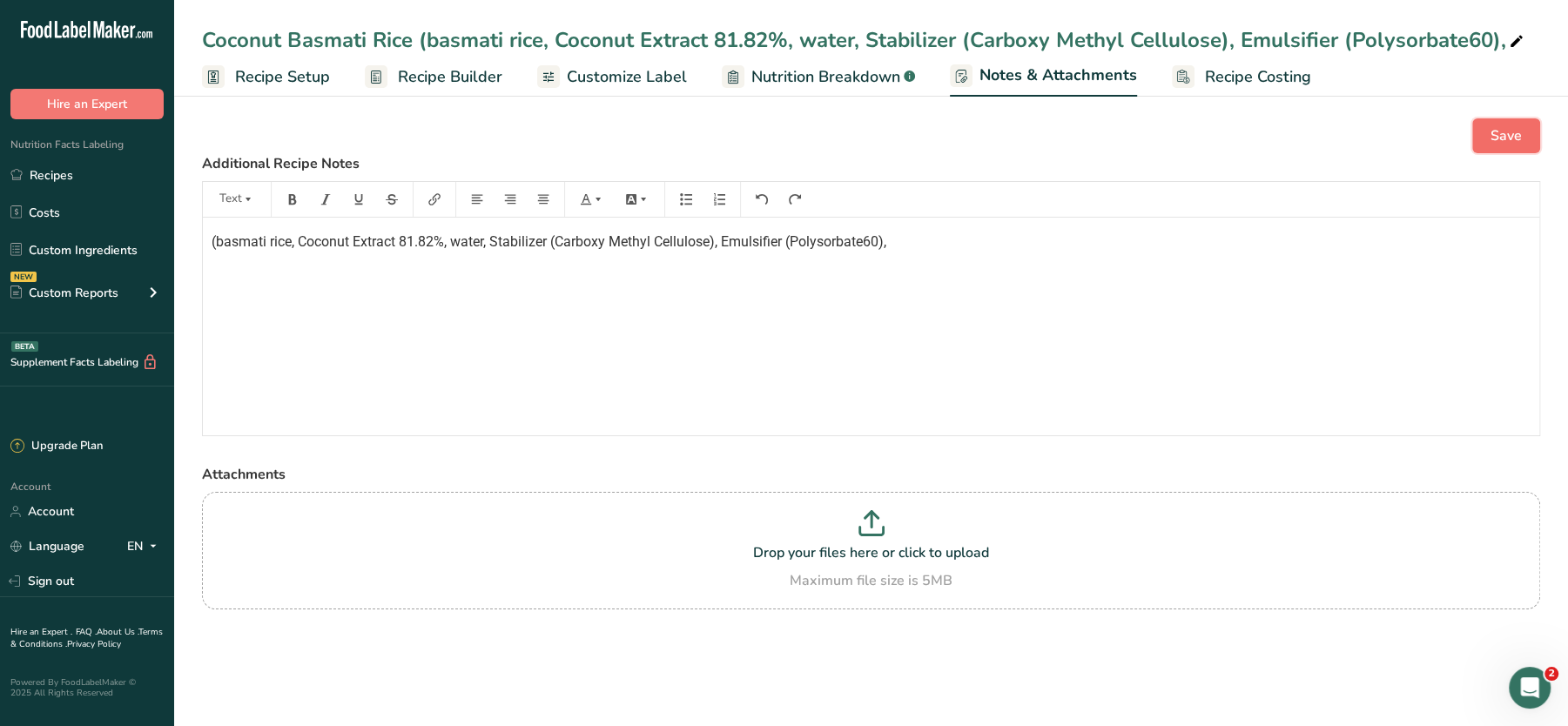
click at [1514, 144] on span "Save" at bounding box center [1506, 135] width 31 height 21
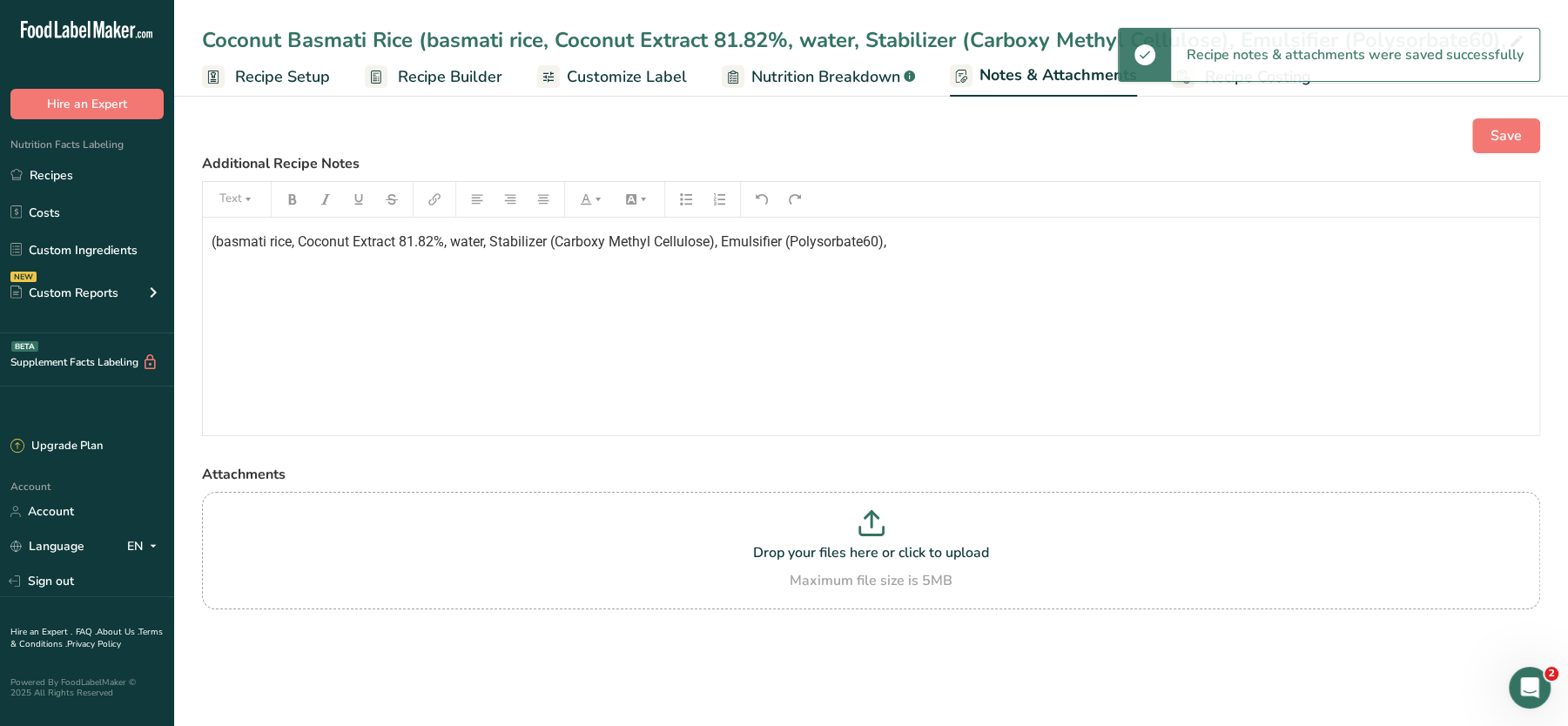
click at [279, 78] on span "Recipe Setup" at bounding box center [282, 77] width 95 height 24
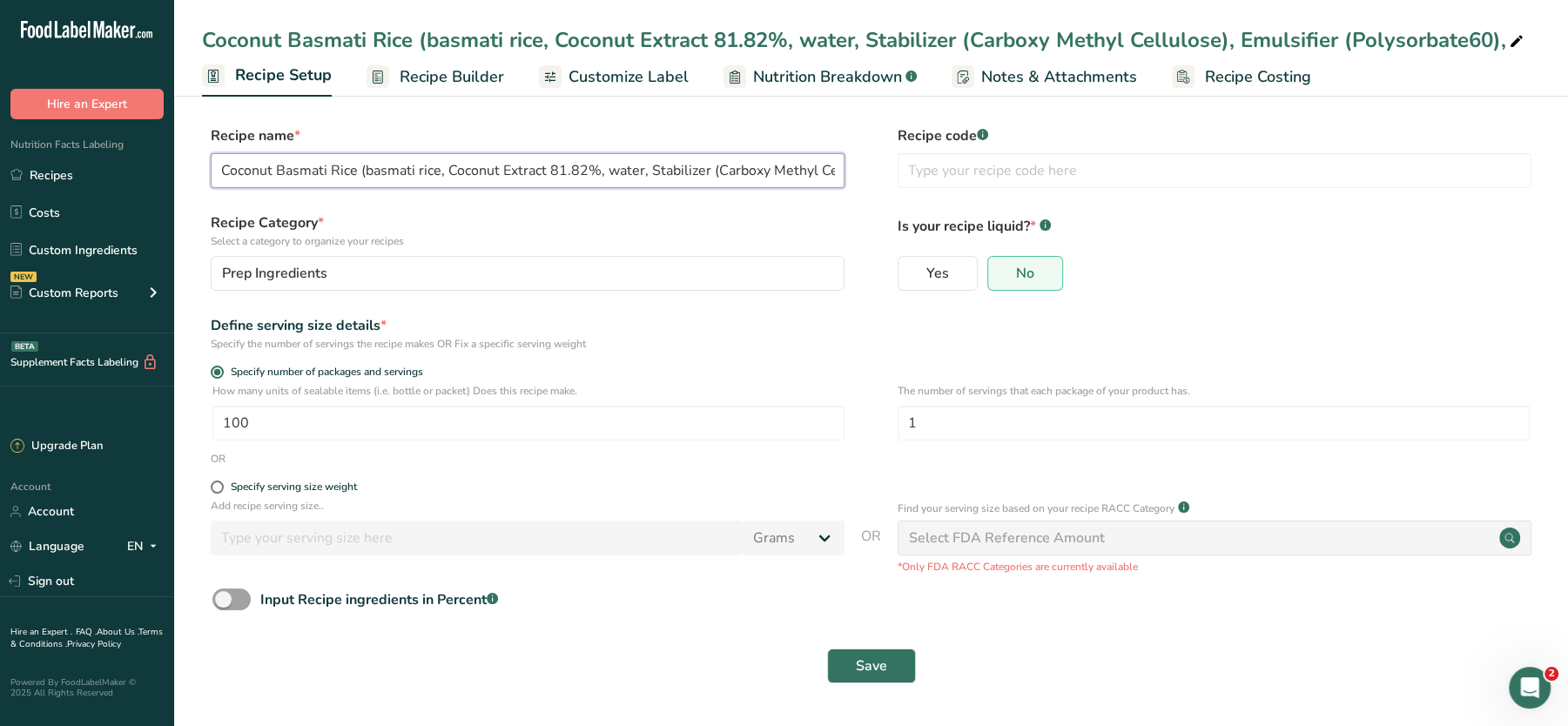
scroll to position [0, 219]
drag, startPoint x: 354, startPoint y: 172, endPoint x: 1203, endPoint y: 231, distance: 851.1
click at [1203, 231] on form "Recipe name * Coconut Basmati Rice (basmati rice, Coconut Extract 81.82%, water…" at bounding box center [871, 409] width 1338 height 569
type input "Coconut Basmati Rice"
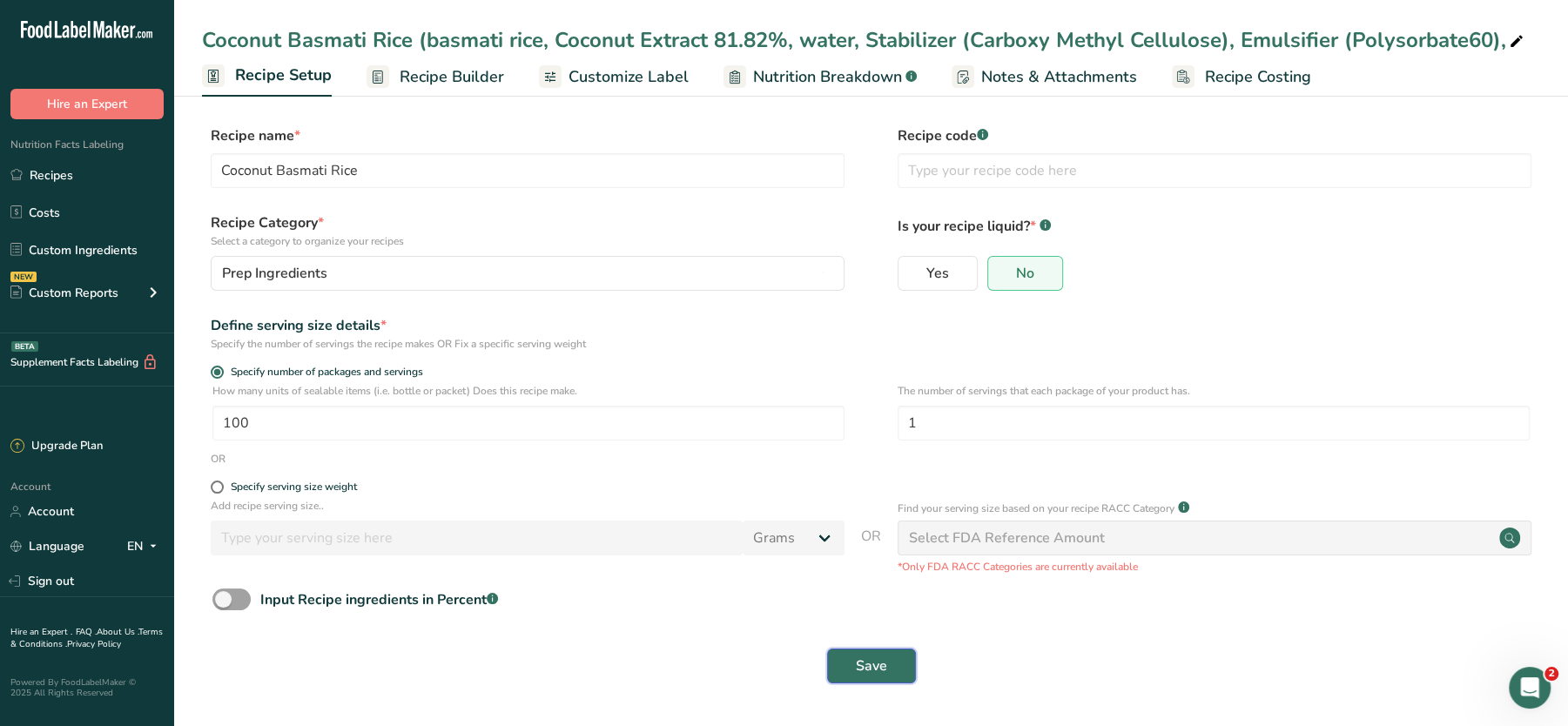
click at [859, 661] on span "Save" at bounding box center [871, 666] width 31 height 21
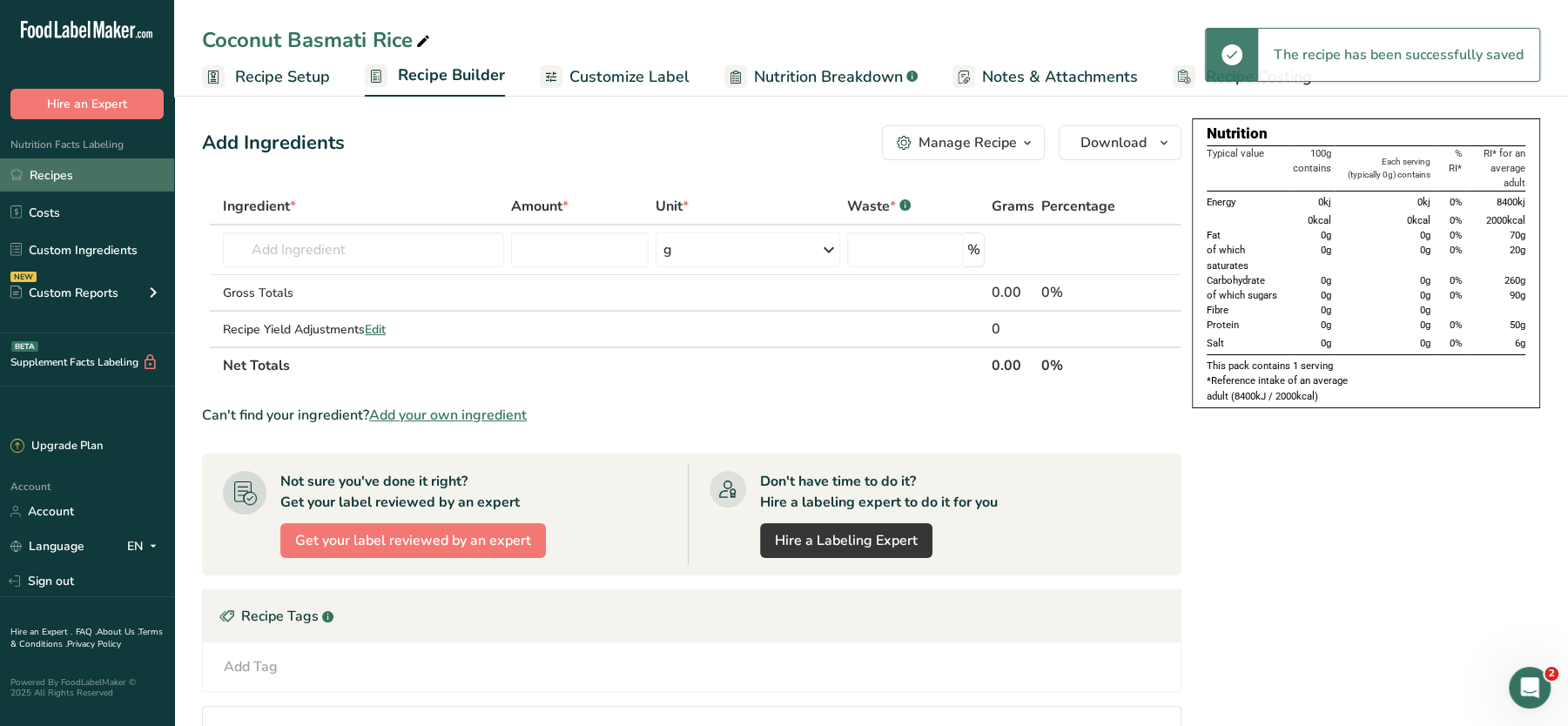
click at [55, 190] on link "Recipes" at bounding box center [87, 174] width 174 height 33
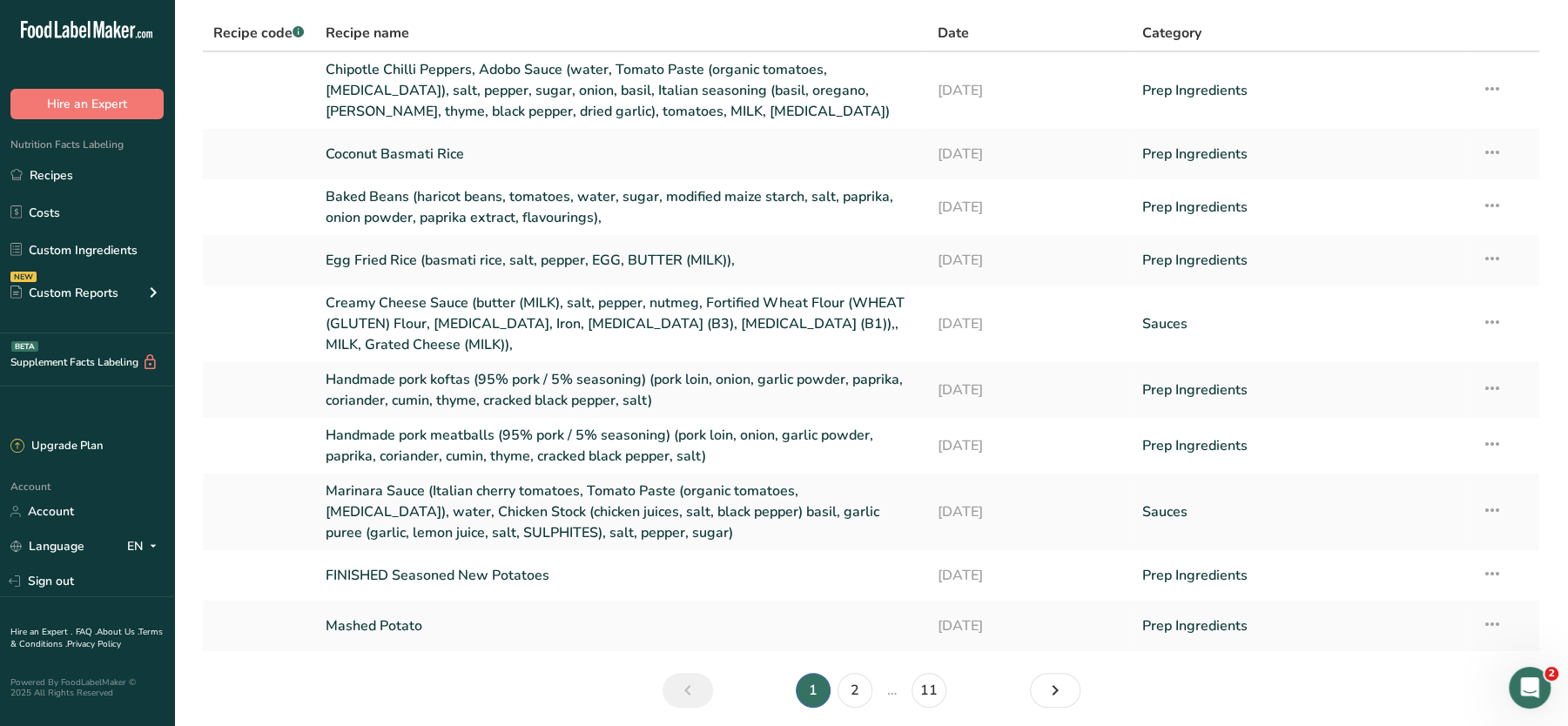
scroll to position [116, 0]
click at [481, 202] on link "Baked Beans (haricot beans, tomatoes, water, sugar, modified maize starch, salt…" at bounding box center [621, 206] width 591 height 42
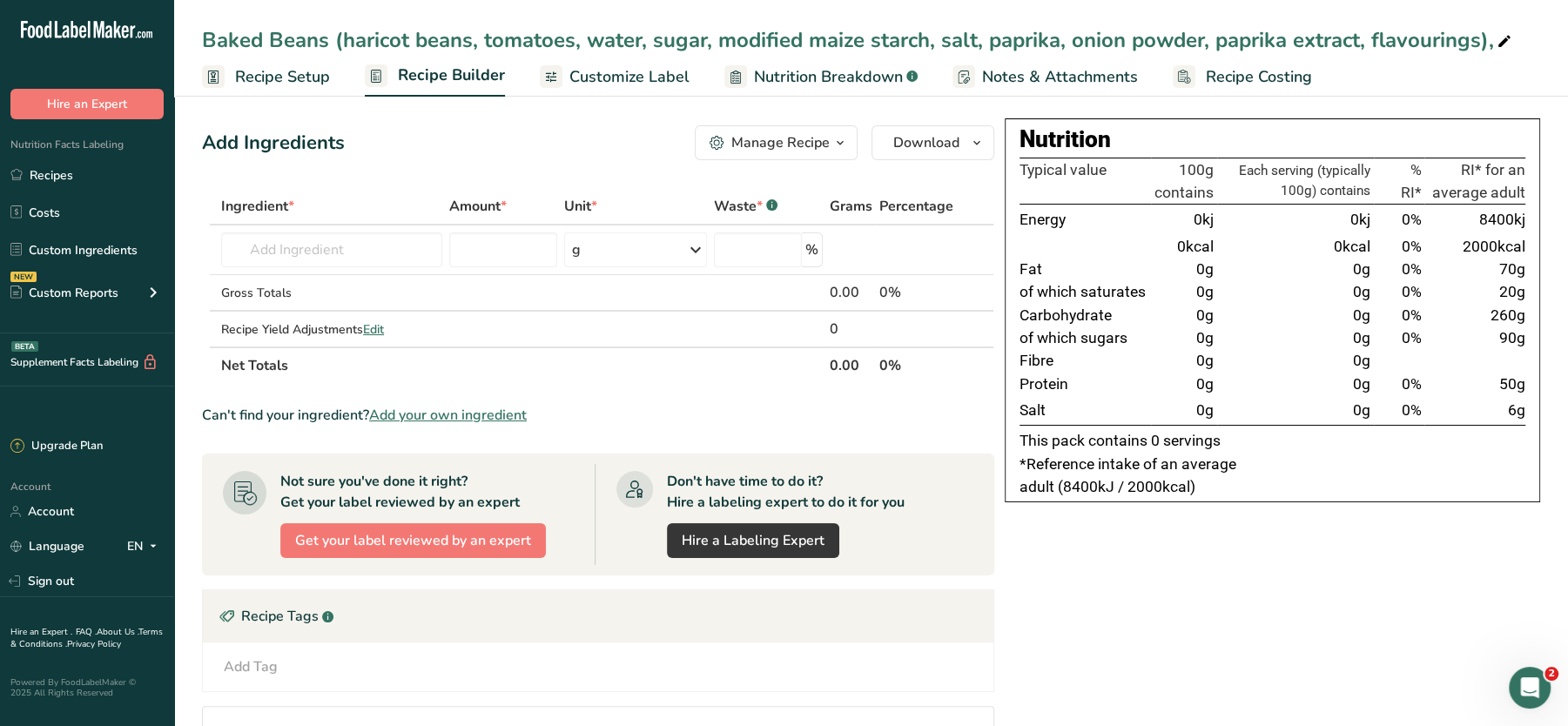
click at [548, 37] on div "Baked Beans (haricot beans, tomatoes, water, sugar, modified maize starch, salt…" at bounding box center [858, 39] width 1313 height 31
click at [548, 37] on input "Baked Beans (haricot beans, tomatoes, water, sugar, modified maize starch, salt…" at bounding box center [871, 39] width 1338 height 31
drag, startPoint x: 207, startPoint y: 41, endPoint x: 1486, endPoint y: 37, distance: 1278.3
click at [1486, 37] on div "Baked Beans (haricot beans, tomatoes, water, sugar, modified maize starch, salt…" at bounding box center [858, 39] width 1313 height 31
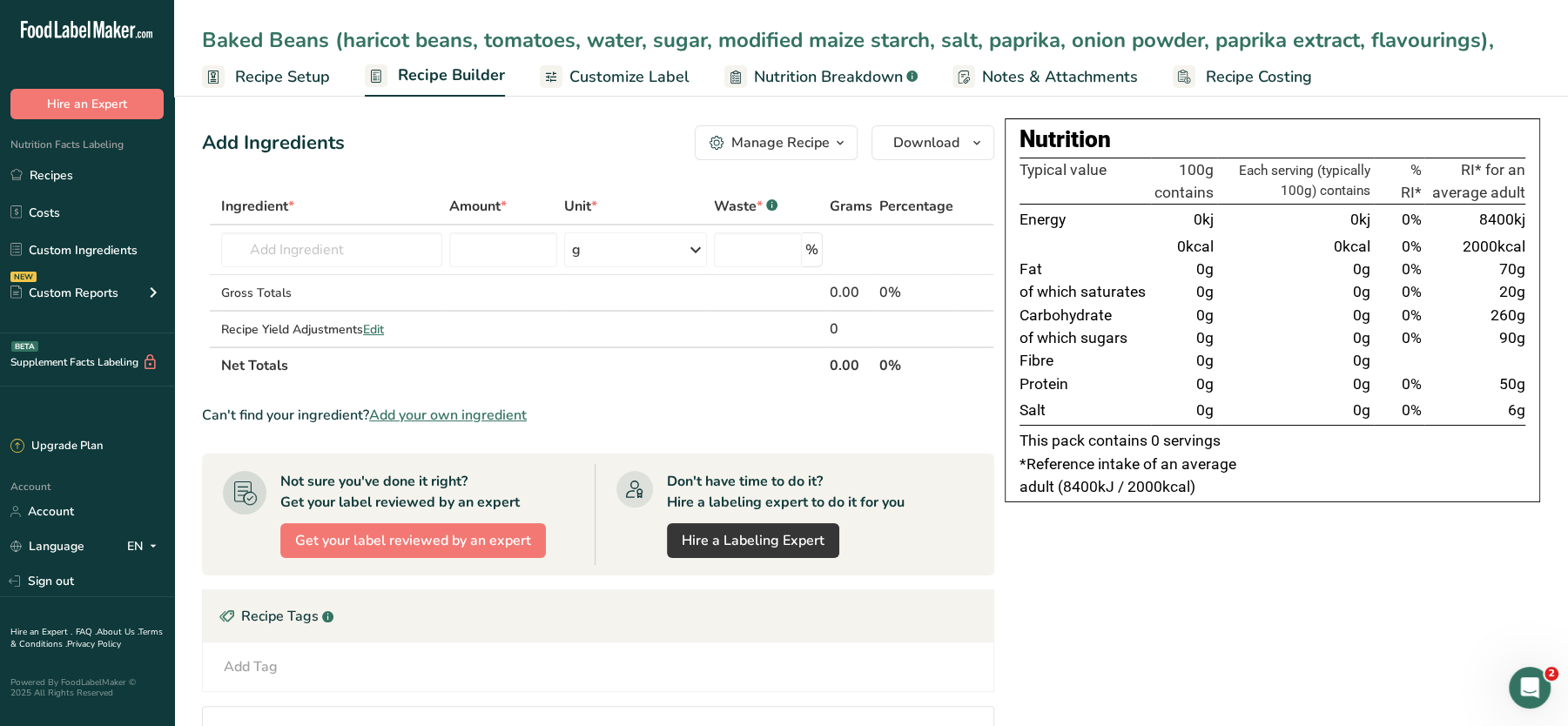
click at [1415, 39] on input "Baked Beans (haricot beans, tomatoes, water, sugar, modified maize starch, salt…" at bounding box center [871, 39] width 1338 height 31
click at [51, 180] on link "Recipes" at bounding box center [87, 174] width 174 height 33
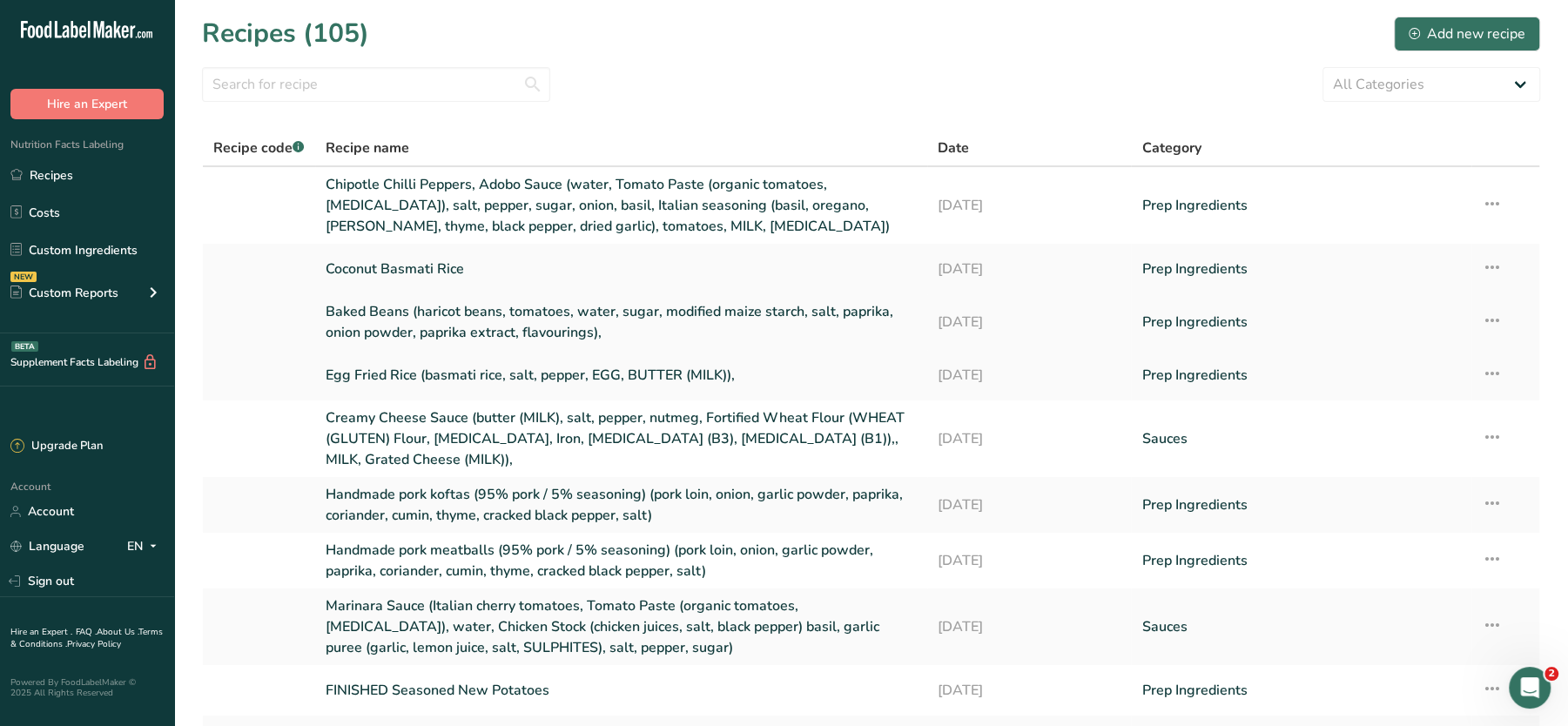
click at [1497, 314] on icon at bounding box center [1492, 320] width 21 height 31
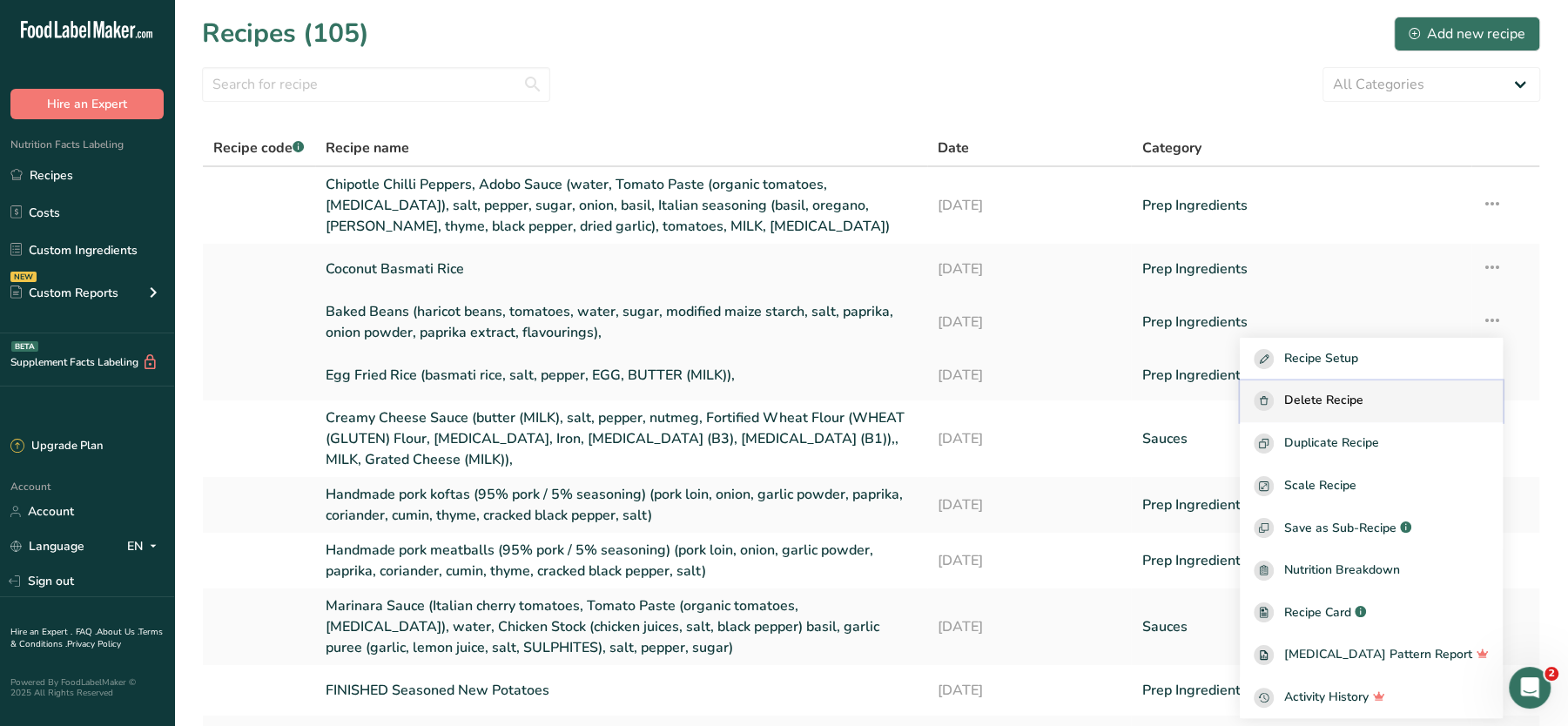
click at [1363, 391] on span "Delete Recipe" at bounding box center [1323, 401] width 79 height 20
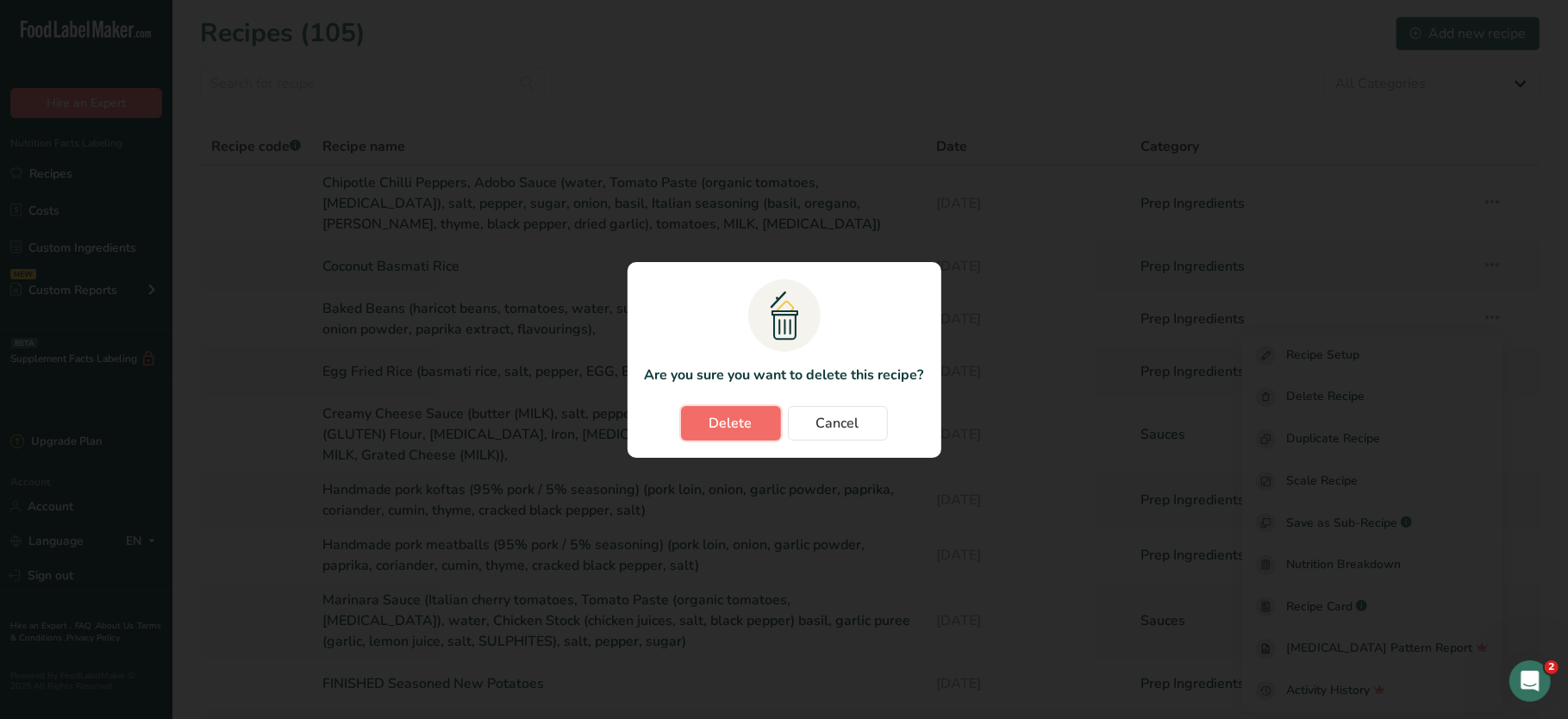
click at [730, 423] on span "Delete" at bounding box center [732, 423] width 44 height 21
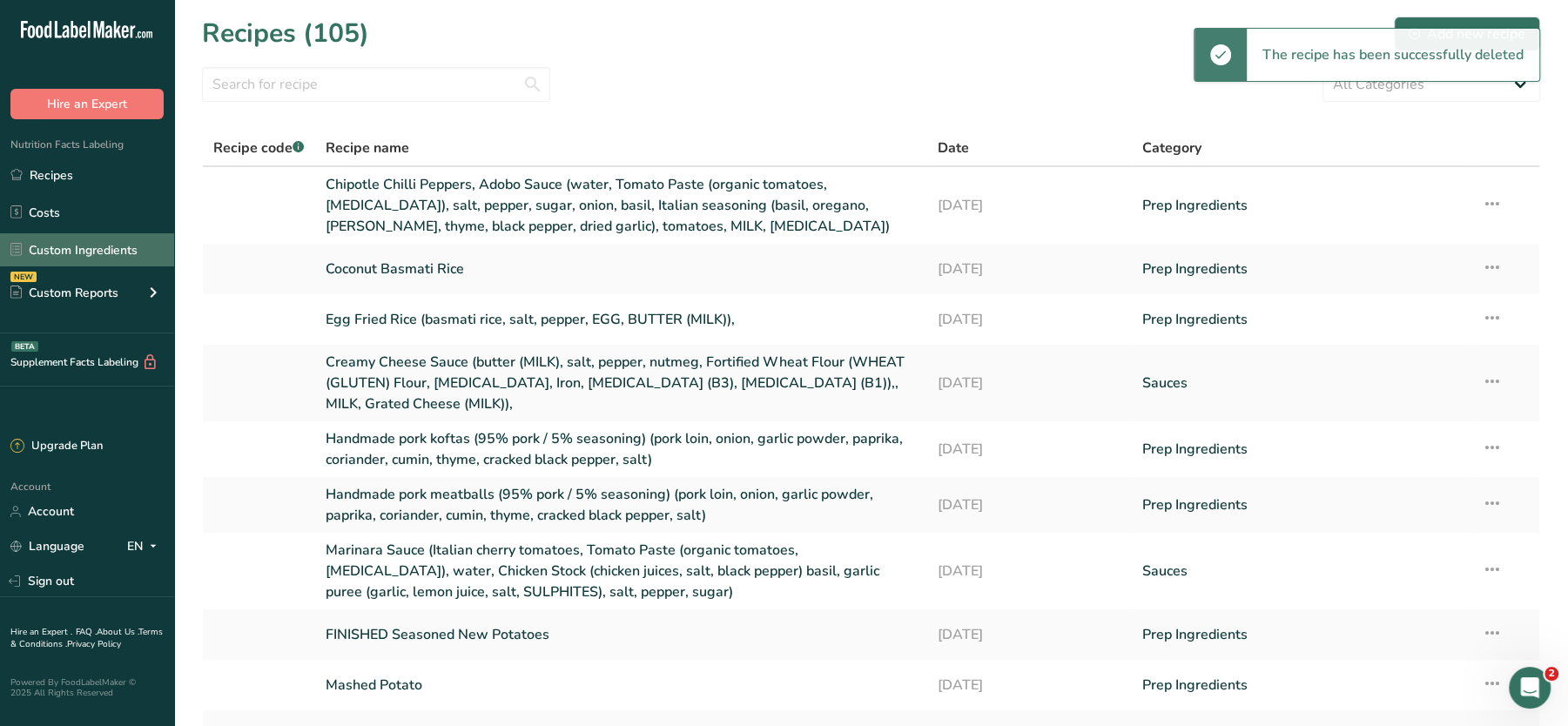
click at [100, 247] on link "Custom Ingredients" at bounding box center [87, 249] width 174 height 33
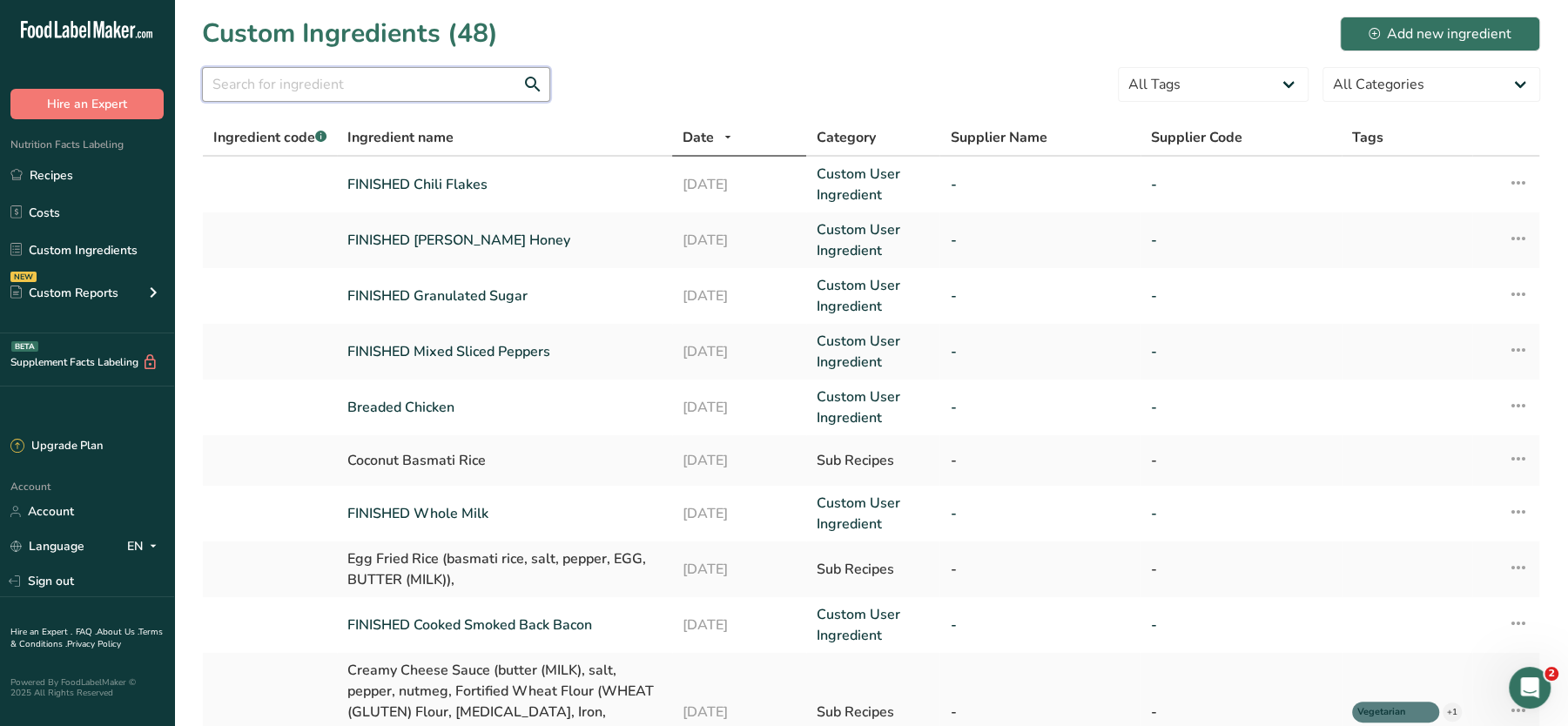
click at [381, 77] on input "text" at bounding box center [376, 84] width 348 height 35
click at [1386, 44] on button "Add new ingredient" at bounding box center [1440, 34] width 200 height 35
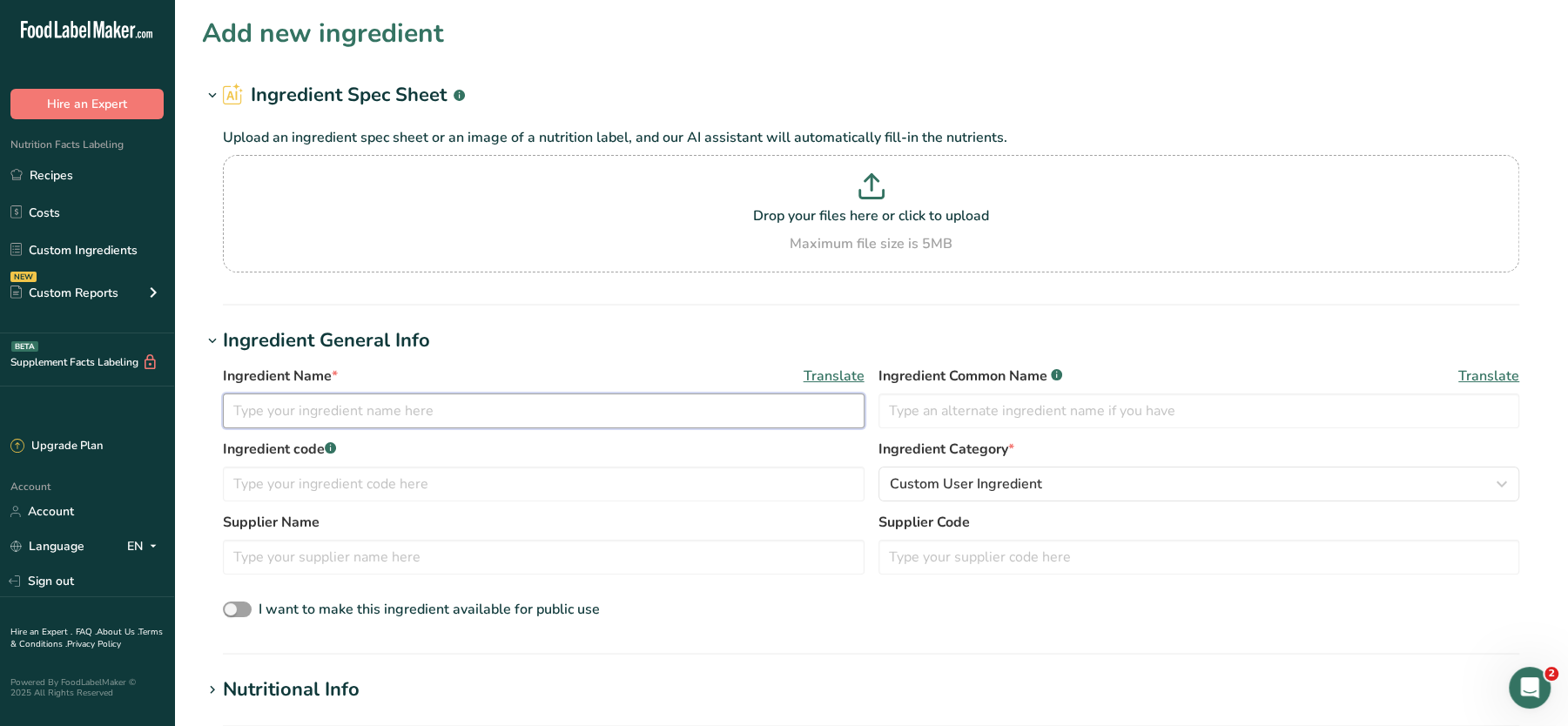
click at [355, 406] on input "text" at bounding box center [544, 411] width 642 height 35
paste input "Baked Beans (haricot beans, tomatoes, water, sugar, modified maize starch, salt…"
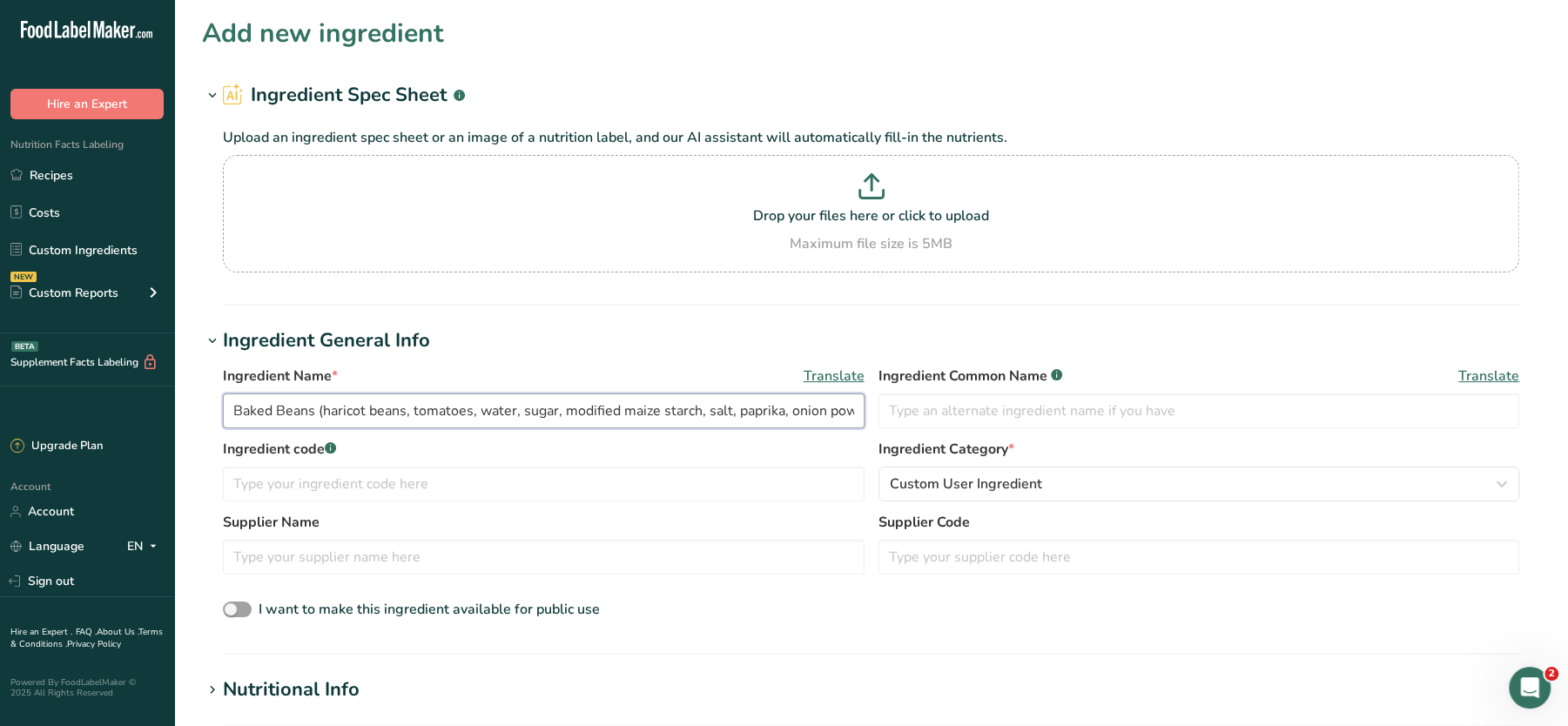
drag, startPoint x: 384, startPoint y: 407, endPoint x: 183, endPoint y: 409, distance: 201.2
click at [183, 409] on section "Add new ingredient Ingredient Spec Sheet .a-a{fill:#347362;}.b-a{fill:#fff;} Up…" at bounding box center [871, 658] width 1394 height 1316
click at [325, 411] on input "Baked Beans (haricot beans, tomatoes, water, sugar, modified maize starch, salt…" at bounding box center [544, 411] width 642 height 35
drag, startPoint x: 318, startPoint y: 413, endPoint x: 990, endPoint y: 455, distance: 673.6
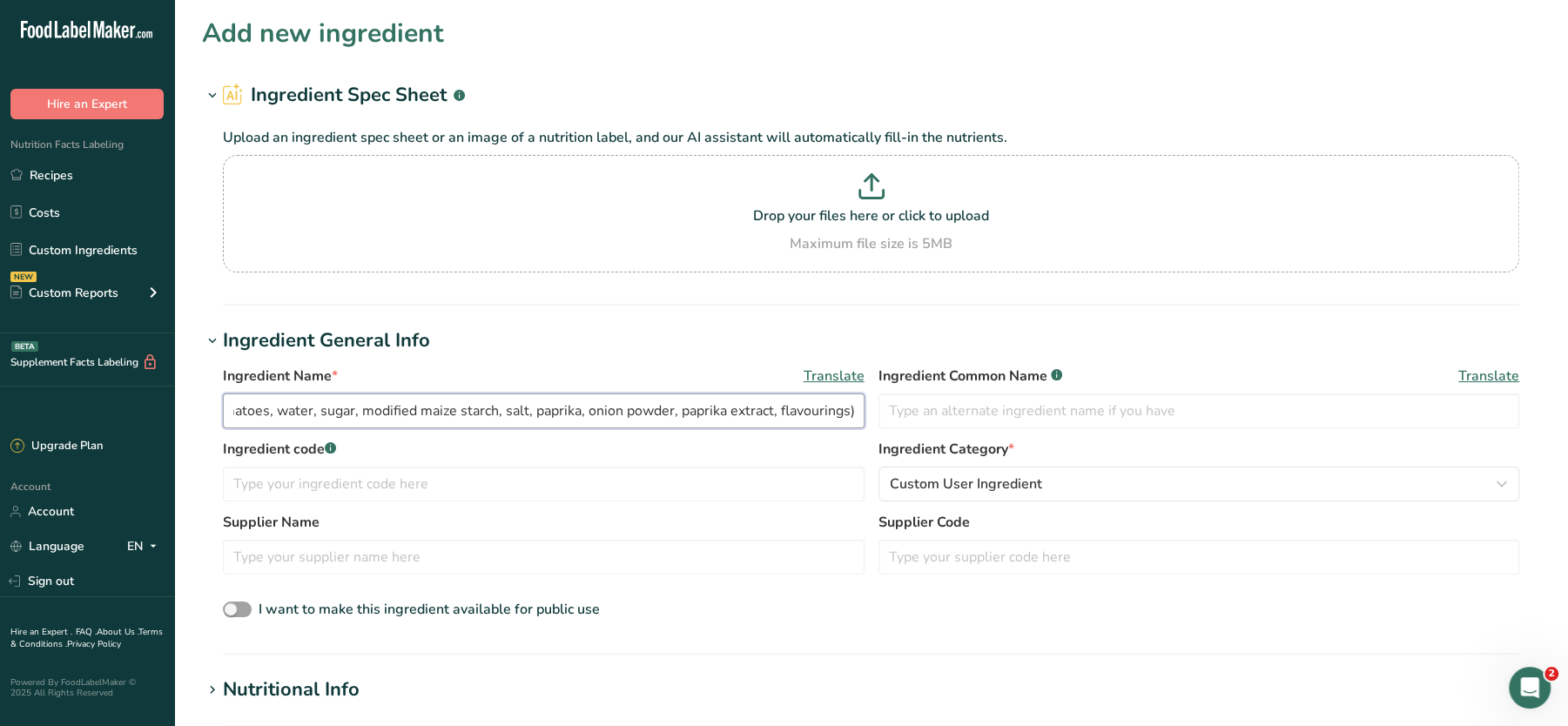
click at [990, 455] on div "Ingredient Name * Translate Baked Beans (haricot beans, tomatoes, water, sugar,…" at bounding box center [871, 493] width 1338 height 277
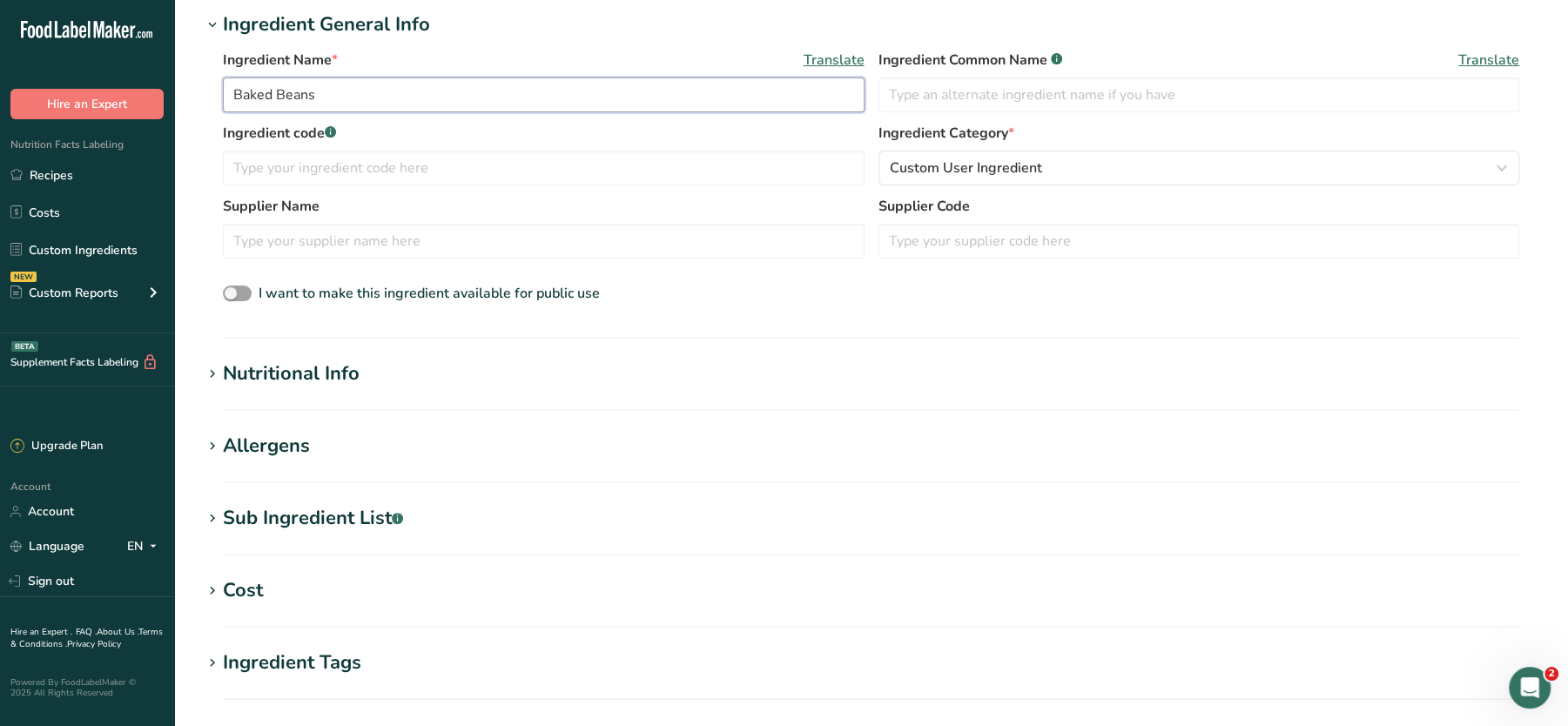
scroll to position [401, 0]
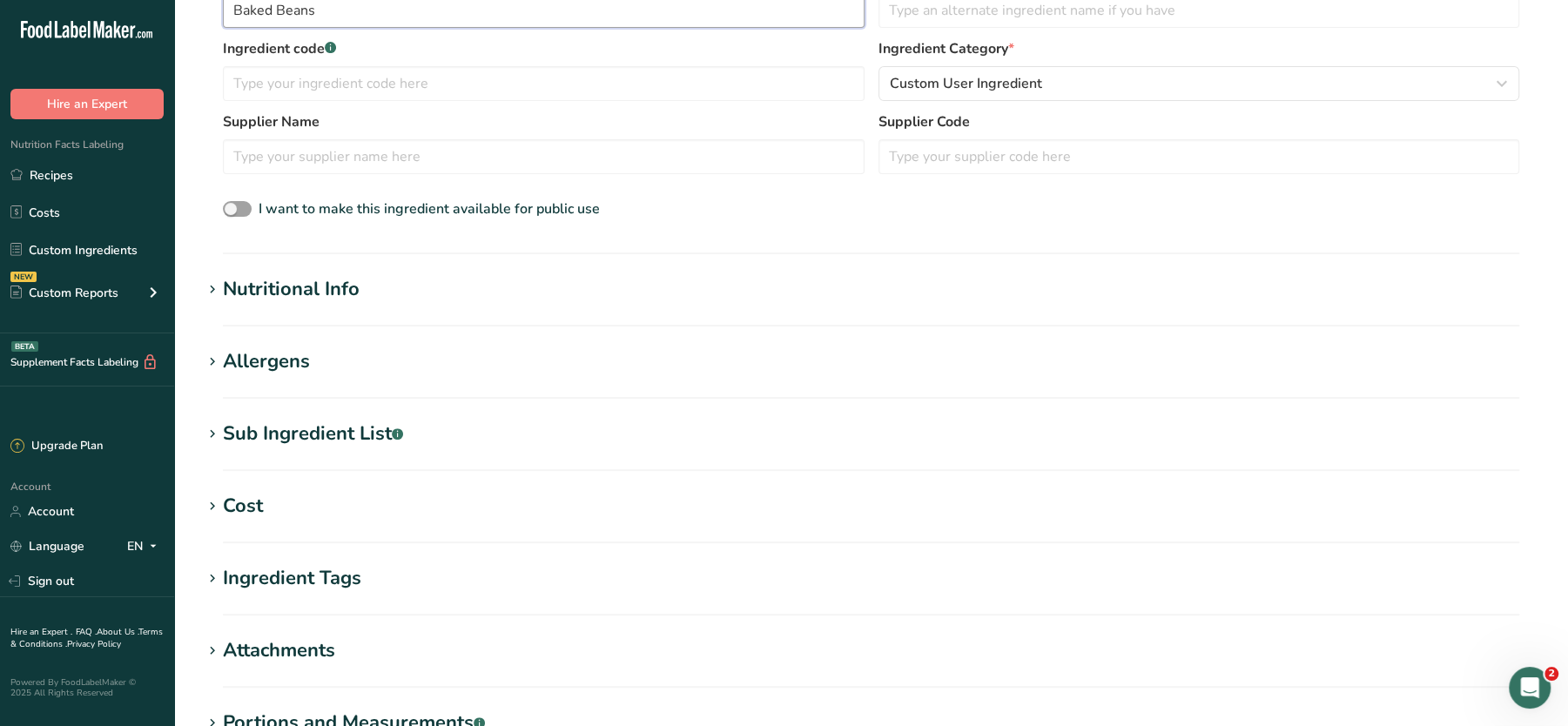
type input "Baked Beans"
click at [310, 423] on div "Sub Ingredient List .a-a{fill:#347362;}.b-a{fill:#fff;}" at bounding box center [313, 434] width 180 height 29
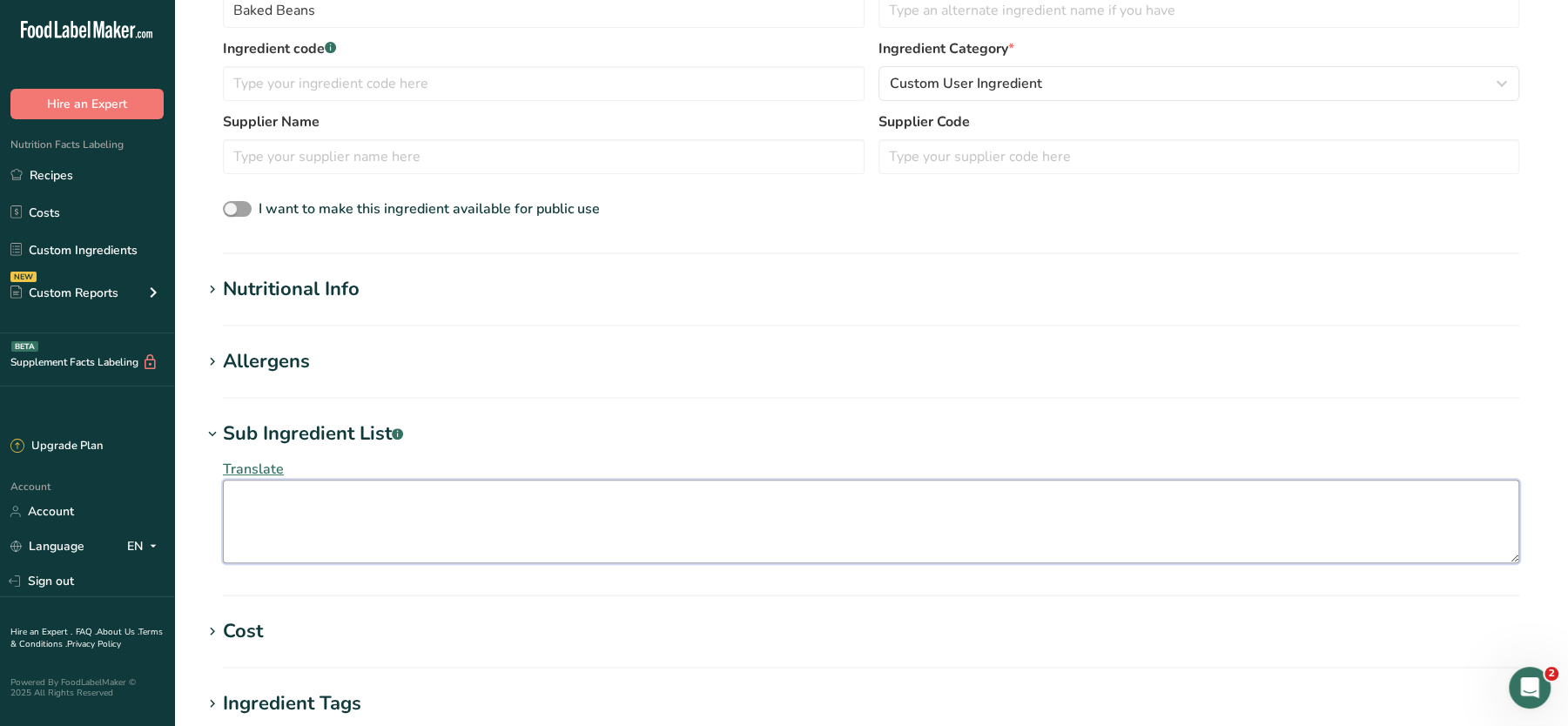
click at [311, 542] on textarea at bounding box center [871, 522] width 1297 height 84
paste textarea "(haricot beans, tomatoes, water, sugar, modified maize starch, salt, paprika, o…"
click at [241, 497] on textarea "(haricot beans, tomatoes, water, sugar, modified maize starch, salt, paprika, o…" at bounding box center [871, 522] width 1297 height 84
click at [1003, 509] on textarea "Haricot beans, tomatoes, water, sugar, modified maize starch, salt, paprika, on…" at bounding box center [871, 522] width 1297 height 84
type textarea "Haricot beans, tomatoes, water, sugar, modified maize starch, salt, paprika, on…"
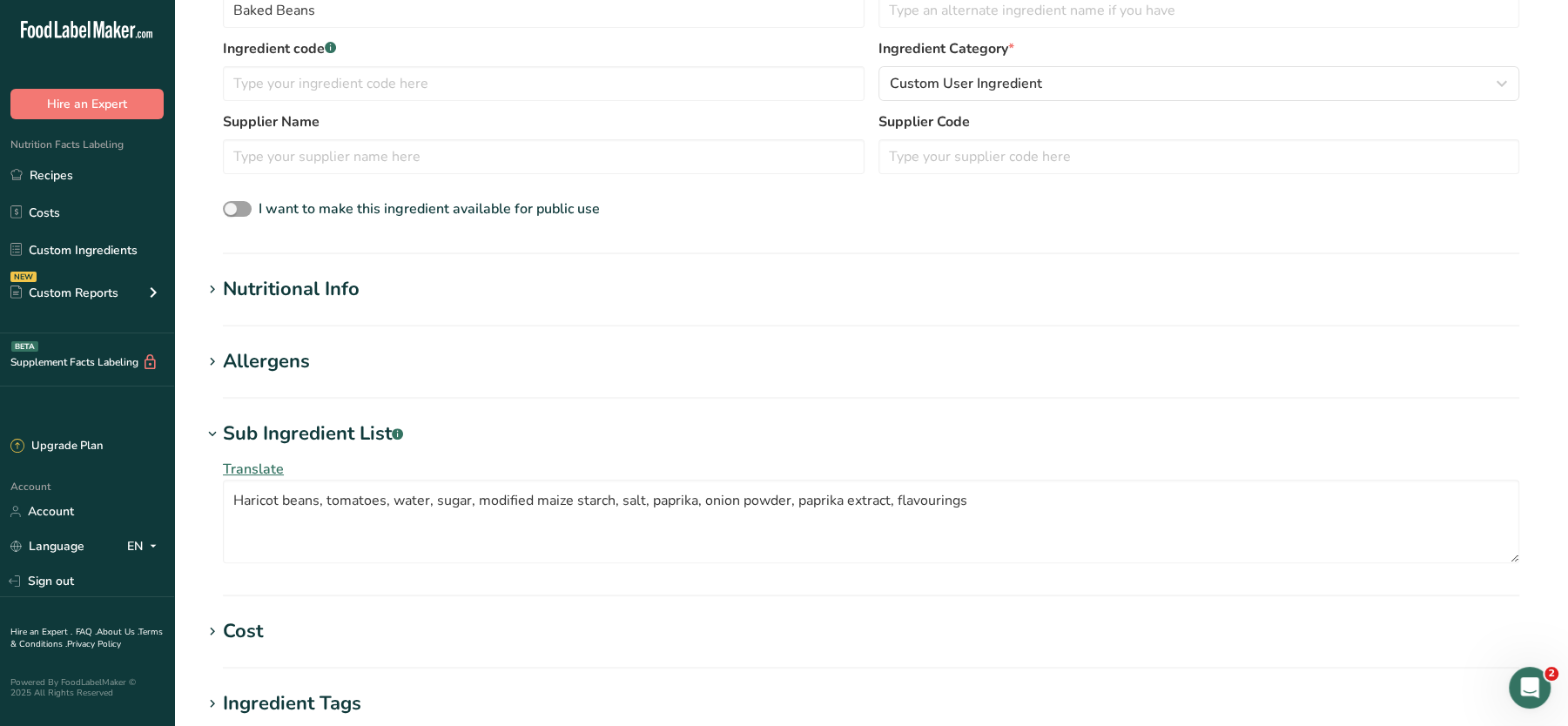
click at [396, 381] on section "Allergens Add any known allergens associated with your ingredient Soy Tree Nuts…" at bounding box center [871, 372] width 1338 height 51
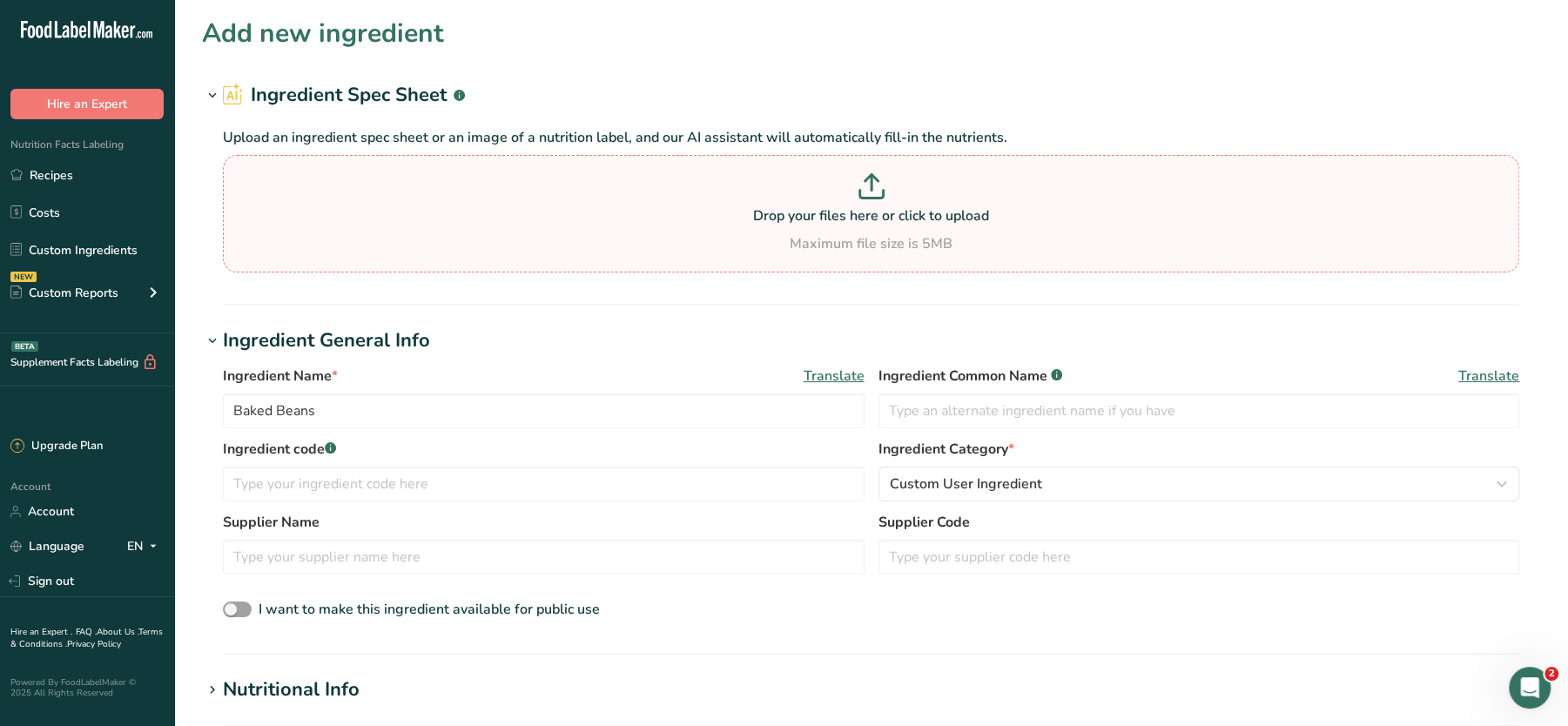
click at [847, 213] on p "Drop your files here or click to upload" at bounding box center [871, 216] width 1288 height 21
click at [847, 213] on input "Drop your files here or click to upload Maximum file size is 5MB" at bounding box center [871, 214] width 1297 height 118
click at [873, 212] on p "Drop your files here or click to upload" at bounding box center [871, 216] width 1288 height 21
click at [873, 212] on input "Drop your files here or click to upload Maximum file size is 5MB" at bounding box center [871, 214] width 1297 height 118
type input "C:\fakepath\Mashed Potato_27_08_2025, 21_06_27.png"
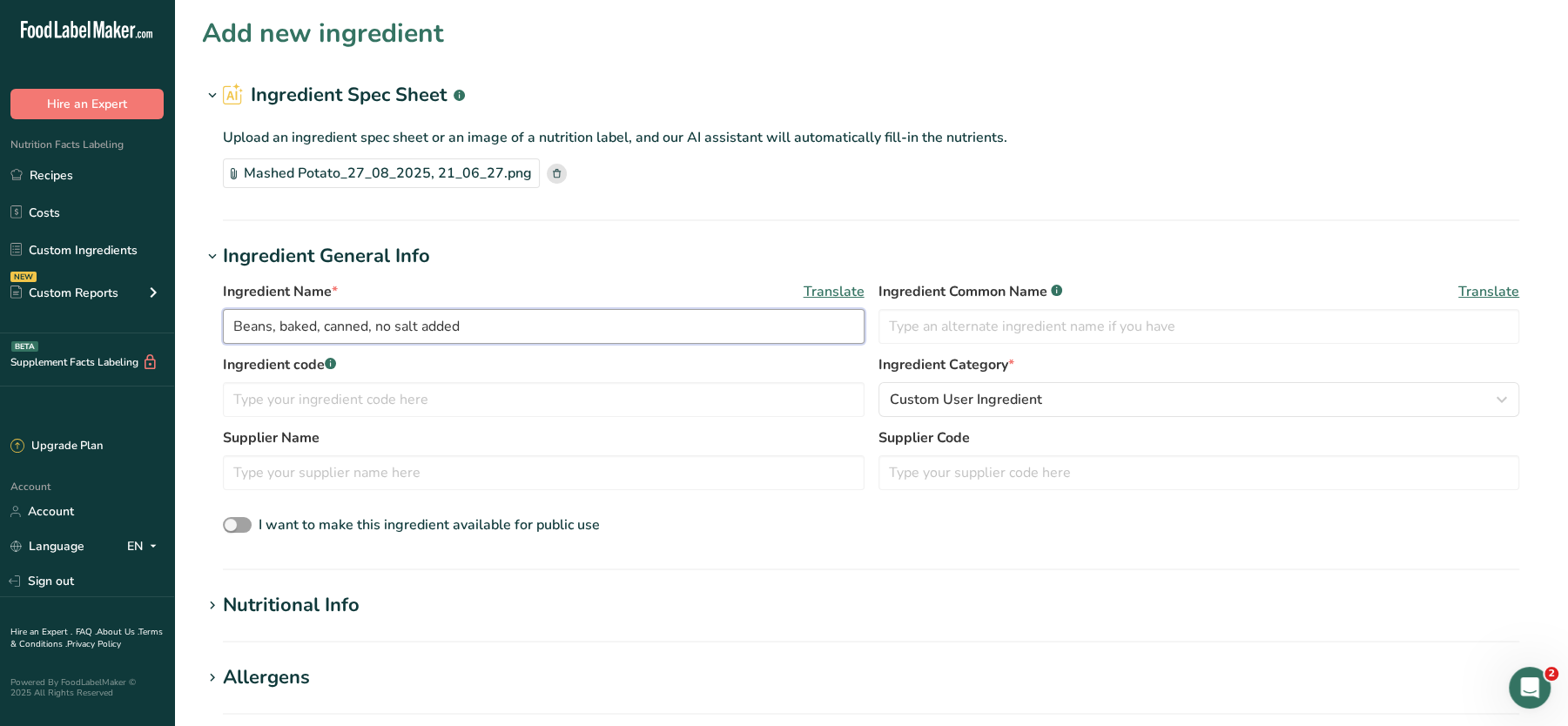
click at [483, 313] on input "Beans, baked, canned, no salt added" at bounding box center [544, 326] width 642 height 35
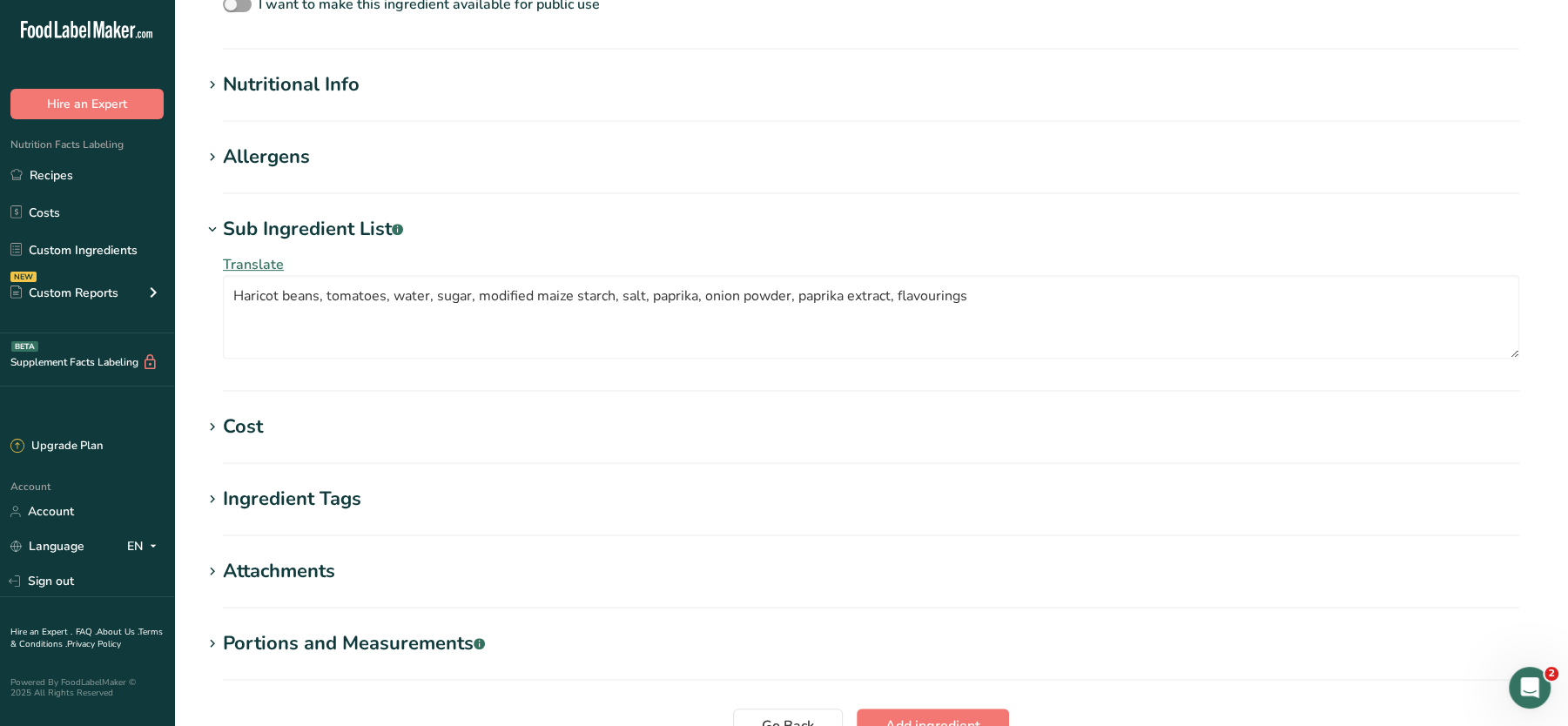
scroll to position [620, 0]
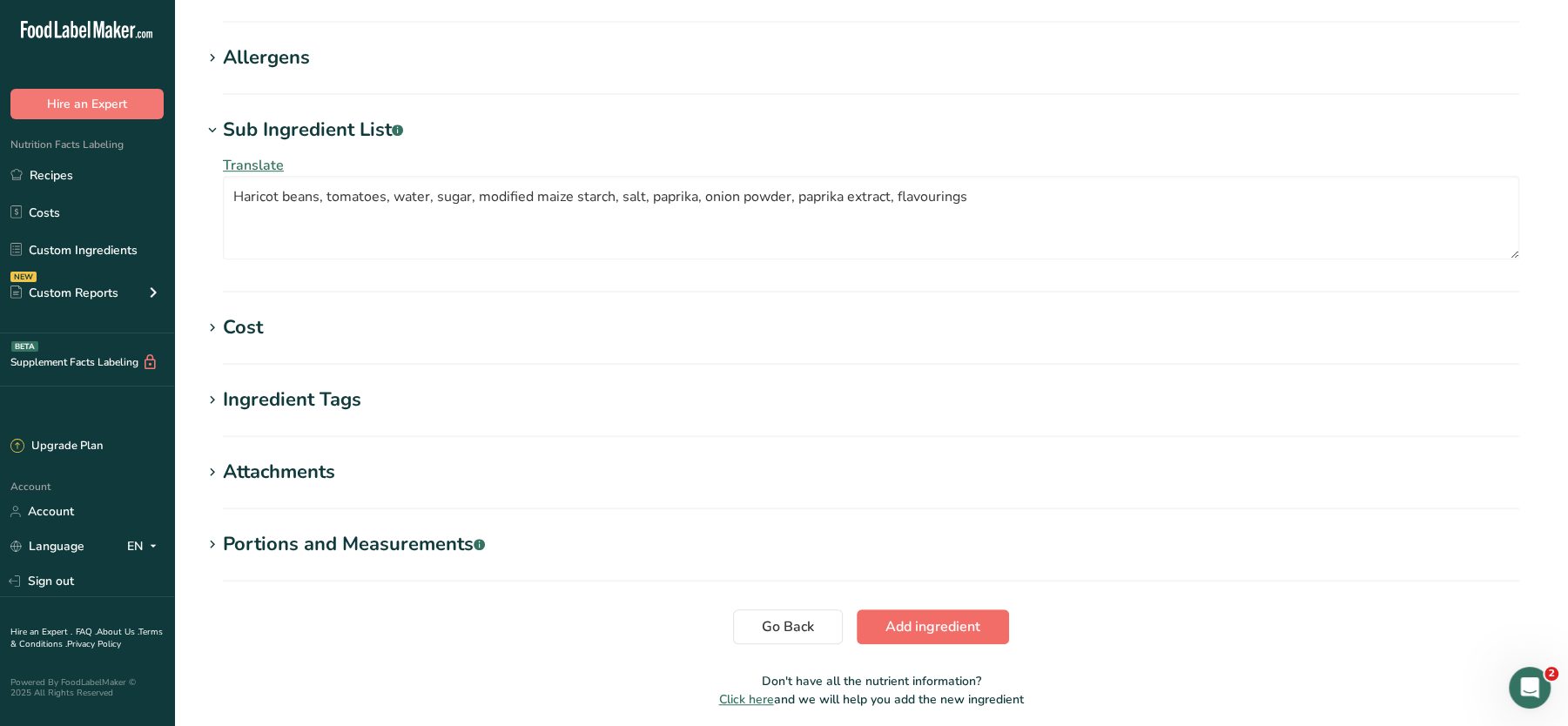
type input "FINISHED Baked Beans"
click at [884, 612] on button "Add ingredient" at bounding box center [933, 627] width 152 height 35
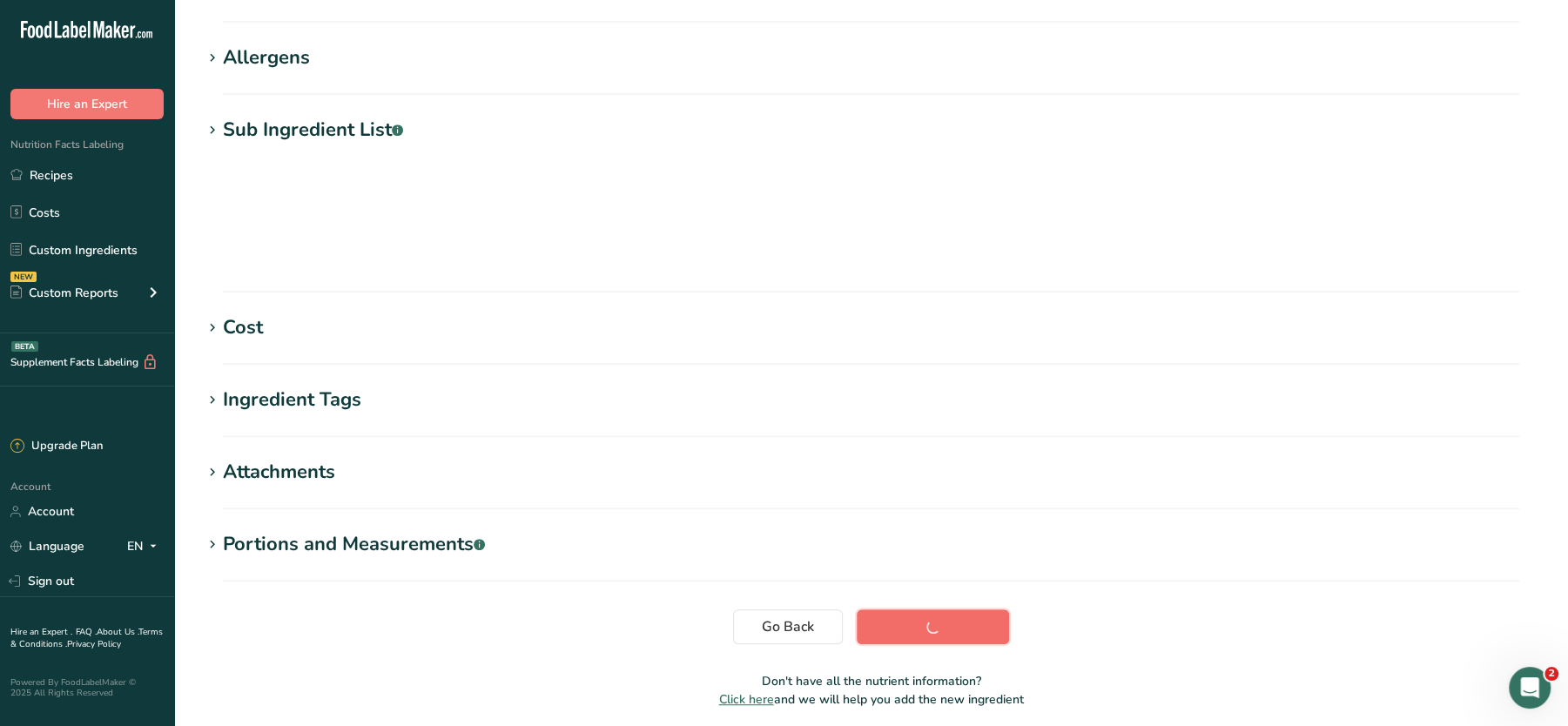
scroll to position [194, 0]
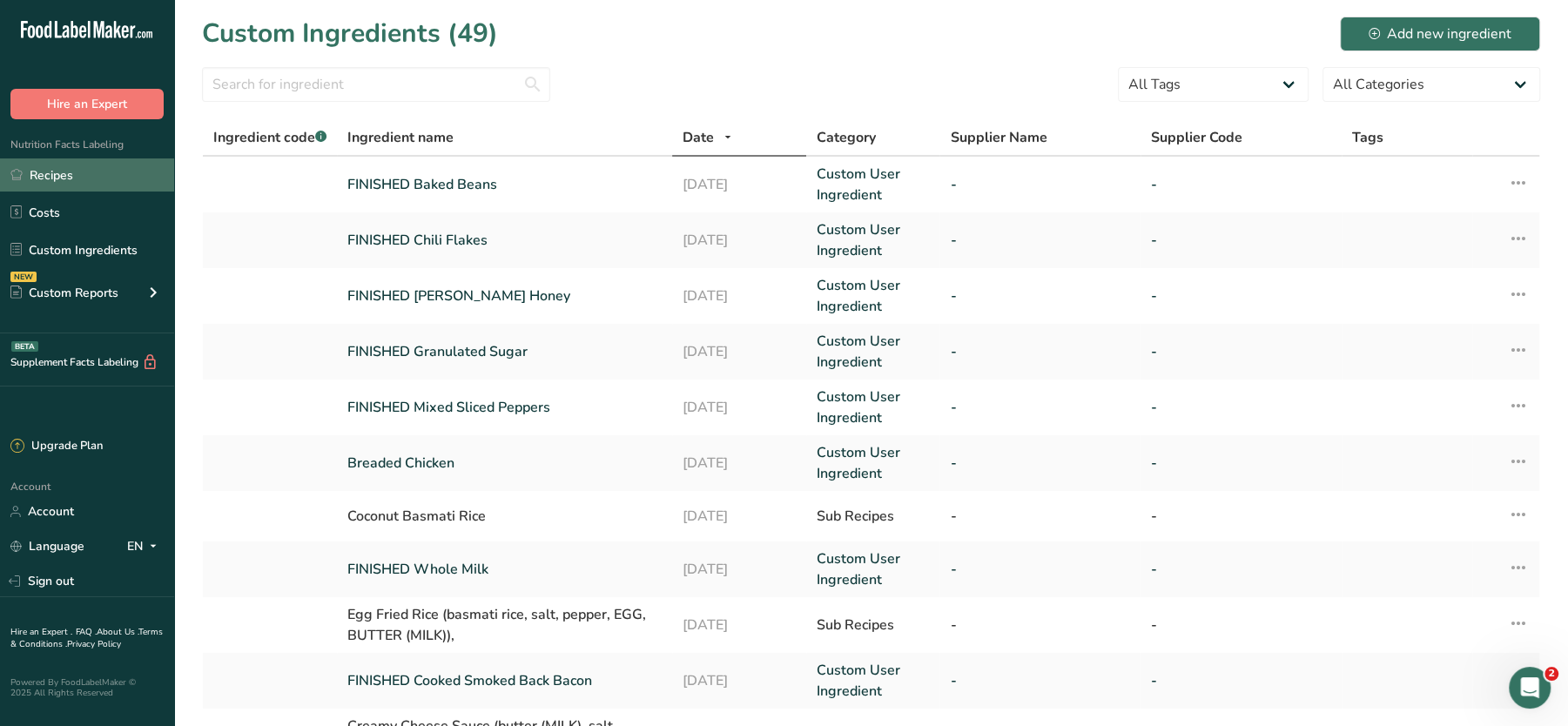
click at [54, 172] on link "Recipes" at bounding box center [87, 174] width 174 height 33
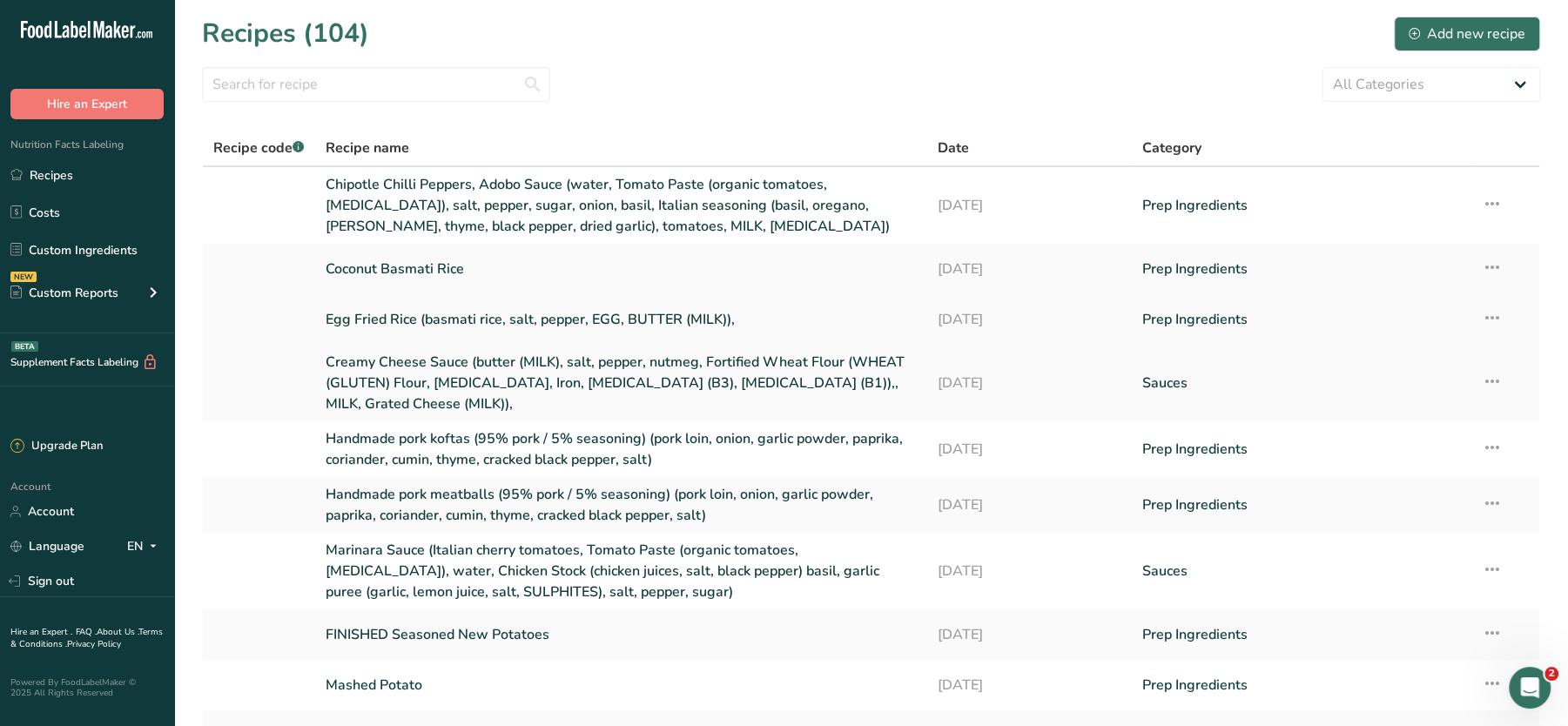
click at [837, 342] on td "Egg Fried Rice (basmati rice, salt, pepper, EGG, BUTTER (MILK))," at bounding box center [621, 319] width 612 height 51
click at [788, 378] on link "Creamy Cheese Sauce (butter (MILK), salt, pepper, nutmeg, Fortified Wheat Flour…" at bounding box center [621, 383] width 591 height 63
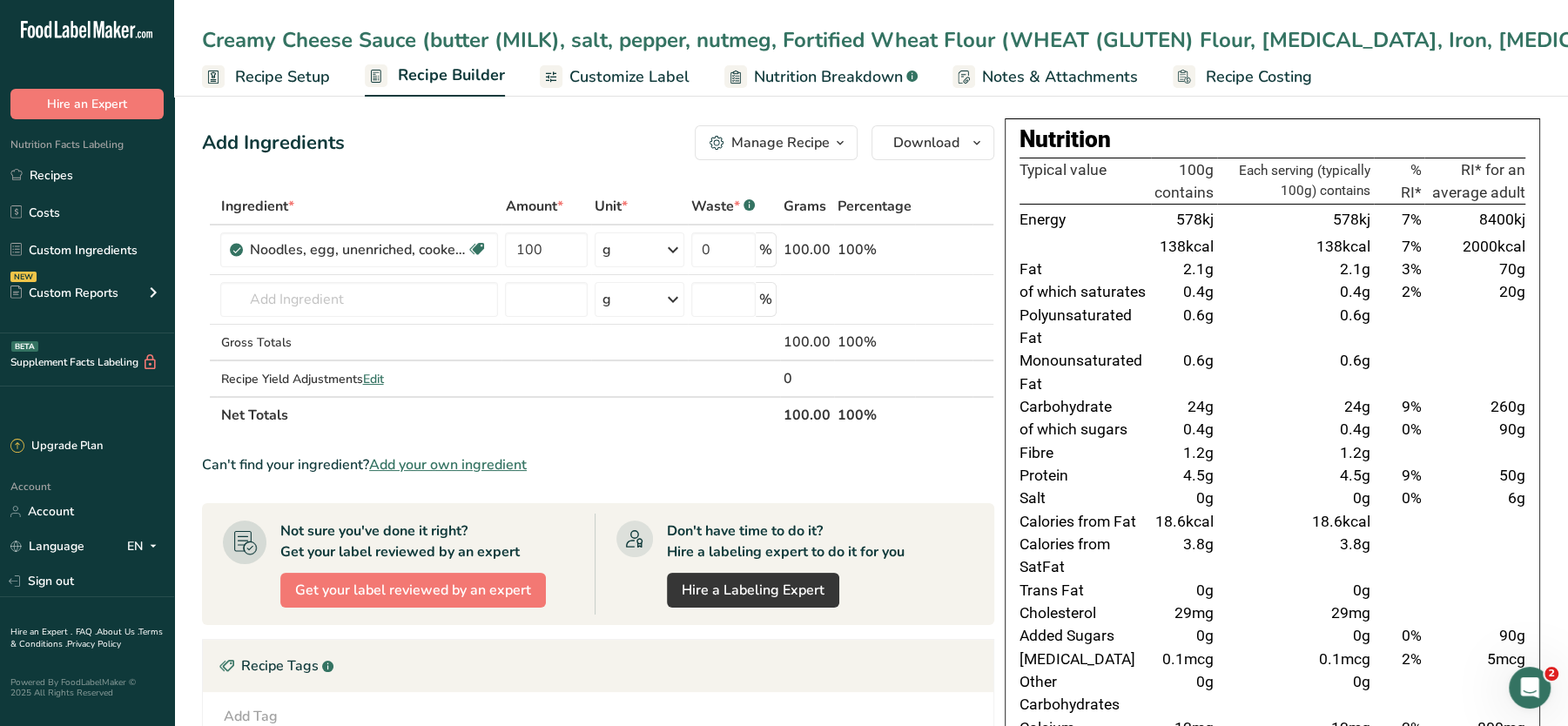
scroll to position [3, 0]
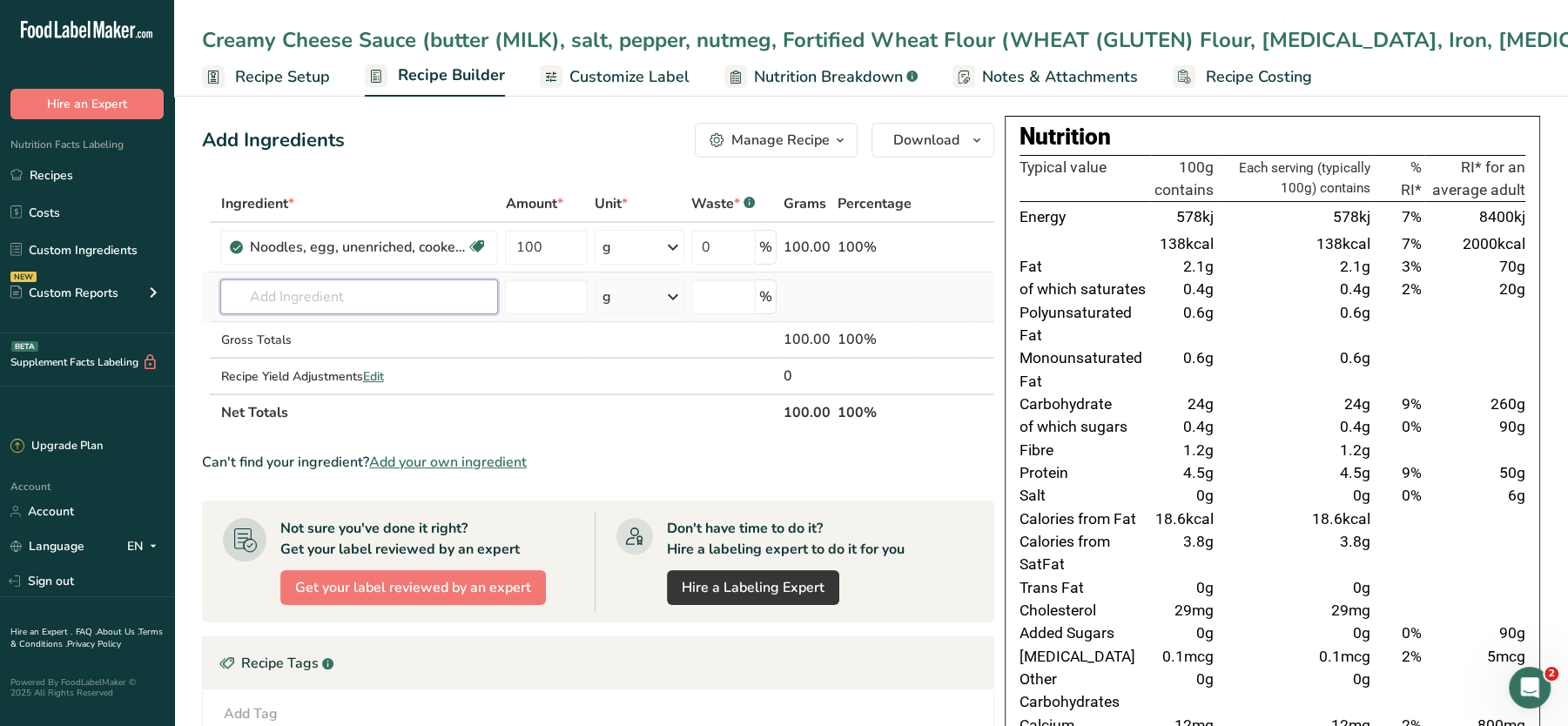
click at [300, 308] on input "text" at bounding box center [359, 297] width 278 height 35
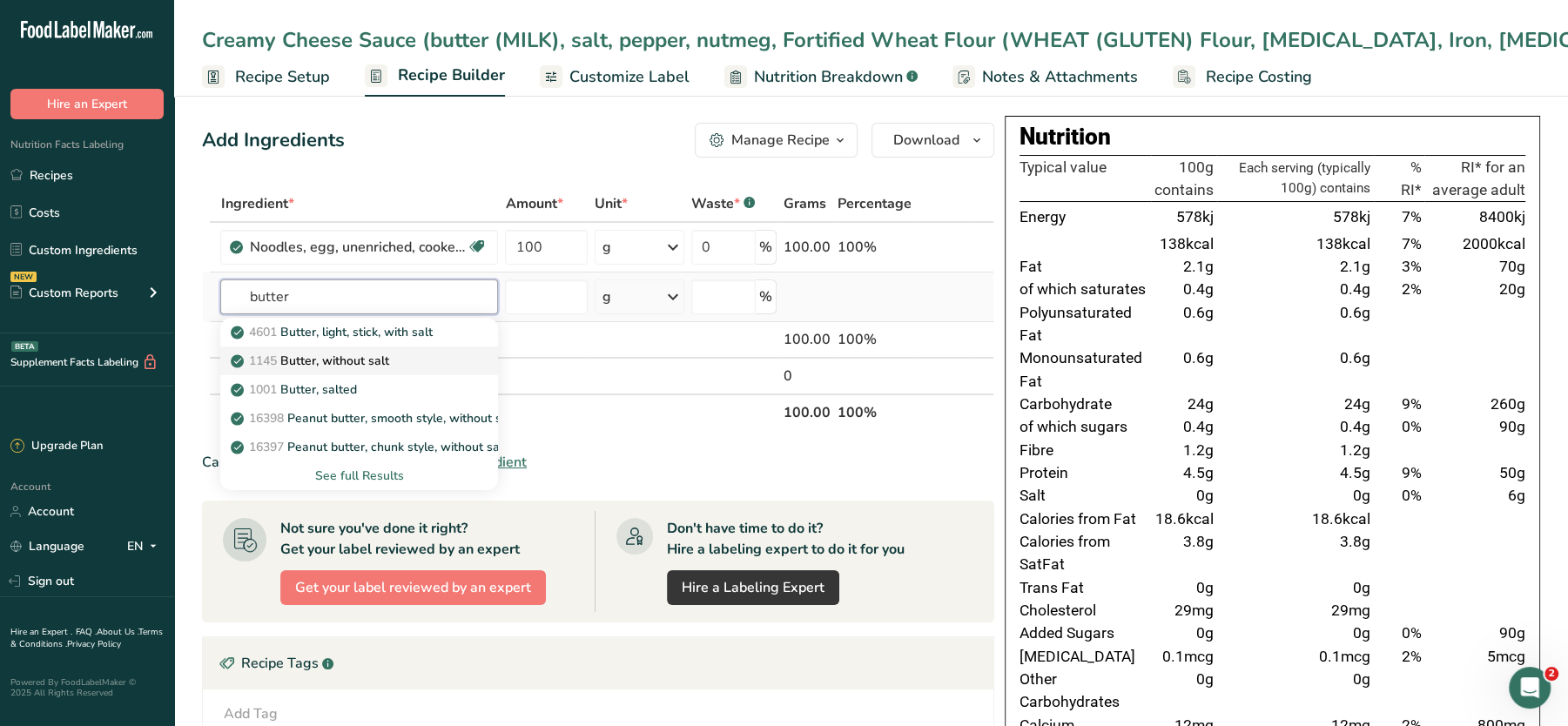
type input "butter"
click at [381, 353] on p "1145 Butter, without salt" at bounding box center [311, 361] width 154 height 18
type input "Butter, without salt"
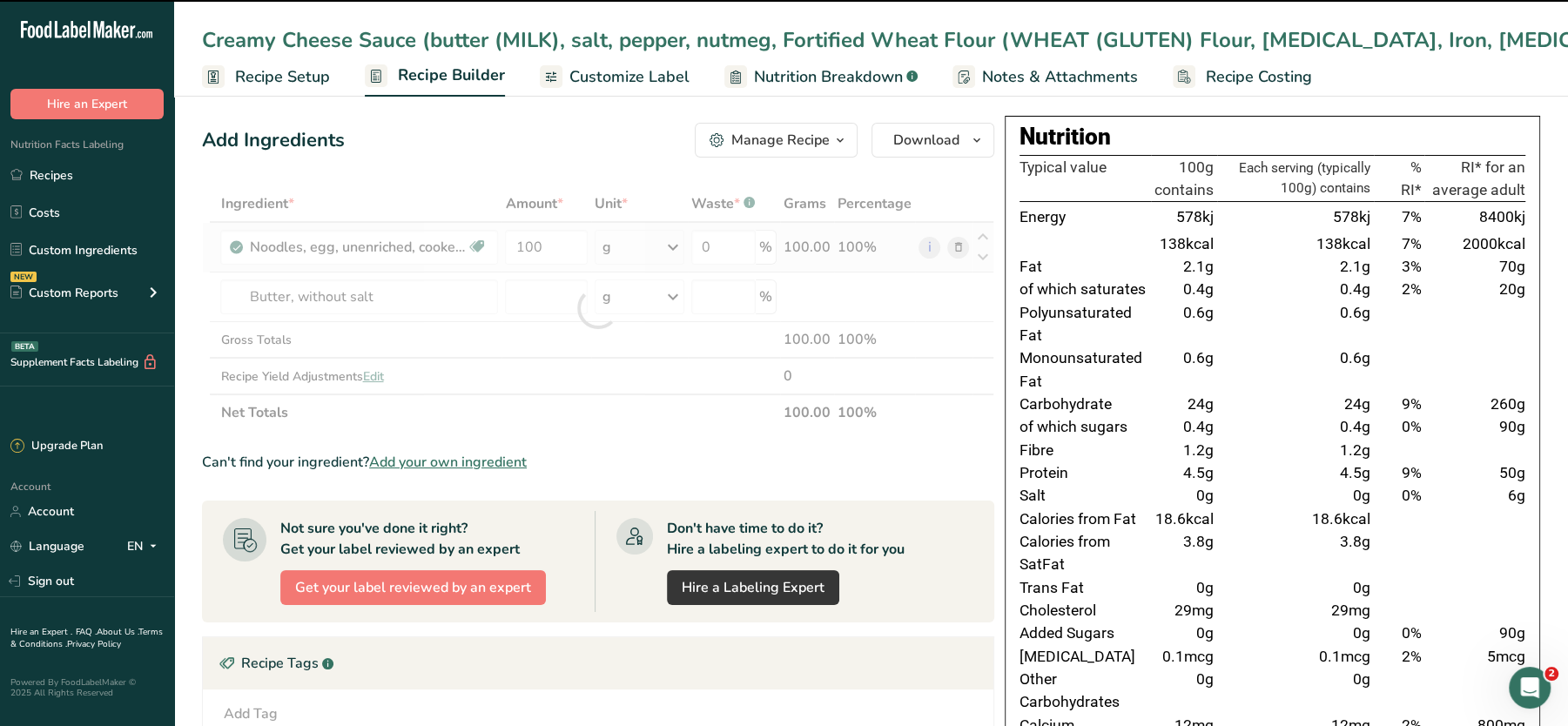
type input "0"
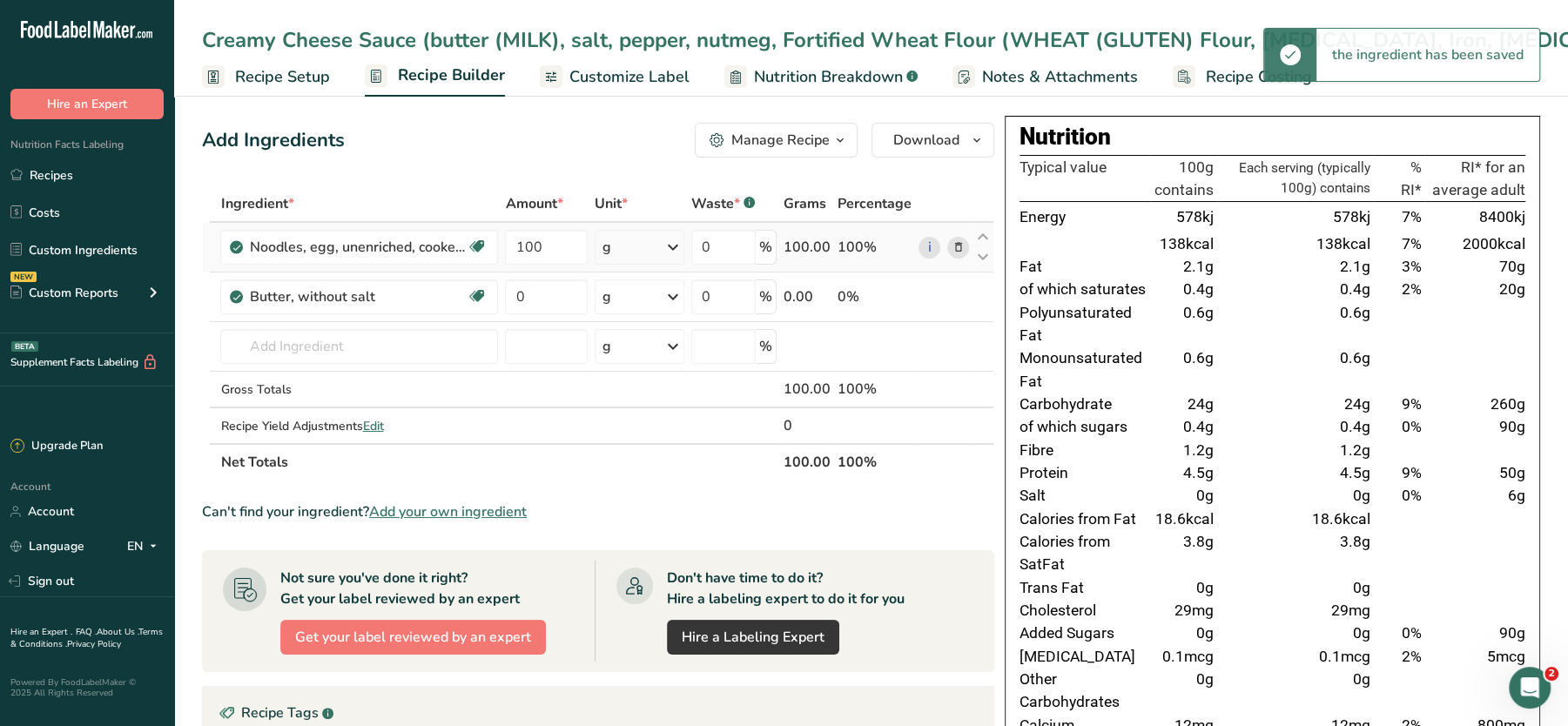
click at [960, 240] on icon at bounding box center [959, 248] width 12 height 18
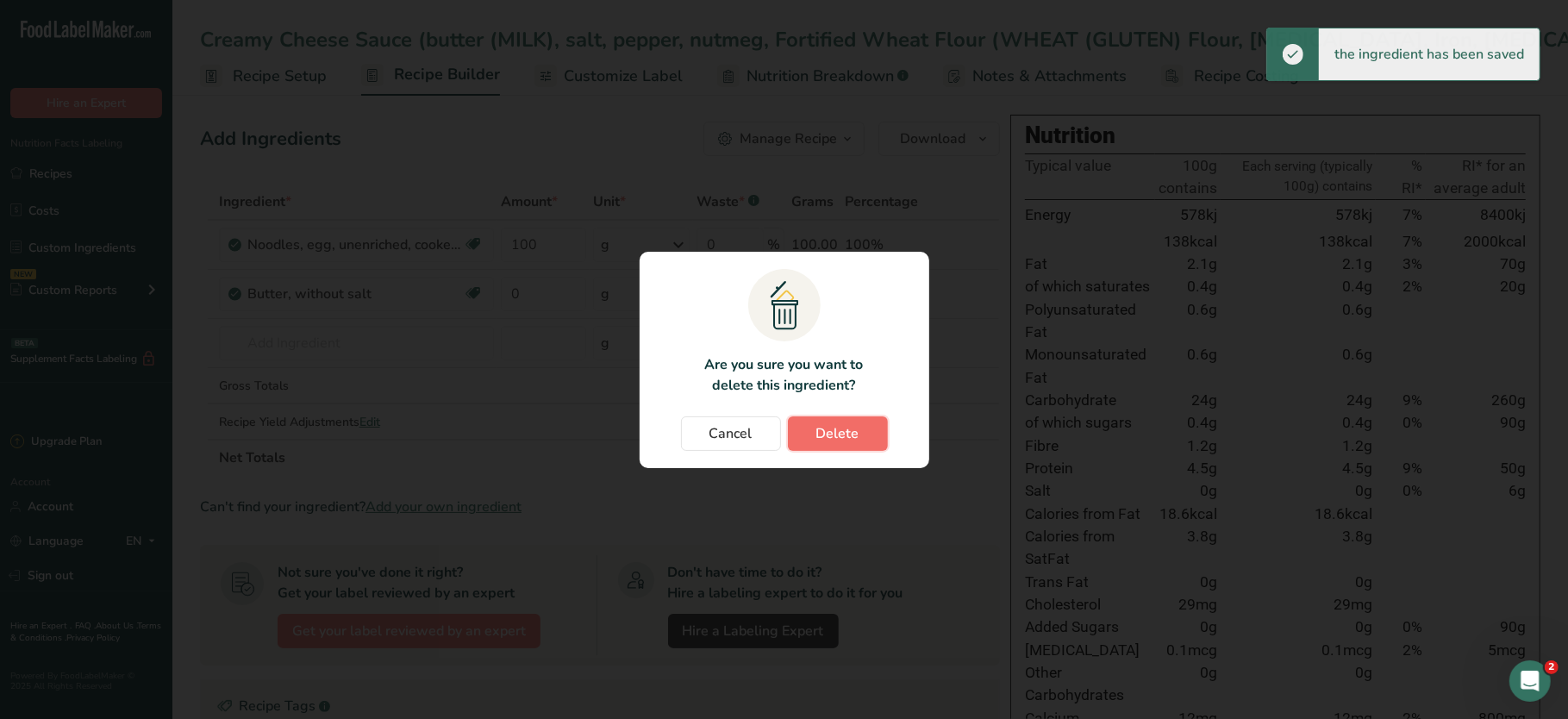
click at [817, 433] on span "Delete" at bounding box center [838, 434] width 44 height 21
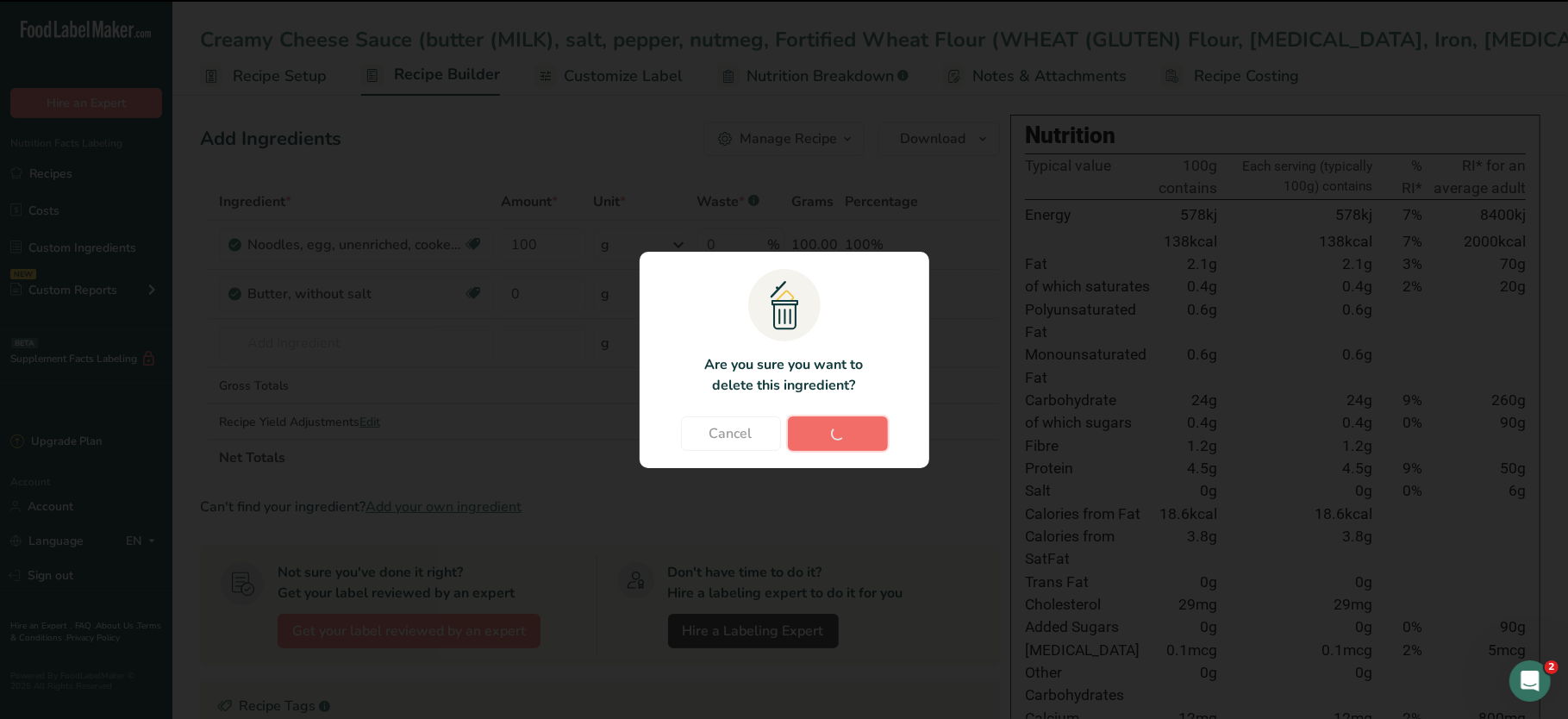
type input "0"
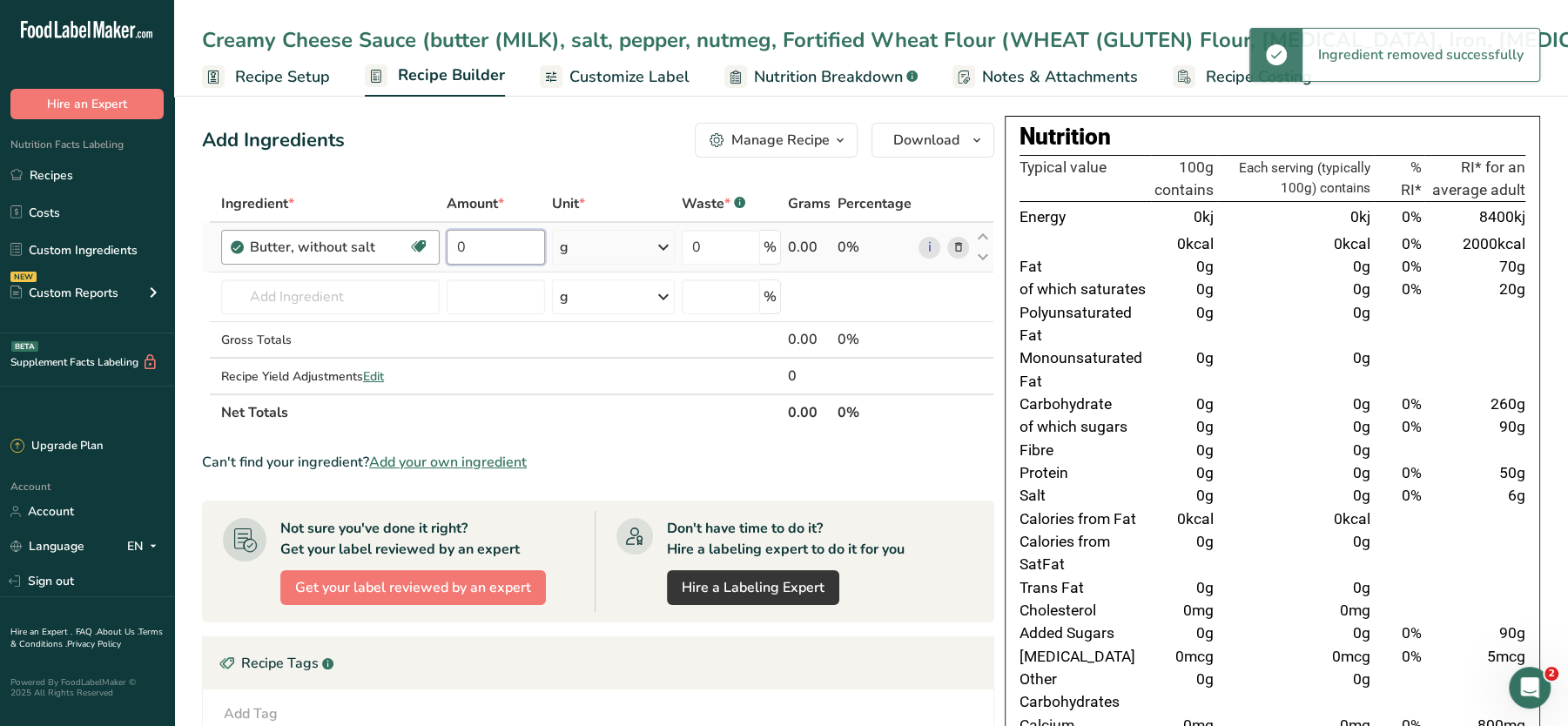
drag, startPoint x: 514, startPoint y: 237, endPoint x: 402, endPoint y: 247, distance: 111.9
click at [402, 247] on tr "Butter, without salt Gluten free Vegetarian Soy free 0 g Portions 1 pat (1" sq,…" at bounding box center [598, 248] width 791 height 50
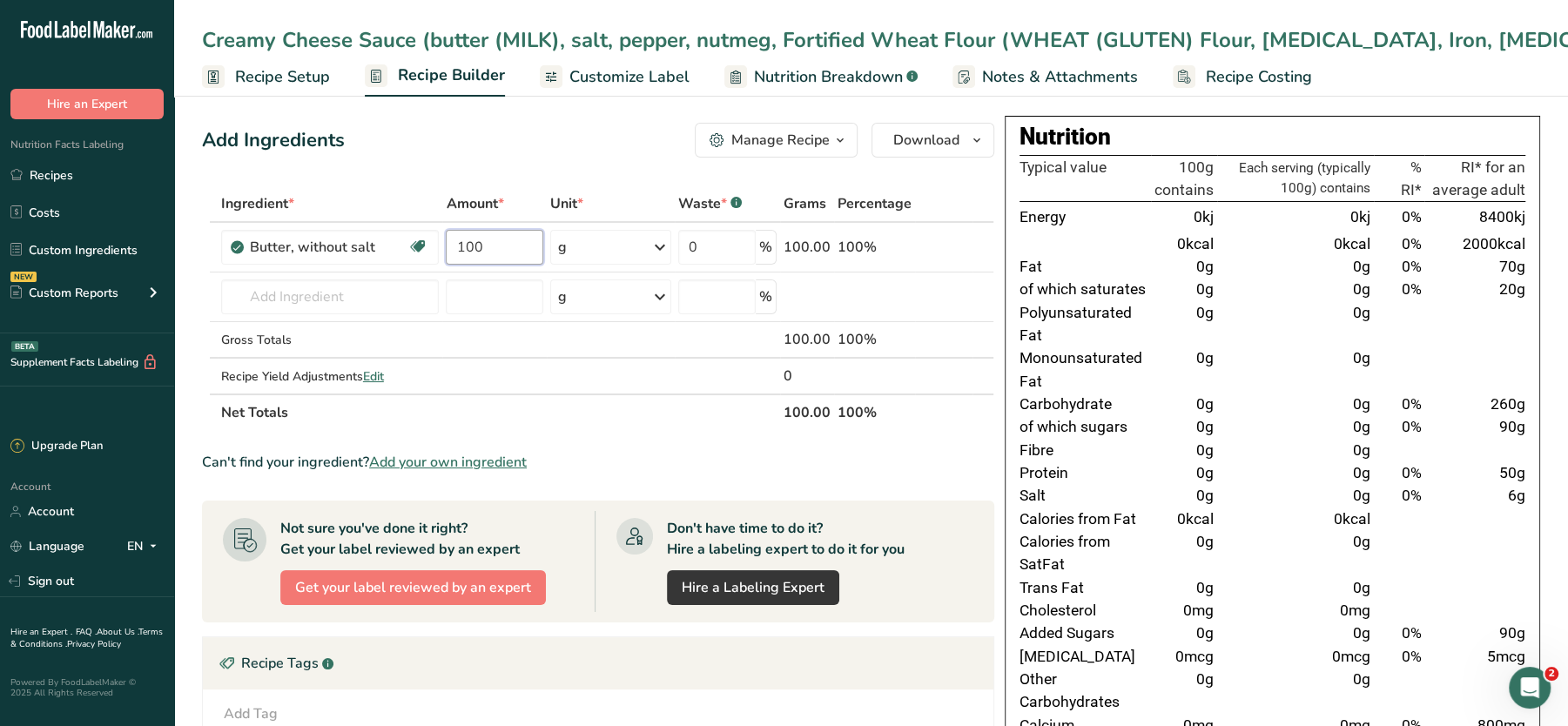
type input "100"
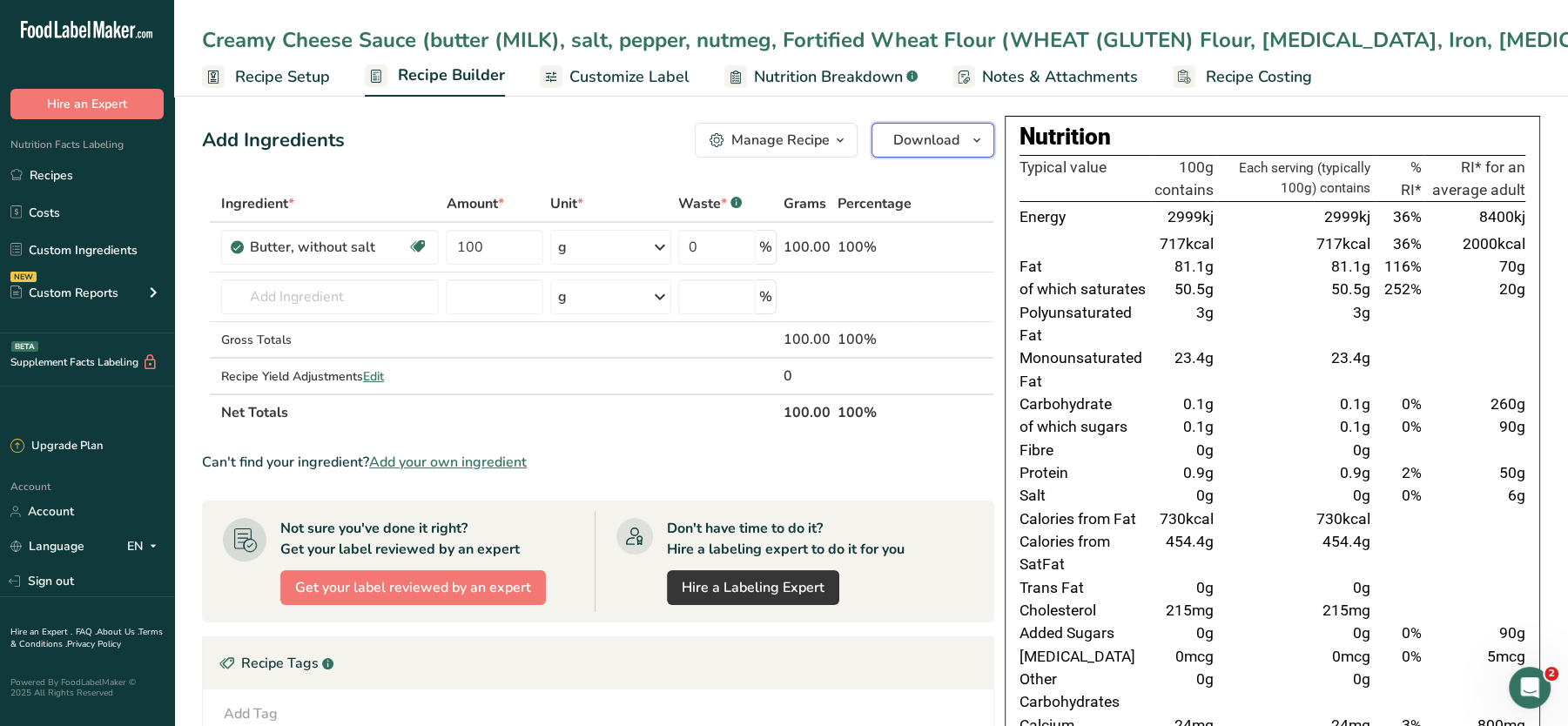
click at [929, 132] on span "Download" at bounding box center [926, 140] width 66 height 21
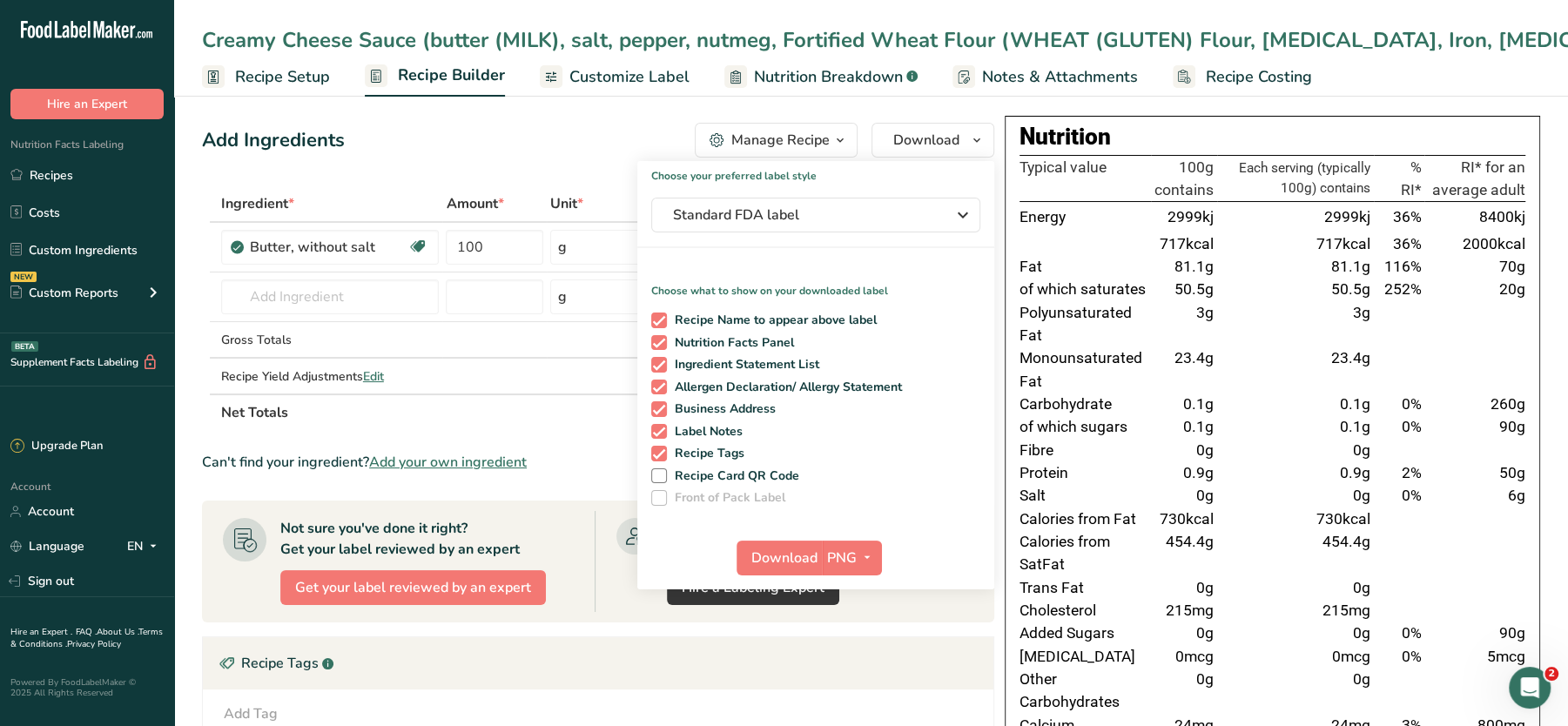
click at [616, 84] on span "Customize Label" at bounding box center [629, 77] width 120 height 24
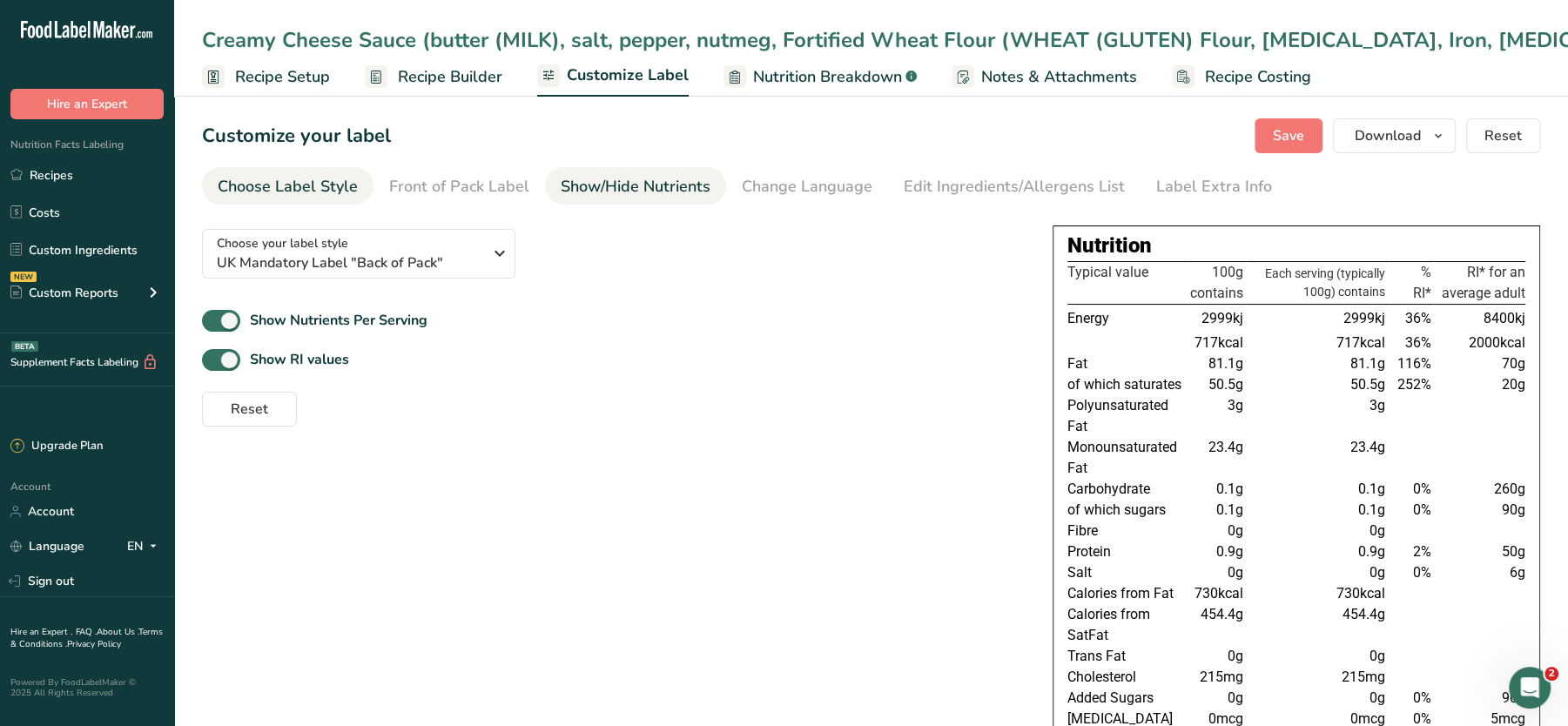
click at [597, 179] on div "Show/Hide Nutrients" at bounding box center [636, 187] width 150 height 24
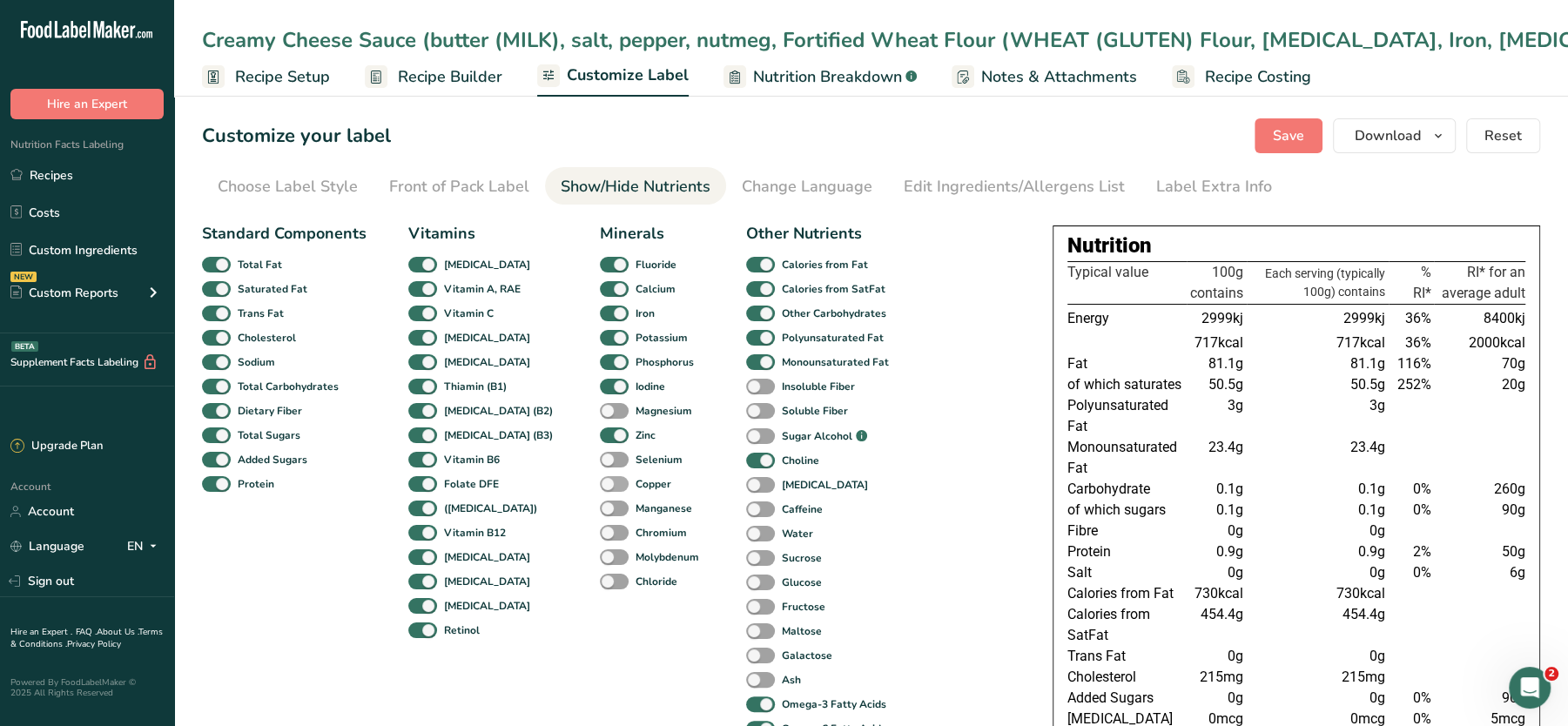
click at [600, 483] on span at bounding box center [614, 484] width 29 height 17
click at [600, 483] on input "Copper" at bounding box center [605, 483] width 11 height 11
checkbox input "true"
click at [600, 498] on div "Manganese" at bounding box center [613, 508] width 26 height 24
click at [600, 515] on span at bounding box center [614, 509] width 29 height 17
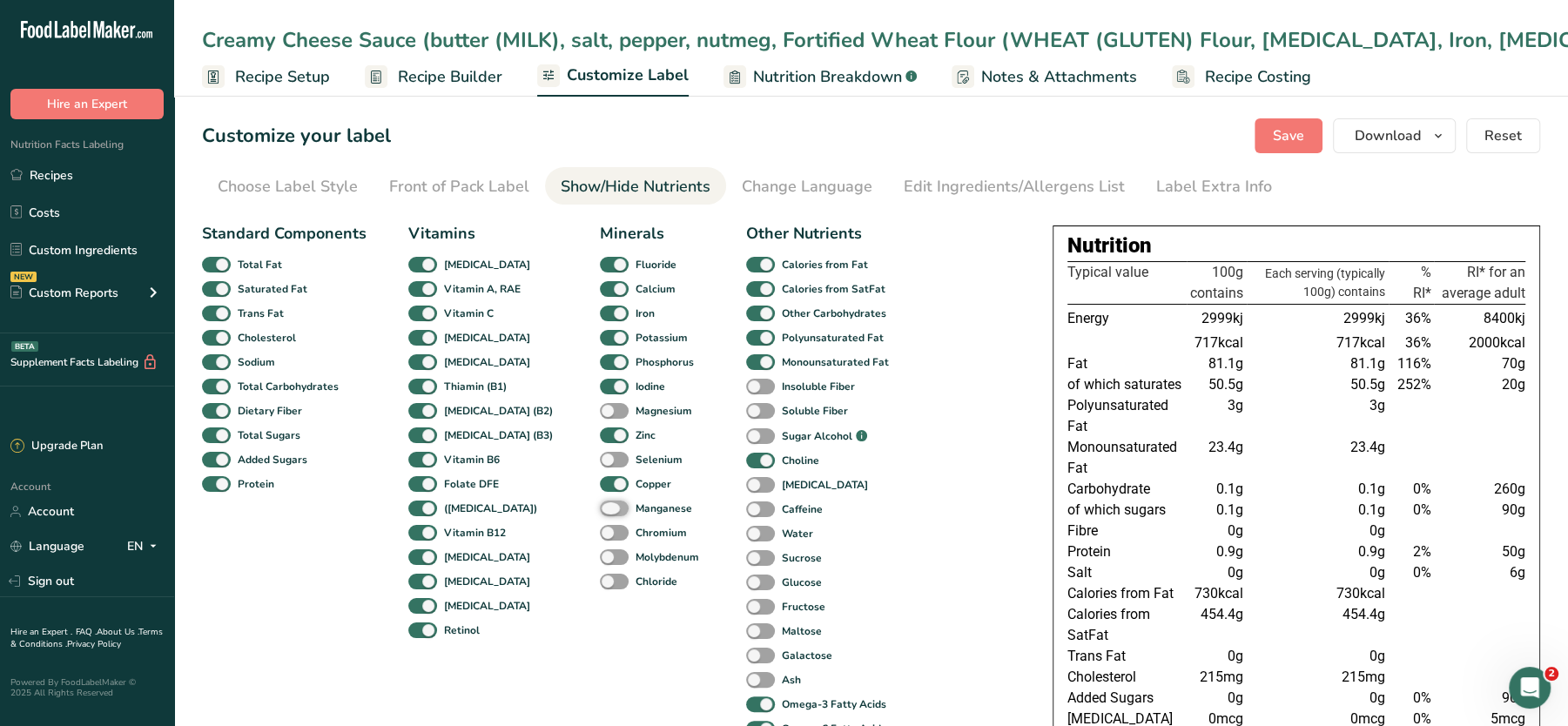
click at [600, 514] on input "Manganese" at bounding box center [605, 507] width 11 height 11
checkbox input "true"
click at [600, 409] on span at bounding box center [614, 411] width 29 height 17
click at [600, 409] on input "Magnesium" at bounding box center [605, 410] width 11 height 11
checkbox input "true"
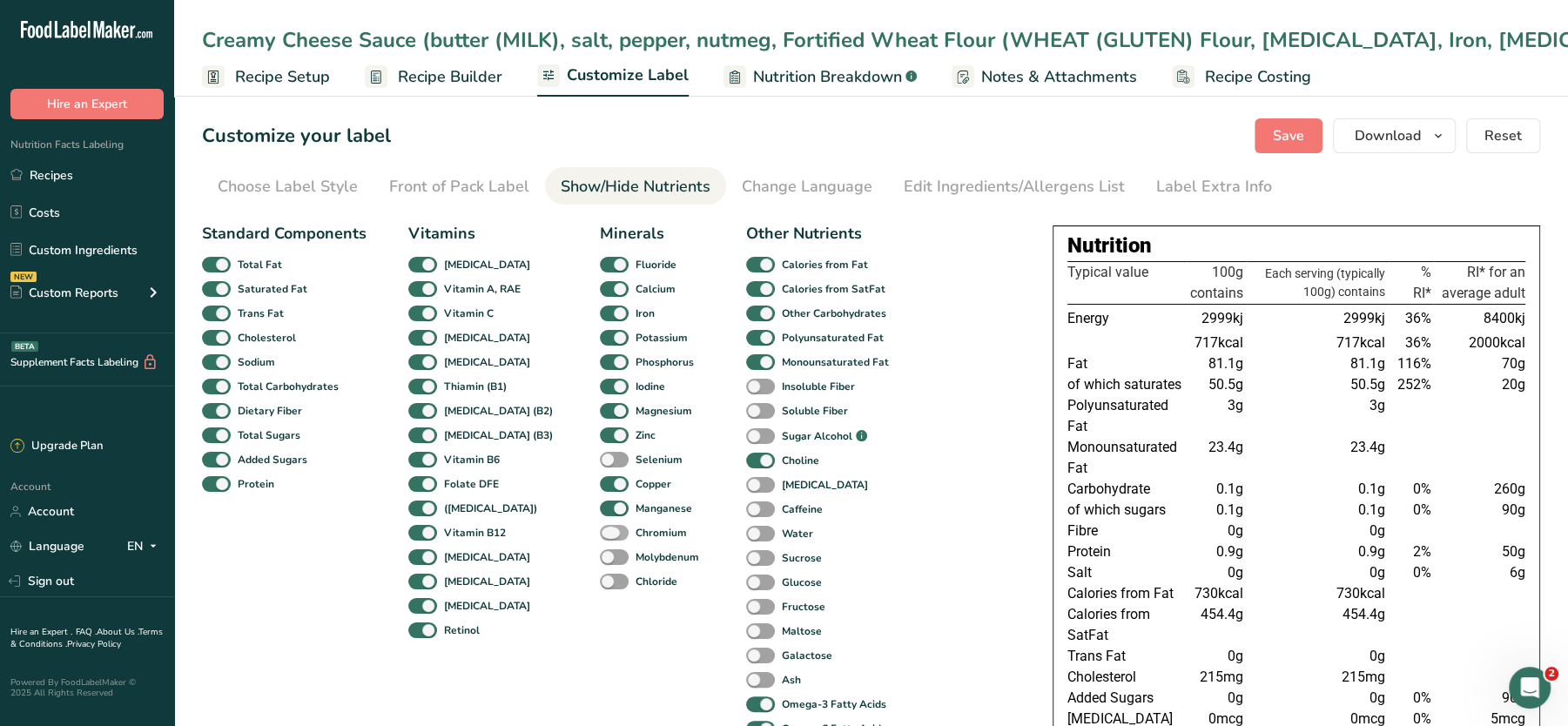
click at [600, 540] on span at bounding box center [614, 533] width 29 height 17
click at [600, 538] on input "Chromium" at bounding box center [605, 532] width 11 height 11
checkbox input "true"
click at [600, 549] on span at bounding box center [614, 557] width 29 height 17
click at [600, 551] on input "Molybdenum" at bounding box center [605, 556] width 11 height 11
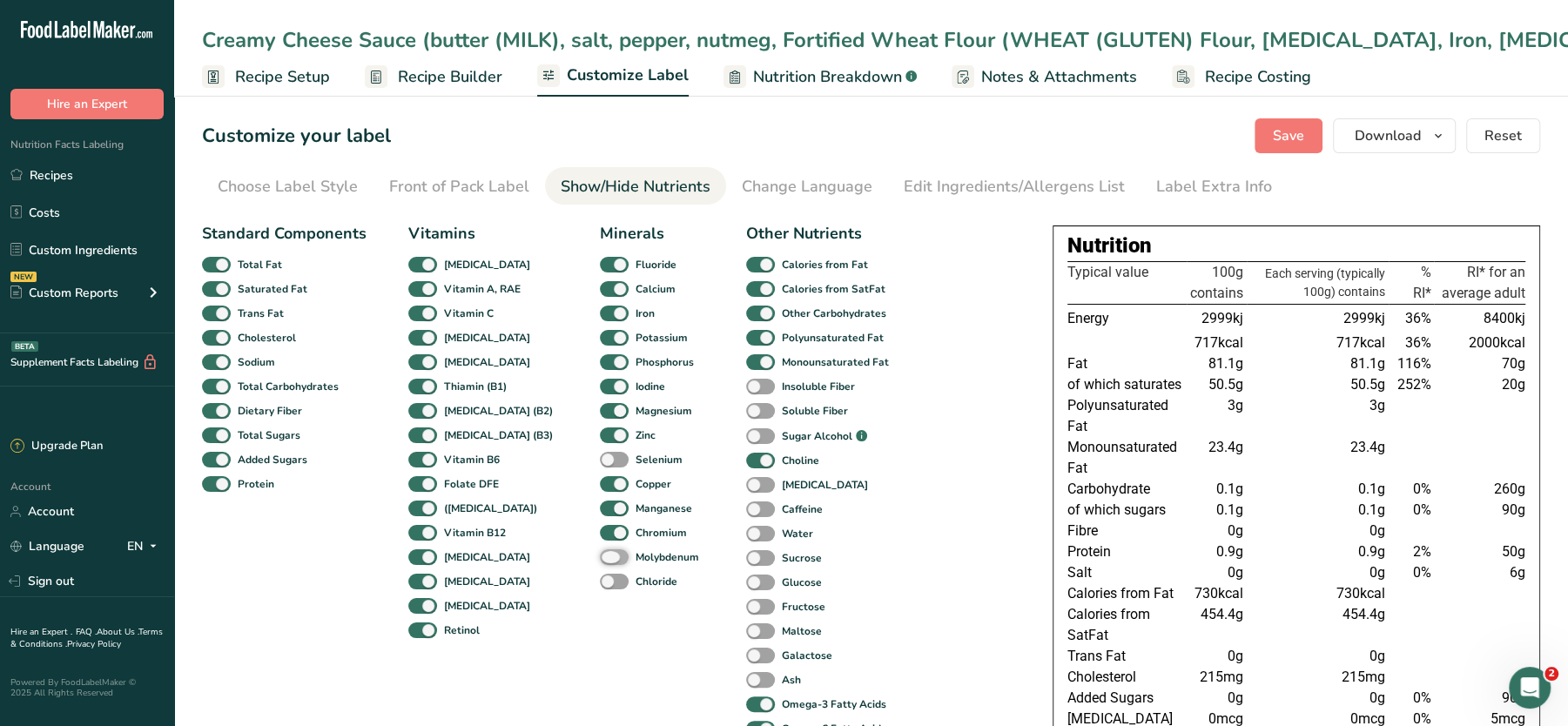
checkbox input "true"
click at [600, 580] on span at bounding box center [614, 582] width 29 height 17
click at [600, 580] on input "Chloride" at bounding box center [605, 581] width 11 height 11
checkbox input "true"
click at [600, 452] on span at bounding box center [614, 460] width 29 height 17
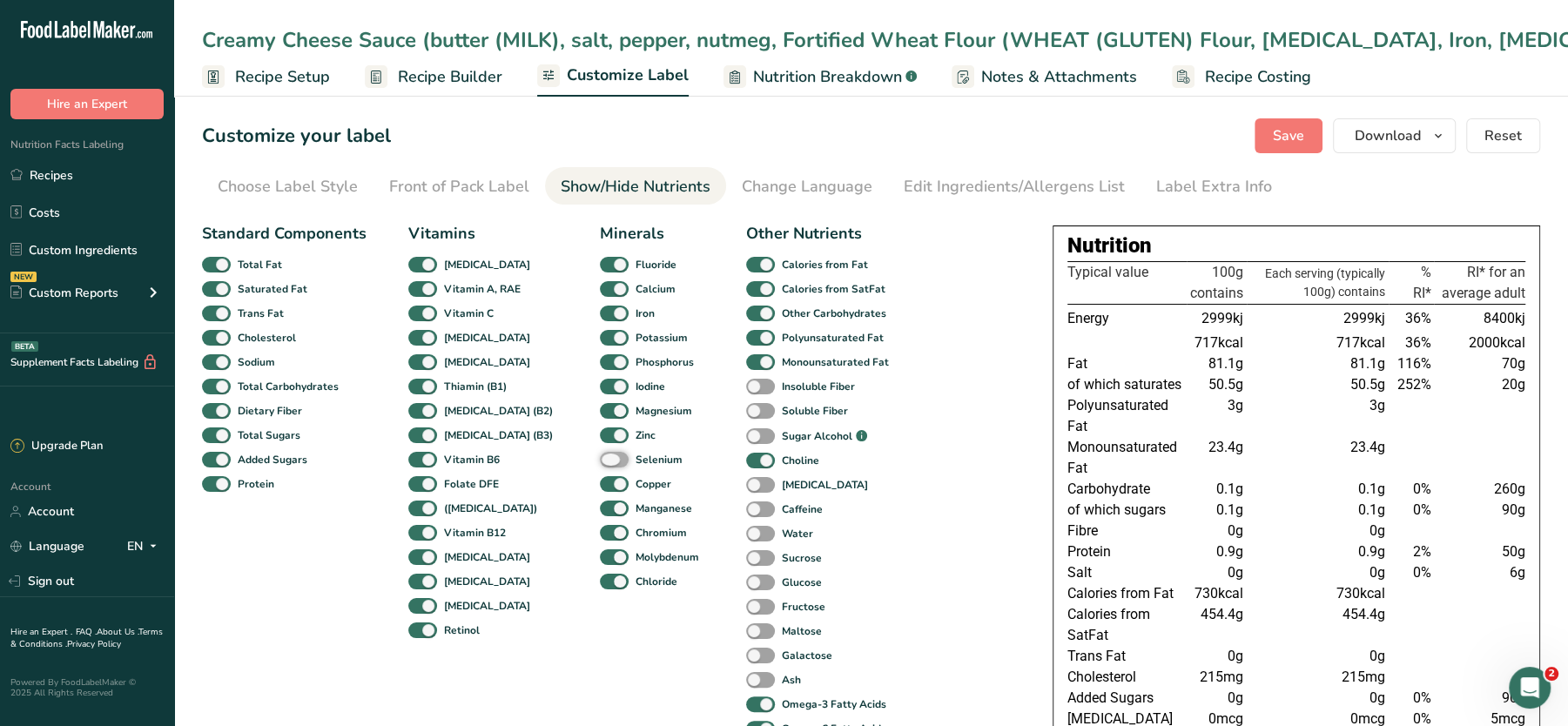
click at [600, 454] on input "Selenium" at bounding box center [605, 459] width 11 height 11
checkbox input "true"
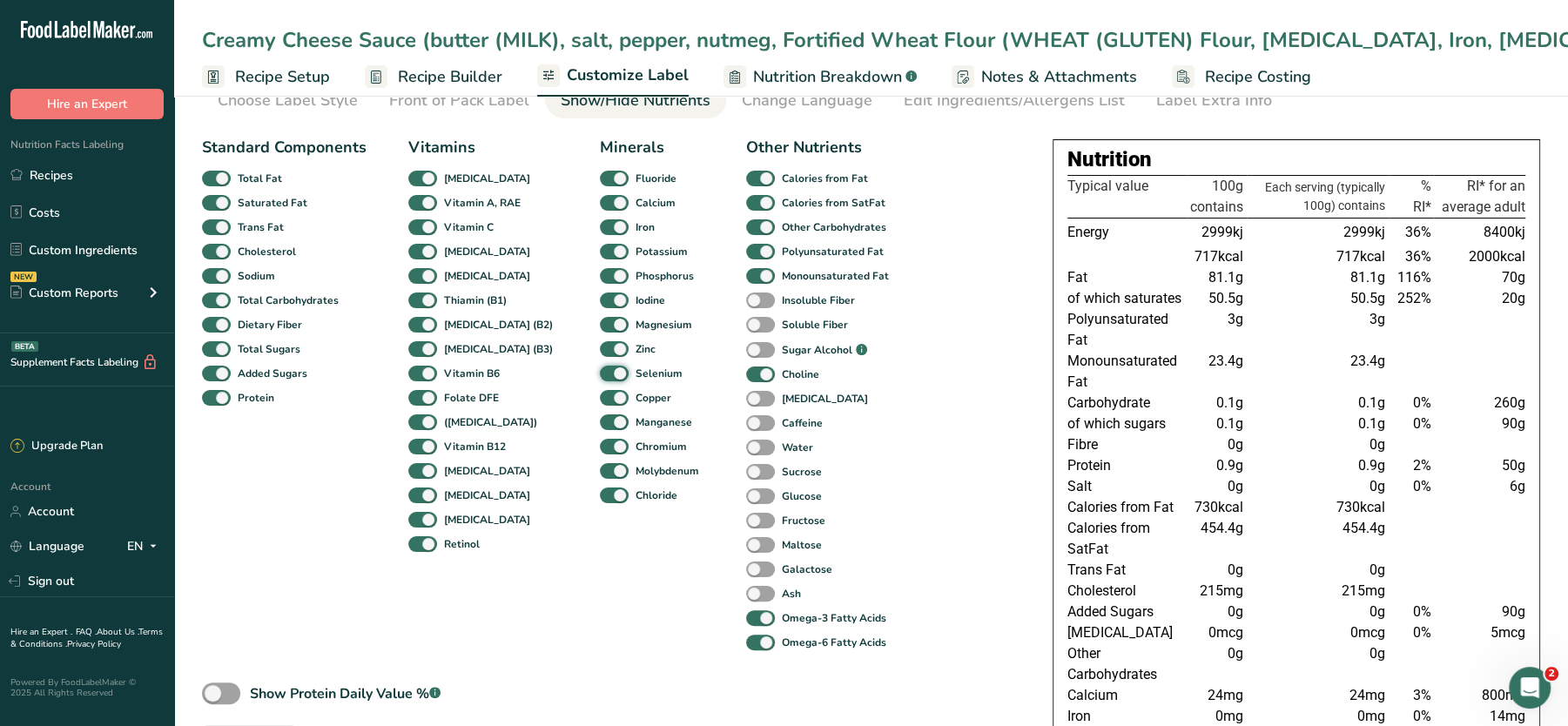
scroll to position [3, 0]
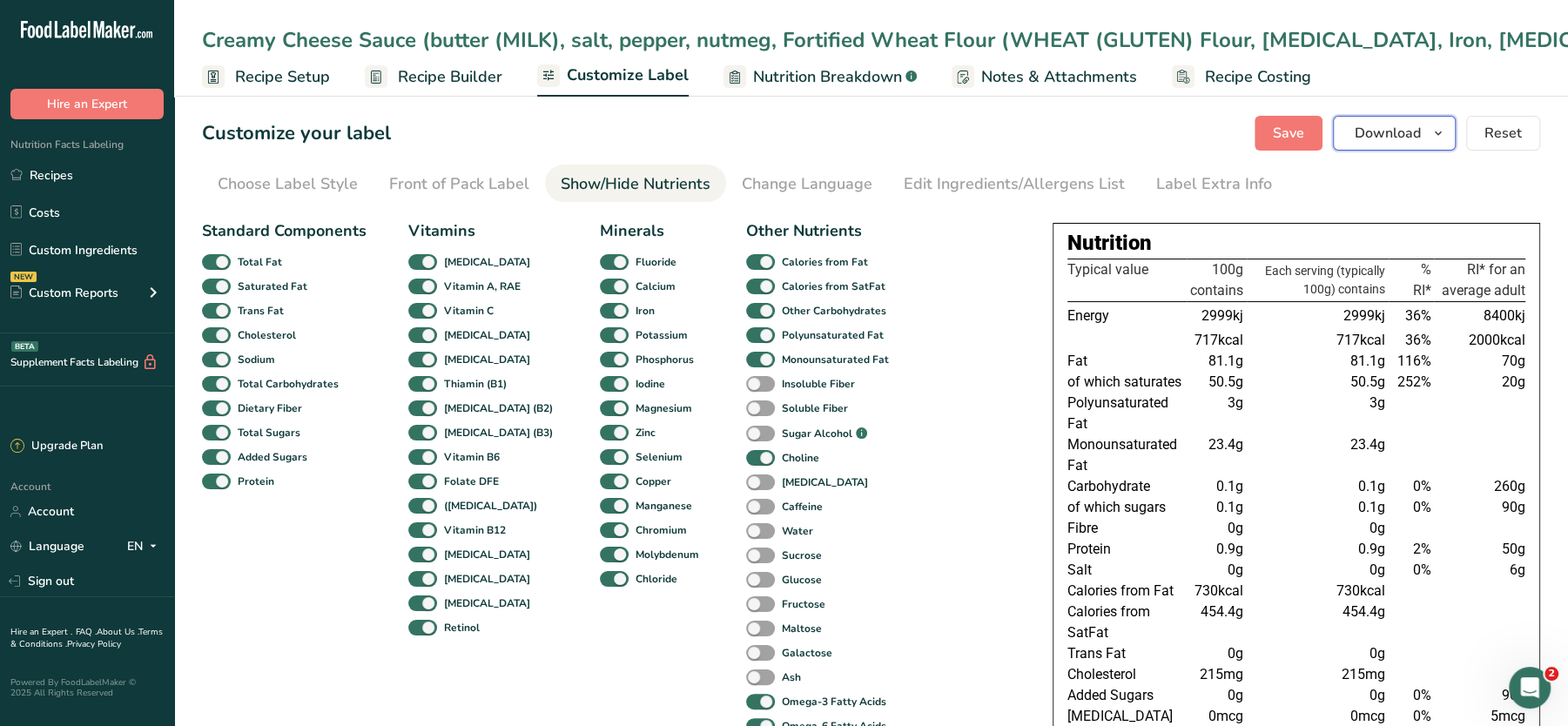
click at [1404, 137] on span "Download" at bounding box center [1388, 133] width 66 height 21
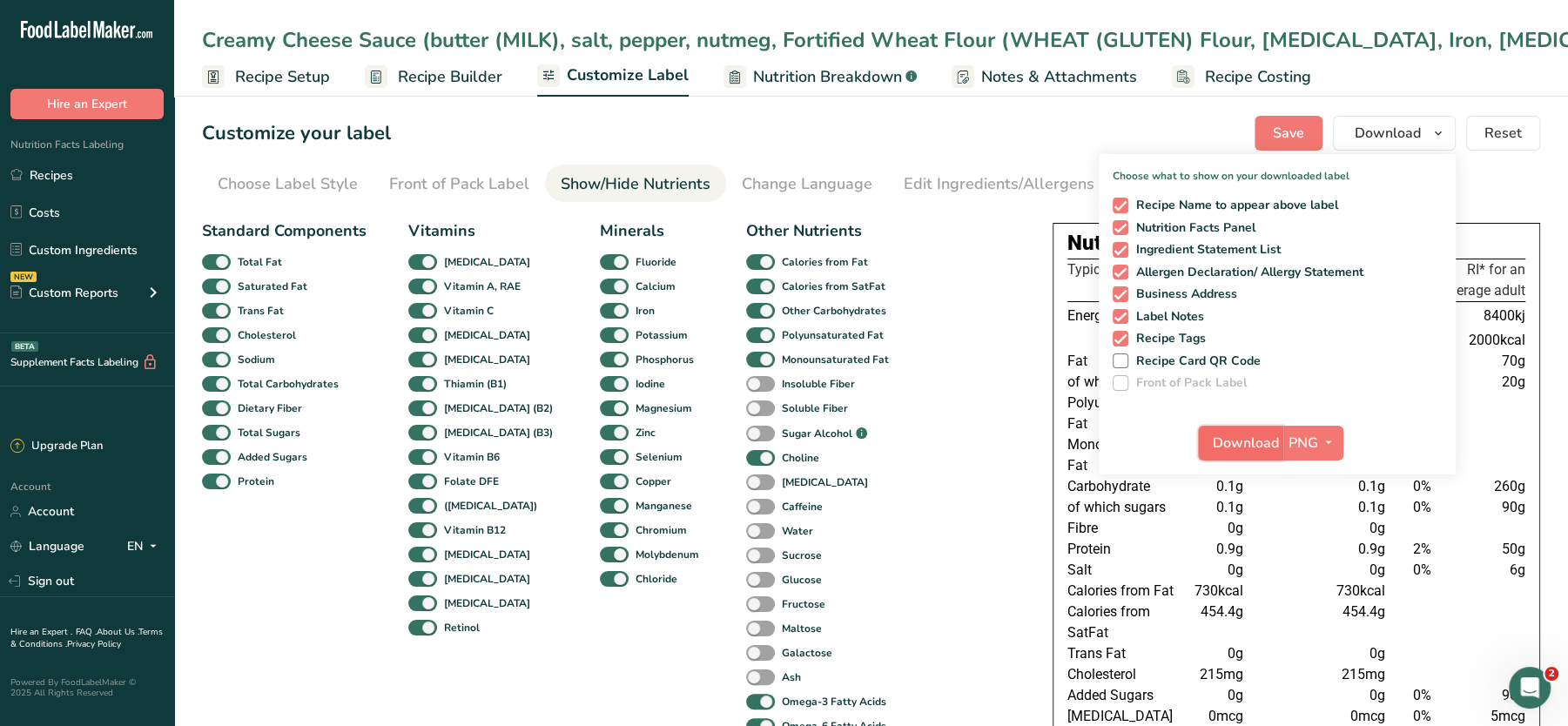
click at [1249, 452] on span "Download" at bounding box center [1246, 443] width 66 height 21
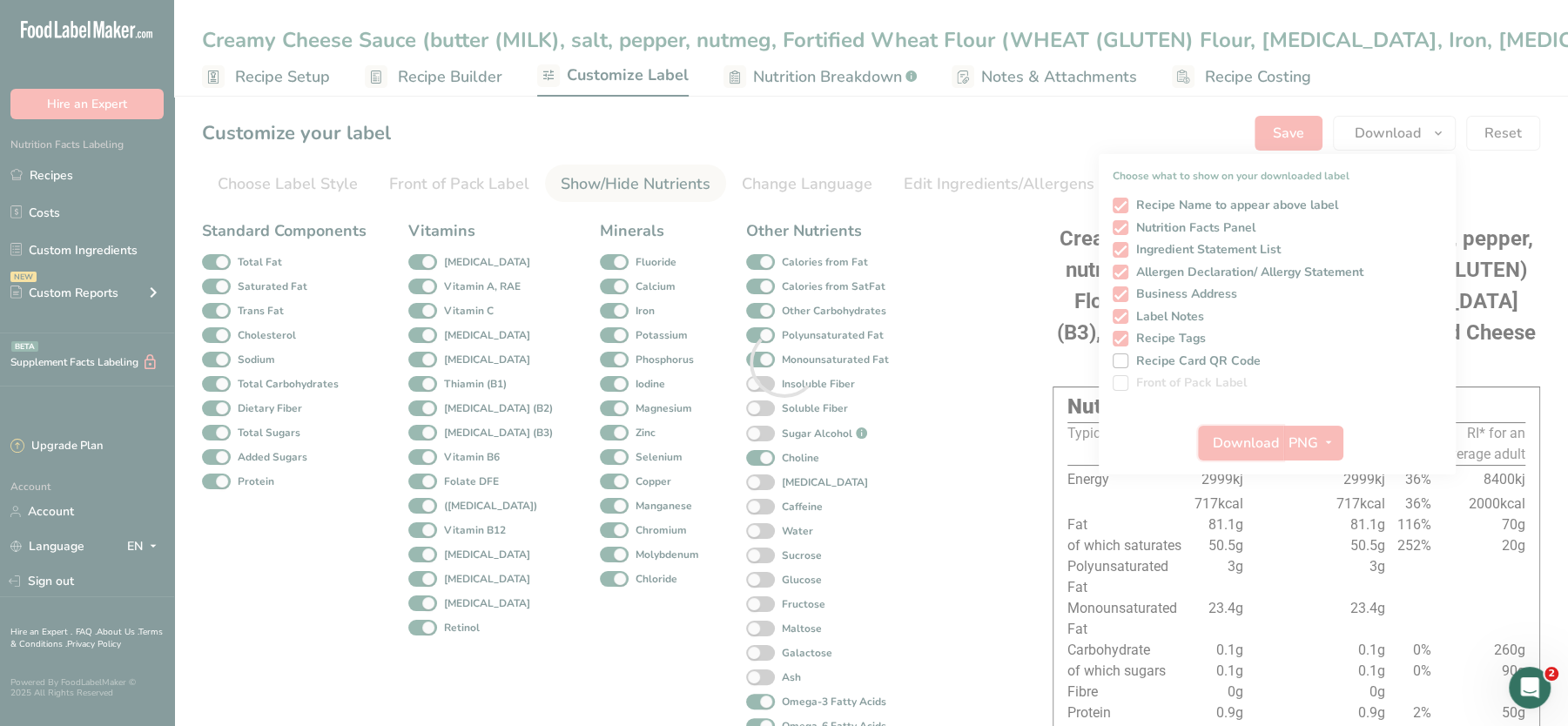
scroll to position [0, 0]
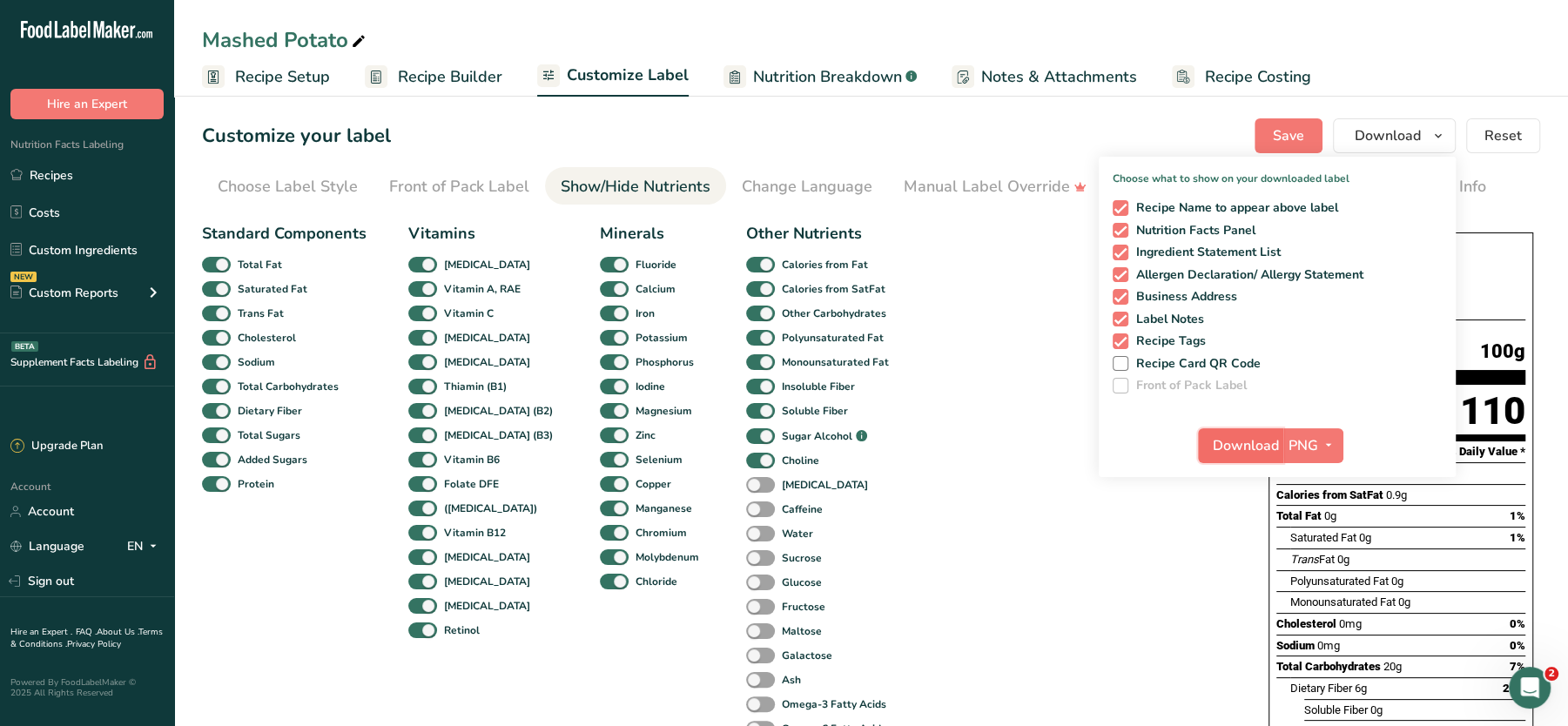
click at [1242, 440] on span "Download" at bounding box center [1246, 445] width 66 height 21
click at [1261, 448] on span "Download" at bounding box center [1246, 445] width 66 height 21
click at [288, 83] on span "Recipe Setup" at bounding box center [282, 77] width 95 height 24
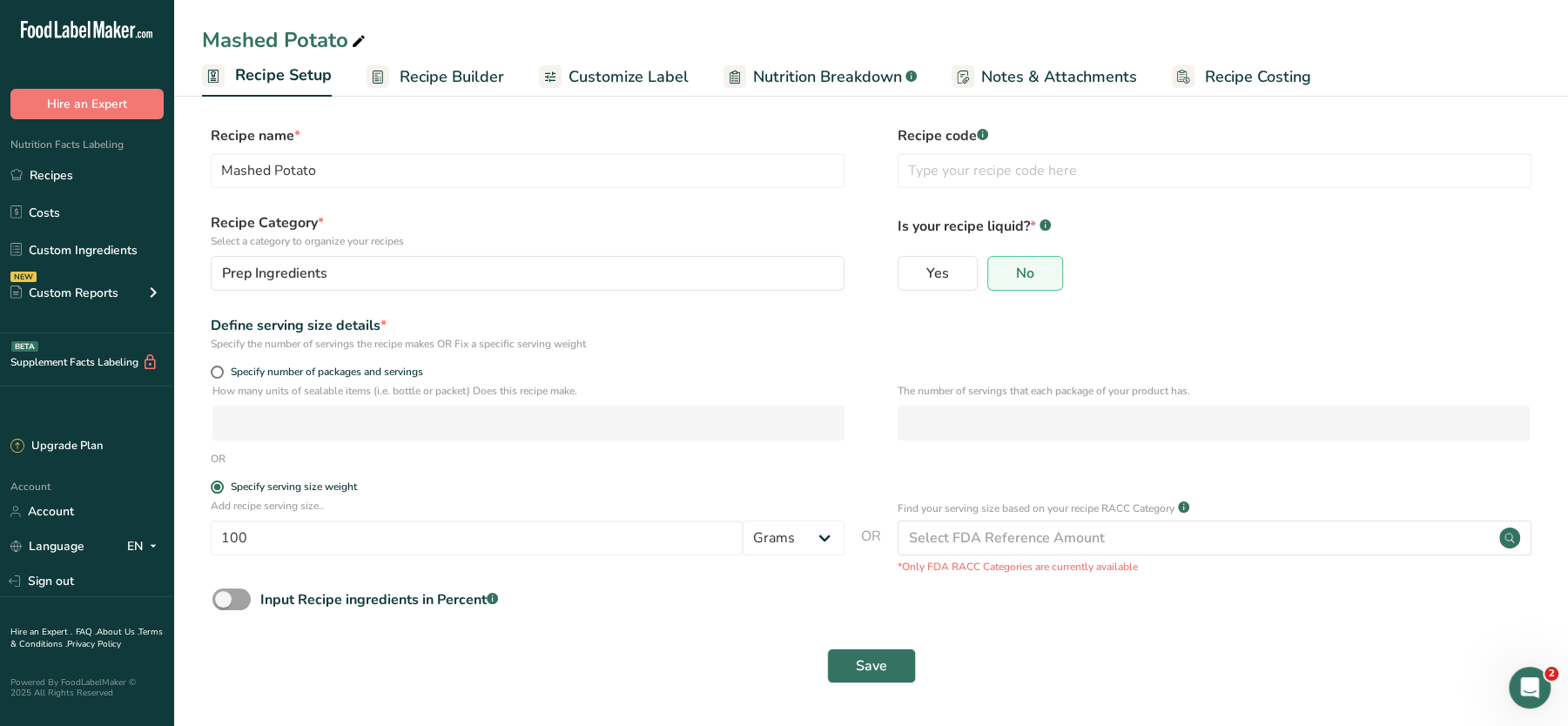
click at [447, 71] on span "Recipe Builder" at bounding box center [452, 77] width 104 height 24
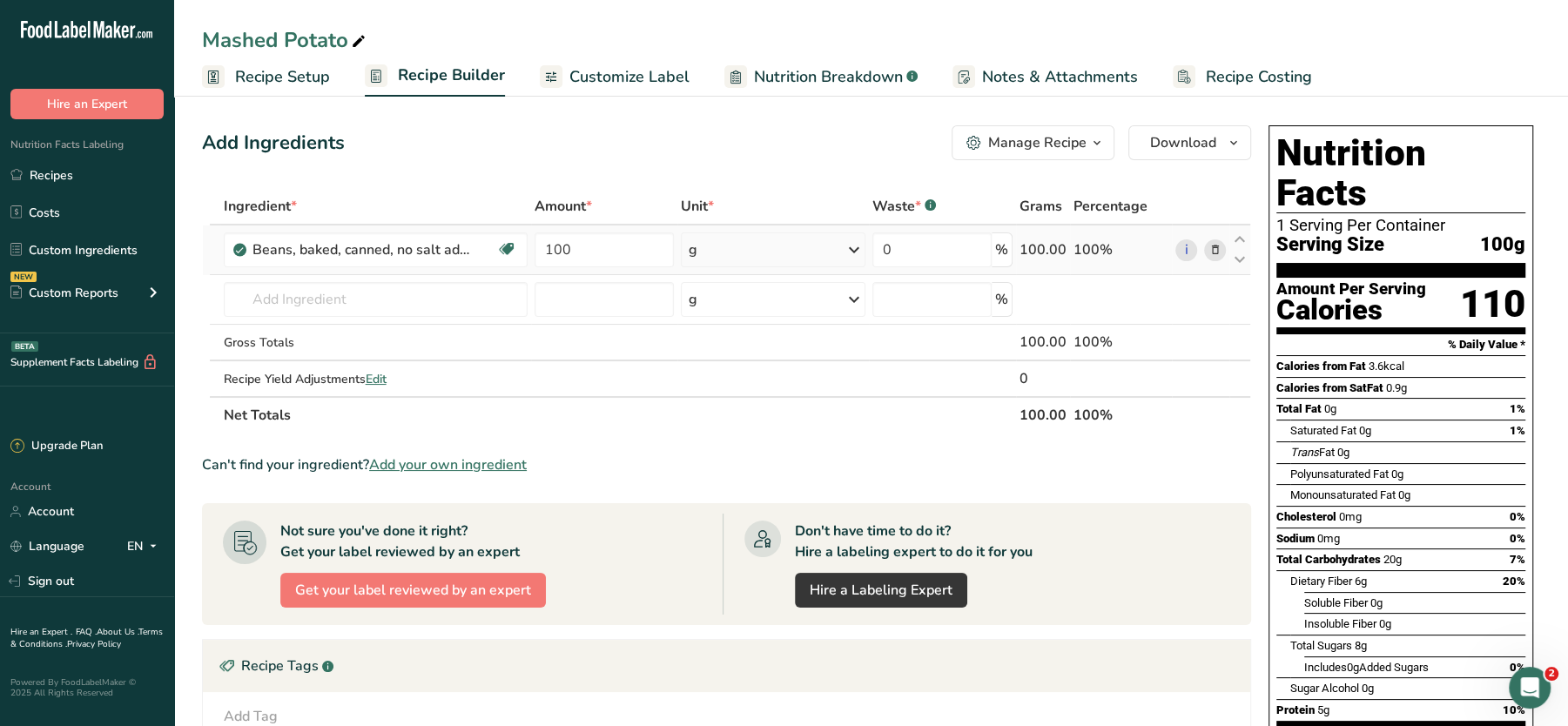
click at [1219, 259] on span at bounding box center [1214, 249] width 21 height 21
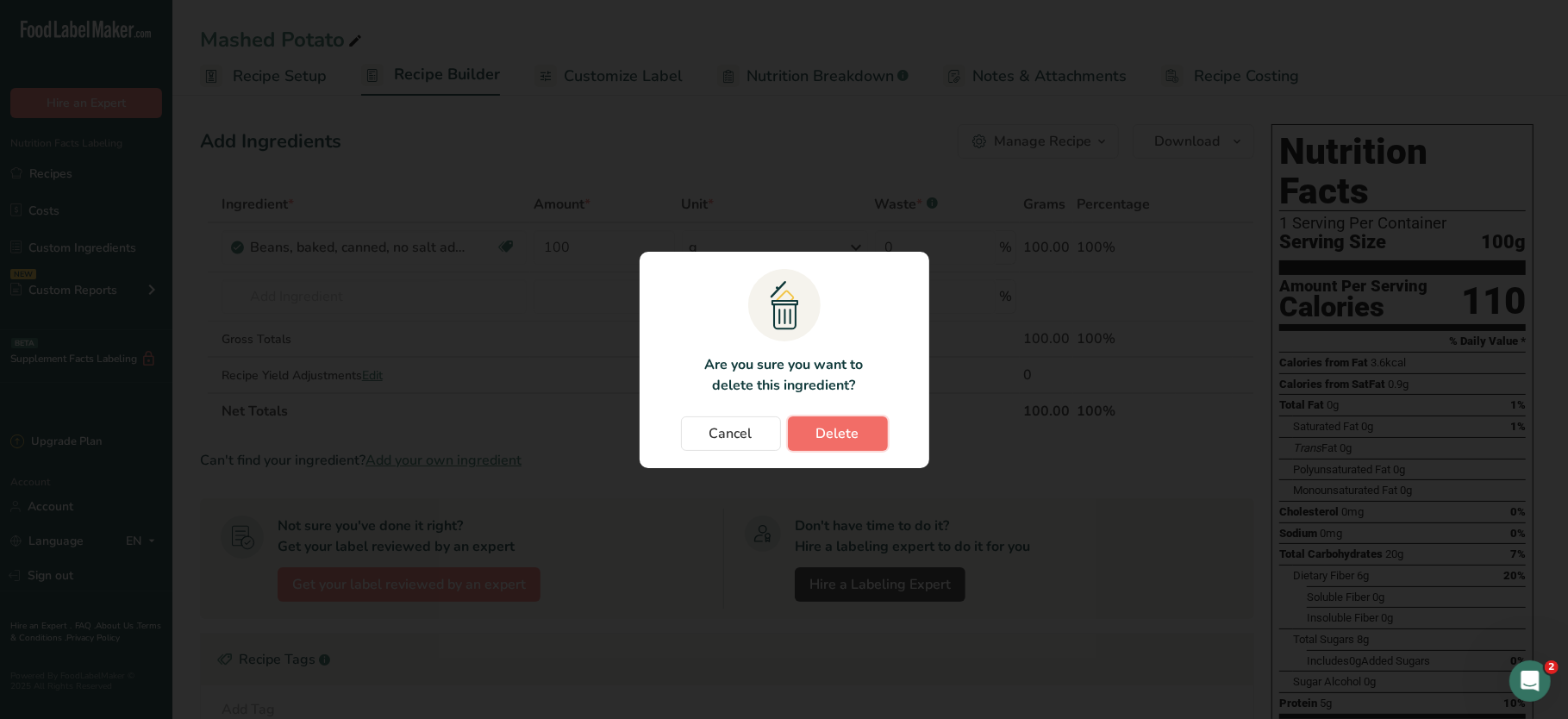
click at [810, 423] on button "Delete" at bounding box center [837, 434] width 100 height 35
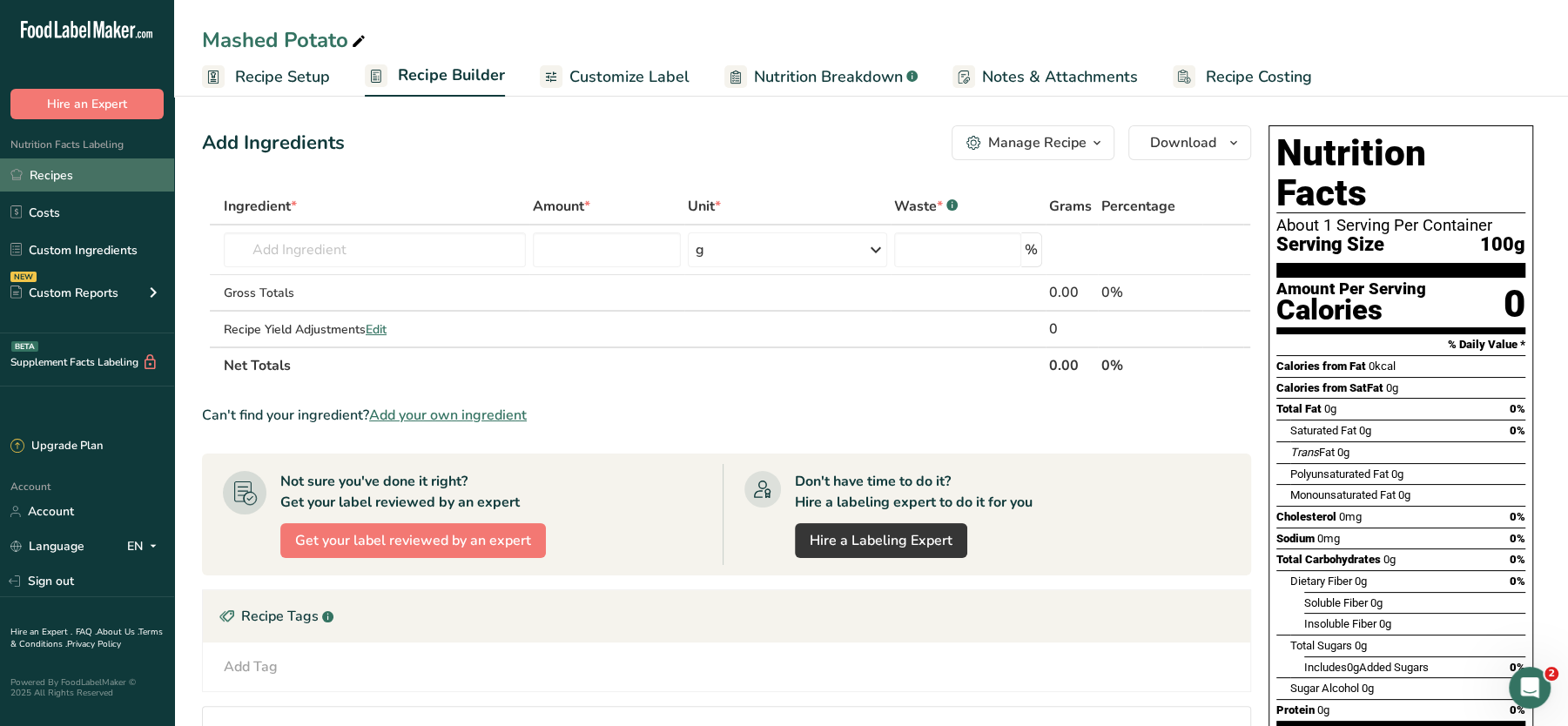
click at [71, 171] on link "Recipes" at bounding box center [87, 174] width 174 height 33
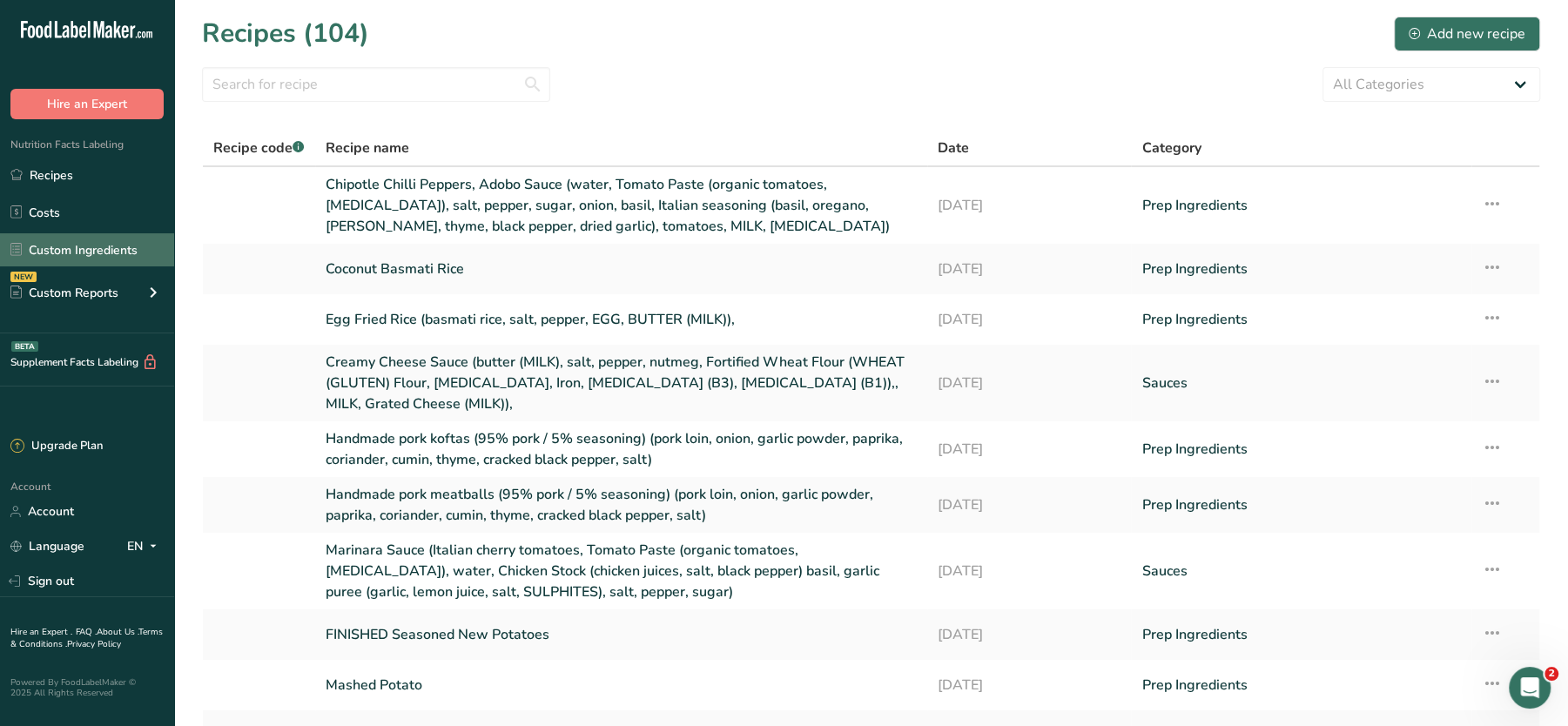
click at [57, 240] on link "Custom Ingredients" at bounding box center [87, 249] width 174 height 33
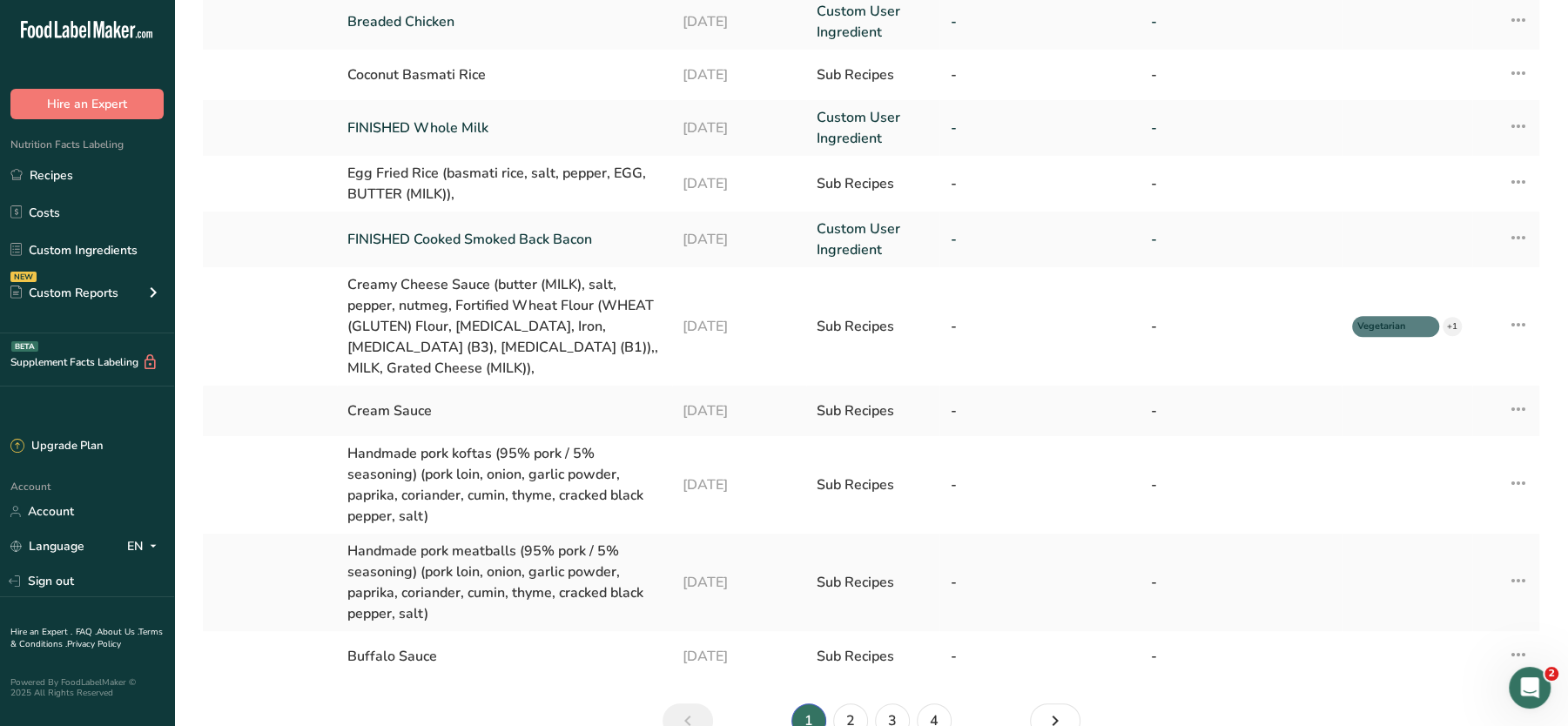
scroll to position [536, 0]
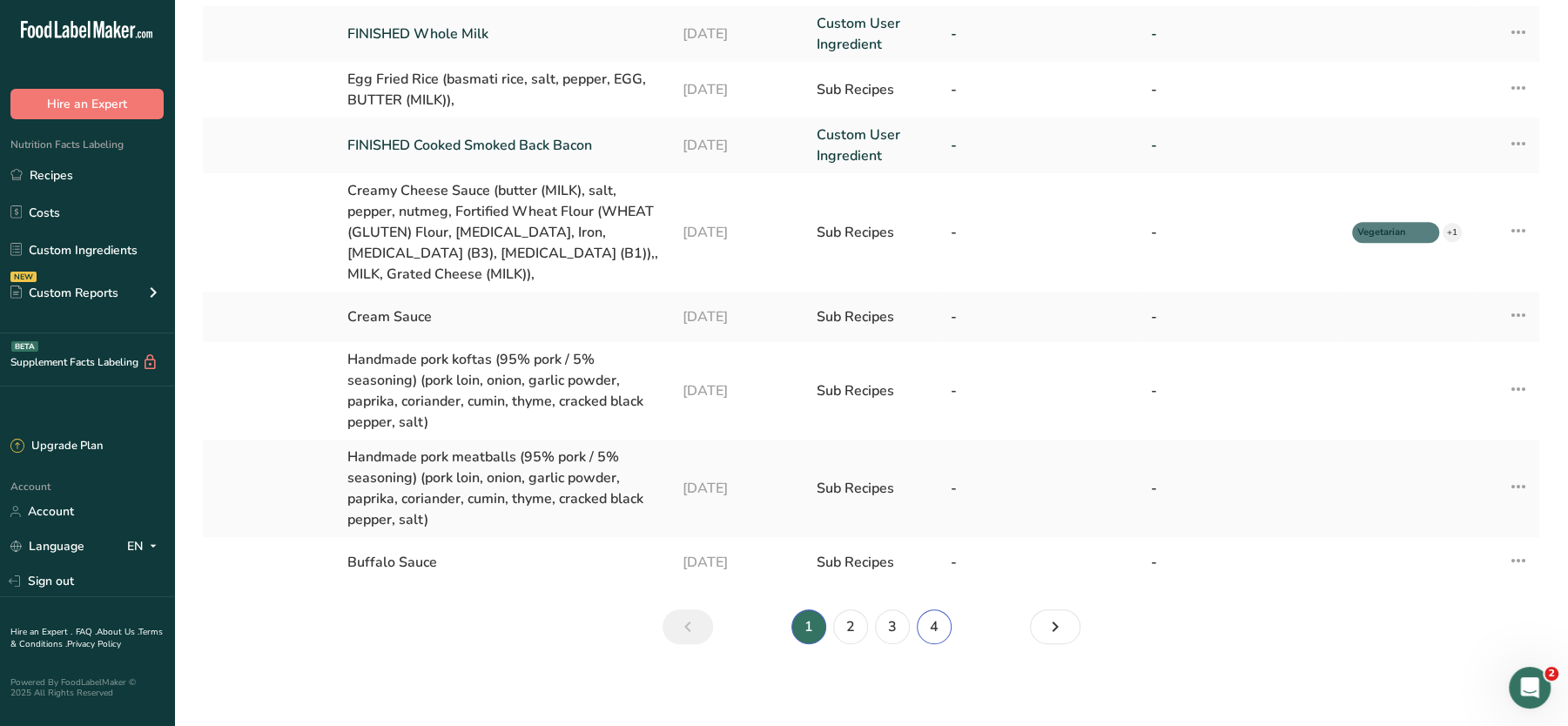
click at [923, 621] on link "4" at bounding box center [934, 627] width 35 height 35
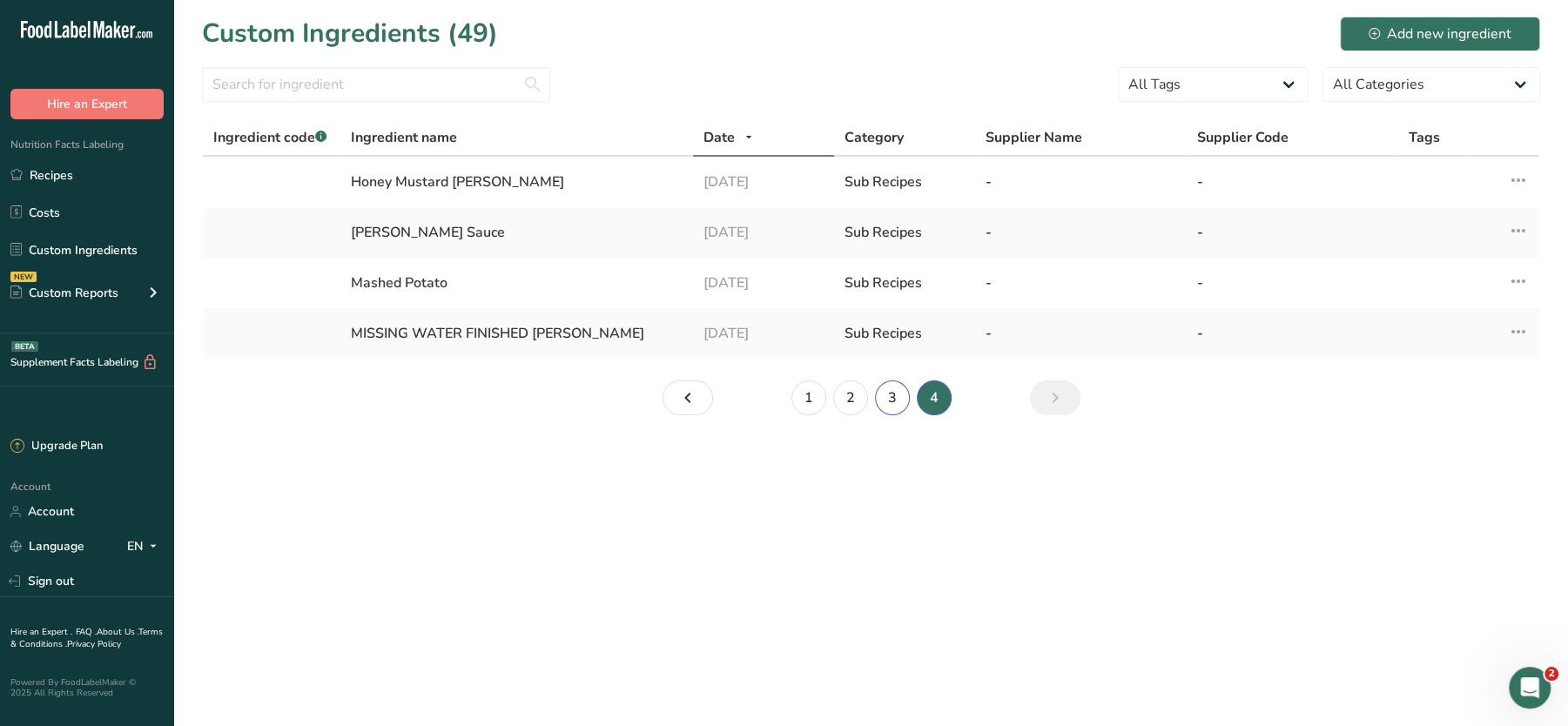
click at [886, 394] on link "3" at bounding box center [892, 398] width 35 height 35
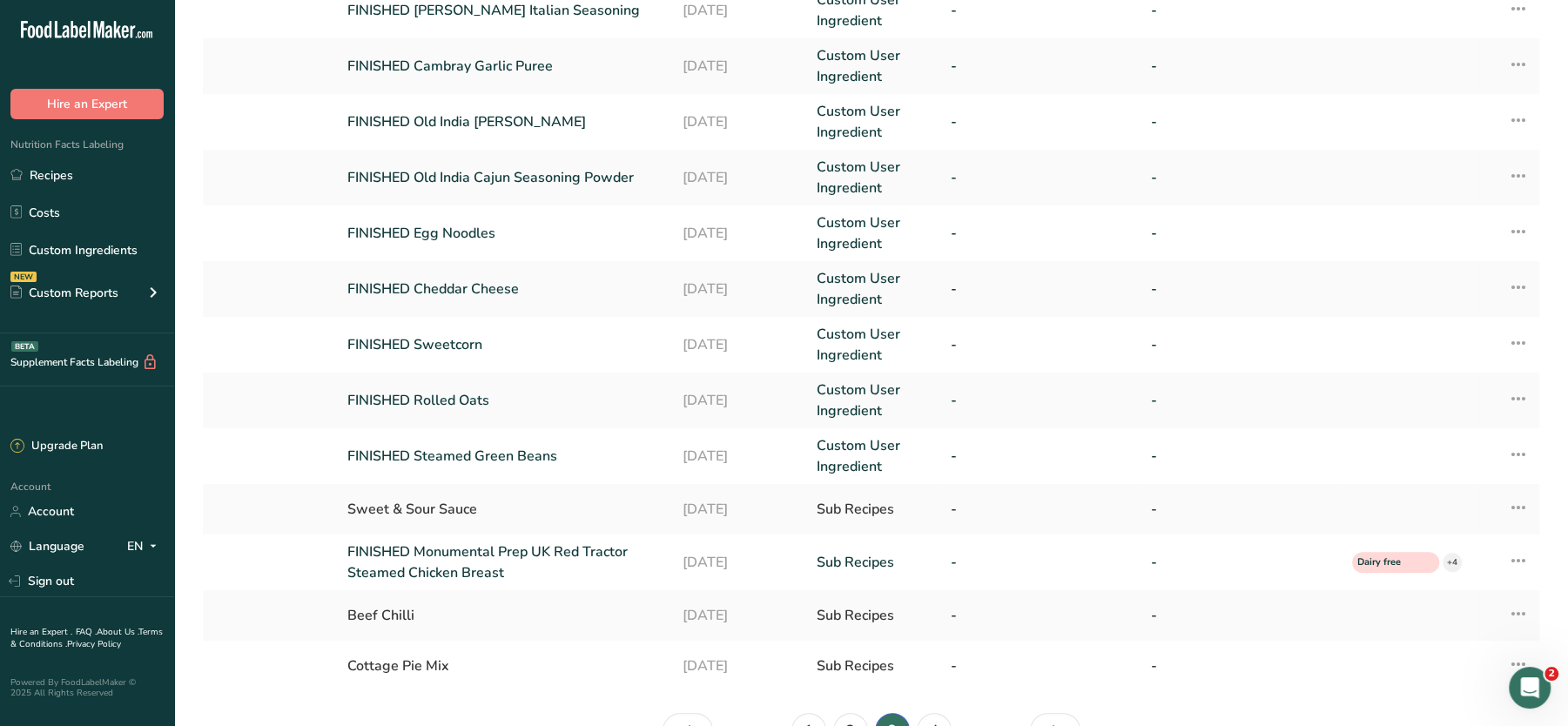
scroll to position [389, 0]
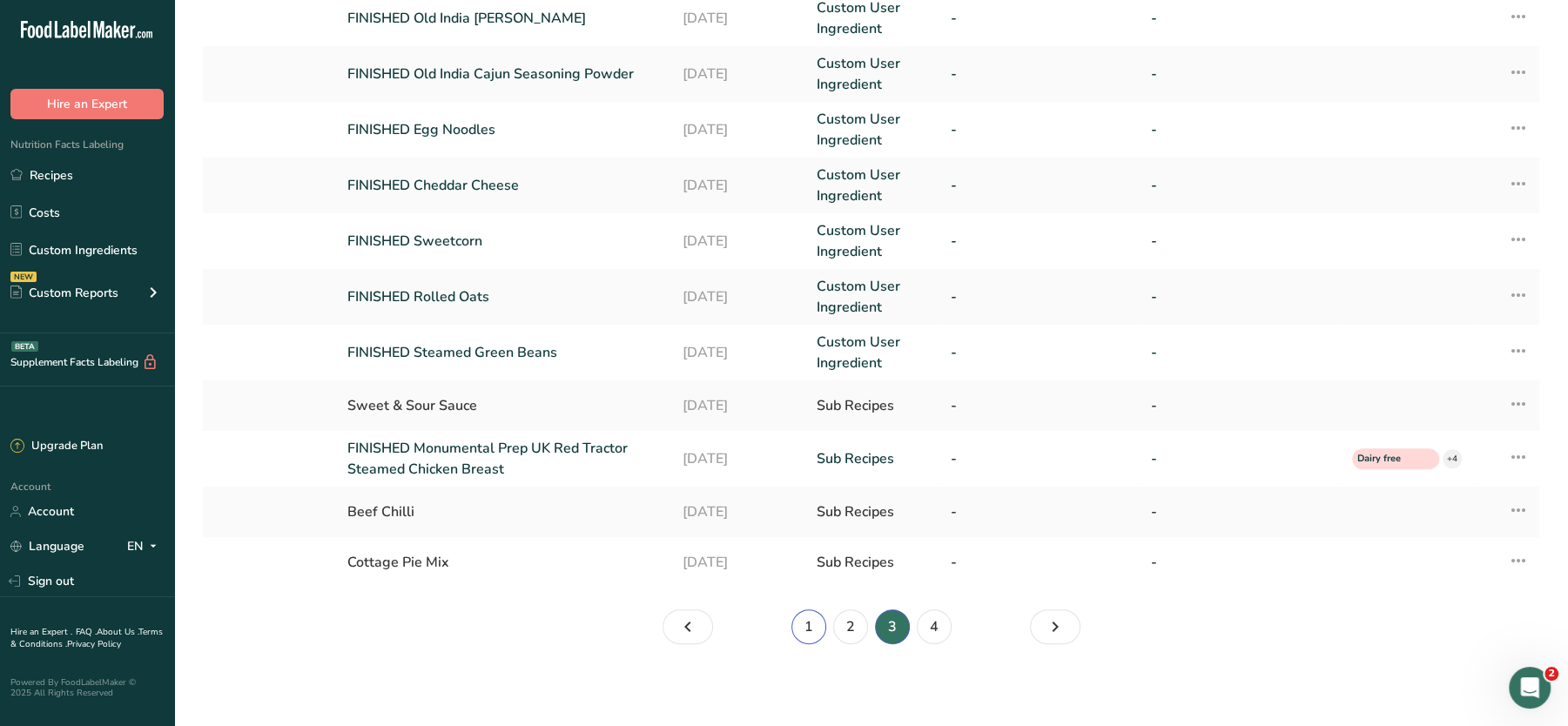
click at [807, 634] on link "1" at bounding box center [809, 627] width 35 height 35
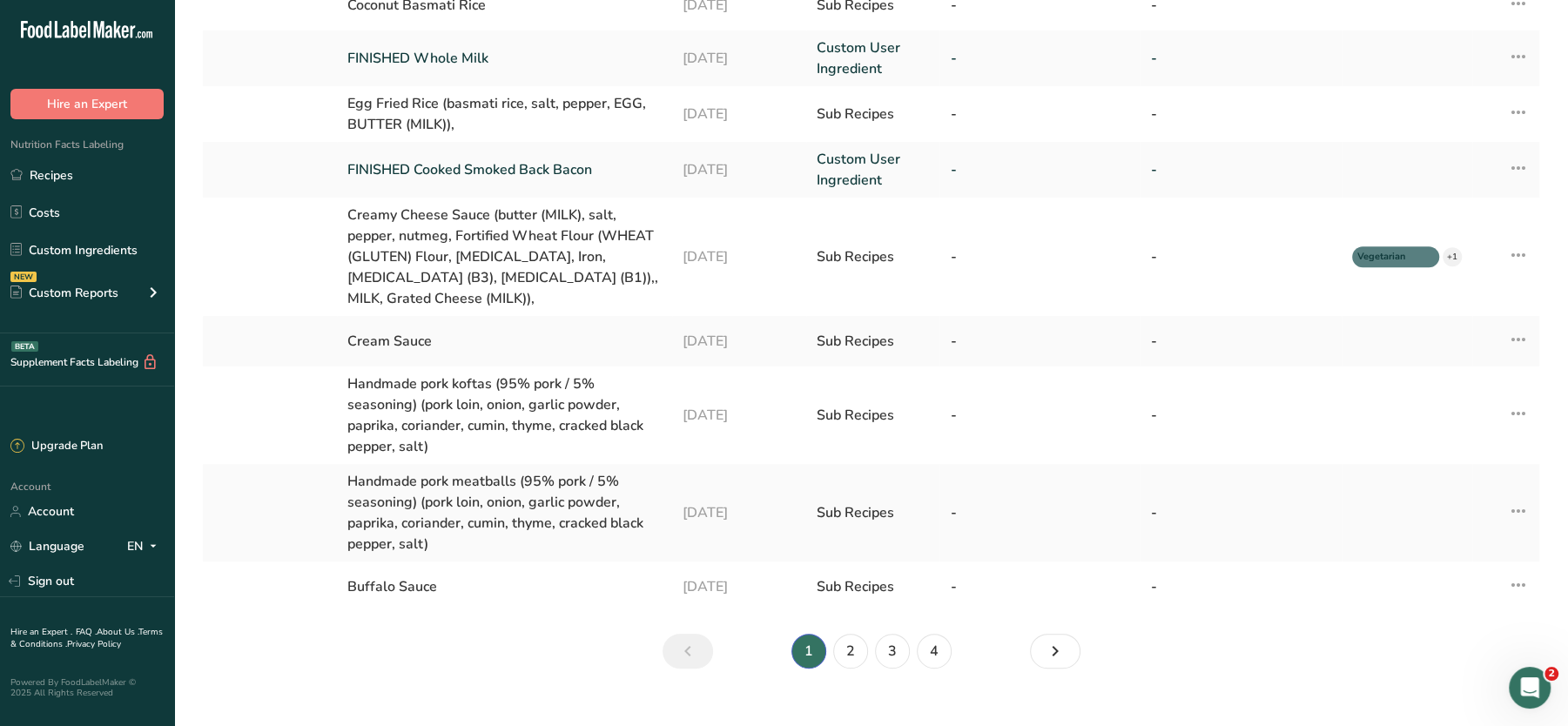
scroll to position [536, 0]
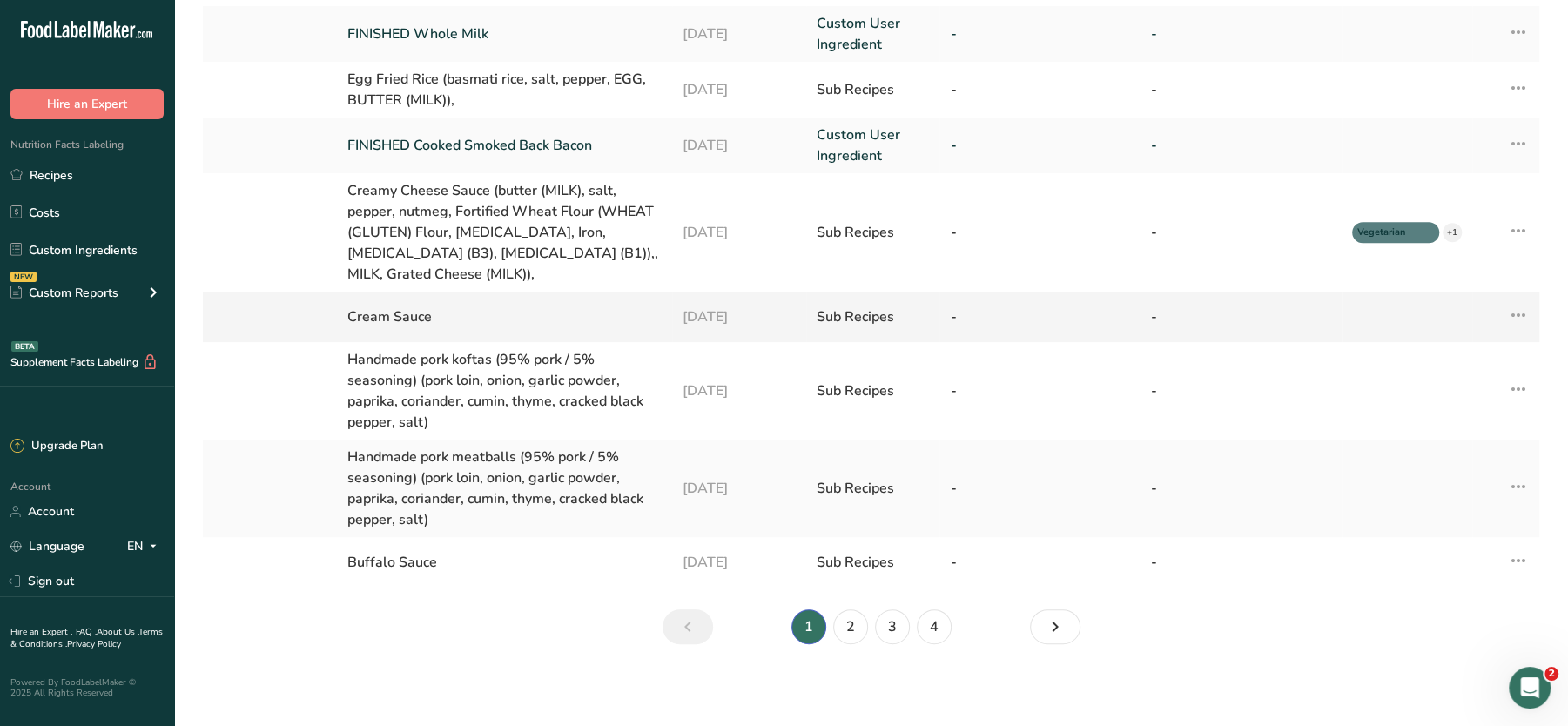
click at [408, 320] on div "Cream Sauce" at bounding box center [504, 317] width 314 height 21
drag, startPoint x: 1504, startPoint y: 328, endPoint x: 1520, endPoint y: 318, distance: 19.6
click at [1520, 318] on td "Edit Source Recipe Duplicate Ingredient Delete Ingredient Compare Ingredients" at bounding box center [1505, 317] width 67 height 51
click at [1520, 318] on icon at bounding box center [1518, 315] width 21 height 31
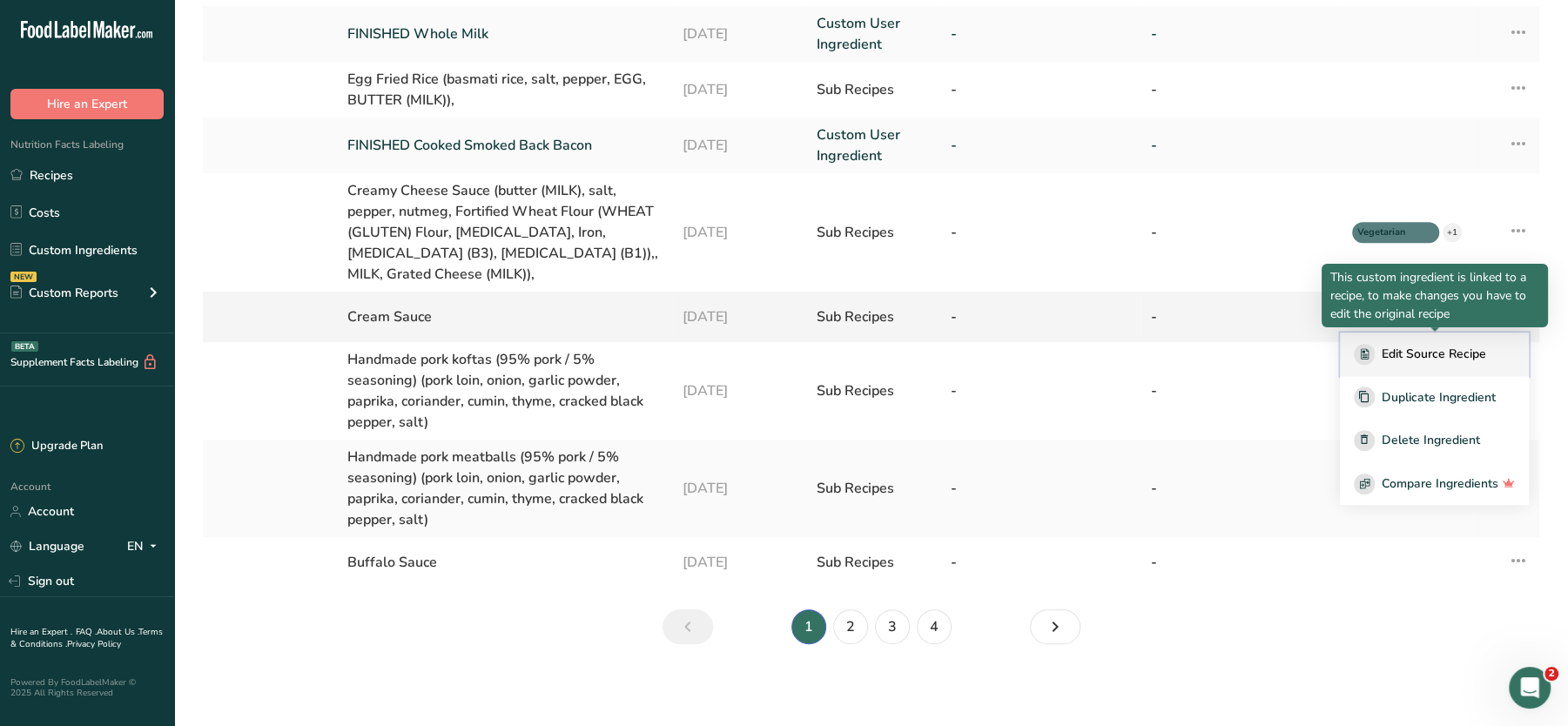
click at [1463, 348] on span "Edit Source Recipe" at bounding box center [1434, 354] width 104 height 18
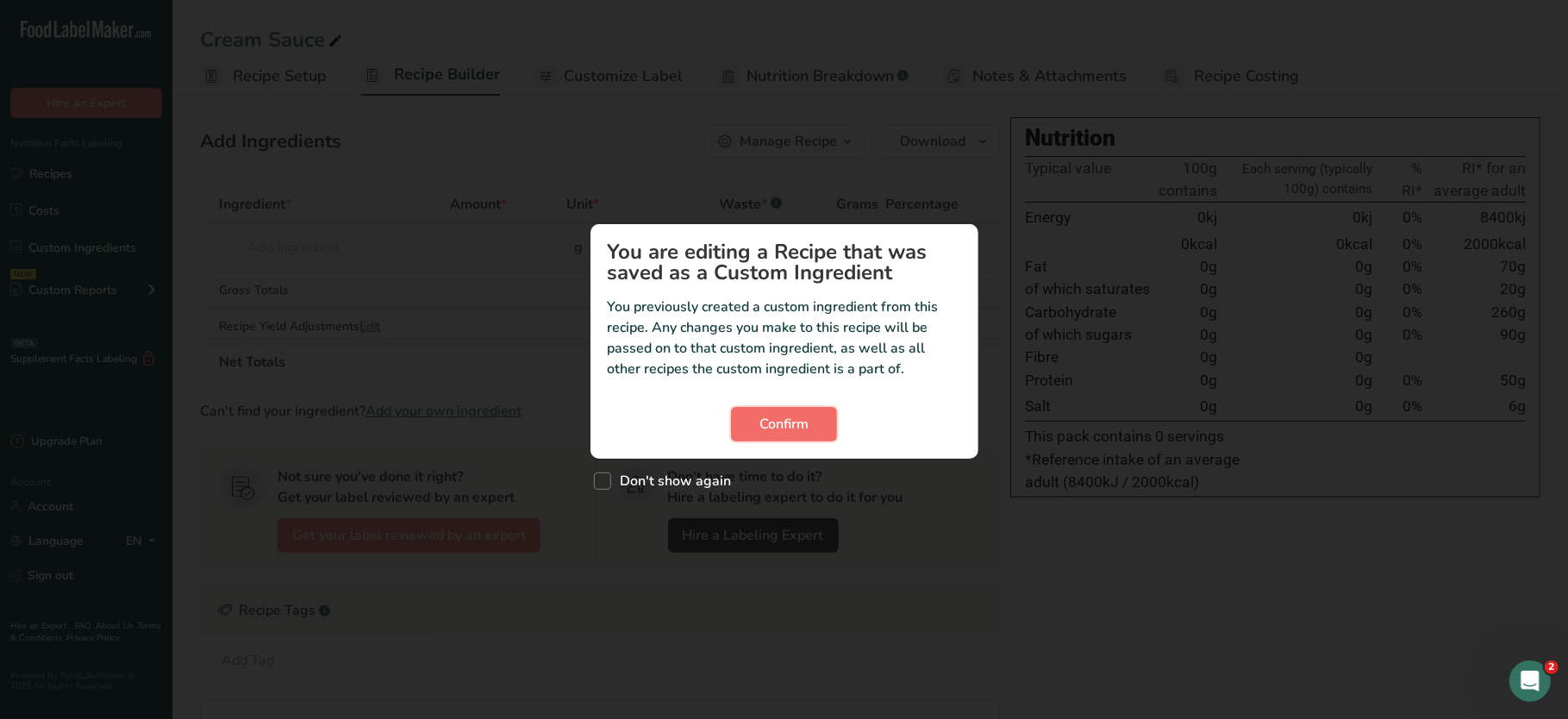
click at [775, 440] on button "Confirm" at bounding box center [783, 424] width 106 height 35
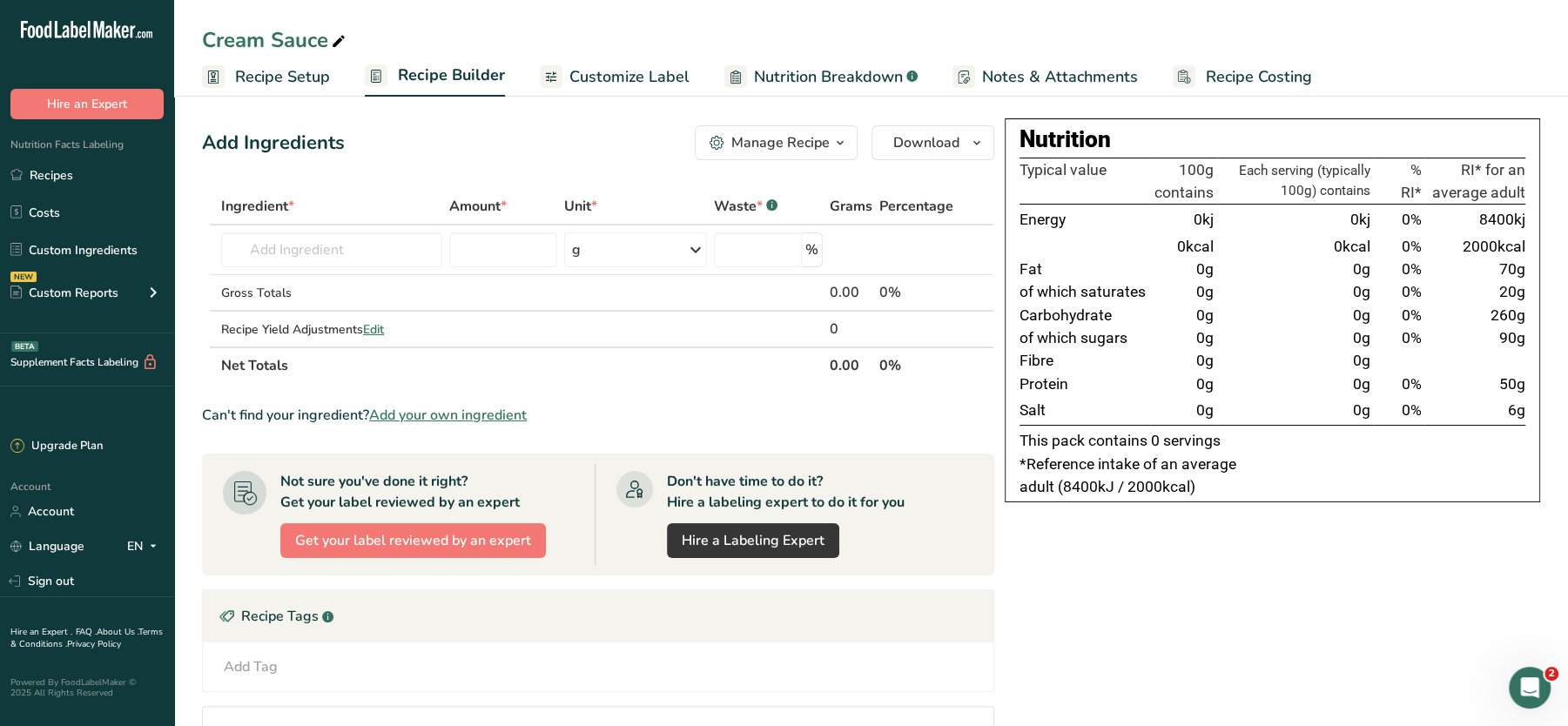
click at [594, 72] on span "Customize Label" at bounding box center [629, 77] width 120 height 24
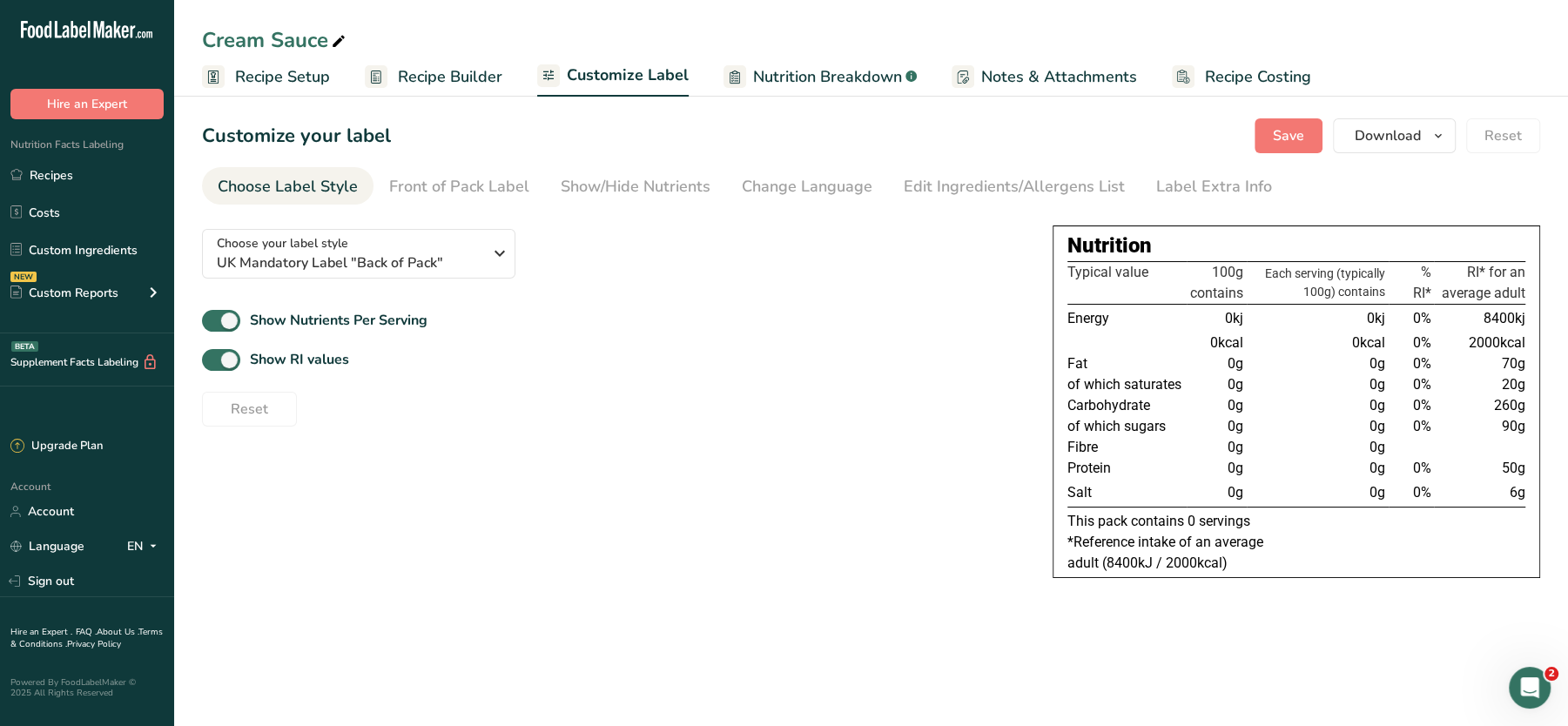
click at [455, 77] on span "Recipe Builder" at bounding box center [450, 77] width 104 height 24
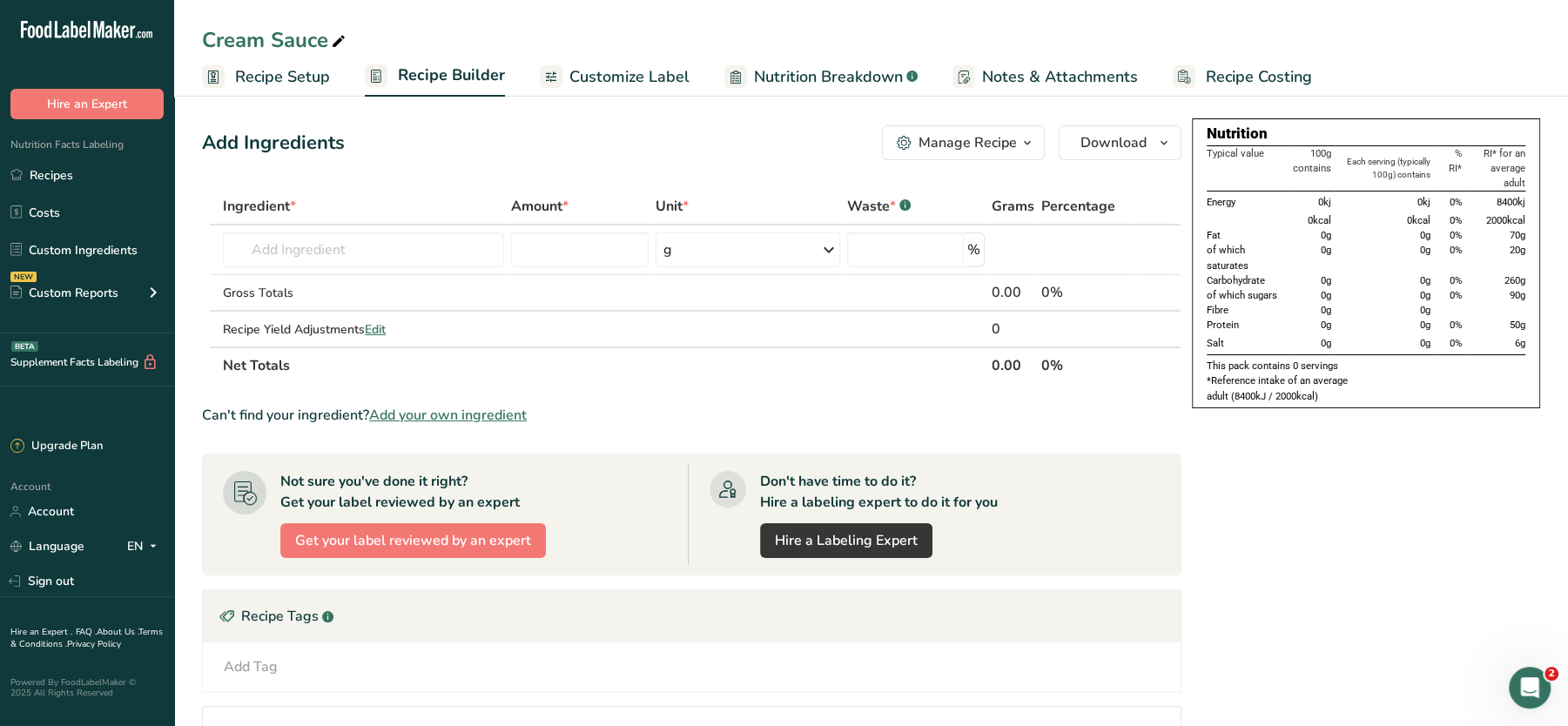
click at [1206, 76] on span "Recipe Costing" at bounding box center [1259, 77] width 106 height 24
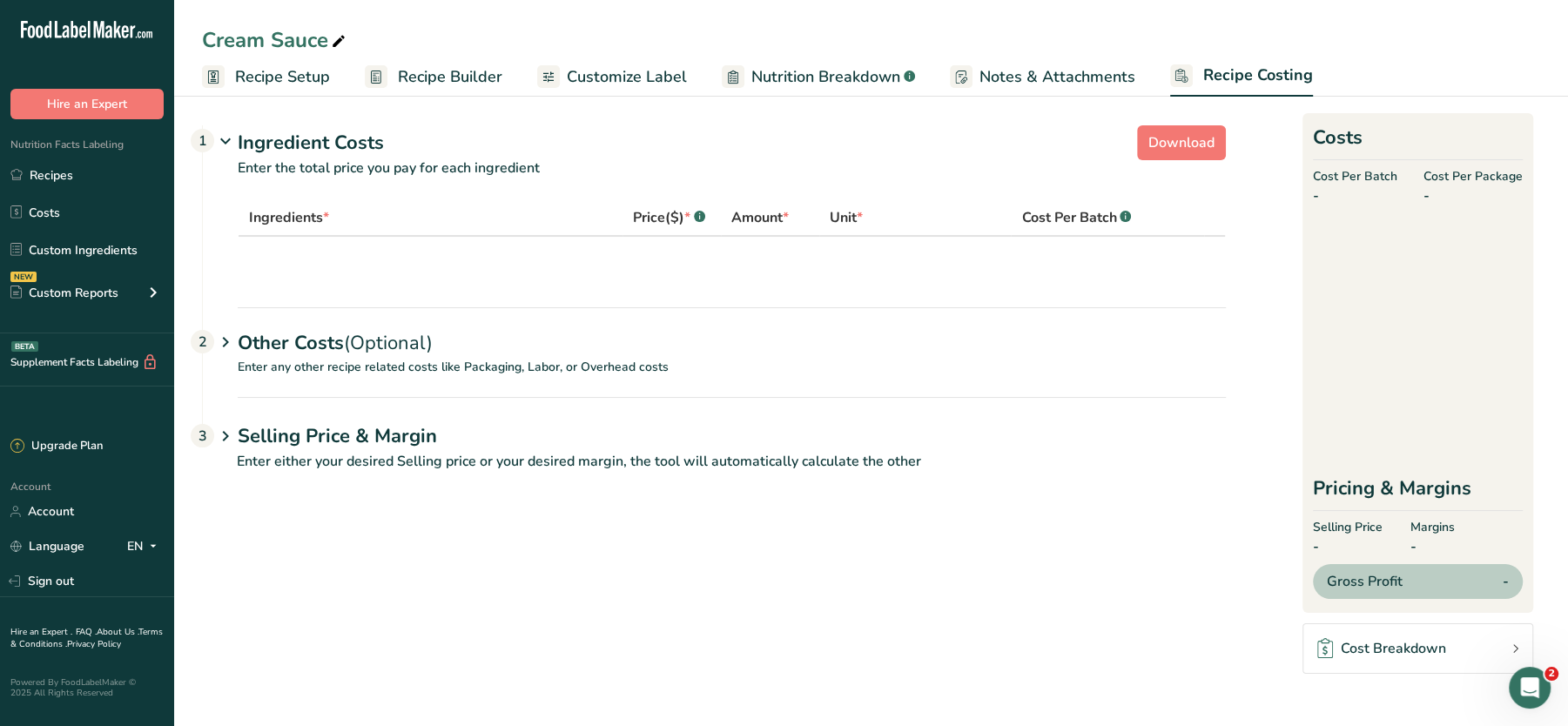
click at [1072, 66] on span "Notes & Attachments" at bounding box center [1058, 77] width 156 height 24
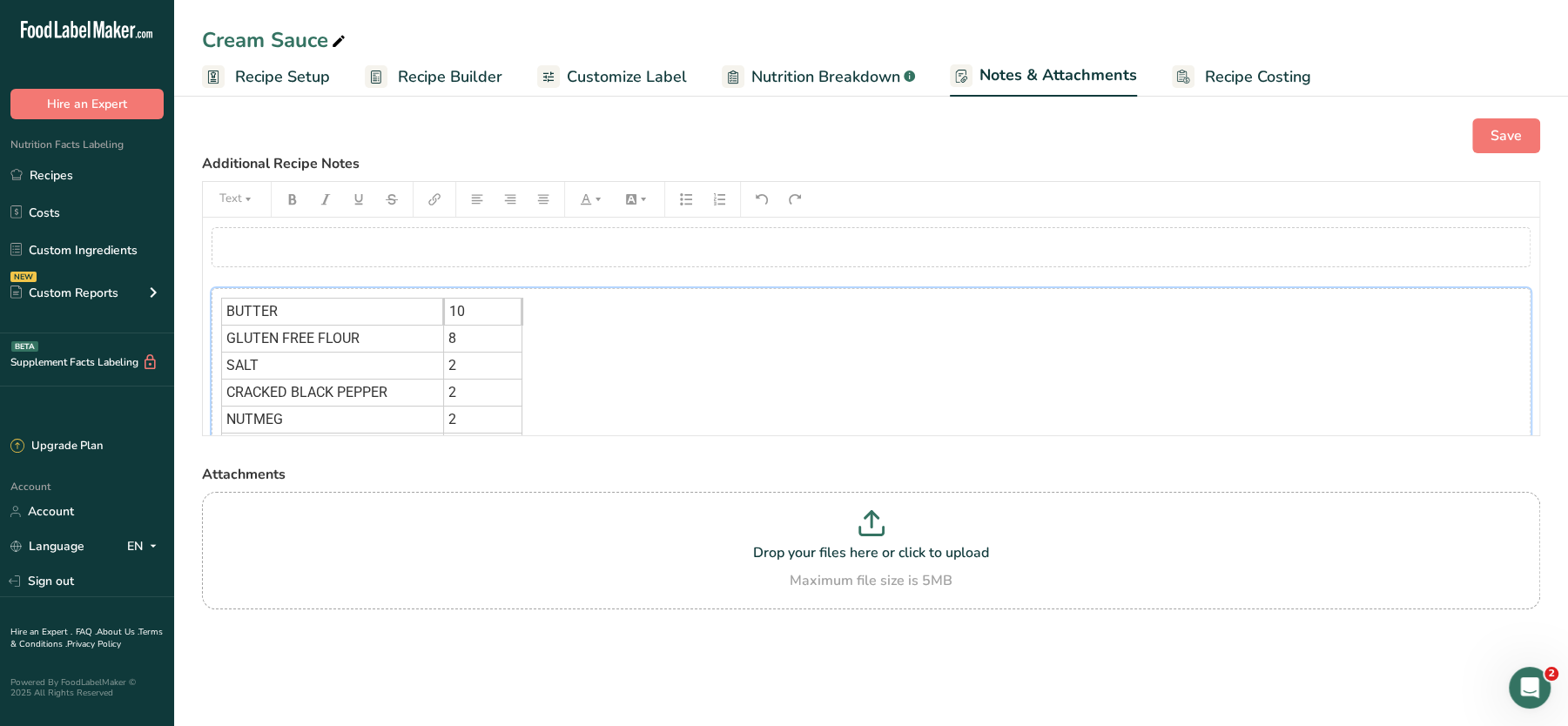
click at [751, 421] on div "BUTTER 10 GLUTEN FREE FLOUR 8 SALT 2 CRACKED BLACK PEPPER 2 NUTMEG 2 LEMON JUIC…" at bounding box center [871, 406] width 1319 height 236
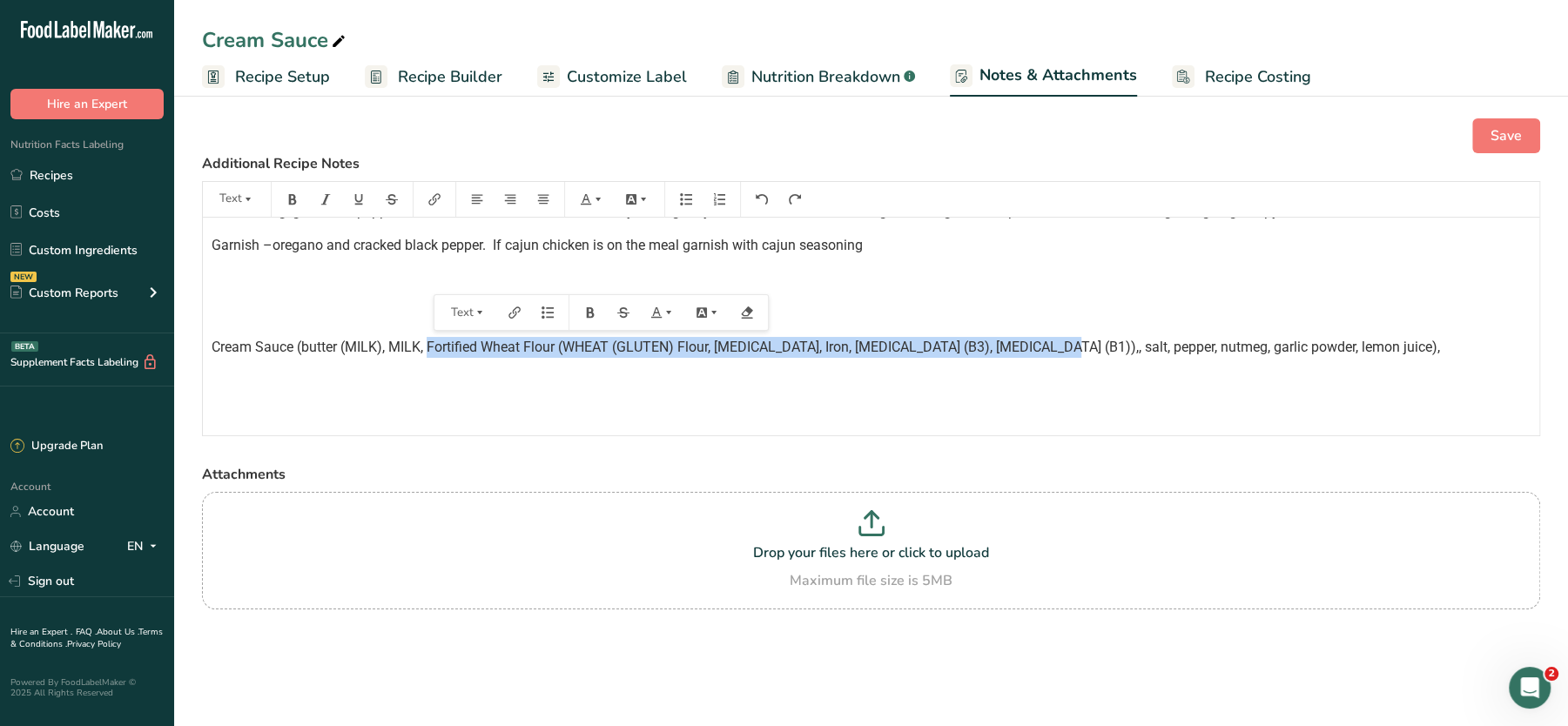
drag, startPoint x: 430, startPoint y: 344, endPoint x: 1041, endPoint y: 348, distance: 610.4
click at [1041, 348] on span "Cream Sauce (butter (MILK), MILK, Fortified Wheat Flour (WHEAT (GLUTEN) Flour, …" at bounding box center [826, 347] width 1229 height 17
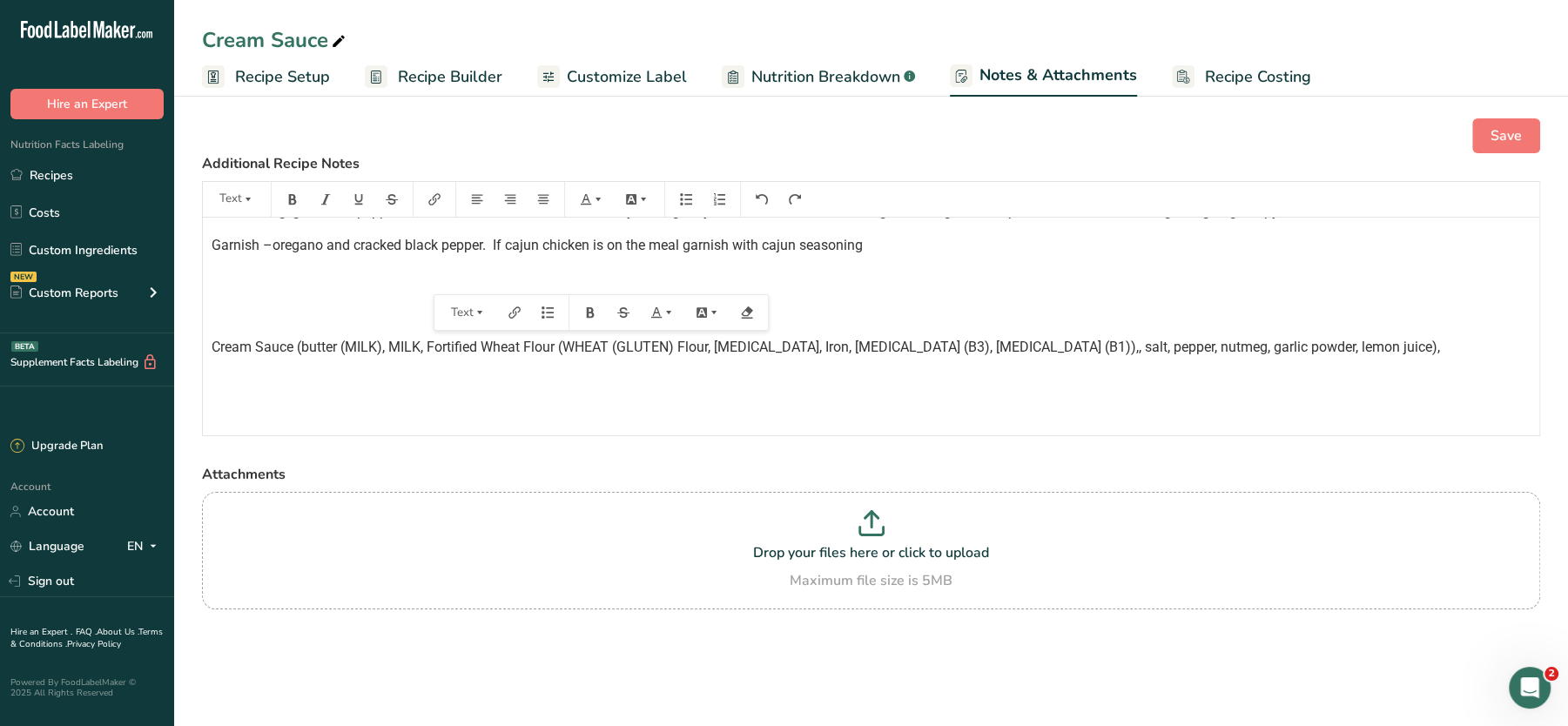
click at [1197, 393] on div "﻿ BUTTER 10 GLUTEN FREE FLOUR 8 SALT 2 CRACKED BLACK PEPPER 2 NUTMEG 2 LEMON JU…" at bounding box center [871, 99] width 1337 height 654
click at [1039, 346] on span "Cream Sauce (butter (MILK), MILK, Fortified Wheat Flour (WHEAT (GLUTEN) Flour, …" at bounding box center [826, 347] width 1229 height 17
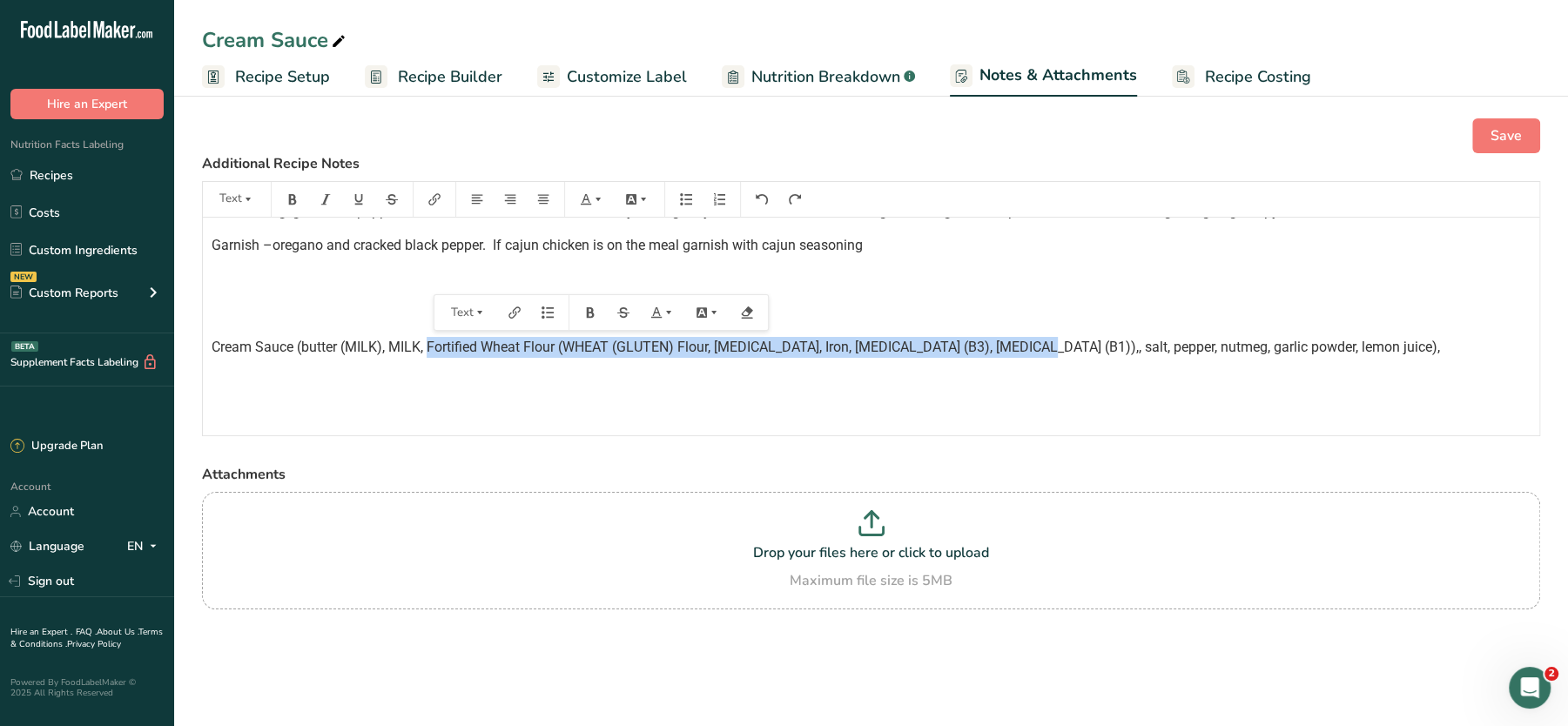
drag, startPoint x: 430, startPoint y: 346, endPoint x: 1033, endPoint y: 337, distance: 602.6
click at [1033, 339] on span "Cream Sauce (butter (MILK), MILK, Fortified Wheat Flour (WHEAT (GLUTEN) Flour, …" at bounding box center [826, 347] width 1229 height 17
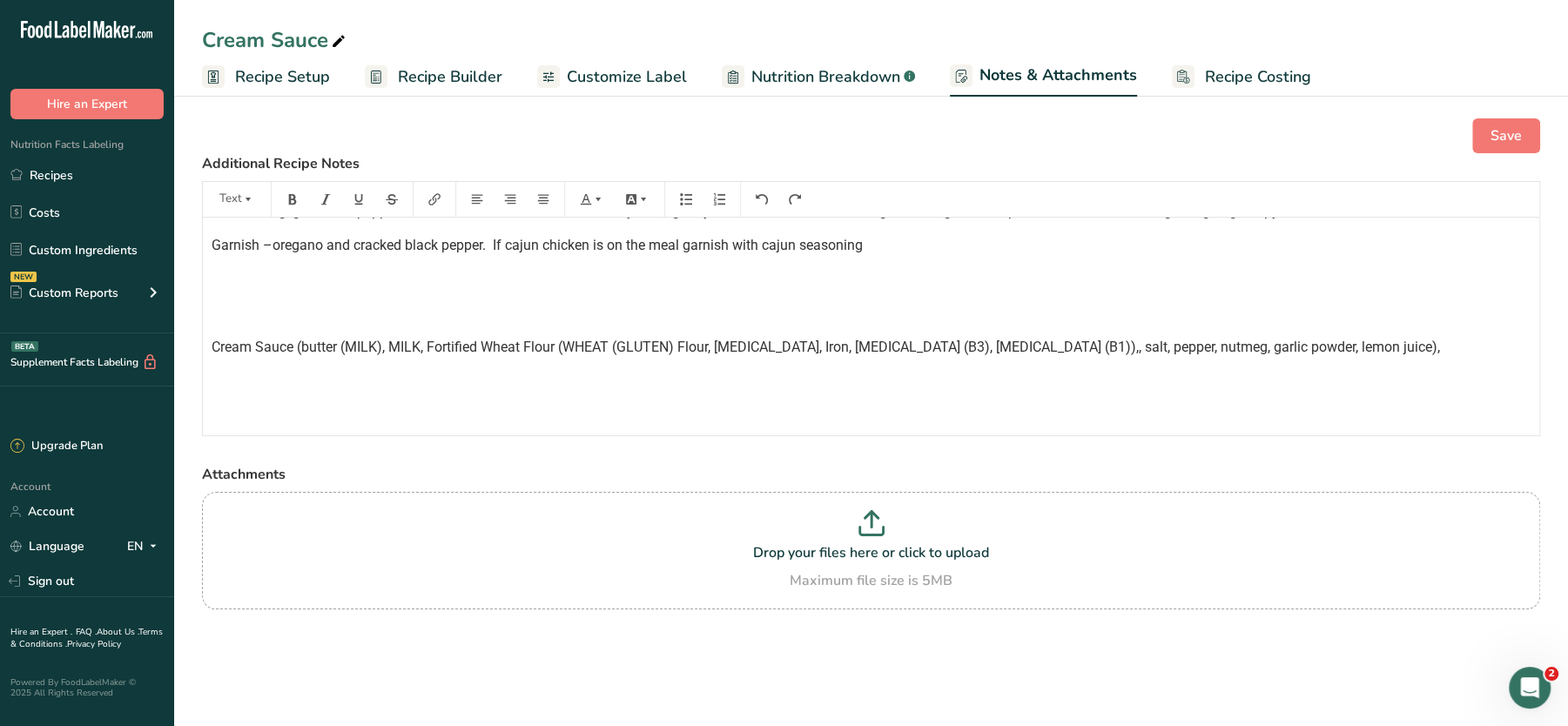
click at [1305, 340] on span "Cream Sauce (butter (MILK), MILK, Fortified Wheat Flour (WHEAT (GLUTEN) Flour, …" at bounding box center [826, 347] width 1229 height 17
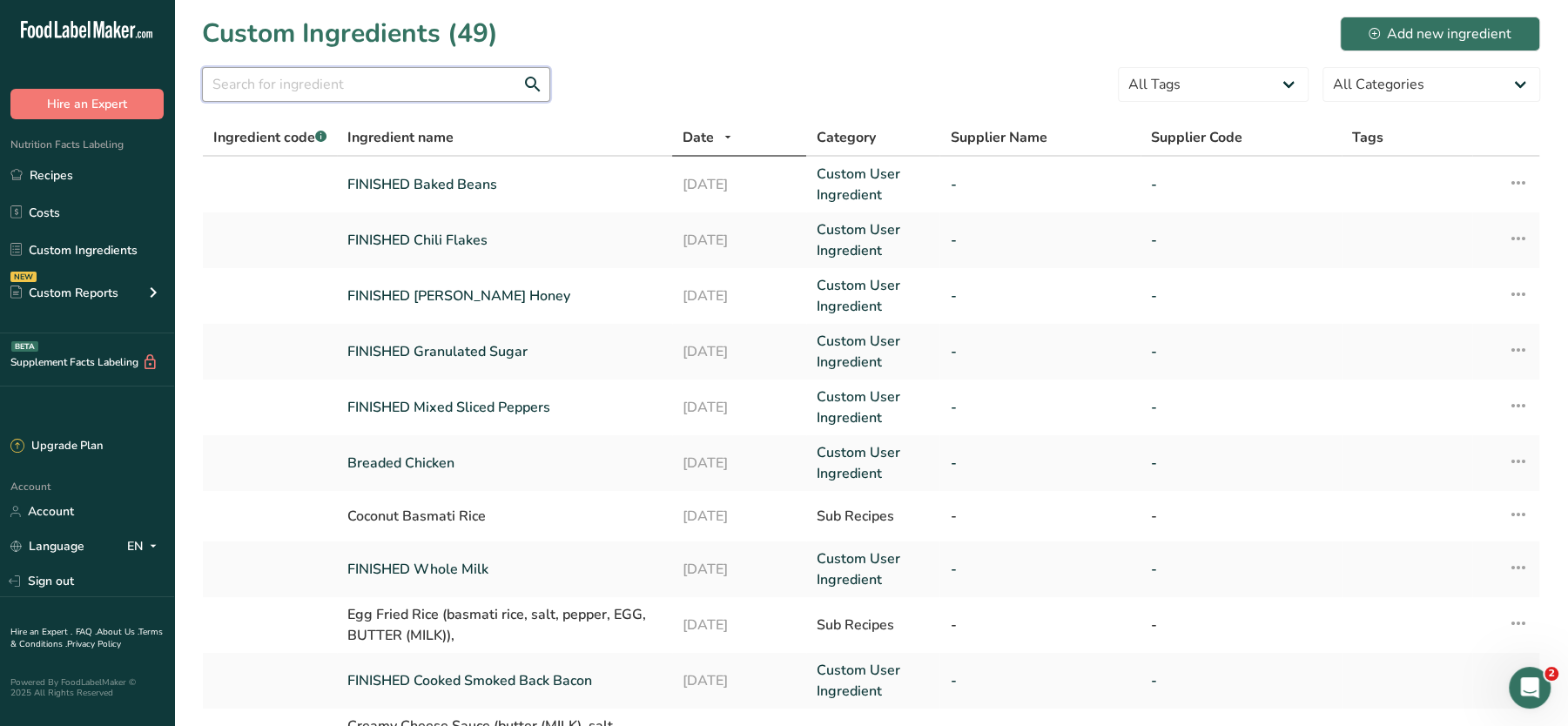
click at [475, 91] on input "text" at bounding box center [376, 84] width 348 height 35
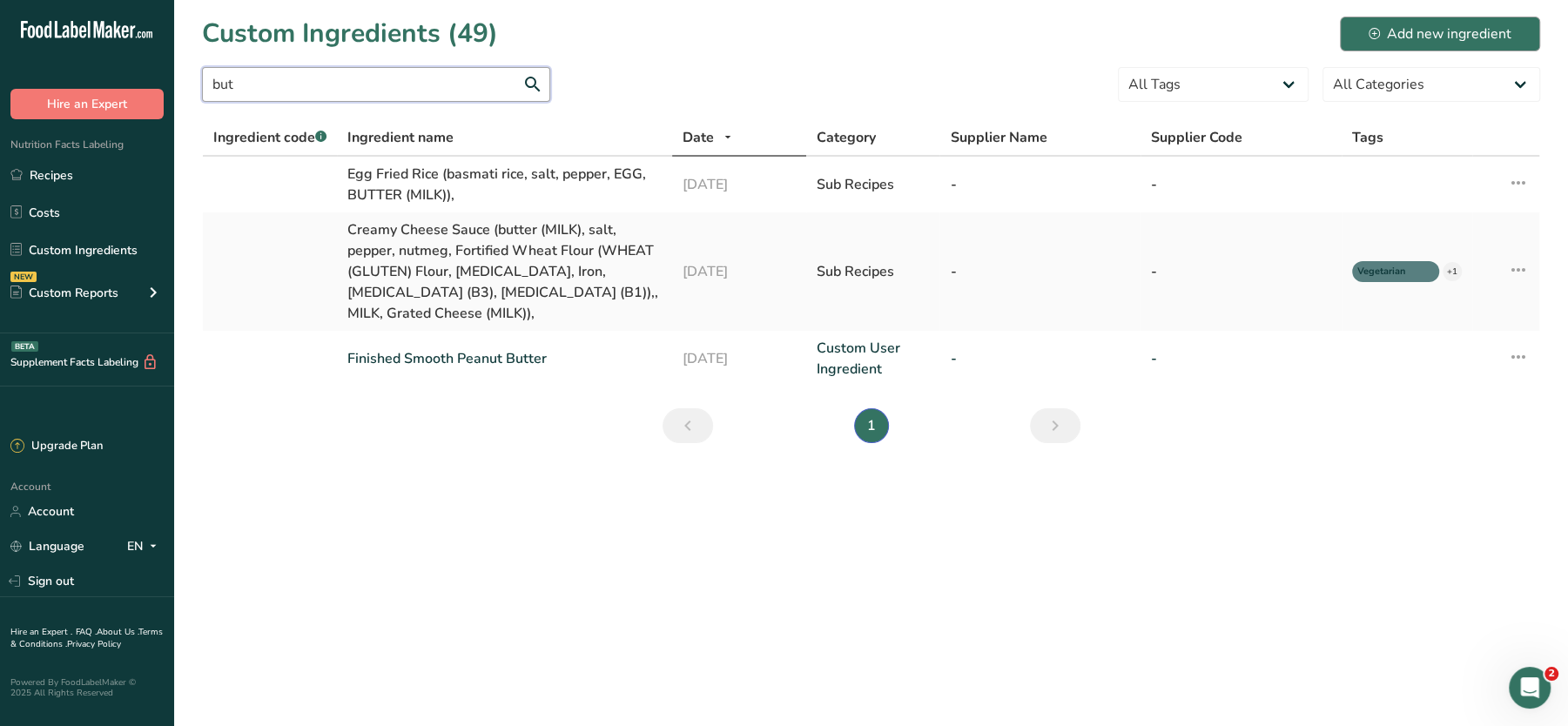
type input "but"
click at [1391, 27] on div "Add new ingredient" at bounding box center [1440, 34] width 143 height 21
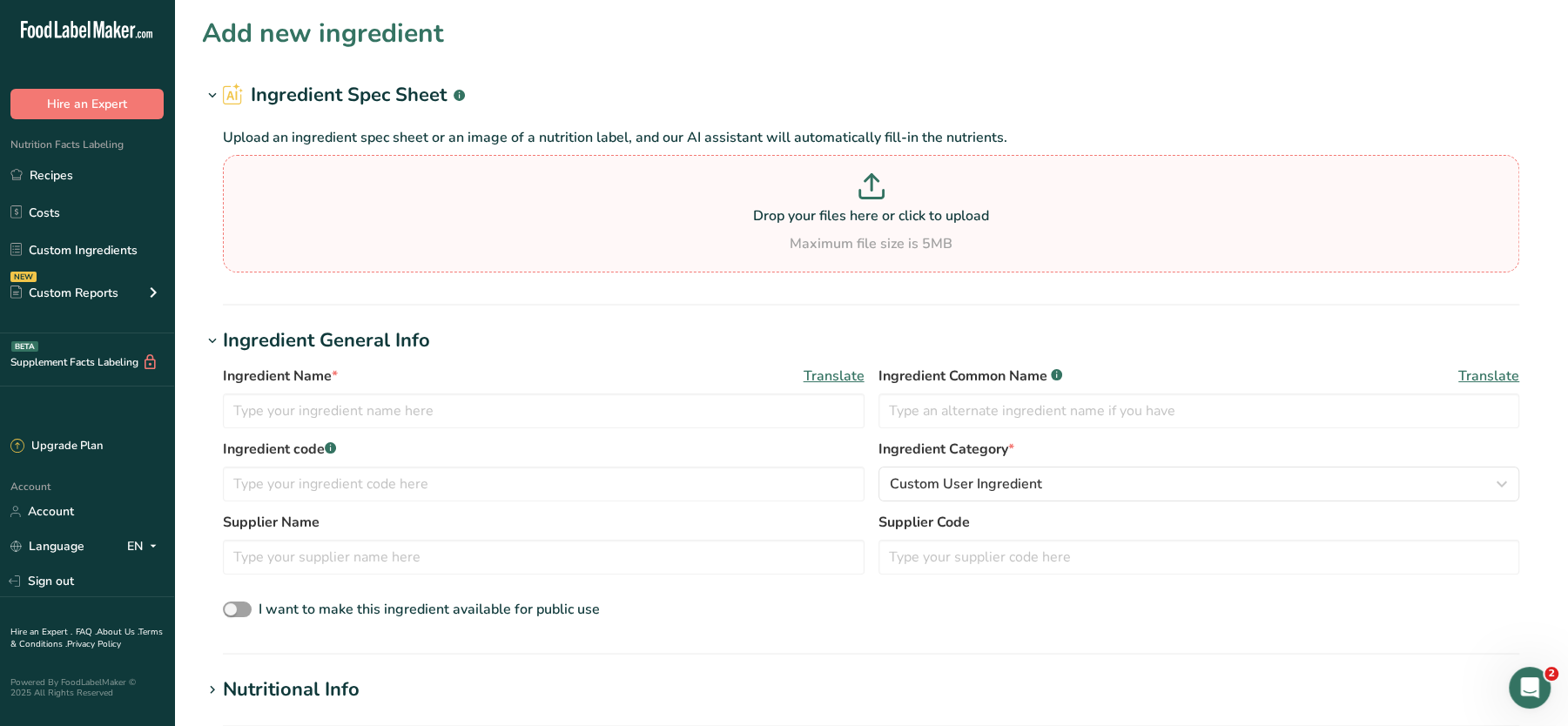
click at [579, 228] on div "Drop your files here or click to upload Maximum file size is 5MB" at bounding box center [871, 213] width 1288 height 81
click at [579, 228] on input "Drop your files here or click to upload Maximum file size is 5MB" at bounding box center [871, 214] width 1297 height 118
type input "C:\fakepath\Creamy Cheese Sauce (butter (MILK), salt, pepper, nutmeg, Fortified…"
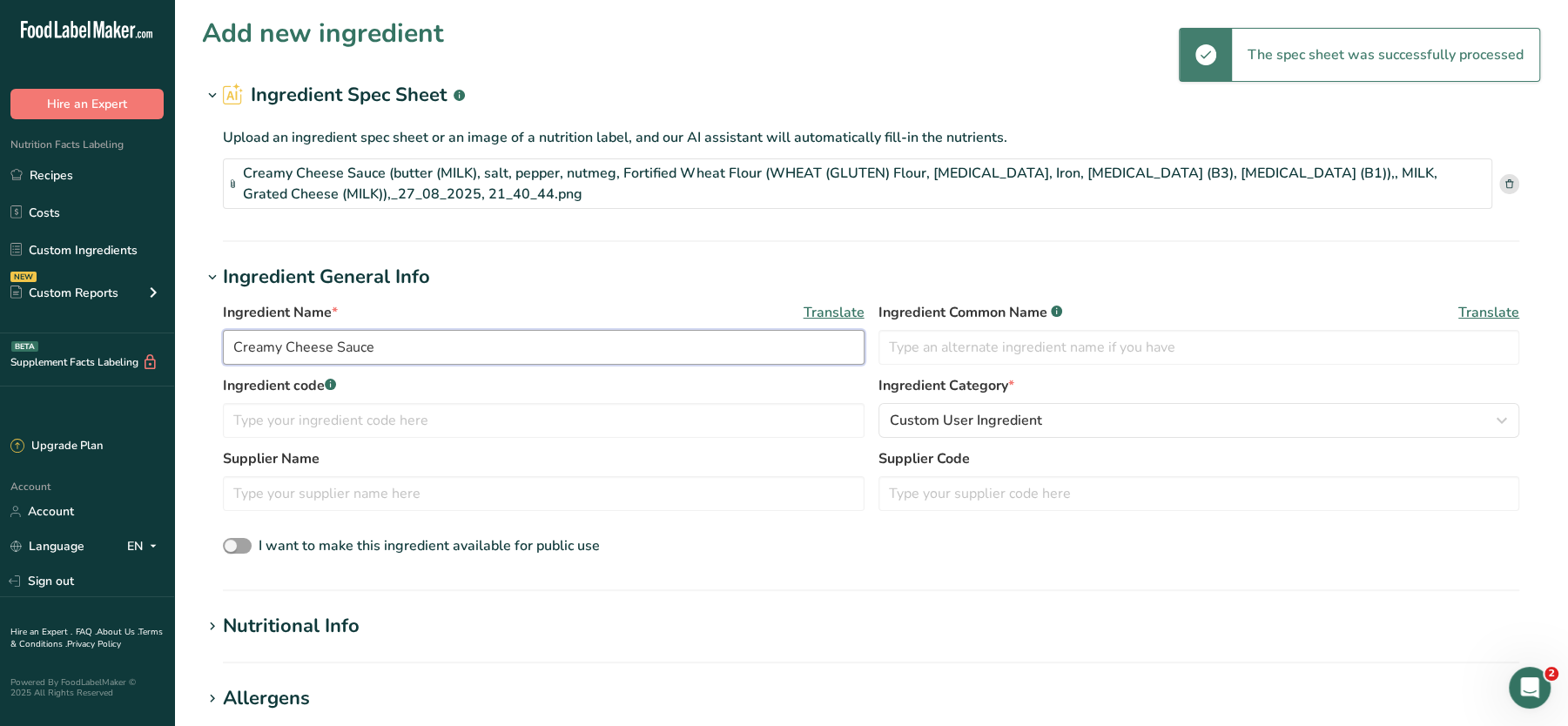
drag, startPoint x: 406, startPoint y: 341, endPoint x: 129, endPoint y: 322, distance: 277.6
click at [129, 322] on div ".a-20{fill:#fff;} Hire an Expert Nutrition Facts Labeling Recipes Costs Custom …" at bounding box center [784, 654] width 1568 height 1308
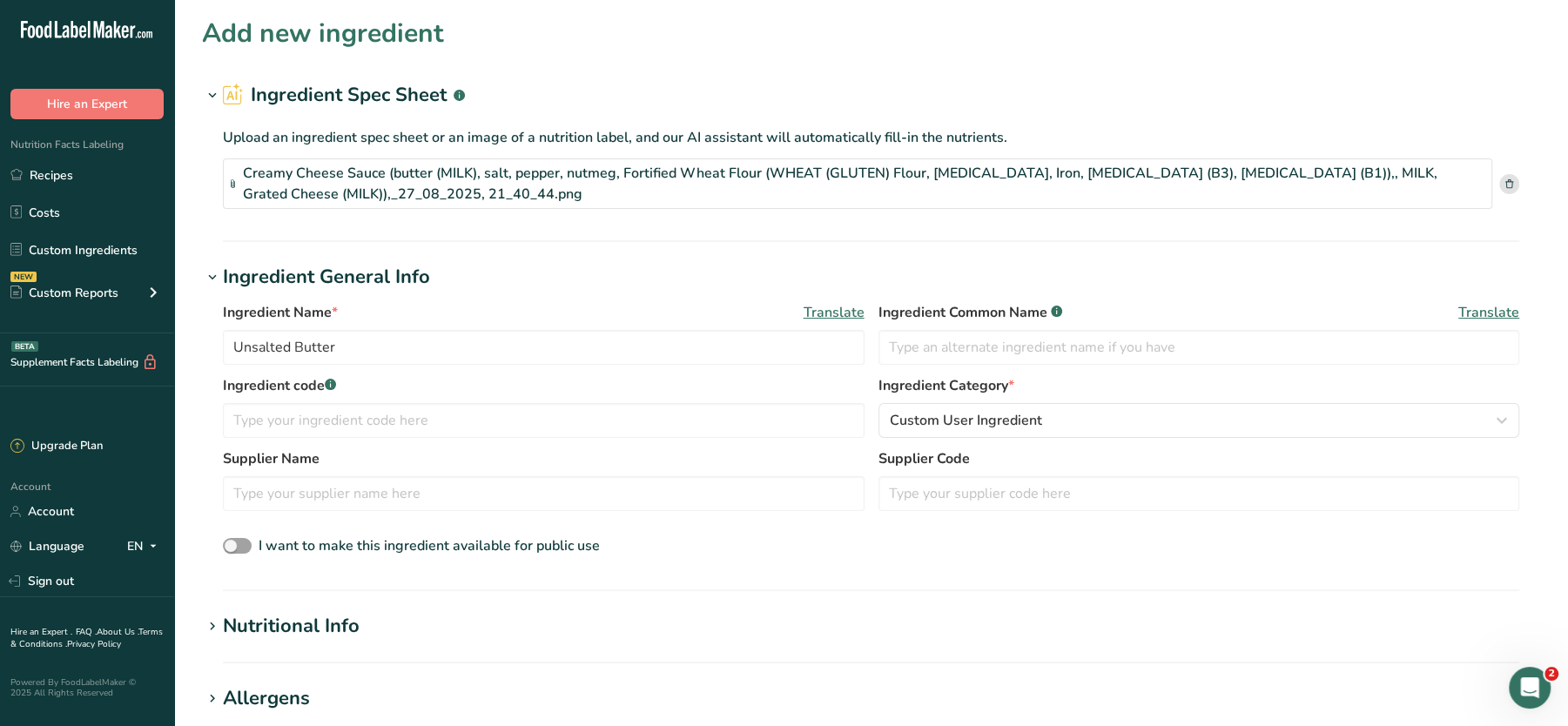
click at [434, 373] on div "Ingredient Name * Translate Unsalted Butter Ingredient Common Name .a-a{fill:#3…" at bounding box center [871, 338] width 1297 height 73
click at [235, 343] on input "Unsalted Butter" at bounding box center [544, 347] width 642 height 35
type input "FINISHED Unsalted Butter"
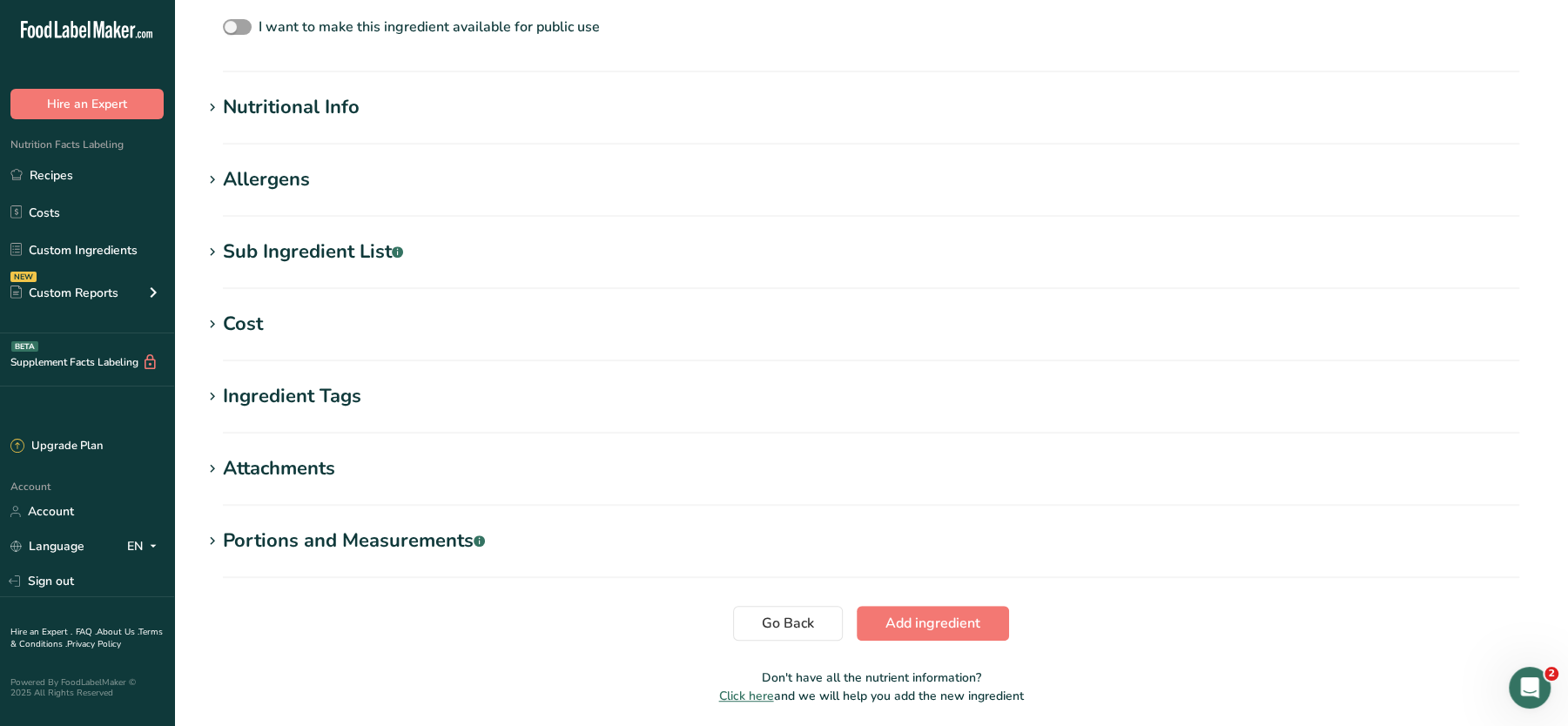
scroll to position [518, 0]
click at [320, 255] on div "Sub Ingredient List .a-a{fill:#347362;}.b-a{fill:#fff;}" at bounding box center [313, 253] width 180 height 29
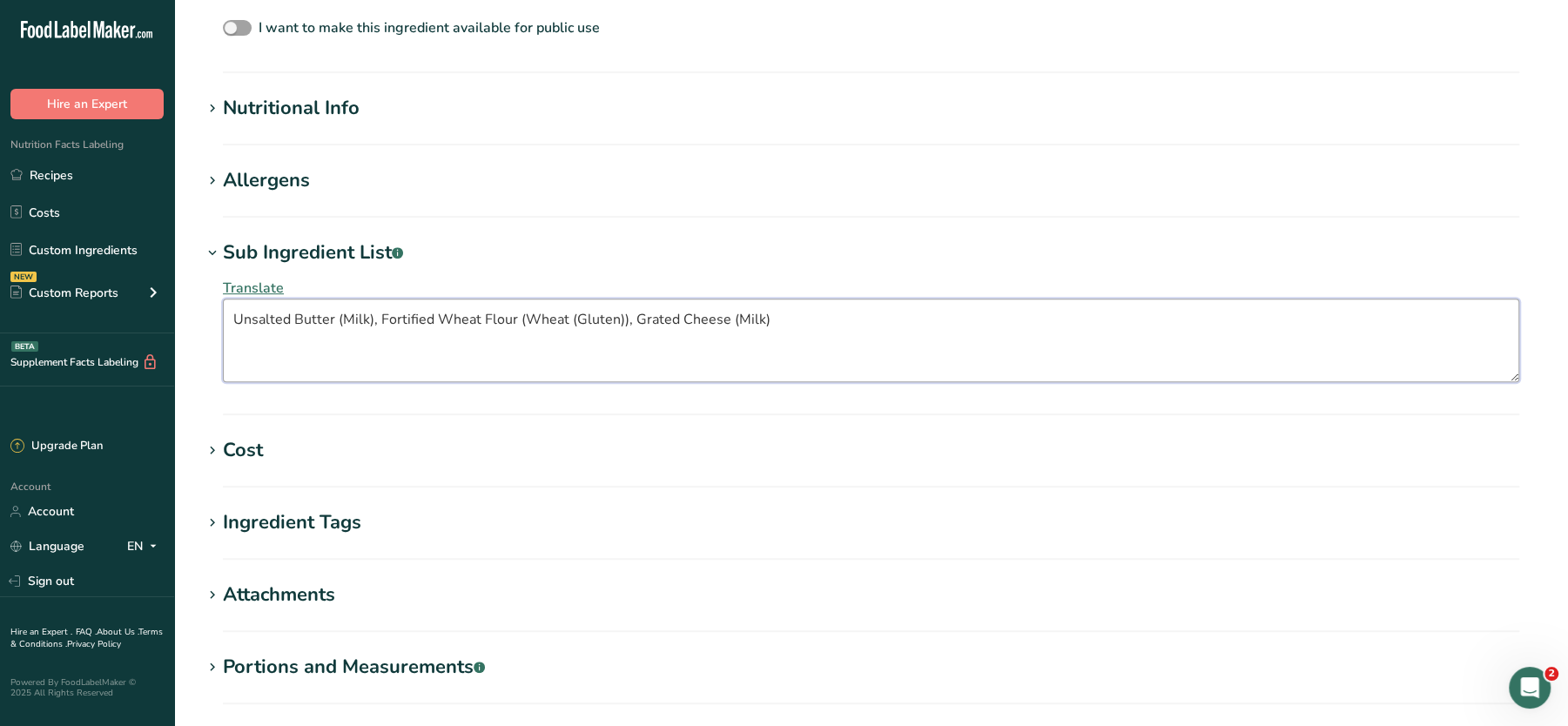
click at [325, 325] on textarea "Unsalted Butter (Milk), Fortified Wheat Flour (Wheat (Gluten)), Grated Cheese (…" at bounding box center [871, 341] width 1297 height 84
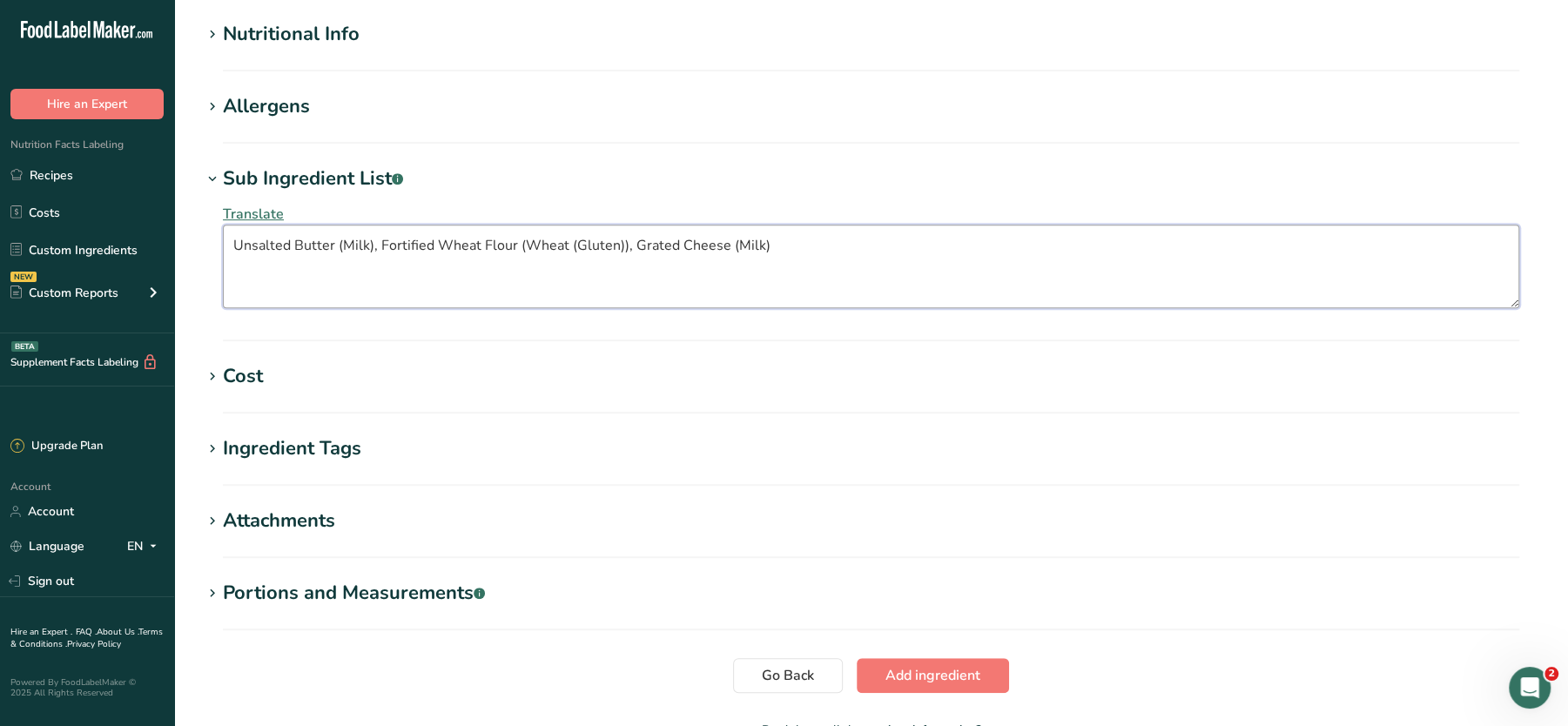
scroll to position [593, 0]
paste textarea "Butter (Milk), Minimum 80% Milk Fat content"
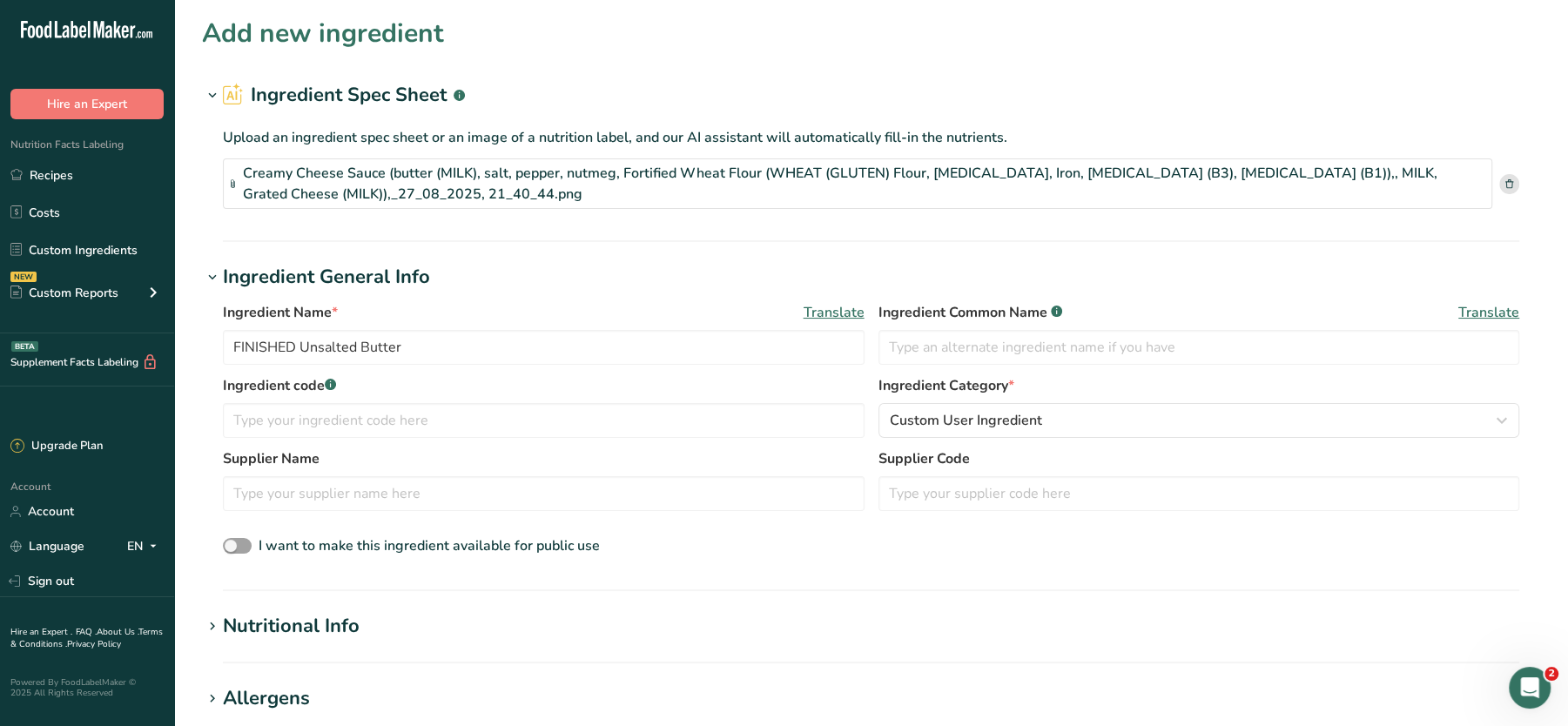
scroll to position [705, 0]
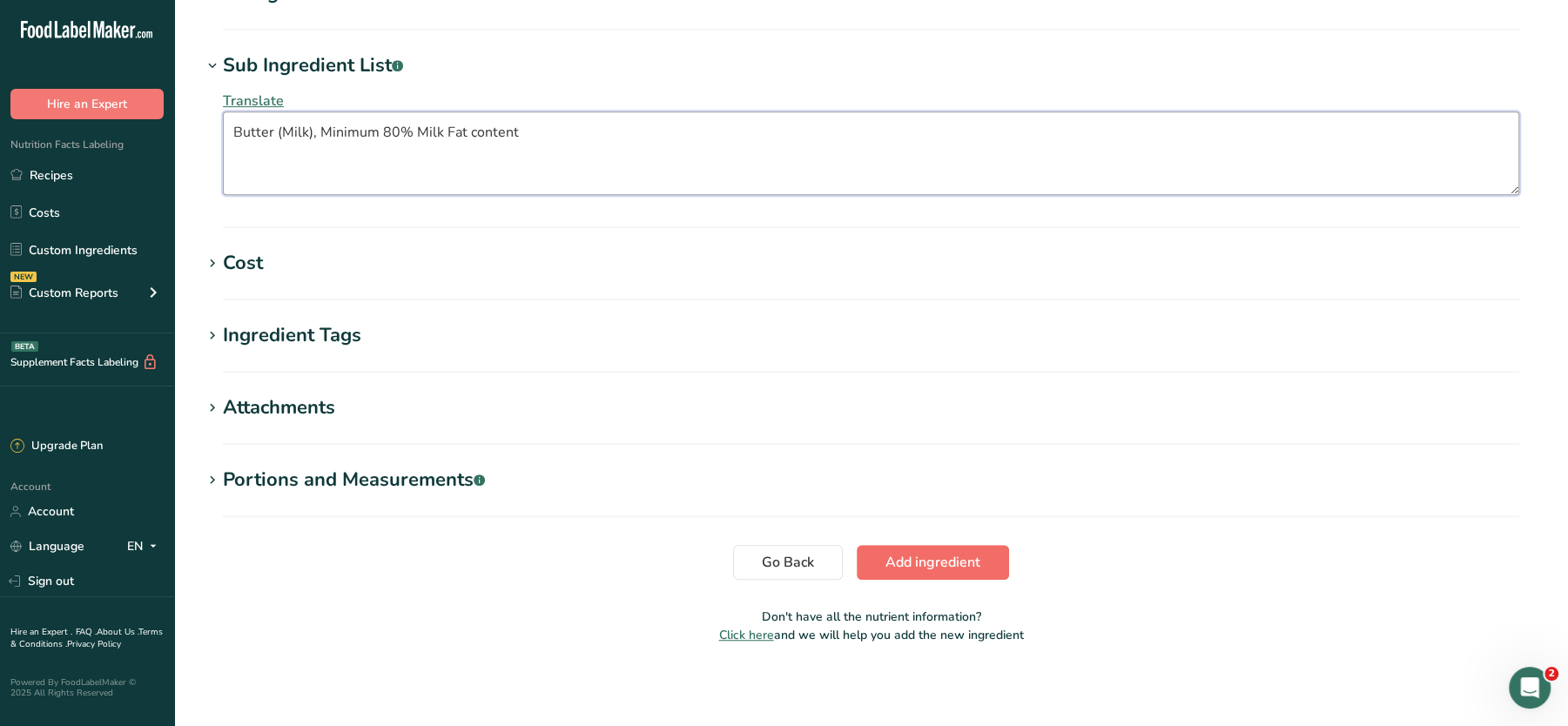
type textarea "Butter (Milk), Minimum 80% Milk Fat content"
click at [951, 567] on span "Add ingredient" at bounding box center [933, 562] width 95 height 21
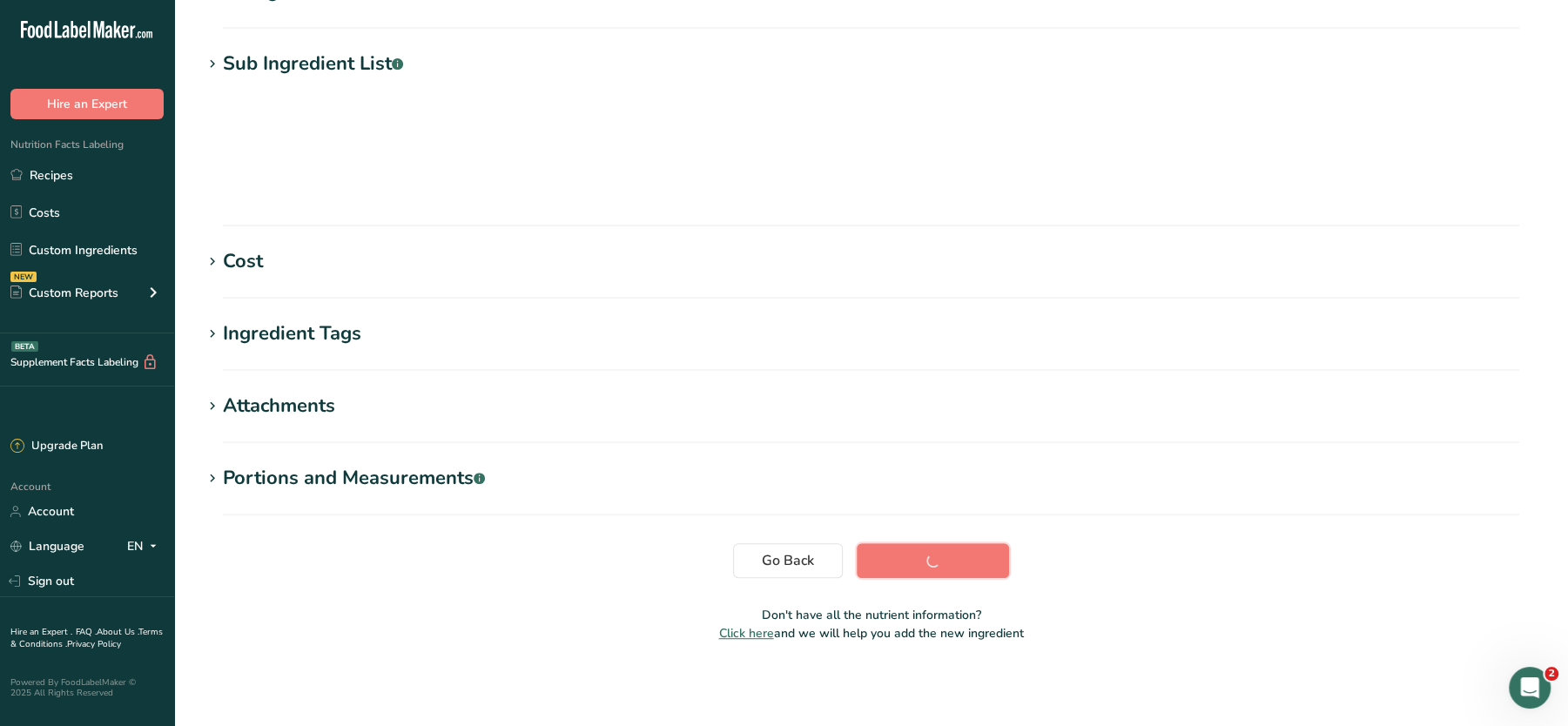
scroll to position [194, 0]
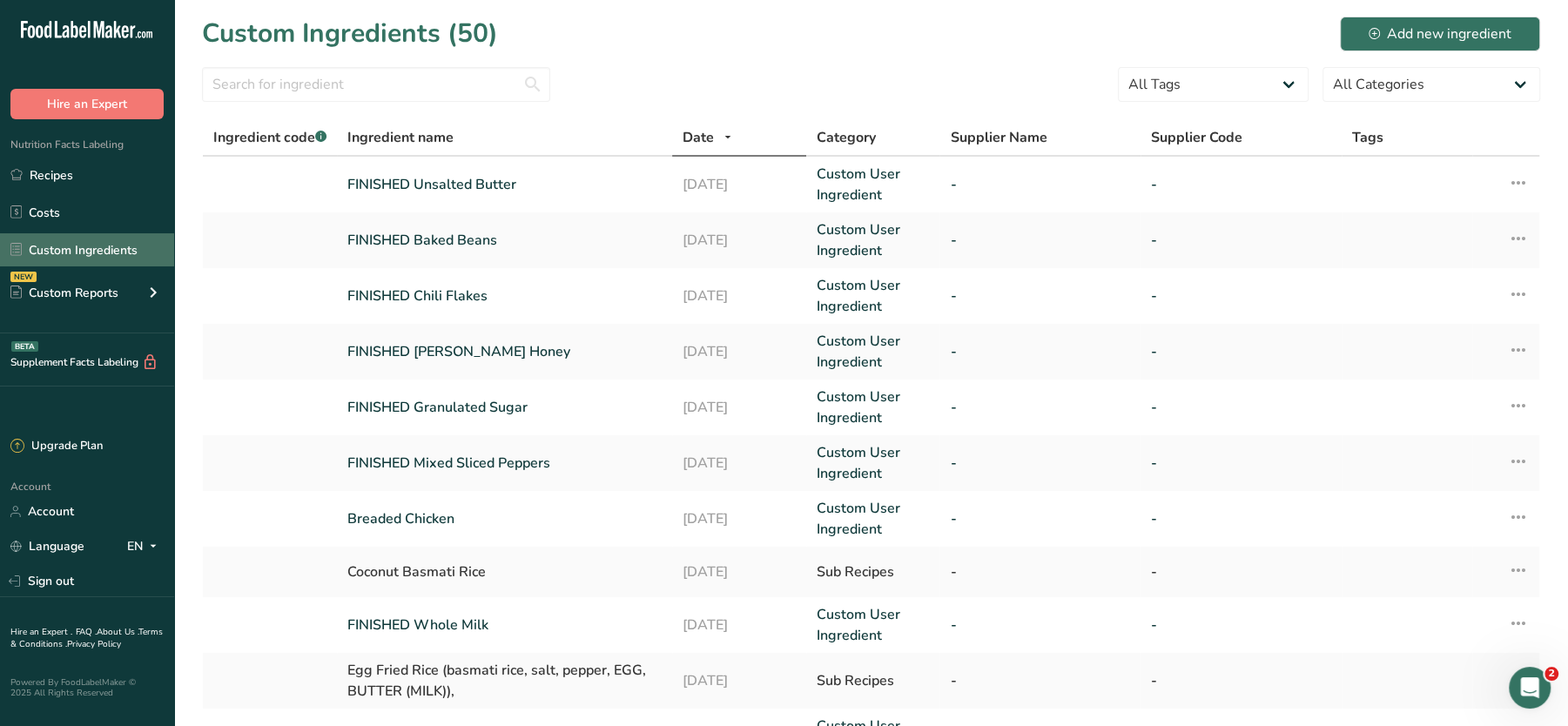
click at [69, 249] on link "Custom Ingredients" at bounding box center [87, 249] width 174 height 33
click at [1408, 47] on button "Add new ingredient" at bounding box center [1440, 34] width 200 height 35
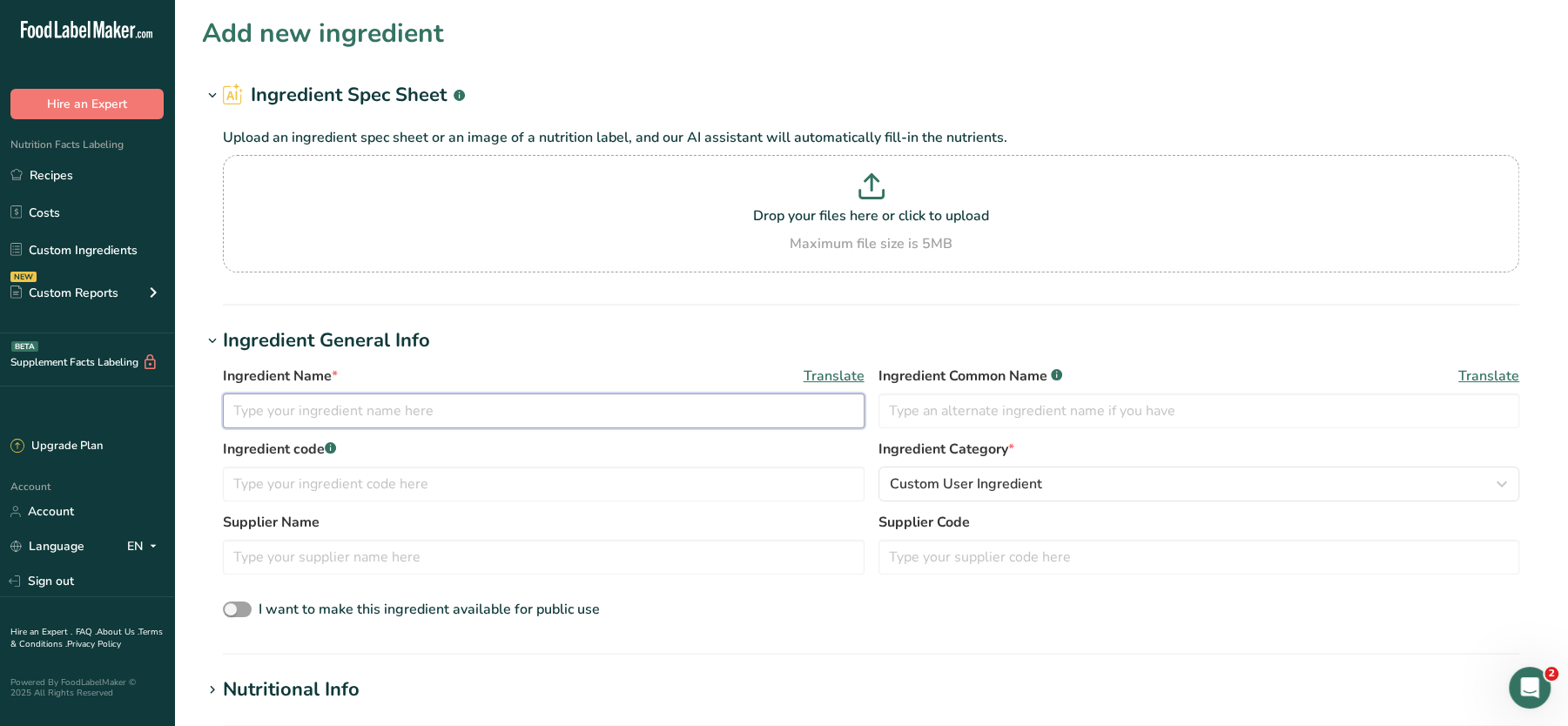
click at [366, 422] on input "text" at bounding box center [544, 411] width 642 height 35
paste input "Fortified Wheat Flour (WHEAT (GLUTEN) Flour, [MEDICAL_DATA], Iron, [MEDICAL_DAT…"
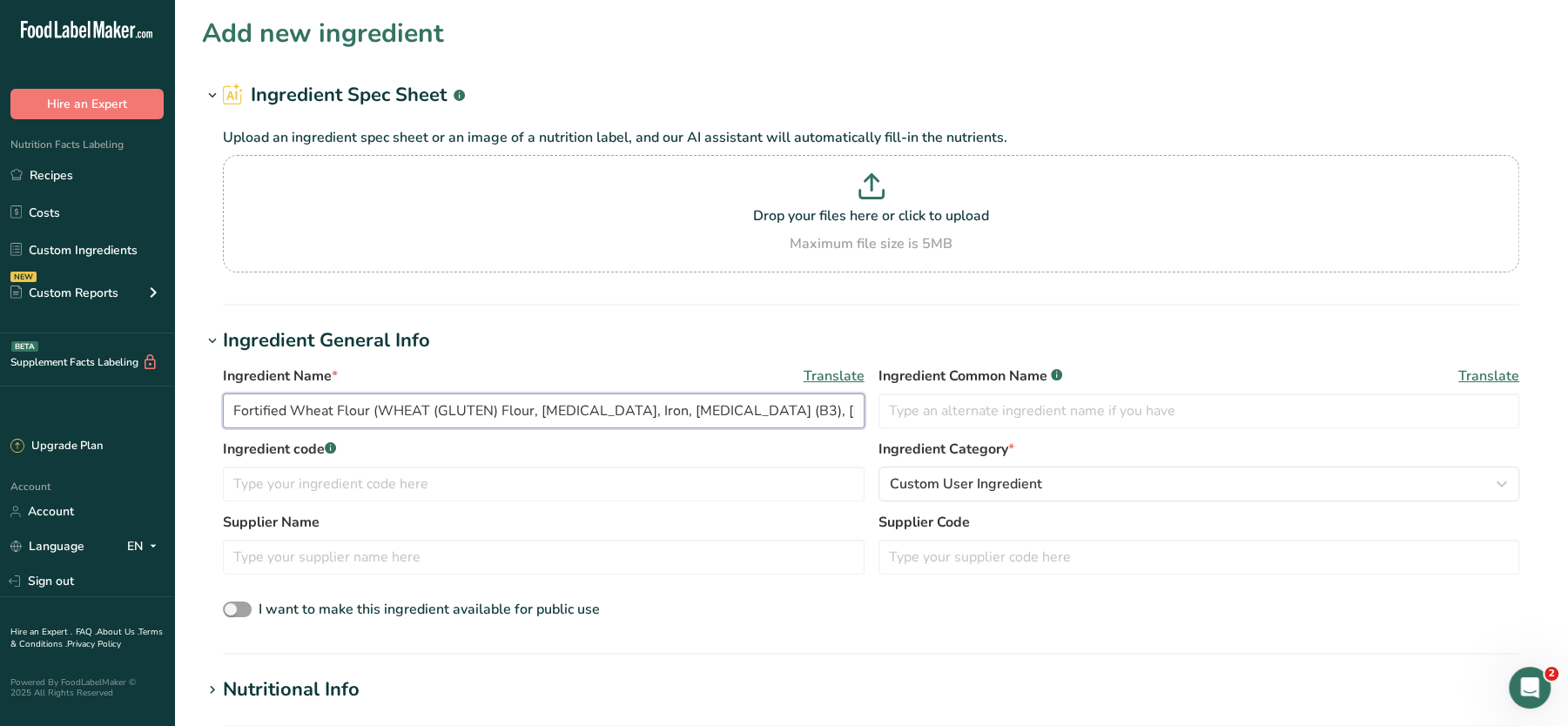
drag, startPoint x: 370, startPoint y: 417, endPoint x: 1149, endPoint y: 522, distance: 786.3
click at [1149, 522] on div "Ingredient Name * Translate Fortified Wheat Flour (WHEAT (GLUTEN) Flour, [MEDIC…" at bounding box center [871, 493] width 1338 height 277
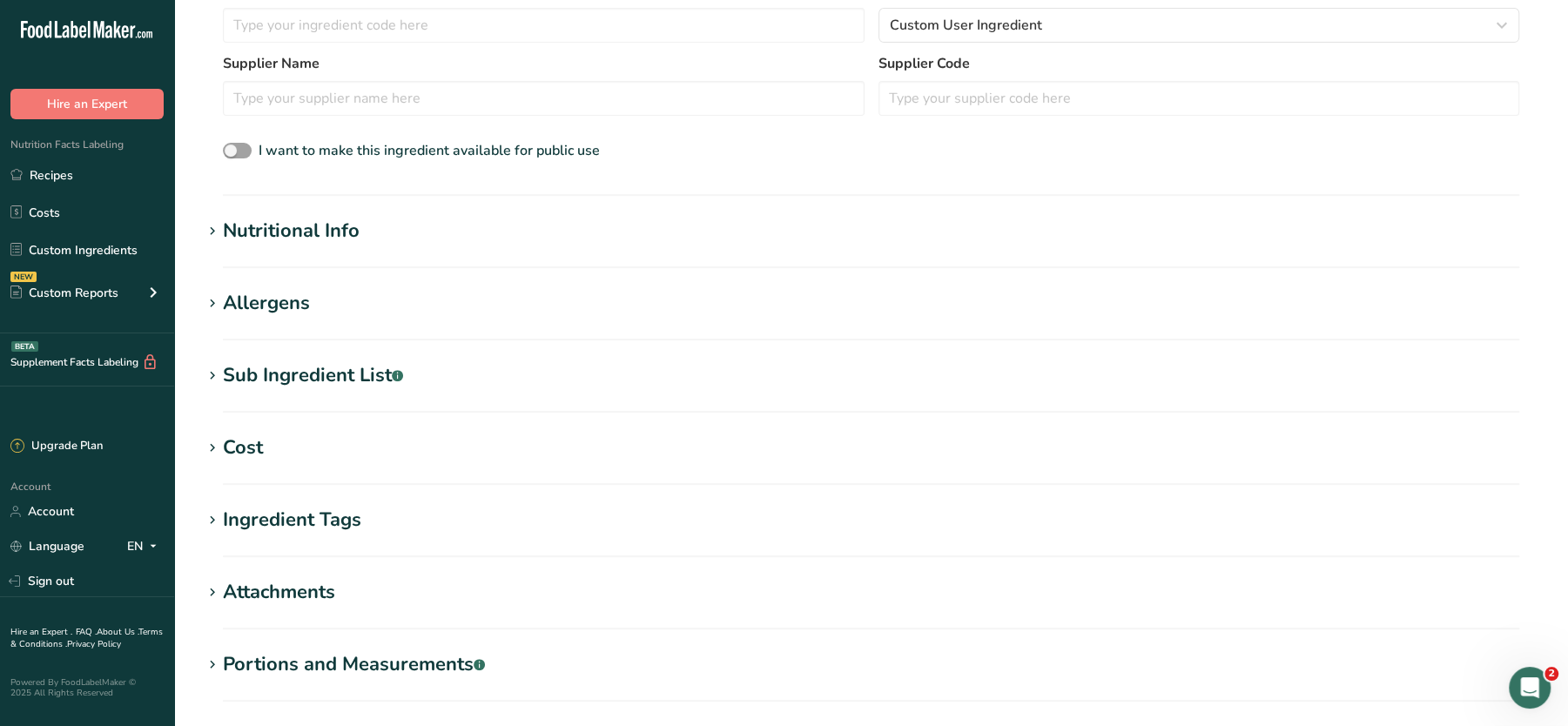
scroll to position [470, 0]
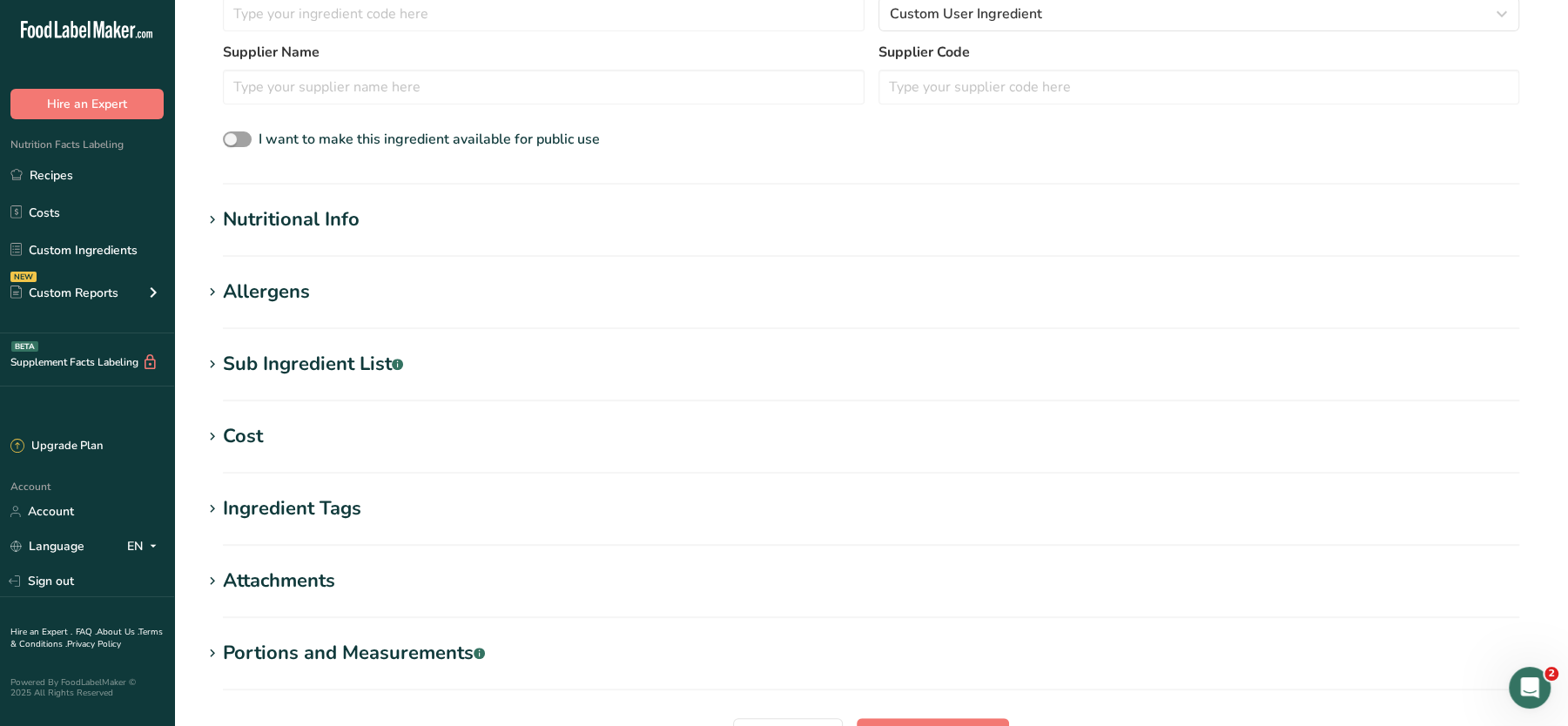
type input "Fortified Wheat Flour"
click at [276, 375] on div "Sub Ingredient List .a-a{fill:#347362;}.b-a{fill:#fff;}" at bounding box center [313, 364] width 180 height 29
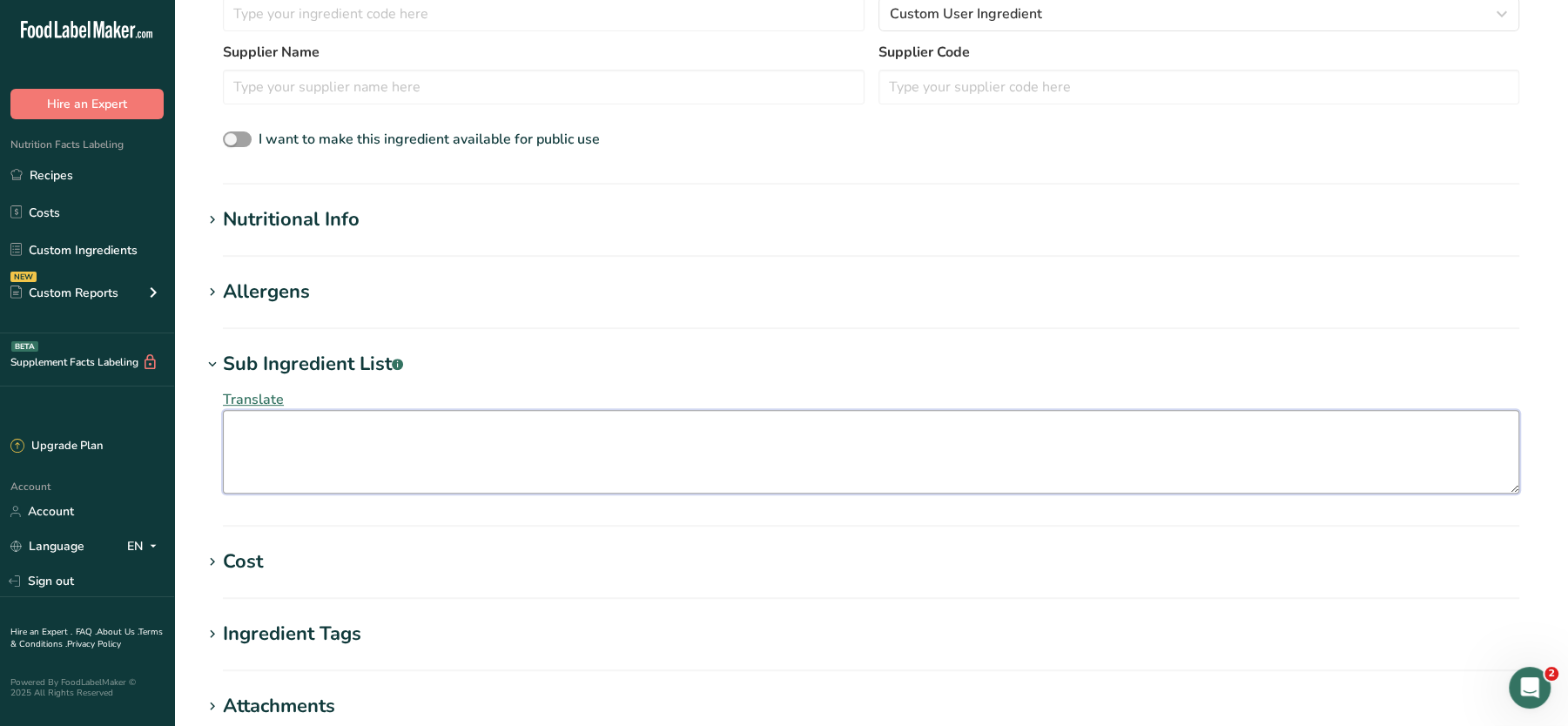
click at [320, 449] on textarea at bounding box center [871, 452] width 1297 height 84
paste textarea "(WHEAT (GLUTEN) Flour, [MEDICAL_DATA], Iron, [MEDICAL_DATA] (B3), [MEDICAL_DATA…"
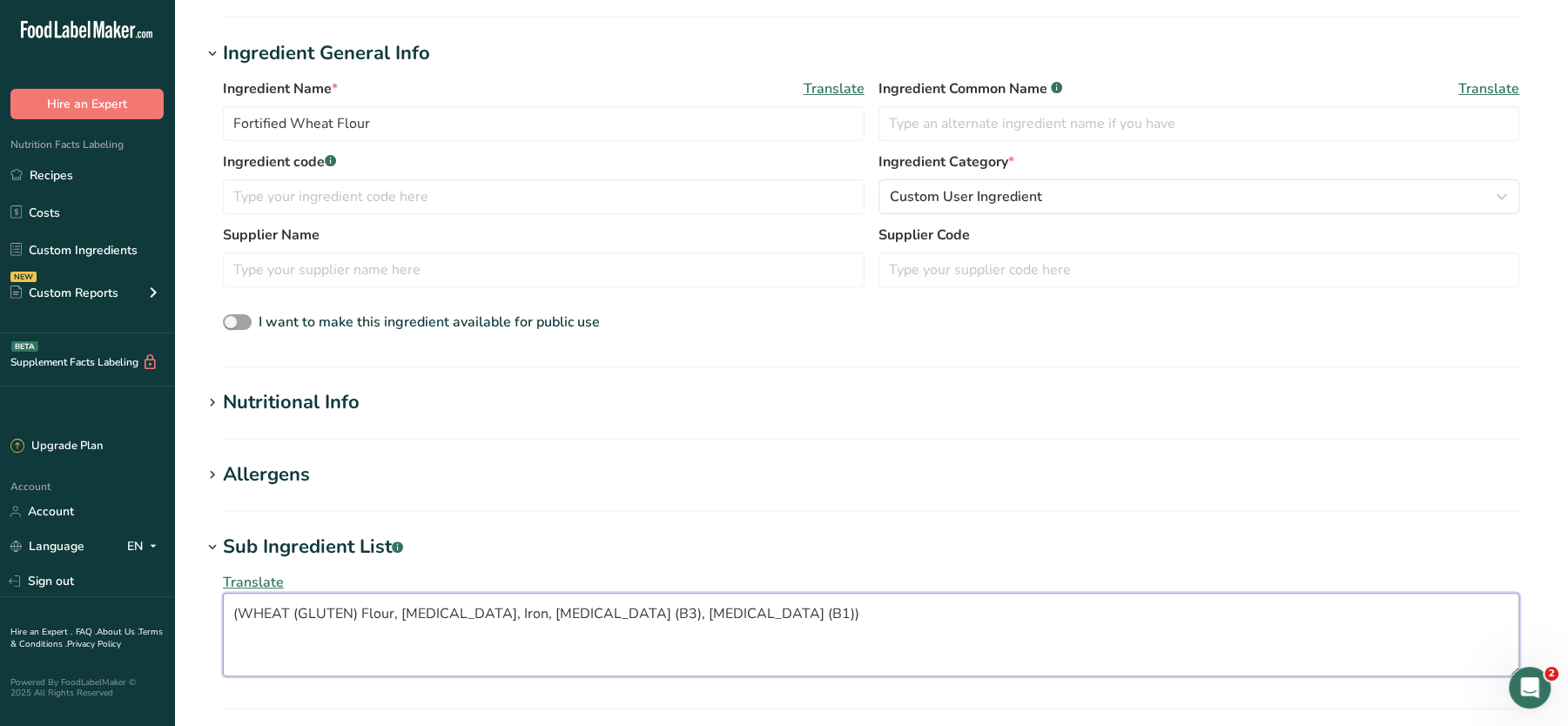
scroll to position [288, 0]
type textarea "(WHEAT (GLUTEN) Flour, [MEDICAL_DATA], Iron, [MEDICAL_DATA] (B3), [MEDICAL_DATA…"
click at [251, 422] on section "Nutritional Info Serving Size .a-a{fill:#347362;}.b-a{fill:#fff;} Add ingredien…" at bounding box center [871, 412] width 1338 height 51
click at [276, 413] on div "Nutritional Info" at bounding box center [291, 401] width 137 height 29
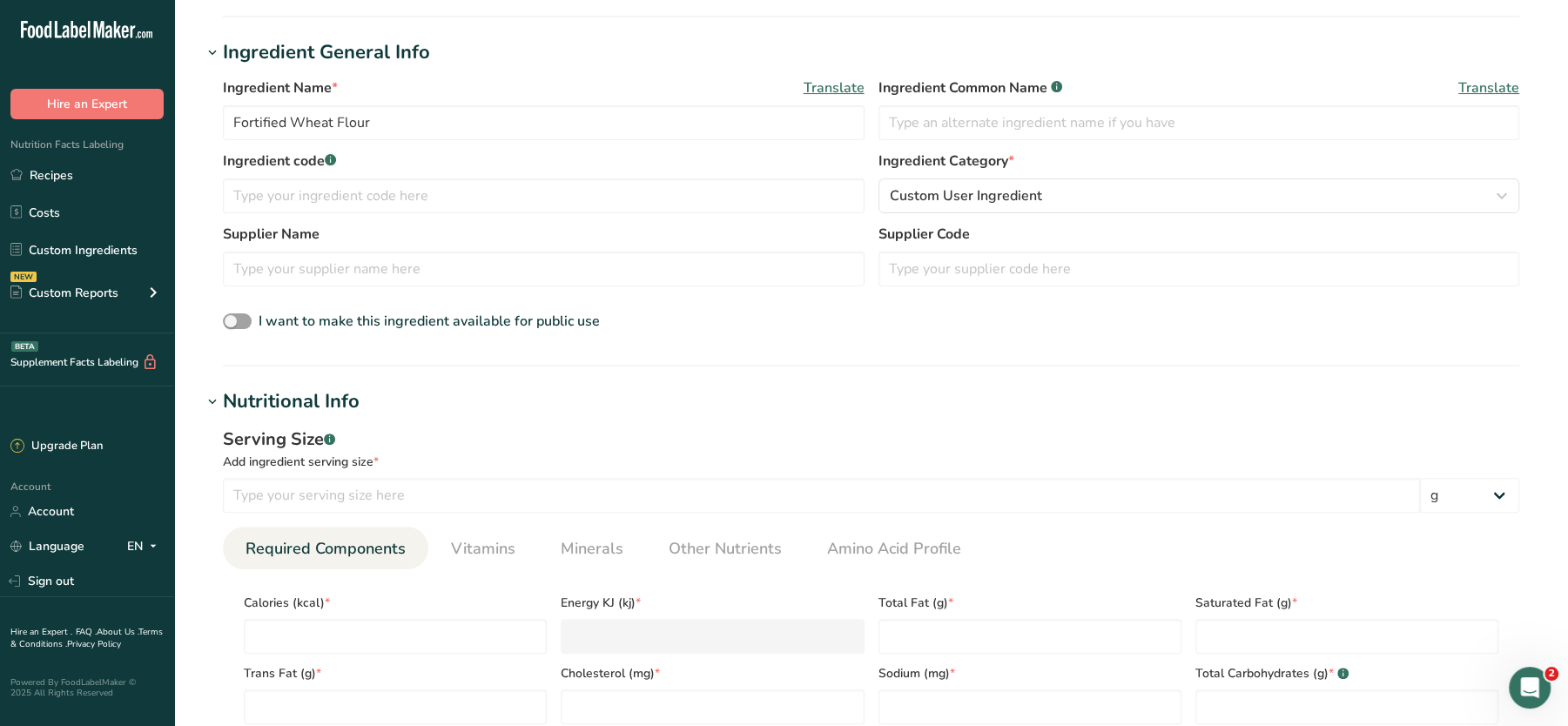
scroll to position [662, 0]
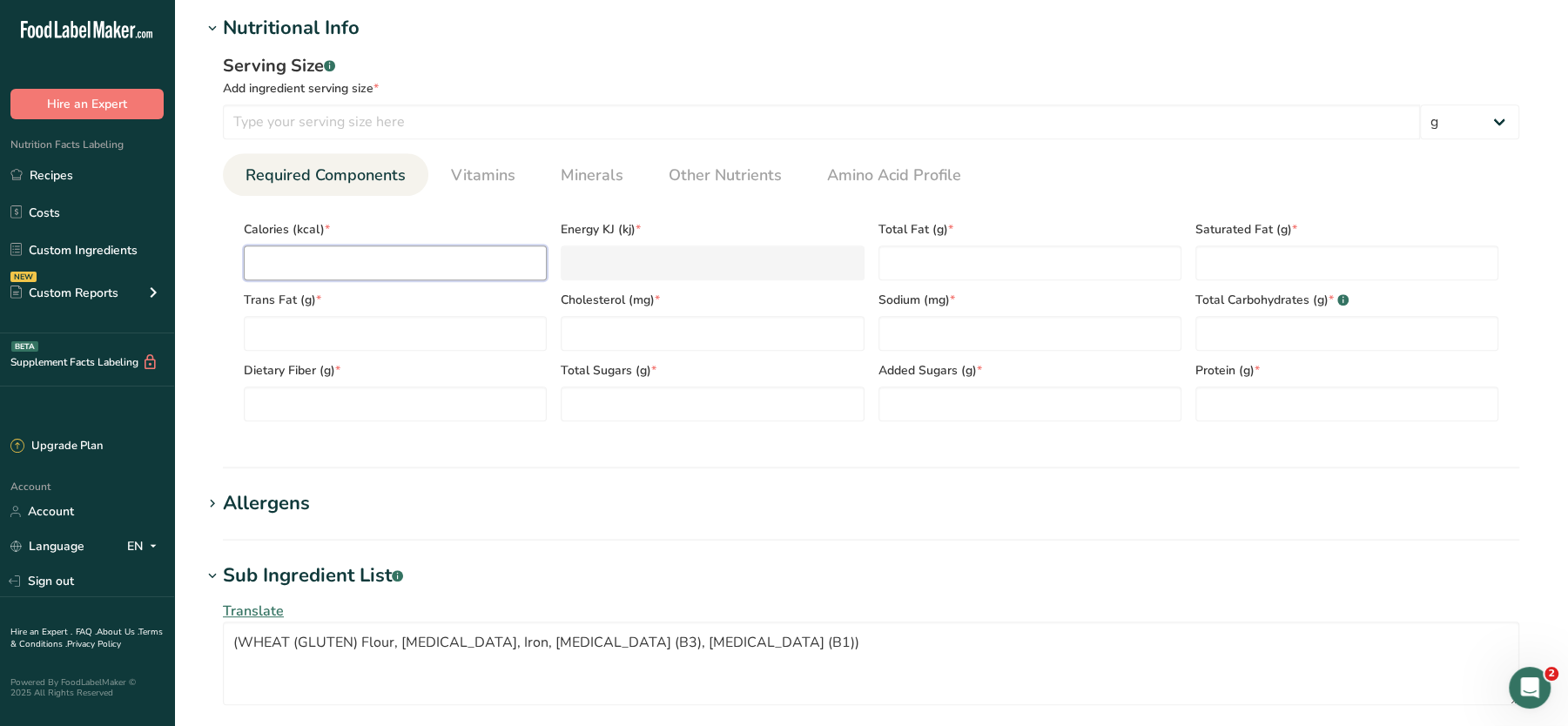
click at [402, 247] on input "number" at bounding box center [395, 263] width 303 height 35
type input "0"
type KJ "0"
type input "0"
type Fat "0"
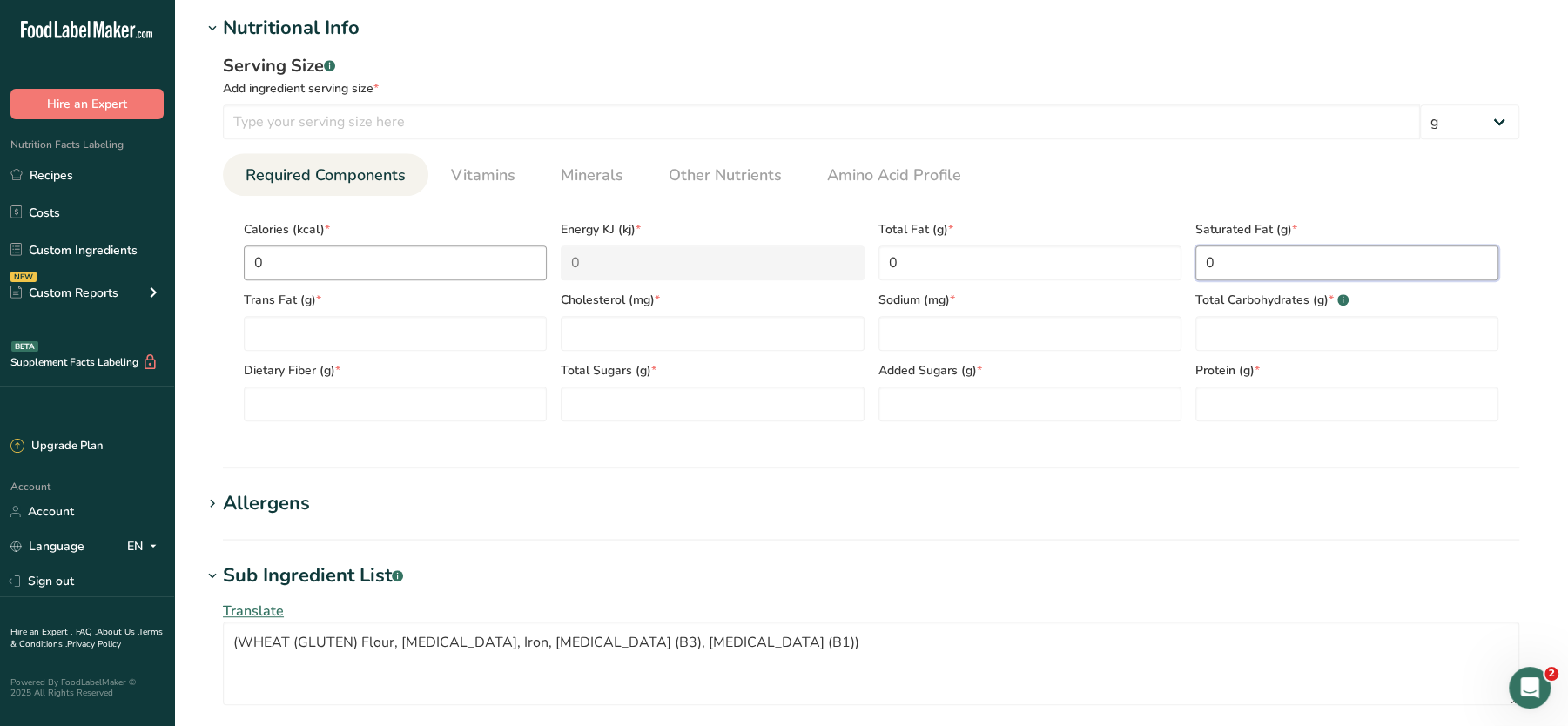
type Fat "0"
type input "0"
type Carbohydrates "0"
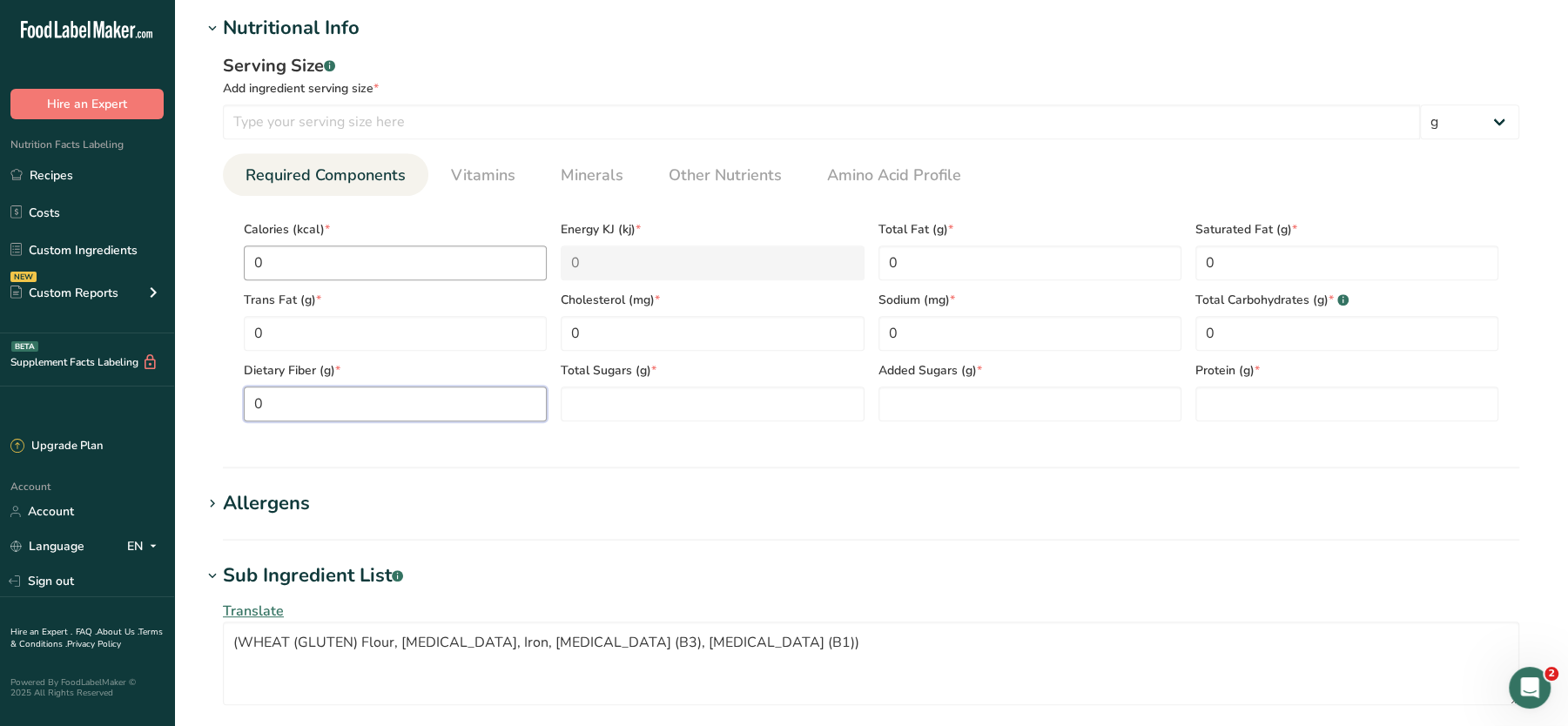
type Fiber "0"
type Sugars "0"
click at [1281, 396] on input "number" at bounding box center [1347, 404] width 303 height 35
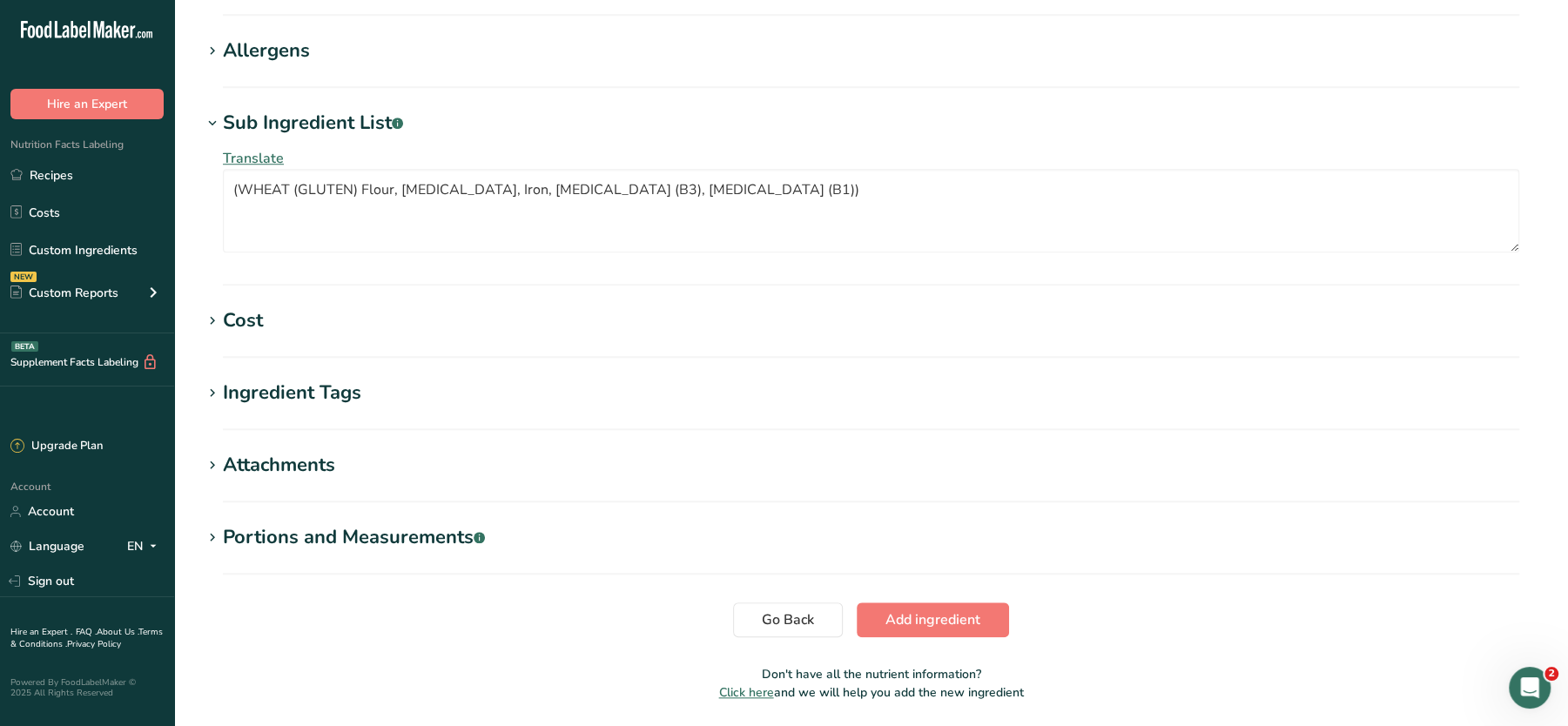
scroll to position [1171, 0]
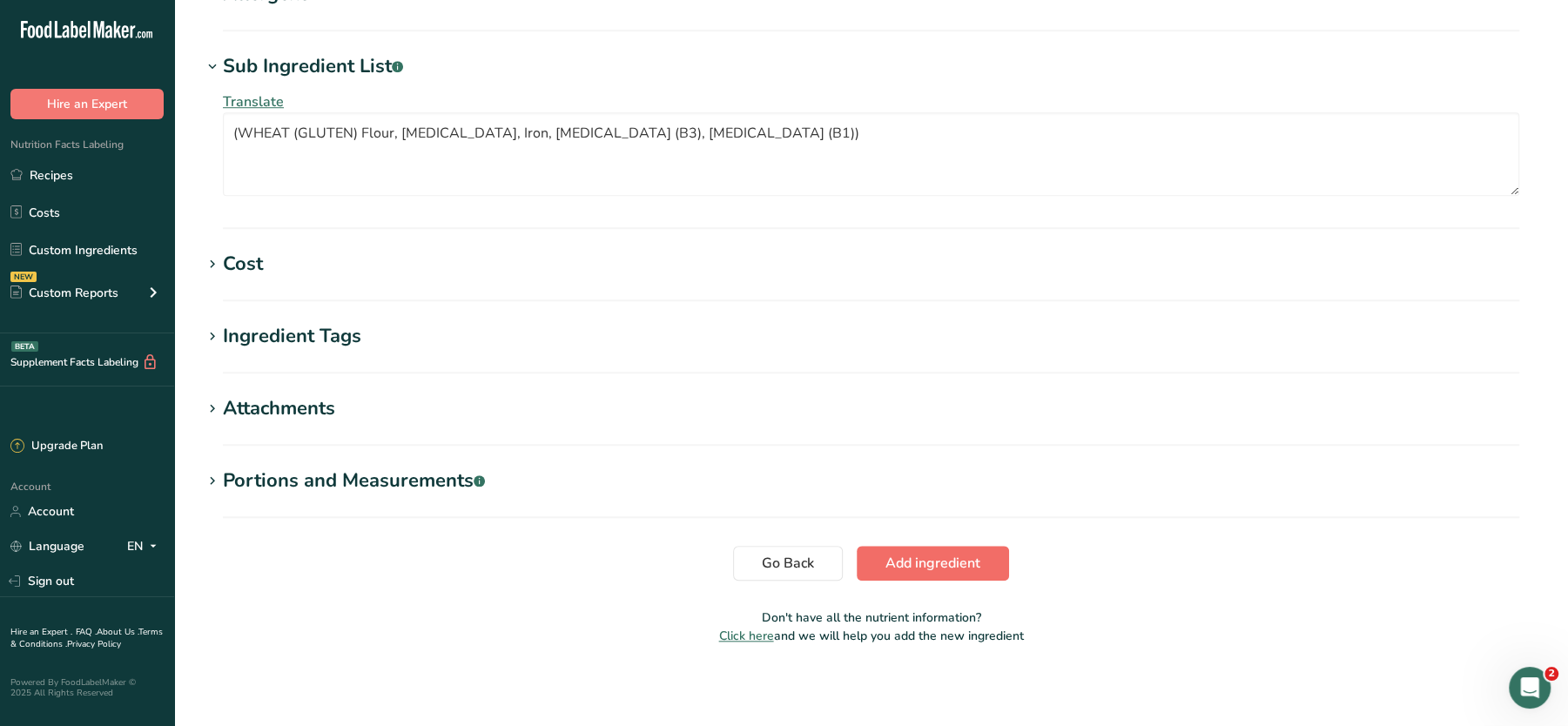
type input "0"
click at [907, 559] on span "Add ingredient" at bounding box center [933, 563] width 95 height 21
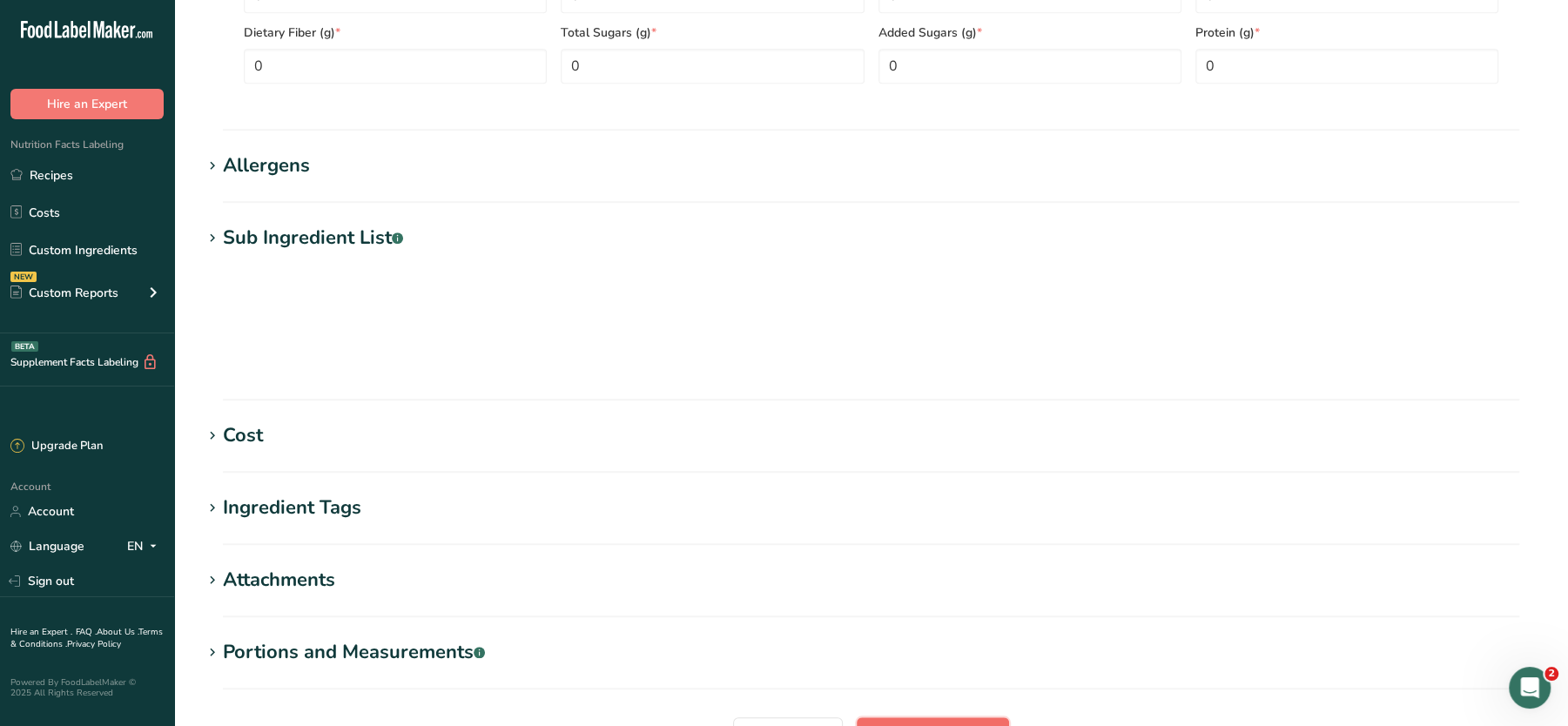
scroll to position [617, 0]
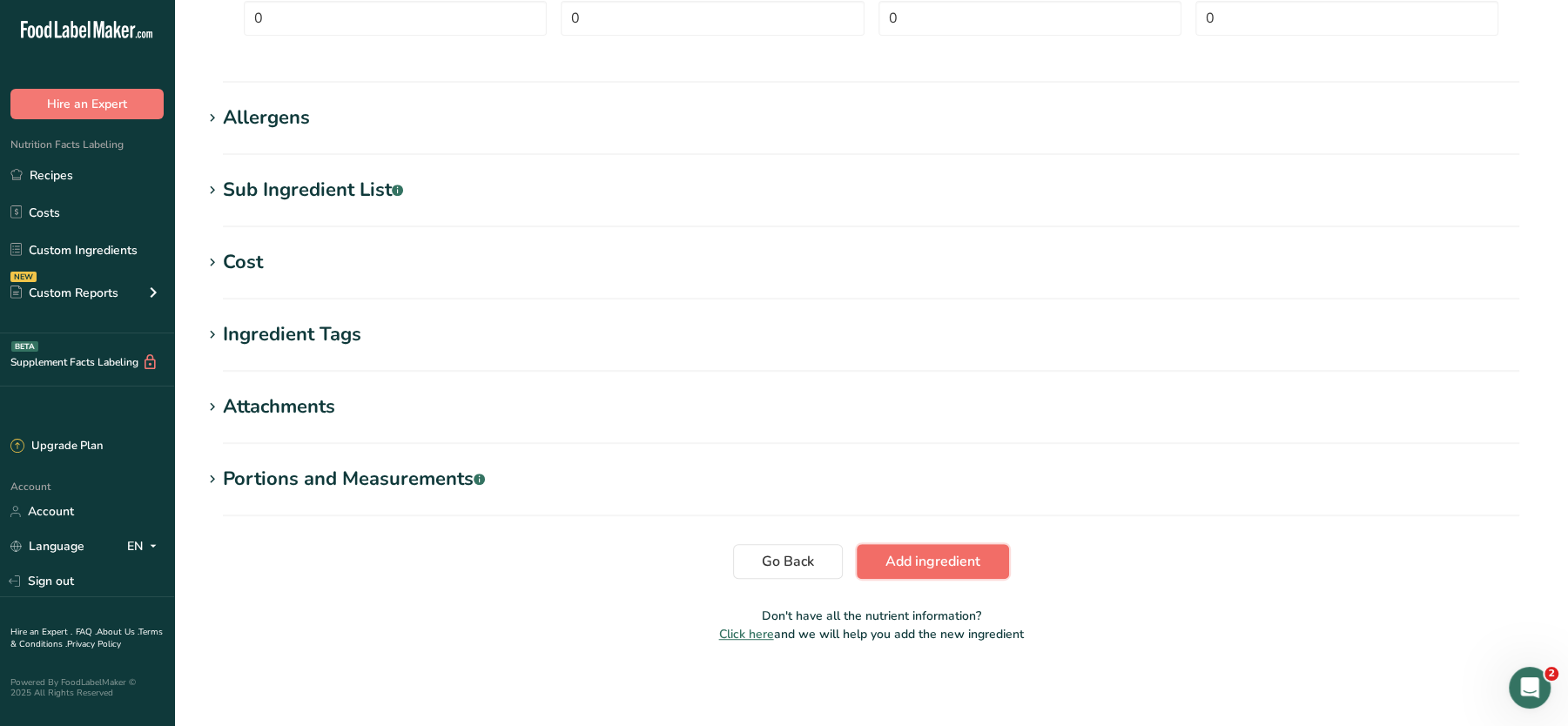
click at [907, 559] on span "Add ingredient" at bounding box center [933, 561] width 95 height 21
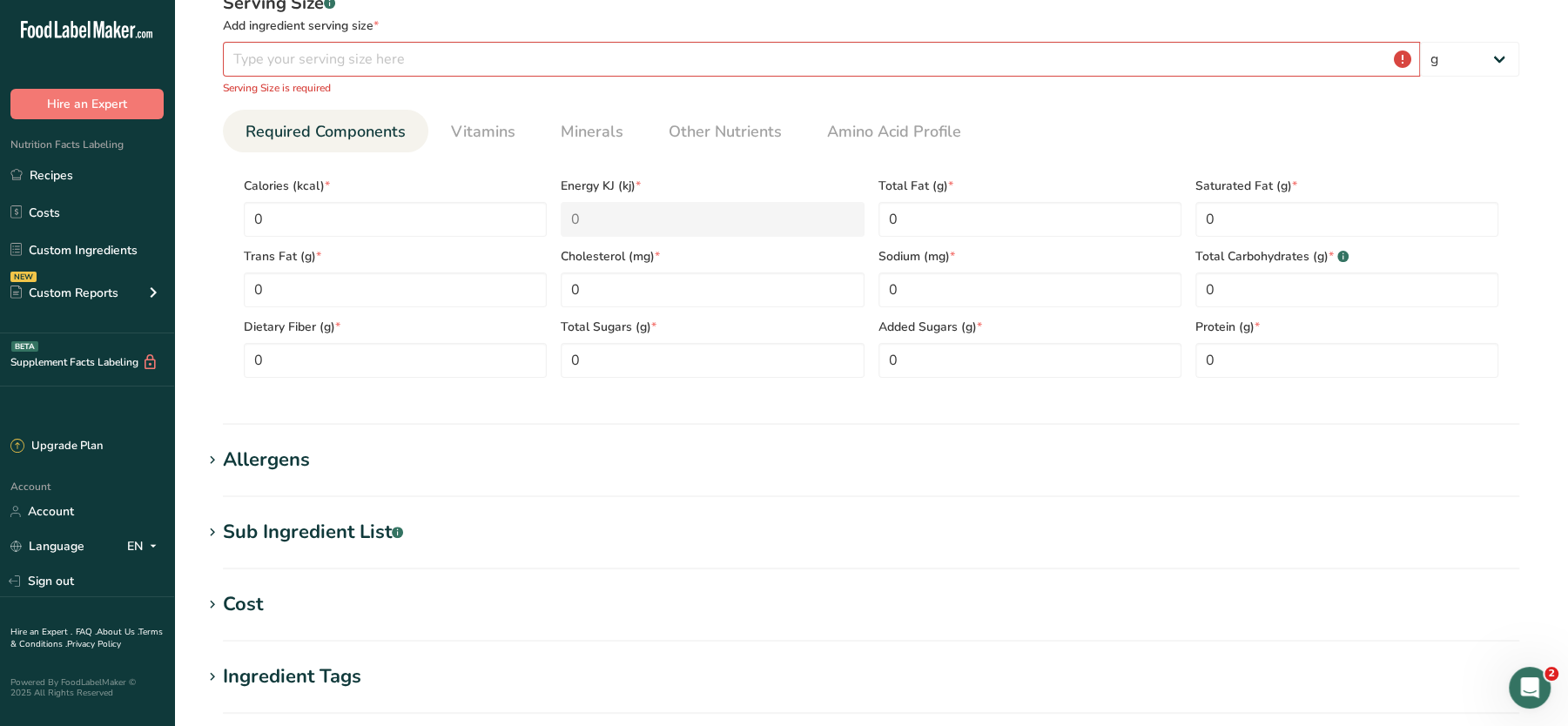
scroll to position [226, 0]
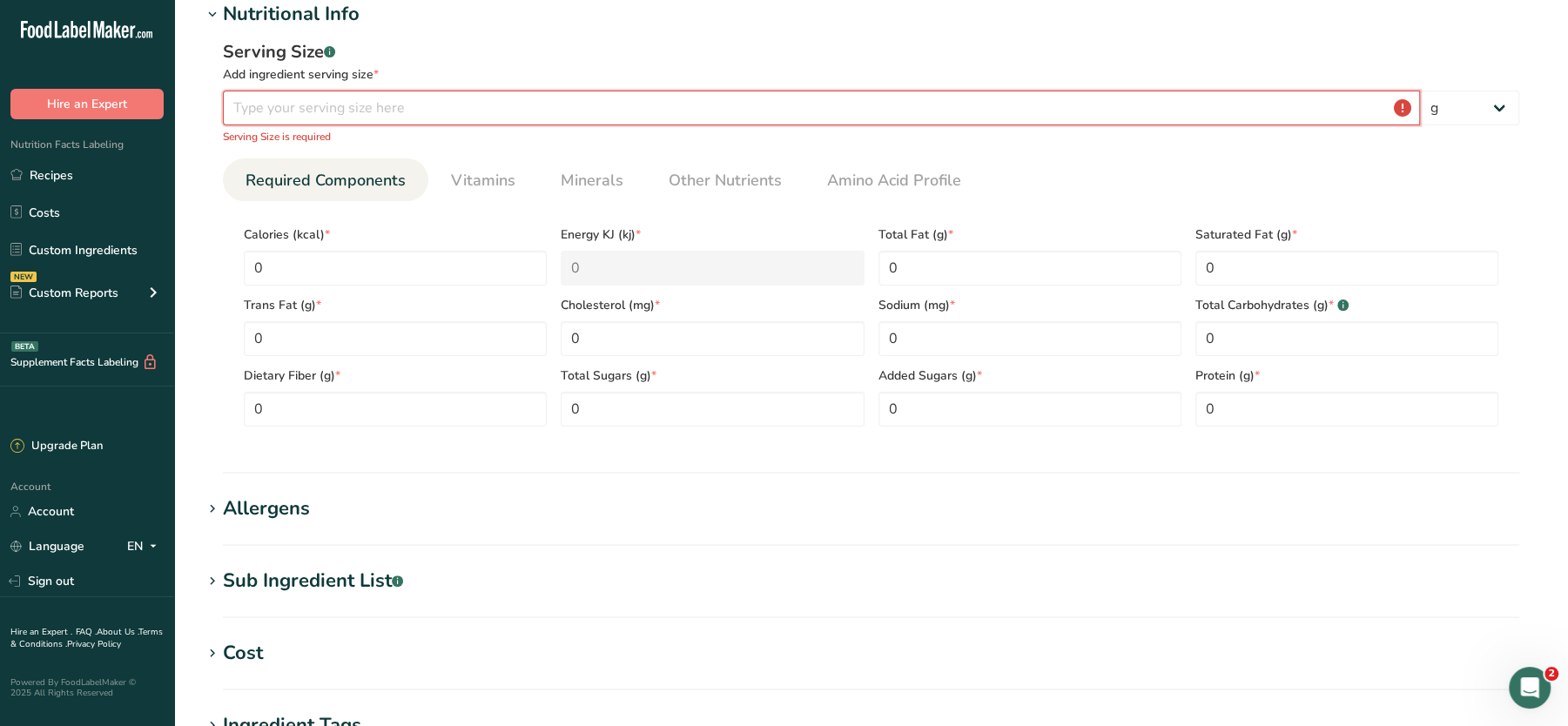
click at [285, 104] on input "number" at bounding box center [821, 108] width 1197 height 35
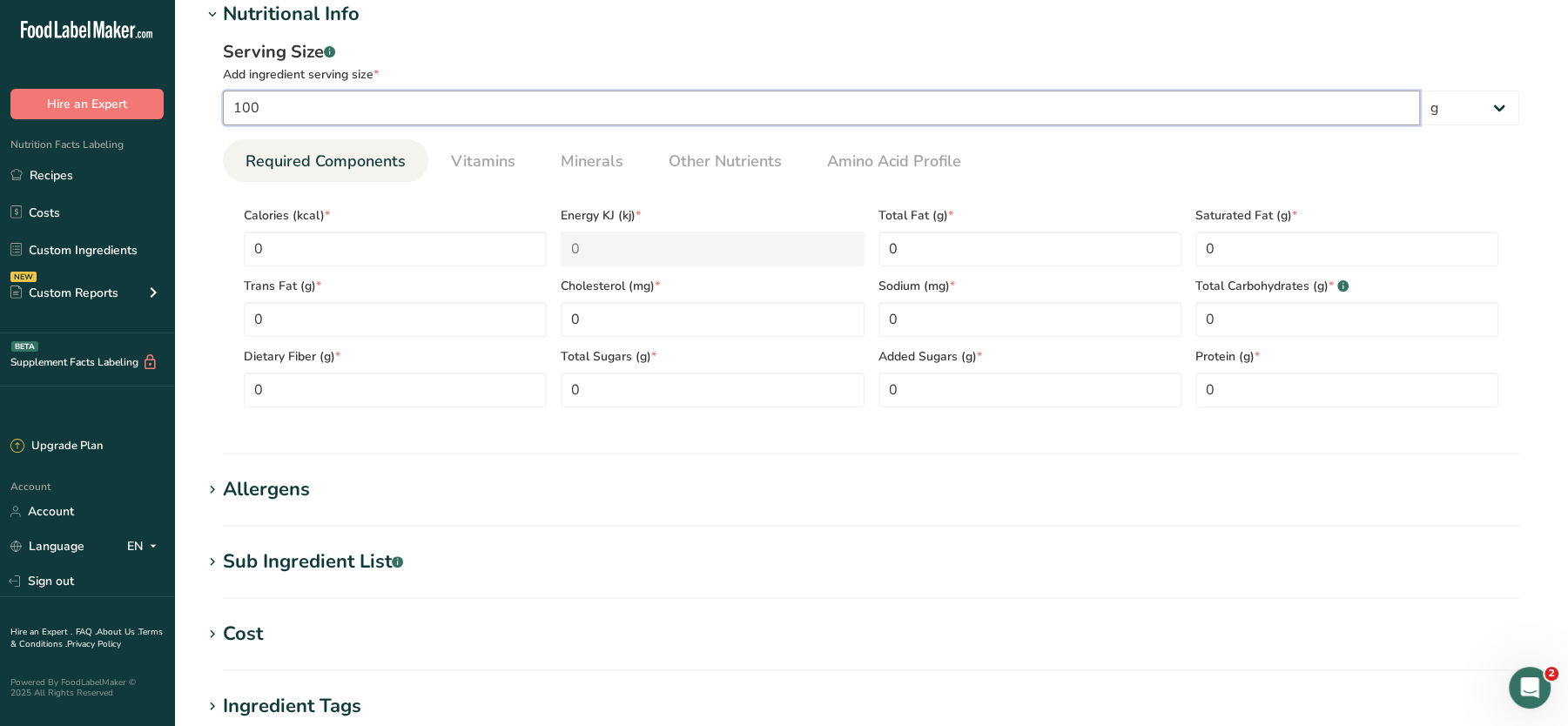
scroll to position [597, 0]
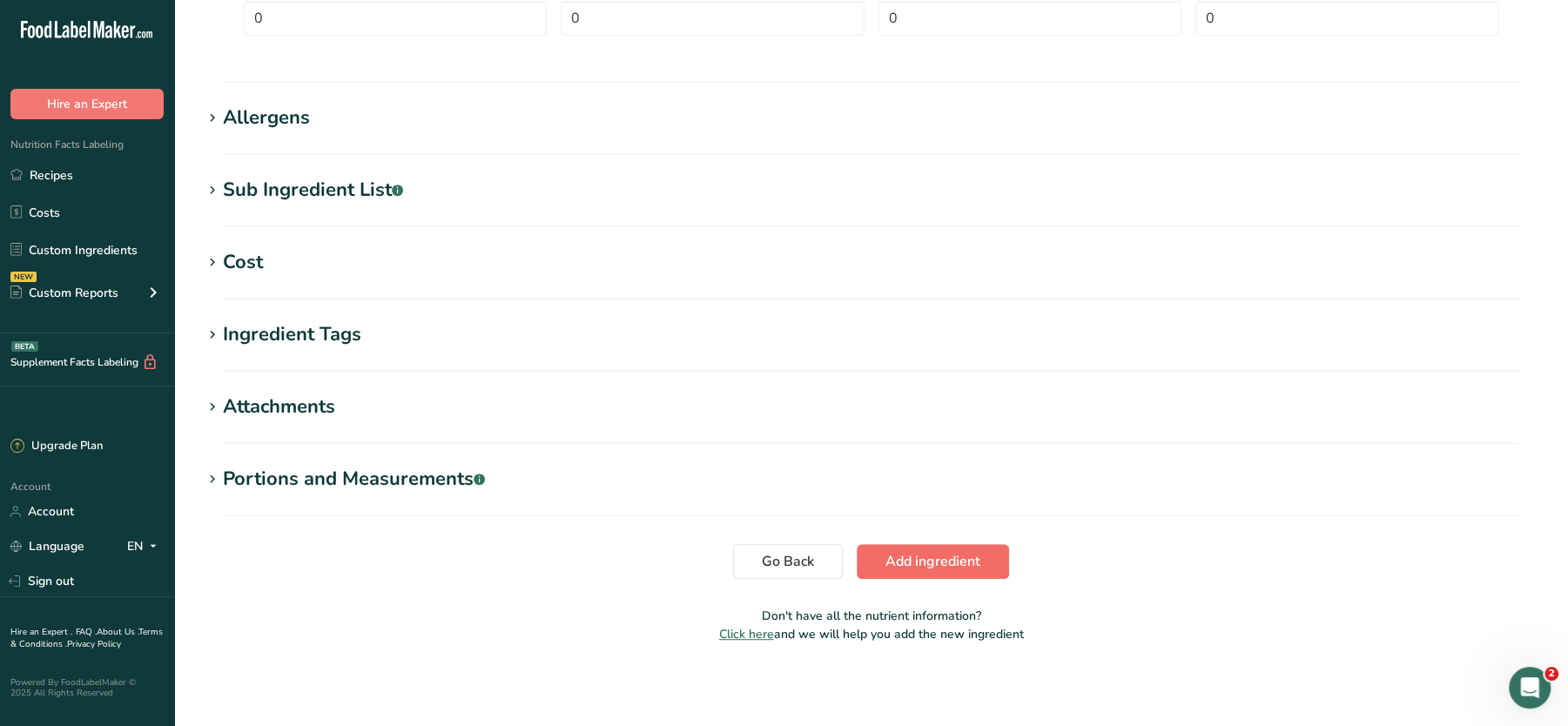
type input "100"
click at [935, 555] on span "Add ingredient" at bounding box center [933, 561] width 95 height 21
